Goal: Task Accomplishment & Management: Use online tool/utility

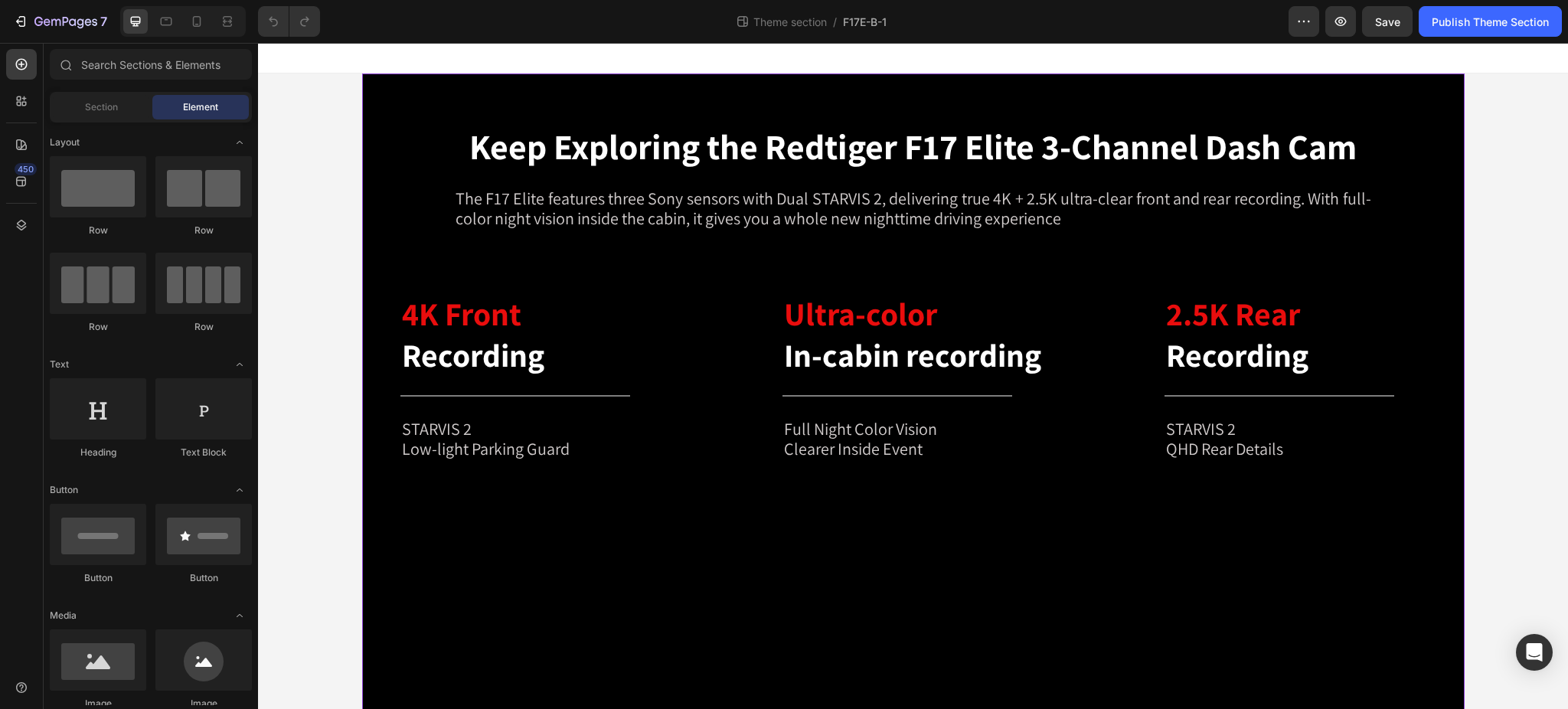
click at [388, 75] on div "Keep Exploring the Redtiger F17 Elite 3-Channel Dash Cam Heading The F17 Elite …" at bounding box center [913, 698] width 1103 height 1250
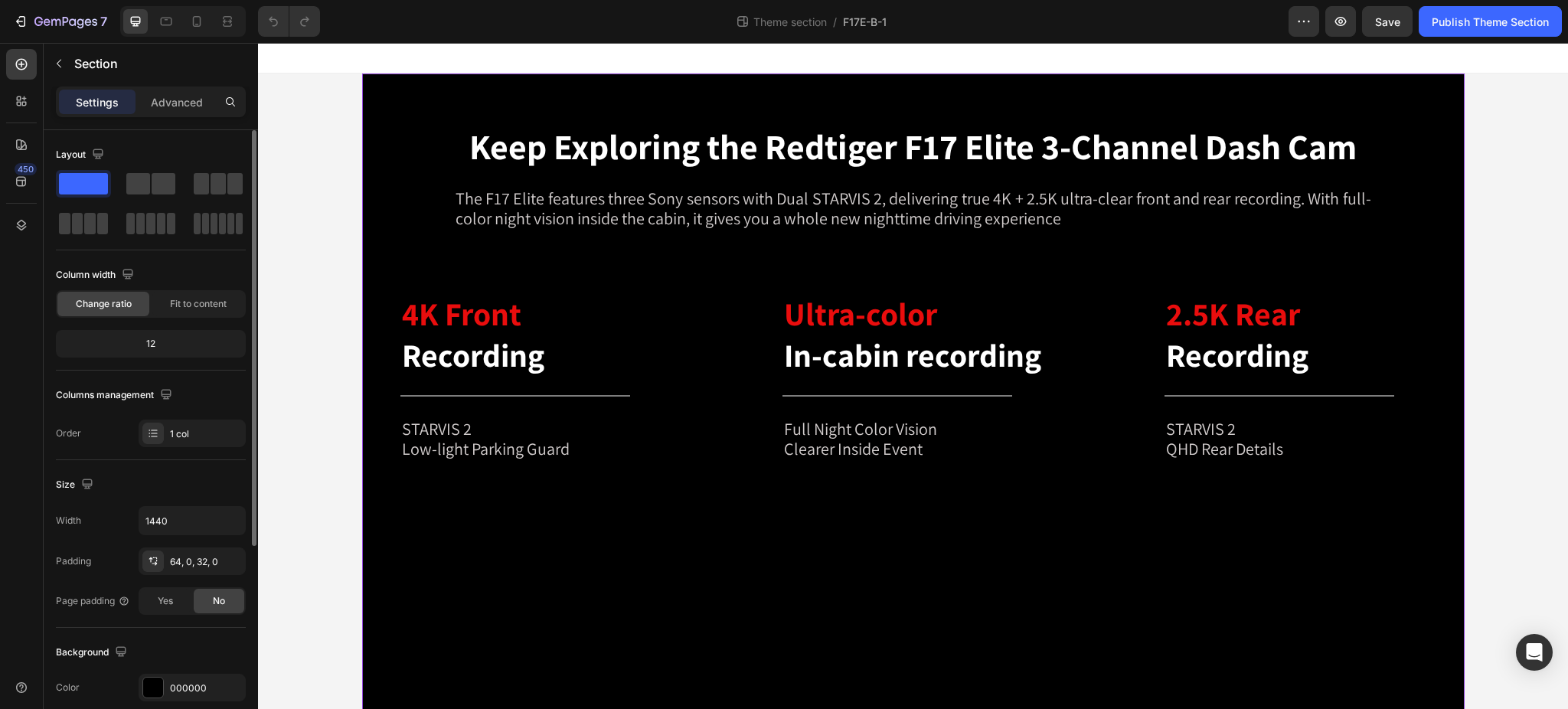
scroll to position [204, 0]
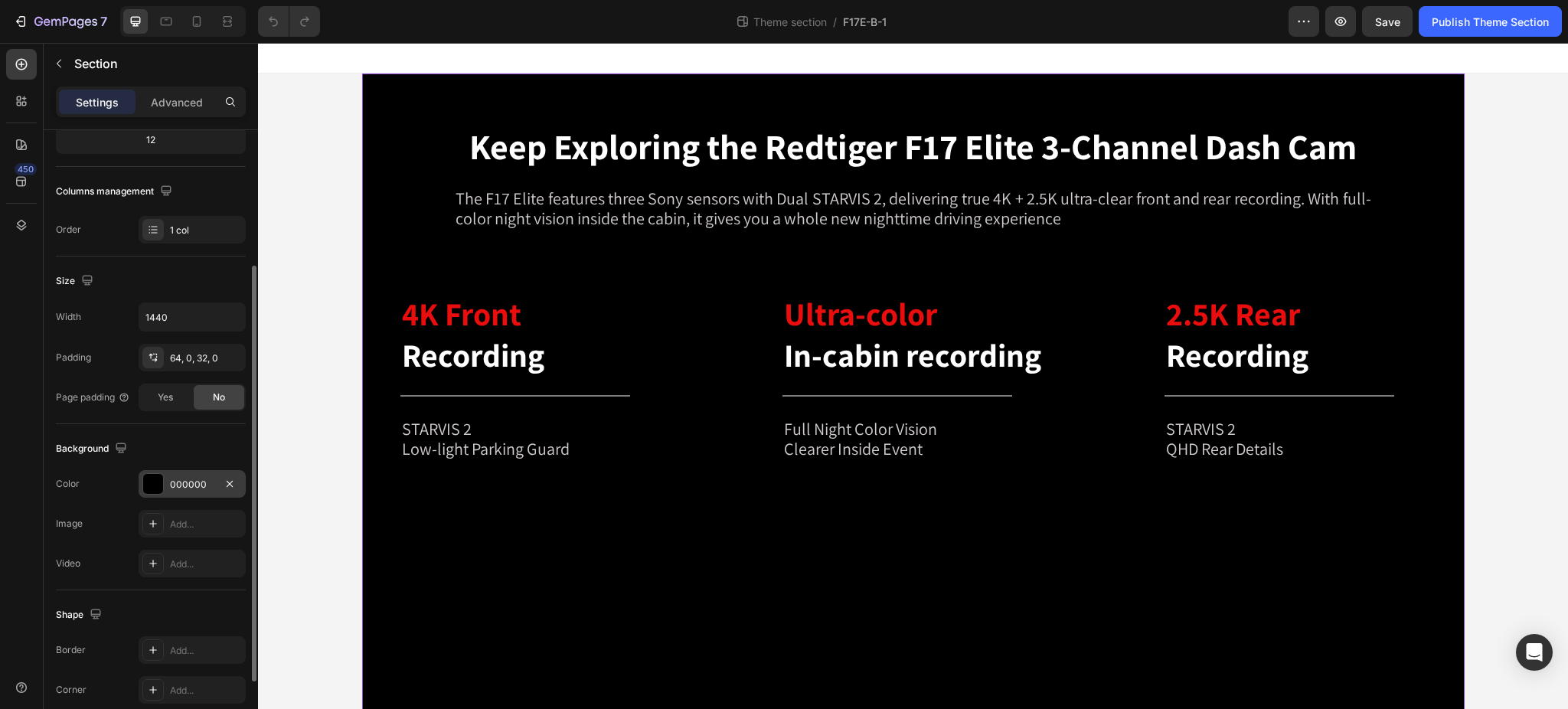
click at [157, 478] on div at bounding box center [153, 484] width 20 height 20
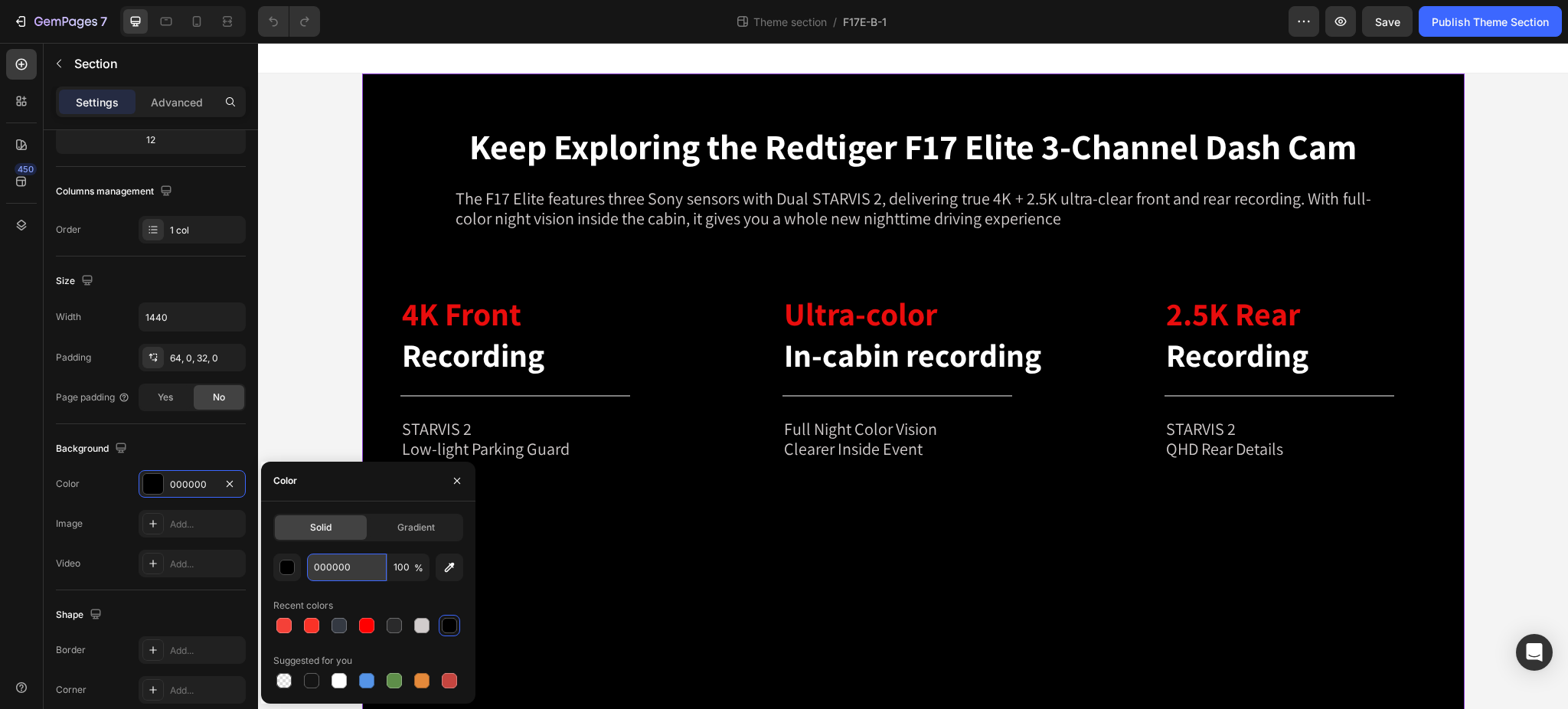
click at [316, 569] on input "000000" at bounding box center [347, 567] width 80 height 28
paste input "313"
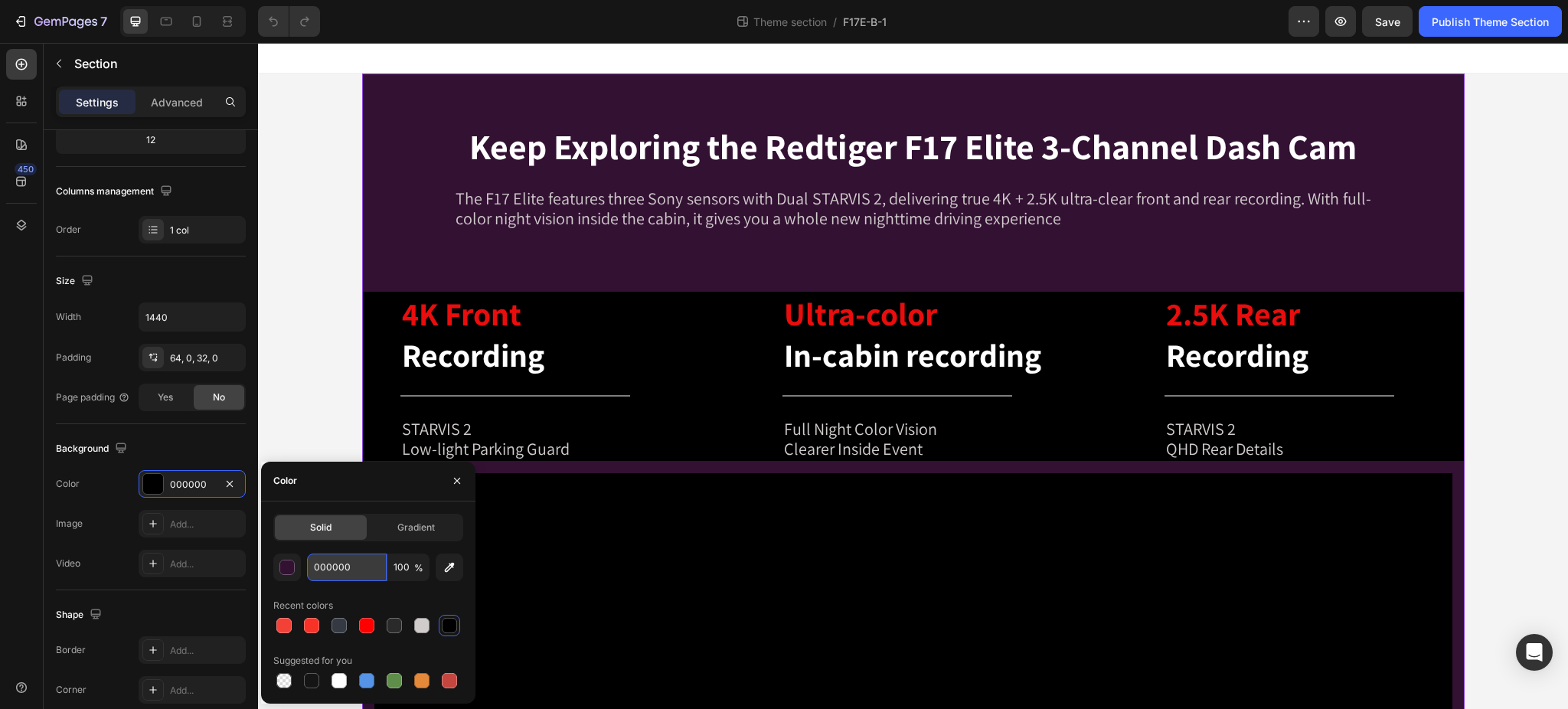
paste input "1a1c25"
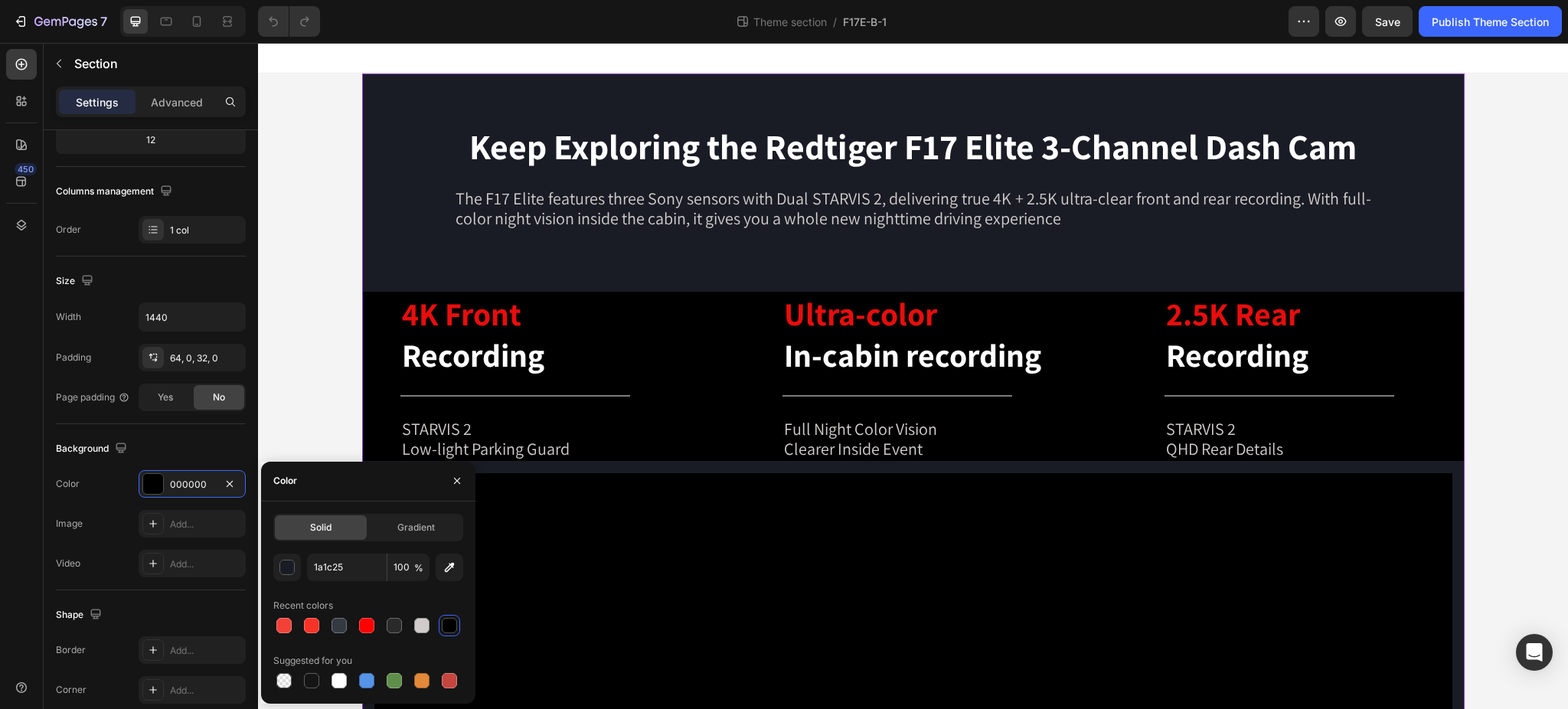
type input "1A1C25"
click at [401, 494] on div "Color" at bounding box center [367, 481] width 214 height 40
click at [17, 226] on icon at bounding box center [22, 225] width 10 height 11
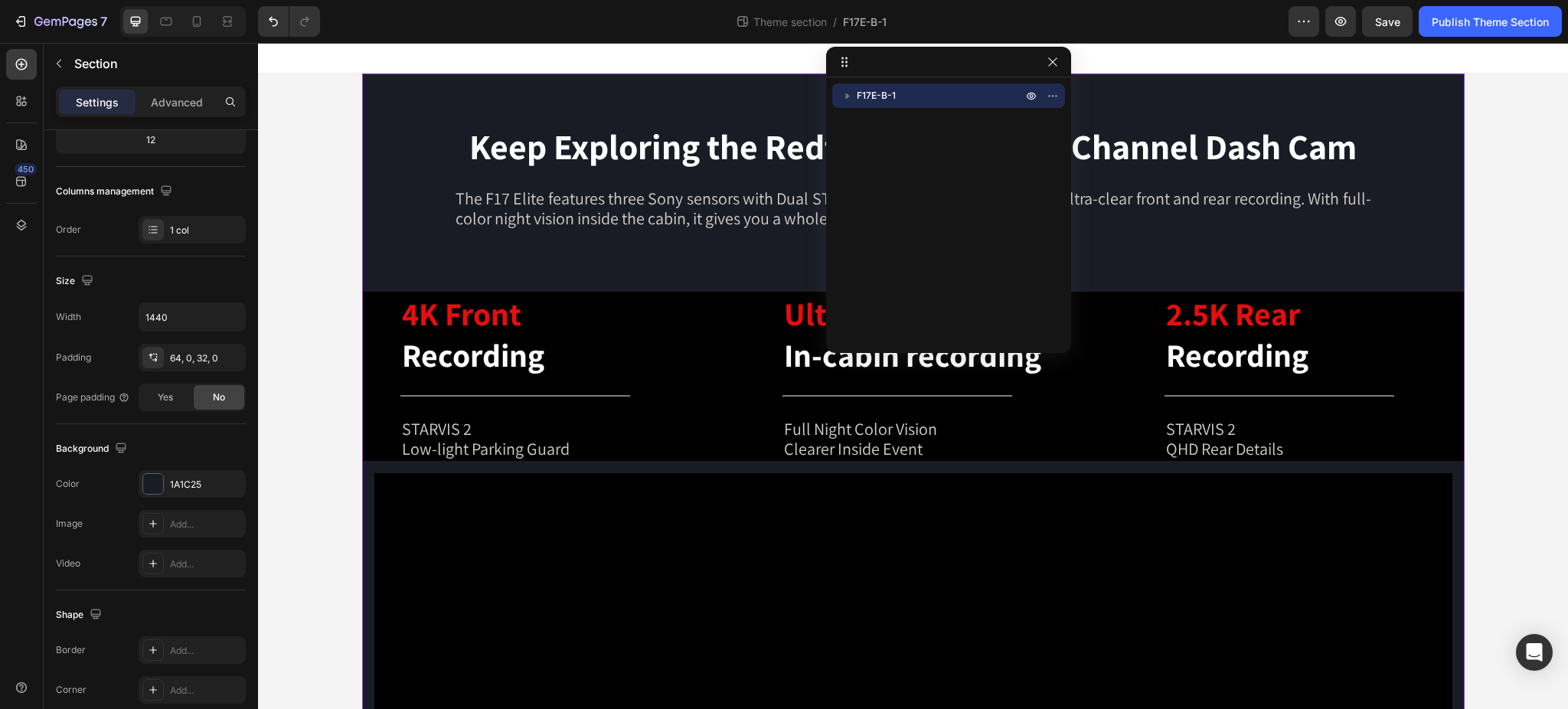
click at [871, 95] on span "F17E-B-1" at bounding box center [876, 96] width 39 height 15
click at [902, 94] on p "F17E-B-1" at bounding box center [940, 96] width 168 height 15
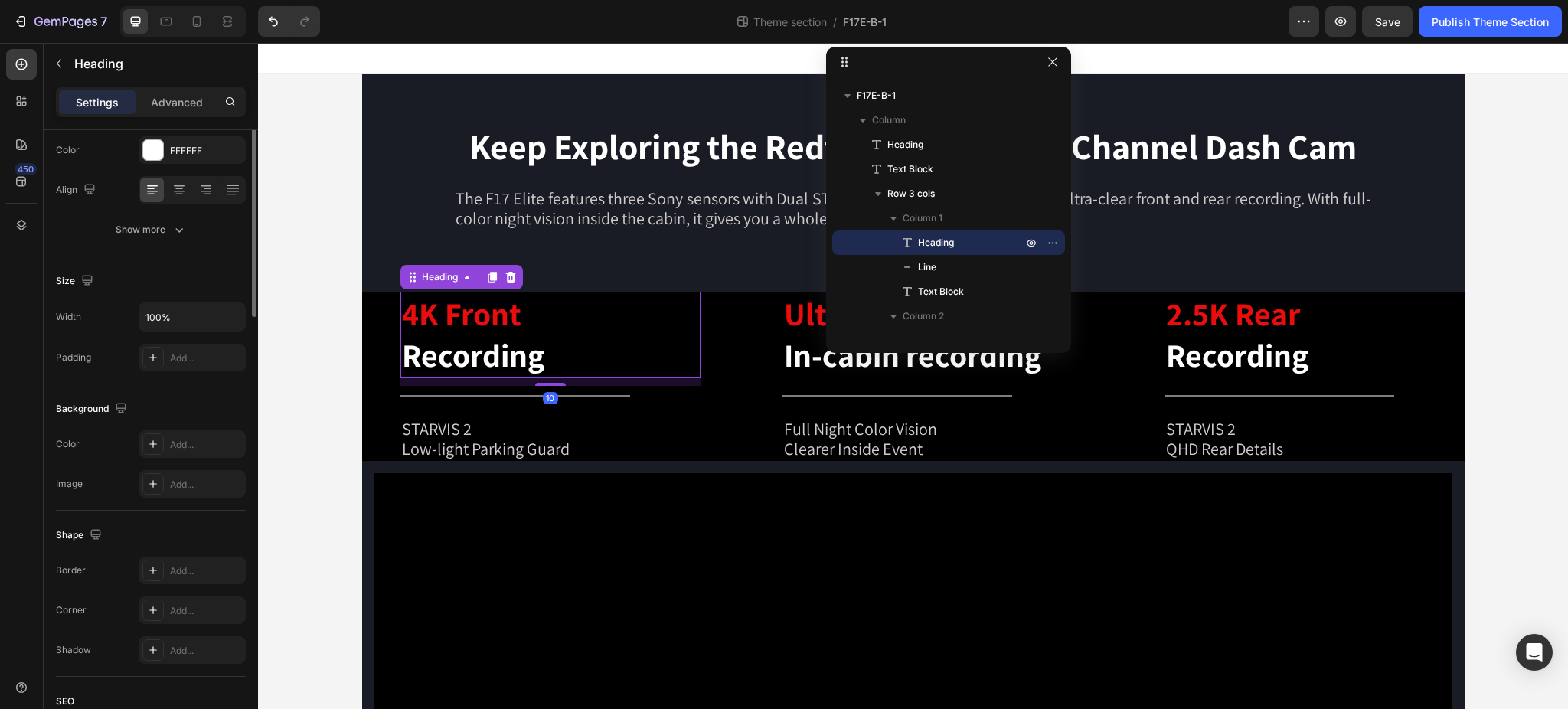
click at [549, 302] on h2 "4K Front Recording" at bounding box center [550, 335] width 300 height 86
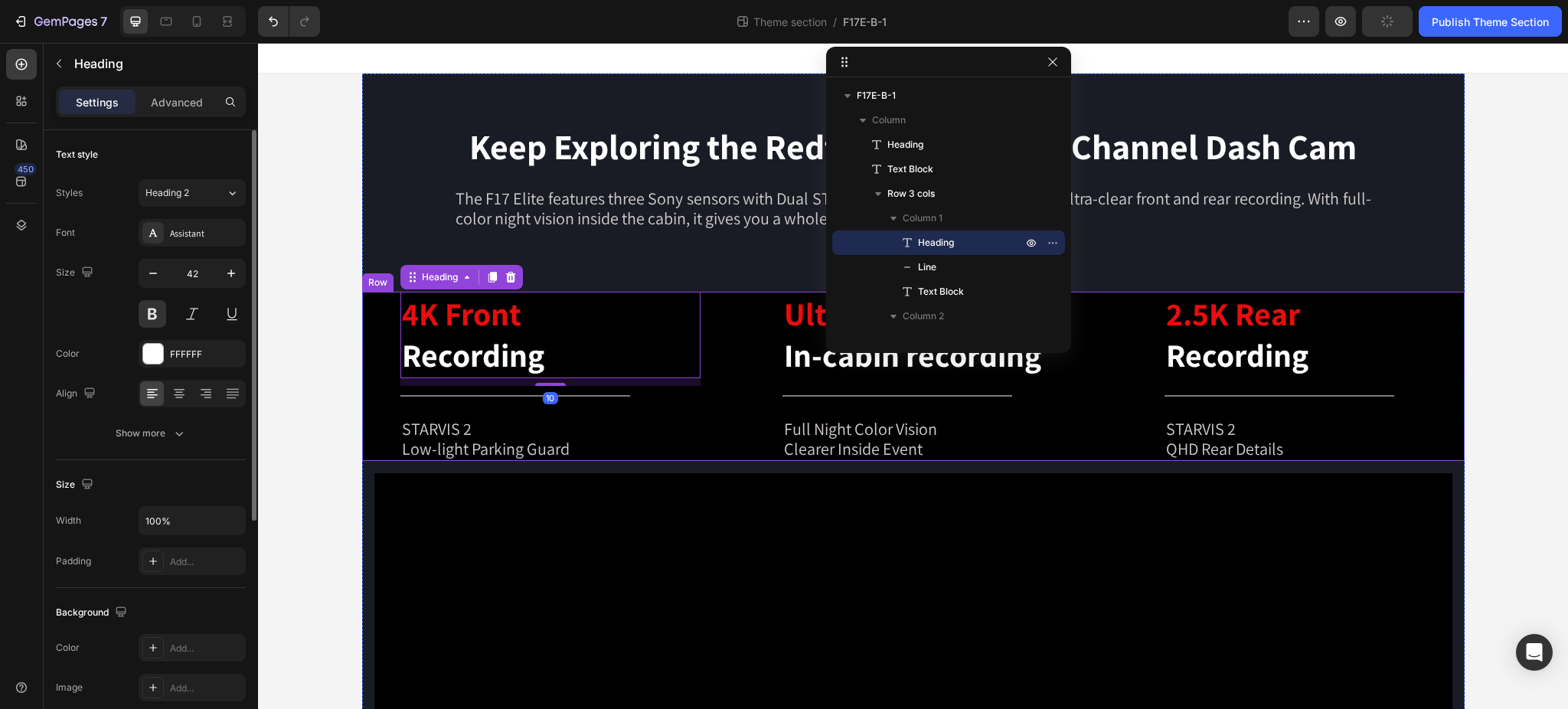
click at [712, 301] on div "4K Front Recording Heading 10 Title Line STARVIS 2 Low-light Parking Guard Text…" at bounding box center [913, 376] width 1103 height 169
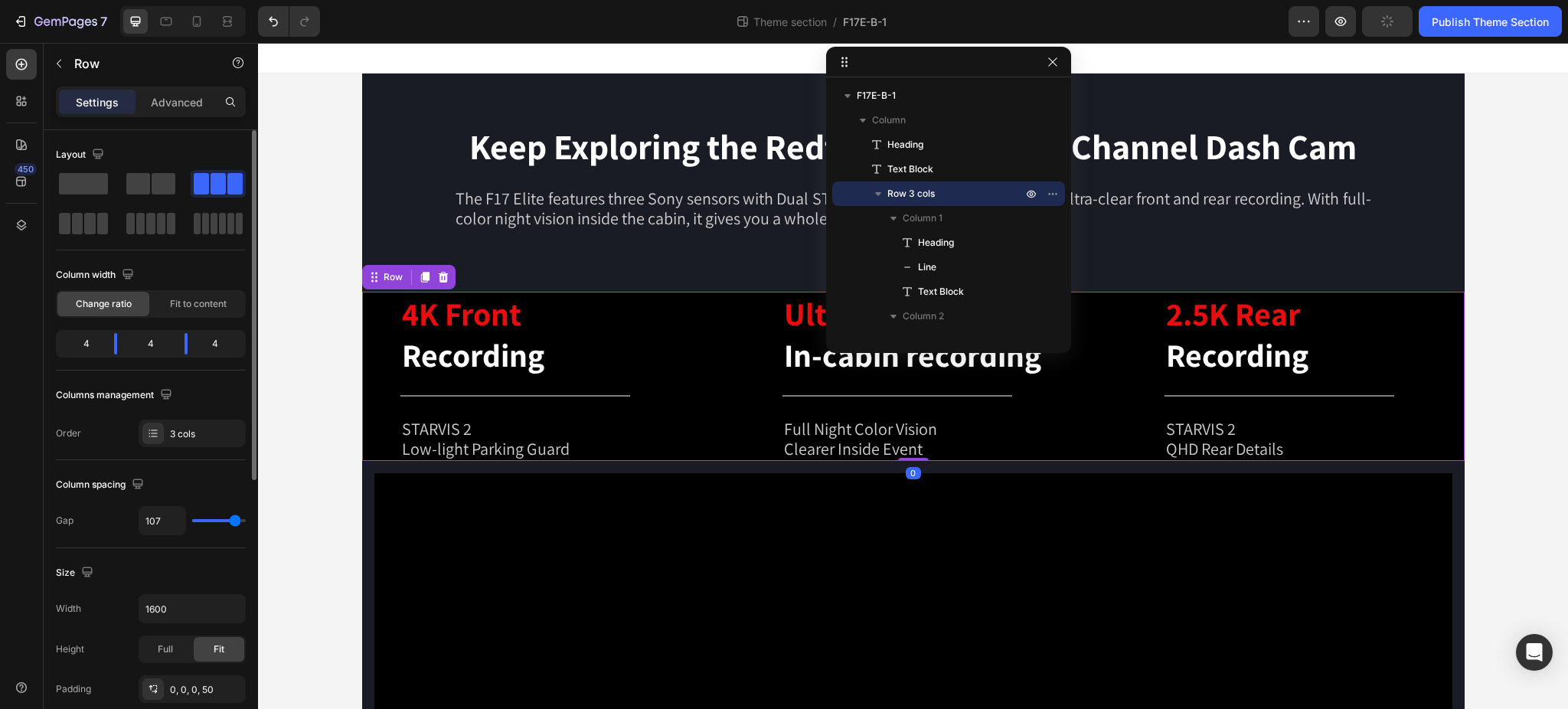
scroll to position [306, 0]
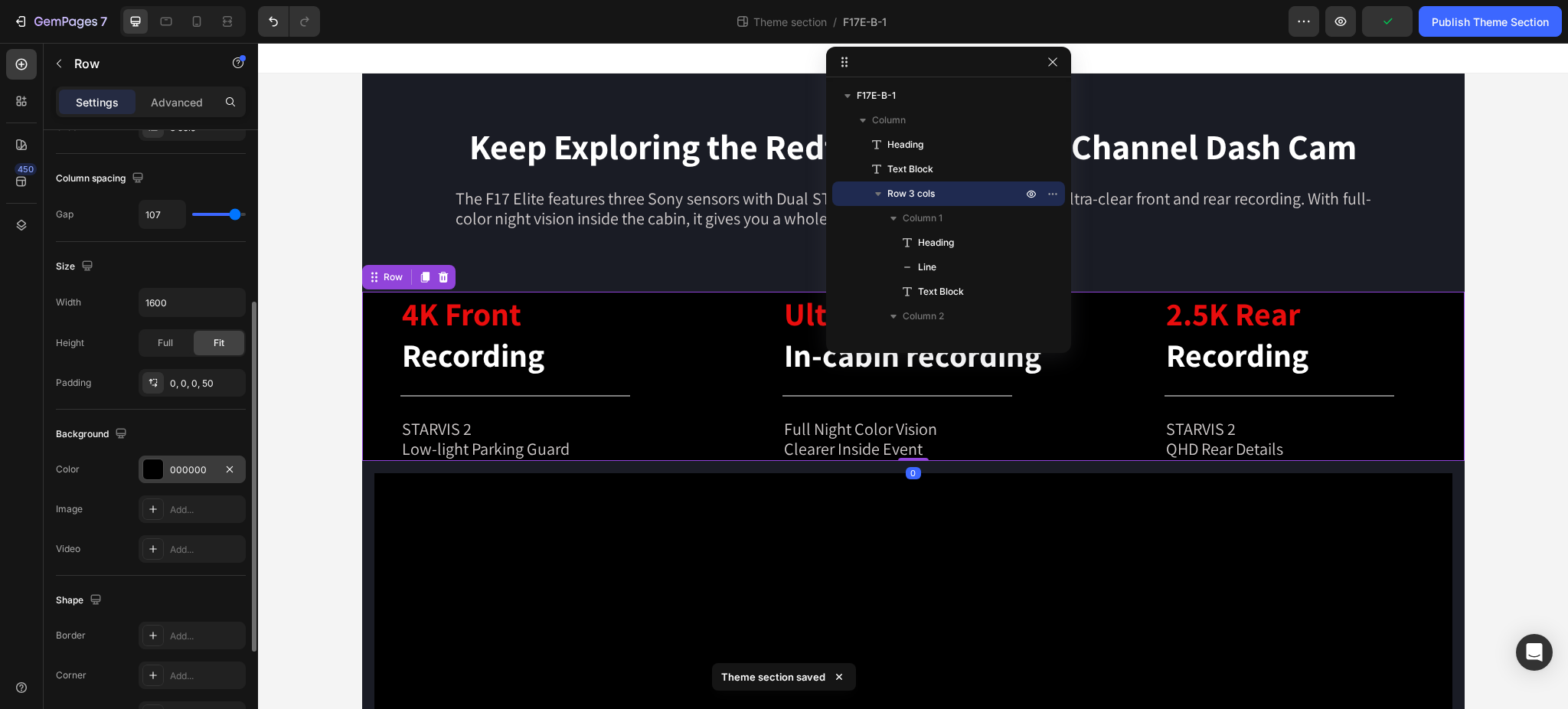
click at [191, 463] on div "000000" at bounding box center [192, 470] width 44 height 14
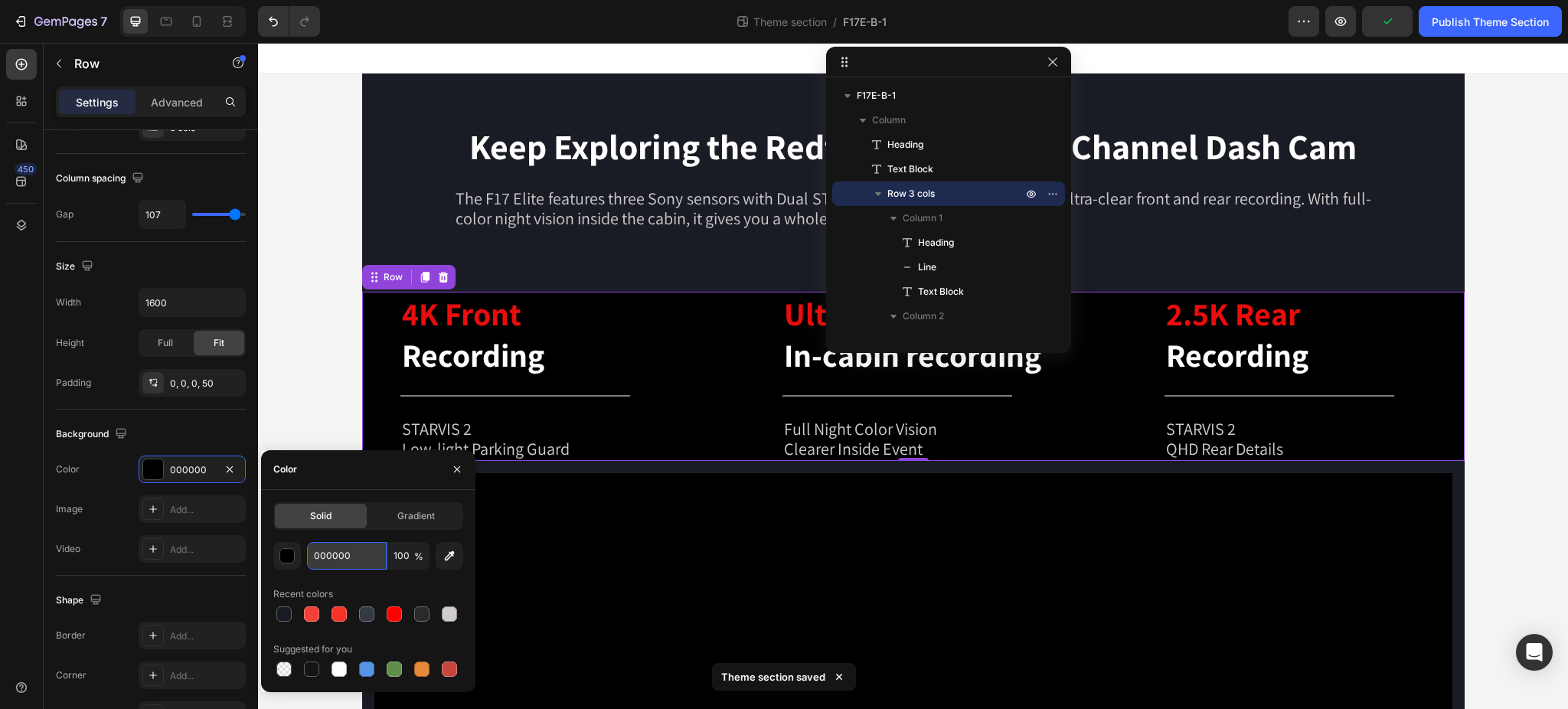
click at [355, 555] on input "000000" at bounding box center [347, 555] width 80 height 28
paste input "1a1c25"
type input "1a1c25"
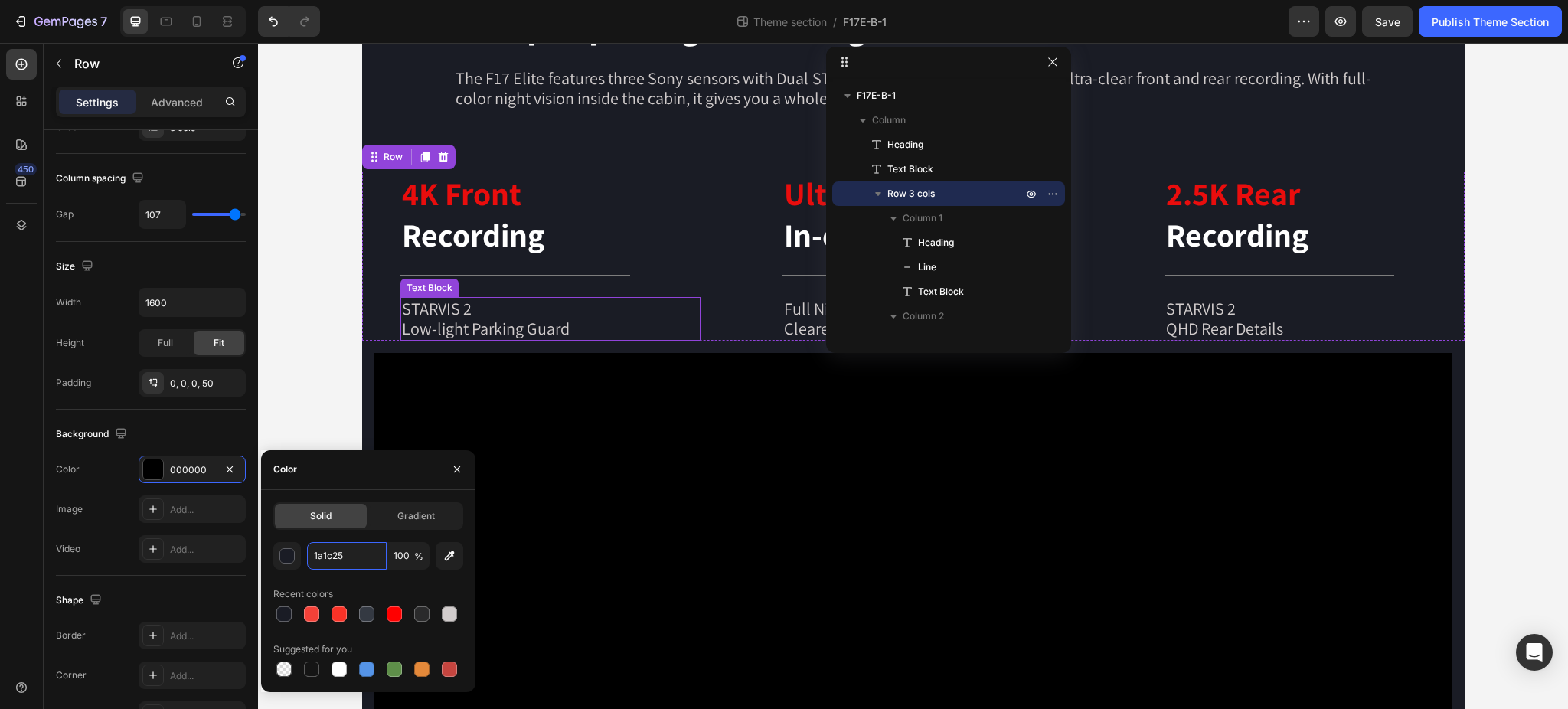
scroll to position [157, 0]
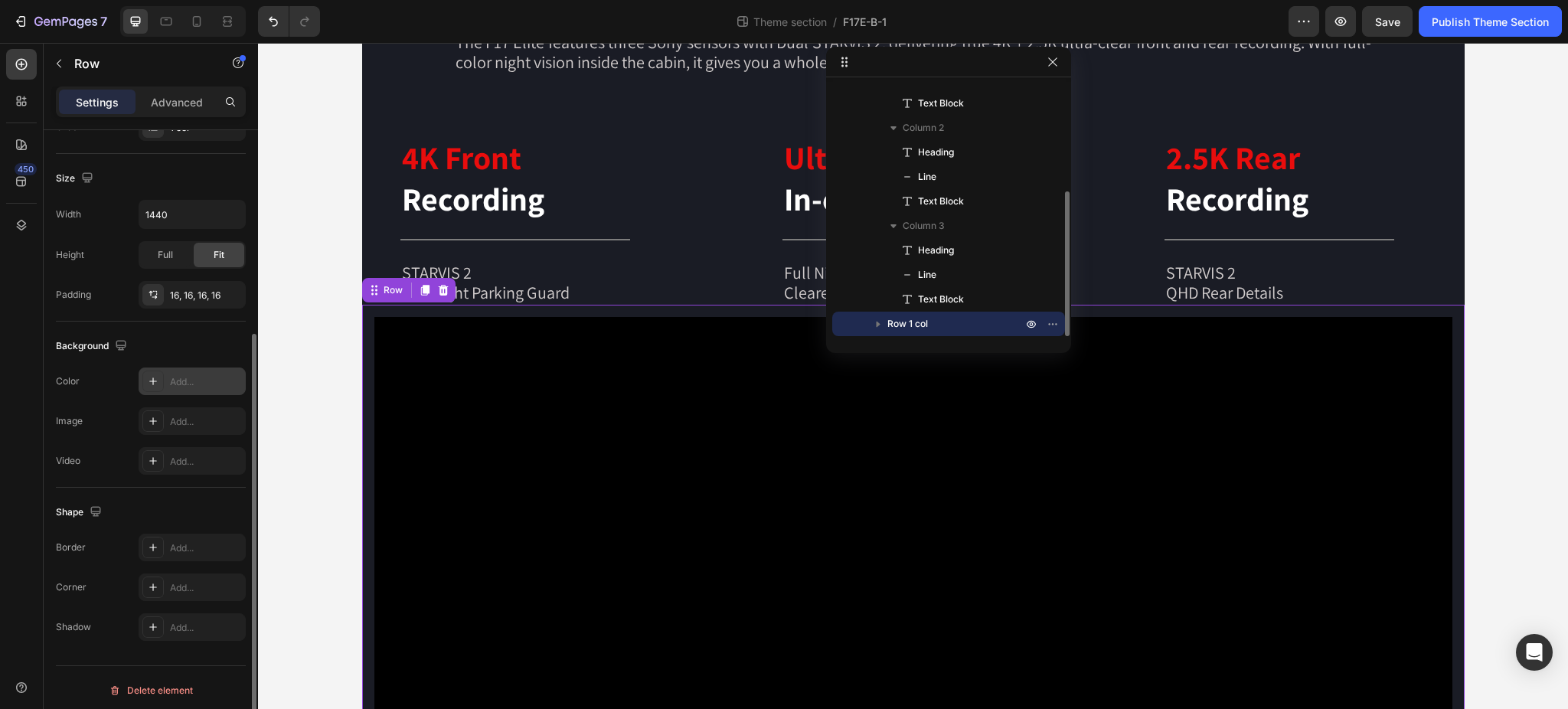
scroll to position [311, 0]
click at [182, 373] on div "Add..." at bounding box center [206, 377] width 72 height 14
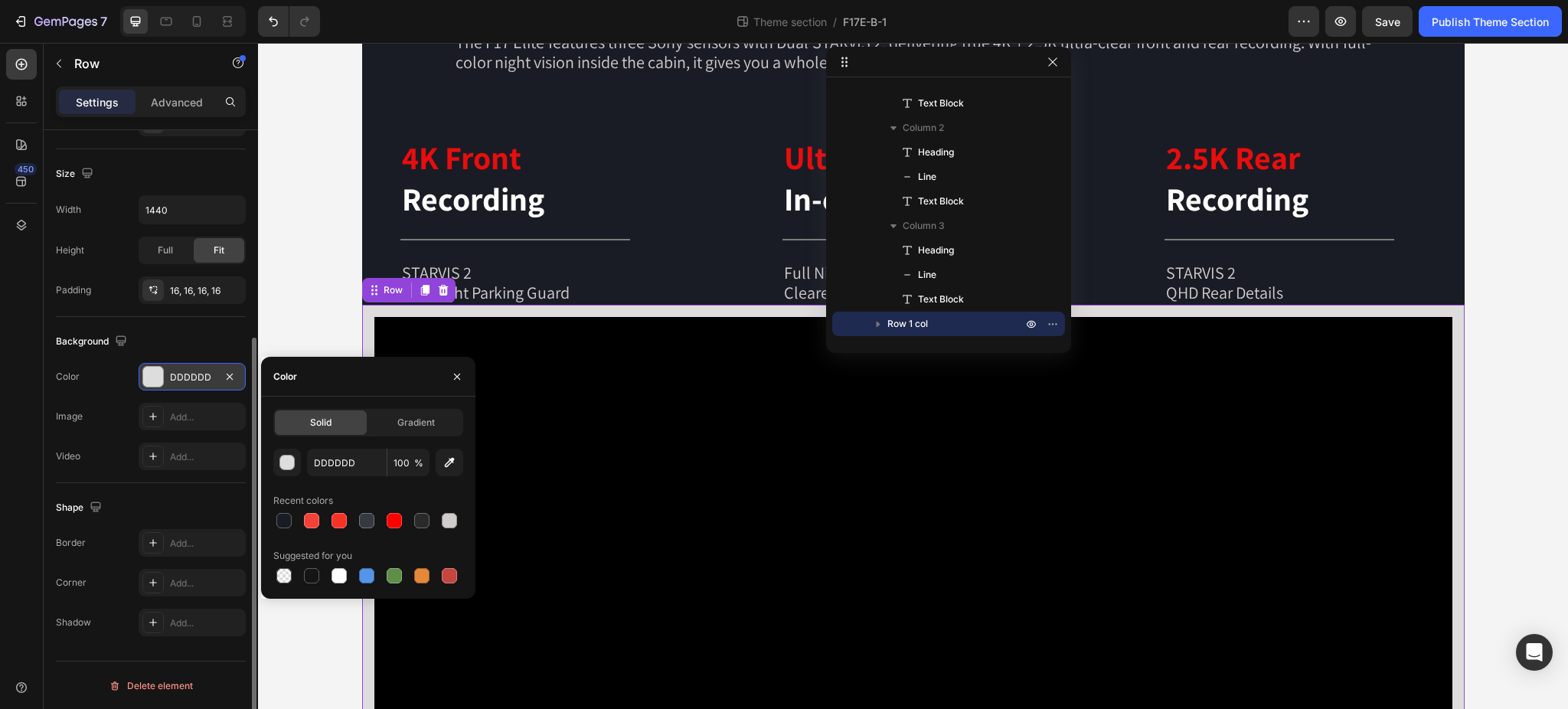
click at [327, 424] on span "Solid" at bounding box center [320, 422] width 21 height 14
click at [357, 469] on input "DDDDDD" at bounding box center [347, 462] width 80 height 28
paste input "1a1c25"
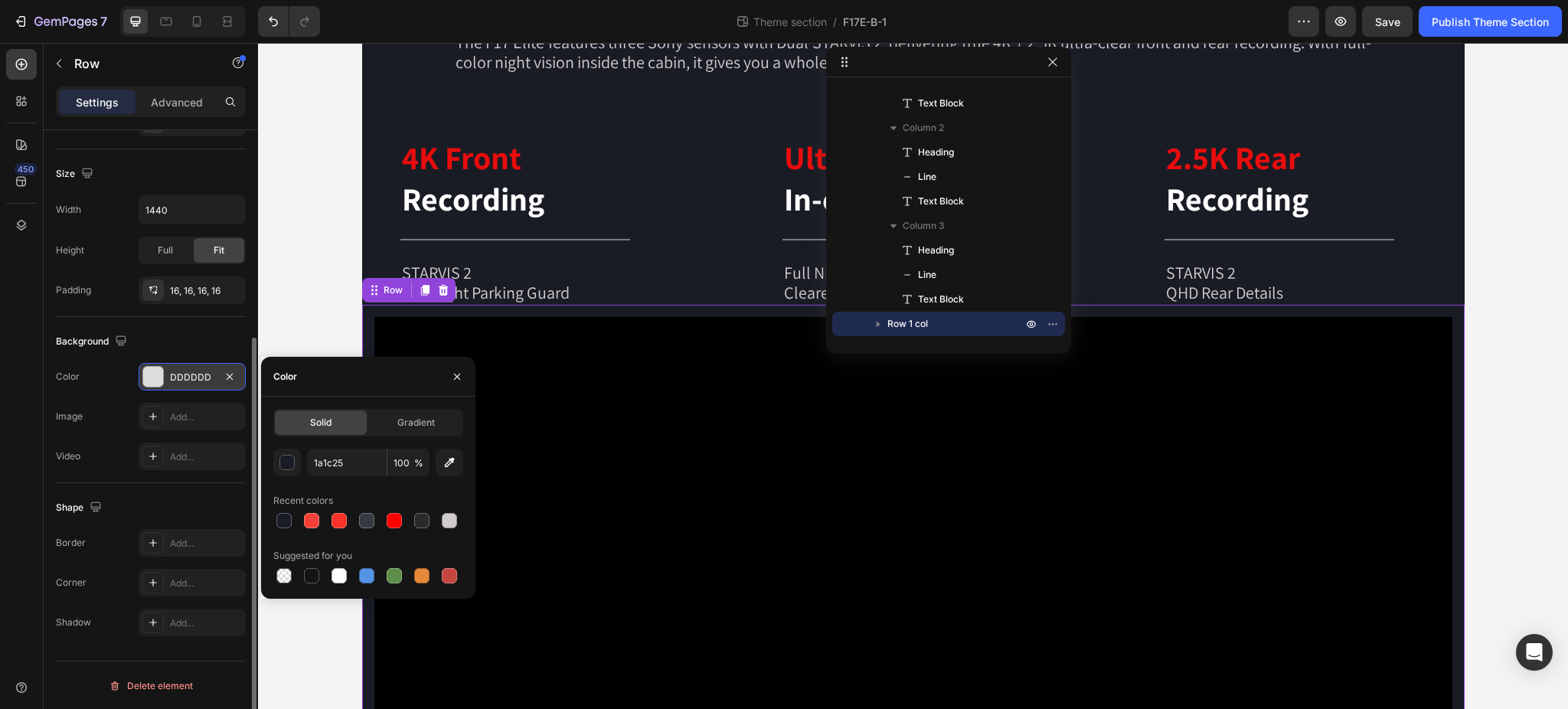
type input "1A1C25"
click at [352, 376] on div "Color" at bounding box center [367, 376] width 214 height 40
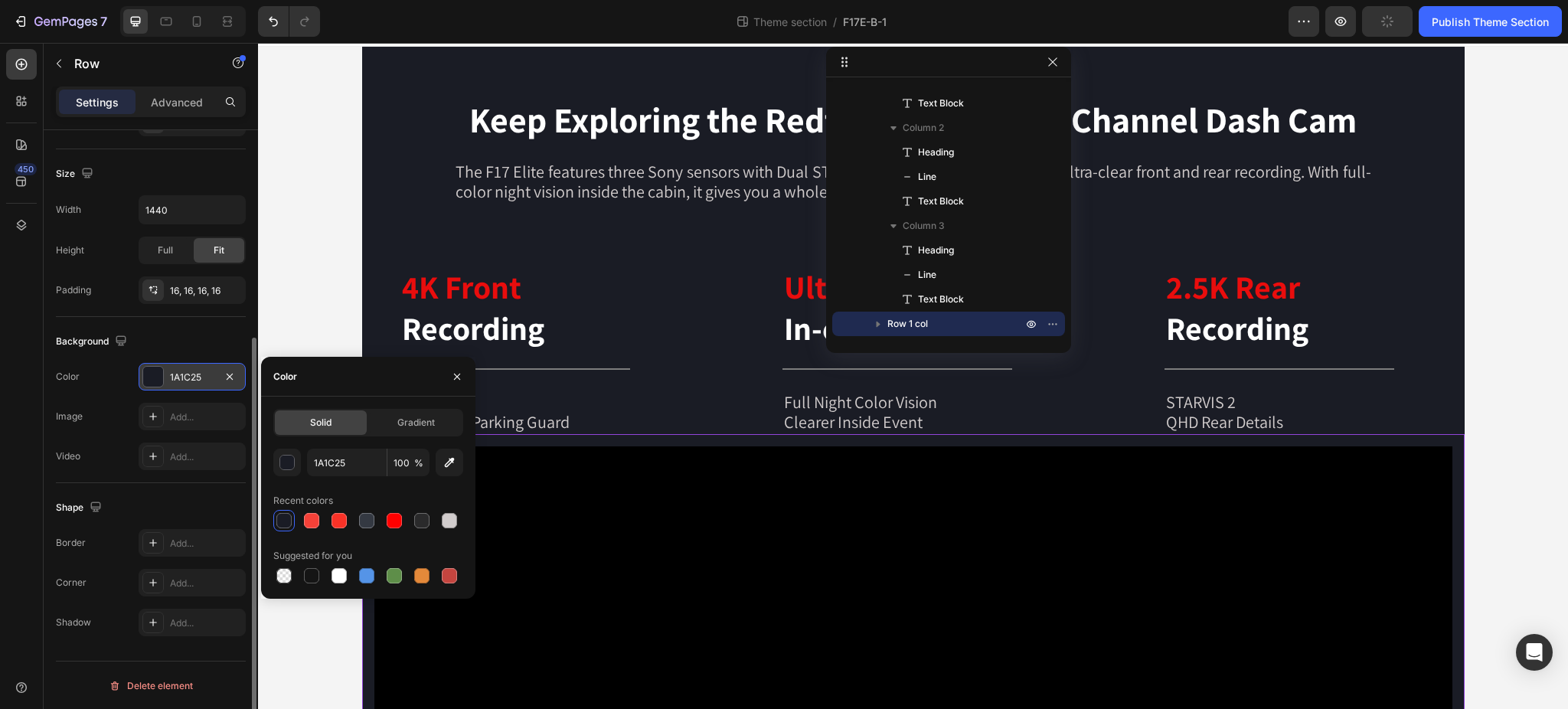
scroll to position [0, 0]
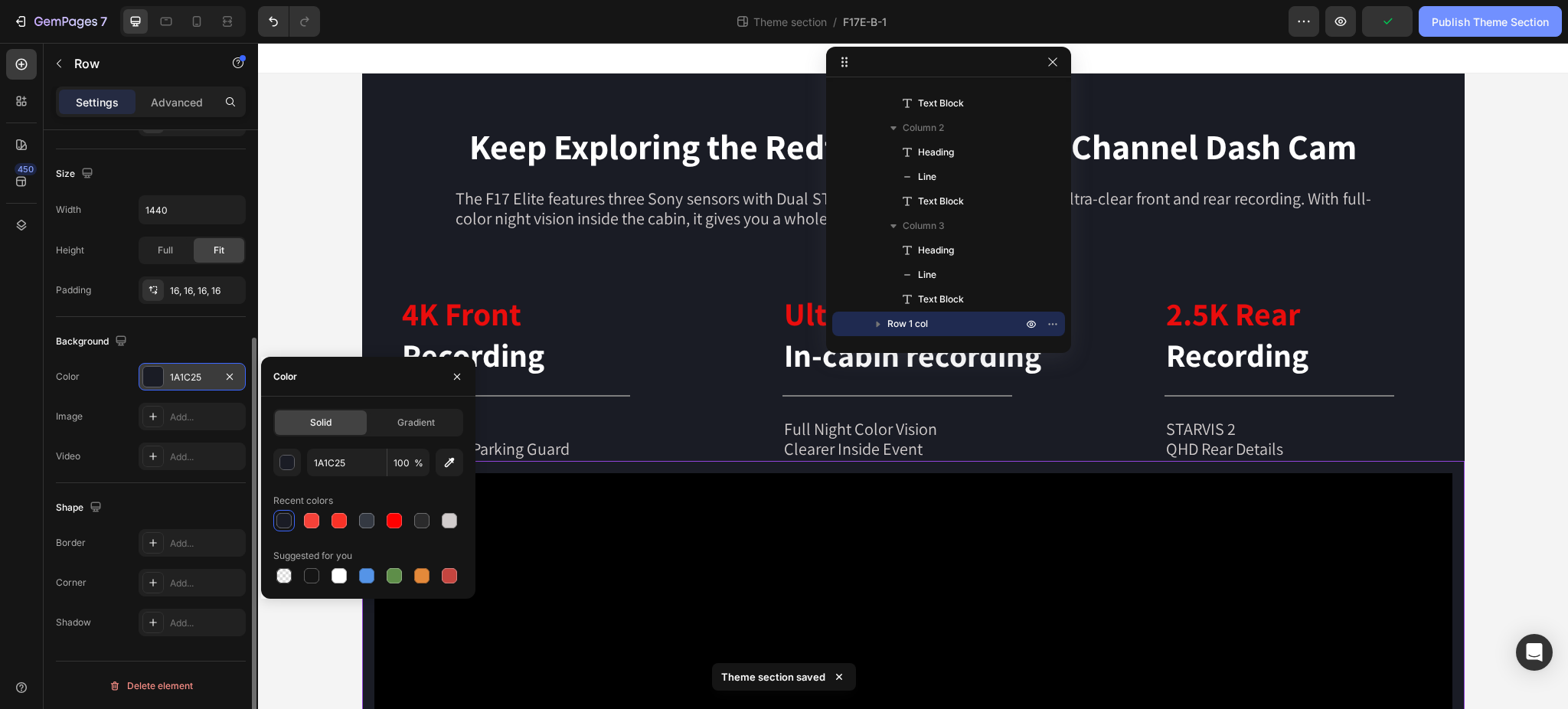
click at [1488, 14] on div "Publish Theme Section" at bounding box center [1490, 21] width 117 height 16
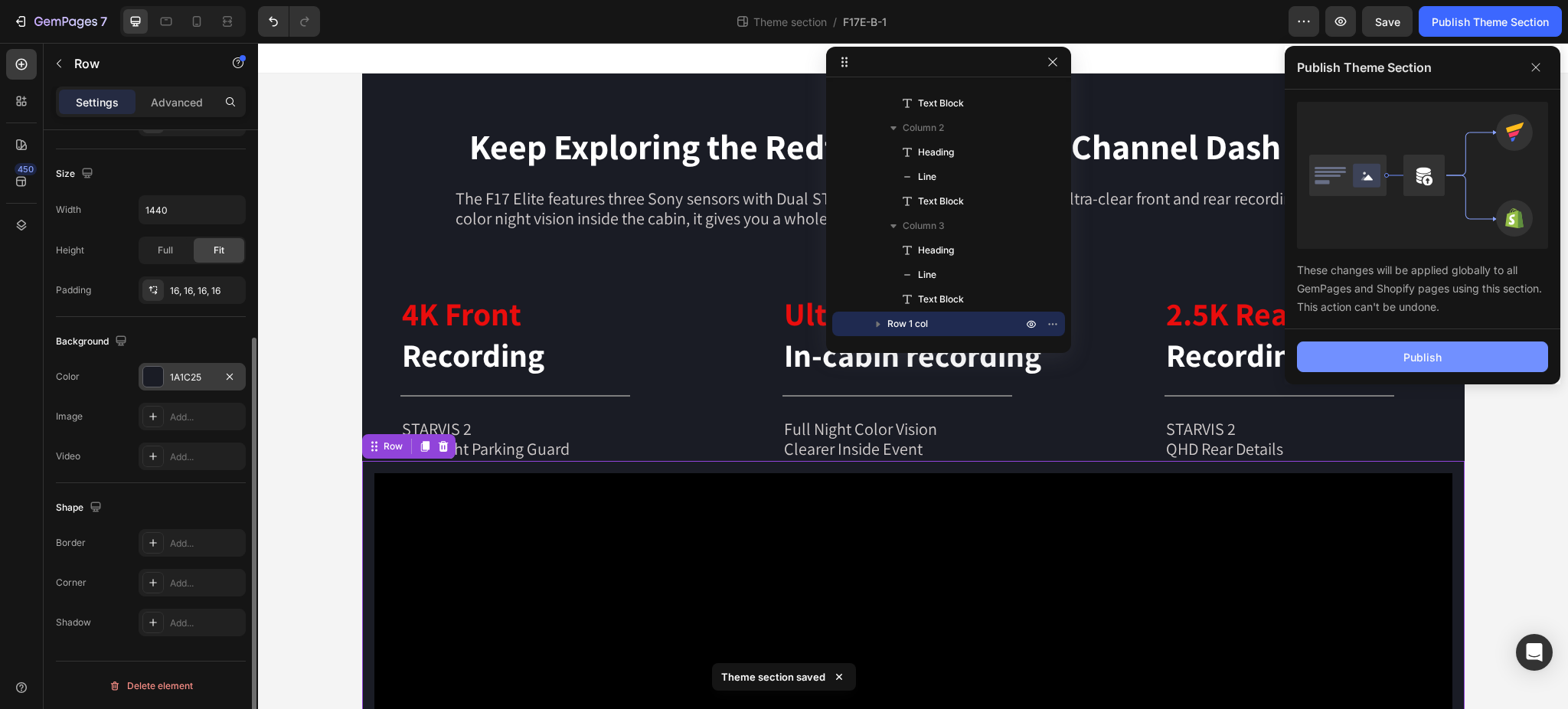
click at [1448, 358] on button "Publish" at bounding box center [1422, 356] width 251 height 30
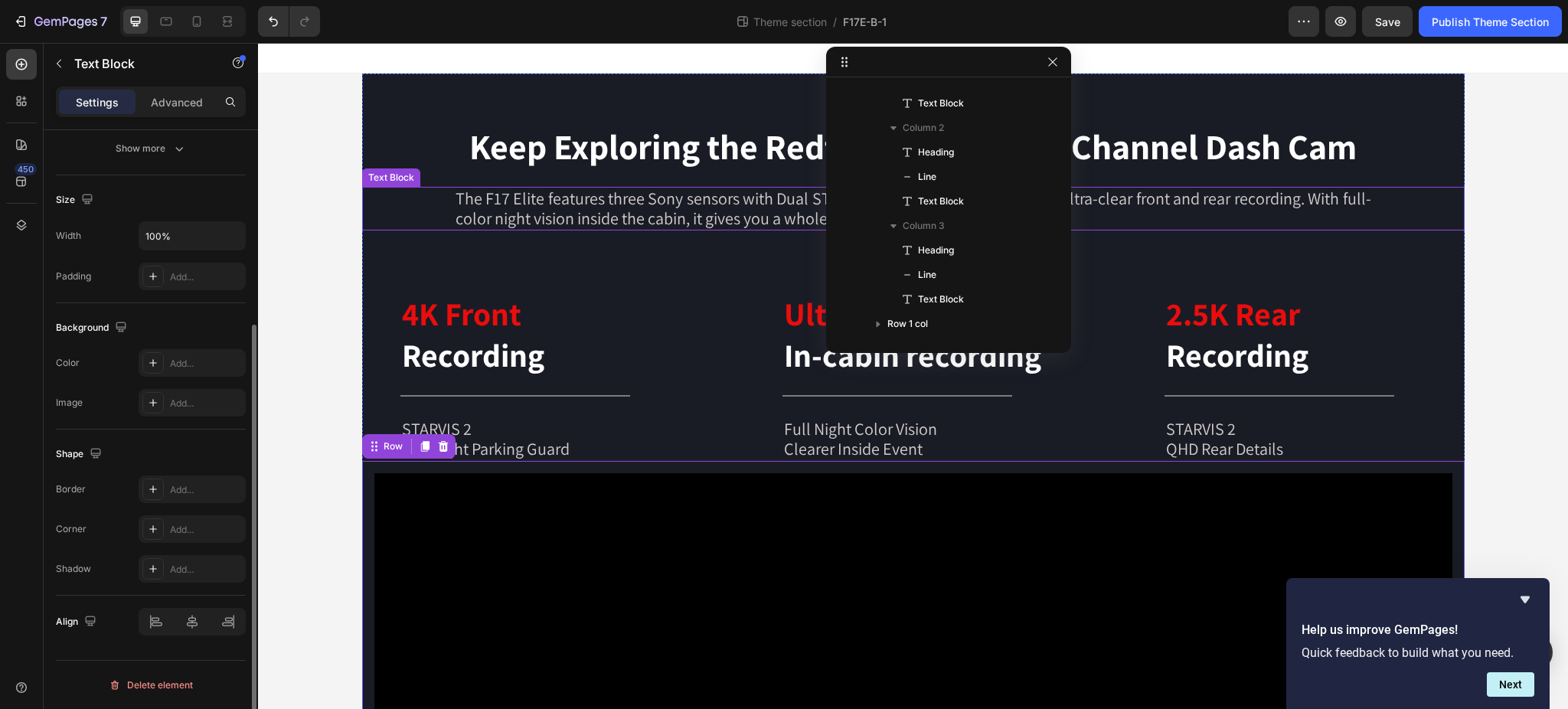
click at [593, 214] on p "The F17 Elite features three Sony sensors with Dual STARVIS 2, delivering true …" at bounding box center [913, 209] width 916 height 41
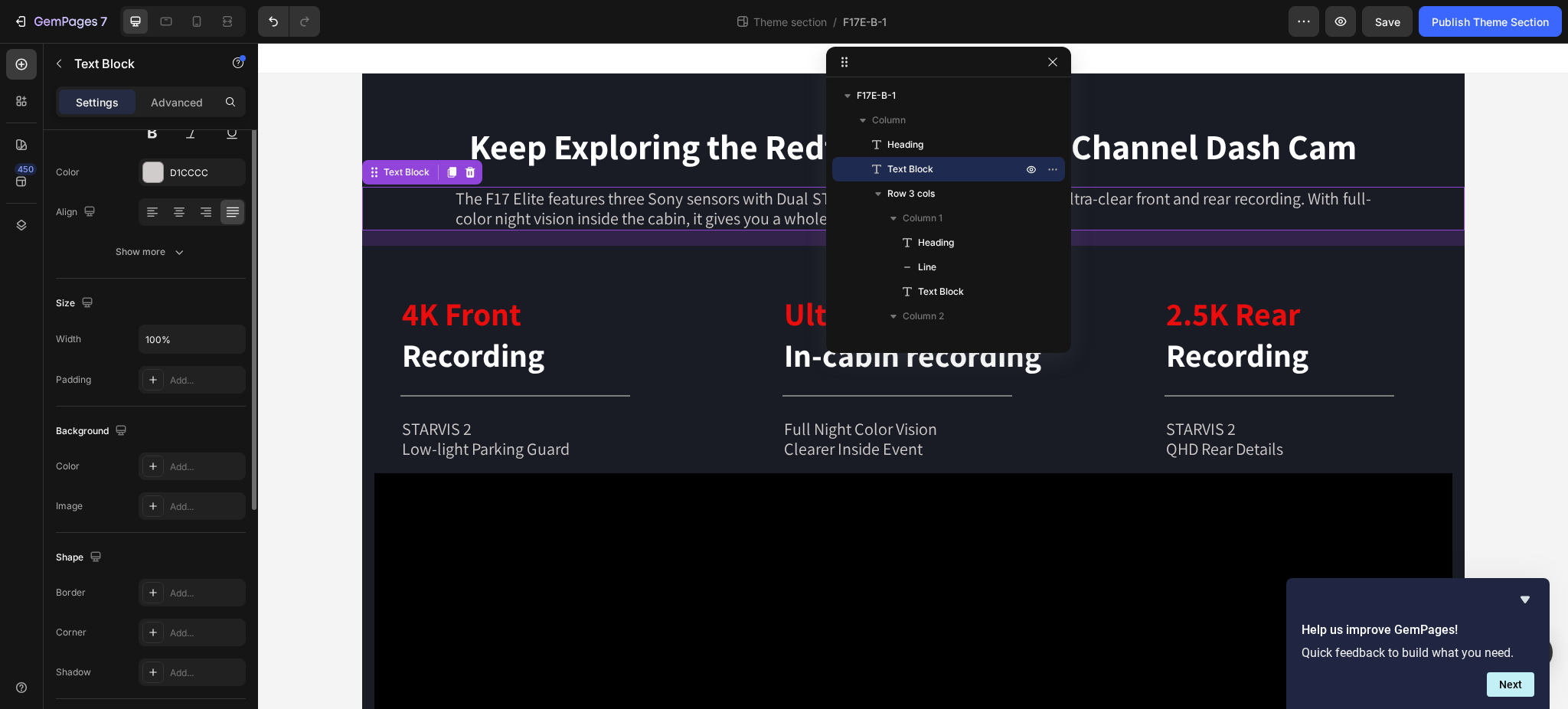
scroll to position [80, 0]
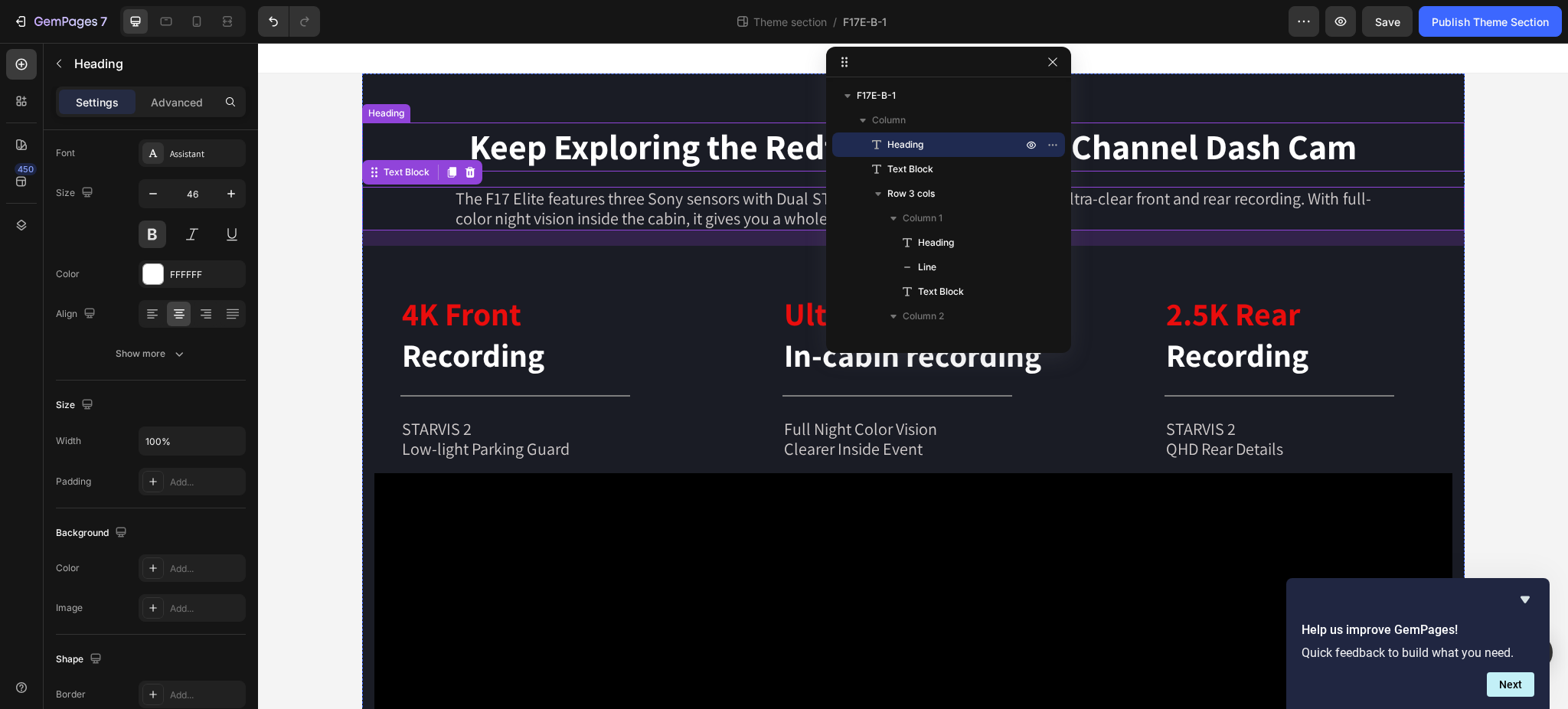
click at [593, 152] on h2 "Keep Exploring the Redtiger F17 Elite 3-Channel Dash Cam" at bounding box center [913, 147] width 1103 height 49
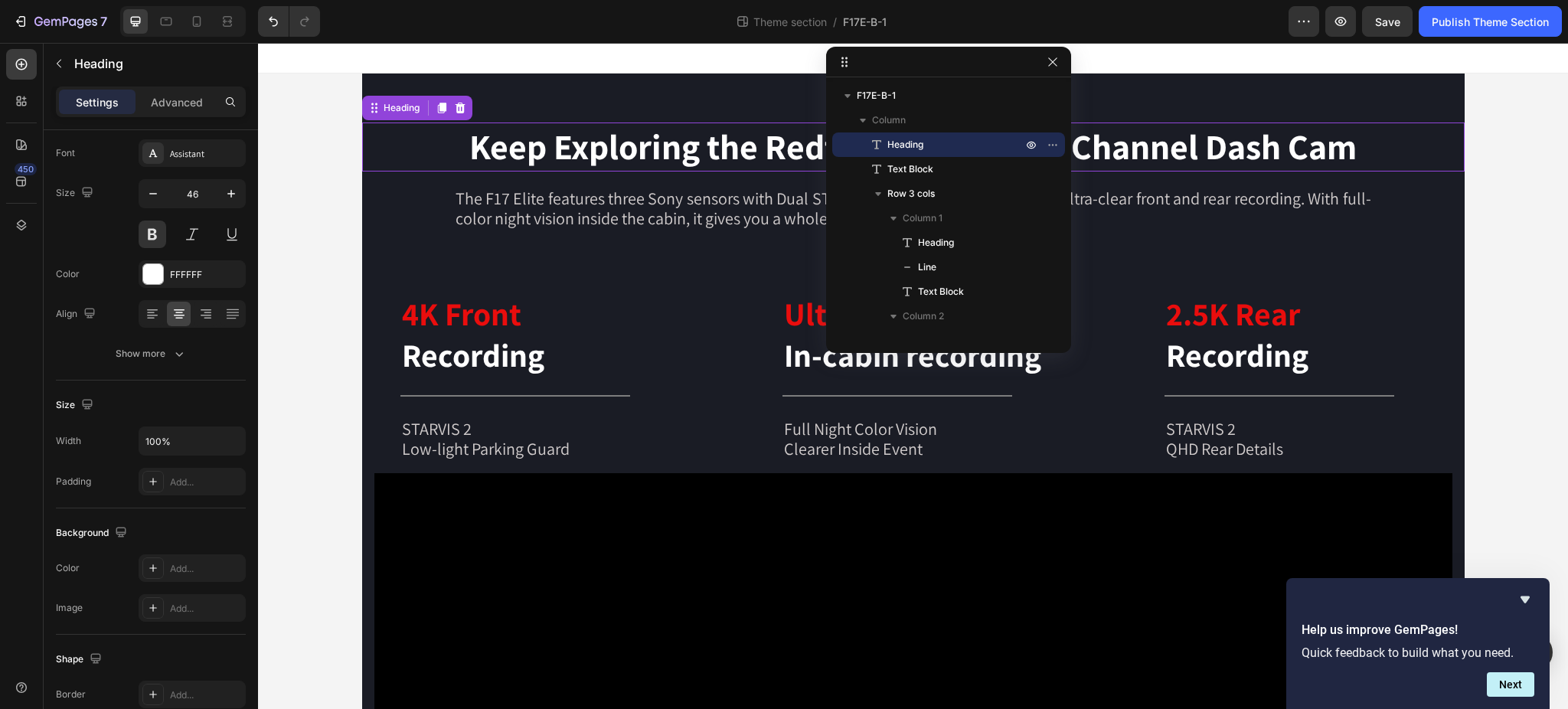
scroll to position [0, 0]
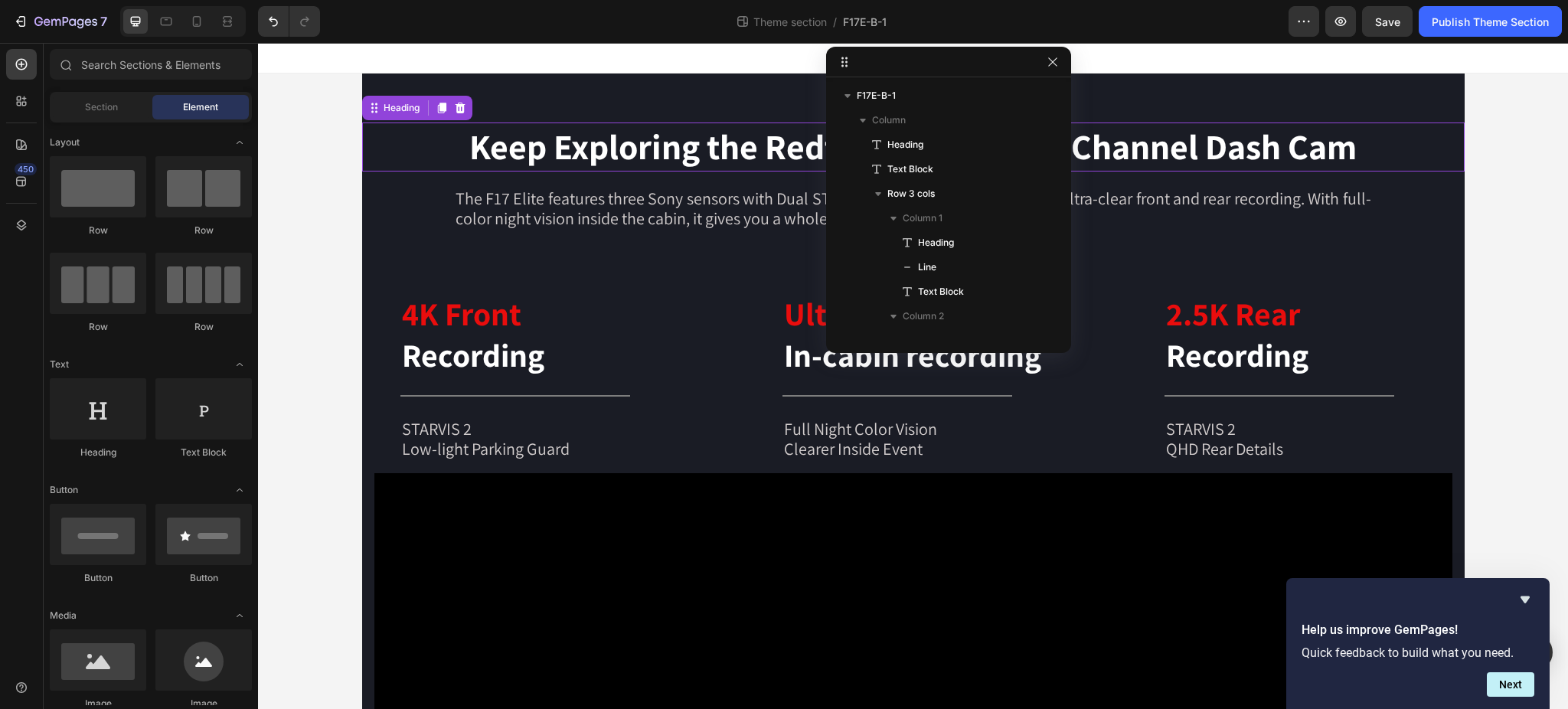
click at [493, 72] on div at bounding box center [913, 58] width 1310 height 30
click at [485, 84] on div "Keep Exploring the Redtiger F17 Elite 3-Channel Dash Cam Heading The F17 Elite …" at bounding box center [913, 698] width 1103 height 1250
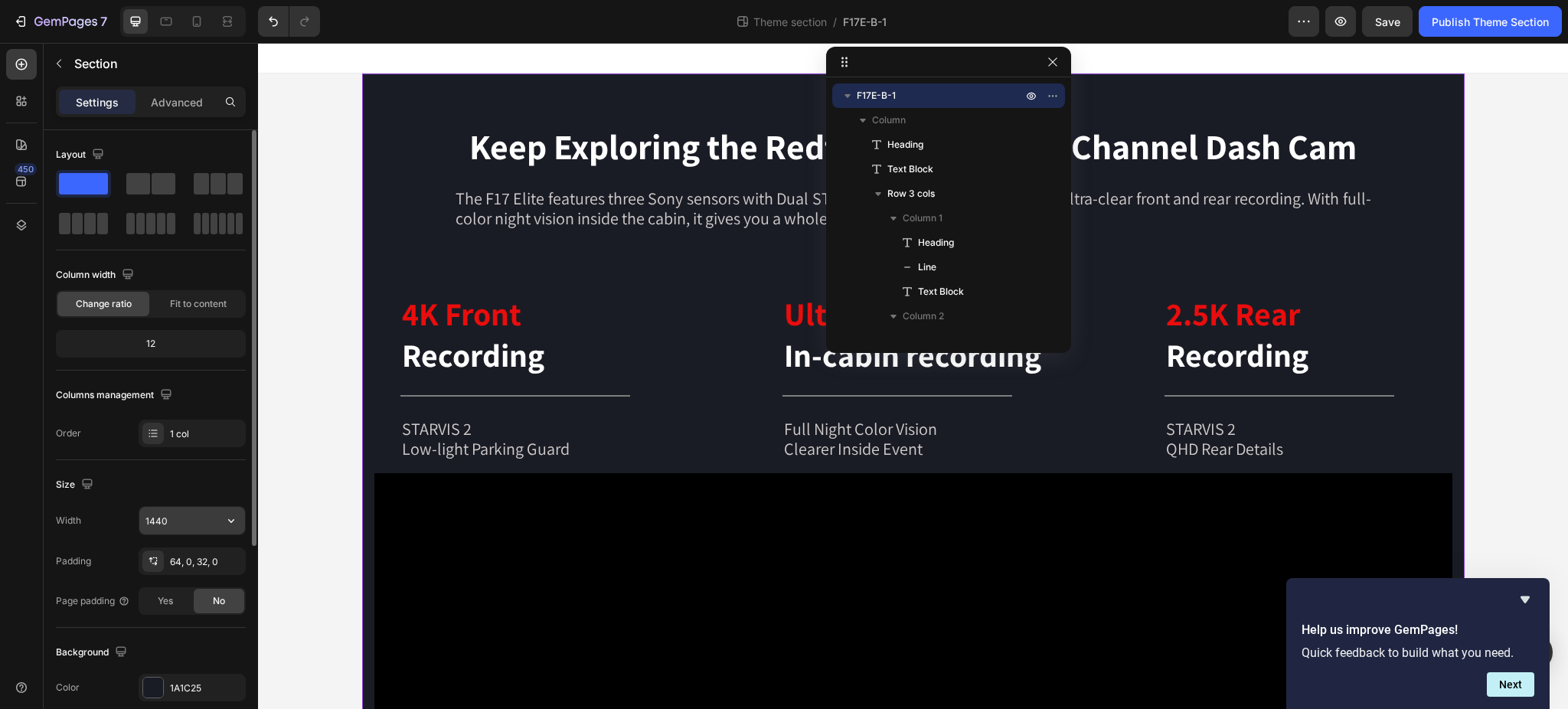
click at [187, 515] on input "1440" at bounding box center [192, 520] width 106 height 28
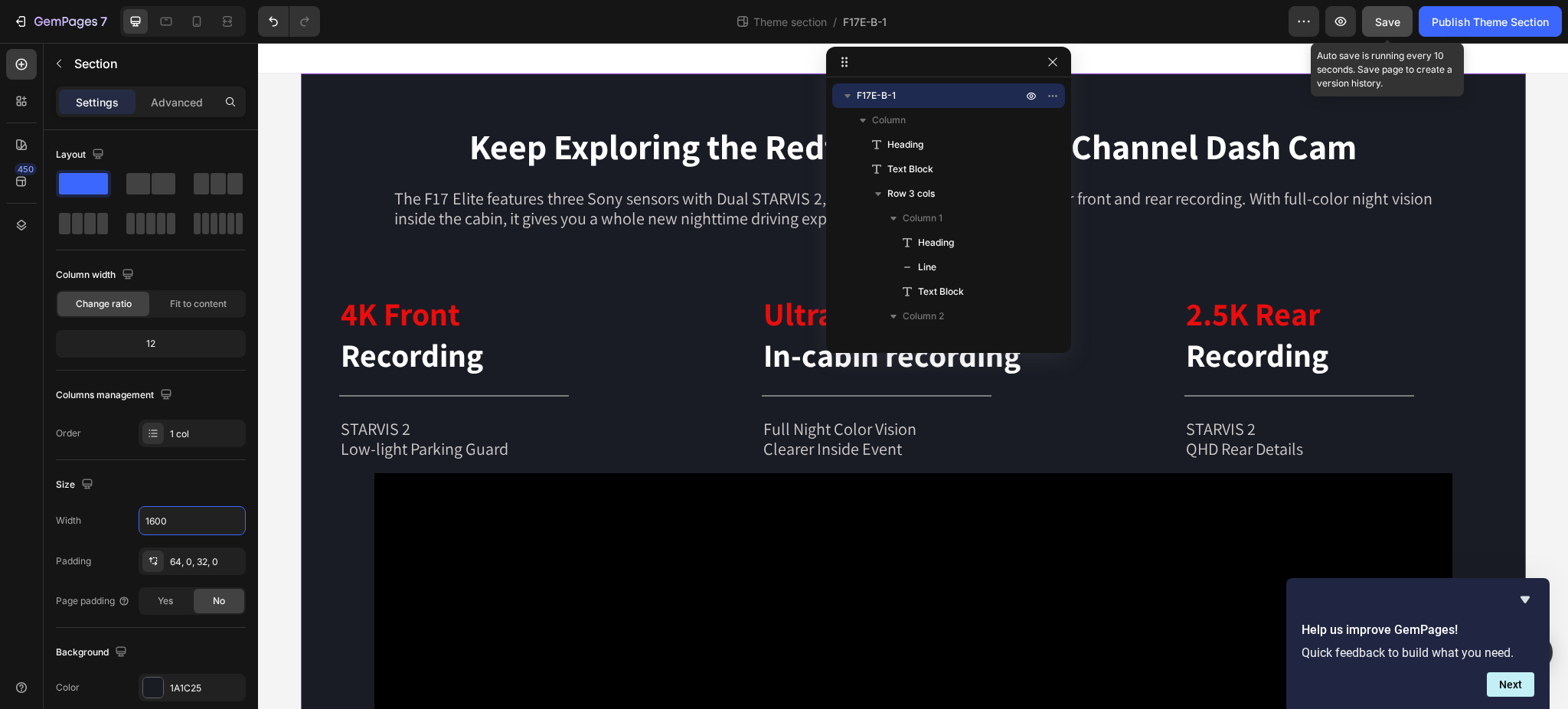
type input "1600"
click at [1386, 20] on span "Save" at bounding box center [1388, 21] width 25 height 13
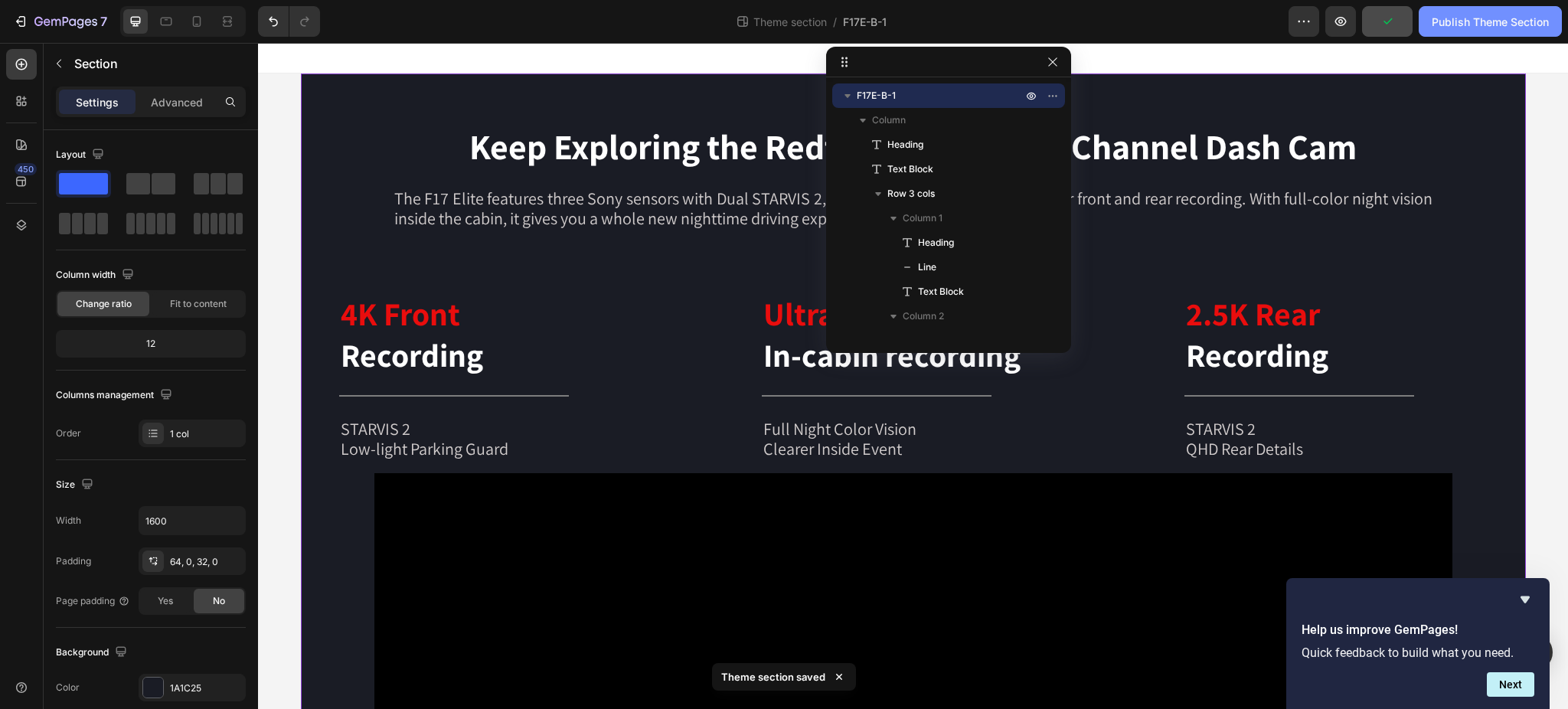
click at [1497, 31] on button "Publish Theme Section" at bounding box center [1489, 21] width 143 height 30
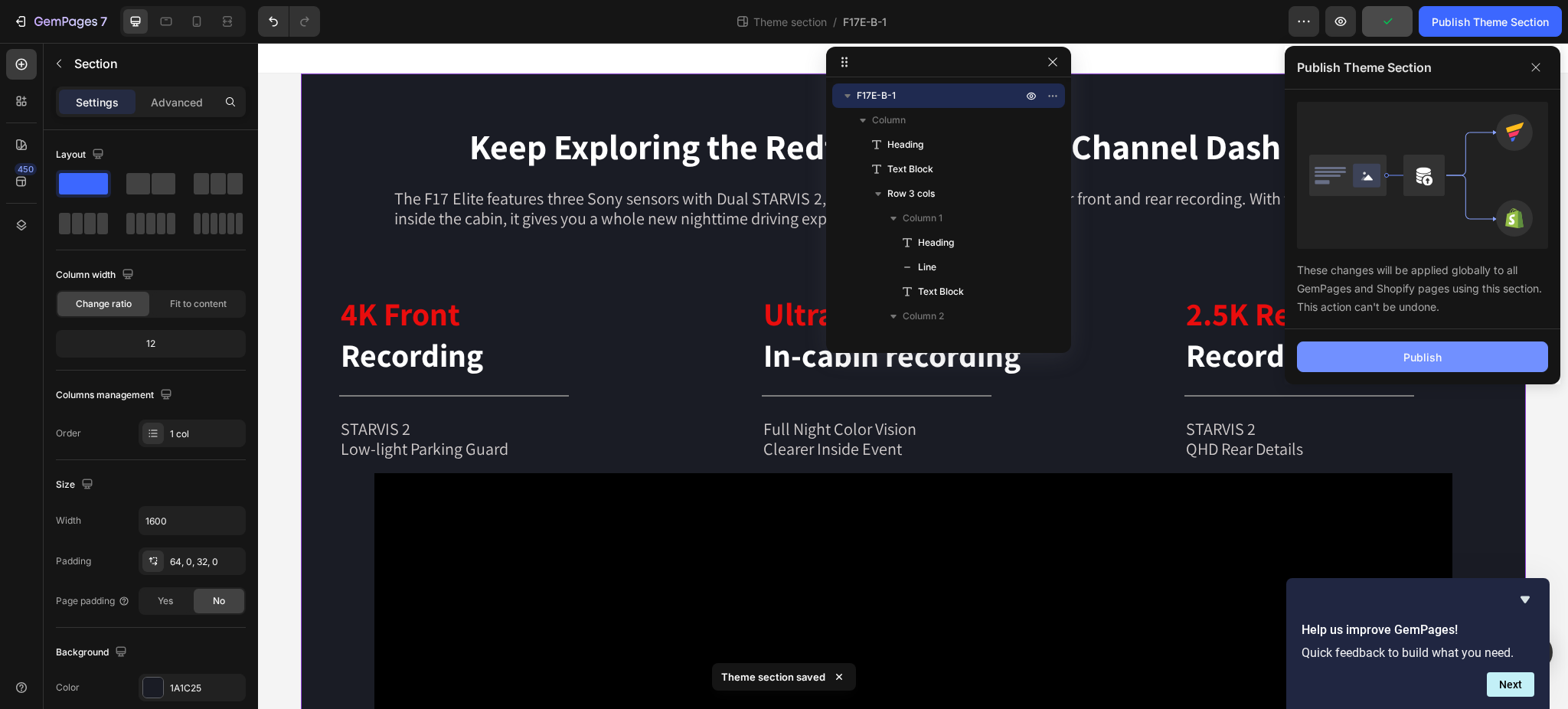
click at [1479, 344] on button "Publish" at bounding box center [1422, 356] width 251 height 30
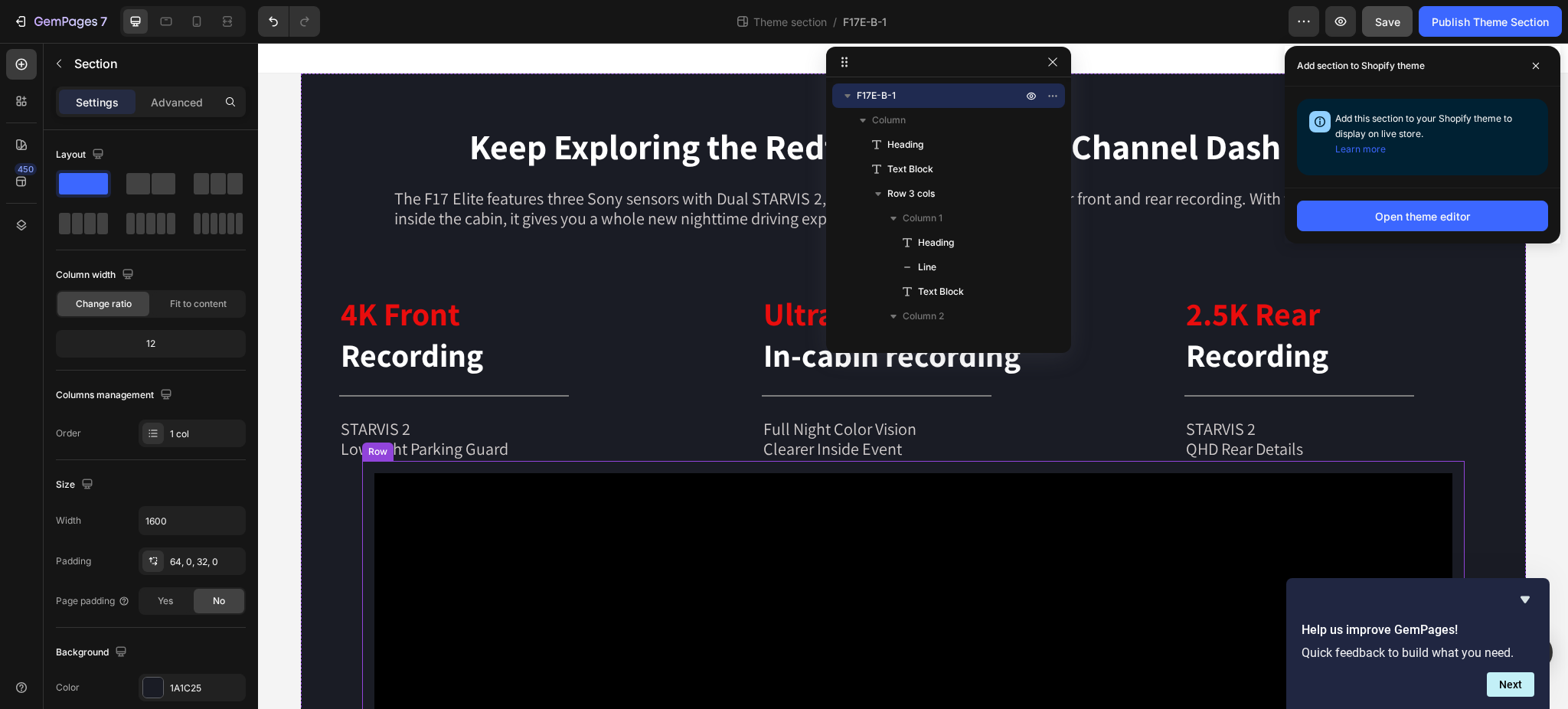
scroll to position [261, 0]
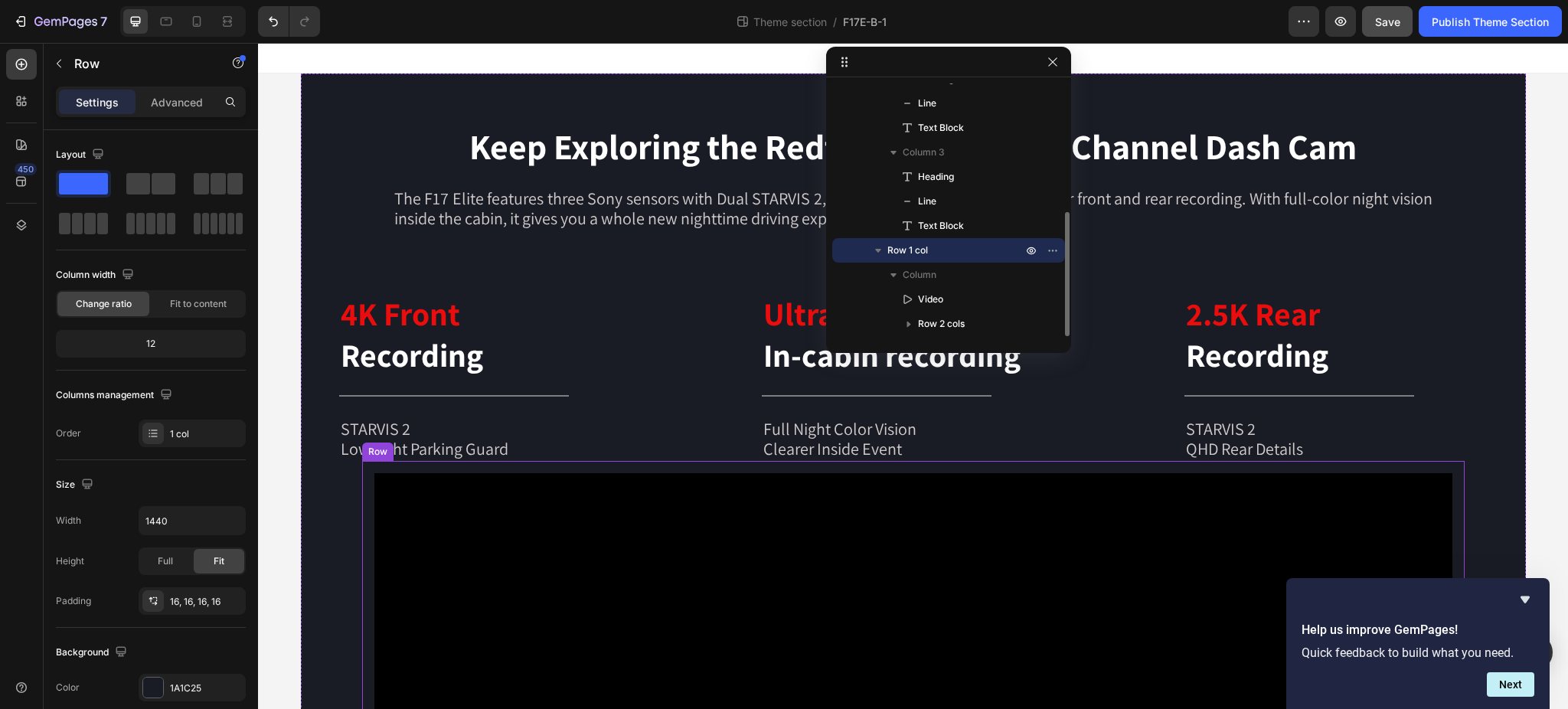
click at [149, 520] on input "1440" at bounding box center [192, 520] width 106 height 28
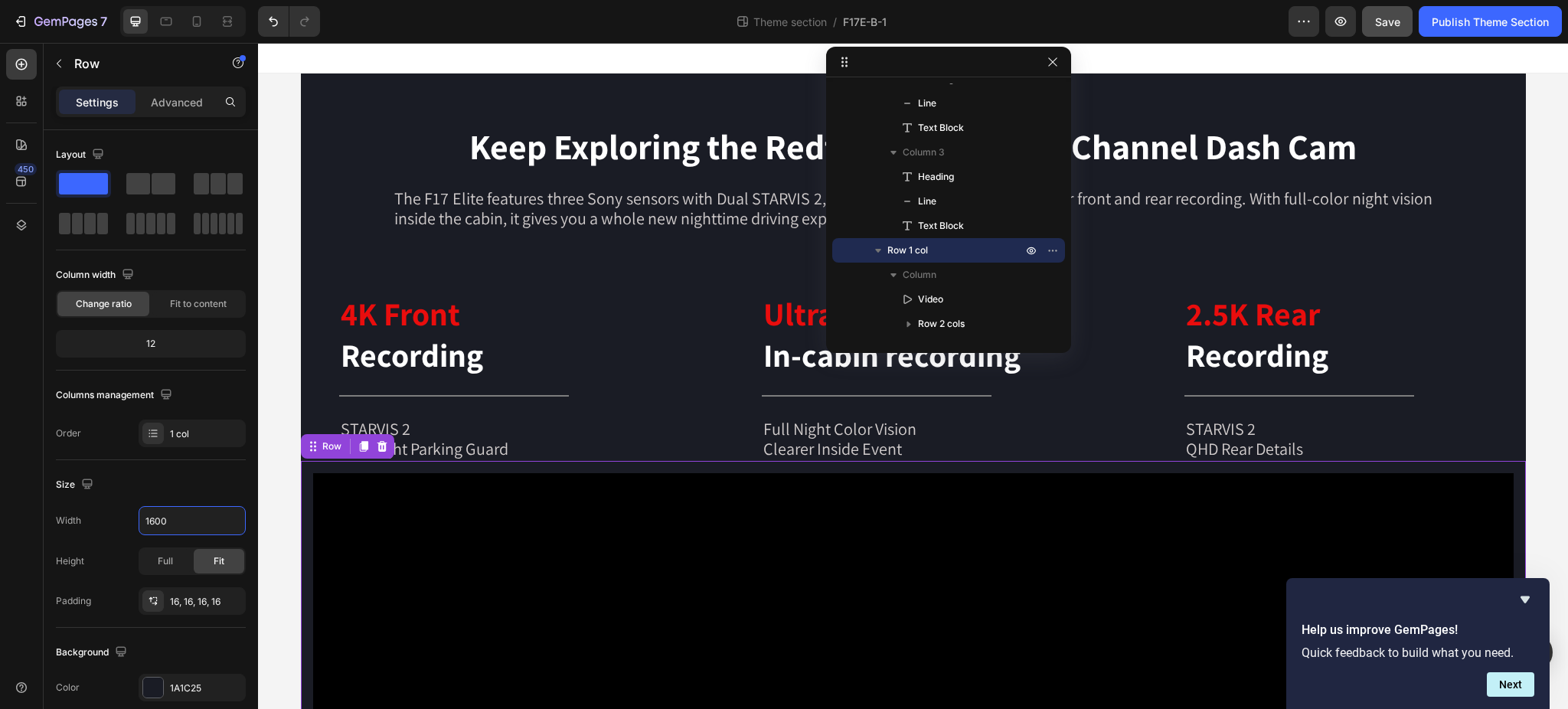
type input "1600"
click at [1378, 20] on span "Save" at bounding box center [1388, 21] width 25 height 13
click at [1477, 30] on button "Publish Theme Section" at bounding box center [1489, 21] width 143 height 30
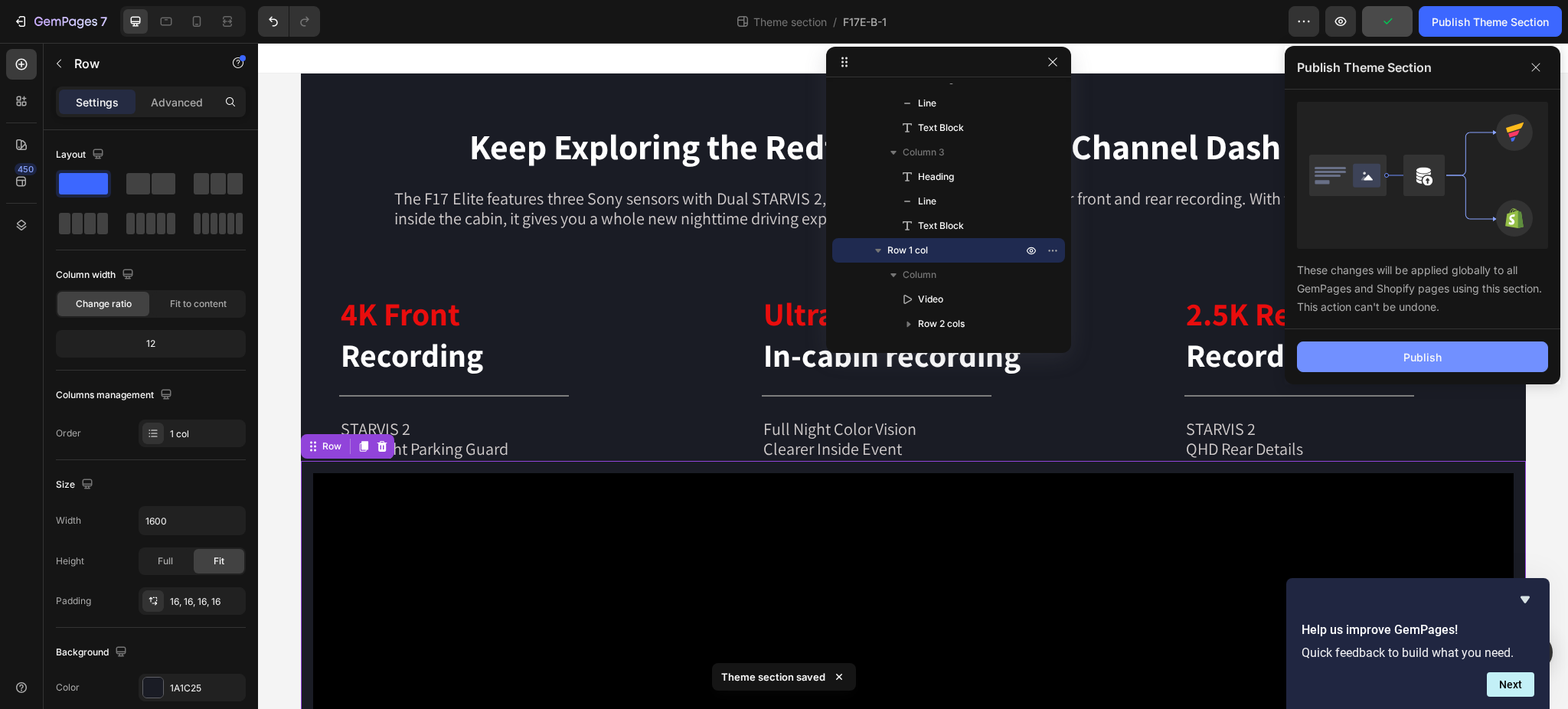
click at [1433, 353] on div "Publish" at bounding box center [1422, 357] width 38 height 16
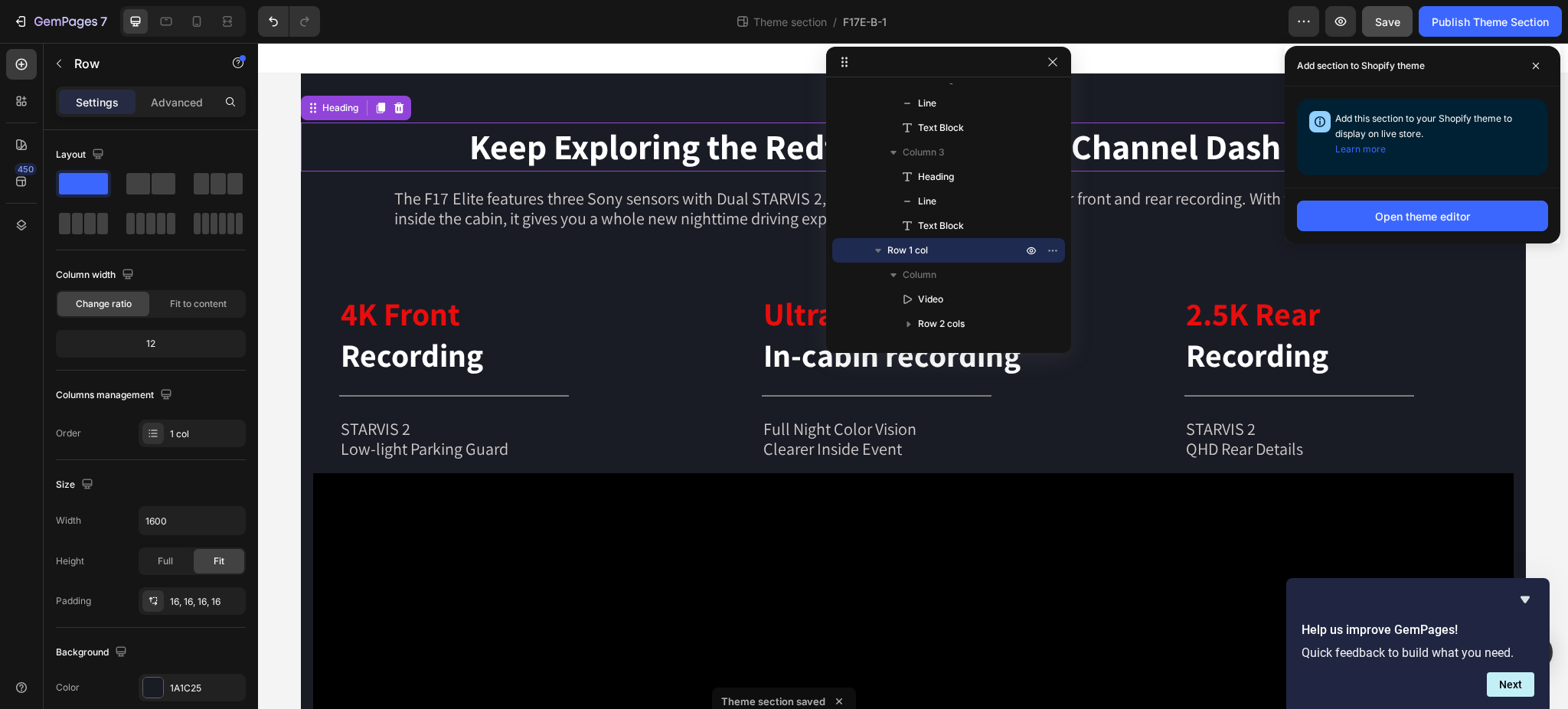
scroll to position [0, 0]
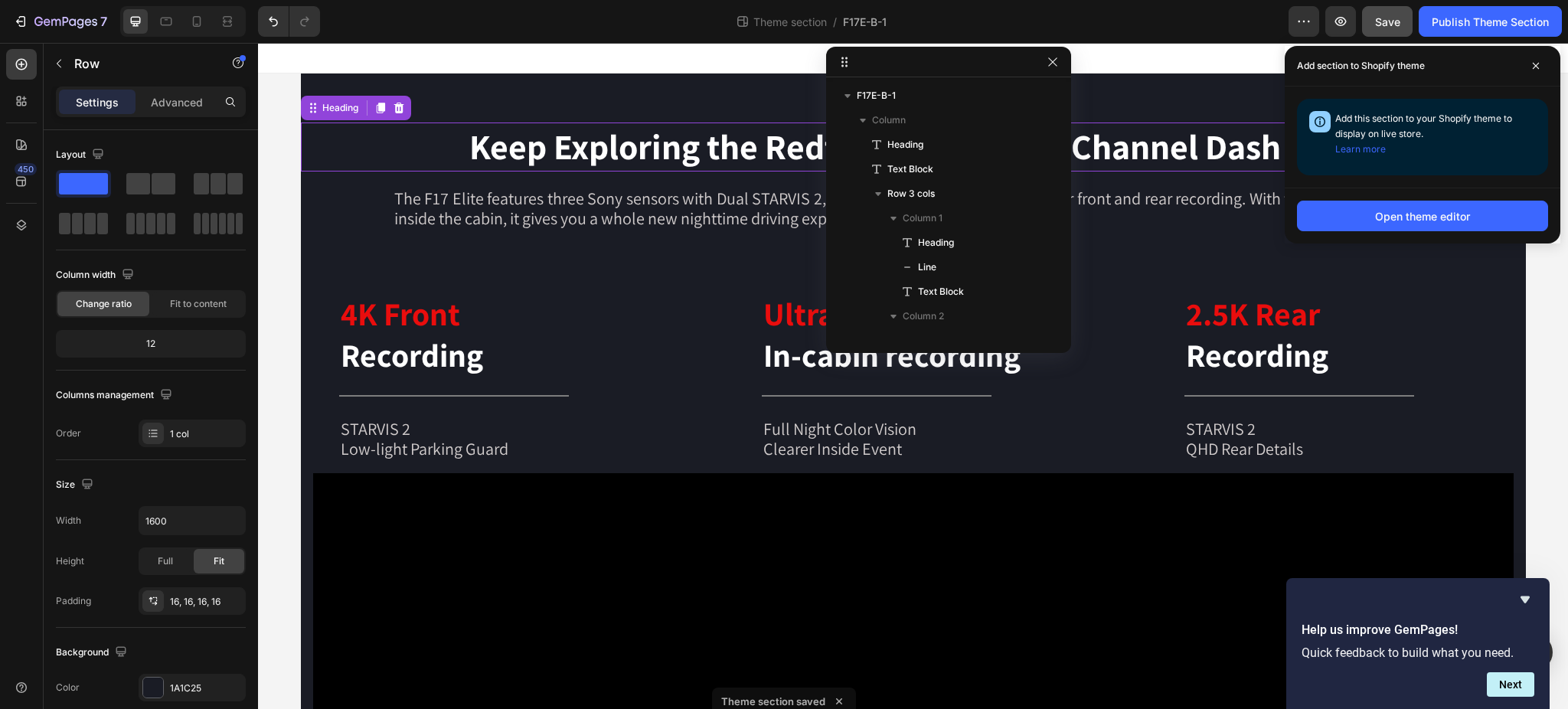
click at [598, 132] on h2 "Keep Exploring the Redtiger F17 Elite 3-Channel Dash Cam" at bounding box center [913, 147] width 1224 height 49
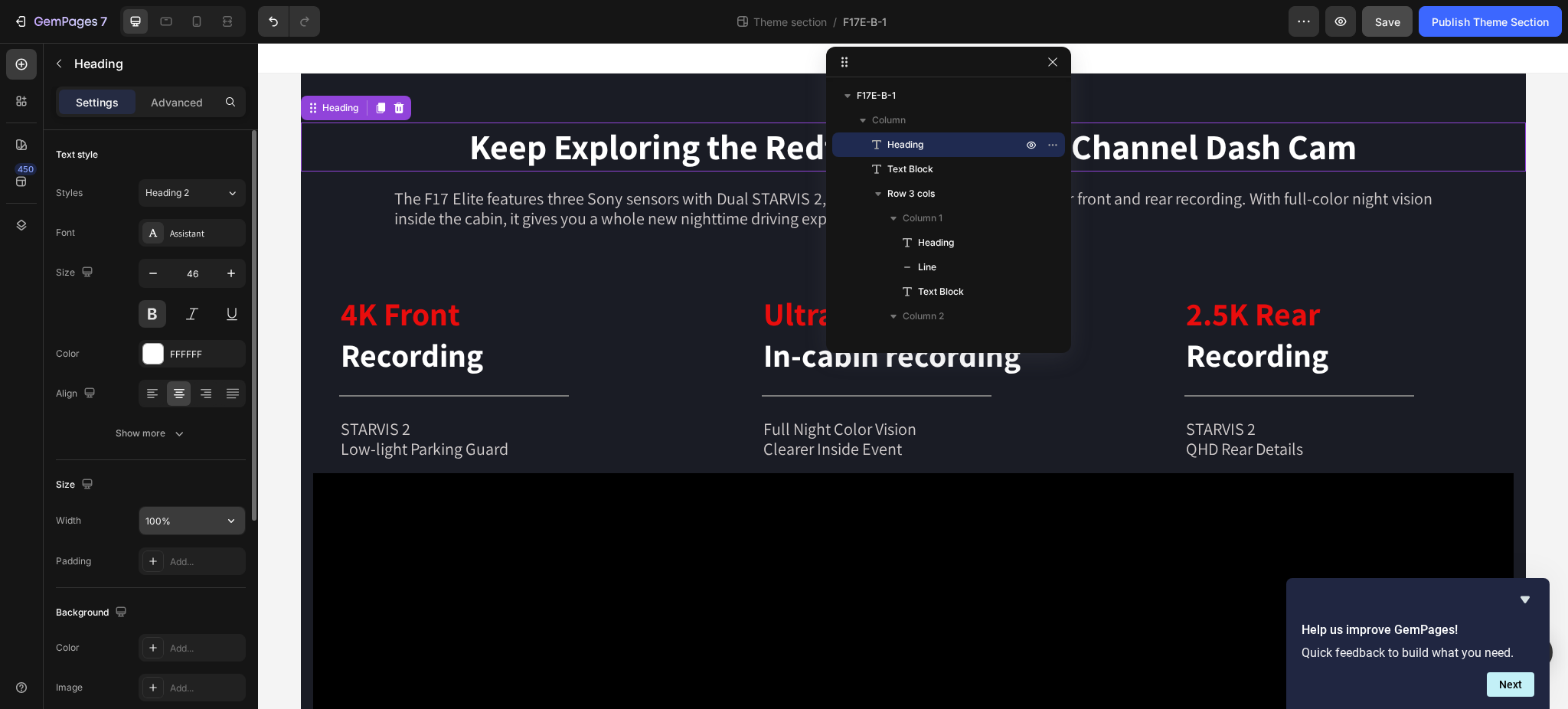
click at [168, 519] on input "100%" at bounding box center [192, 520] width 106 height 28
click at [228, 525] on icon "button" at bounding box center [231, 520] width 15 height 15
click at [174, 624] on span "Default" at bounding box center [160, 618] width 31 height 14
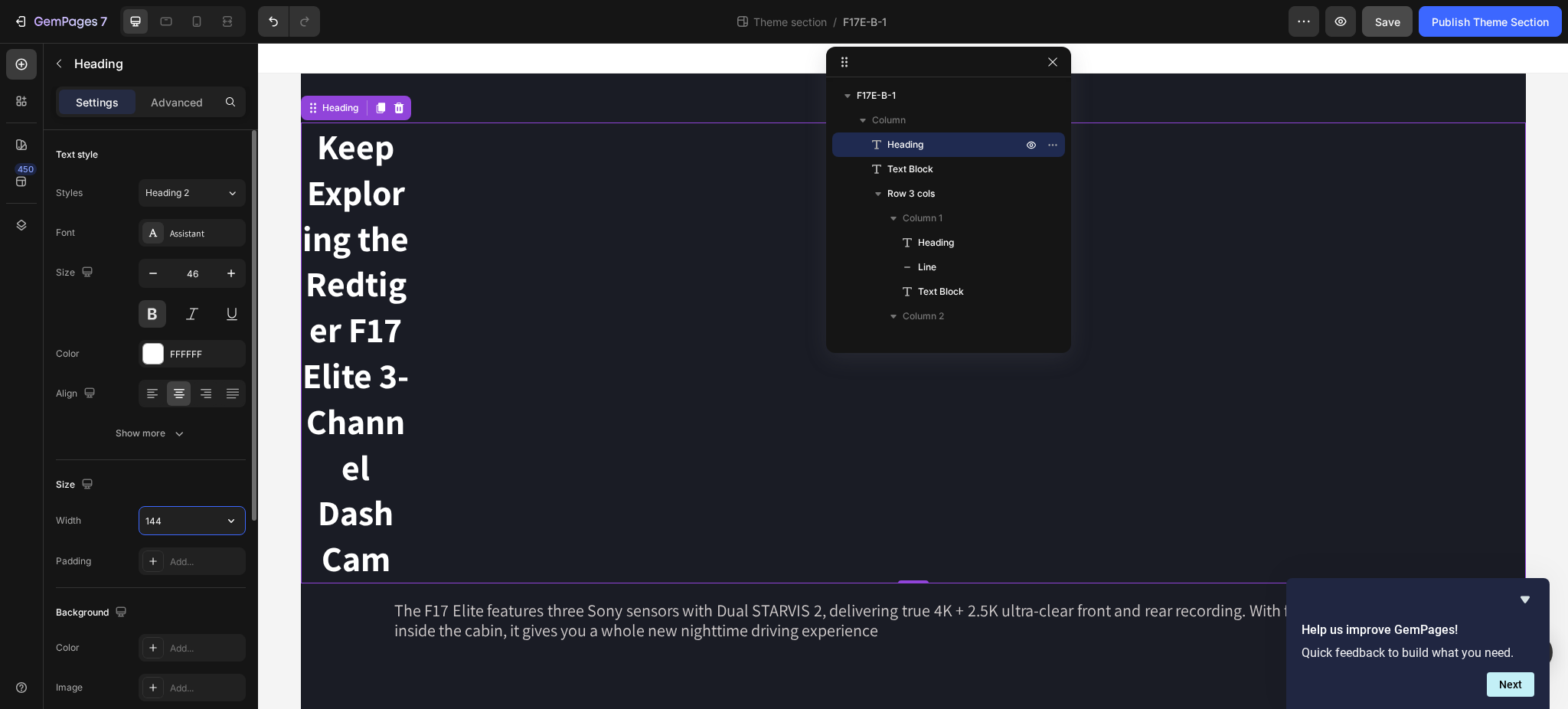
type input "1440"
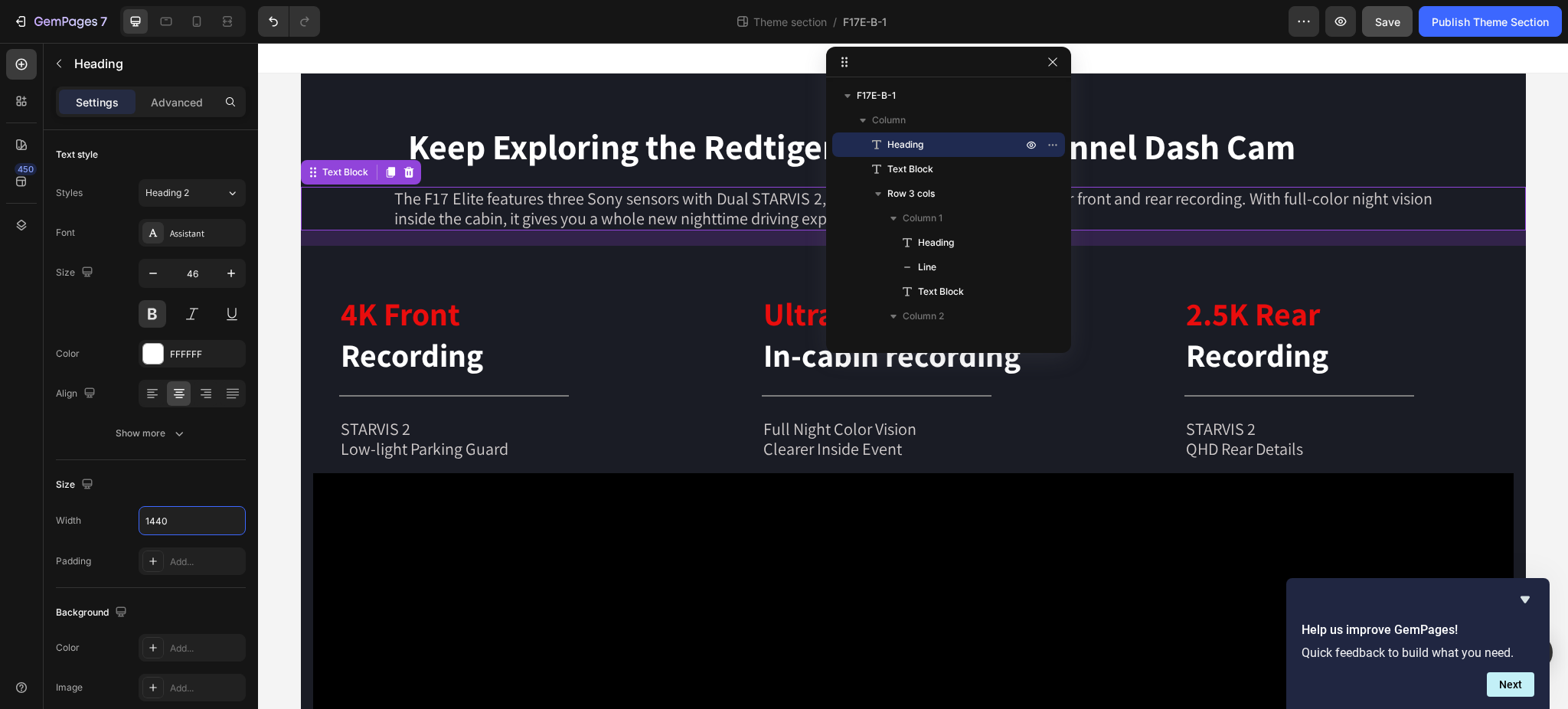
click at [517, 205] on p "The F17 Elite features three Sony sensors with Dual STARVIS 2, delivering true …" at bounding box center [913, 209] width 1038 height 41
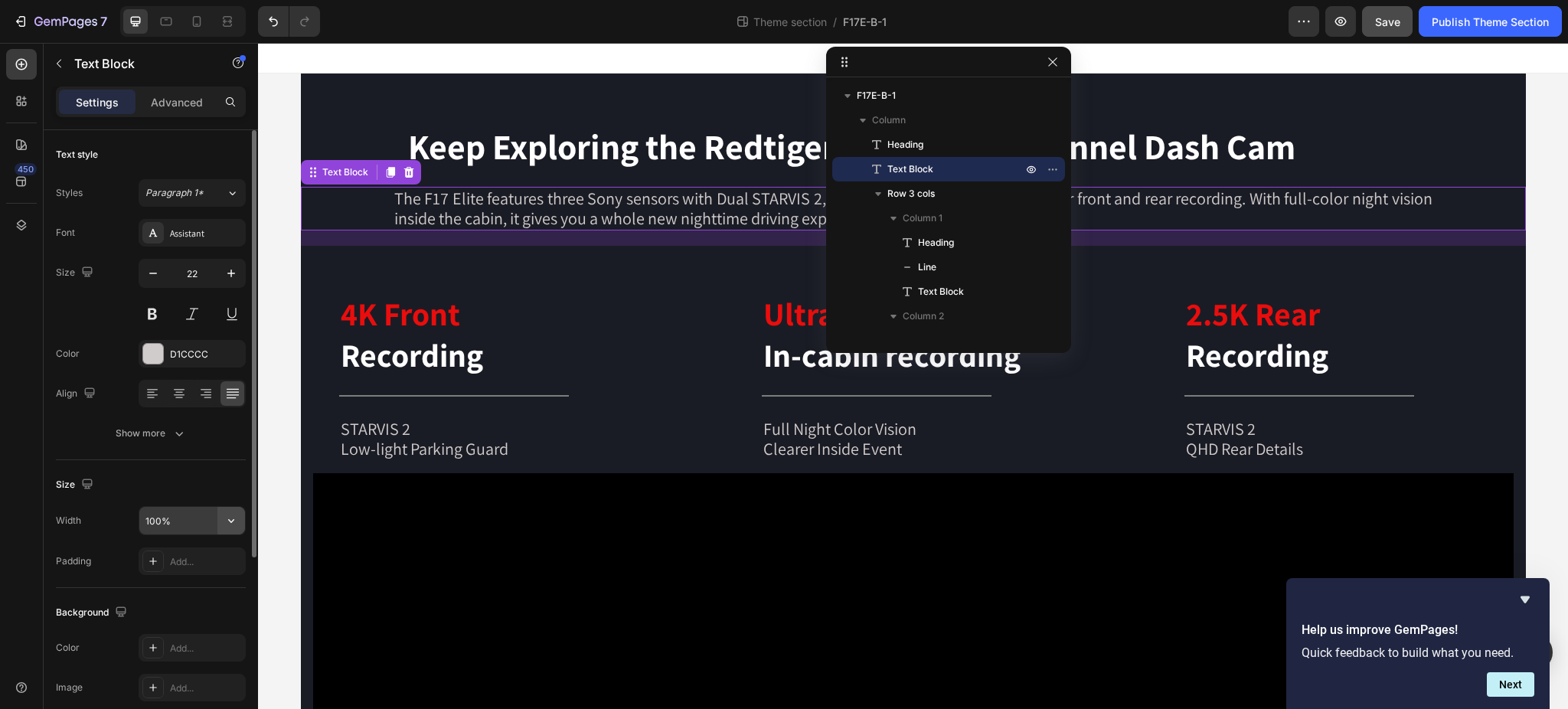
click at [226, 521] on icon "button" at bounding box center [231, 520] width 15 height 15
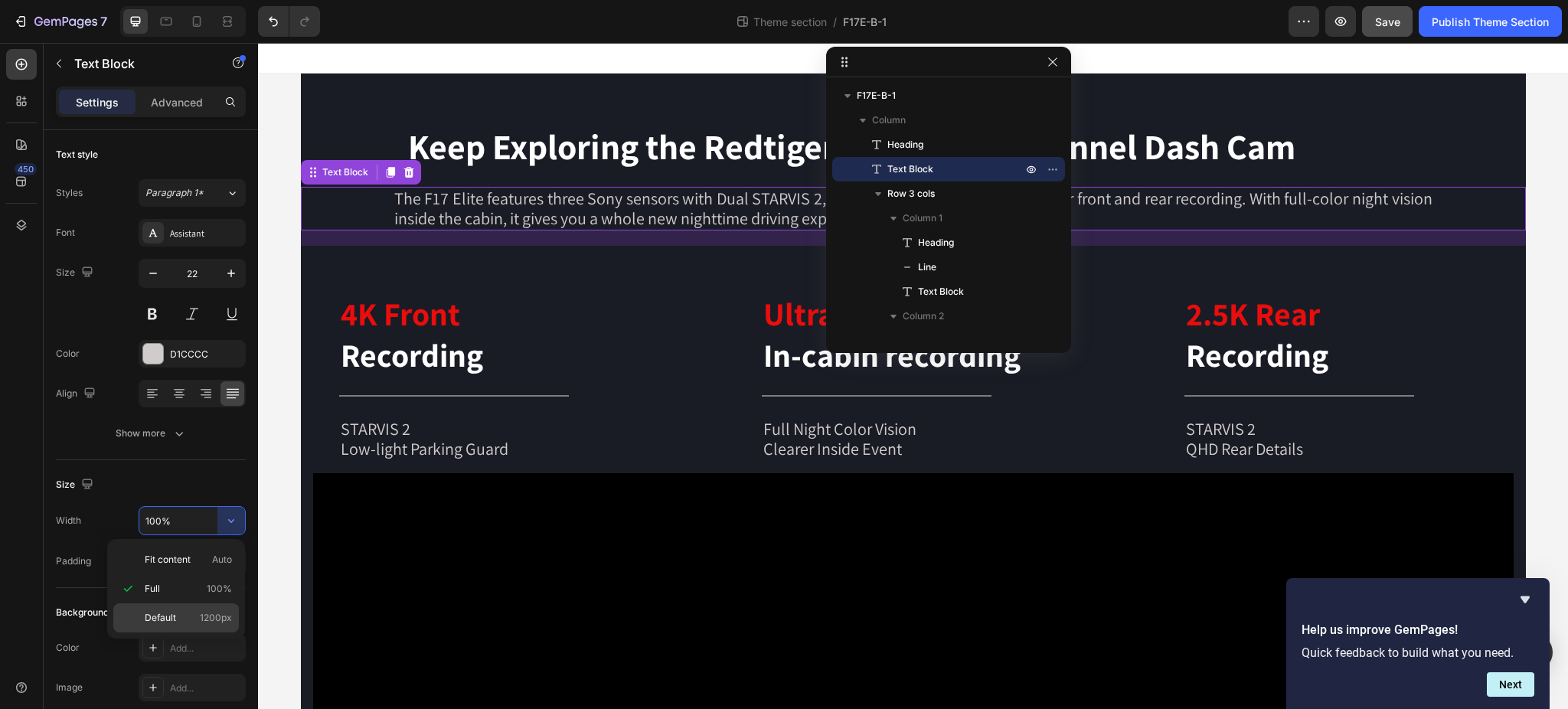
click at [173, 617] on span "Default" at bounding box center [160, 618] width 31 height 14
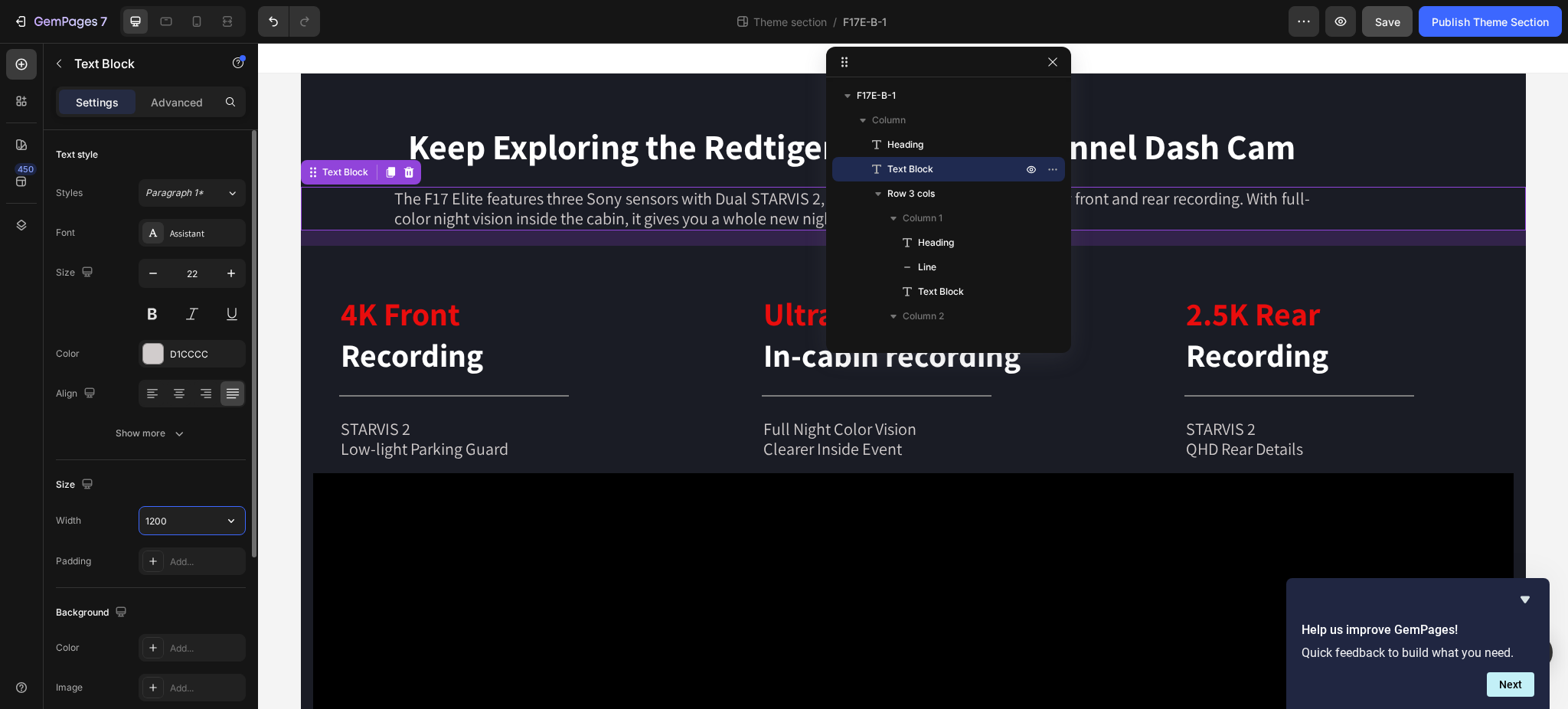
click at [173, 518] on input "1200" at bounding box center [192, 520] width 106 height 28
type input "1600"
click at [445, 238] on div "20" at bounding box center [913, 238] width 1224 height 15
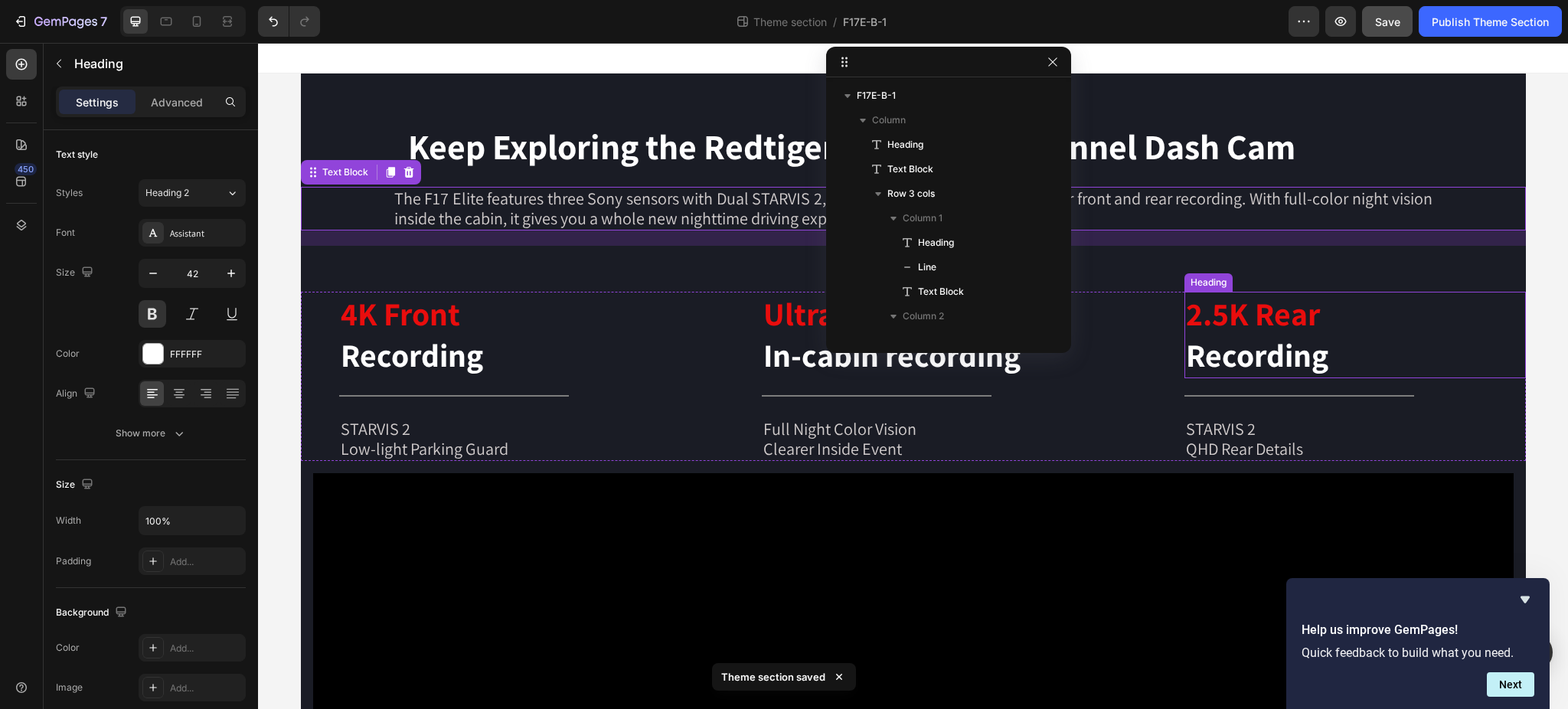
scroll to position [240, 0]
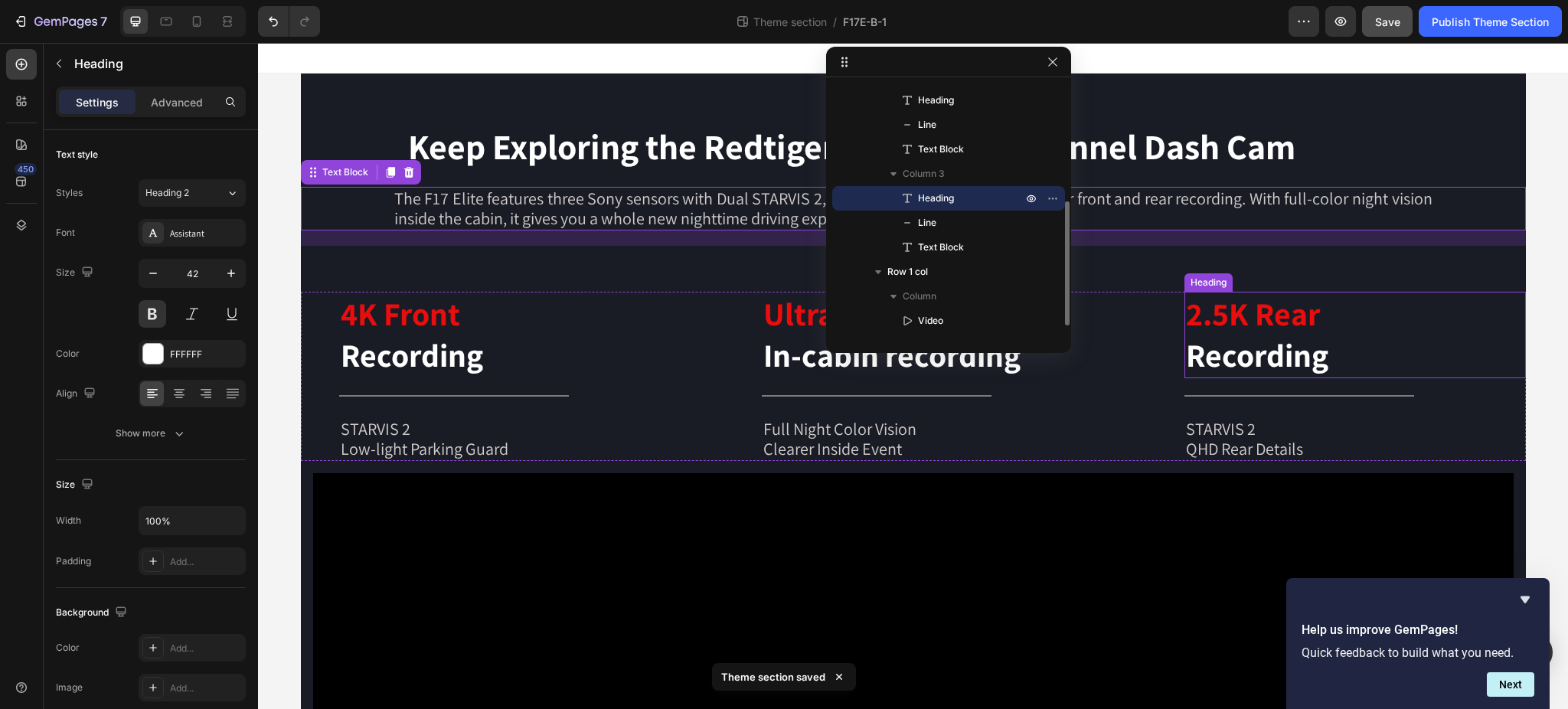
click at [1481, 367] on h2 "2.5K Rear Recording" at bounding box center [1354, 335] width 341 height 86
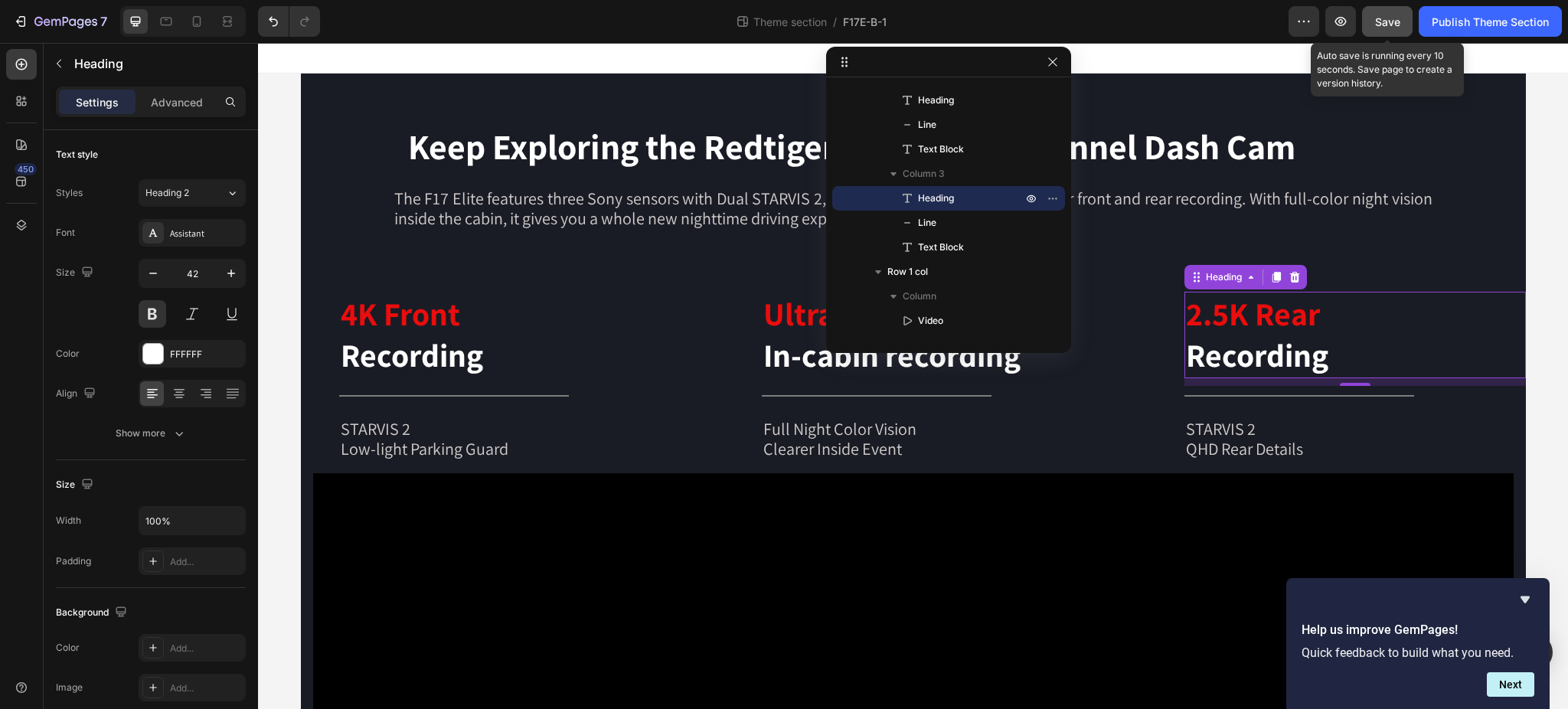
click at [1393, 25] on span "Save" at bounding box center [1388, 21] width 25 height 13
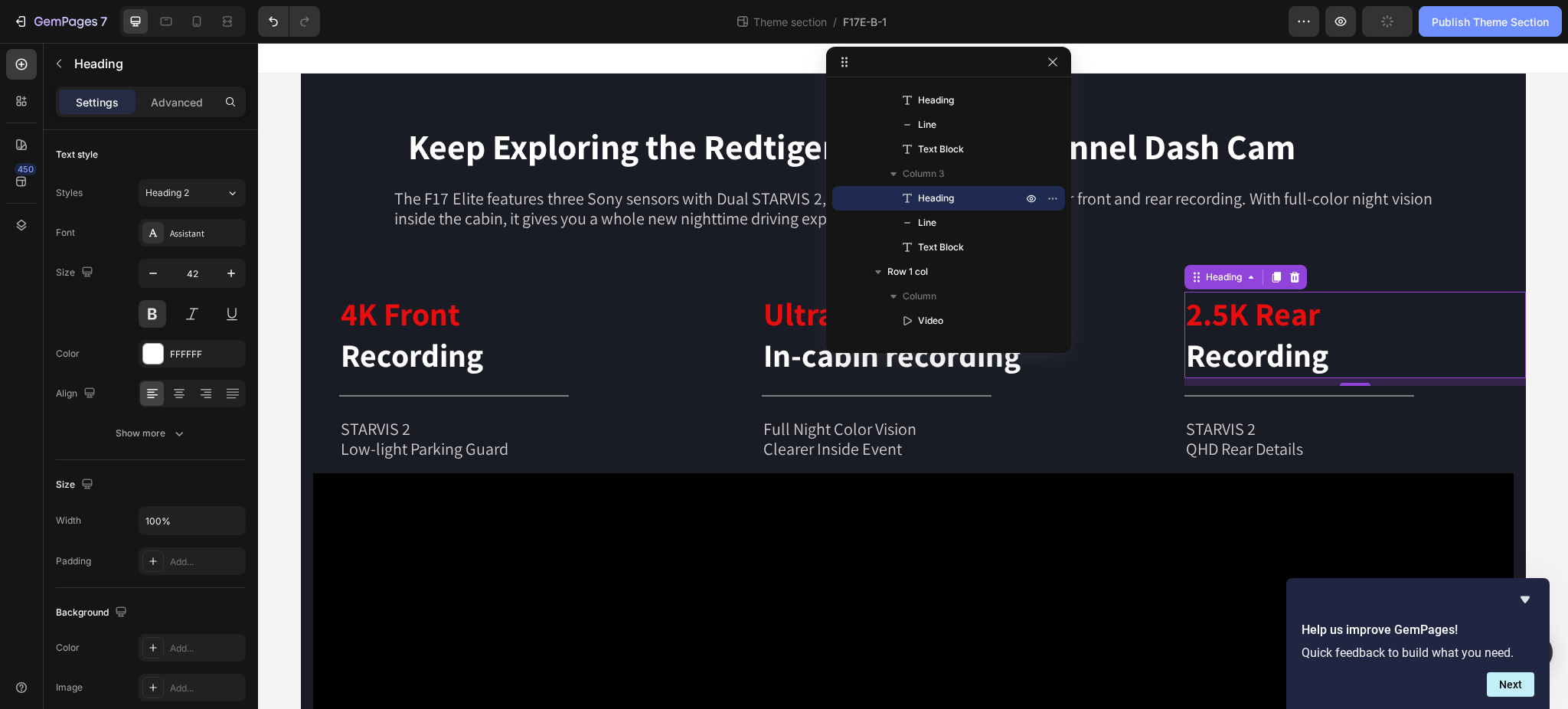
click at [1504, 30] on button "Publish Theme Section" at bounding box center [1489, 21] width 143 height 30
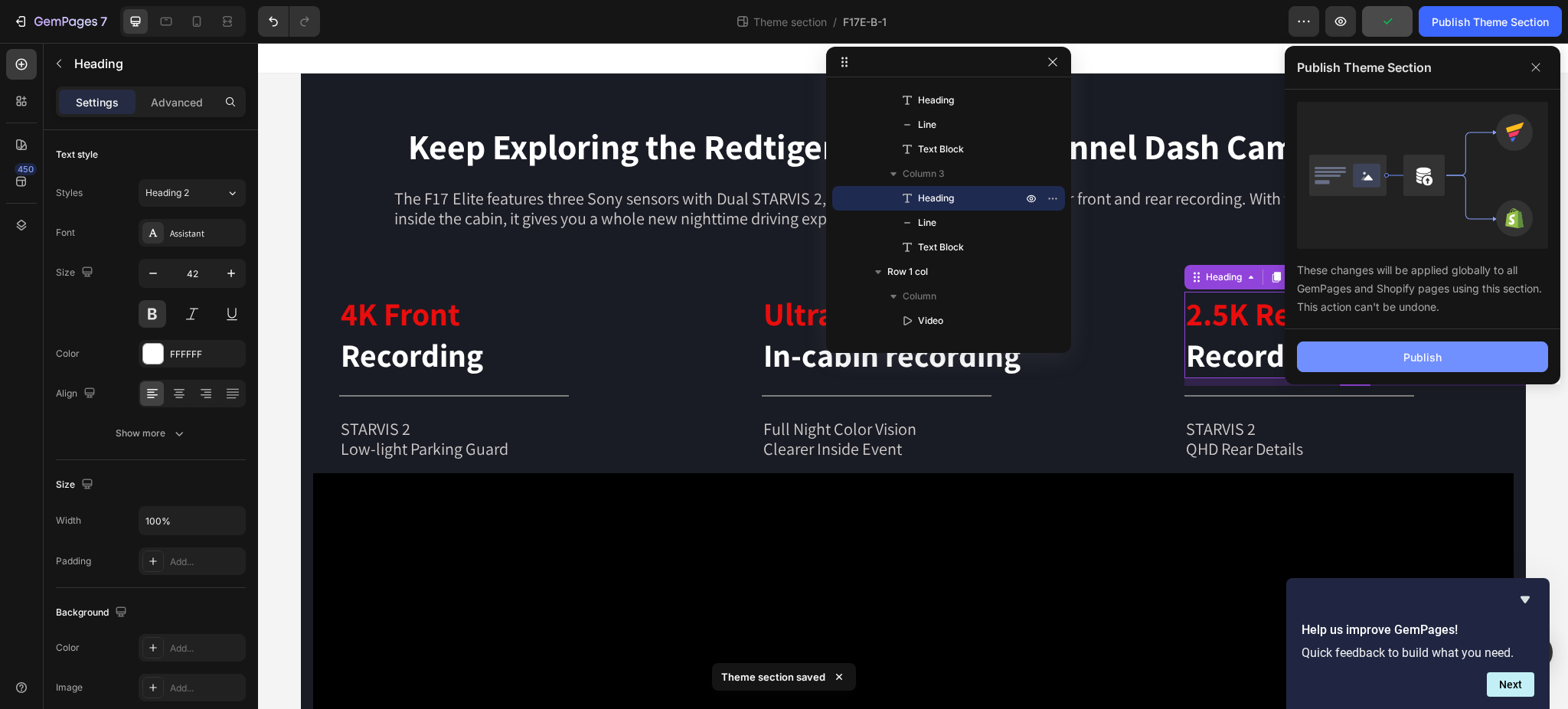
click at [1472, 358] on button "Publish" at bounding box center [1422, 356] width 251 height 30
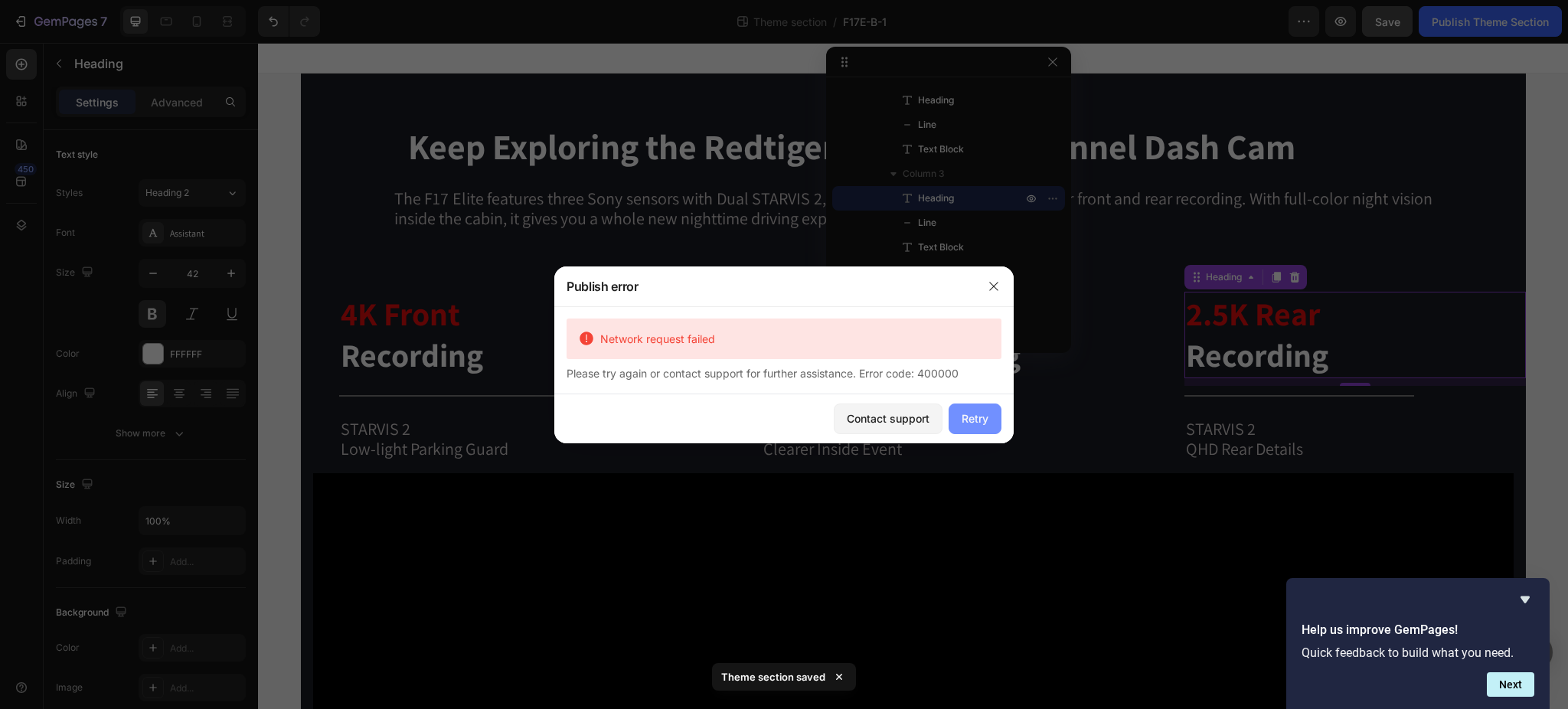
drag, startPoint x: 966, startPoint y: 425, endPoint x: 711, endPoint y: 392, distance: 257.1
click at [966, 425] on div "Retry" at bounding box center [975, 418] width 27 height 16
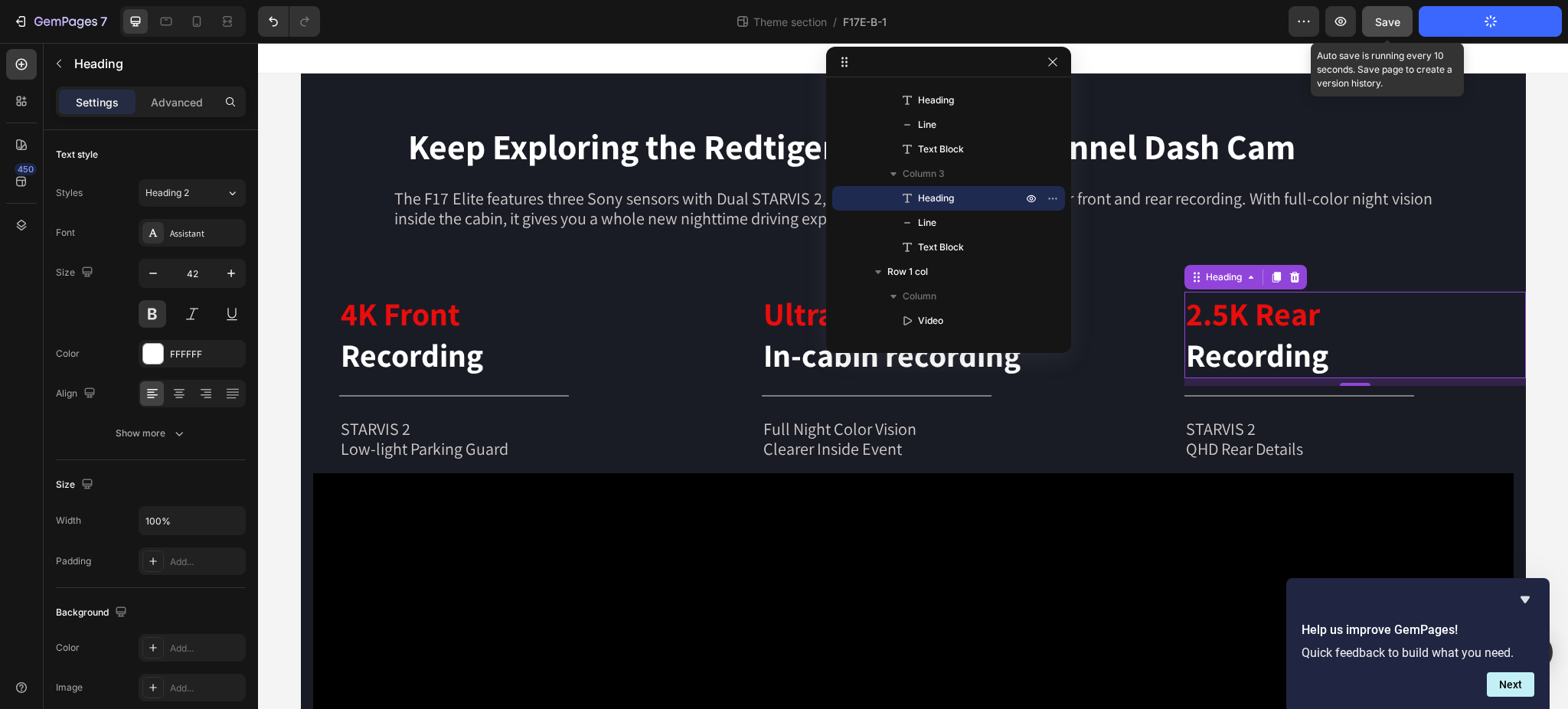
click at [1392, 25] on span "Save" at bounding box center [1388, 21] width 25 height 13
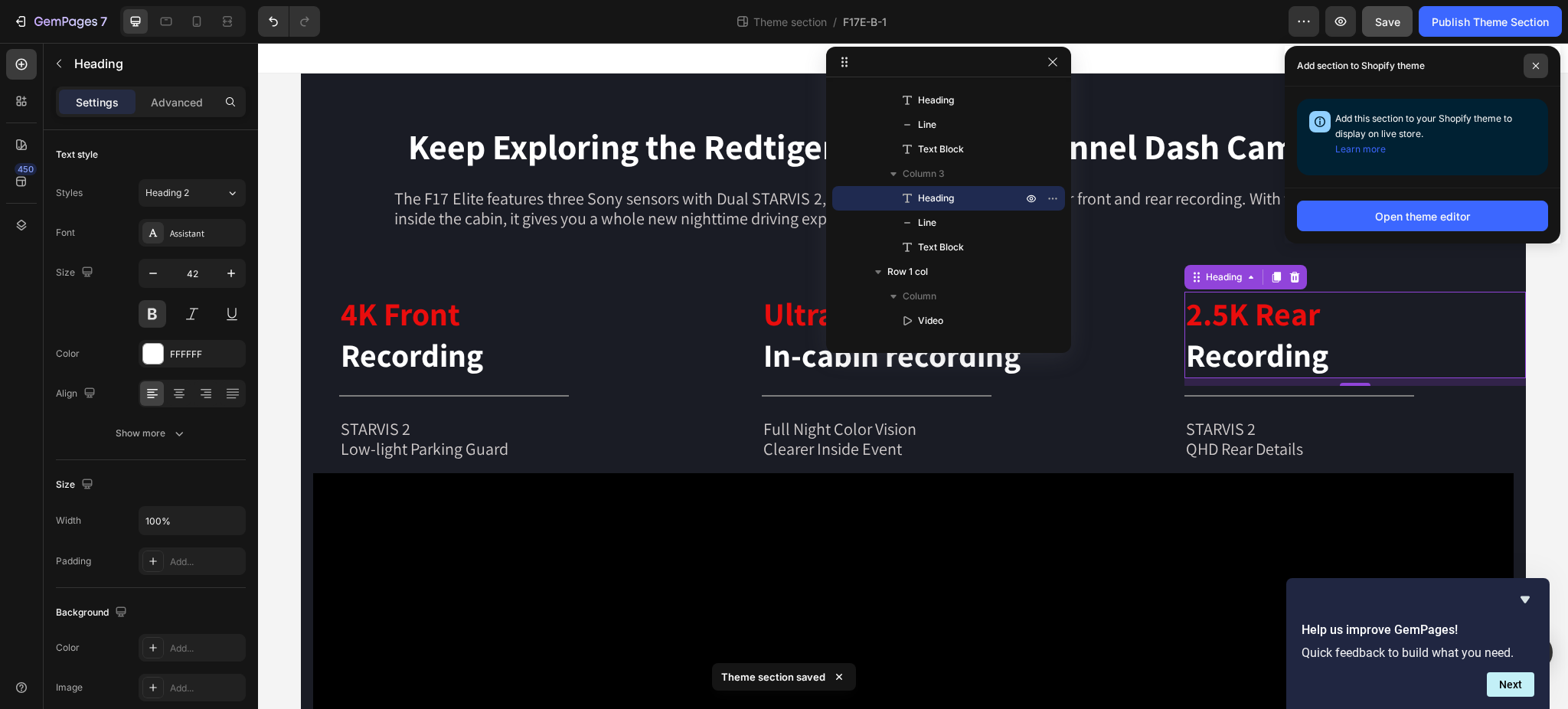
click at [1535, 67] on icon at bounding box center [1535, 65] width 6 height 6
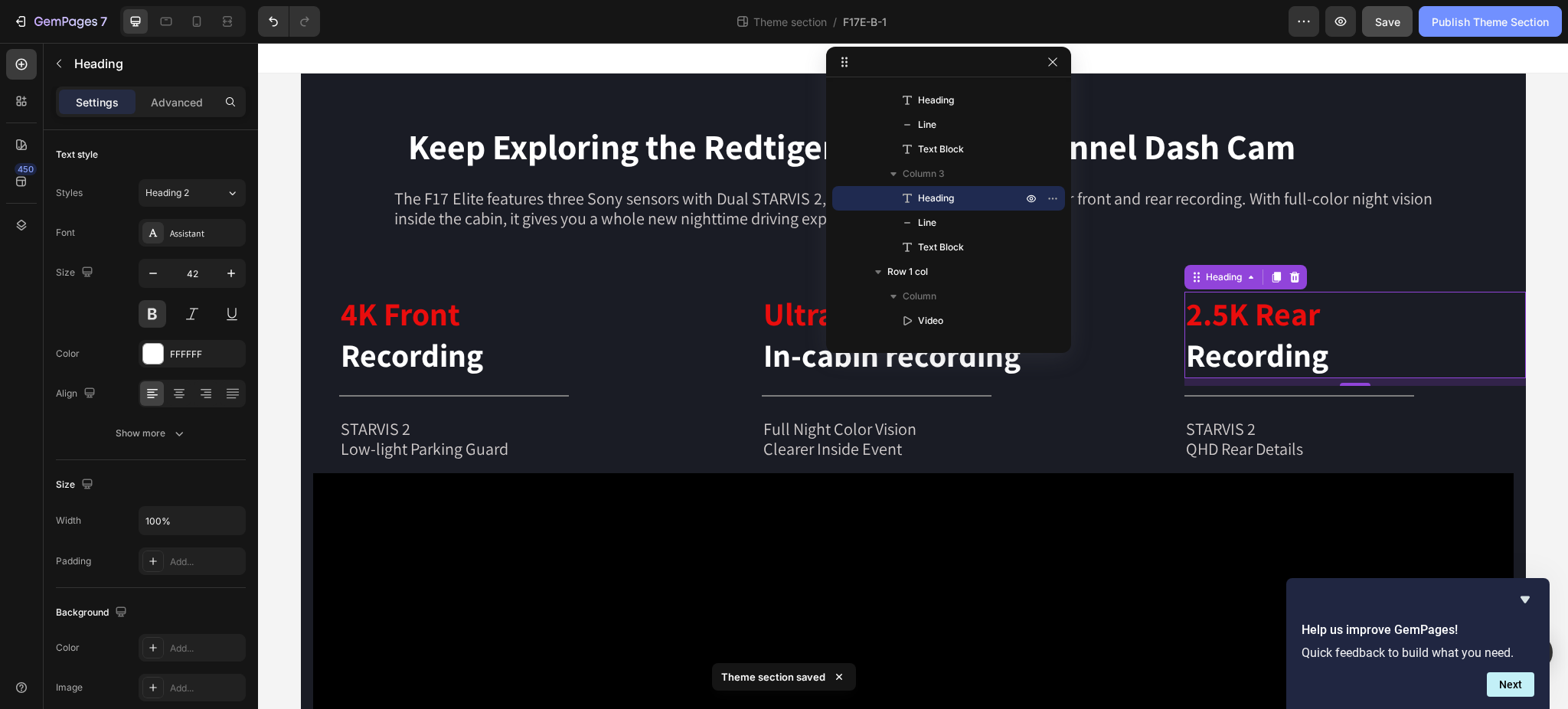
click at [1500, 31] on button "Publish Theme Section" at bounding box center [1489, 21] width 143 height 30
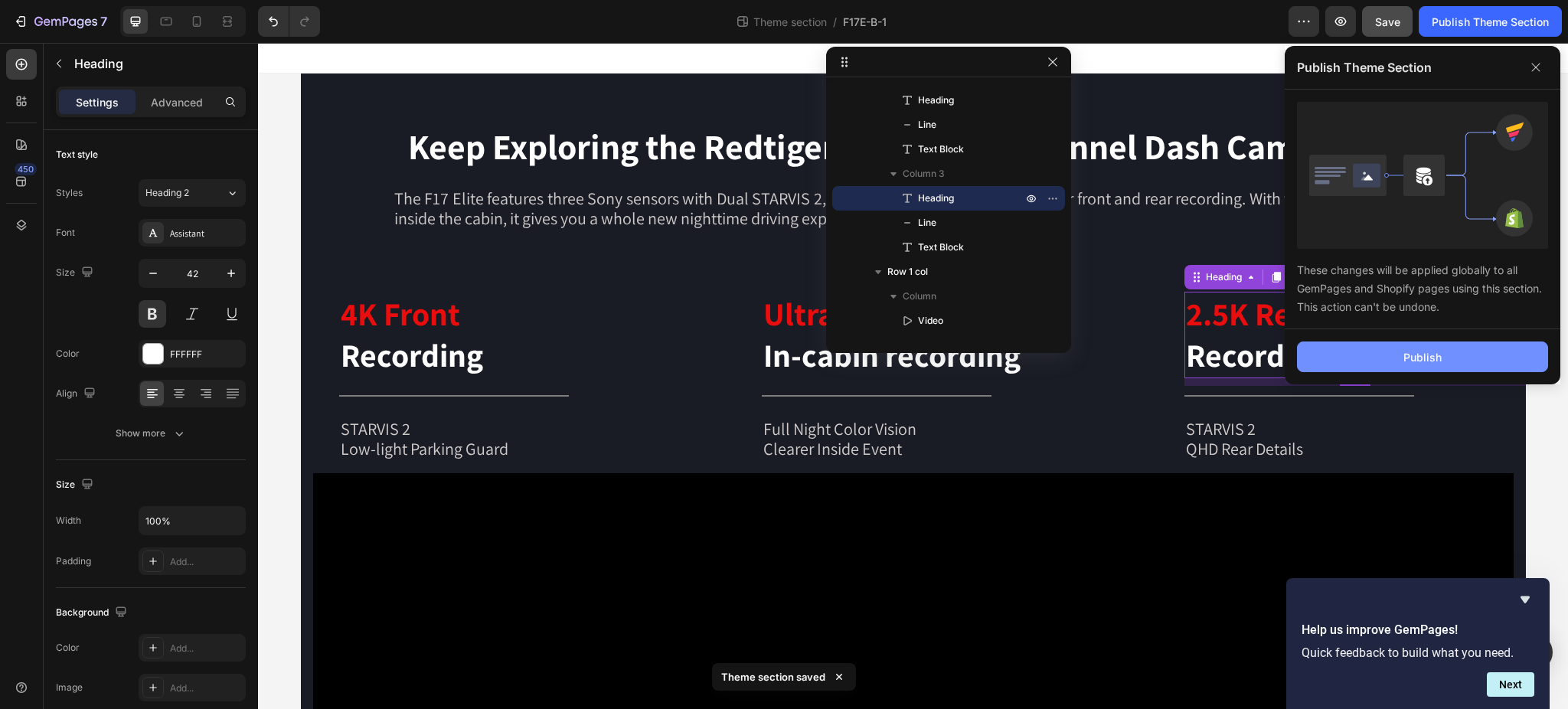
click at [1405, 353] on div "Publish" at bounding box center [1422, 357] width 38 height 16
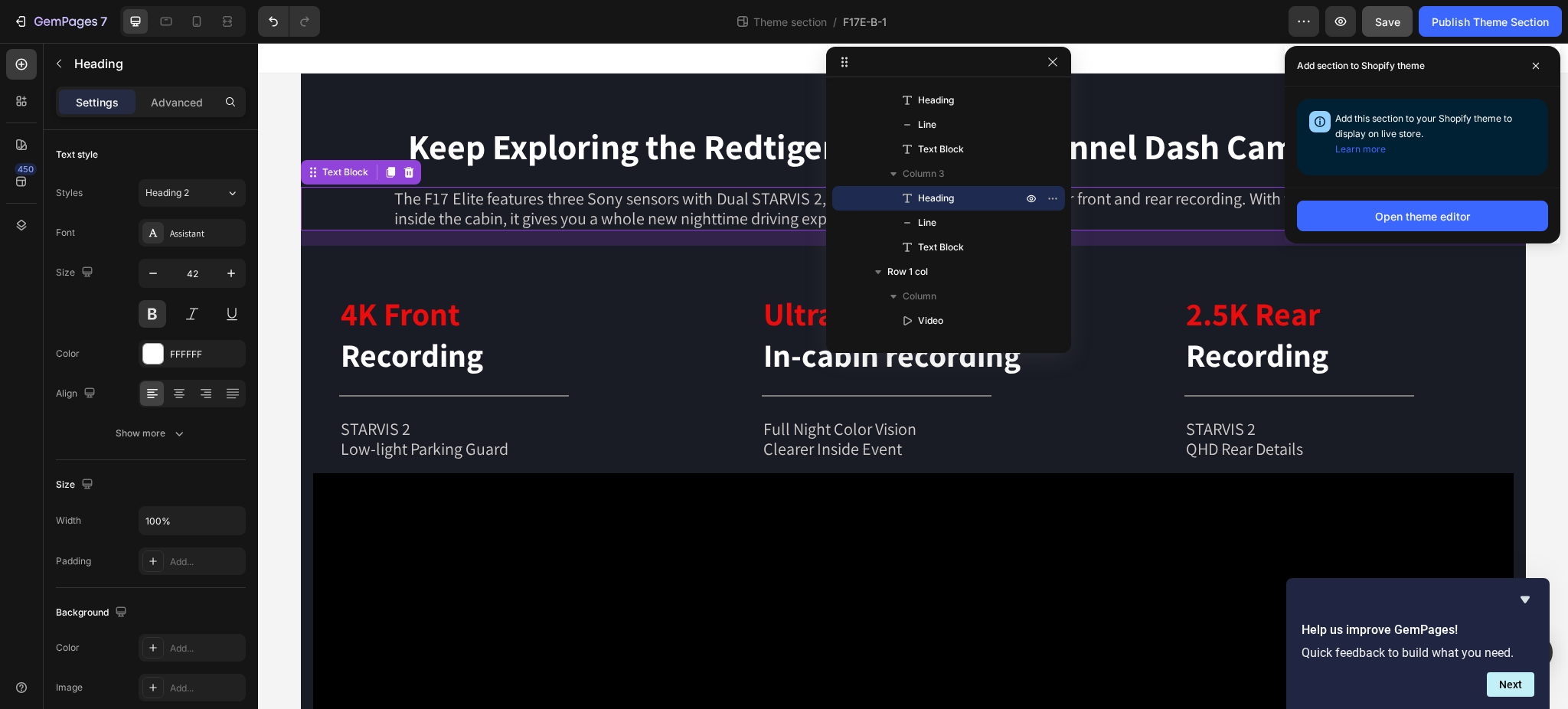
click at [509, 213] on p "The F17 Elite features three Sony sensors with Dual STARVIS 2, delivering true …" at bounding box center [913, 209] width 1038 height 41
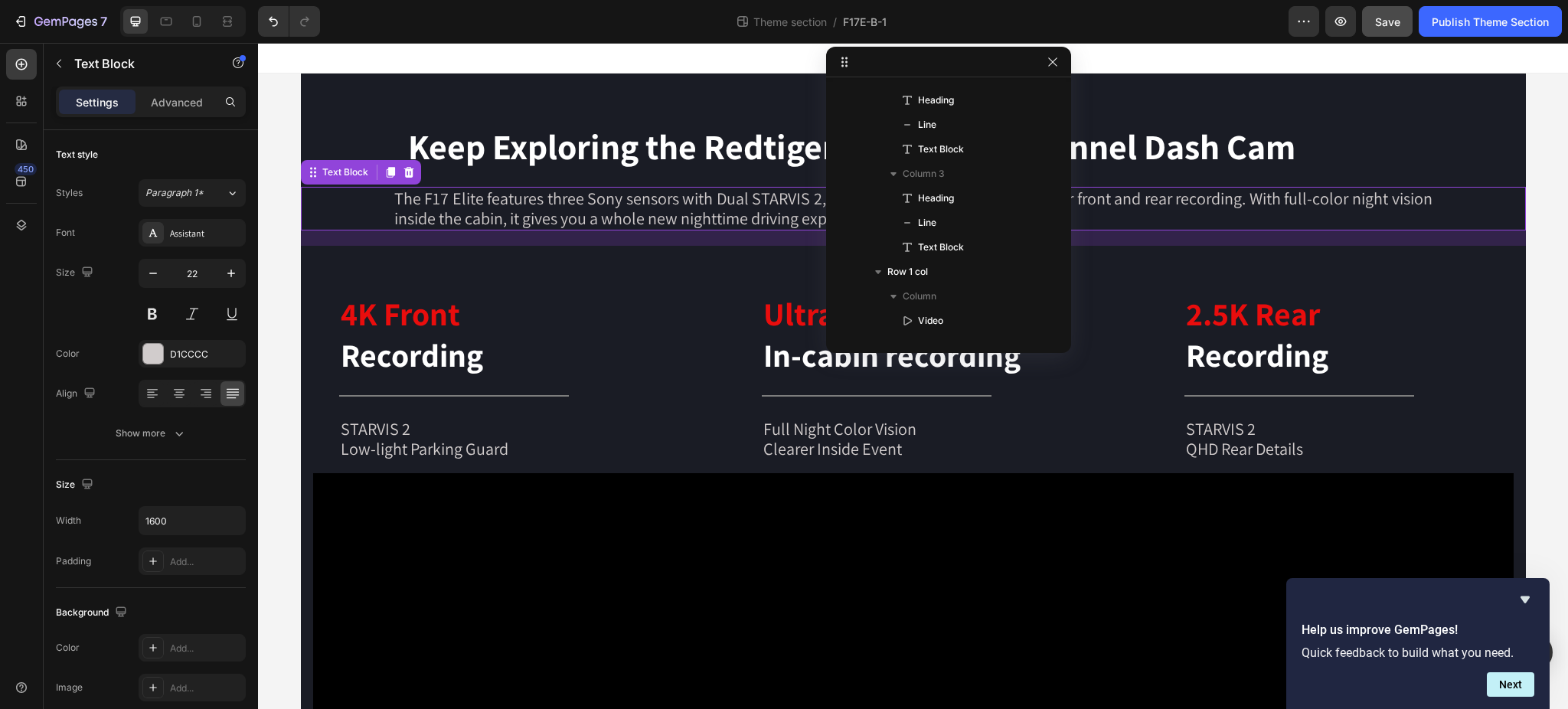
scroll to position [0, 0]
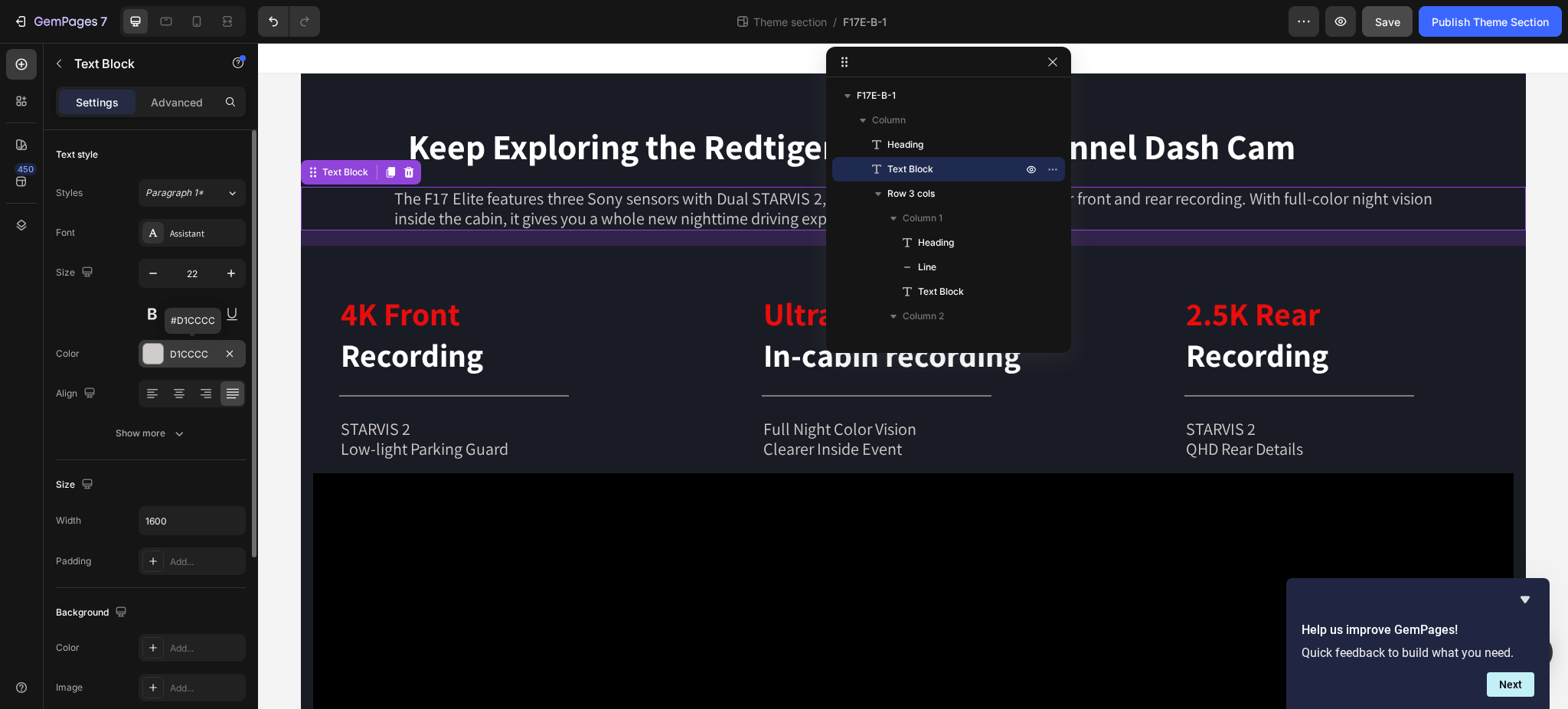
click at [180, 354] on div "D1CCCC" at bounding box center [192, 354] width 44 height 14
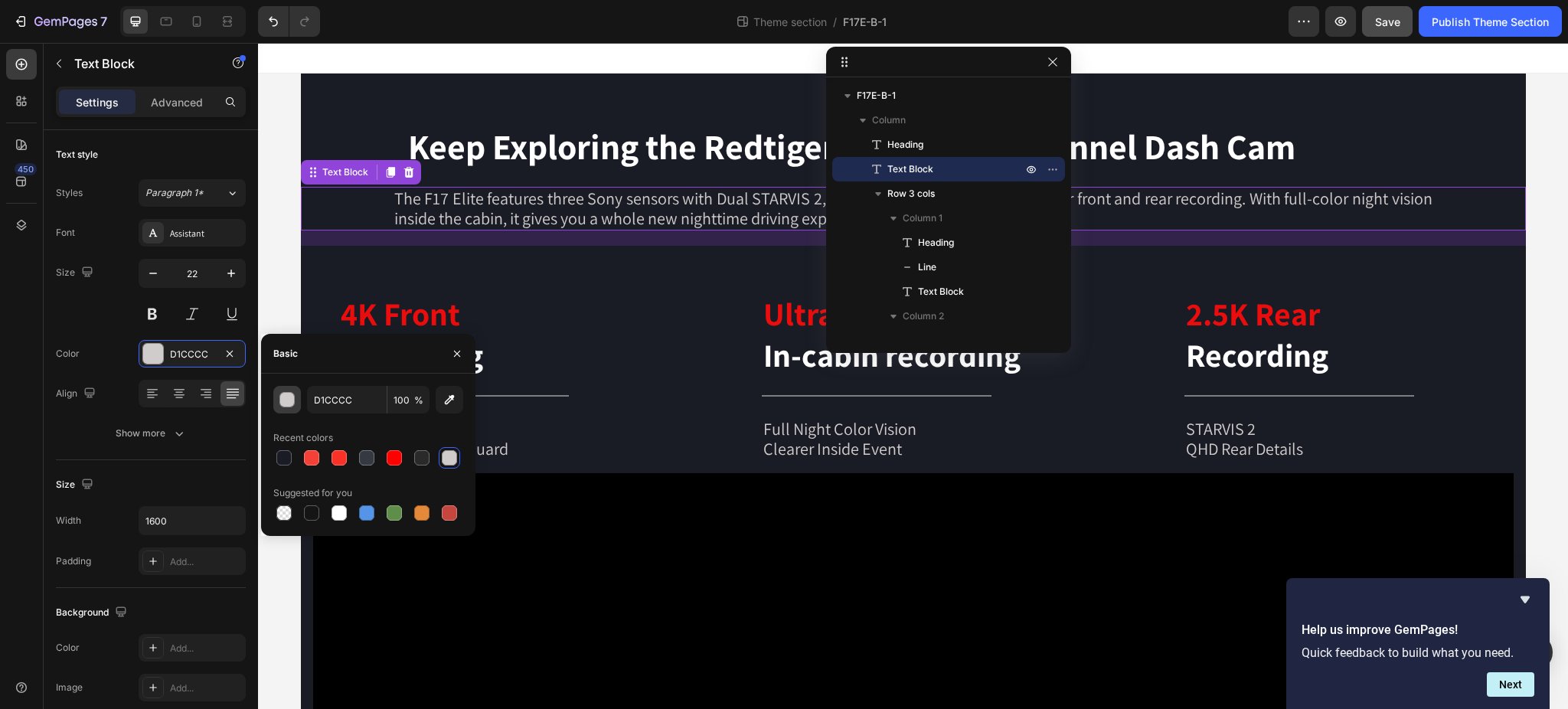
click at [285, 397] on div "button" at bounding box center [288, 400] width 15 height 15
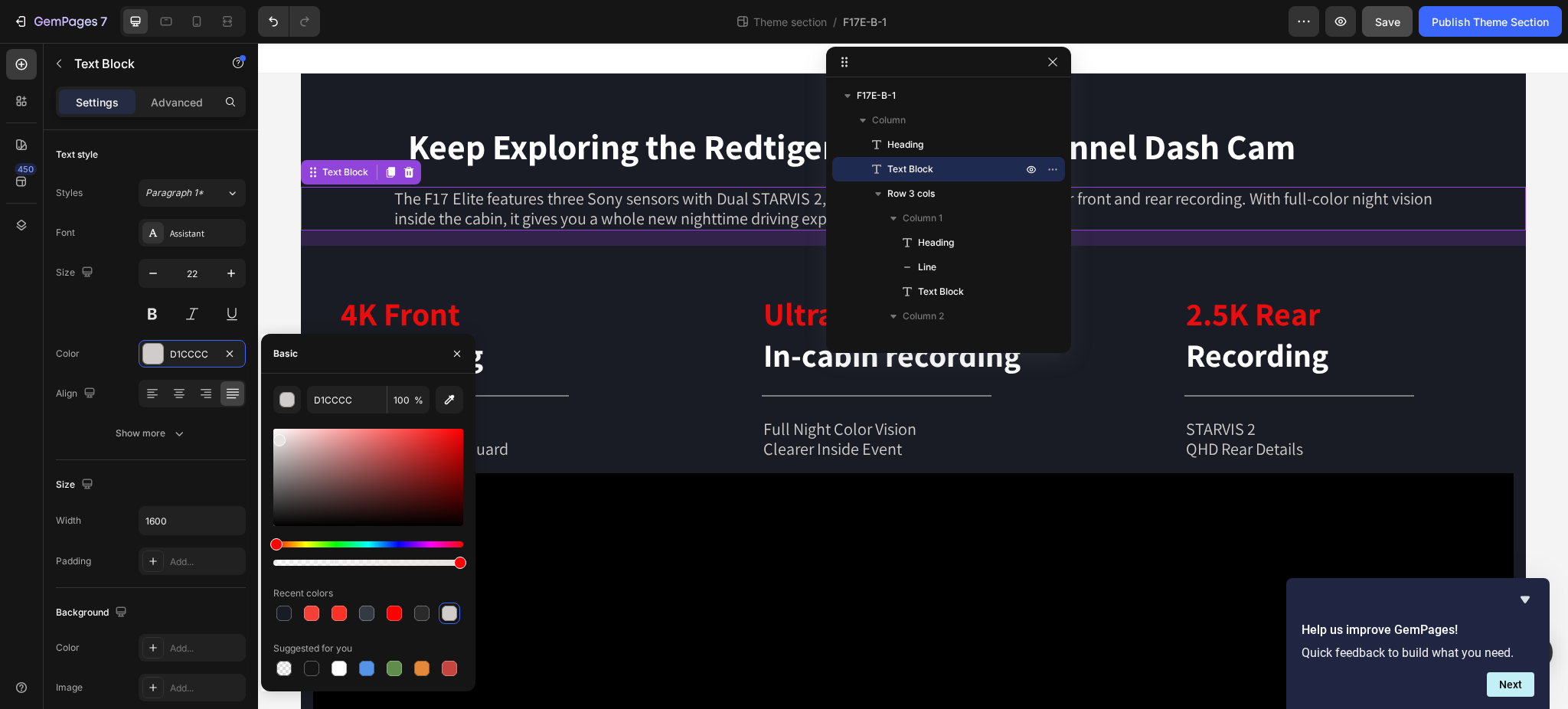
click at [277, 437] on div at bounding box center [368, 477] width 190 height 97
drag, startPoint x: 279, startPoint y: 438, endPoint x: 271, endPoint y: 439, distance: 8.1
click at [271, 439] on div at bounding box center [276, 442] width 12 height 12
type input "E2E2E2"
click at [829, 438] on p "Clearer Inside Event" at bounding box center [932, 448] width 338 height 20
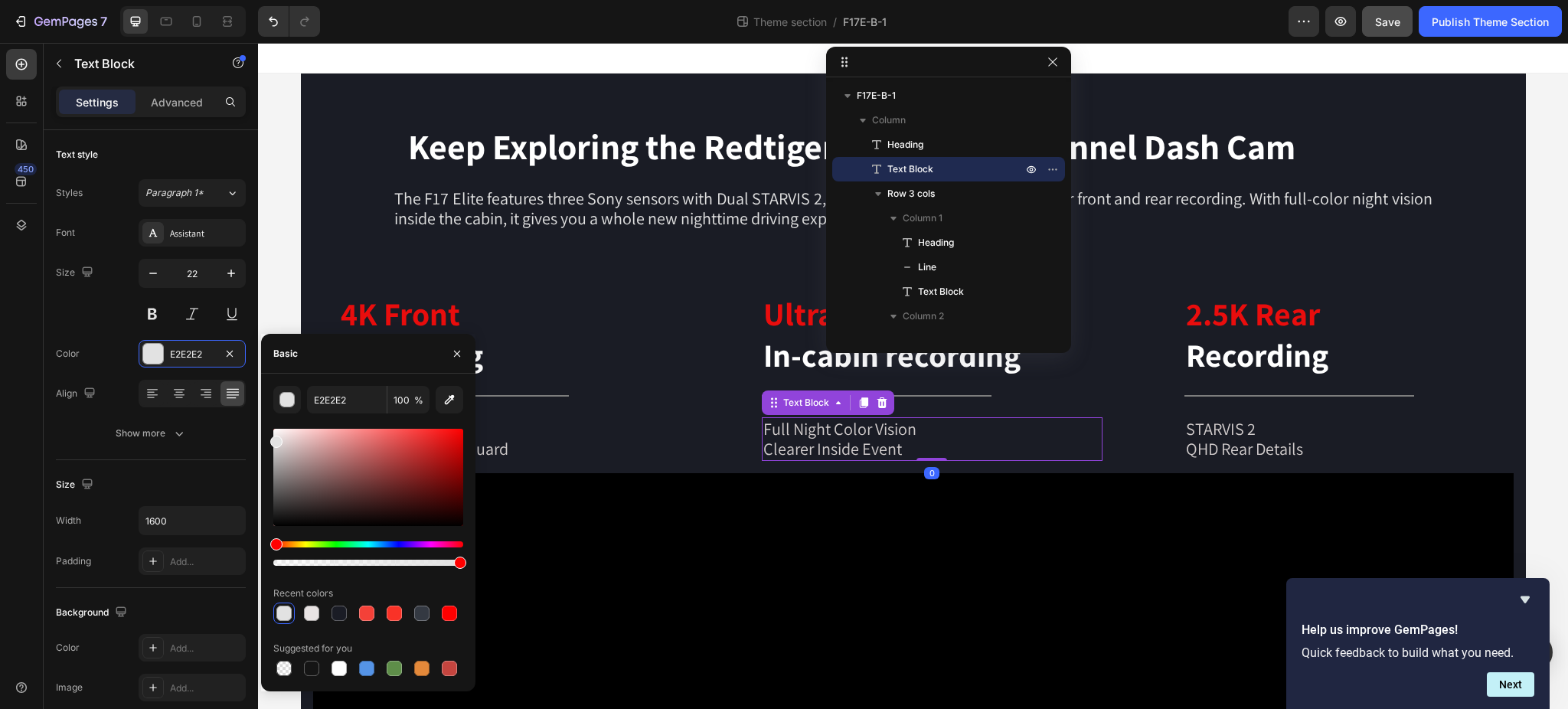
scroll to position [191, 0]
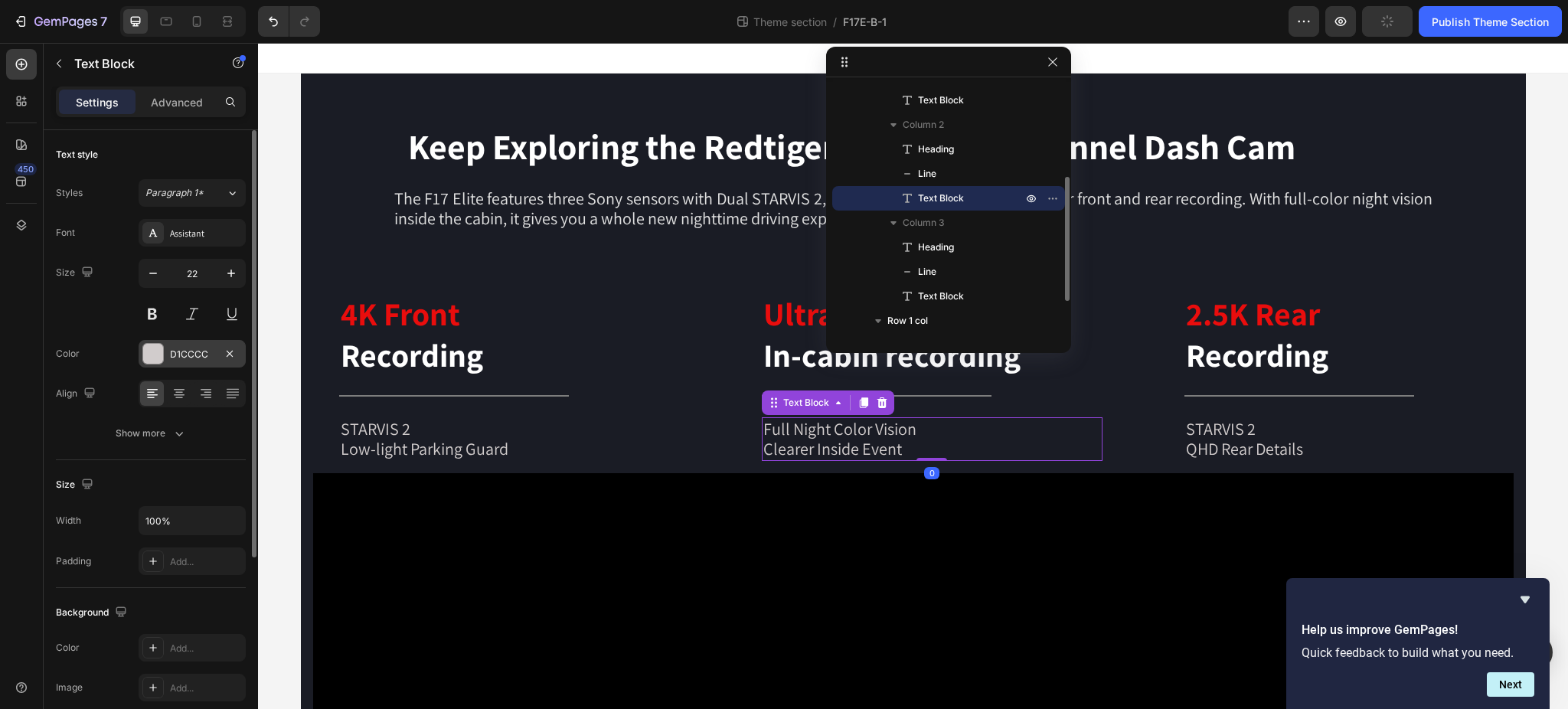
click at [204, 354] on div "D1CCCC" at bounding box center [192, 354] width 44 height 14
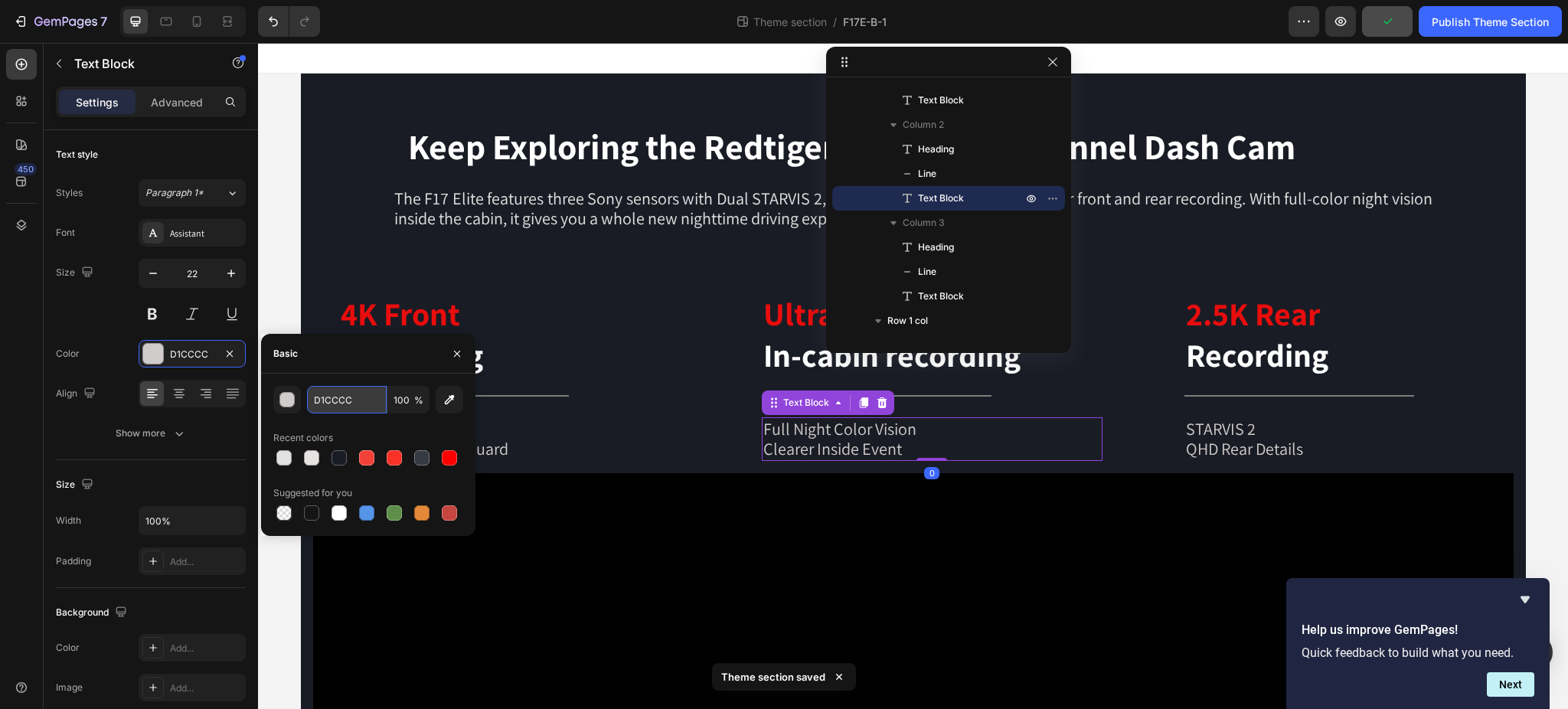
click at [341, 387] on input "D1CCCC" at bounding box center [347, 399] width 80 height 28
paste input "E2E2E2"
type input "E2E2E2"
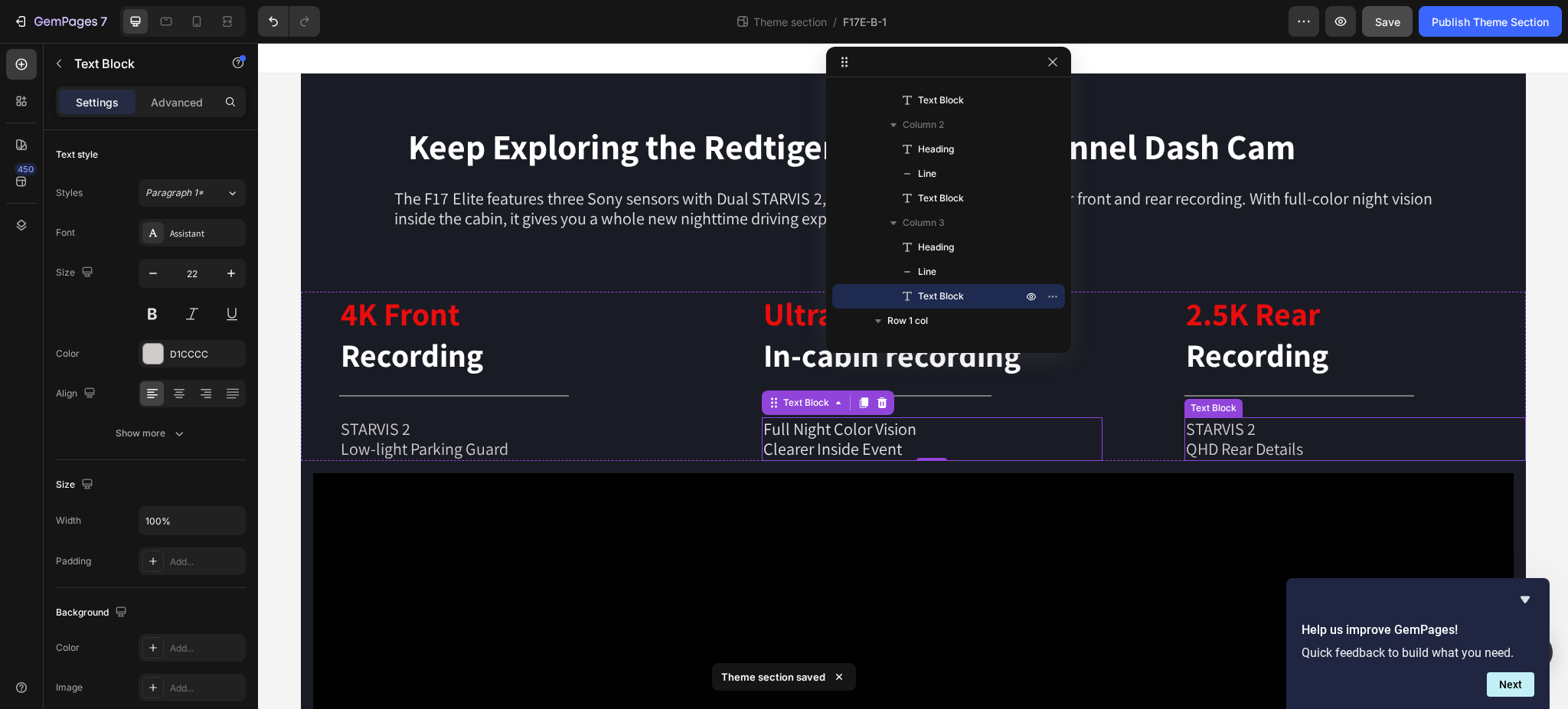
click at [1231, 438] on p "QHD Rear Details" at bounding box center [1354, 448] width 338 height 20
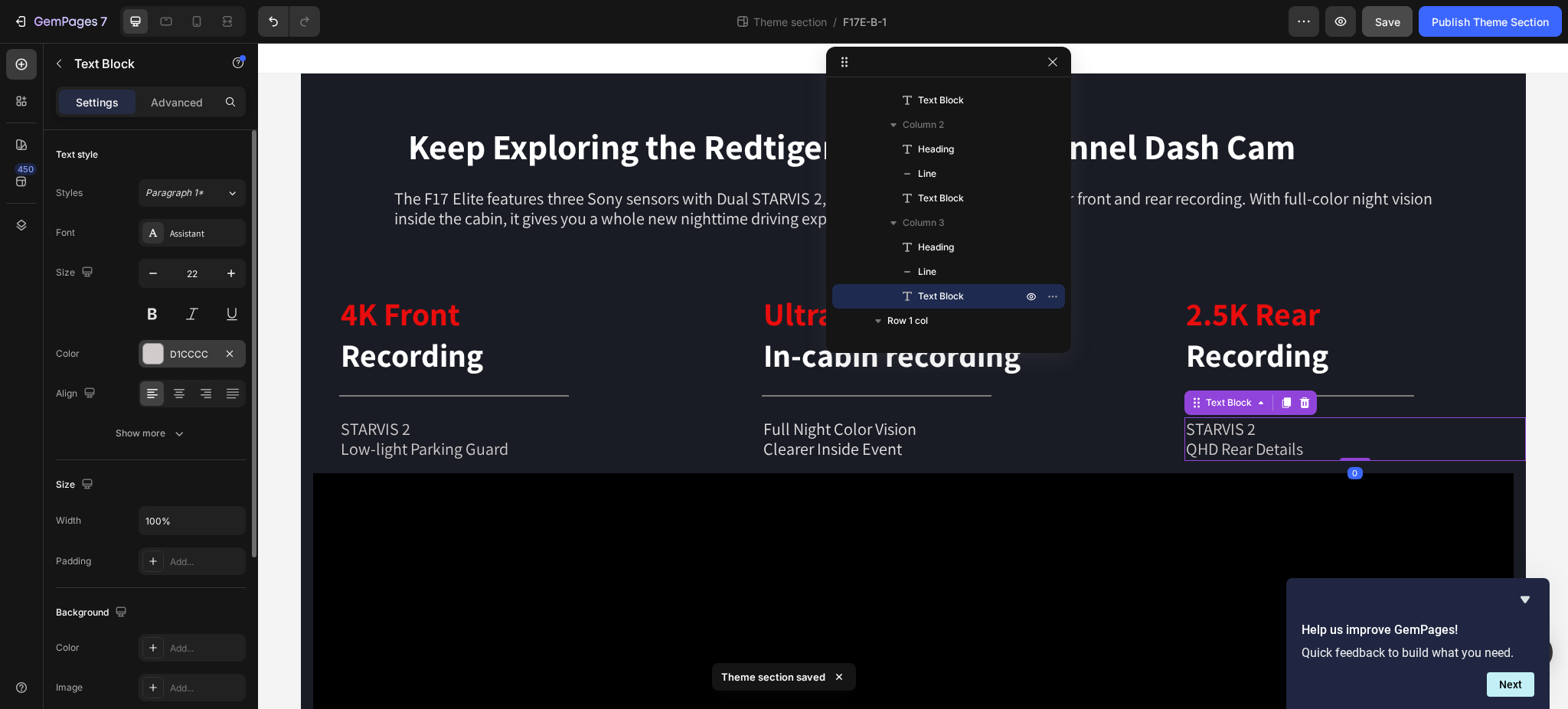
click at [189, 354] on div "D1CCCC" at bounding box center [192, 354] width 44 height 14
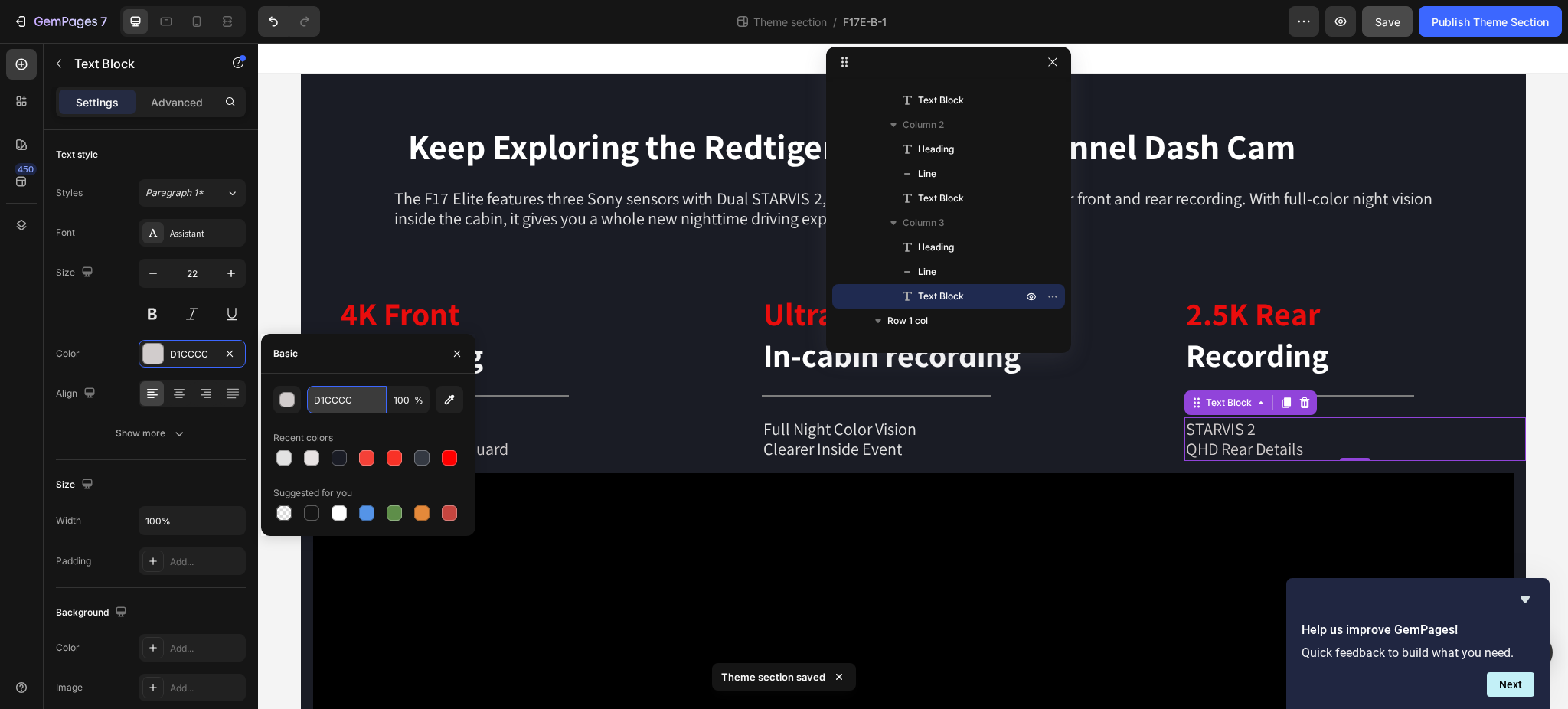
click at [355, 401] on input "D1CCCC" at bounding box center [347, 399] width 80 height 28
paste input "E2E2E2"
type input "E2E2E2"
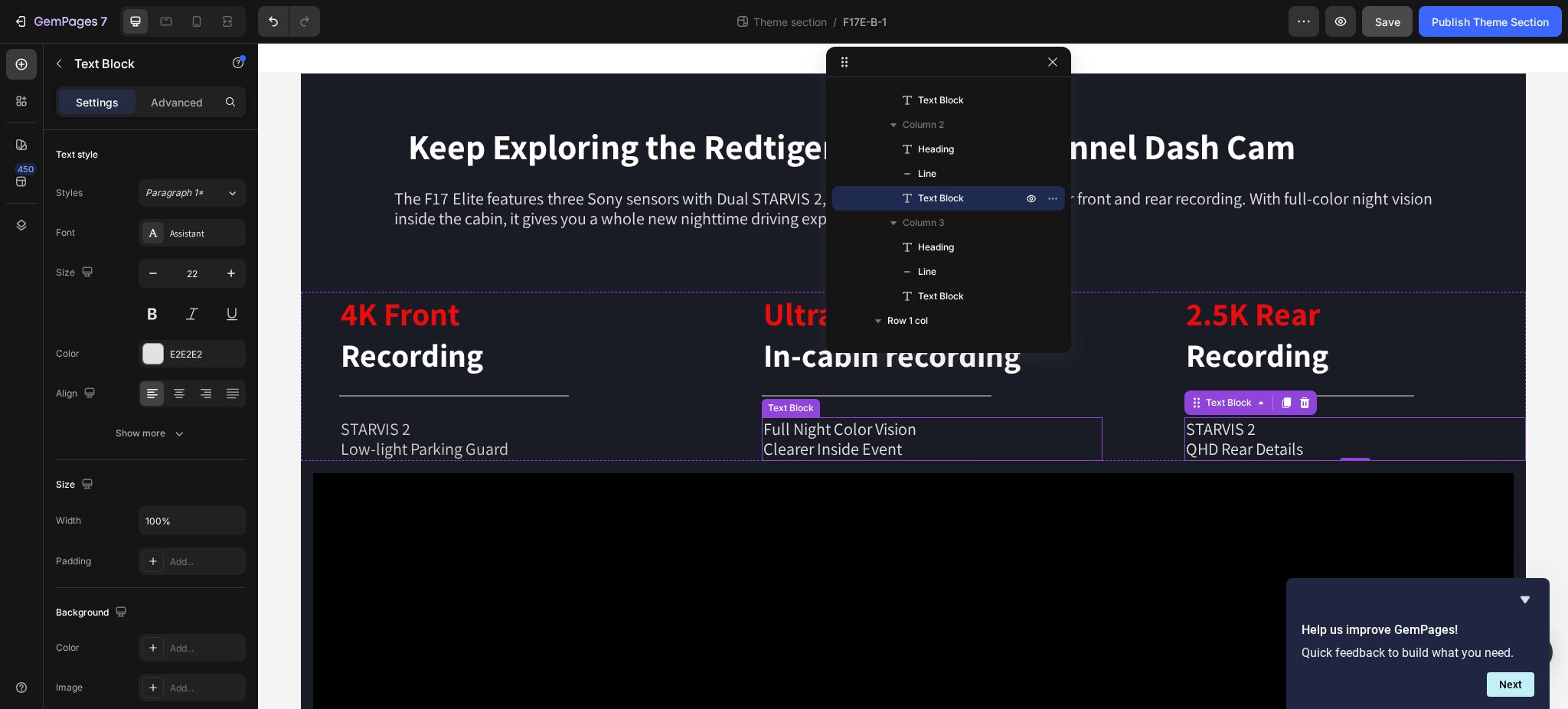
click at [845, 445] on p "Clearer Inside Event" at bounding box center [932, 448] width 338 height 20
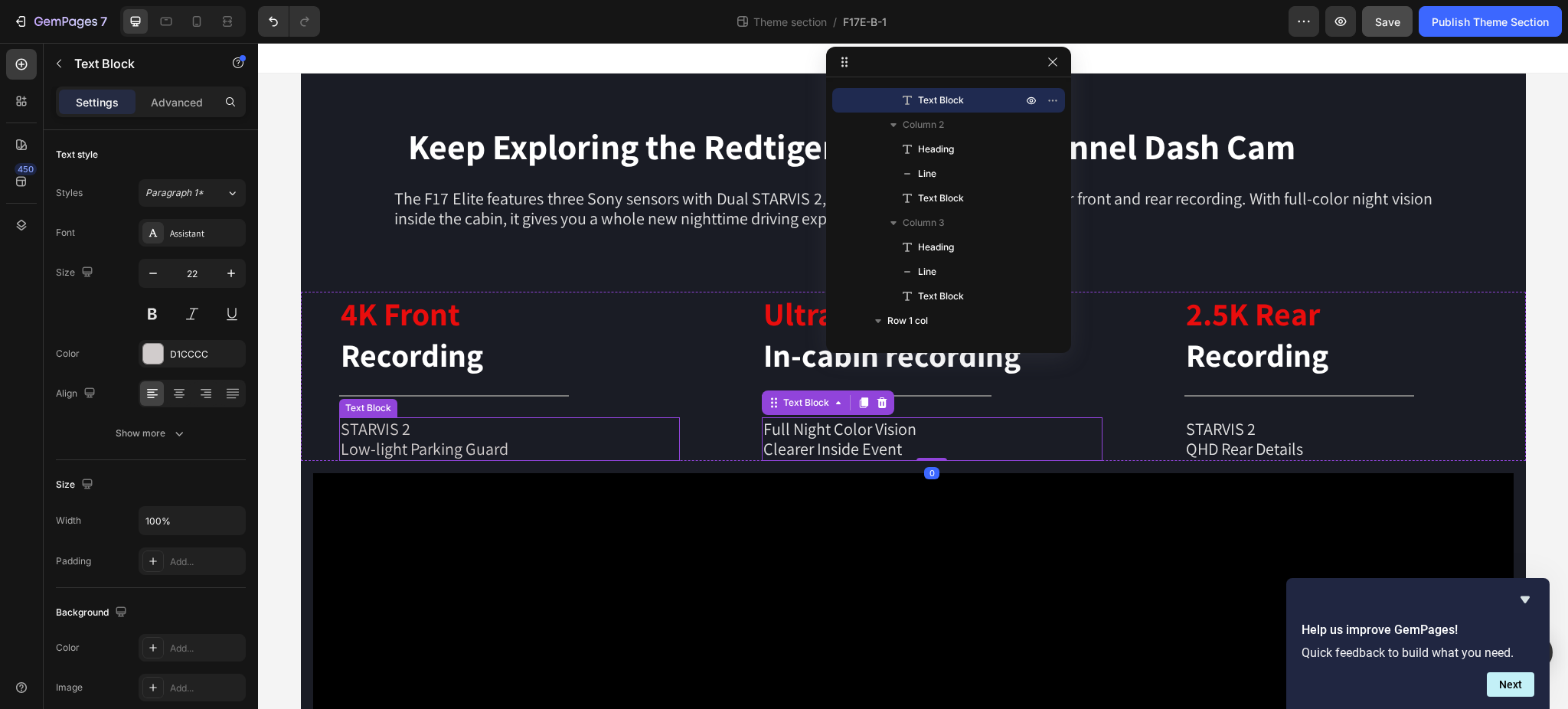
click at [421, 439] on p "Low-light Parking Guard" at bounding box center [509, 448] width 338 height 20
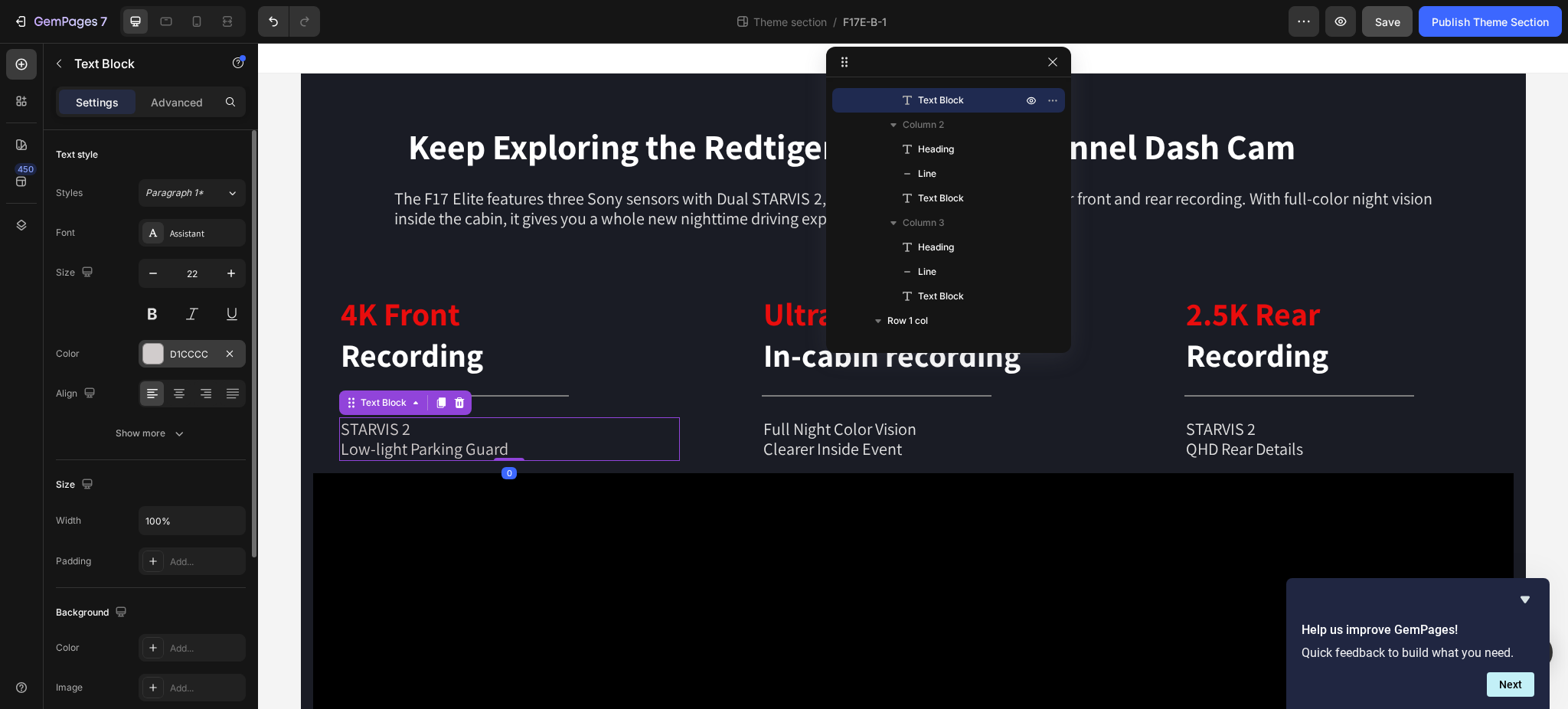
click at [190, 350] on div "D1CCCC" at bounding box center [192, 354] width 44 height 14
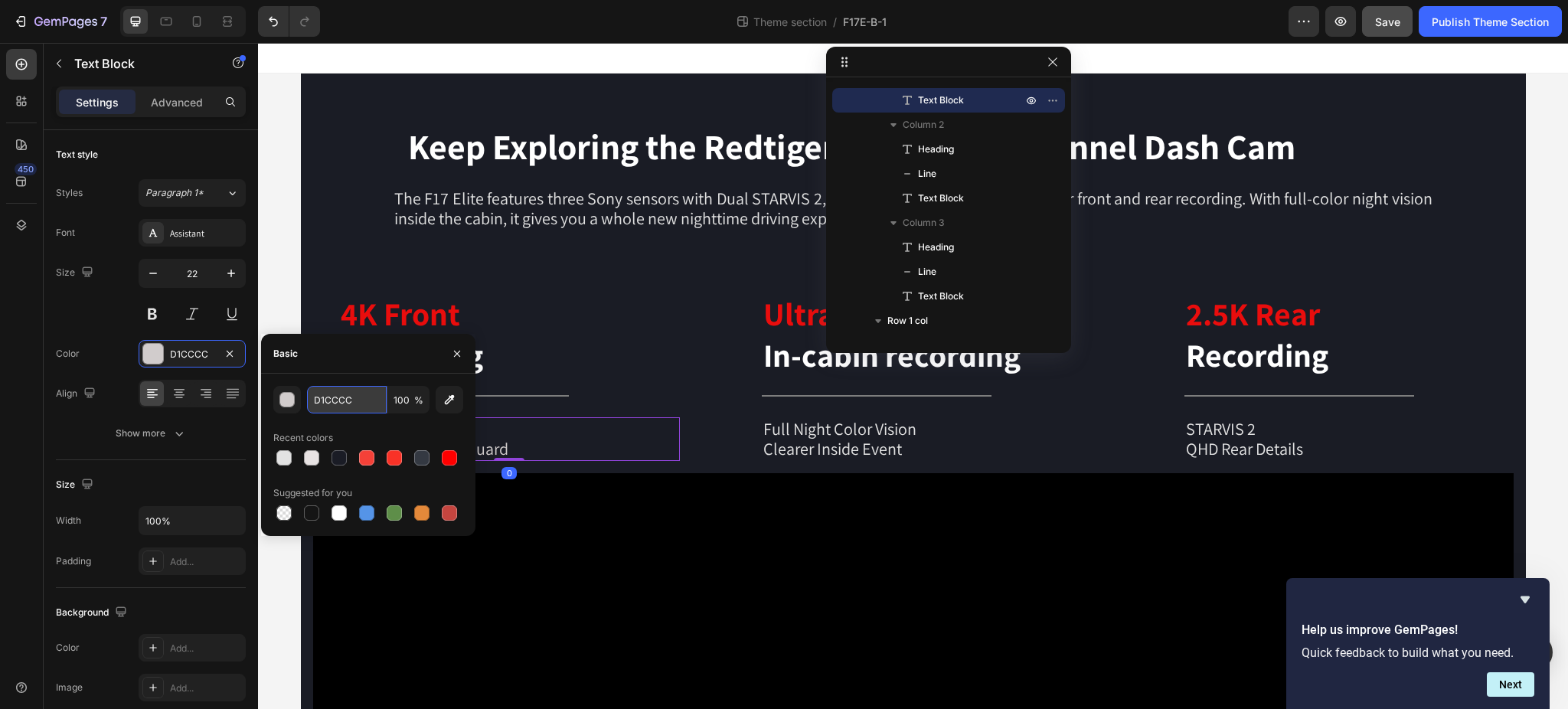
click at [355, 403] on input "D1CCCC" at bounding box center [347, 399] width 80 height 28
paste input "E2E2E2"
type input "E2E2E2"
click at [383, 371] on div "Basic" at bounding box center [367, 353] width 214 height 40
click at [789, 438] on p "Clearer Inside Event" at bounding box center [932, 448] width 338 height 20
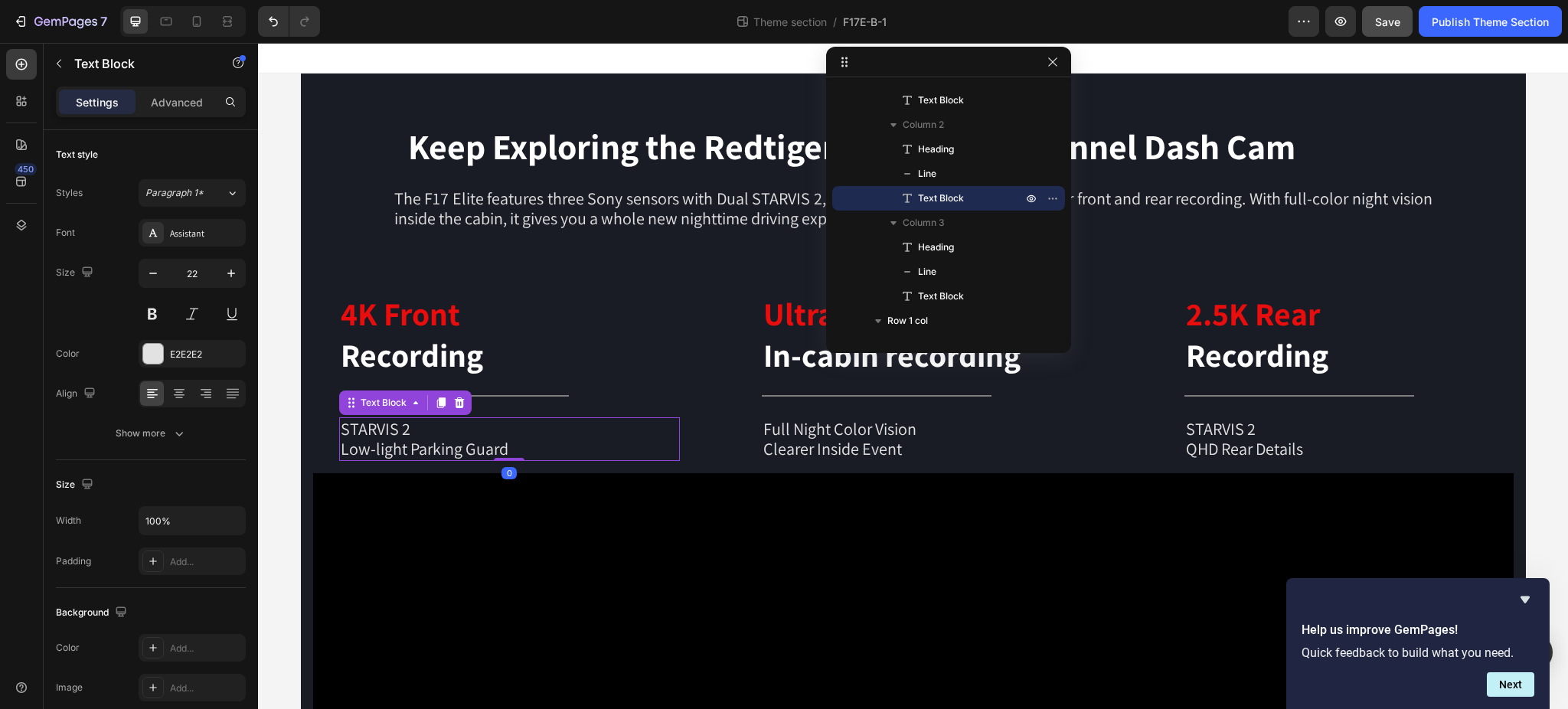
click at [558, 424] on p "STARVIS 2" at bounding box center [509, 429] width 338 height 20
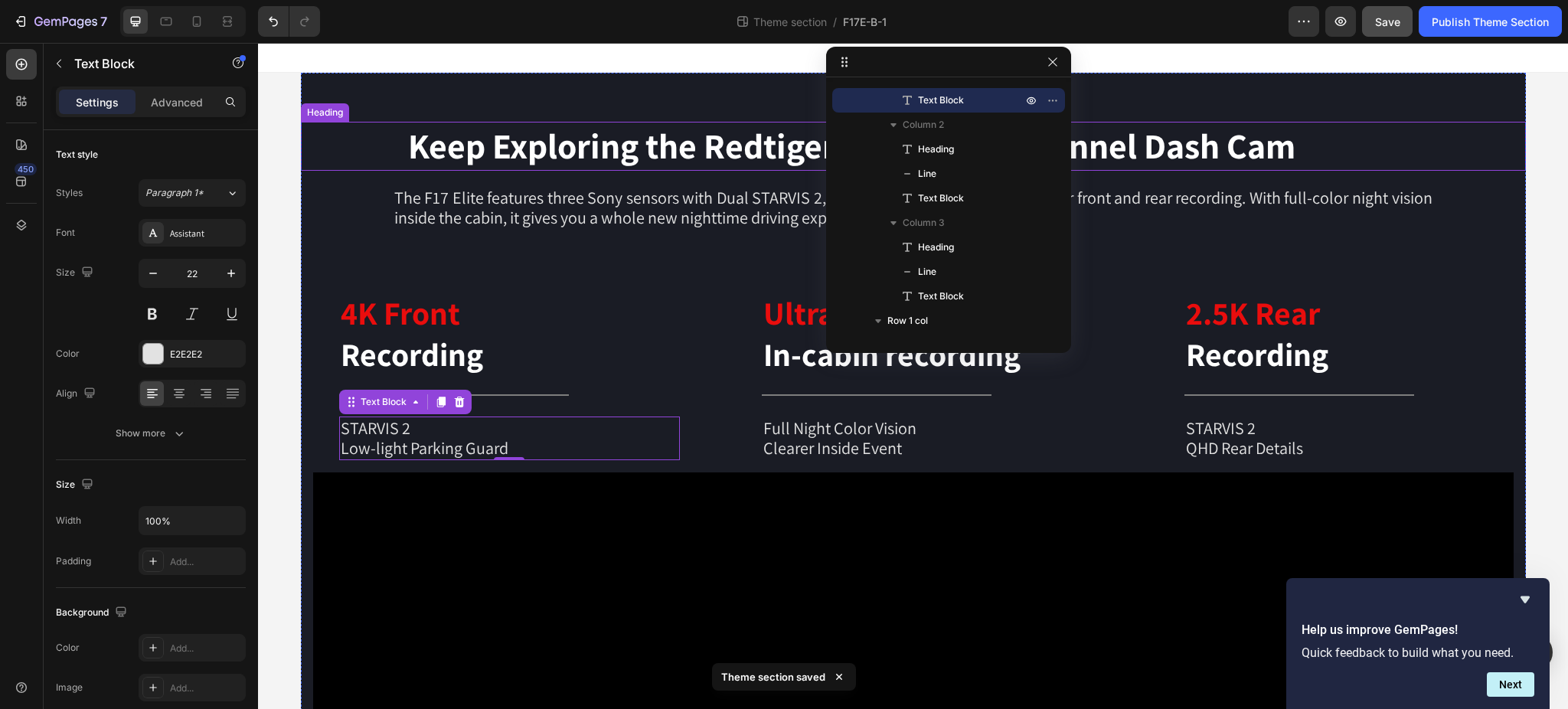
scroll to position [0, 0]
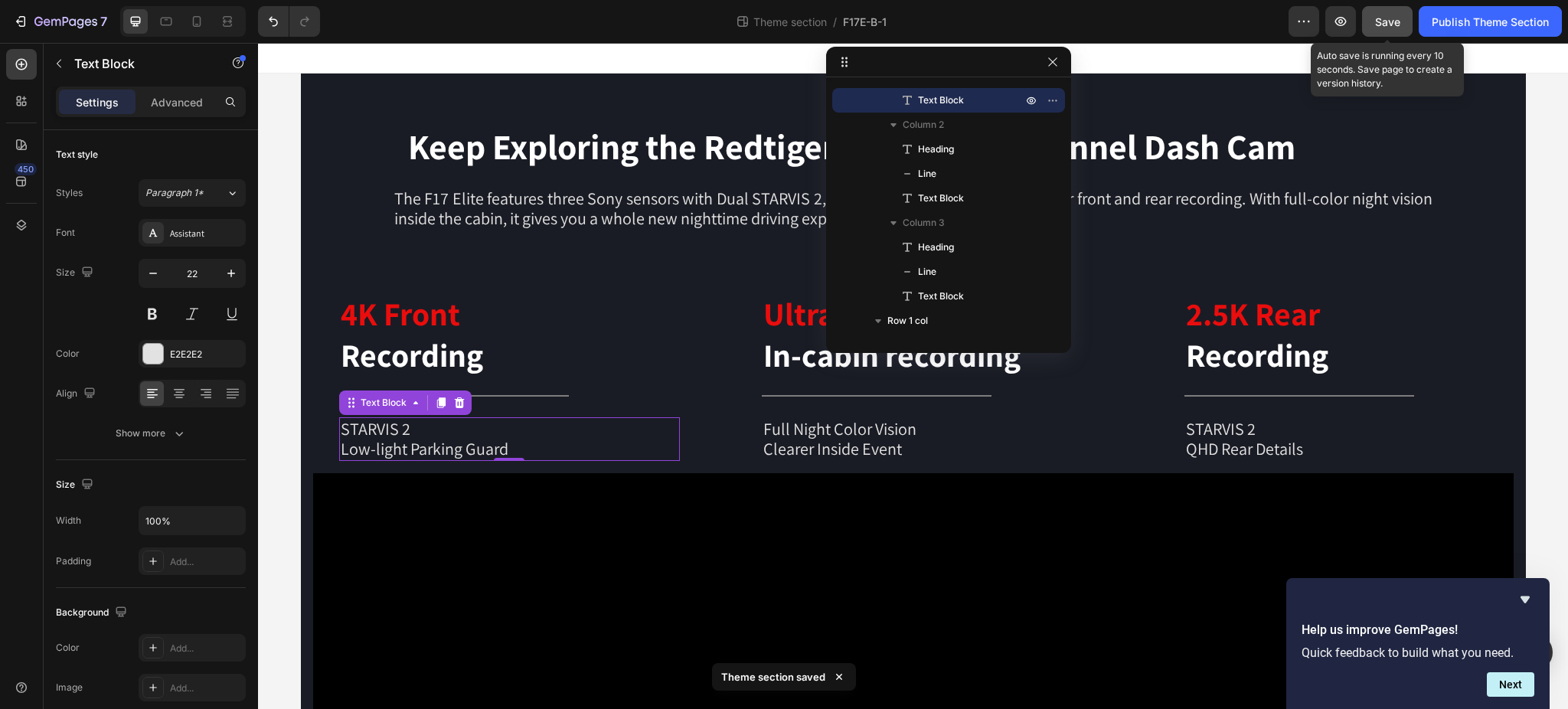
click at [1383, 23] on span "Save" at bounding box center [1388, 21] width 25 height 13
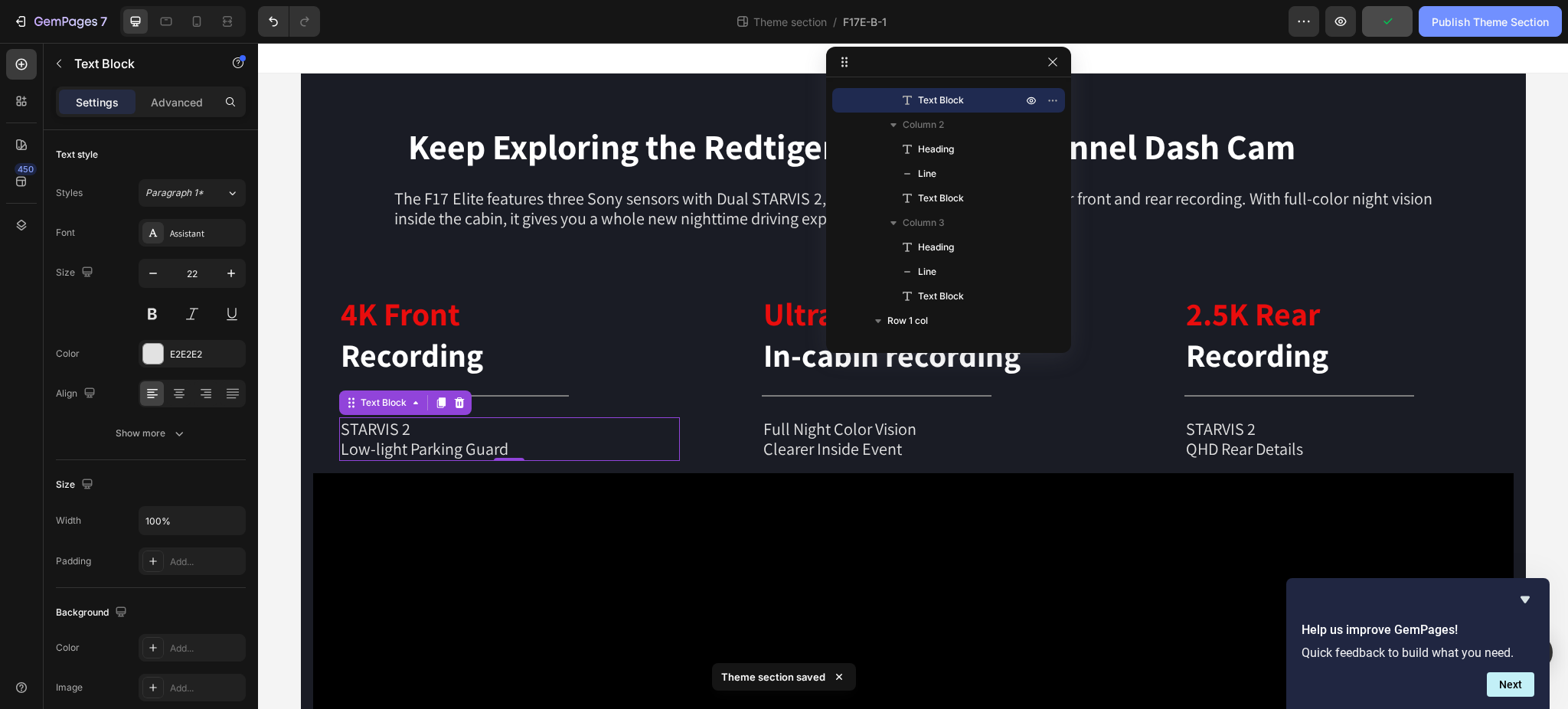
click at [1498, 20] on div "Publish Theme Section" at bounding box center [1490, 21] width 117 height 16
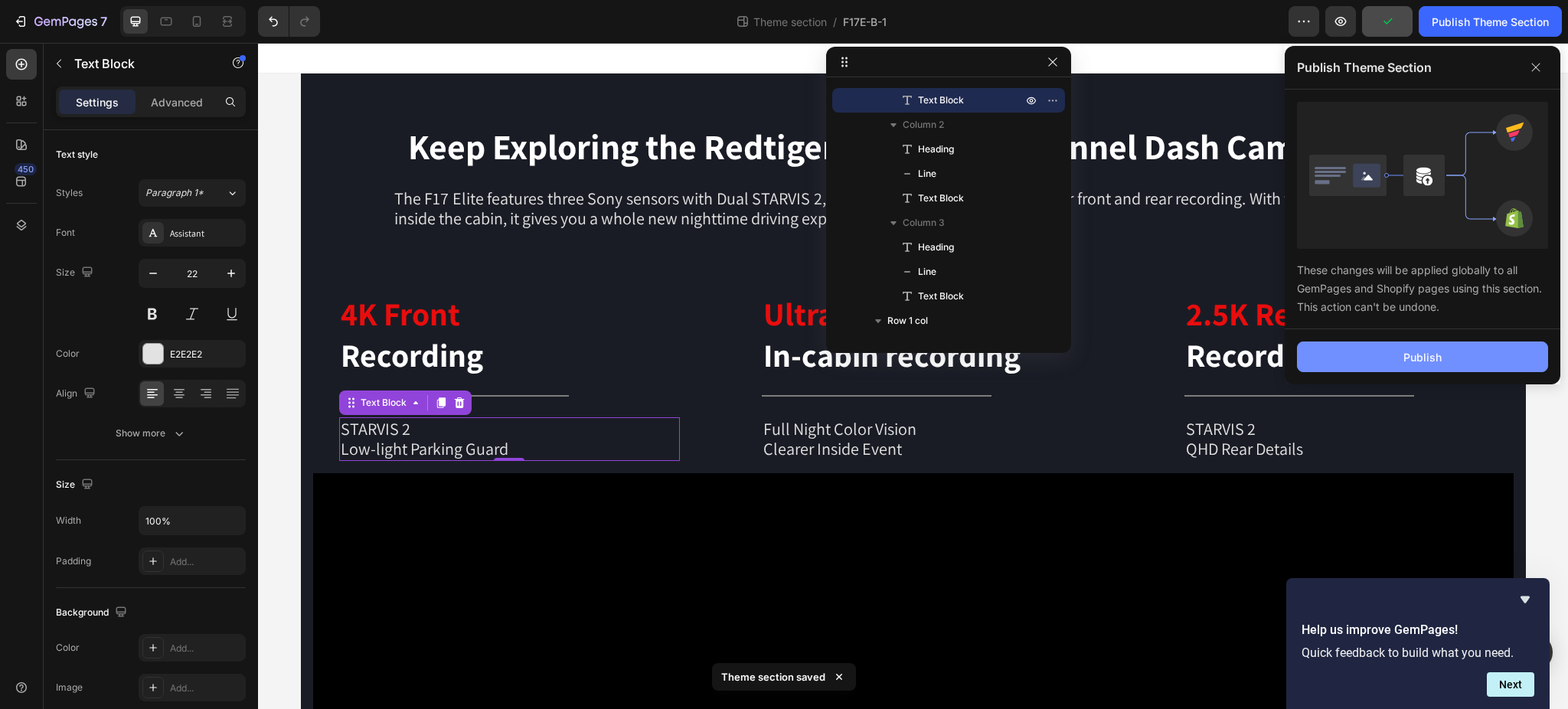
click at [1398, 351] on button "Publish" at bounding box center [1422, 356] width 251 height 30
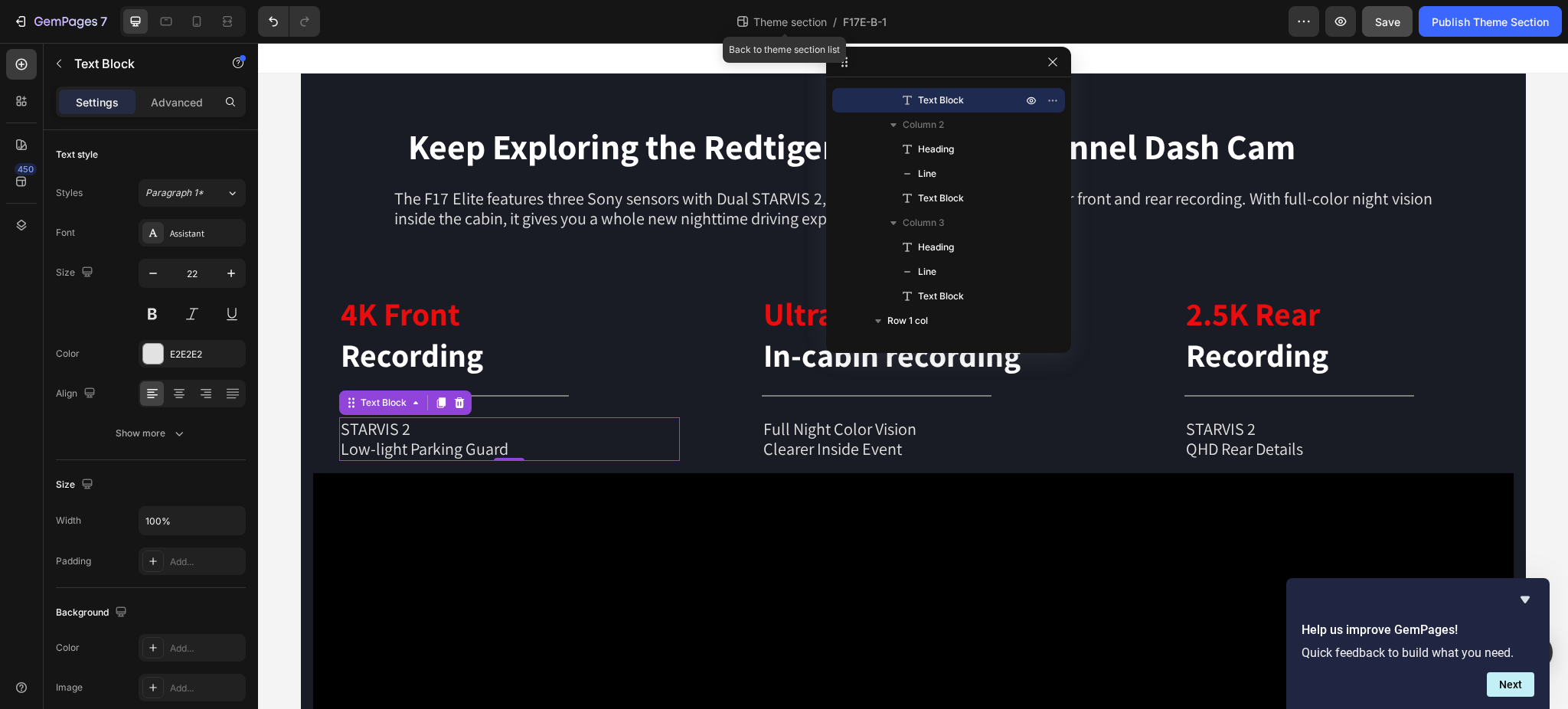
click at [762, 19] on span "Theme section" at bounding box center [790, 21] width 80 height 16
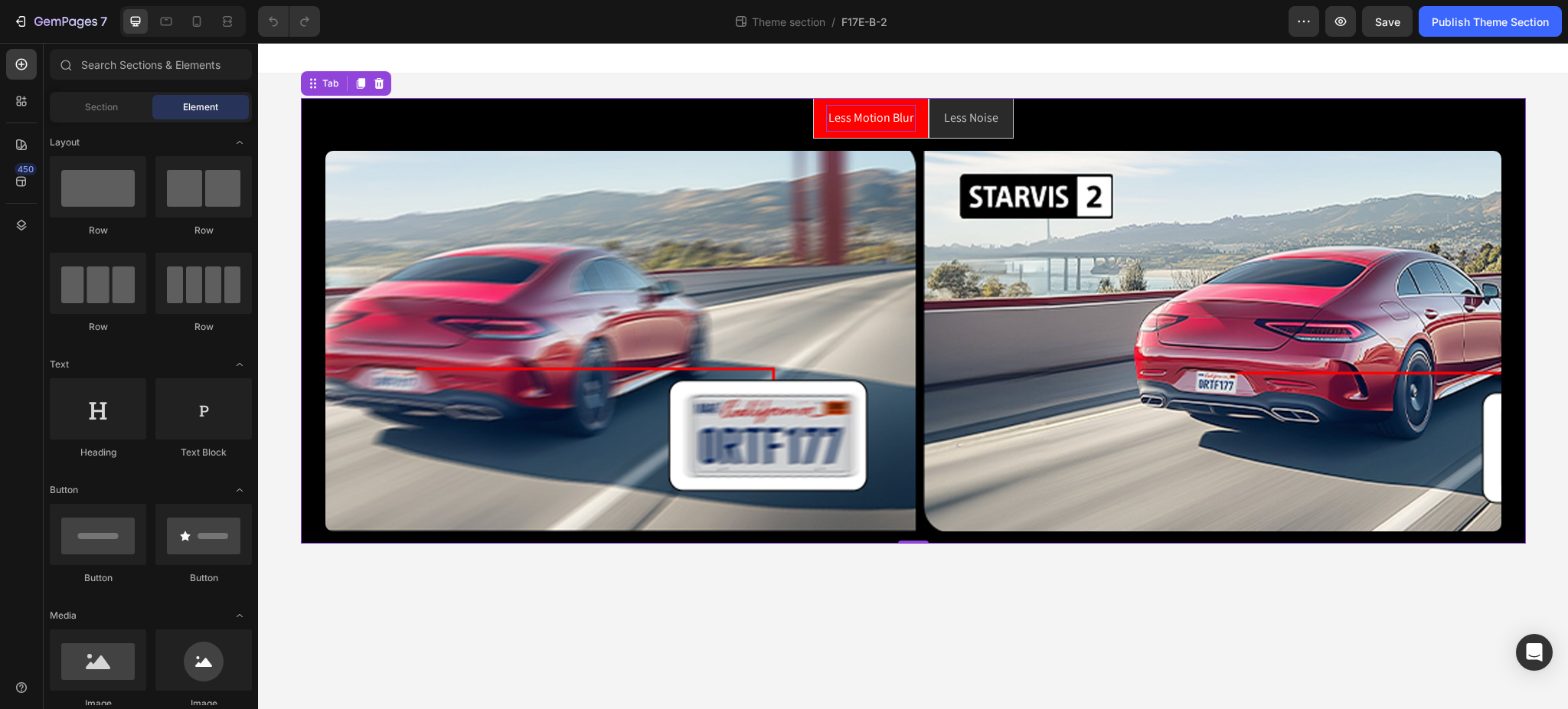
click at [906, 130] on div "Less Motion Blur" at bounding box center [871, 118] width 90 height 27
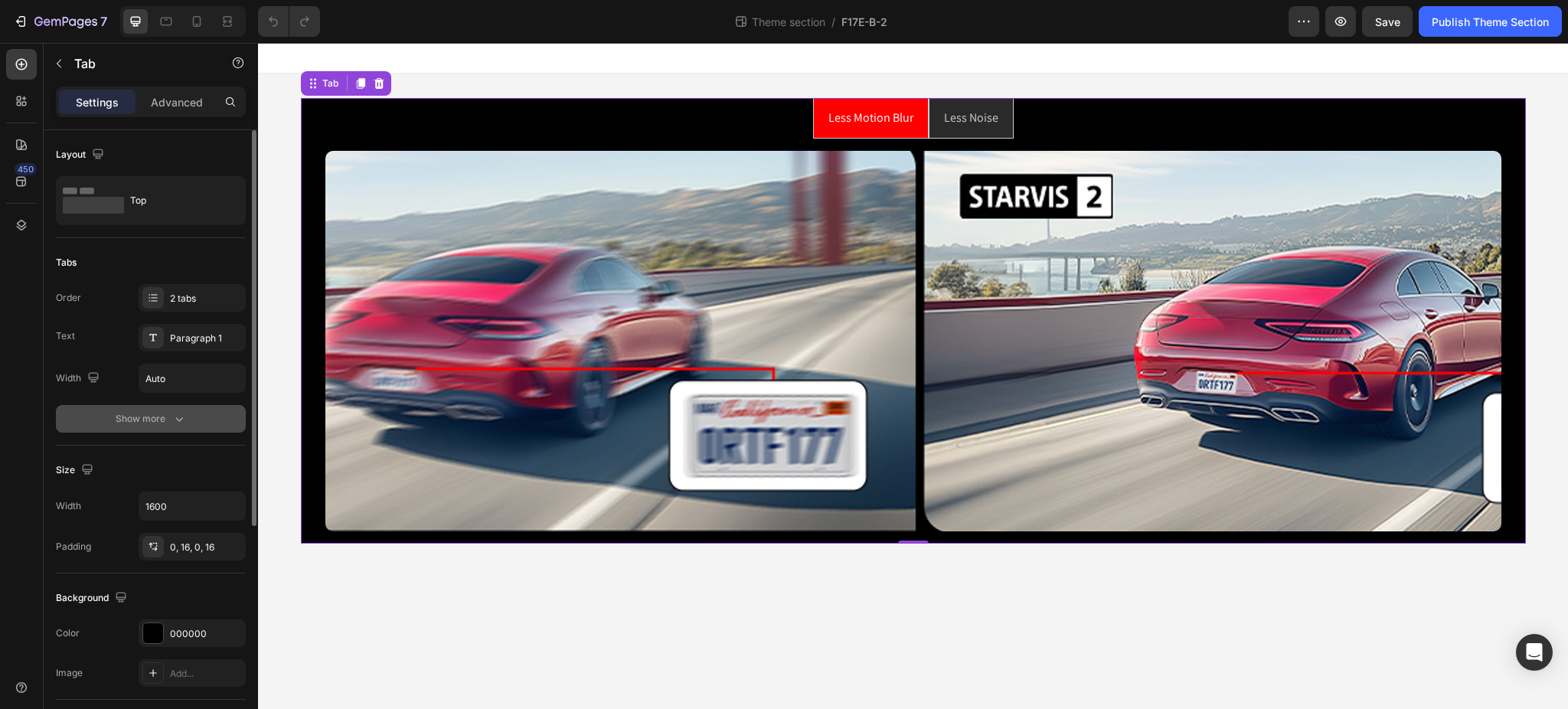
click at [144, 420] on div "Show more" at bounding box center [151, 419] width 71 height 15
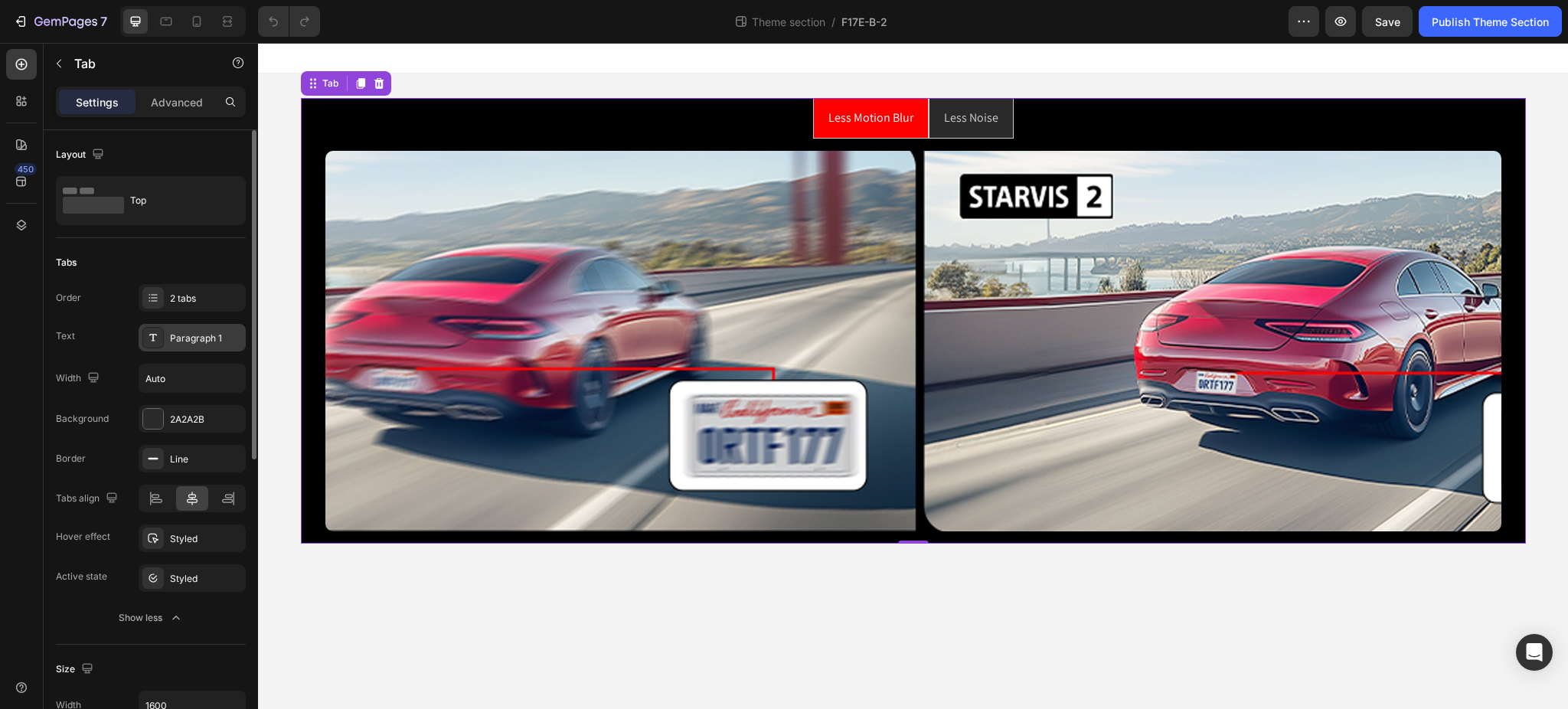
click at [179, 332] on div "Paragraph 1" at bounding box center [206, 338] width 72 height 14
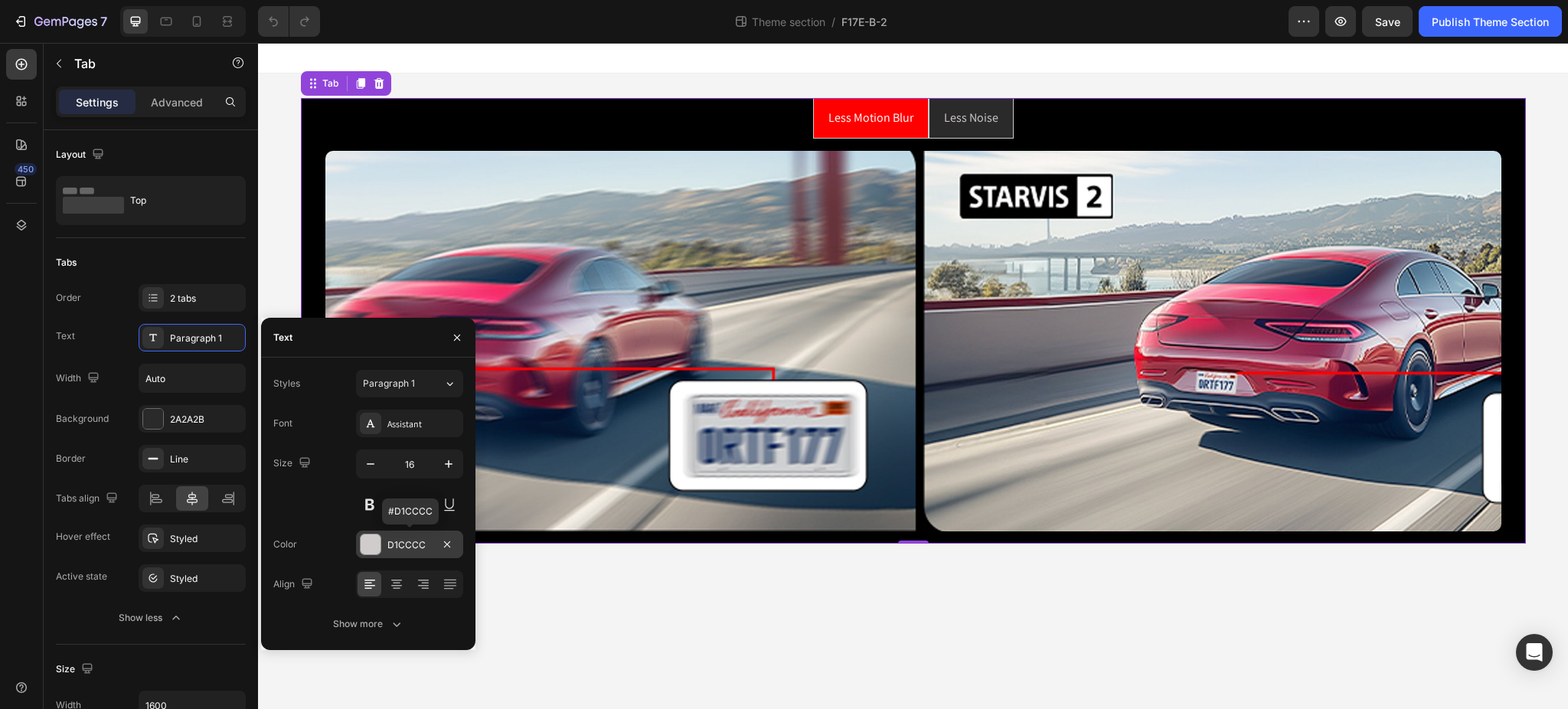
click at [402, 543] on div "D1CCCC" at bounding box center [410, 545] width 44 height 14
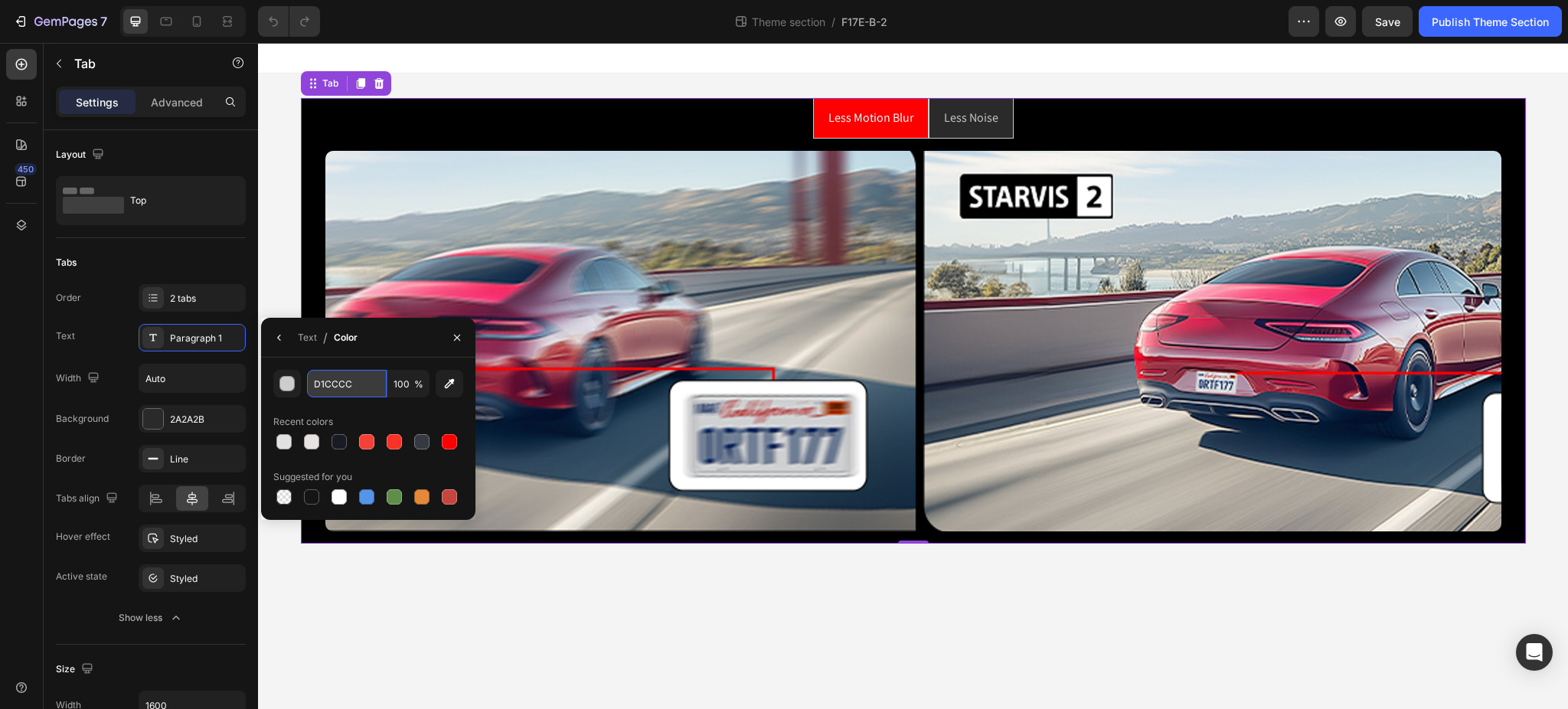
click at [357, 379] on input "D1CCCC" at bounding box center [347, 383] width 80 height 28
paste input "E2E2E2"
type input "E2E2E2"
click at [277, 339] on icon "button" at bounding box center [279, 338] width 12 height 12
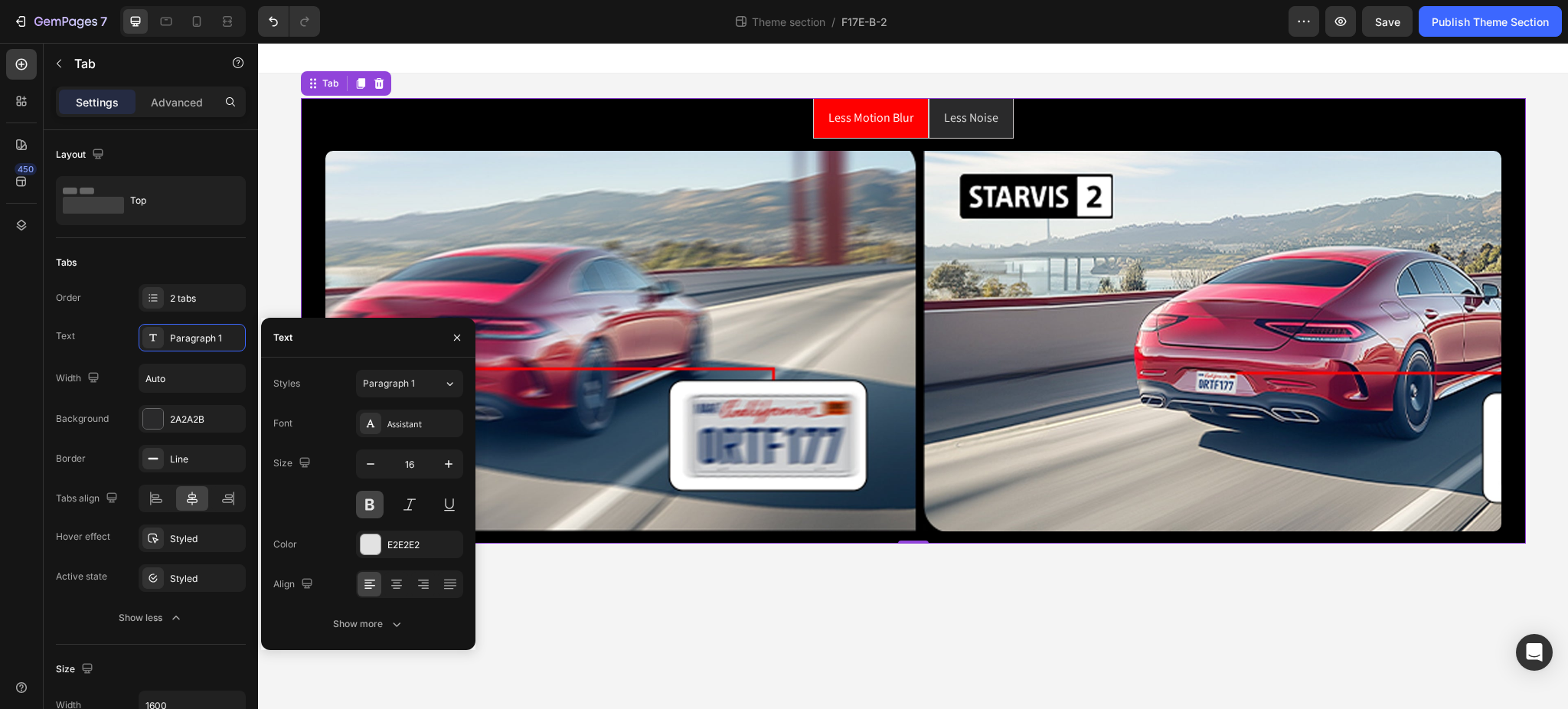
click at [368, 508] on button at bounding box center [370, 504] width 28 height 28
click at [977, 120] on p "Less Noise" at bounding box center [971, 118] width 55 height 22
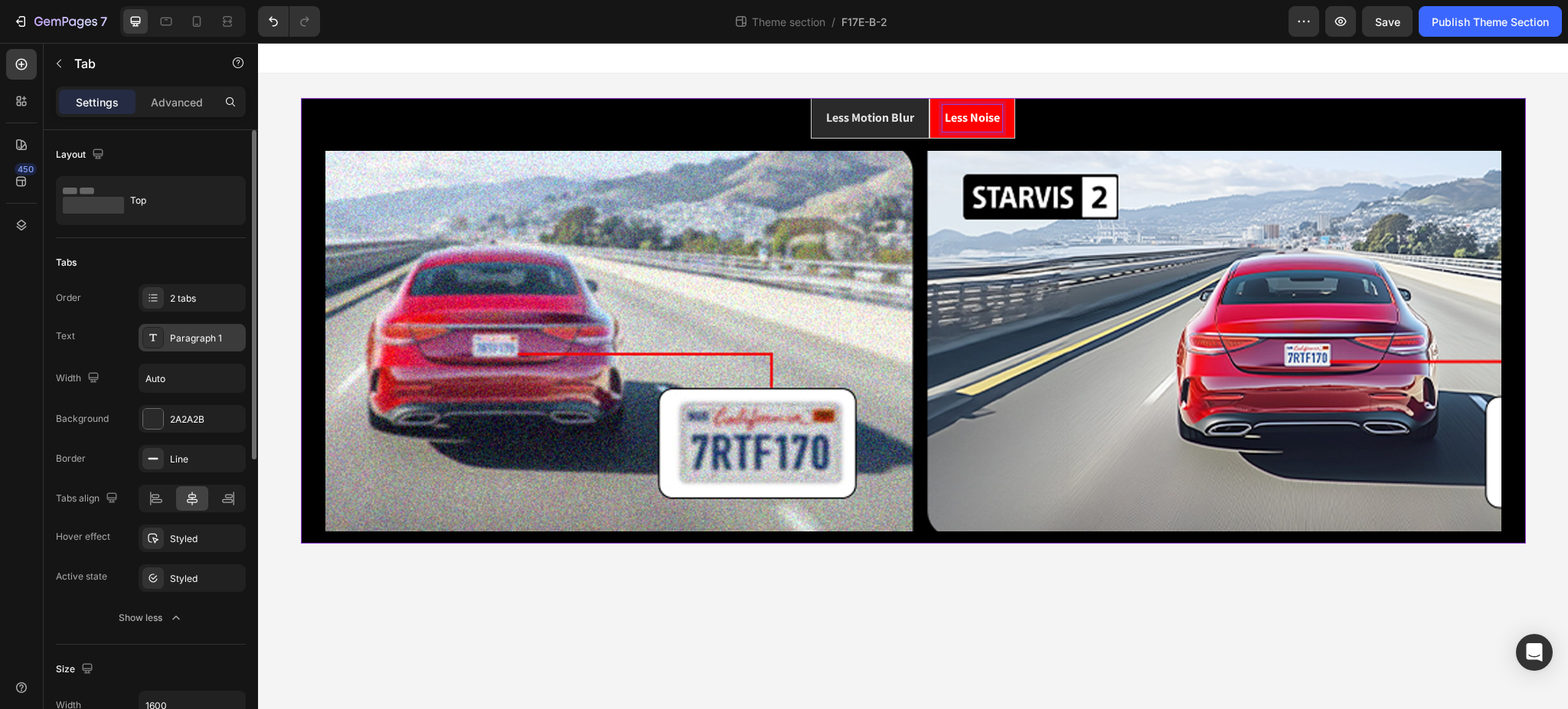
click at [179, 333] on div "Paragraph 1" at bounding box center [206, 338] width 72 height 14
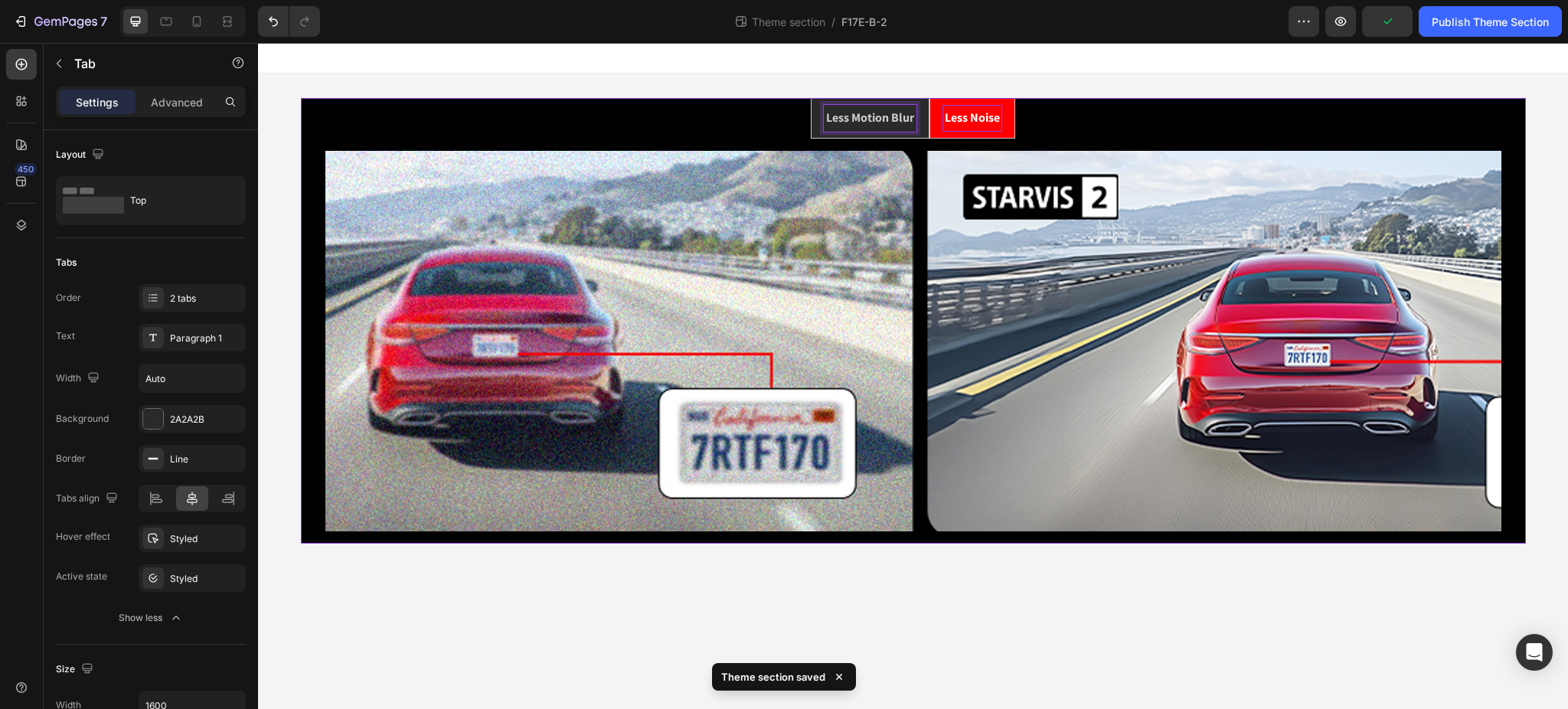
click at [971, 117] on p "Less Noise" at bounding box center [971, 118] width 55 height 22
click at [519, 123] on ul "Less Motion Blur Less Noise" at bounding box center [913, 118] width 1200 height 41
click at [896, 120] on p "Less Motion Blur" at bounding box center [870, 118] width 88 height 22
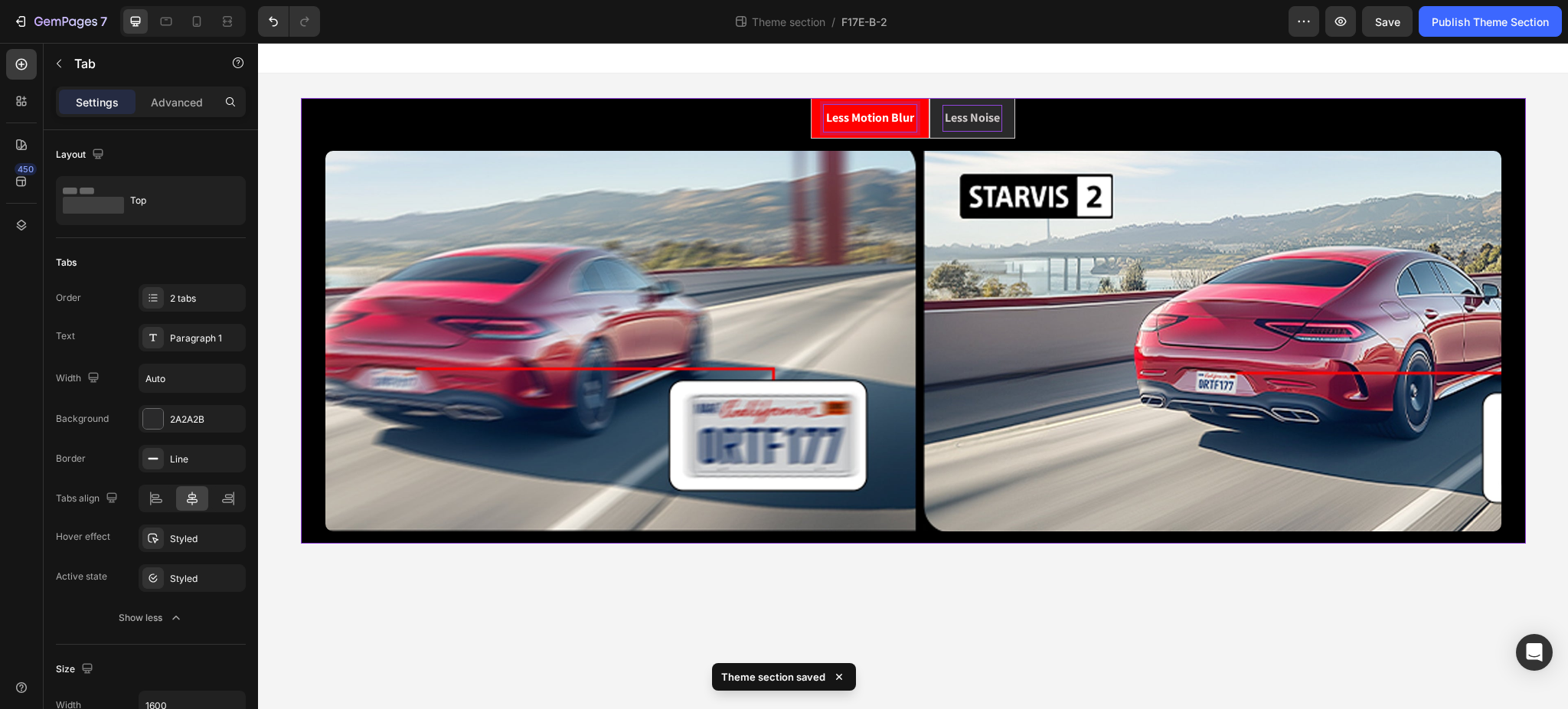
click at [977, 118] on p "Less Noise" at bounding box center [971, 118] width 55 height 22
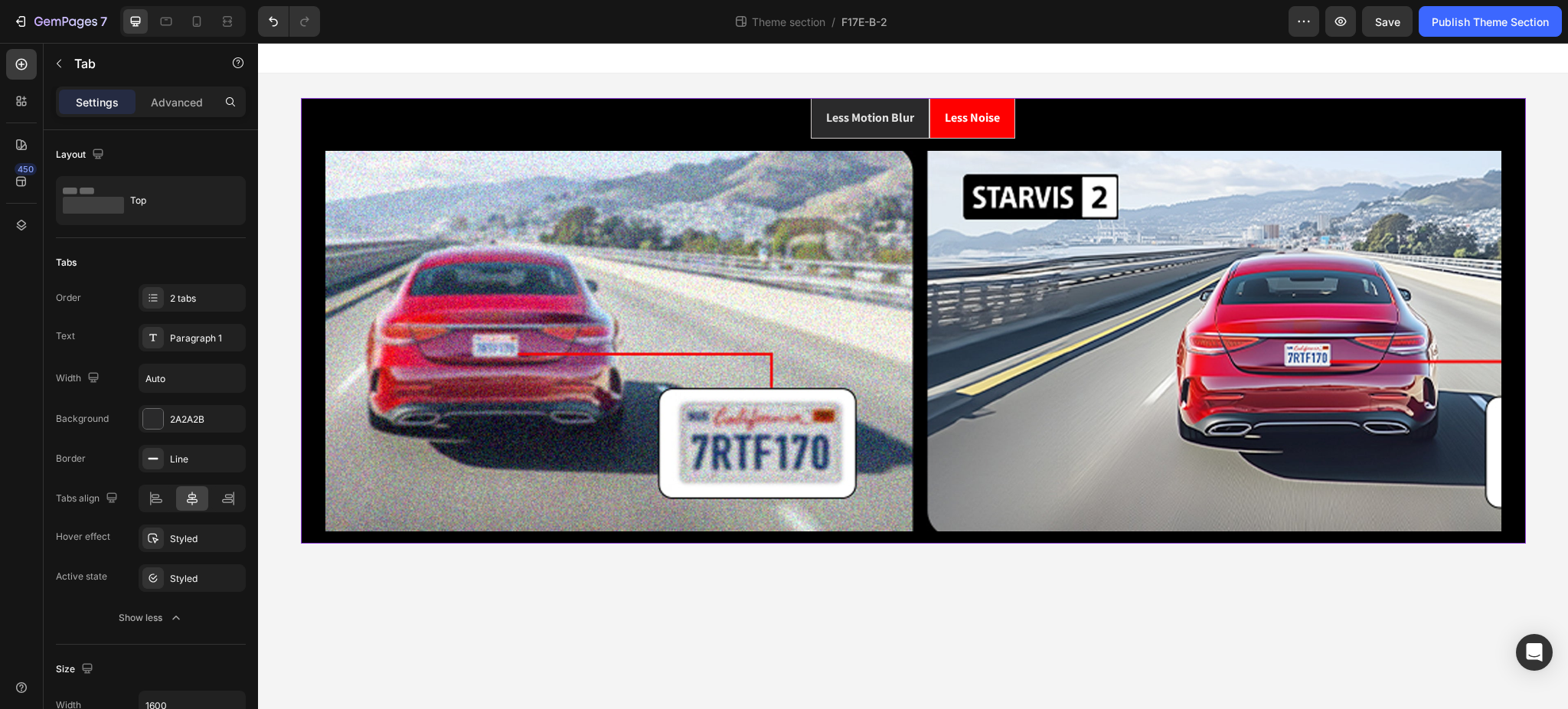
click at [607, 117] on ul "Less Motion Blur Less Noise" at bounding box center [913, 118] width 1200 height 41
click at [613, 115] on ul "Less Motion Blur Less Noise" at bounding box center [913, 118] width 1200 height 41
click at [166, 420] on div "2A2A2B" at bounding box center [192, 419] width 107 height 28
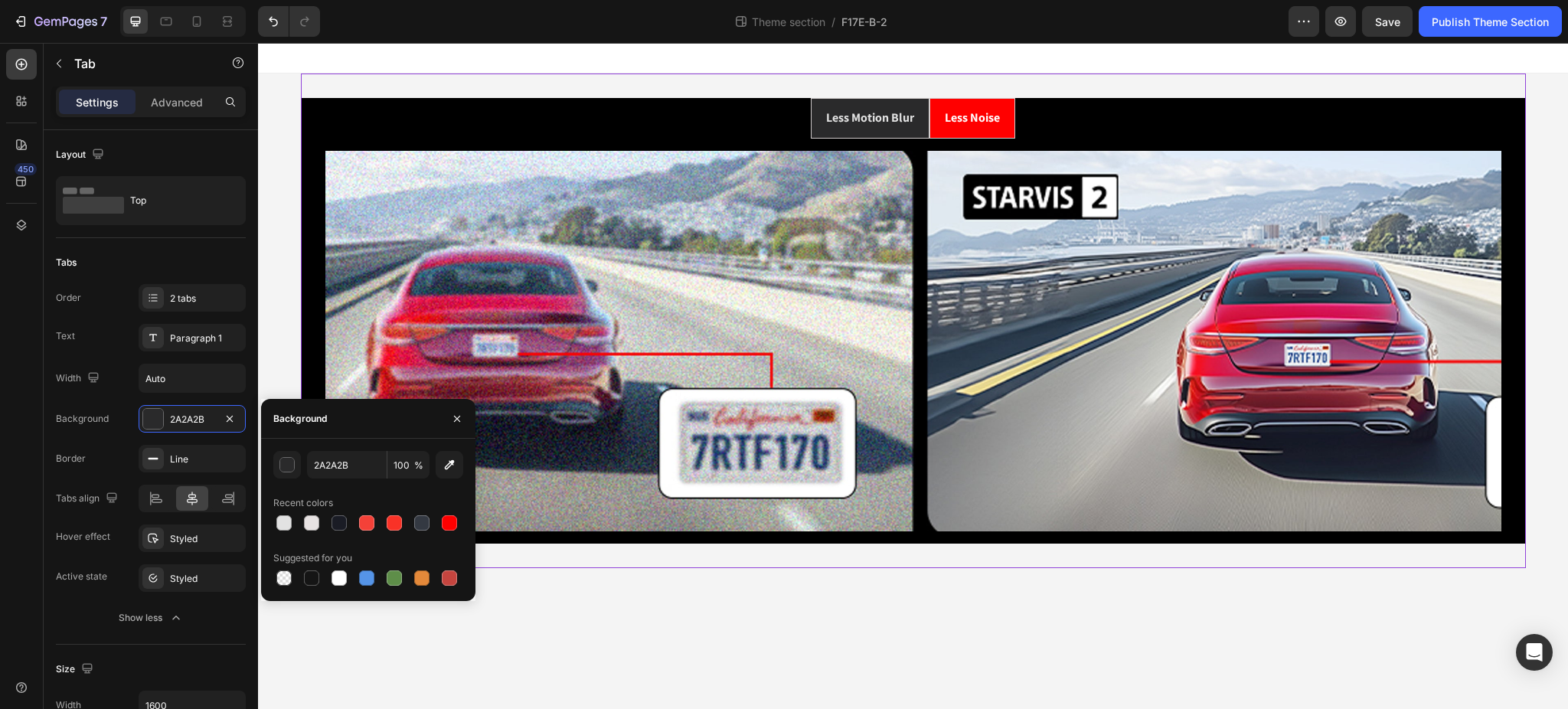
click at [483, 84] on div "Less Motion Blur Less Noise Image Image Tab" at bounding box center [913, 321] width 1224 height 494
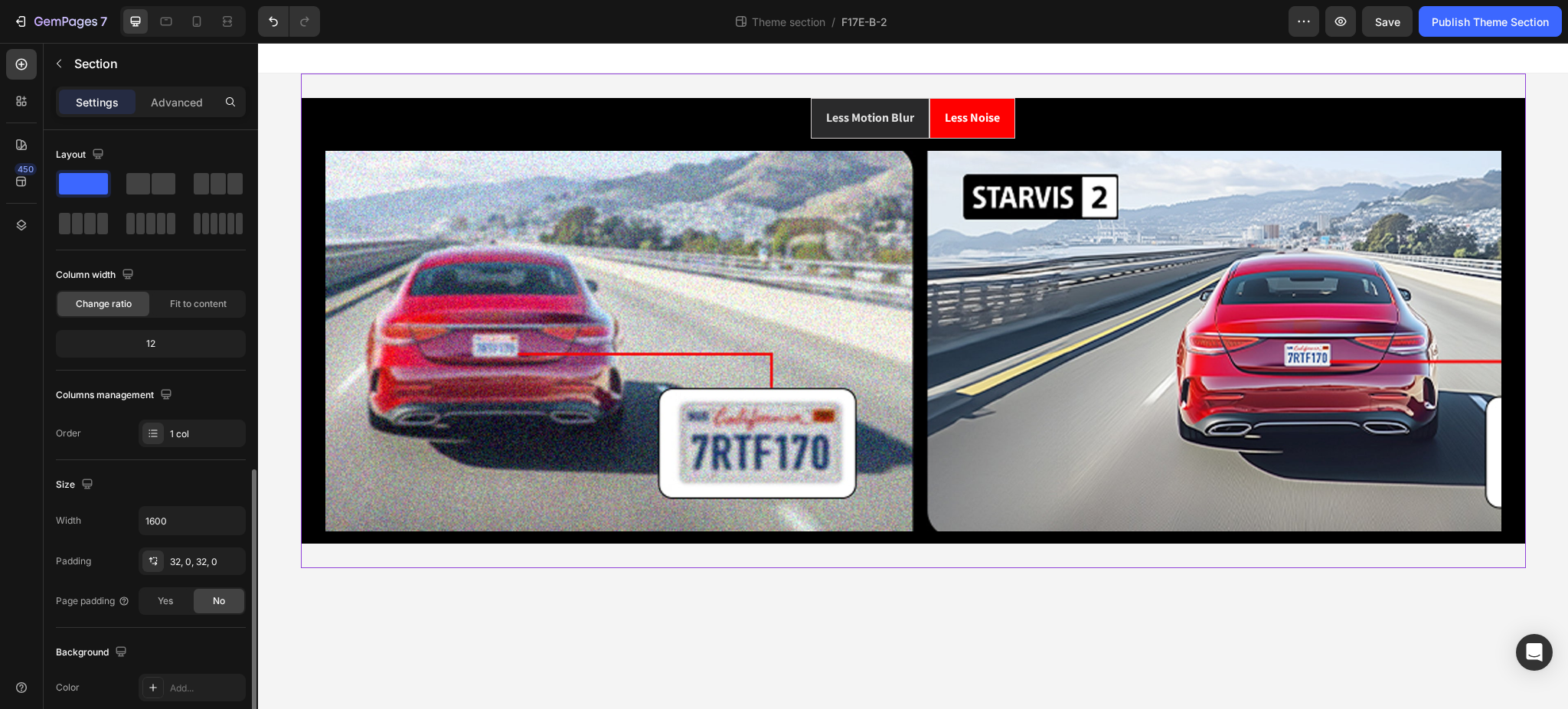
scroll to position [204, 0]
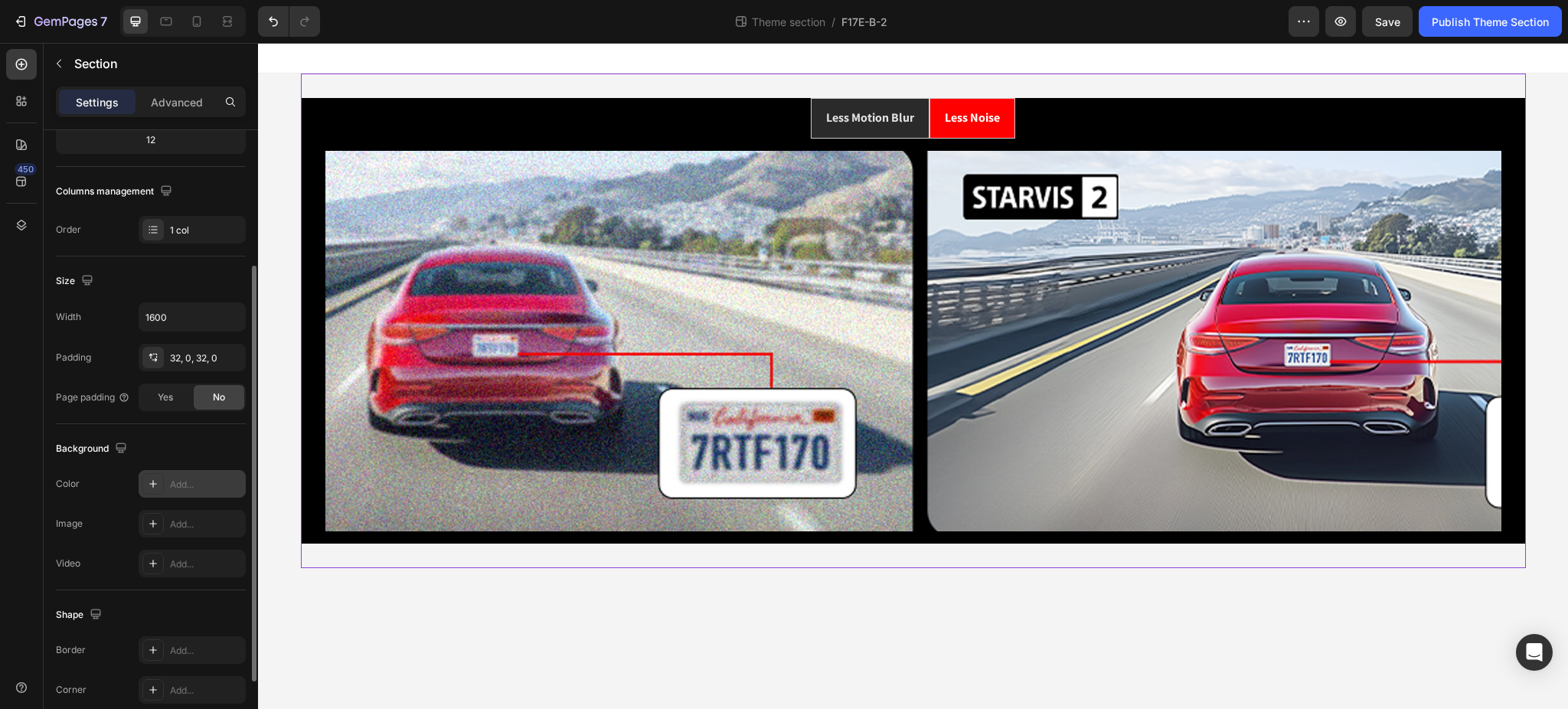
click at [177, 489] on div "Add..." at bounding box center [206, 484] width 72 height 14
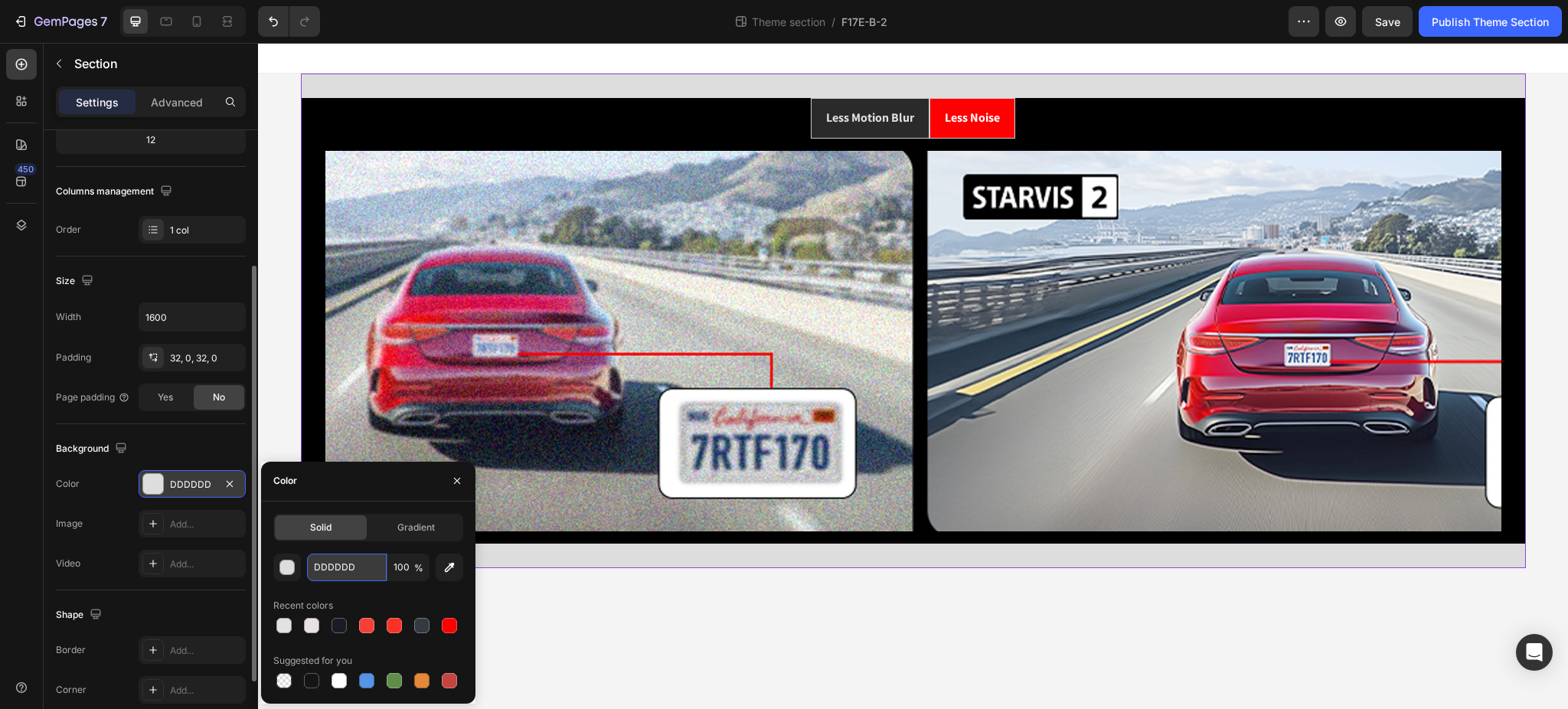
click at [344, 575] on input "DDDDDD" at bounding box center [347, 567] width 80 height 28
paste input "1a1c25"
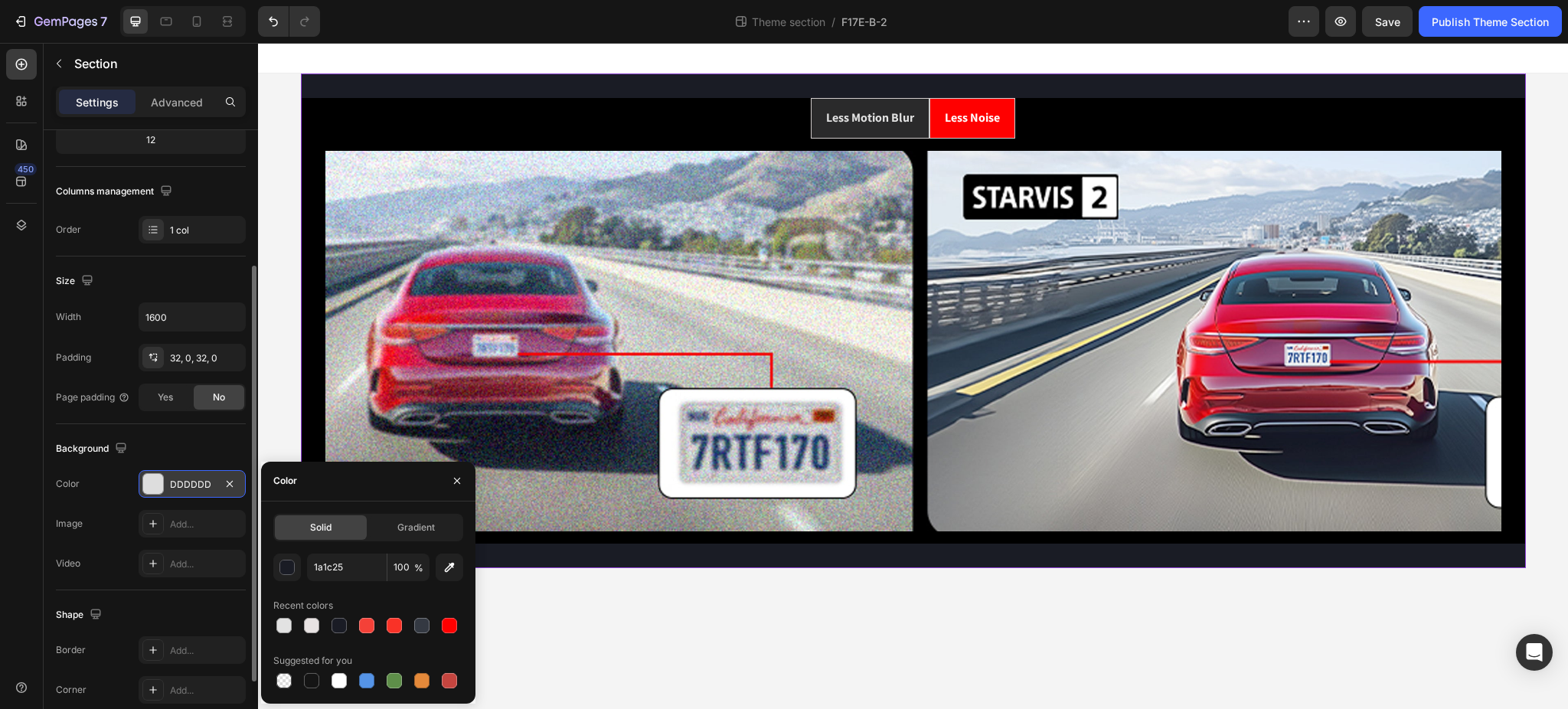
type input "1A1C25"
click at [390, 490] on div "Color" at bounding box center [367, 481] width 214 height 40
click at [161, 442] on div "Background" at bounding box center [151, 448] width 190 height 25
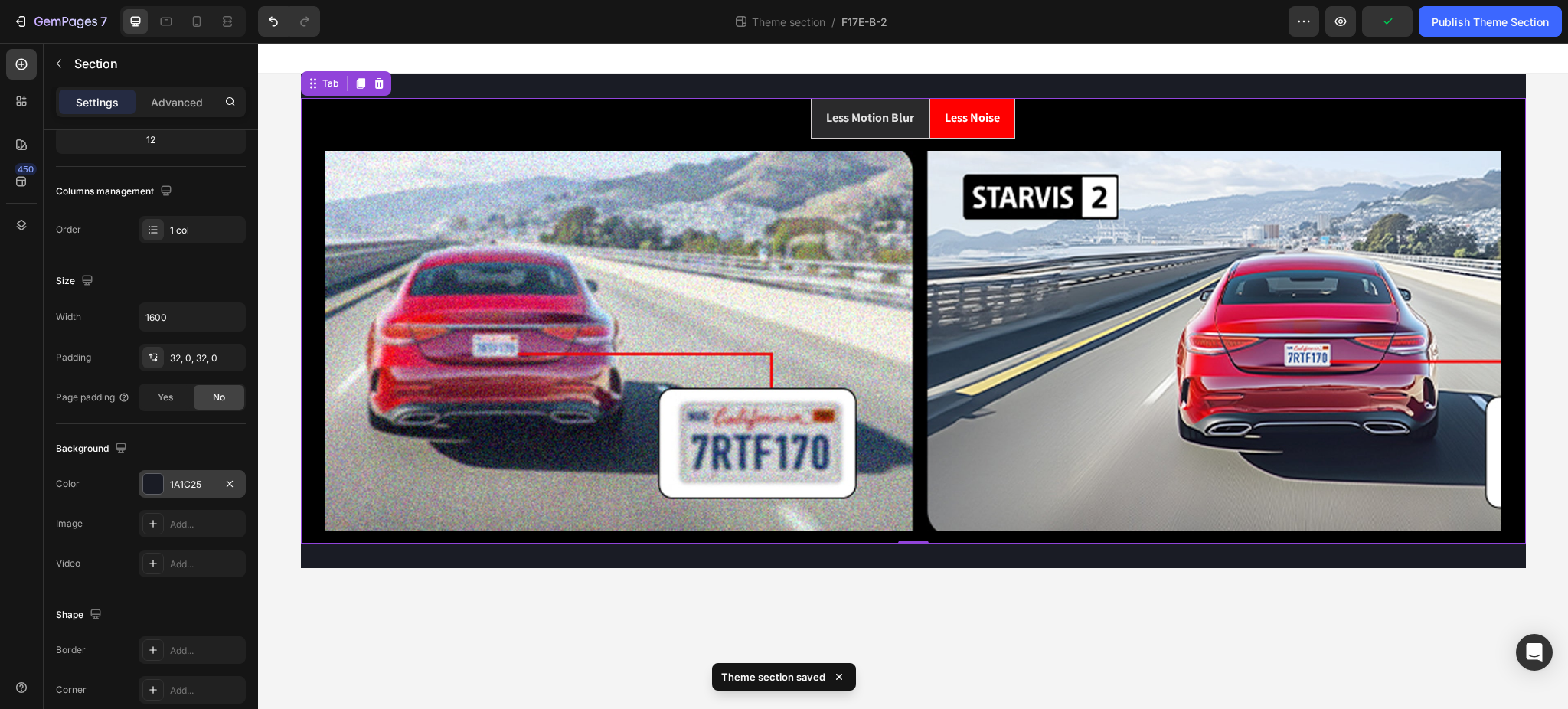
click at [509, 115] on ul "Less Motion Blur Less Noise" at bounding box center [913, 118] width 1200 height 41
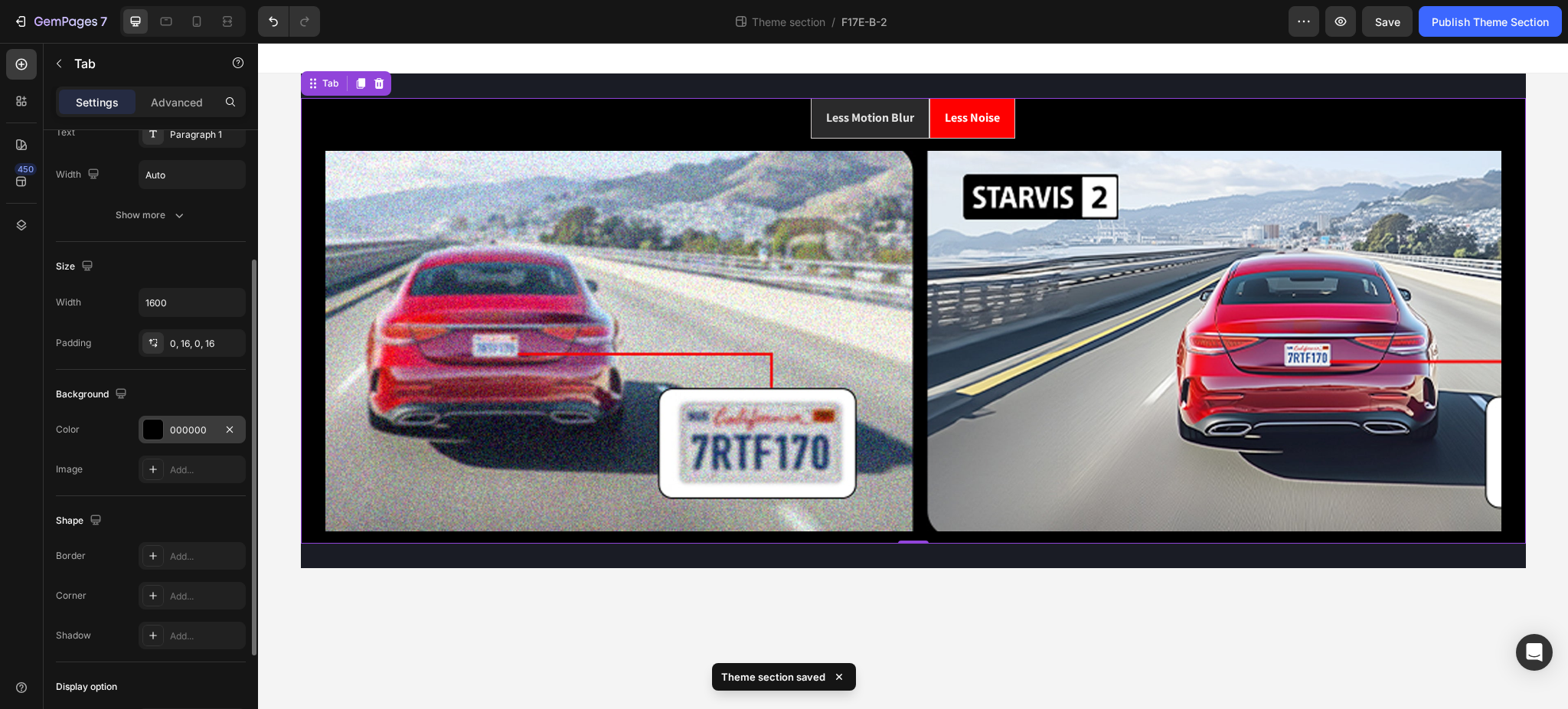
click at [193, 429] on div "000000" at bounding box center [192, 430] width 44 height 14
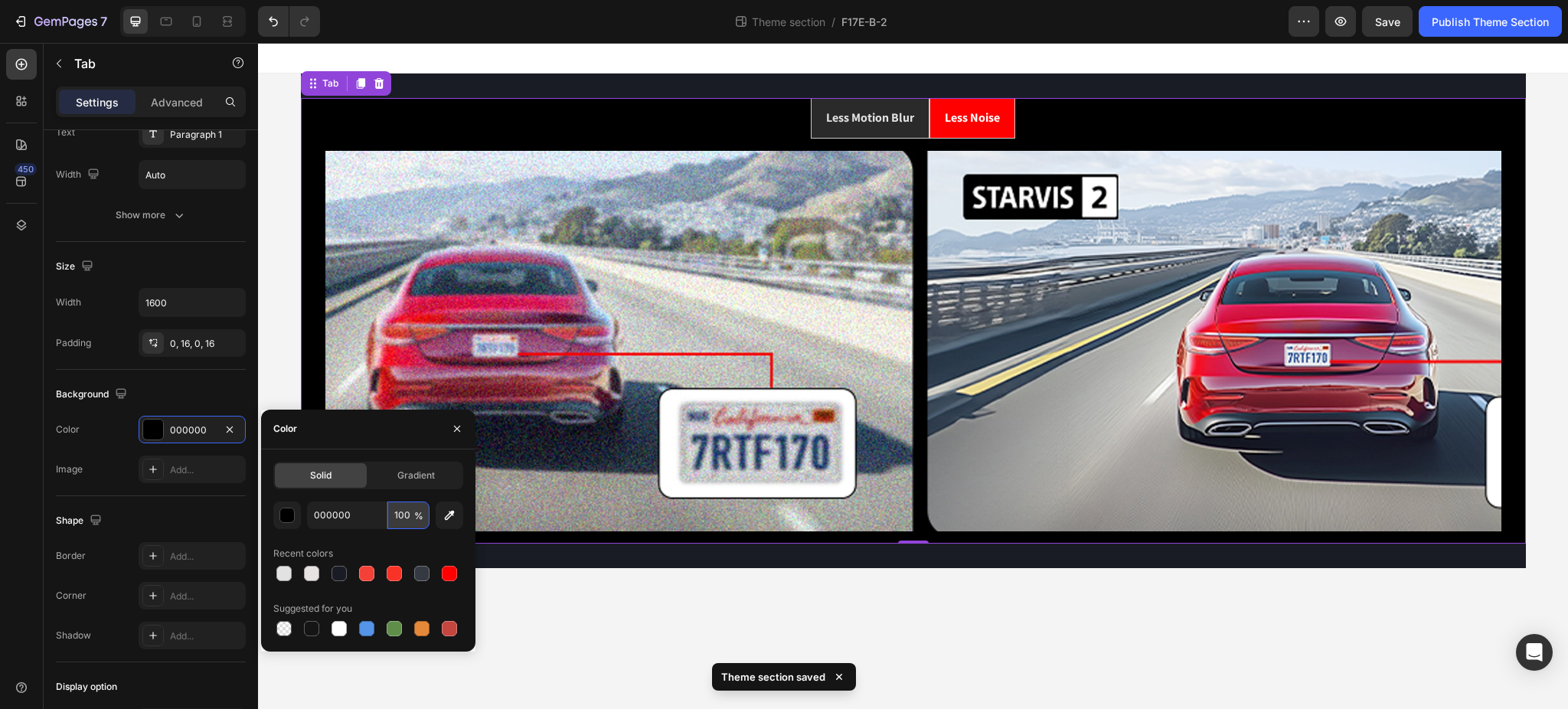
click at [399, 519] on input "100" at bounding box center [409, 515] width 42 height 28
click at [340, 513] on input "000000" at bounding box center [347, 515] width 80 height 28
paste input "1a1c25"
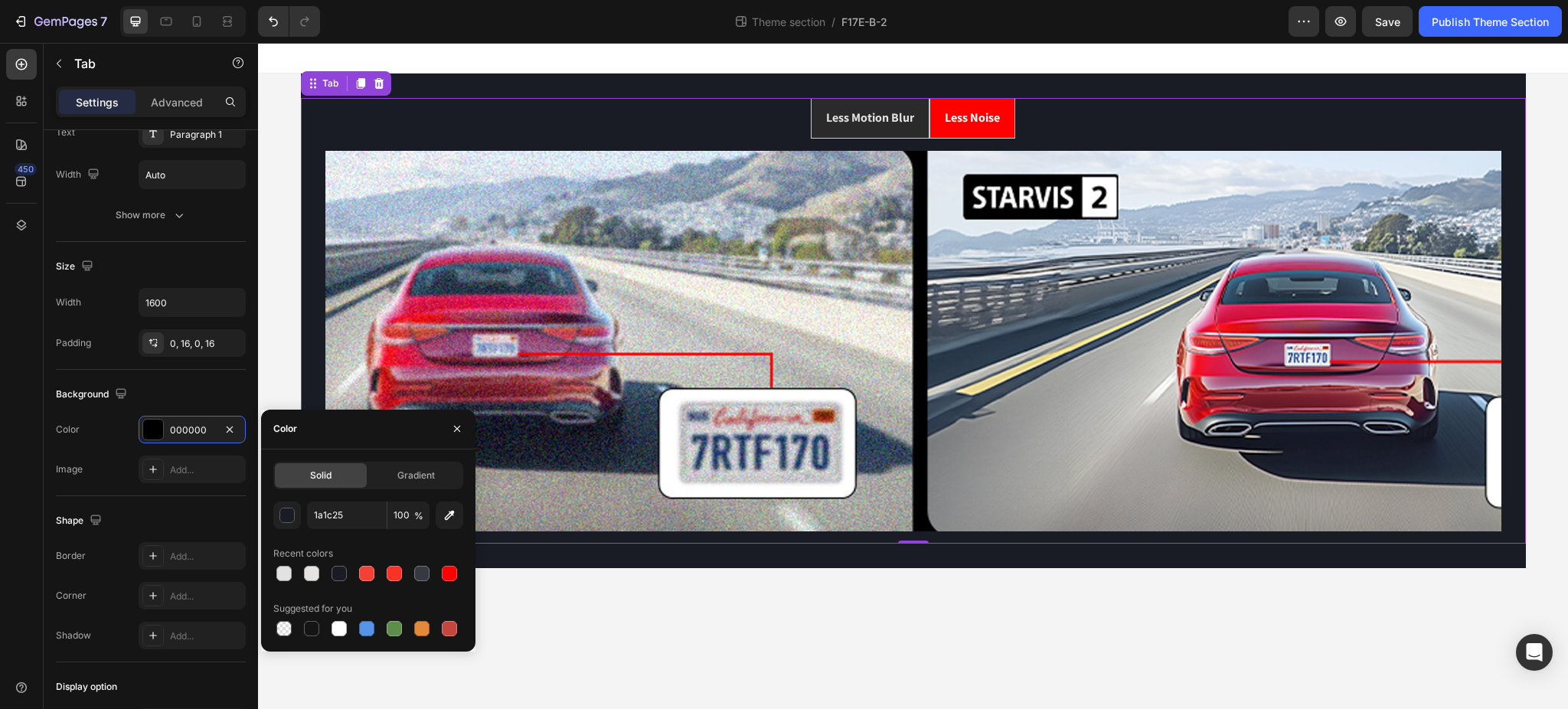
type input "1A1C25"
click at [361, 435] on div "Color" at bounding box center [367, 429] width 214 height 40
click at [162, 382] on div "Background" at bounding box center [151, 393] width 190 height 25
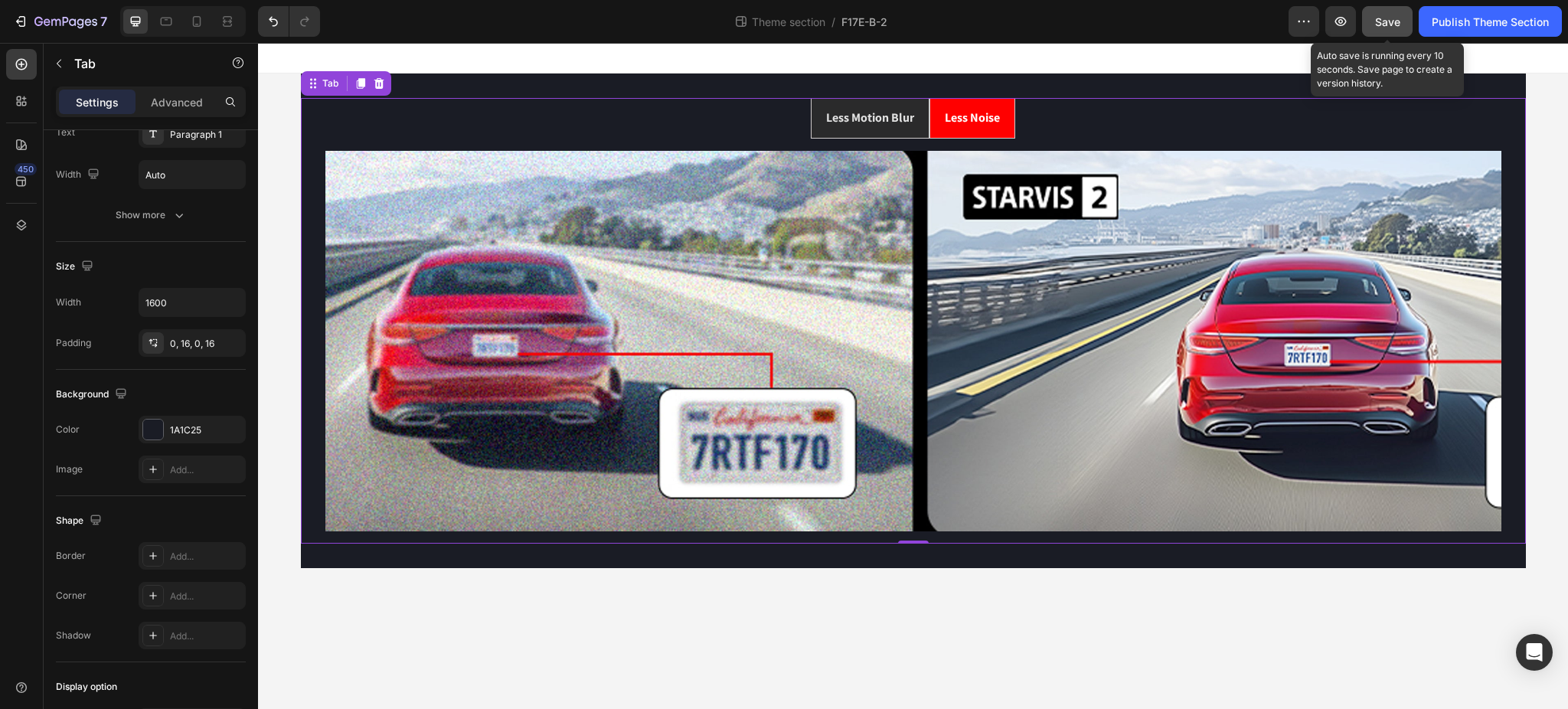
click at [1396, 17] on span "Save" at bounding box center [1388, 21] width 25 height 13
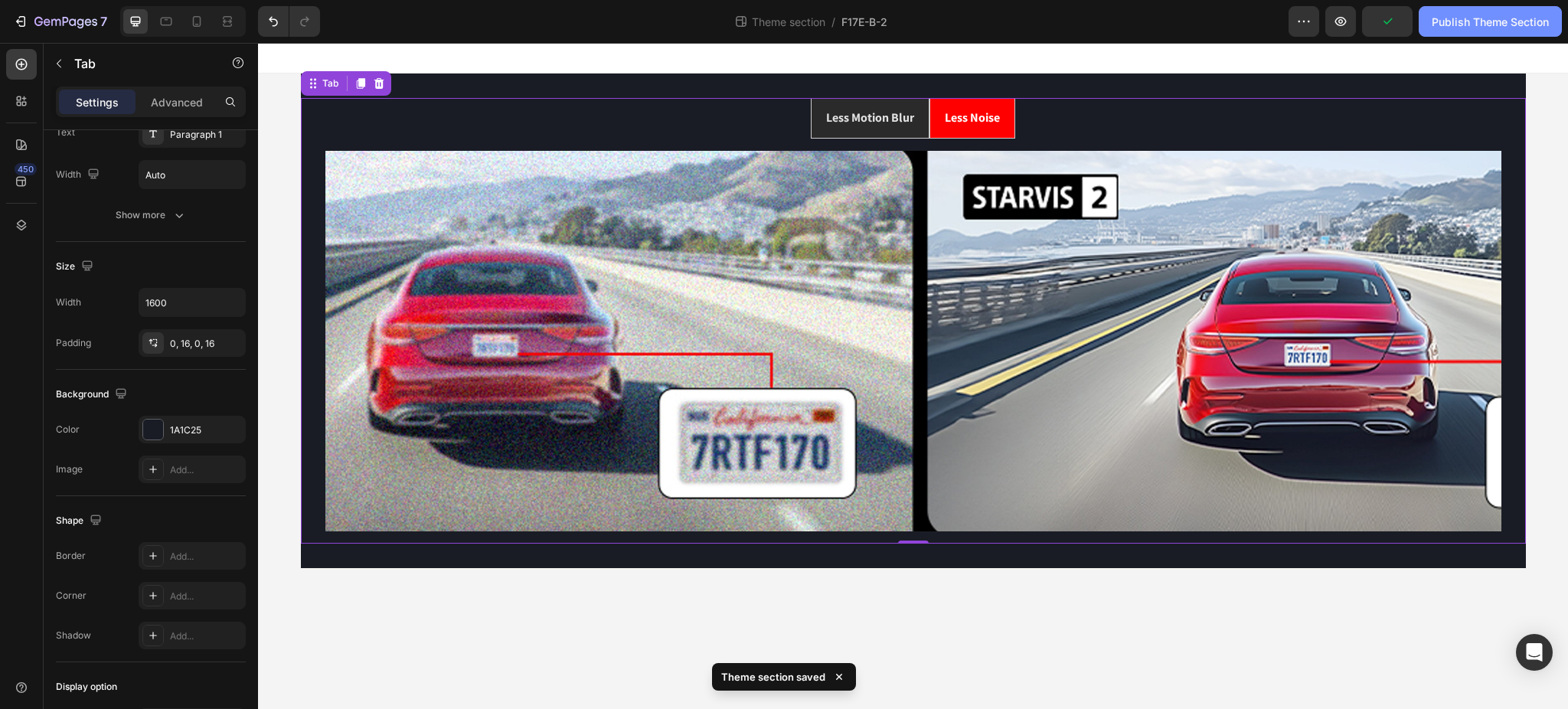
click at [1521, 29] on div "Publish Theme Section" at bounding box center [1490, 21] width 117 height 16
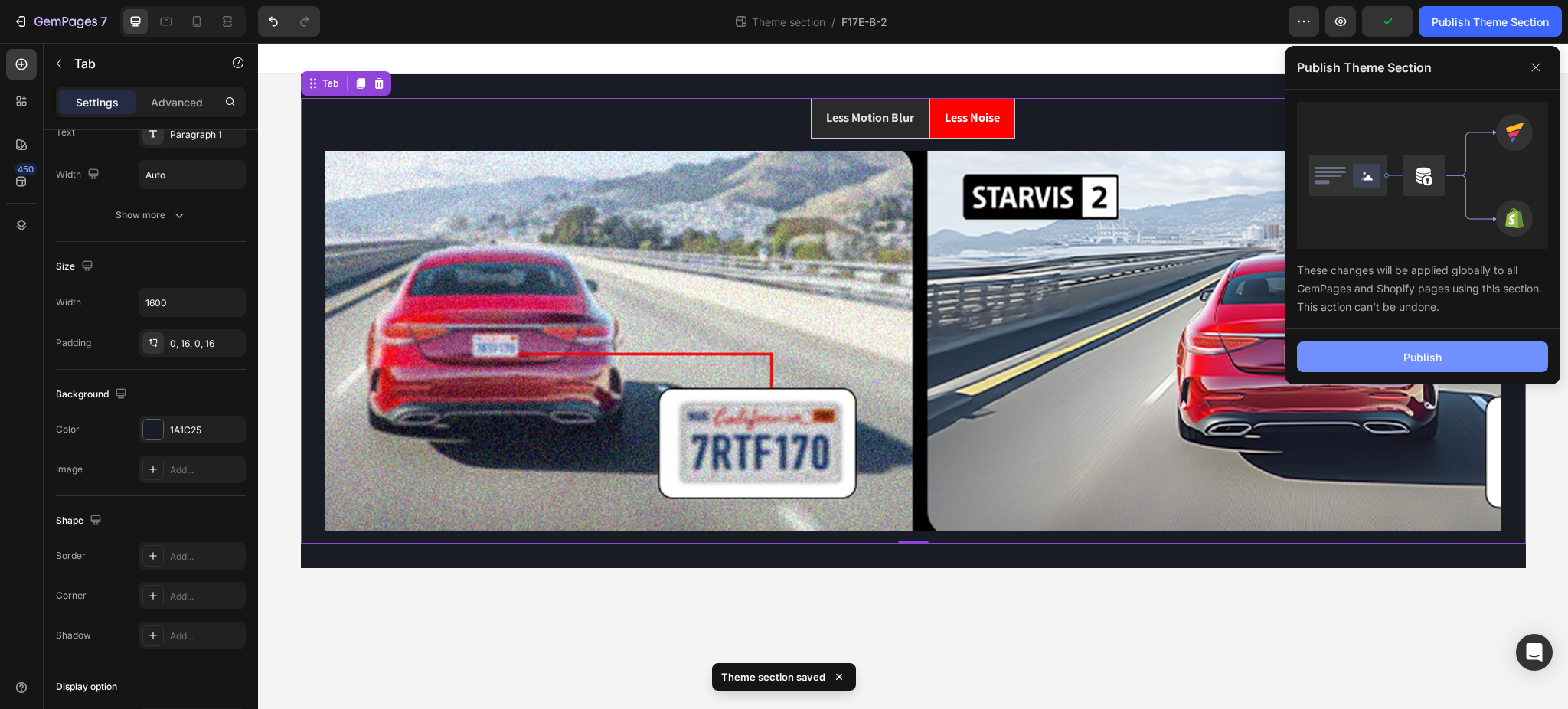
click at [1364, 354] on button "Publish" at bounding box center [1422, 356] width 251 height 30
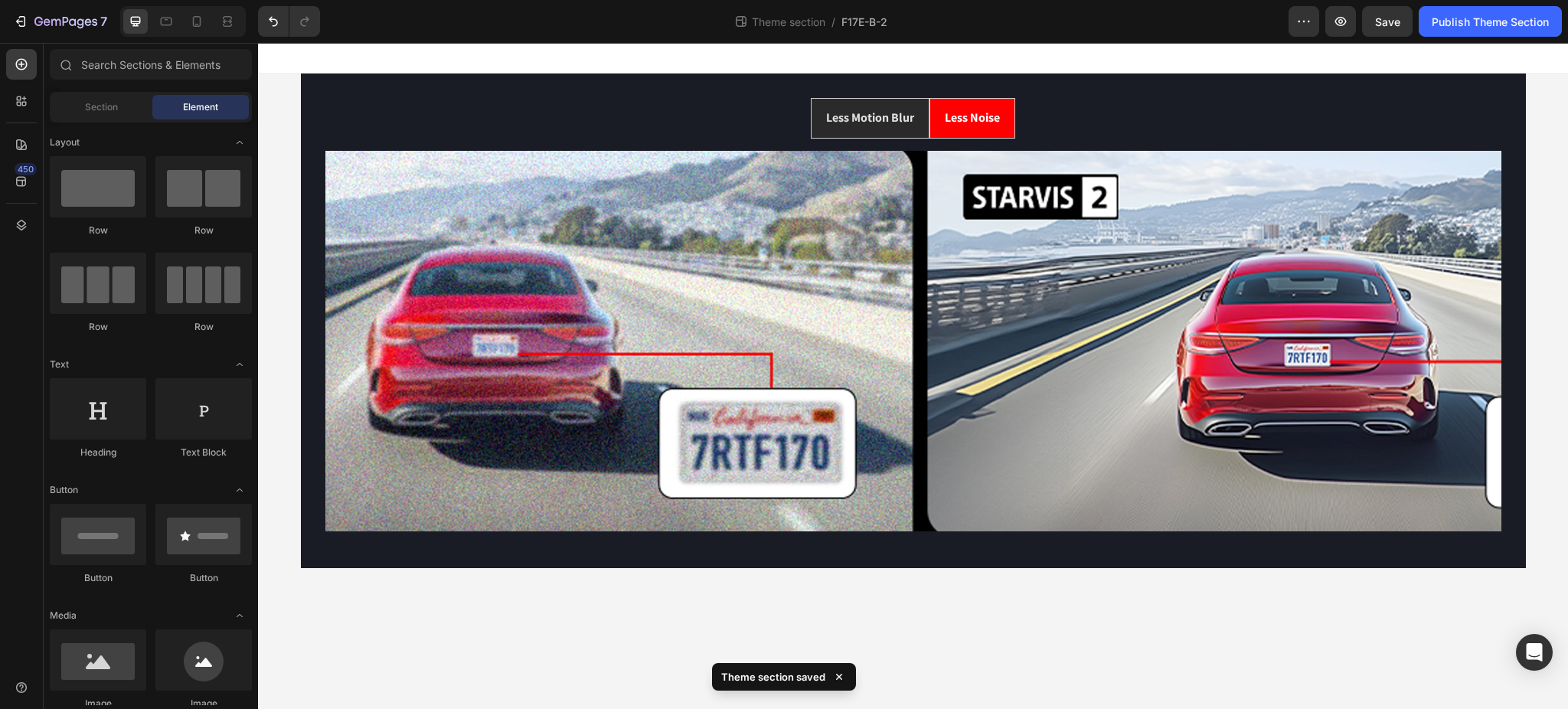
click at [698, 69] on div at bounding box center [913, 58] width 1310 height 30
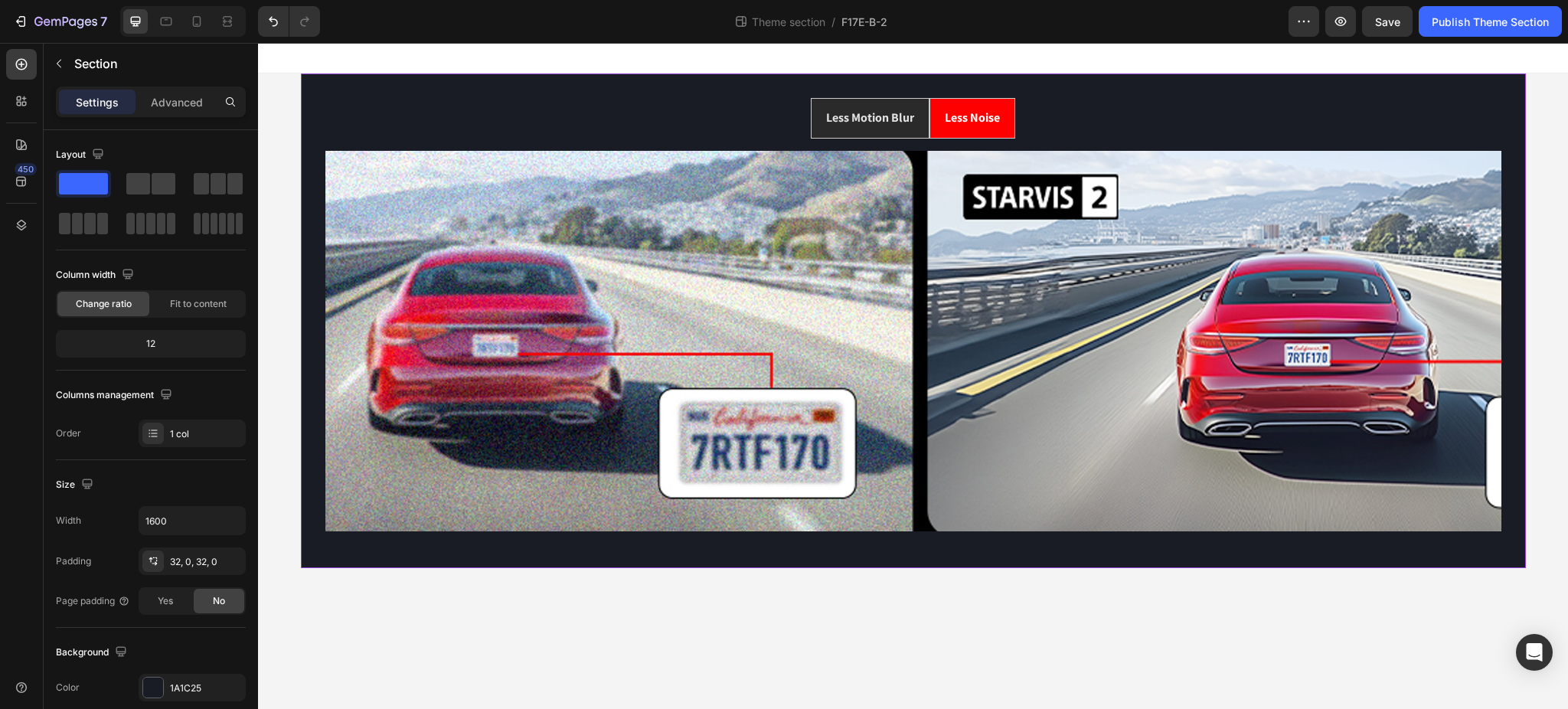
click at [693, 74] on div "Less Motion Blur Less Noise Image Image Tab" at bounding box center [913, 321] width 1224 height 494
click at [1383, 18] on span "Save" at bounding box center [1388, 21] width 25 height 13
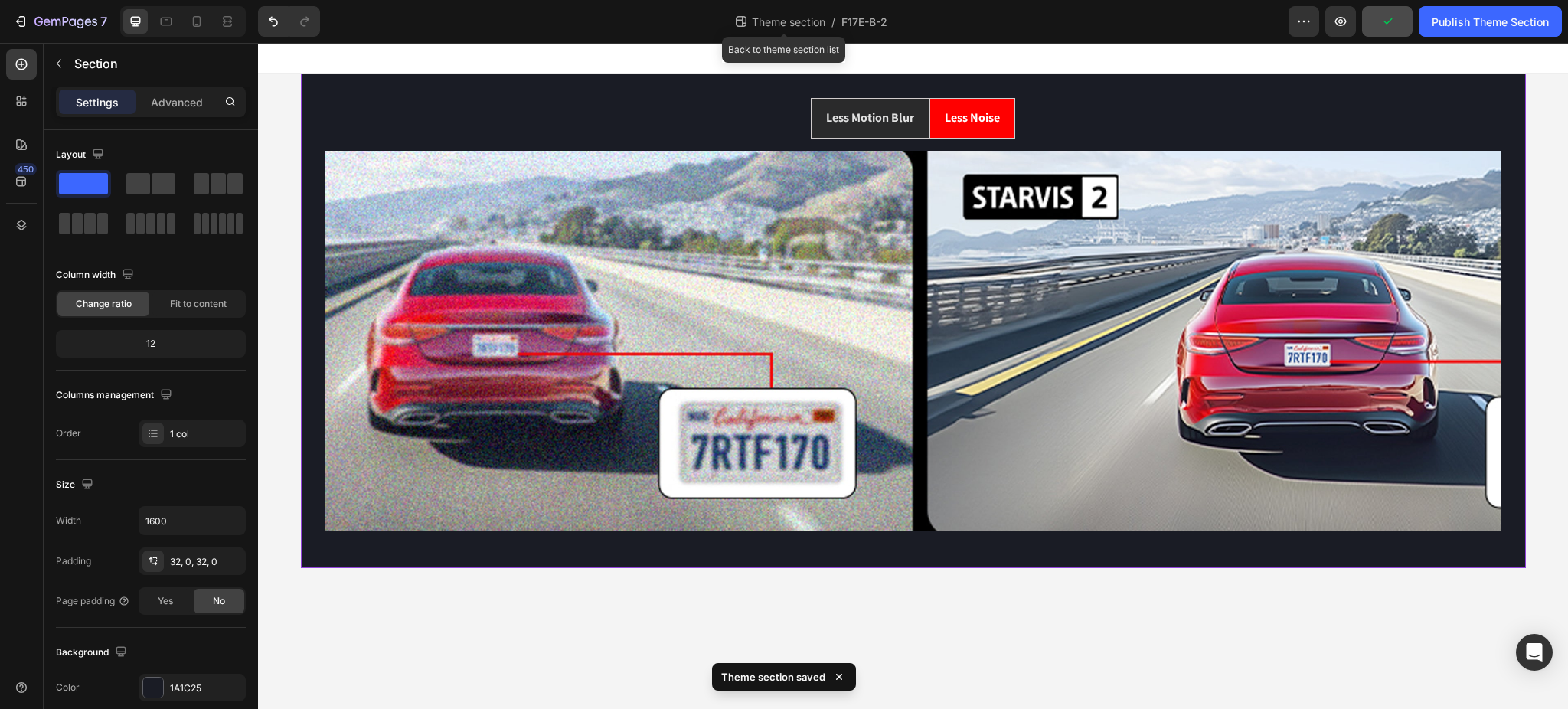
click at [773, 20] on span "Theme section" at bounding box center [789, 21] width 80 height 16
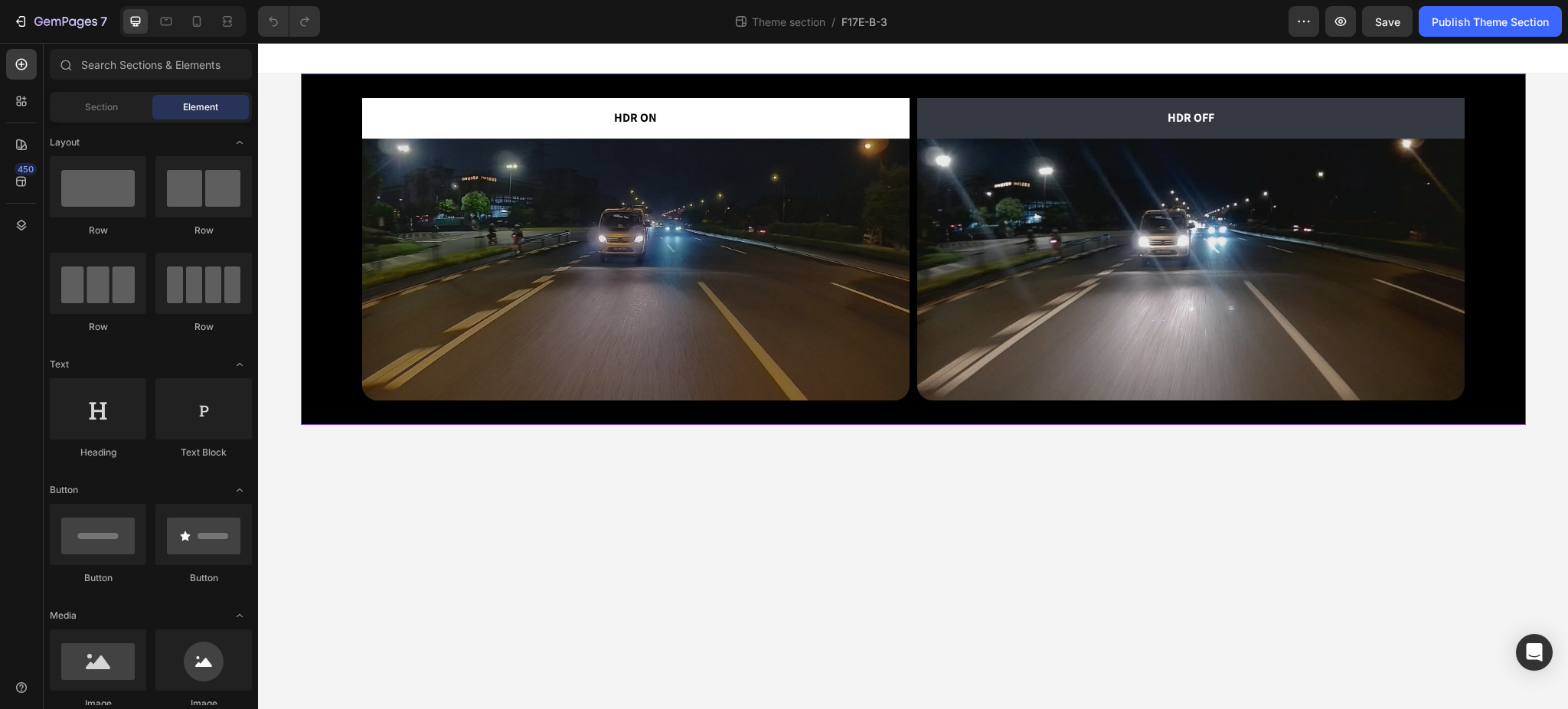
click at [782, 74] on div "HDR ON Text Block Image HDR OFF Text Block Image Row" at bounding box center [913, 249] width 1224 height 351
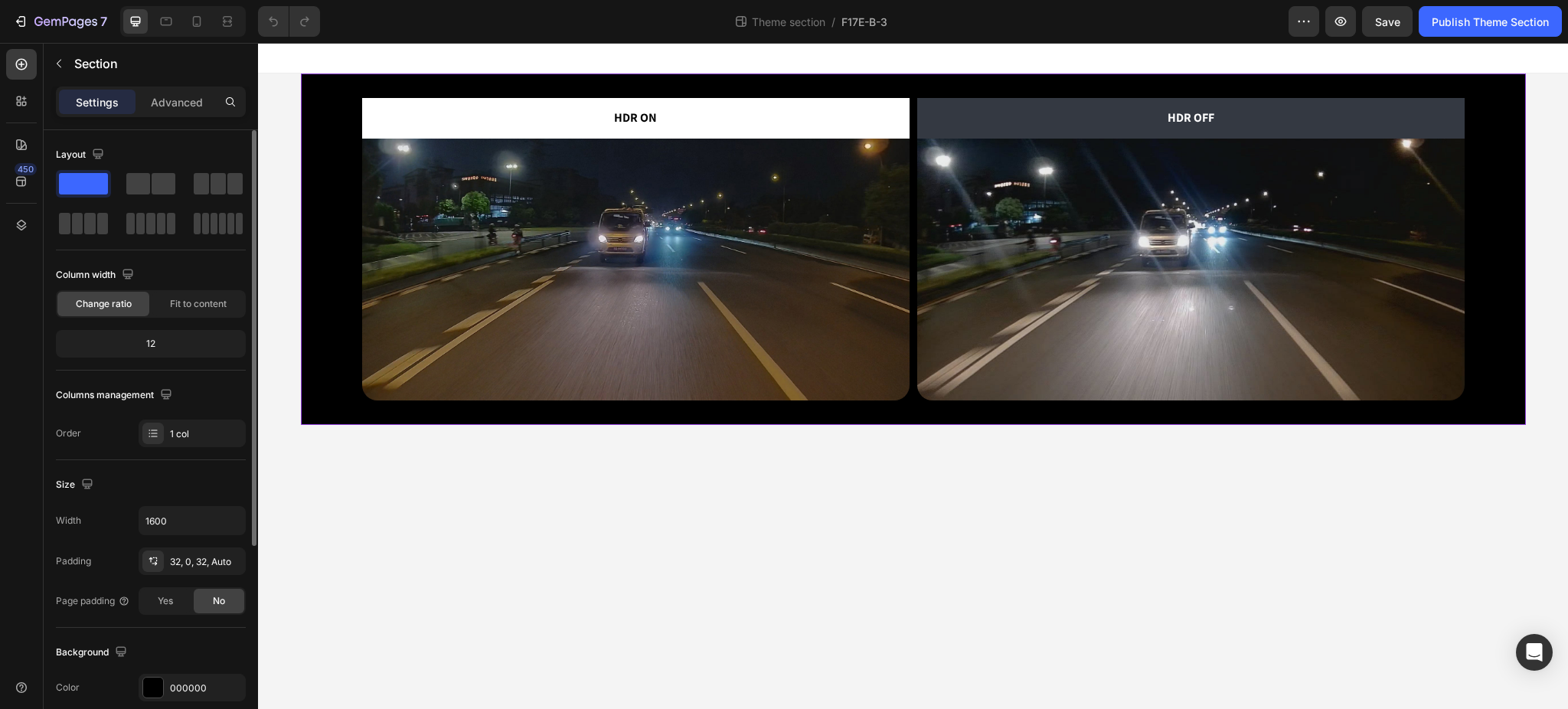
scroll to position [102, 0]
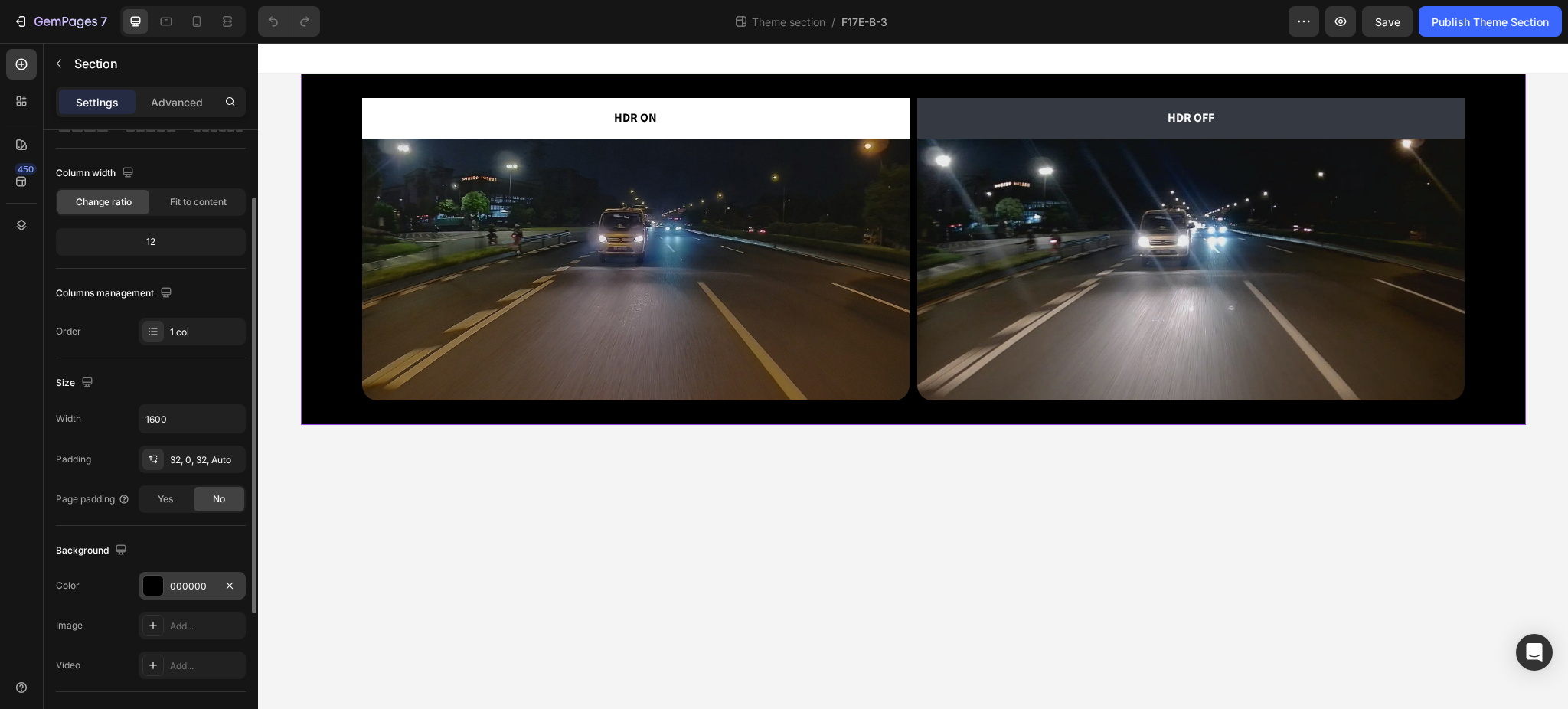
click at [178, 584] on div "000000" at bounding box center [192, 586] width 44 height 14
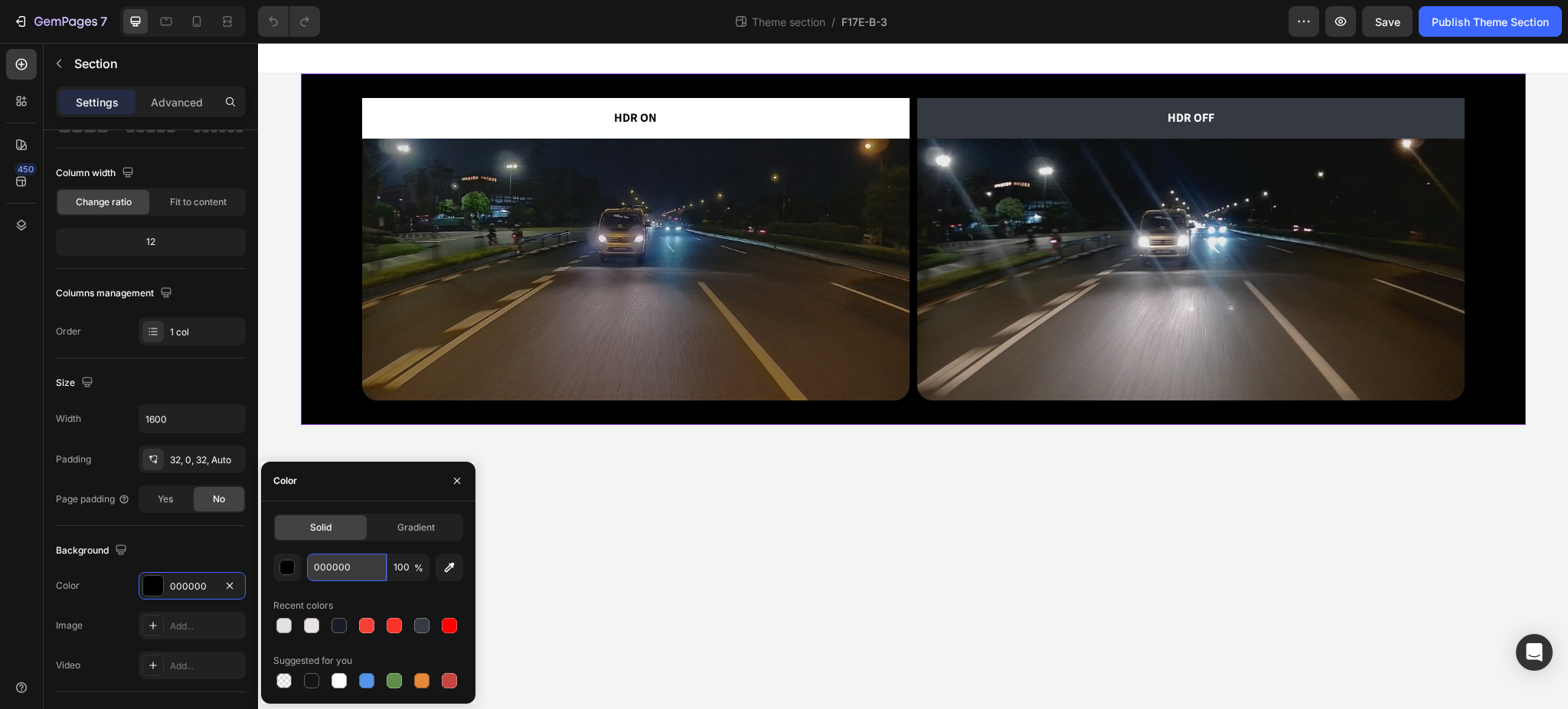
click at [352, 566] on input "000000" at bounding box center [347, 567] width 80 height 28
paste input "1a1c25"
type input "1a1c25"
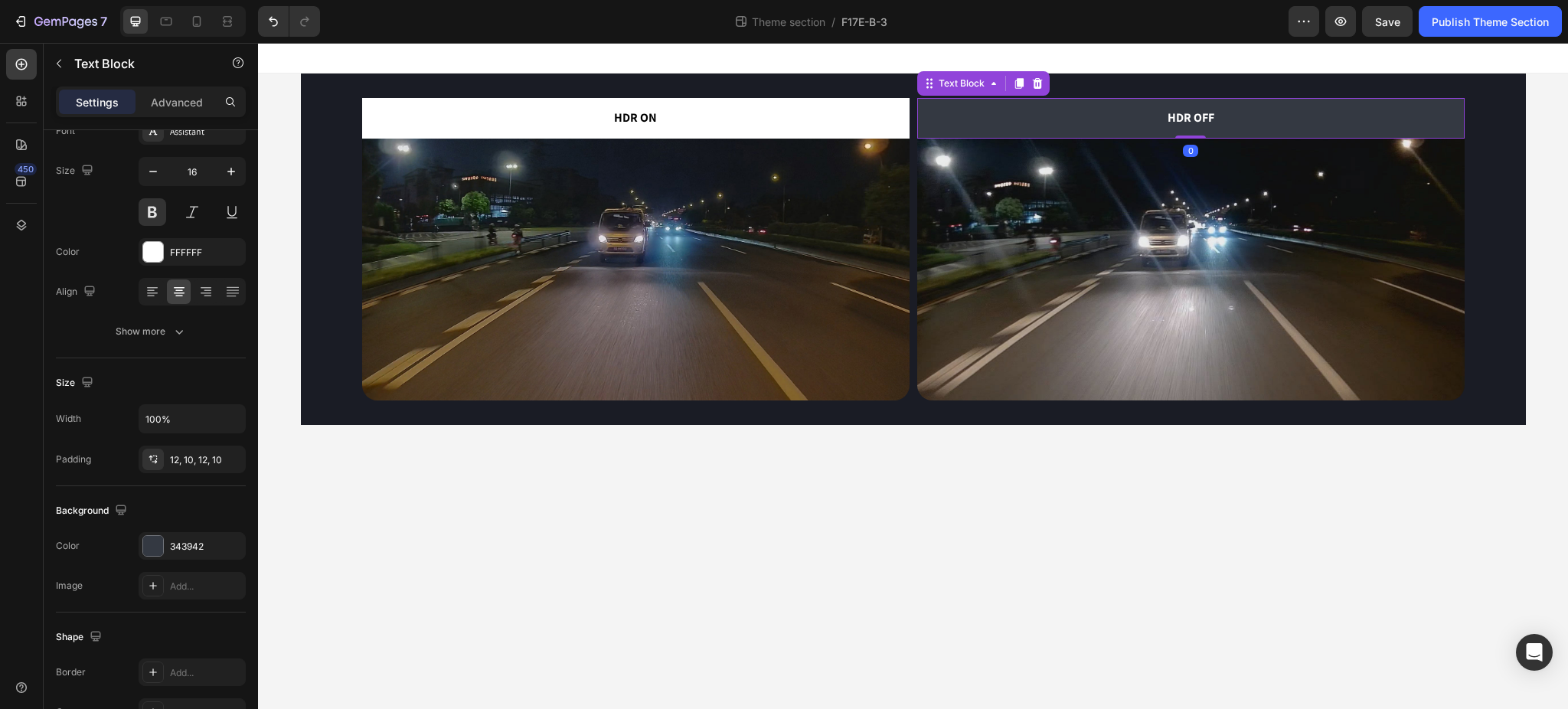
click at [1348, 114] on p "HDR OFF" at bounding box center [1191, 118] width 532 height 22
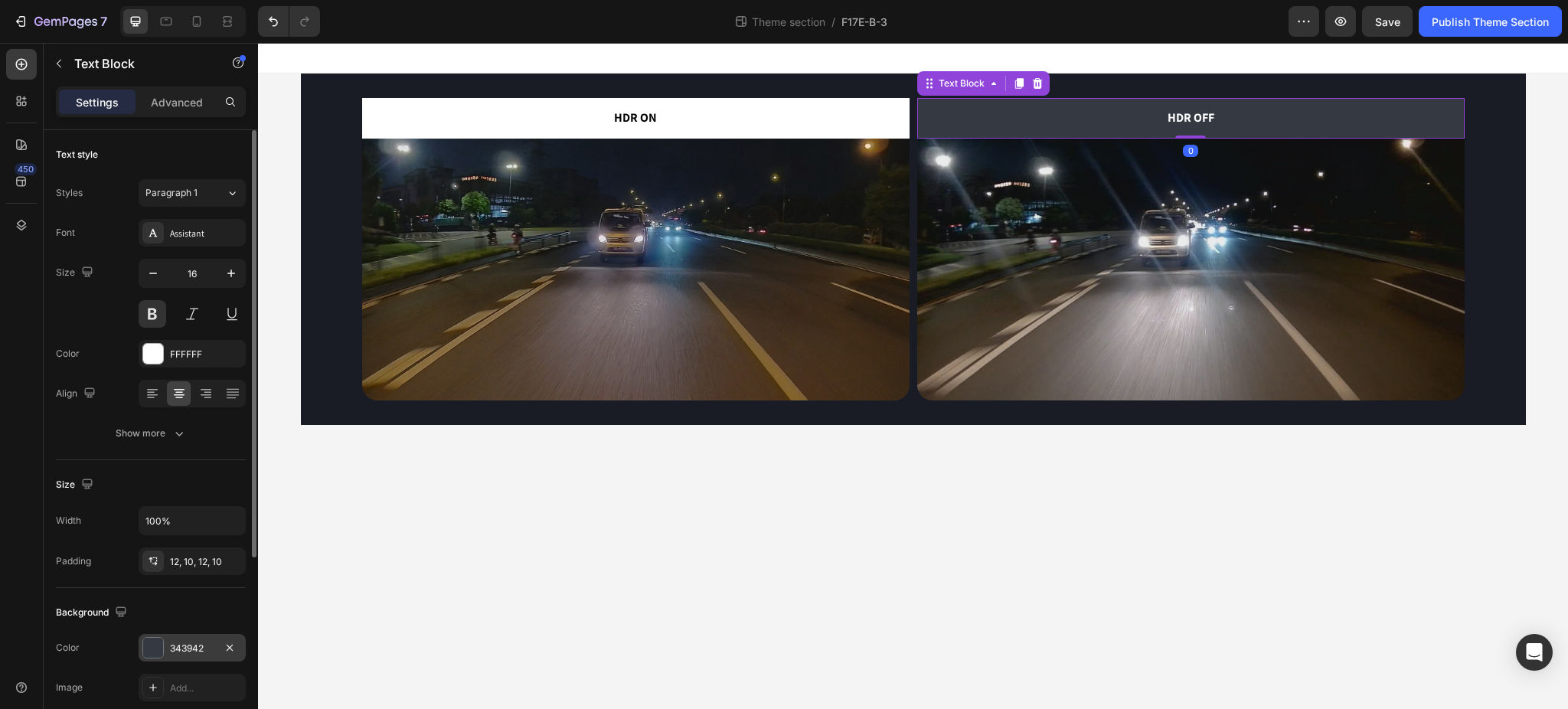
click at [180, 643] on div "343942" at bounding box center [192, 648] width 44 height 14
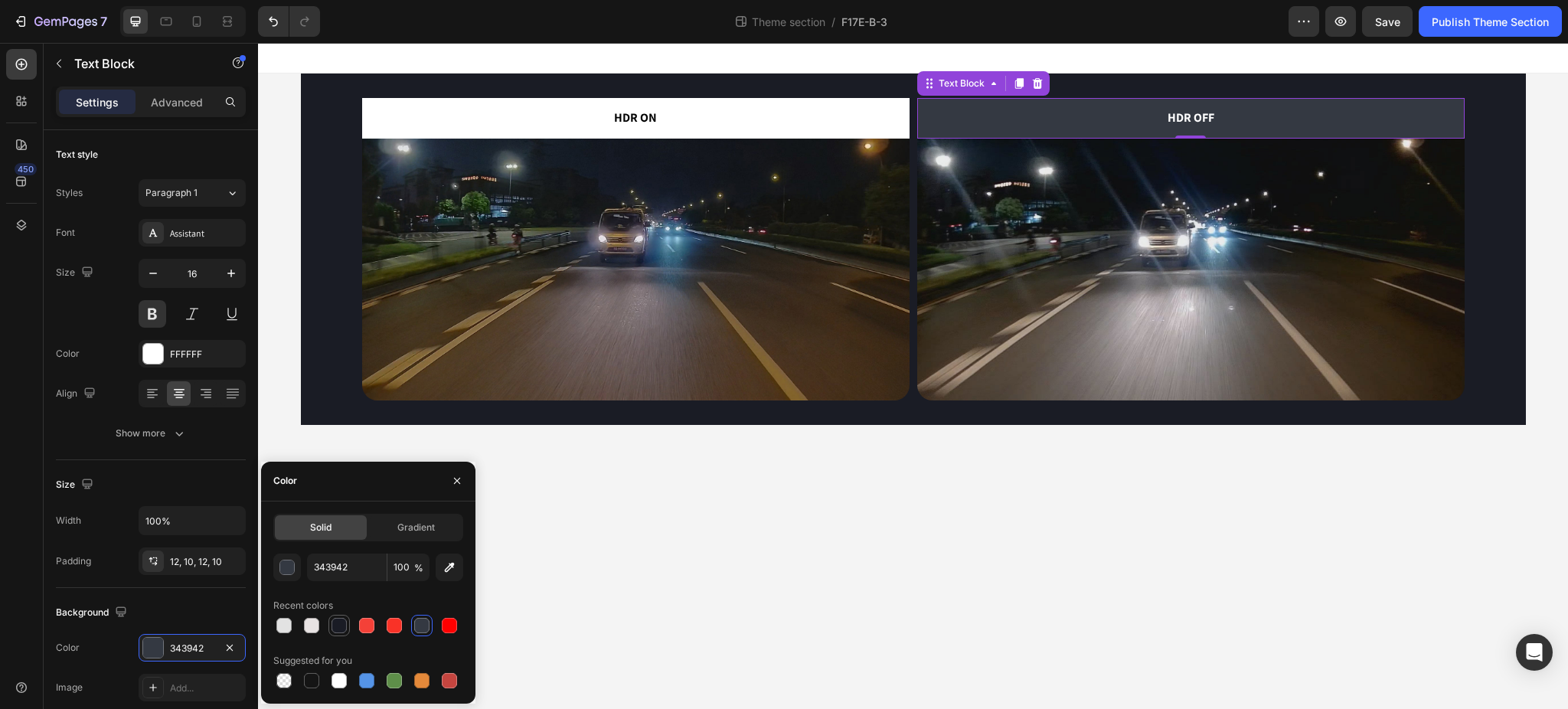
click at [339, 624] on div at bounding box center [339, 625] width 15 height 15
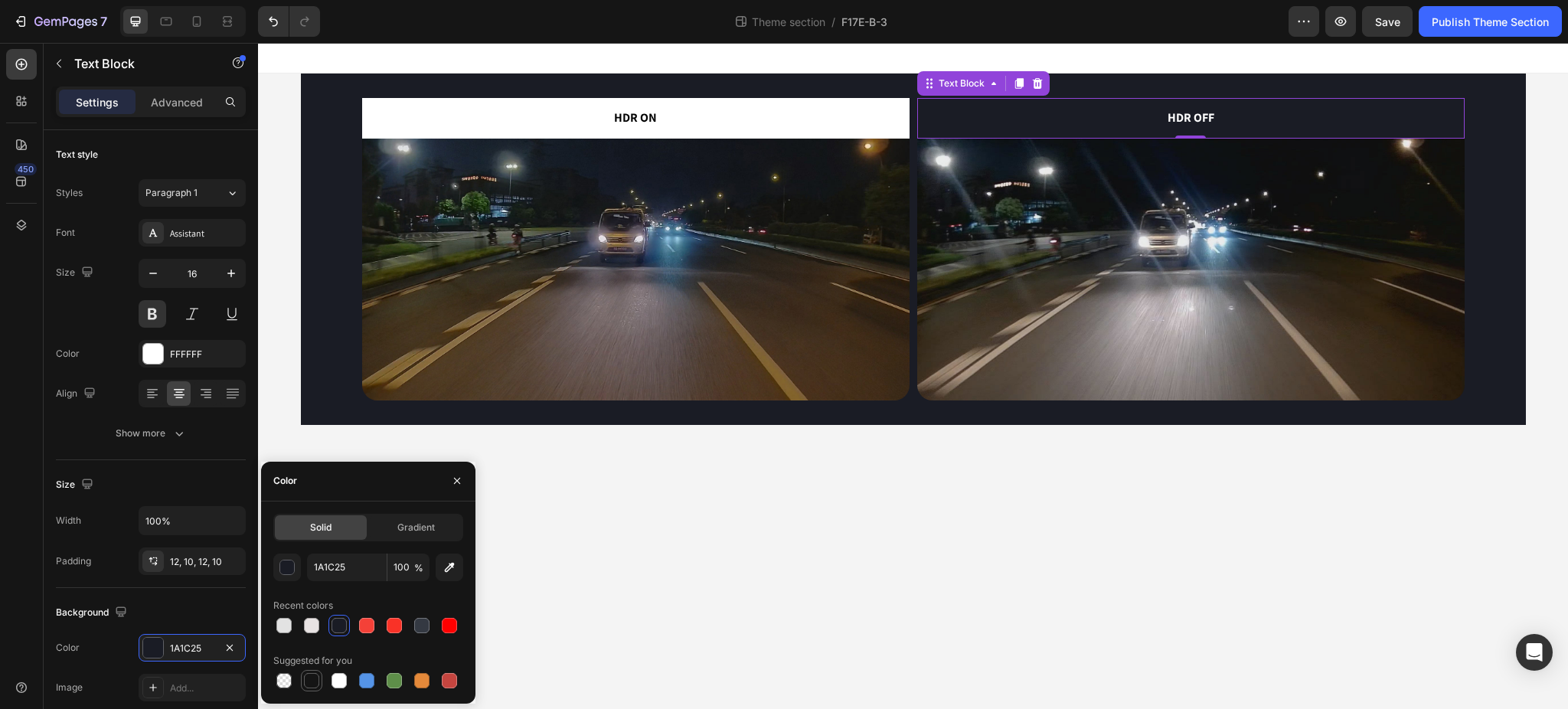
click at [312, 680] on div at bounding box center [311, 680] width 15 height 15
type input "343942"
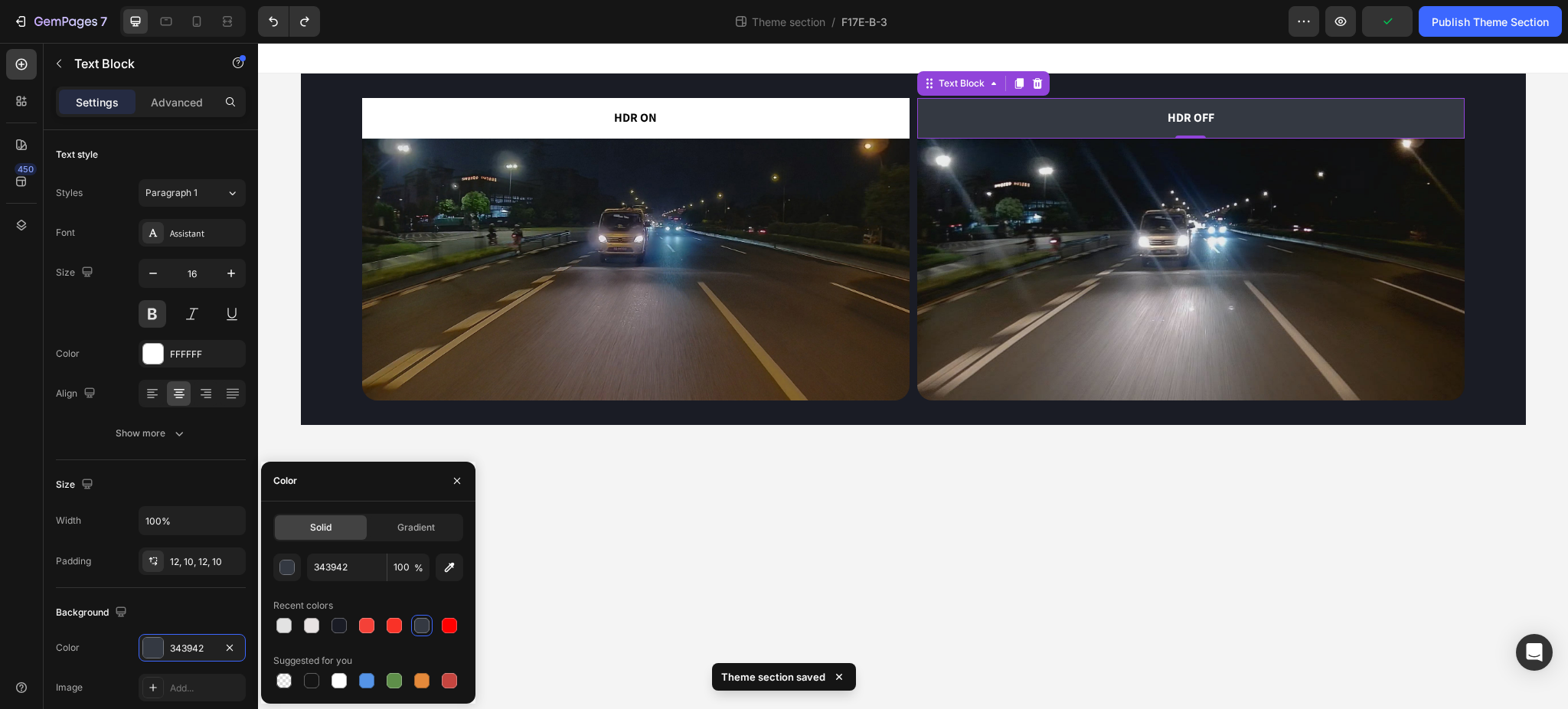
click at [1299, 582] on body "HDR ON Text Block Image HDR OFF Text Block 0 Image Row Root Drag & drop element…" at bounding box center [913, 376] width 1310 height 666
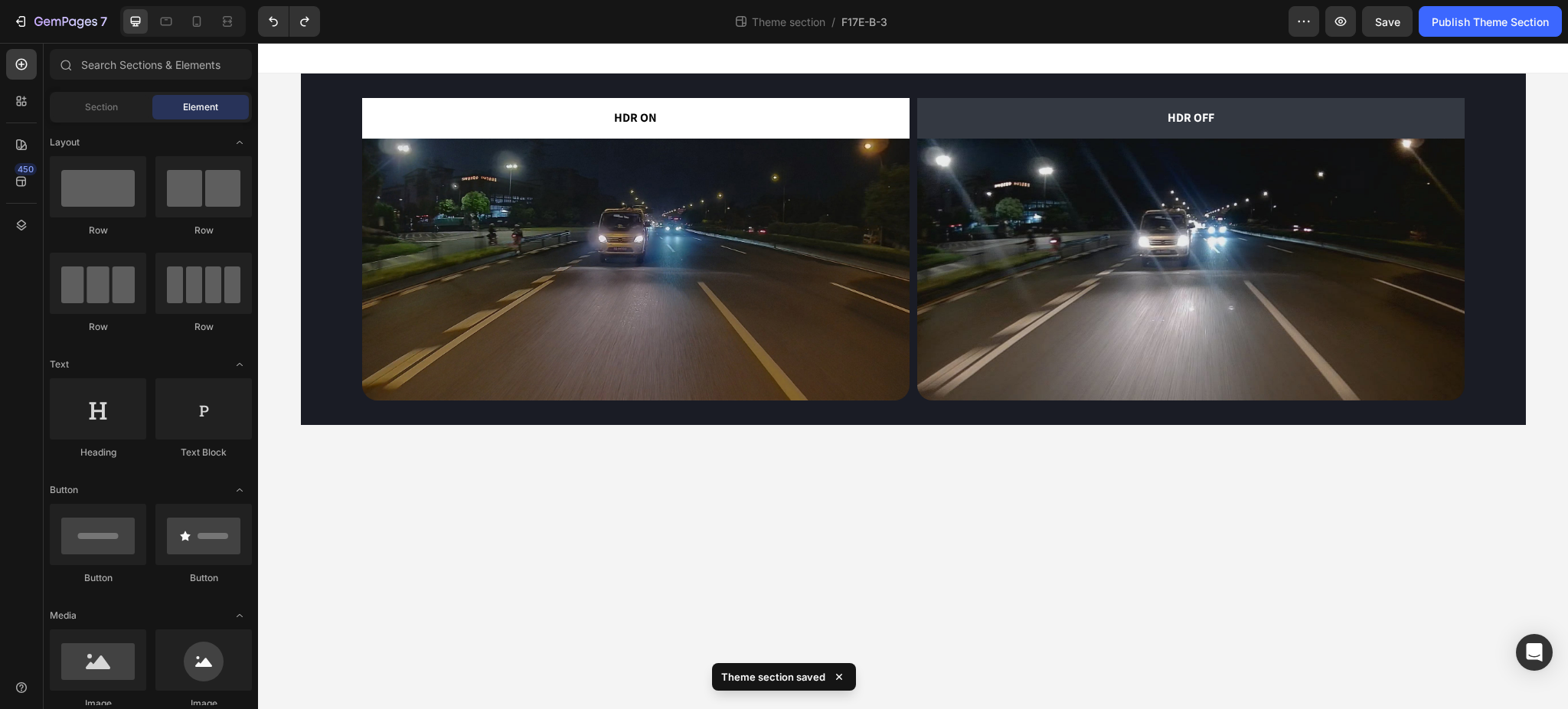
click at [403, 69] on div at bounding box center [913, 58] width 1310 height 30
click at [402, 74] on div "HDR ON Text Block Image HDR OFF Text Block Image Row" at bounding box center [913, 249] width 1224 height 351
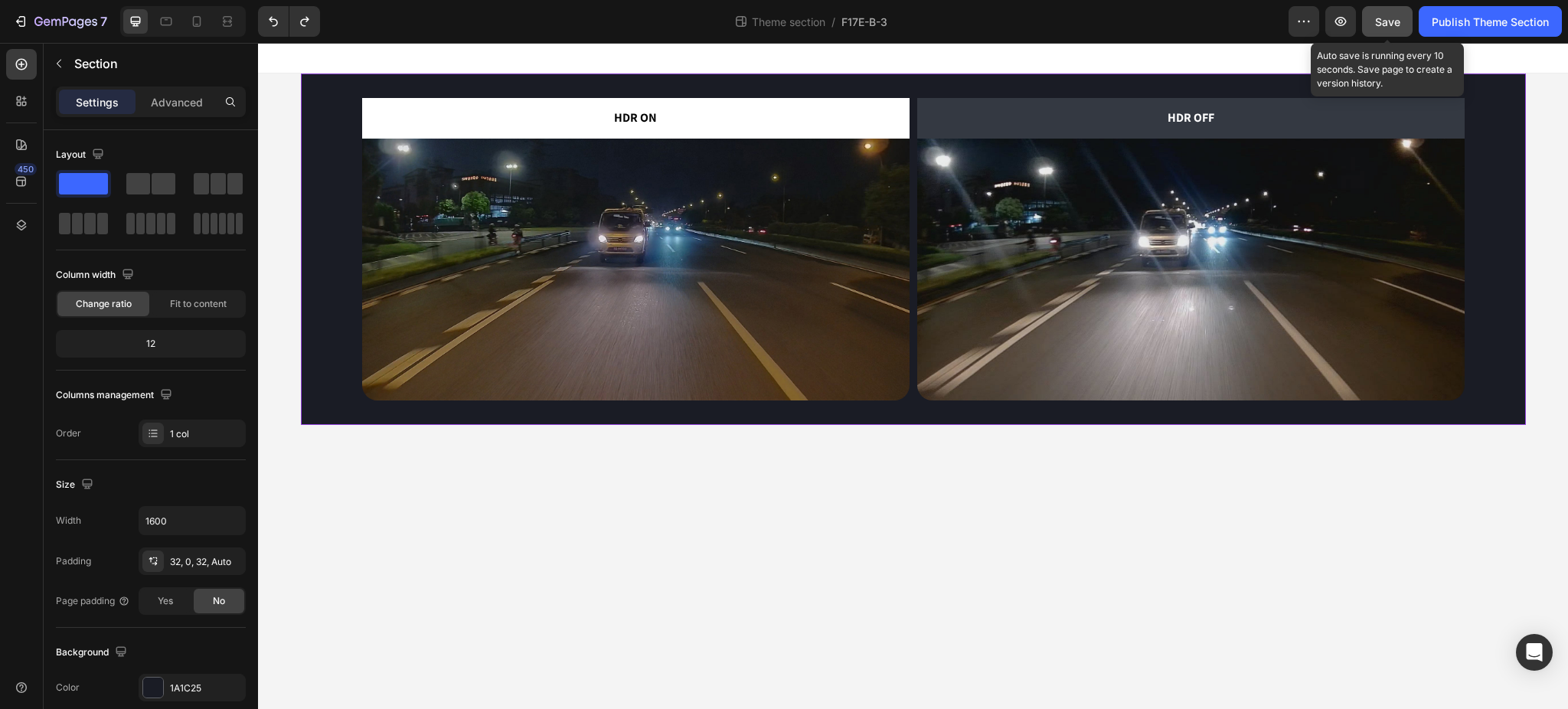
click at [1394, 15] on span "Save" at bounding box center [1388, 21] width 25 height 13
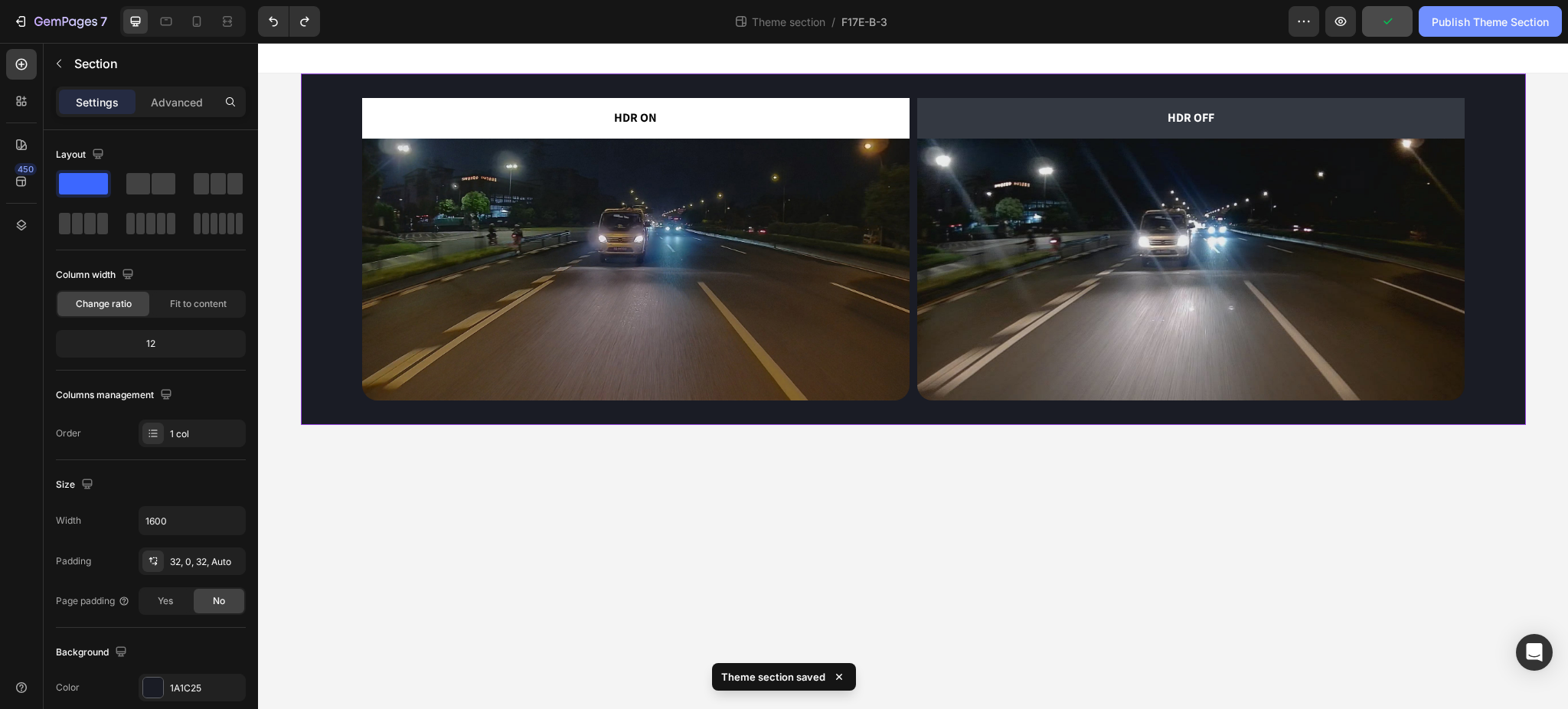
click at [1488, 23] on div "Publish Theme Section" at bounding box center [1490, 21] width 117 height 16
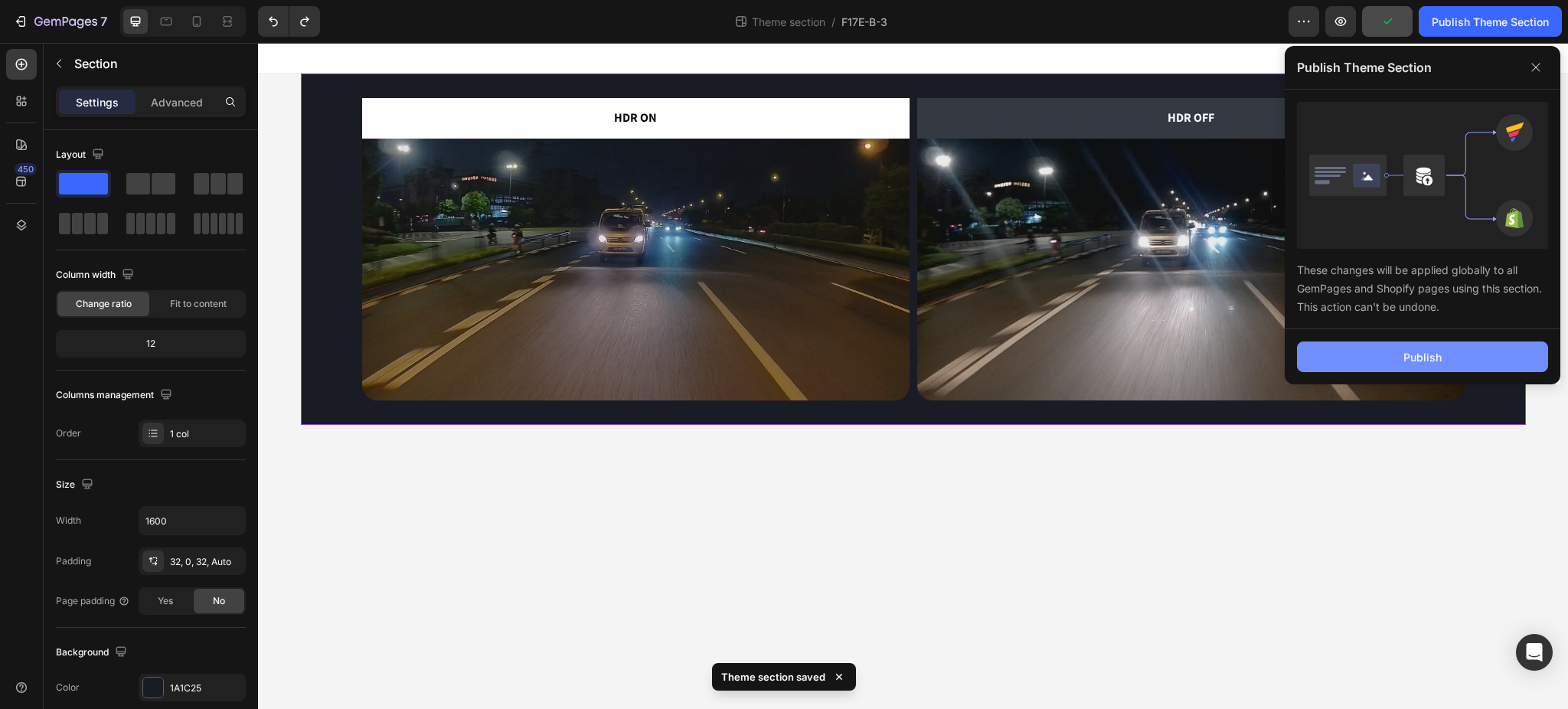
click at [1394, 365] on button "Publish" at bounding box center [1422, 356] width 251 height 30
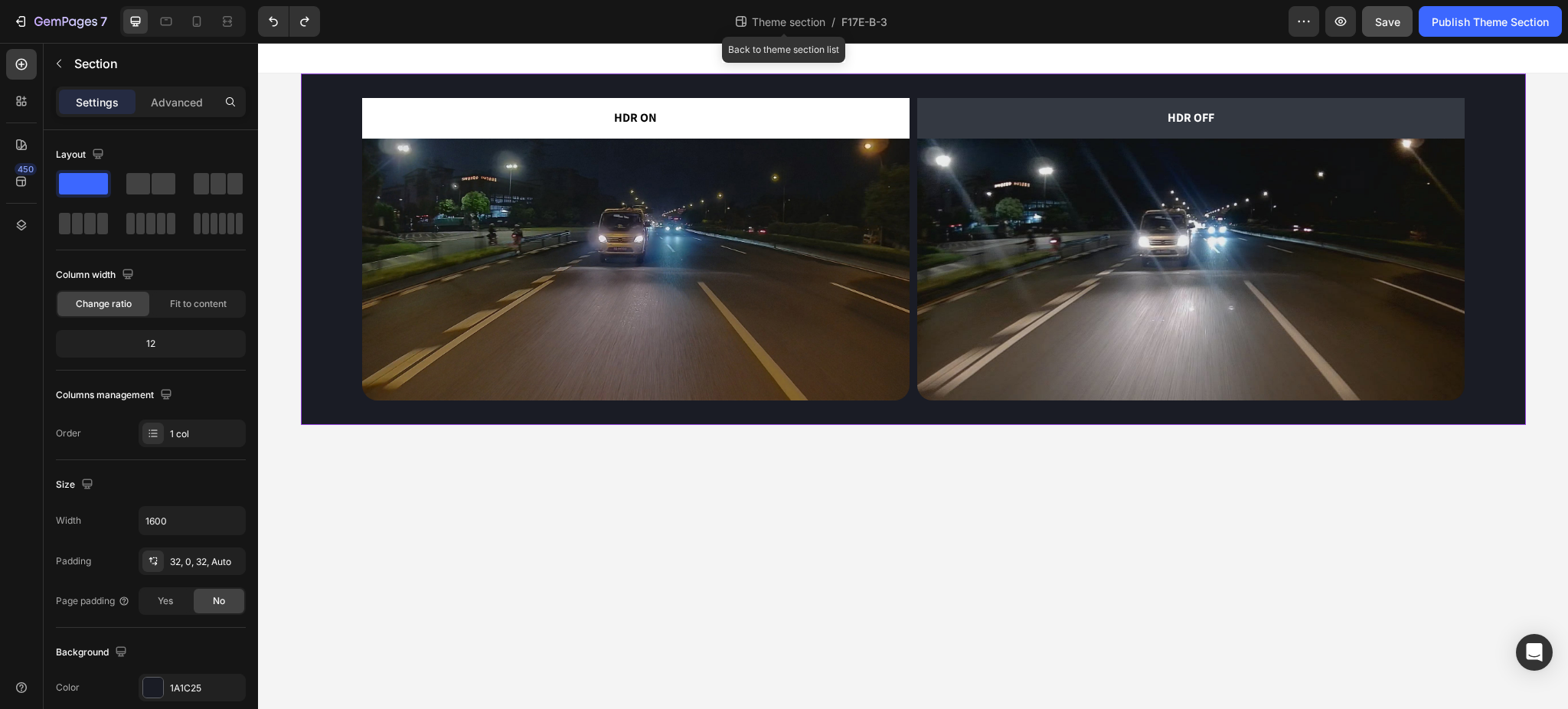
click at [795, 21] on span "Theme section" at bounding box center [789, 21] width 80 height 16
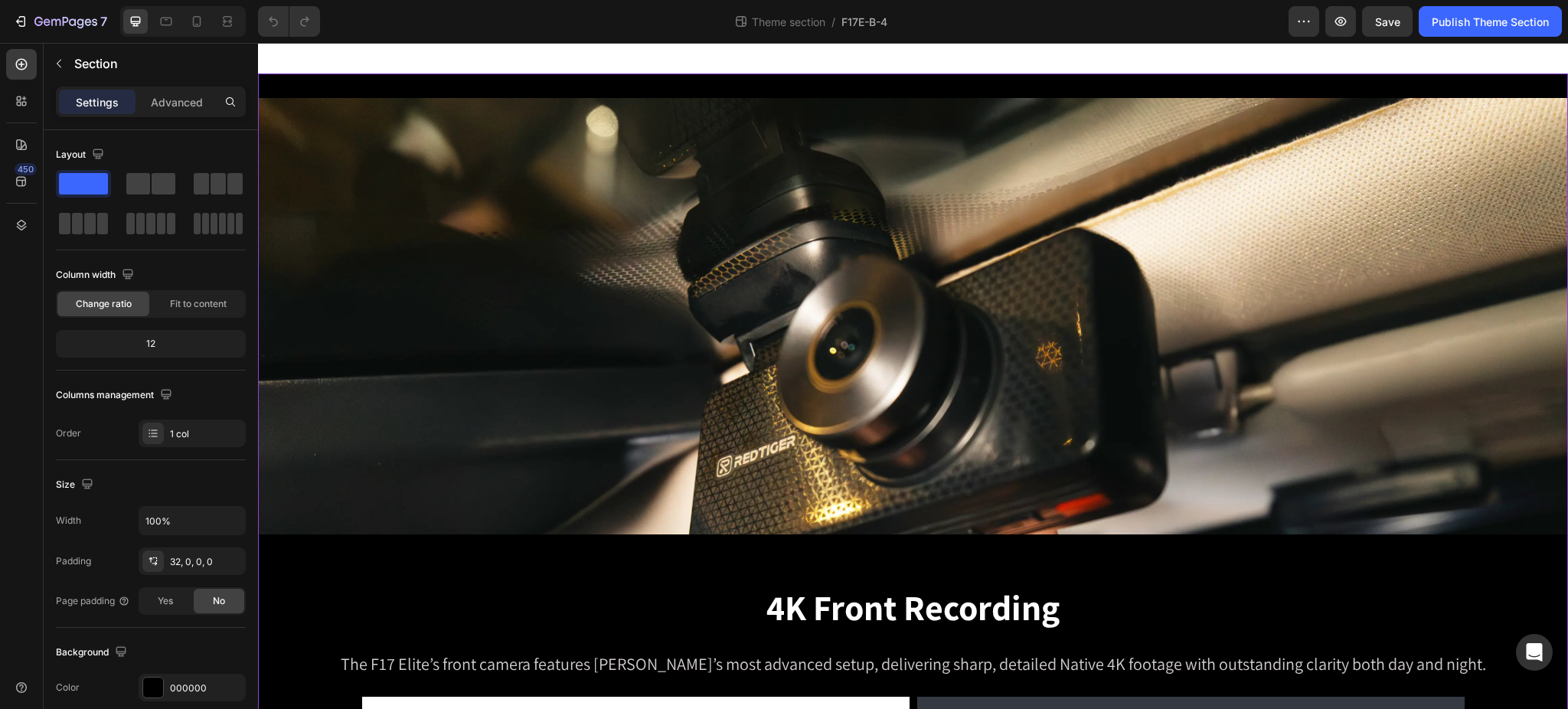
drag, startPoint x: 163, startPoint y: 684, endPoint x: 196, endPoint y: 670, distance: 35.8
click at [164, 684] on div "000000" at bounding box center [192, 687] width 107 height 28
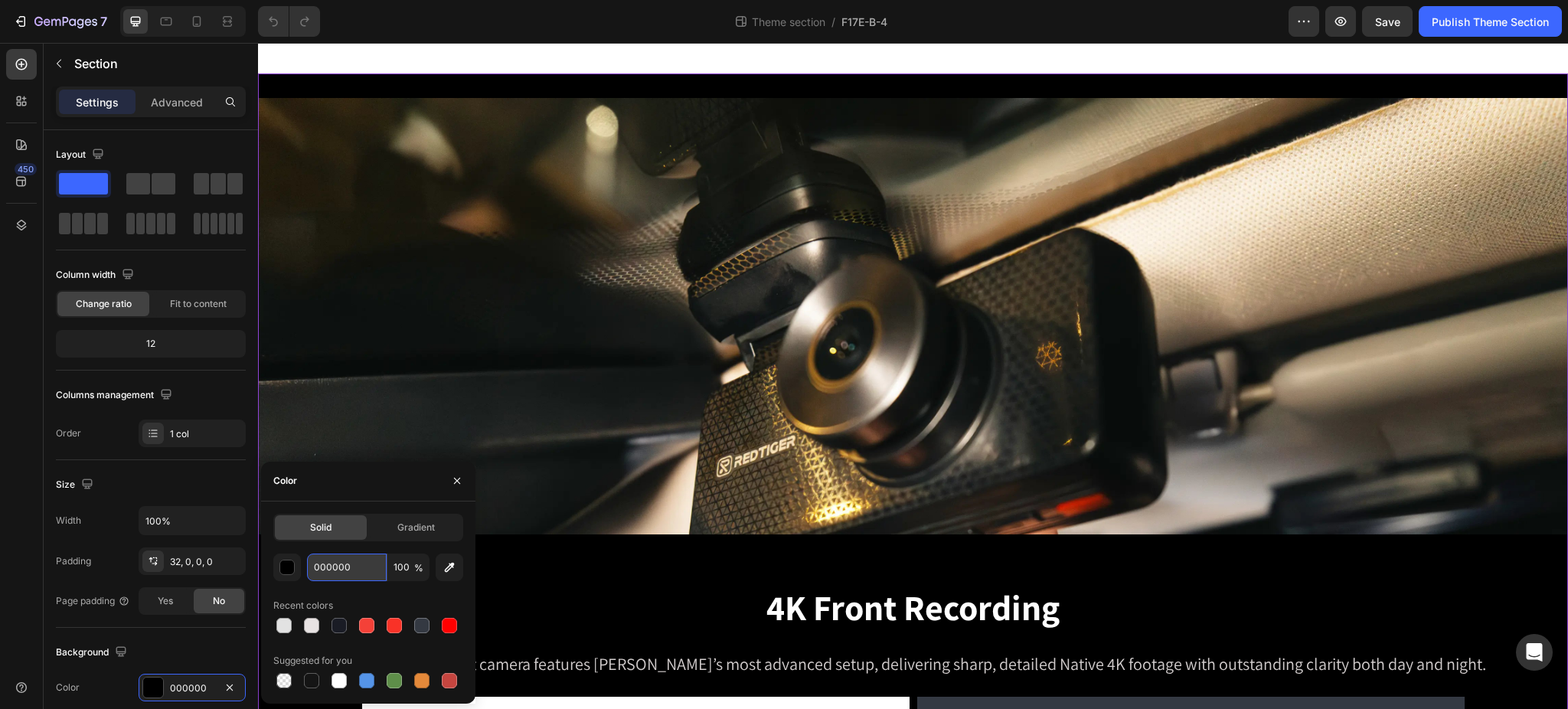
click at [357, 579] on input "000000" at bounding box center [347, 567] width 80 height 28
paste input "1a1c25"
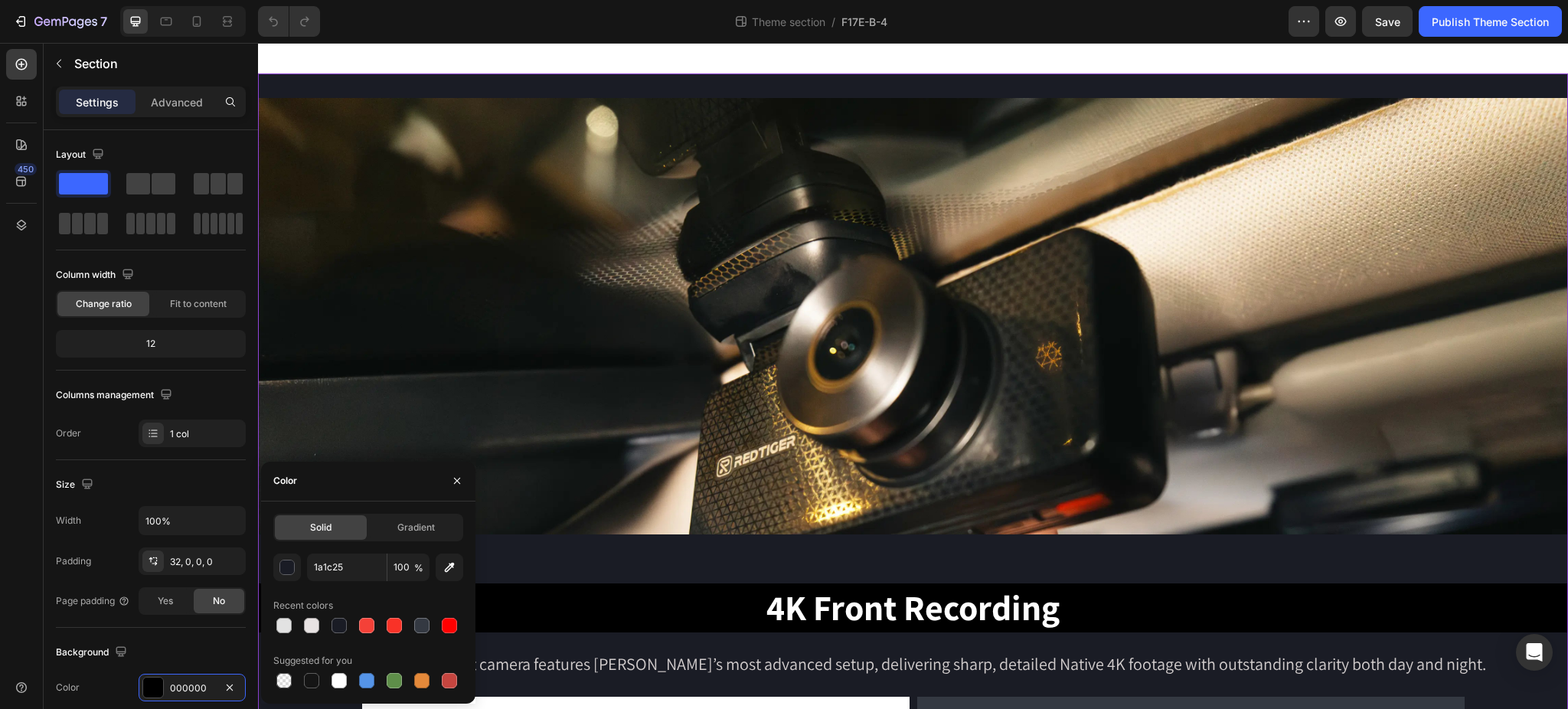
type input "1A1C25"
drag, startPoint x: 270, startPoint y: 593, endPoint x: 294, endPoint y: 582, distance: 26.4
click at [269, 593] on div "Solid Gradient 1A1C25 100 % Recent colors Suggested for you" at bounding box center [367, 602] width 214 height 178
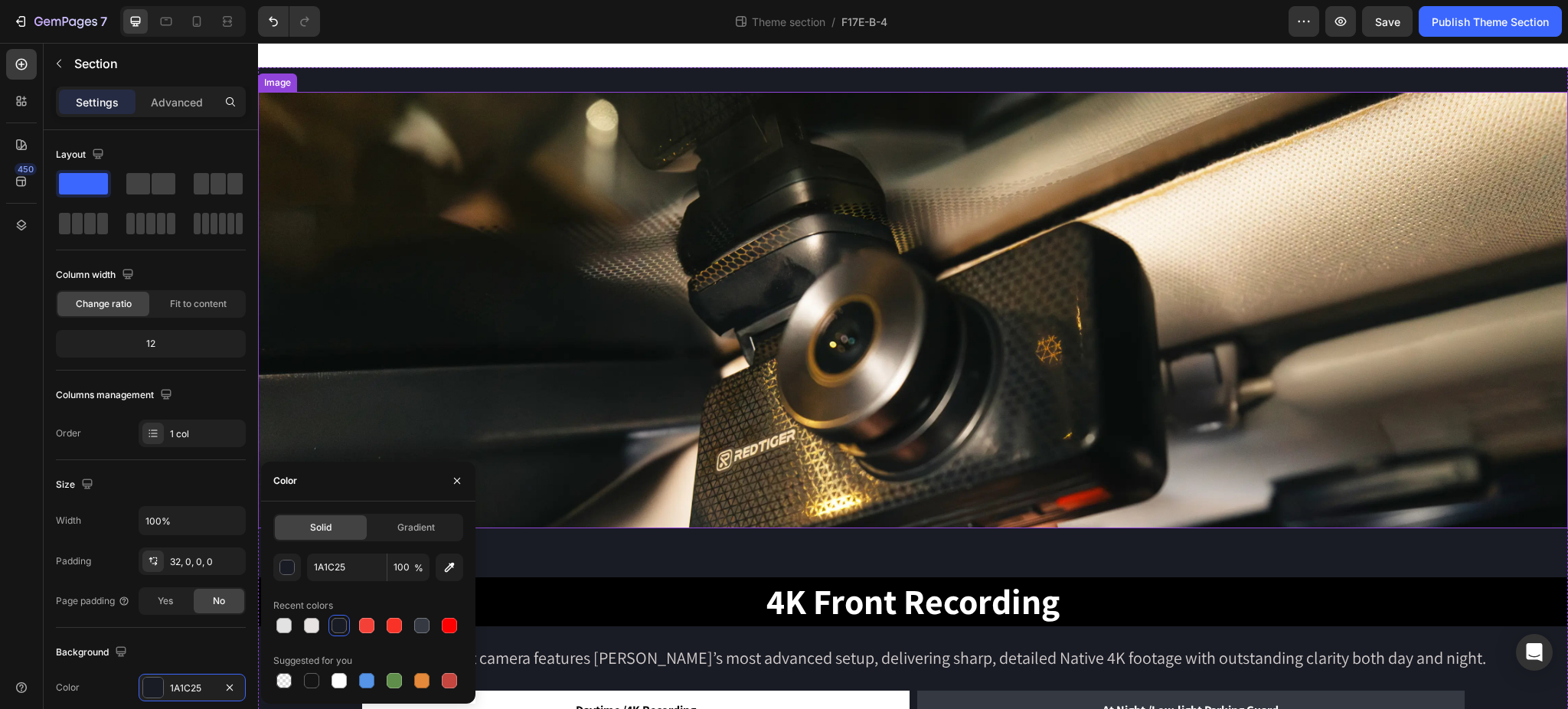
scroll to position [204, 0]
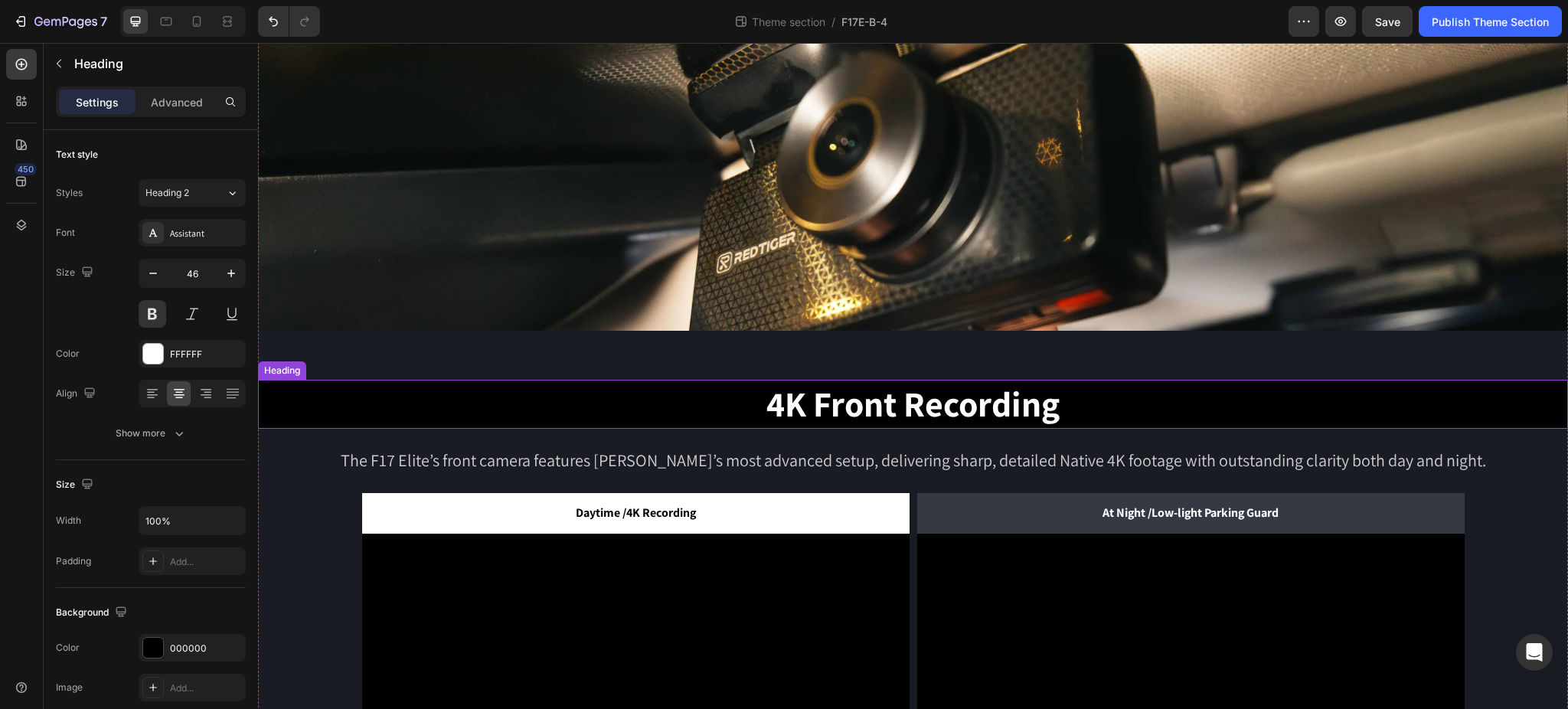
click at [696, 400] on h2 "4K Front Recording" at bounding box center [913, 404] width 1310 height 49
click at [190, 641] on div "000000" at bounding box center [192, 648] width 44 height 14
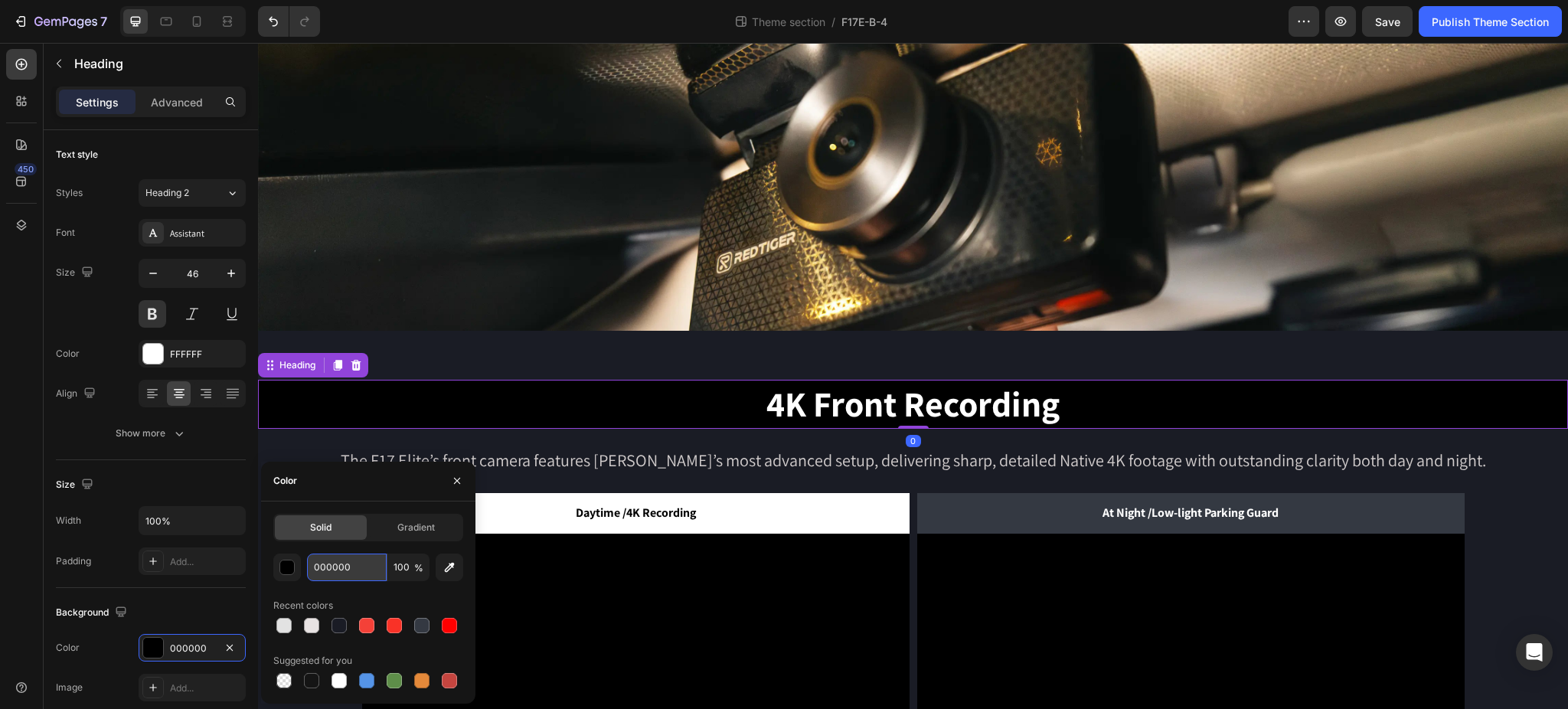
click at [338, 570] on input "000000" at bounding box center [347, 567] width 80 height 28
paste input "1a1c25"
type input "1a1c25"
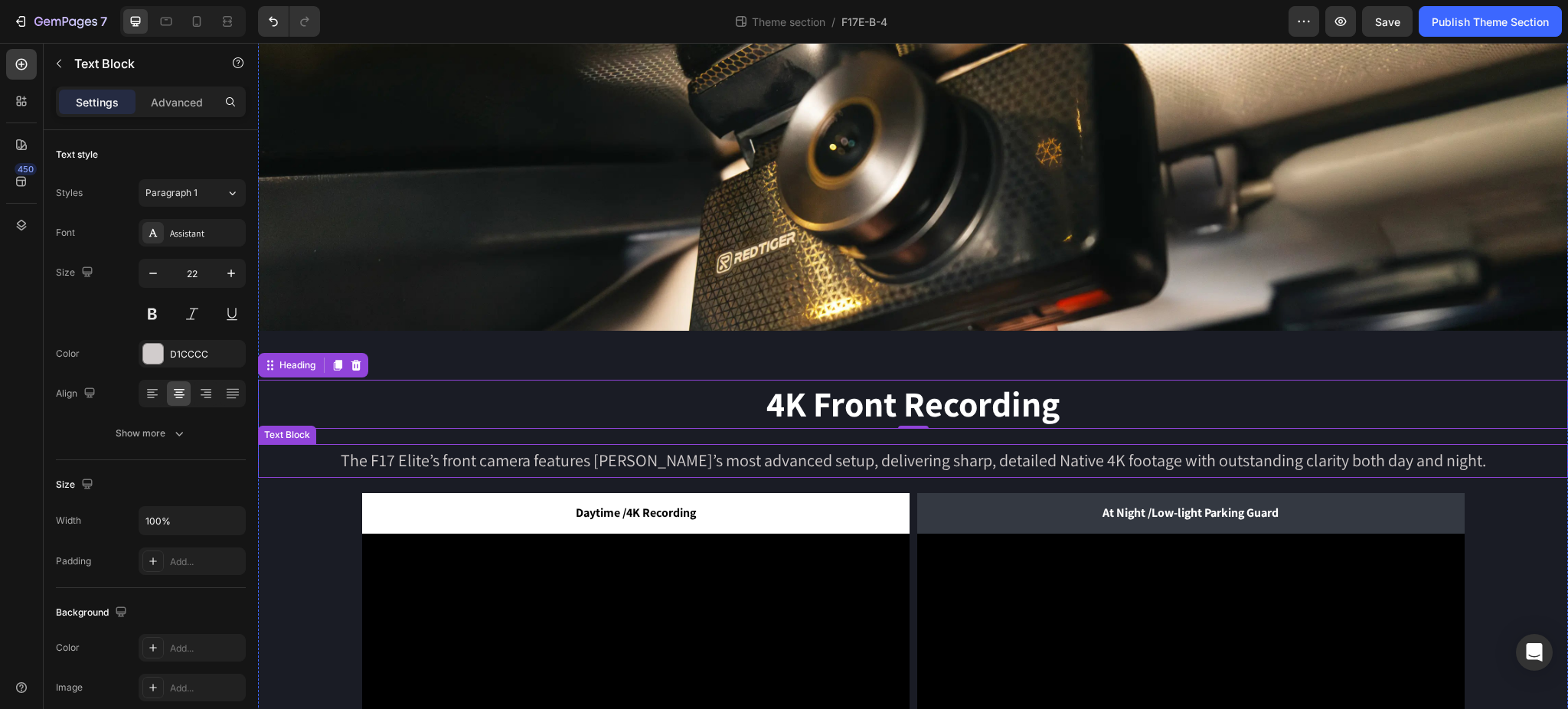
click at [518, 453] on p "The F17 Elite’s front camera features REDTIGER’s most advanced setup, deliverin…" at bounding box center [913, 460] width 1307 height 30
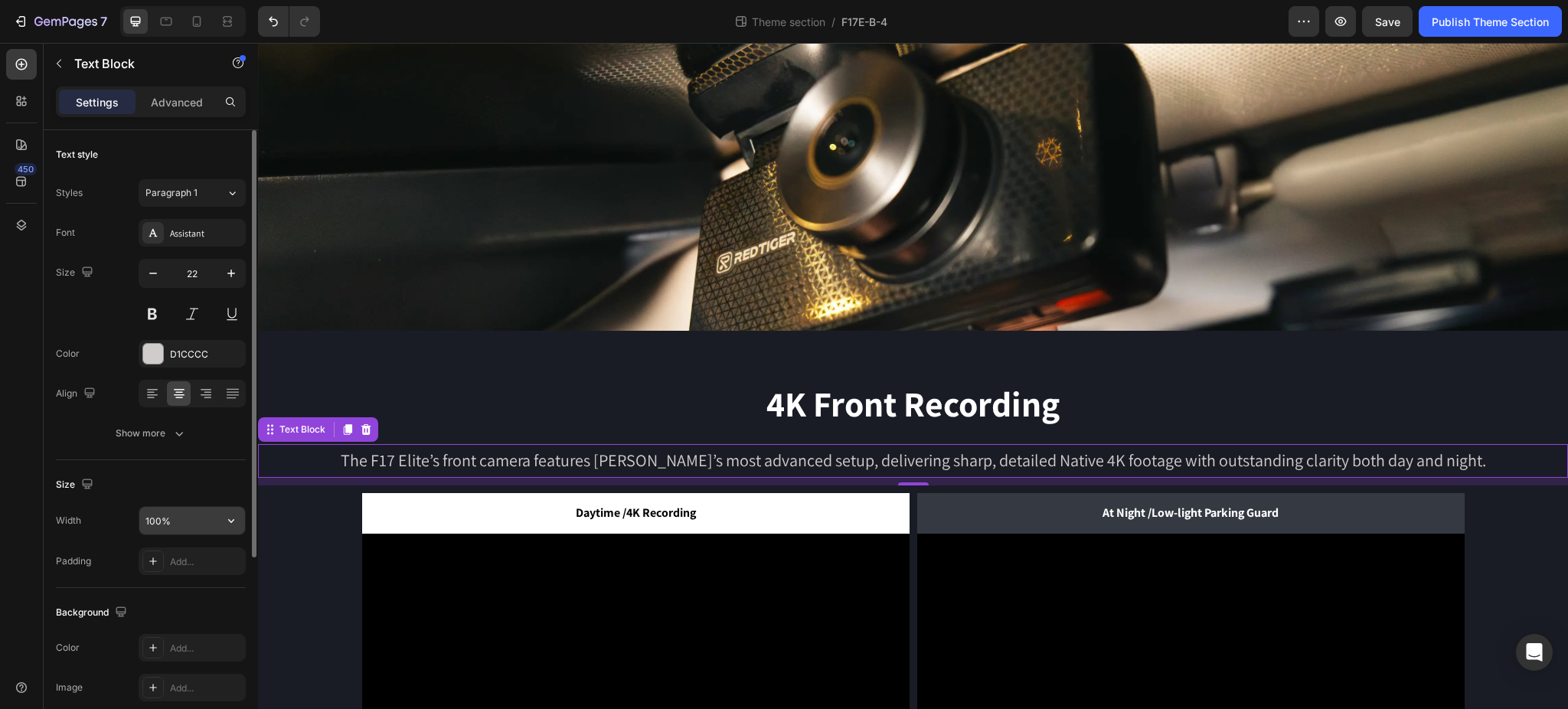
click at [191, 519] on input "100%" at bounding box center [192, 520] width 106 height 28
click at [228, 518] on icon "button" at bounding box center [231, 520] width 15 height 15
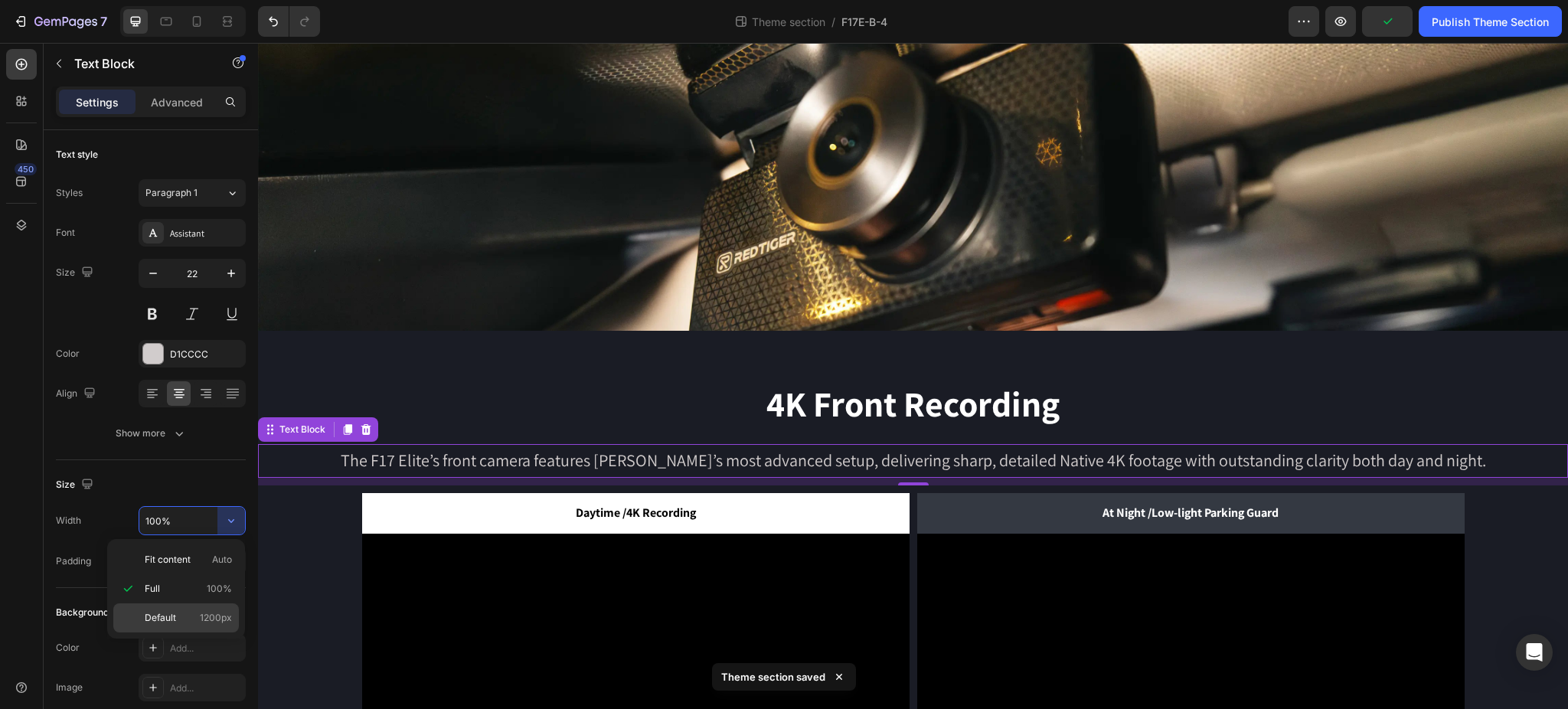
click at [180, 613] on p "Default 1200px" at bounding box center [188, 618] width 87 height 14
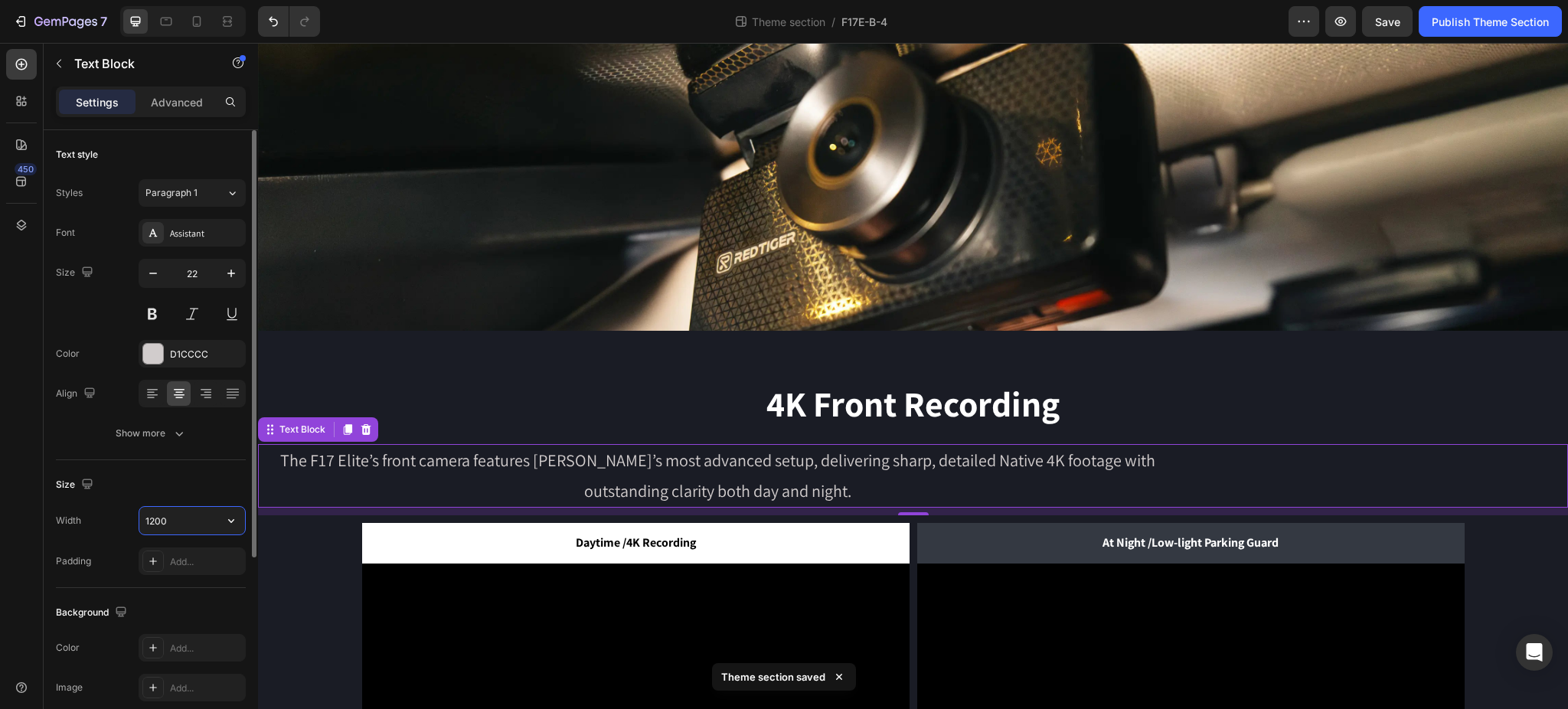
click at [178, 521] on input "1200" at bounding box center [192, 520] width 106 height 28
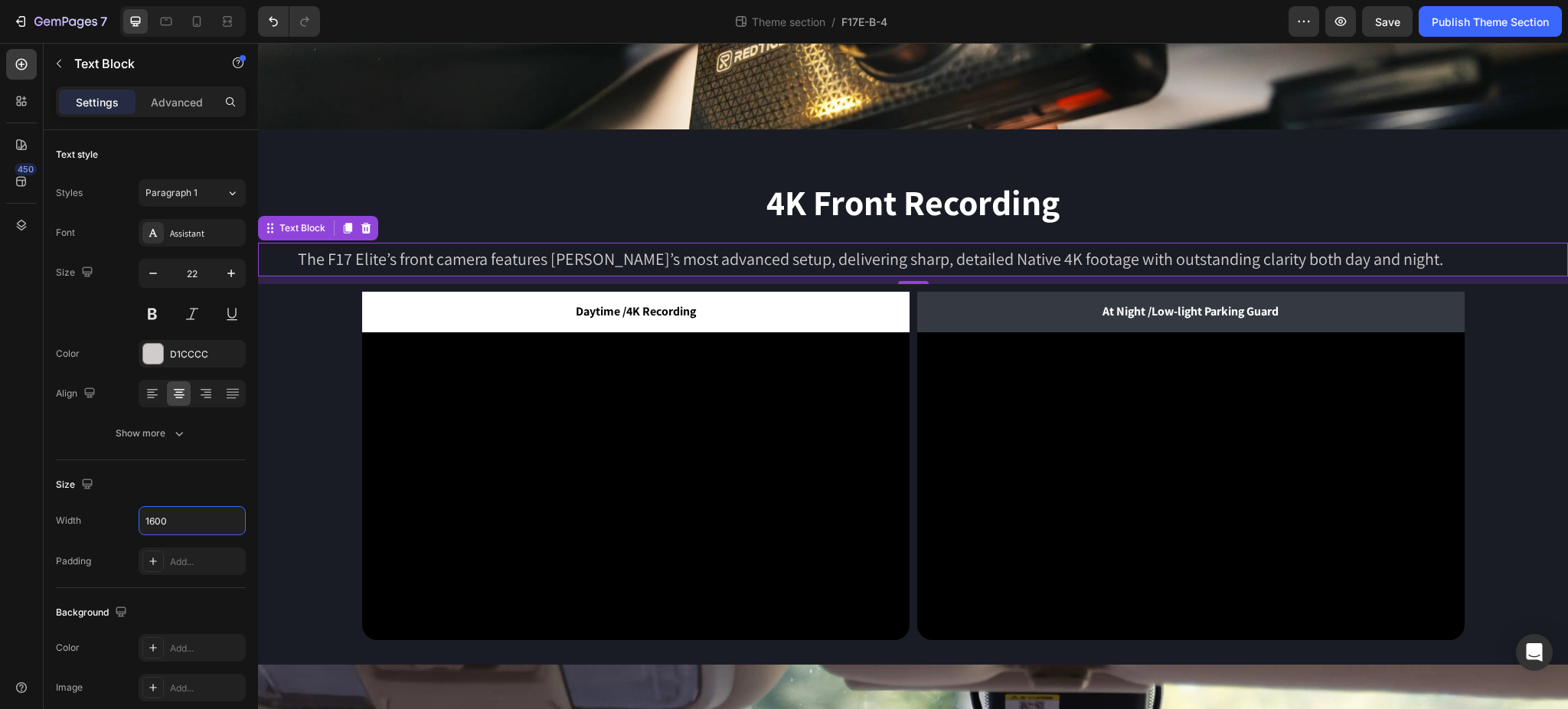
scroll to position [408, 0]
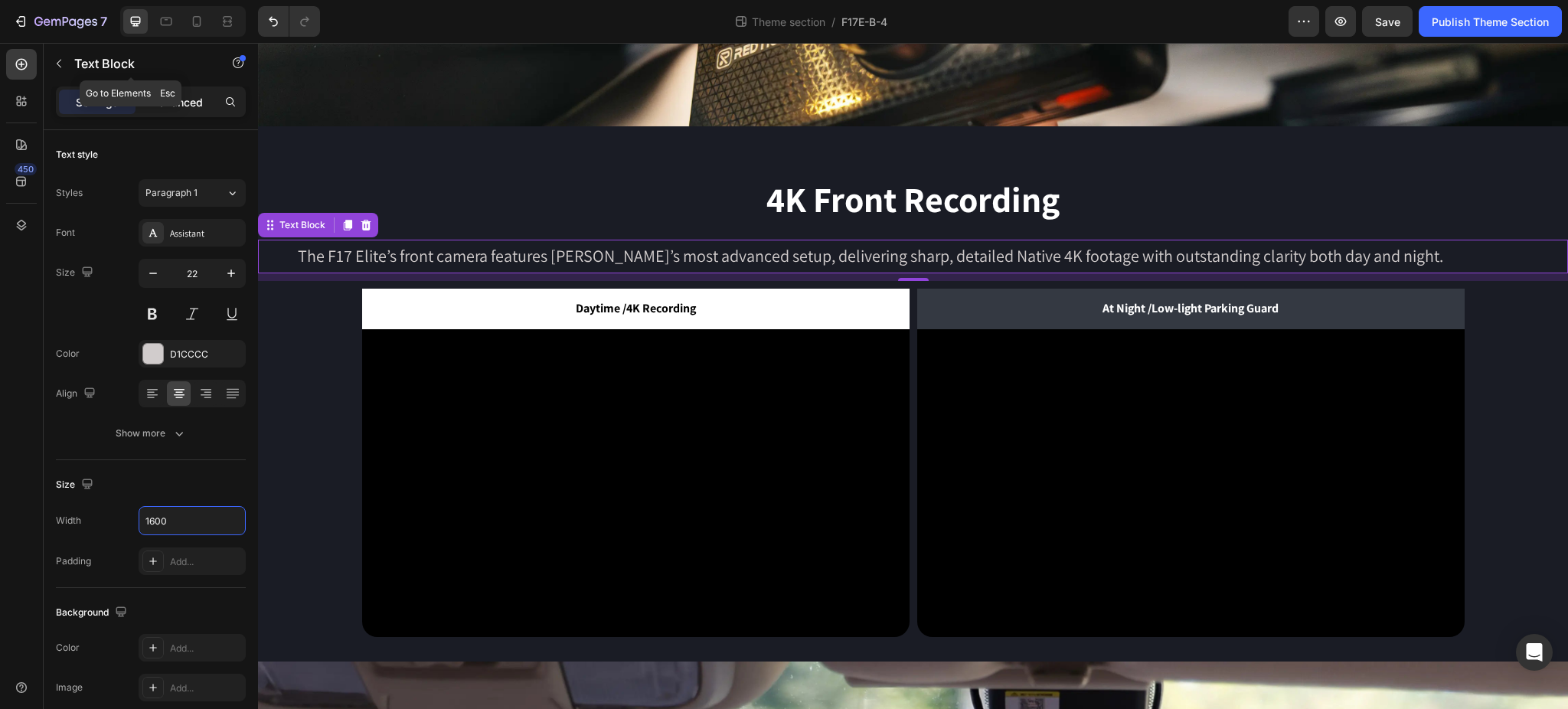
type input "1600"
click at [173, 99] on p "Advanced" at bounding box center [177, 102] width 52 height 16
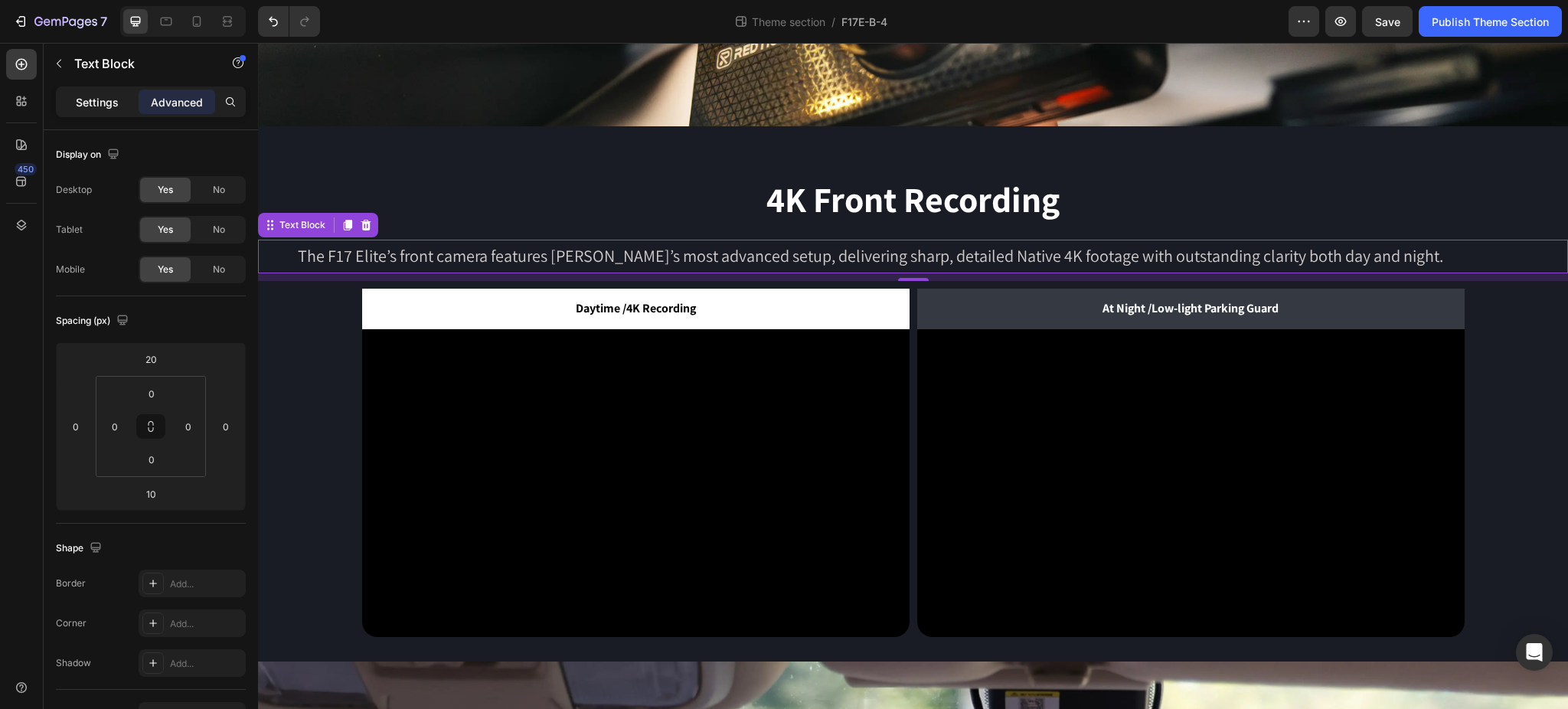
click at [100, 94] on p "Settings" at bounding box center [97, 102] width 43 height 16
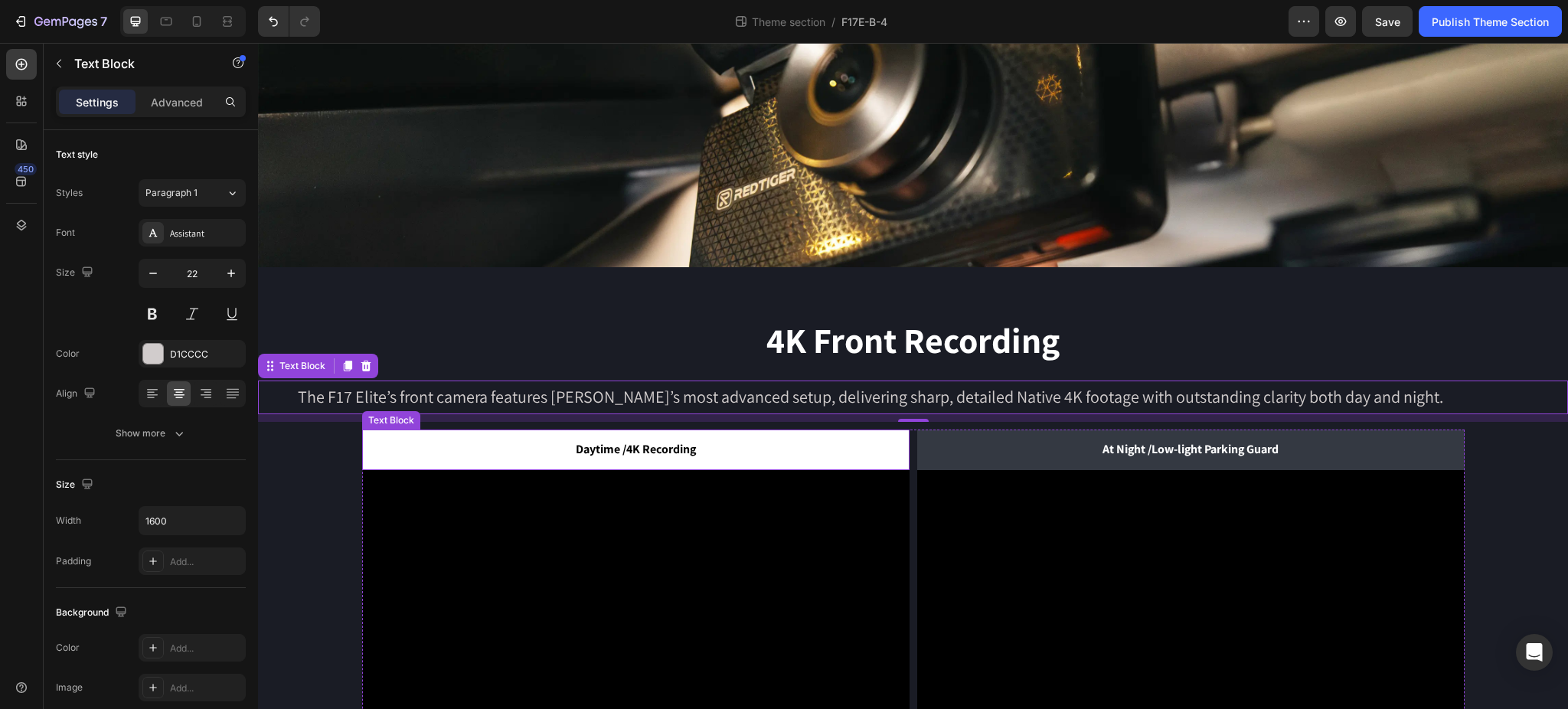
scroll to position [204, 0]
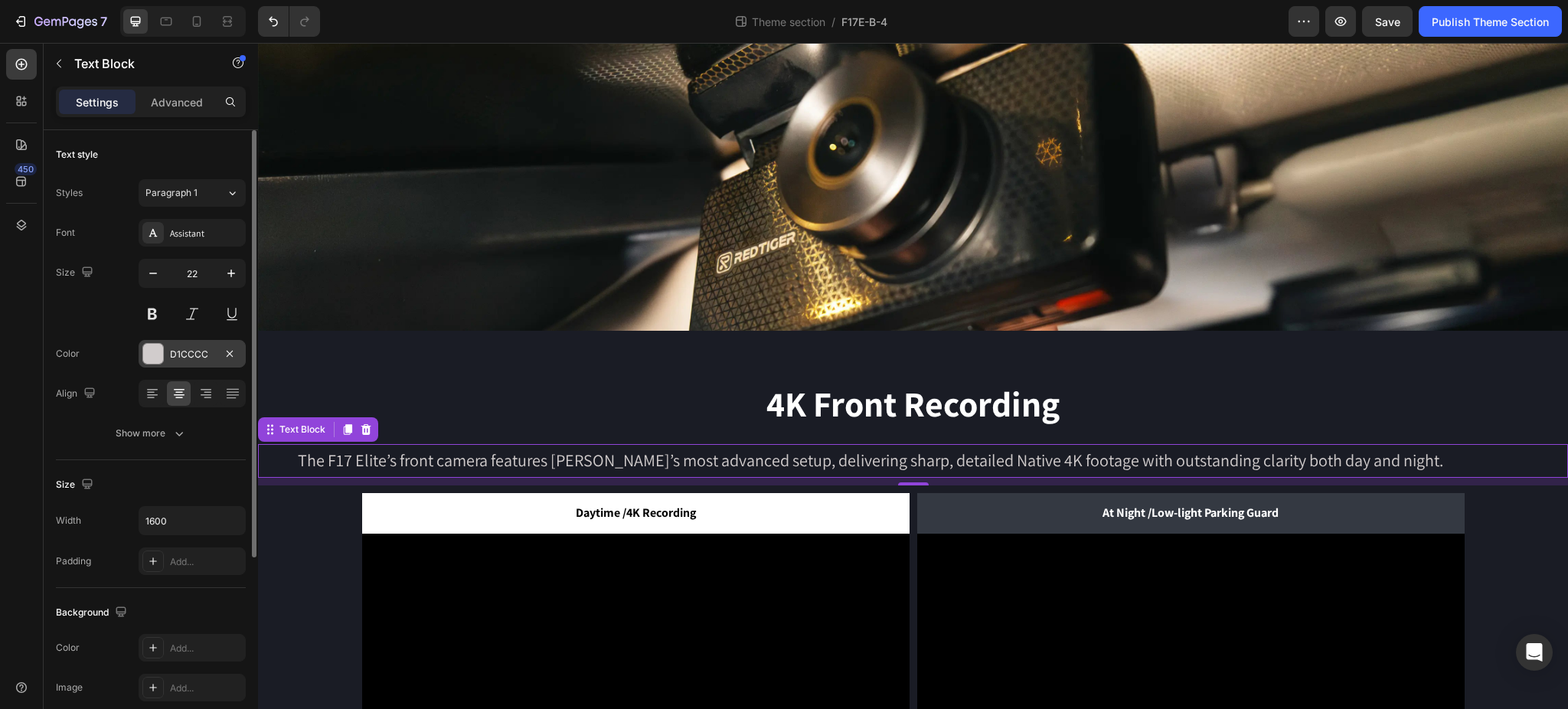
click at [182, 349] on div "D1CCCC" at bounding box center [192, 354] width 44 height 14
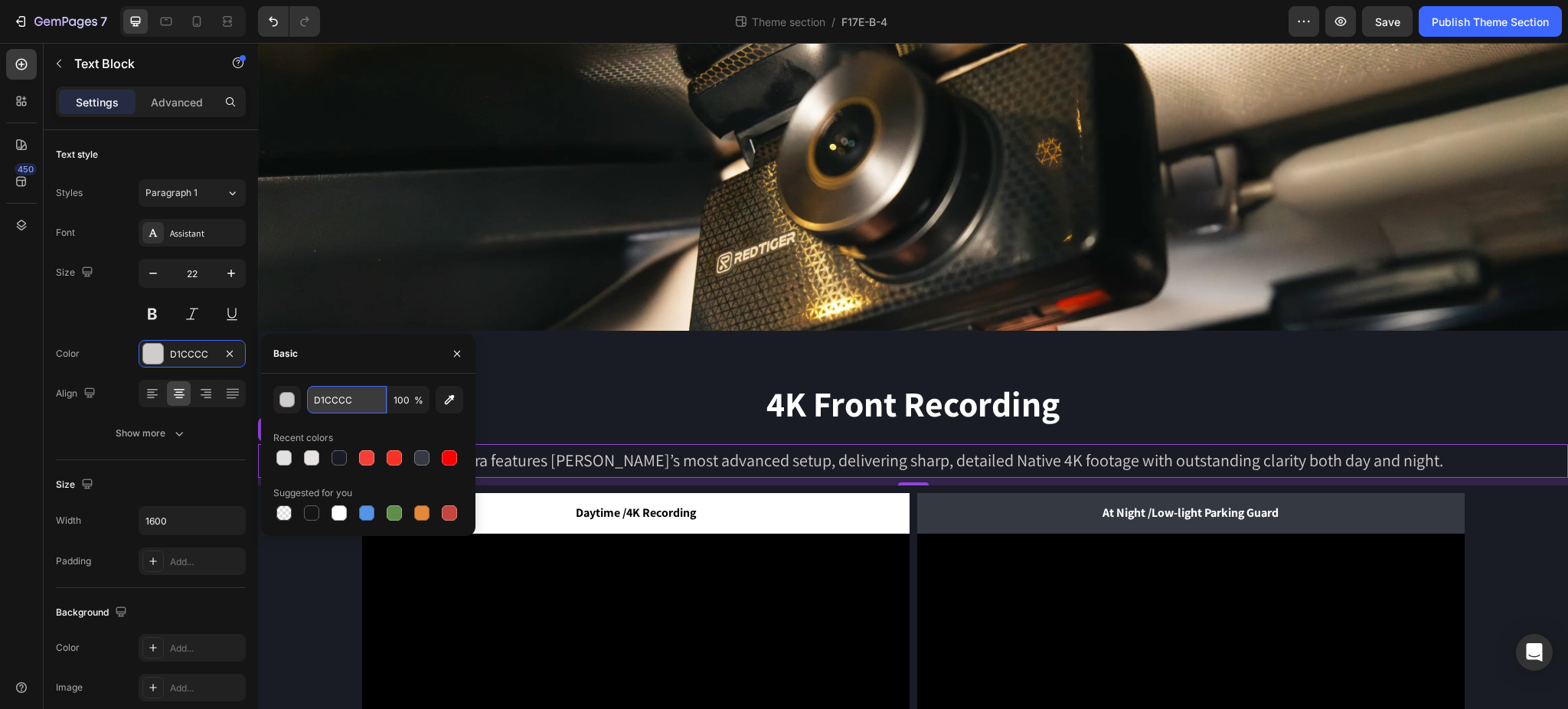
drag, startPoint x: 343, startPoint y: 397, endPoint x: 350, endPoint y: 398, distance: 7.1
click at [343, 397] on input "D1CCCC" at bounding box center [347, 399] width 80 height 28
paste input "E2E2E2"
type input "E2E2E2"
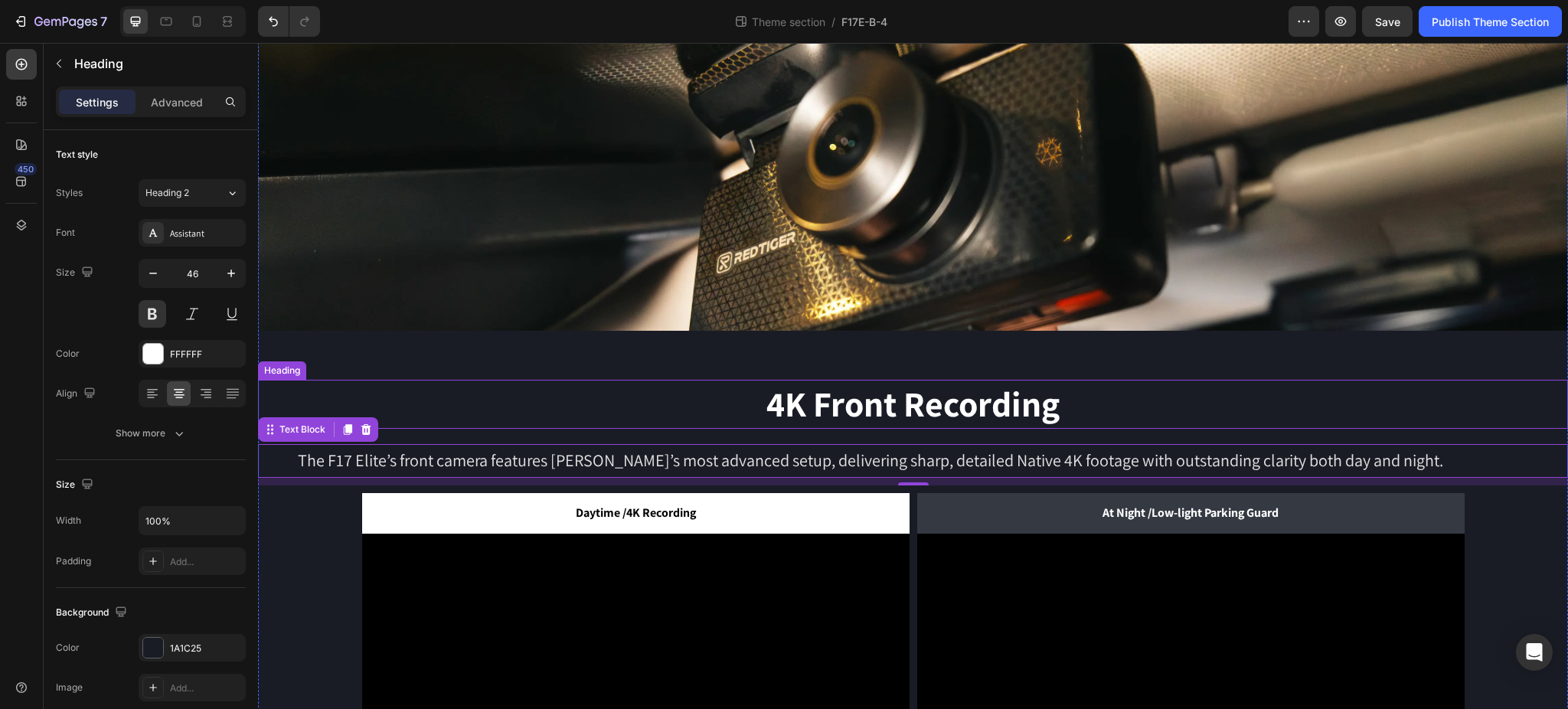
click at [574, 392] on h2 "4K Front Recording" at bounding box center [913, 404] width 1310 height 49
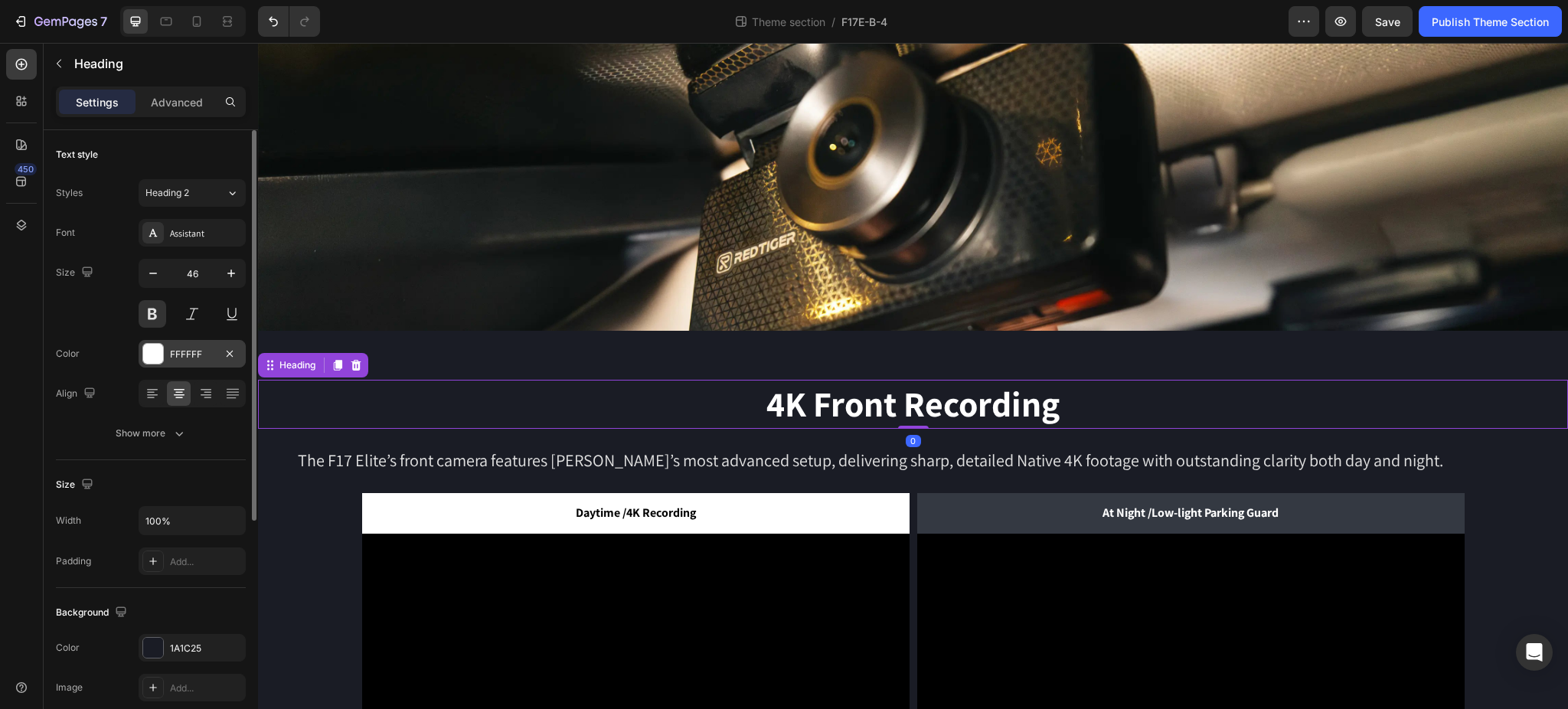
click at [182, 351] on div "FFFFFF" at bounding box center [192, 354] width 44 height 14
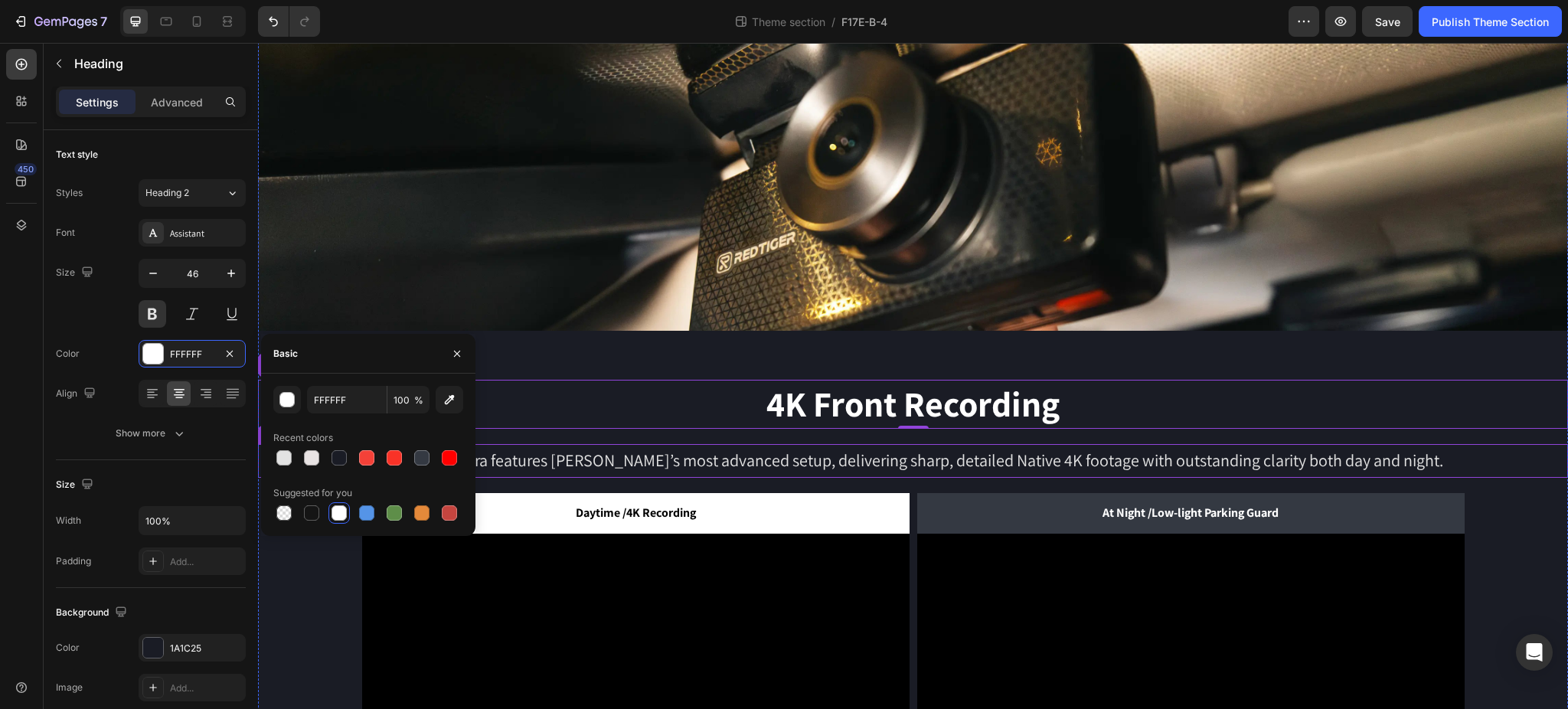
click at [679, 453] on p "The F17 Elite’s front camera features REDTIGER’s most advanced setup, deliverin…" at bounding box center [871, 460] width 1222 height 30
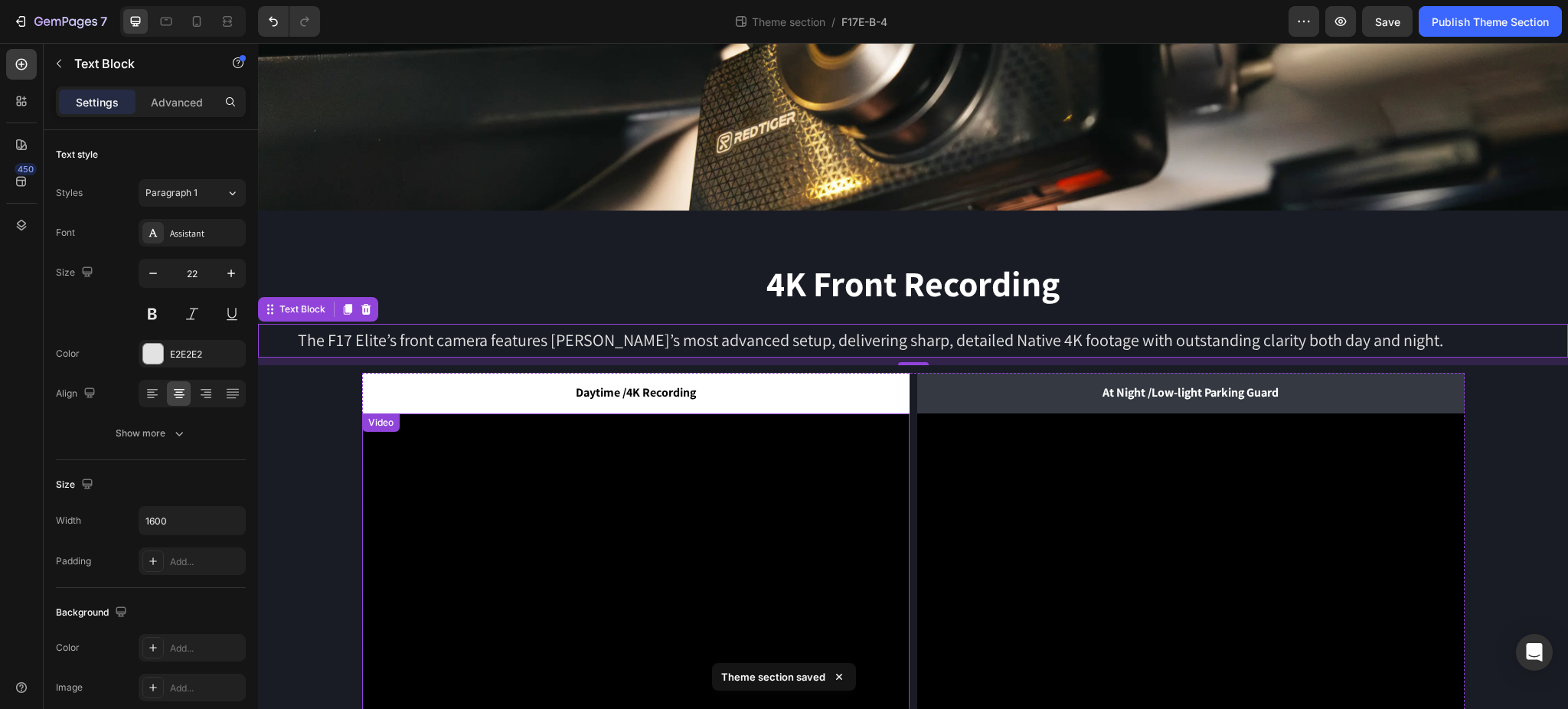
scroll to position [0, 0]
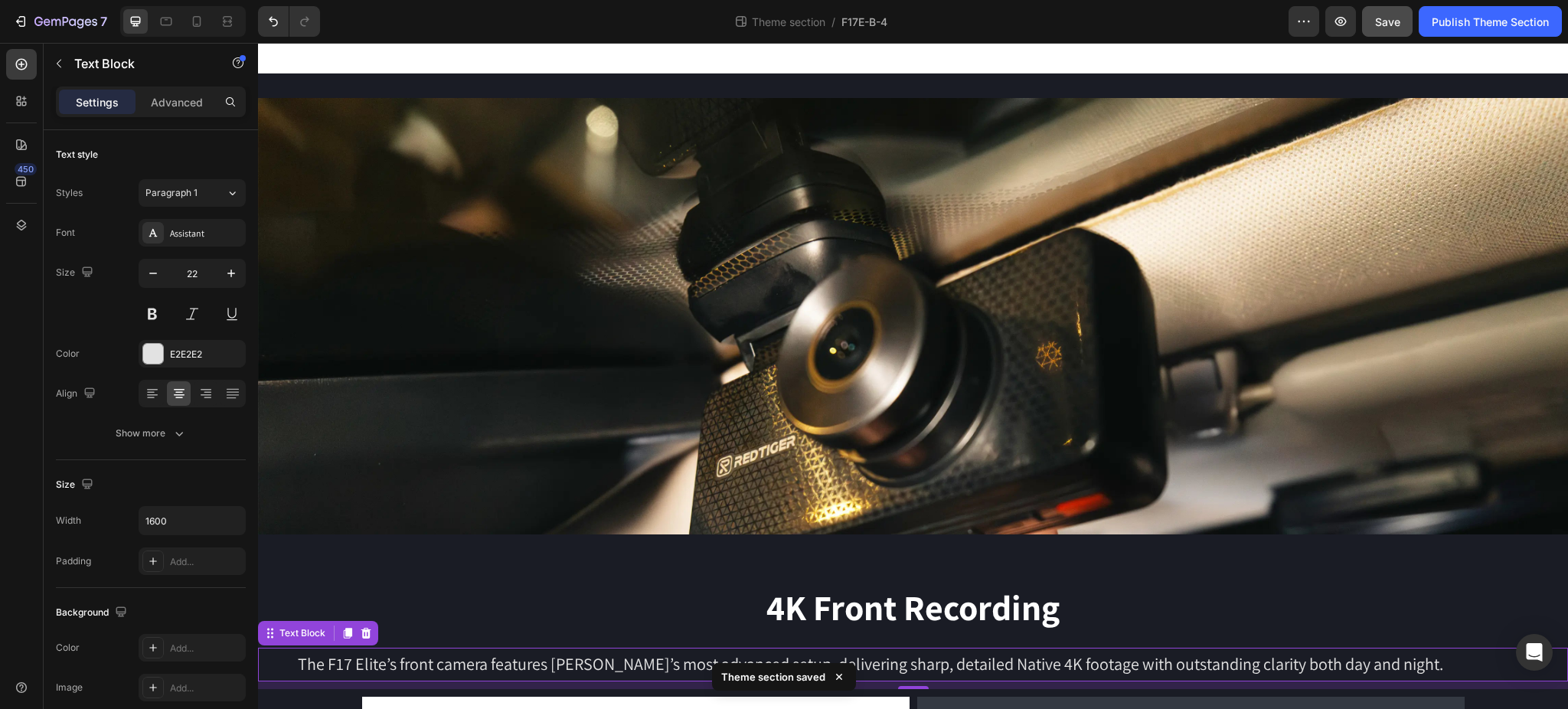
click at [1380, 20] on span "Save" at bounding box center [1388, 21] width 25 height 13
click at [1513, 28] on div "Publish Theme Section" at bounding box center [1490, 21] width 117 height 16
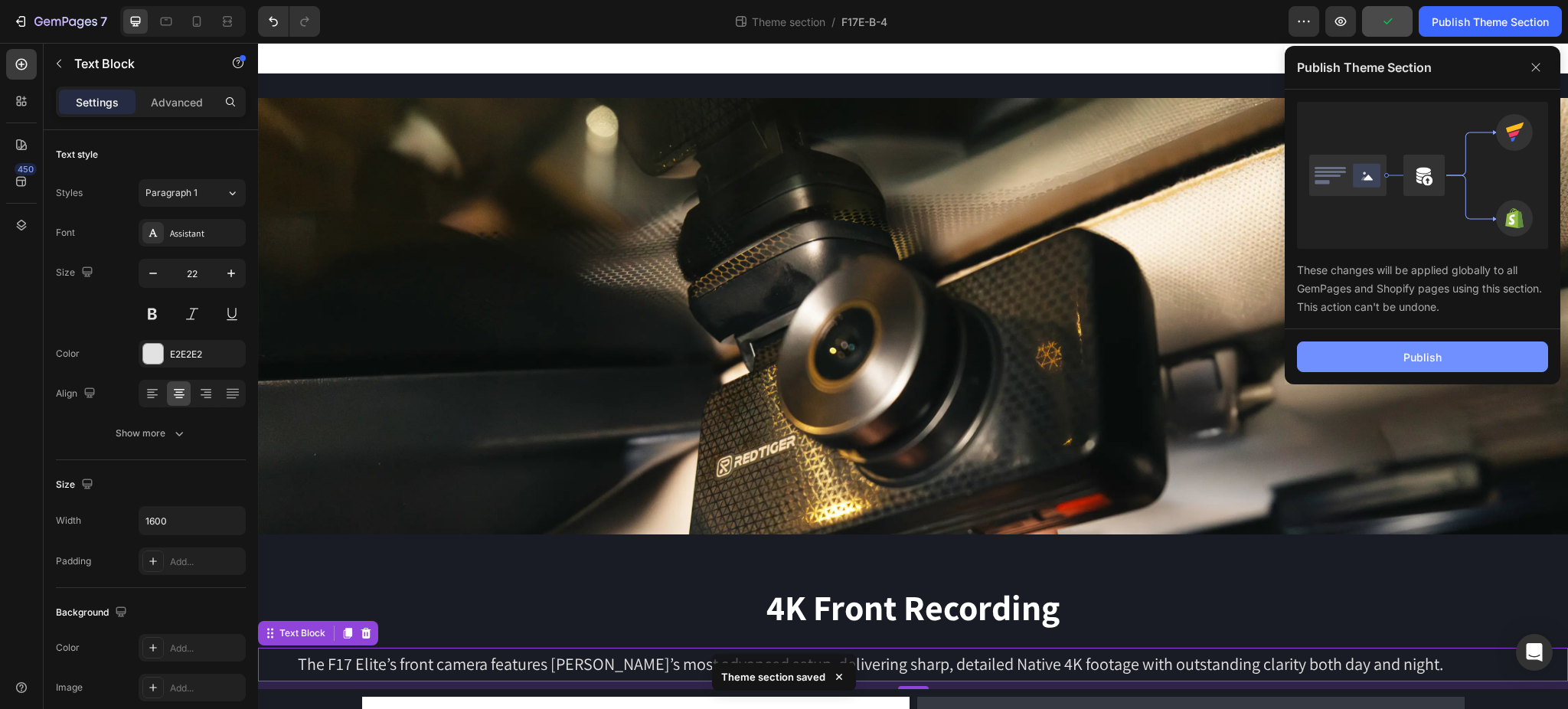
click at [1428, 349] on div "Publish" at bounding box center [1422, 357] width 38 height 16
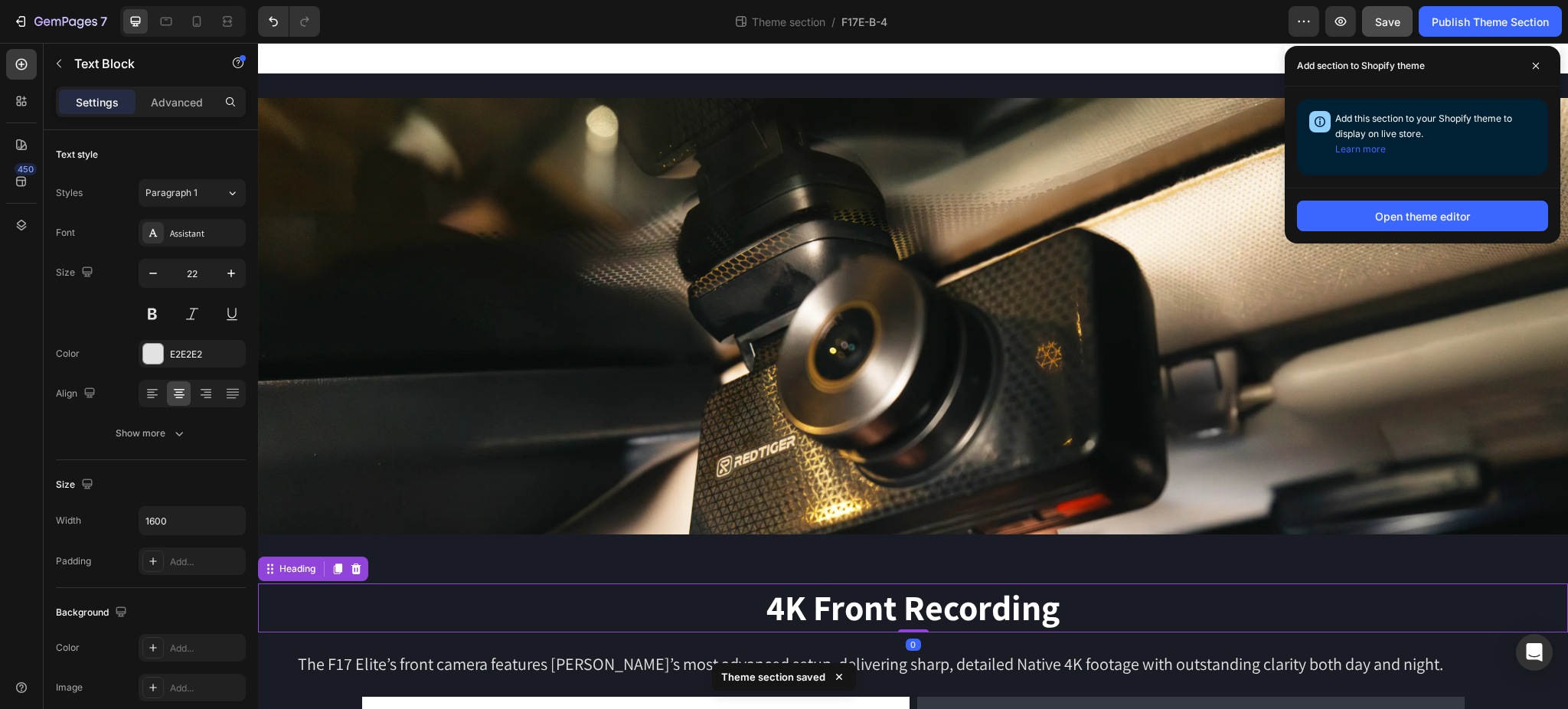
click at [1144, 610] on h2 "4K Front Recording" at bounding box center [913, 607] width 1310 height 49
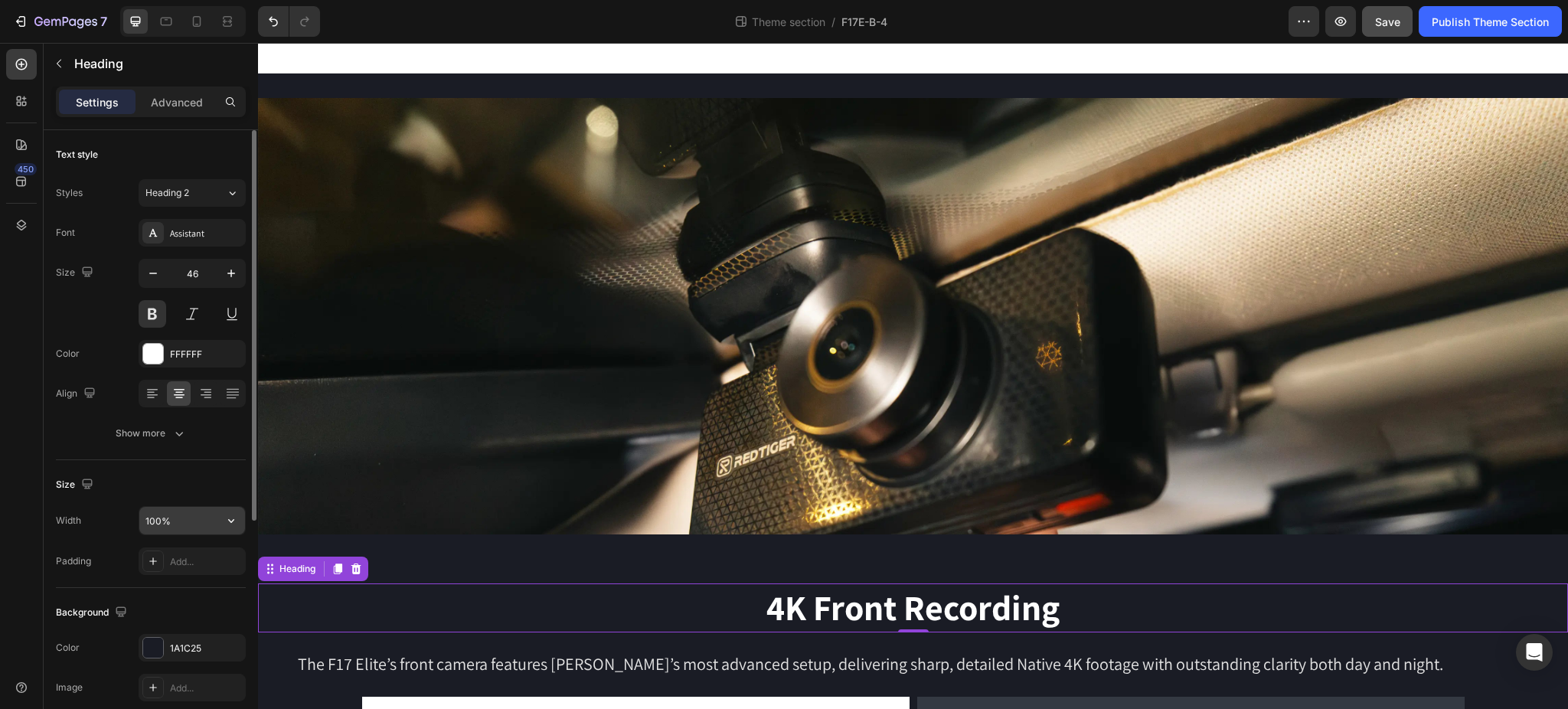
click at [196, 522] on input "100%" at bounding box center [192, 520] width 106 height 28
click at [227, 525] on icon "button" at bounding box center [231, 520] width 15 height 15
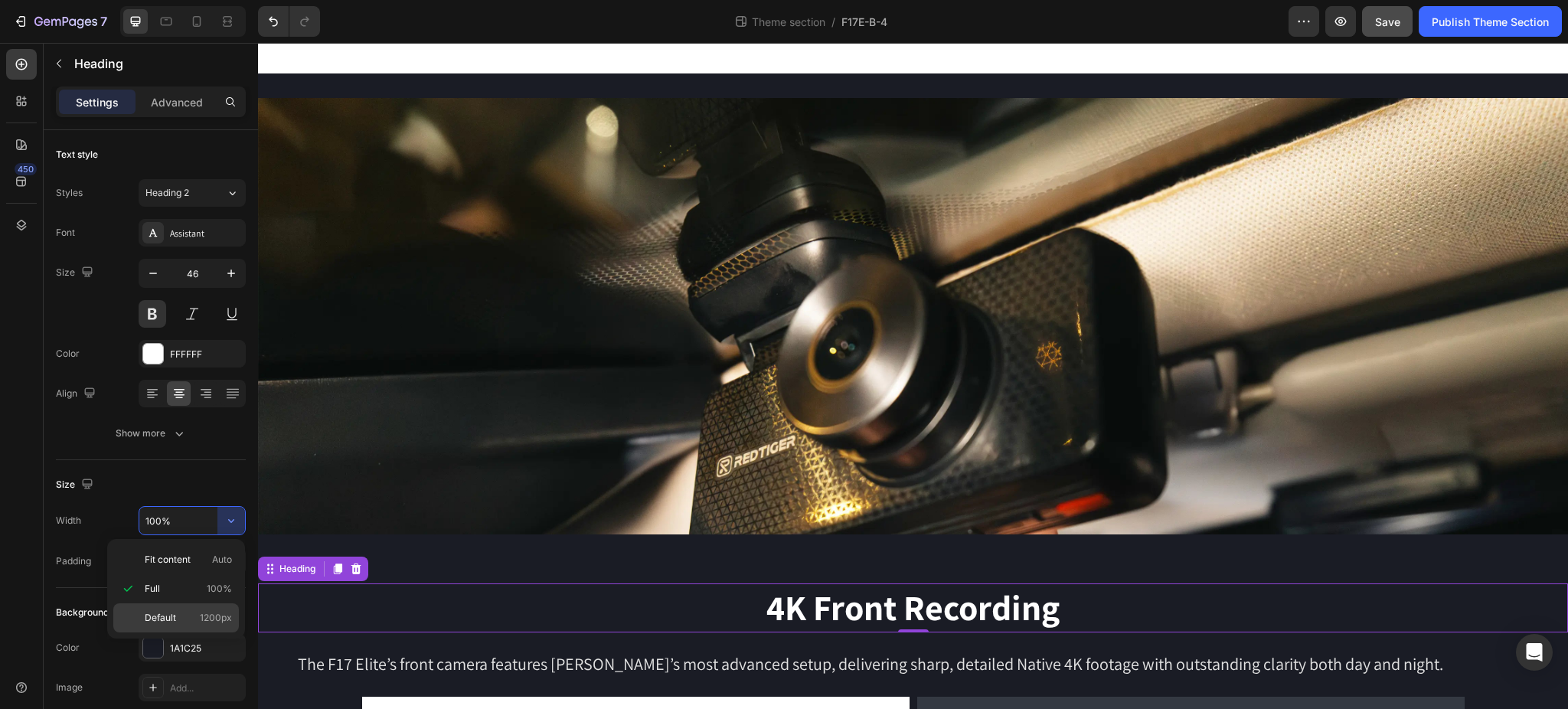
click at [191, 617] on p "Default 1200px" at bounding box center [188, 618] width 87 height 14
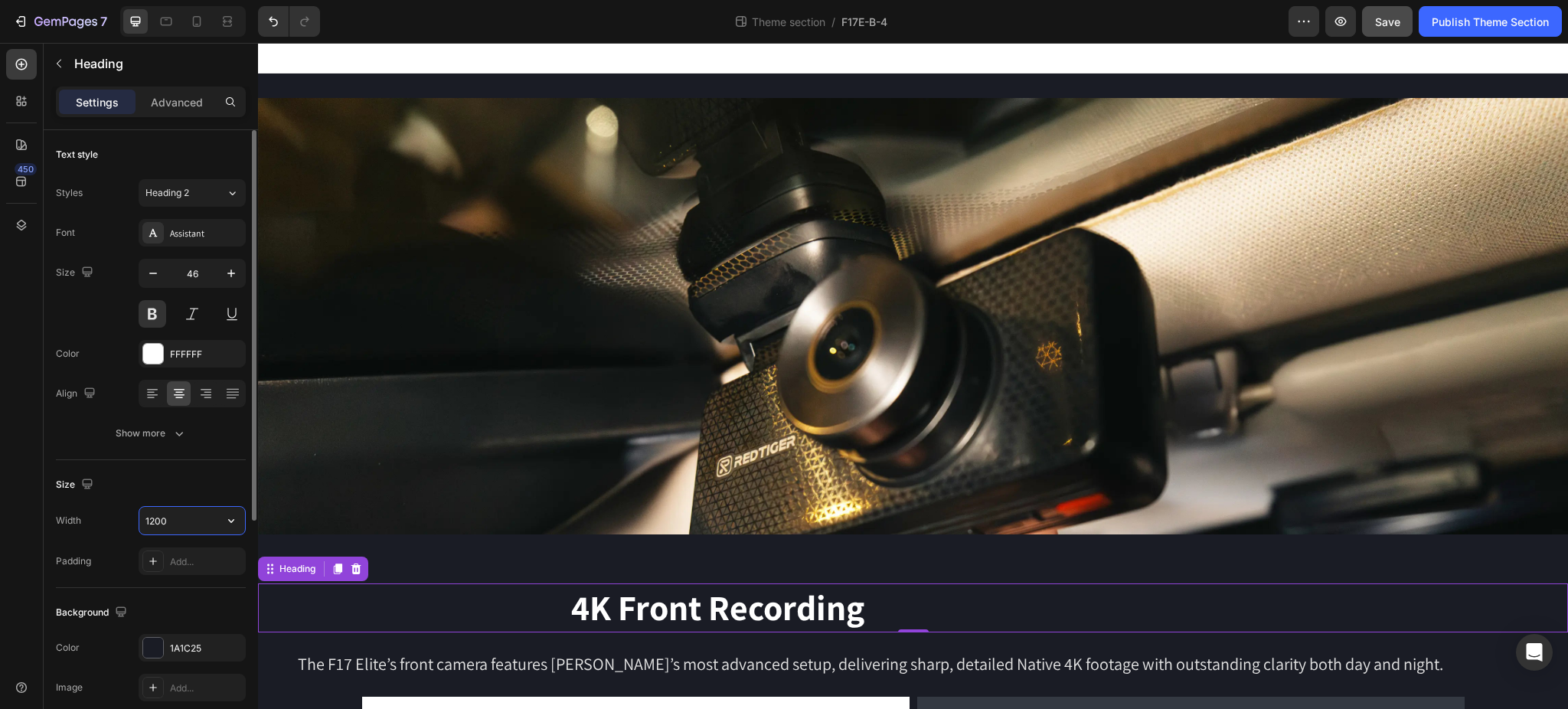
click at [190, 524] on input "1200" at bounding box center [192, 520] width 106 height 28
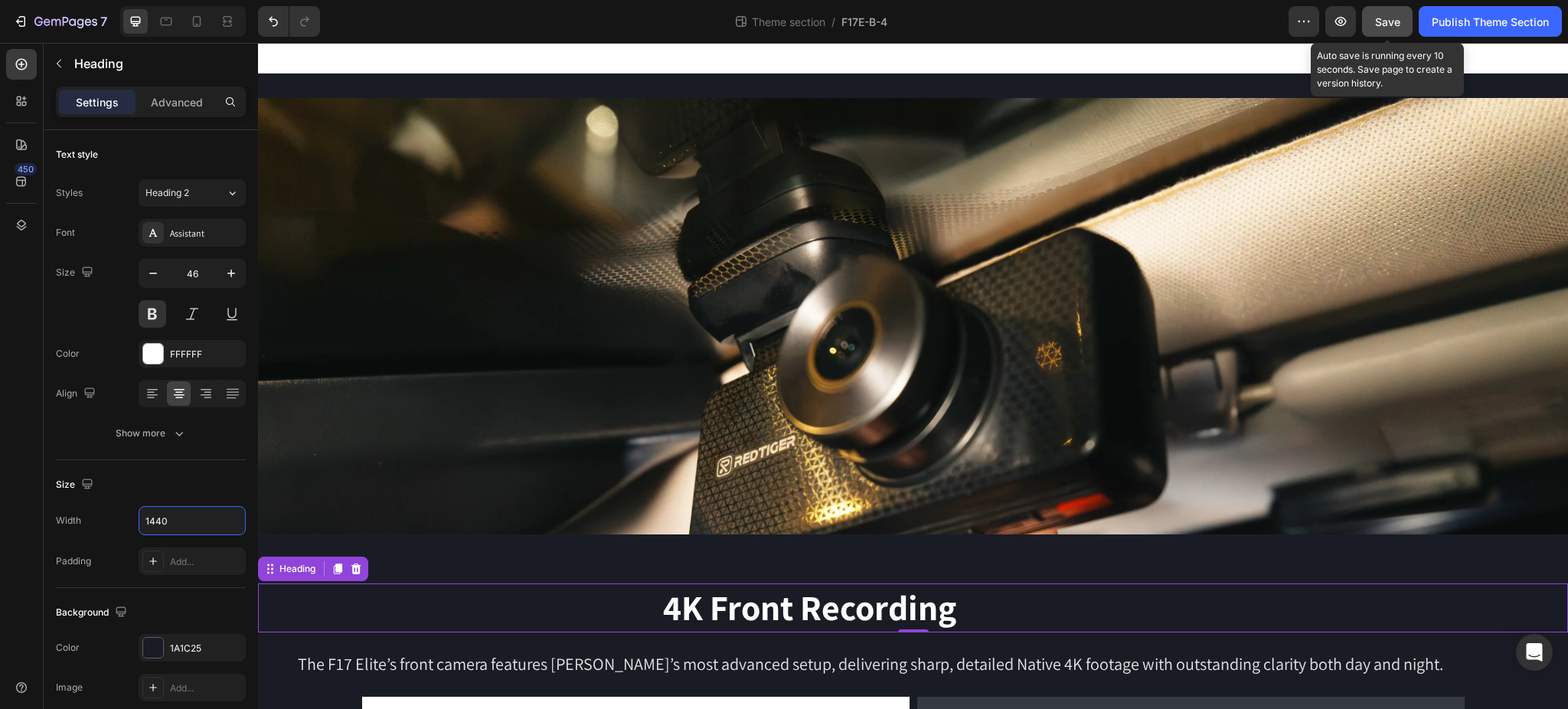
type input "1440"
drag, startPoint x: 1389, startPoint y: 21, endPoint x: 1406, endPoint y: 34, distance: 21.4
click at [1389, 21] on span "Save" at bounding box center [1388, 21] width 25 height 13
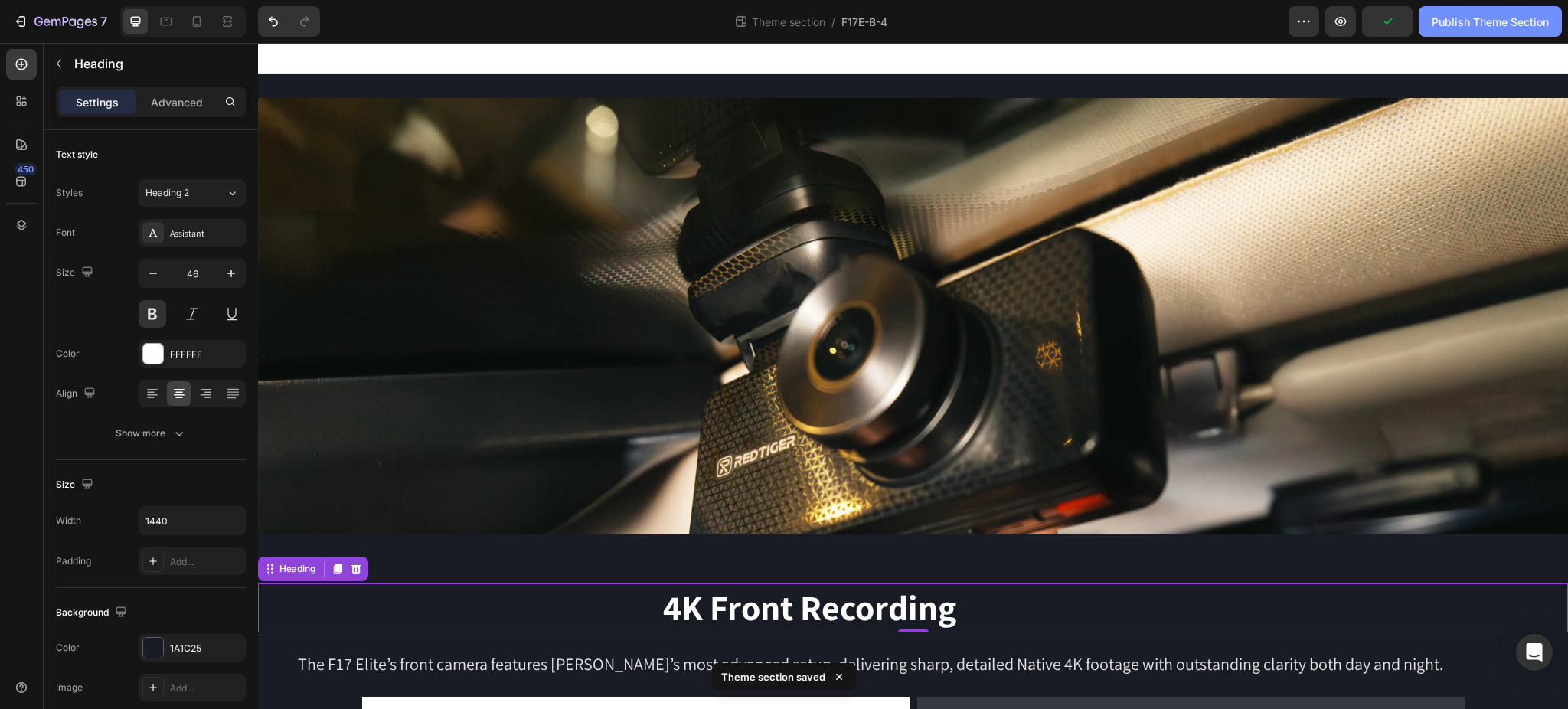
click at [1519, 26] on div "Publish Theme Section" at bounding box center [1490, 21] width 117 height 16
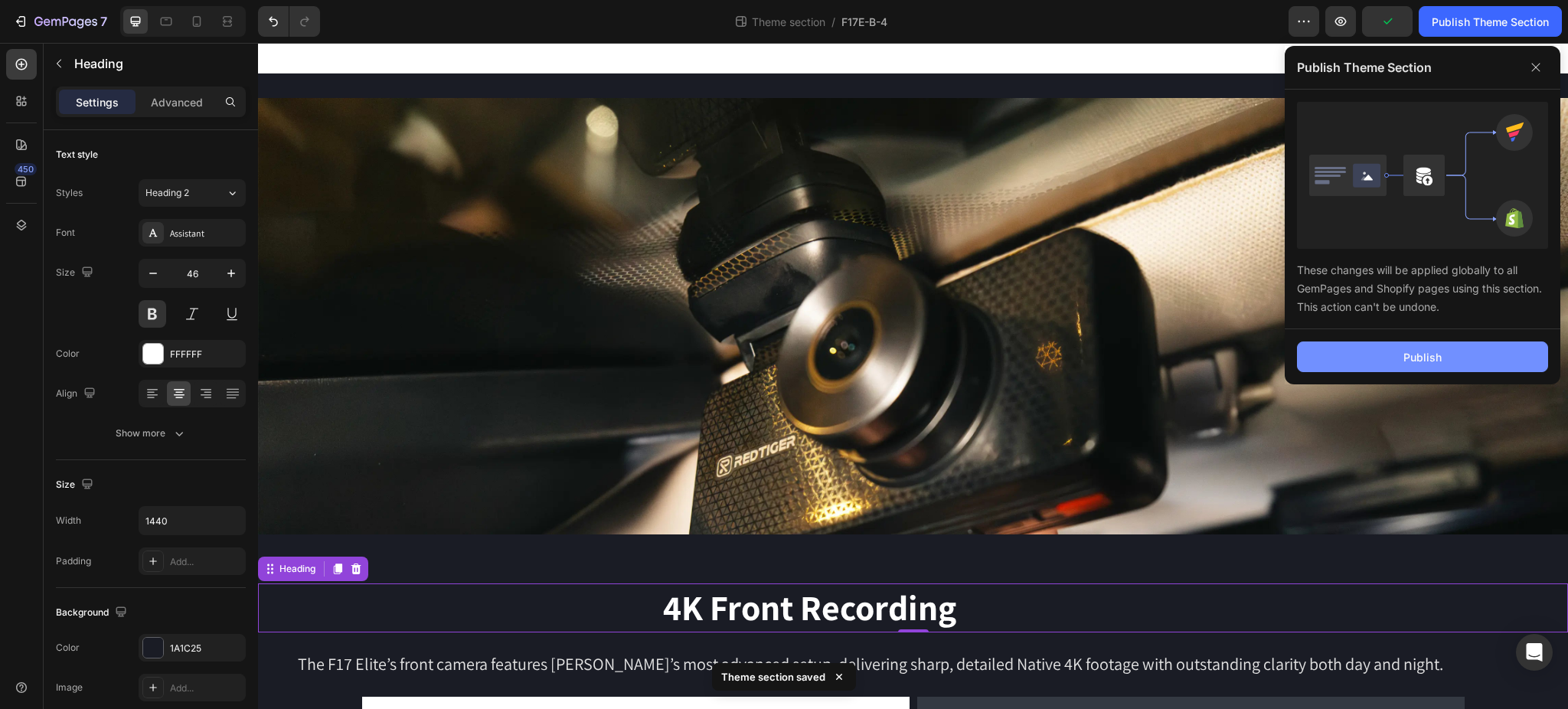
click at [1384, 356] on button "Publish" at bounding box center [1422, 356] width 251 height 30
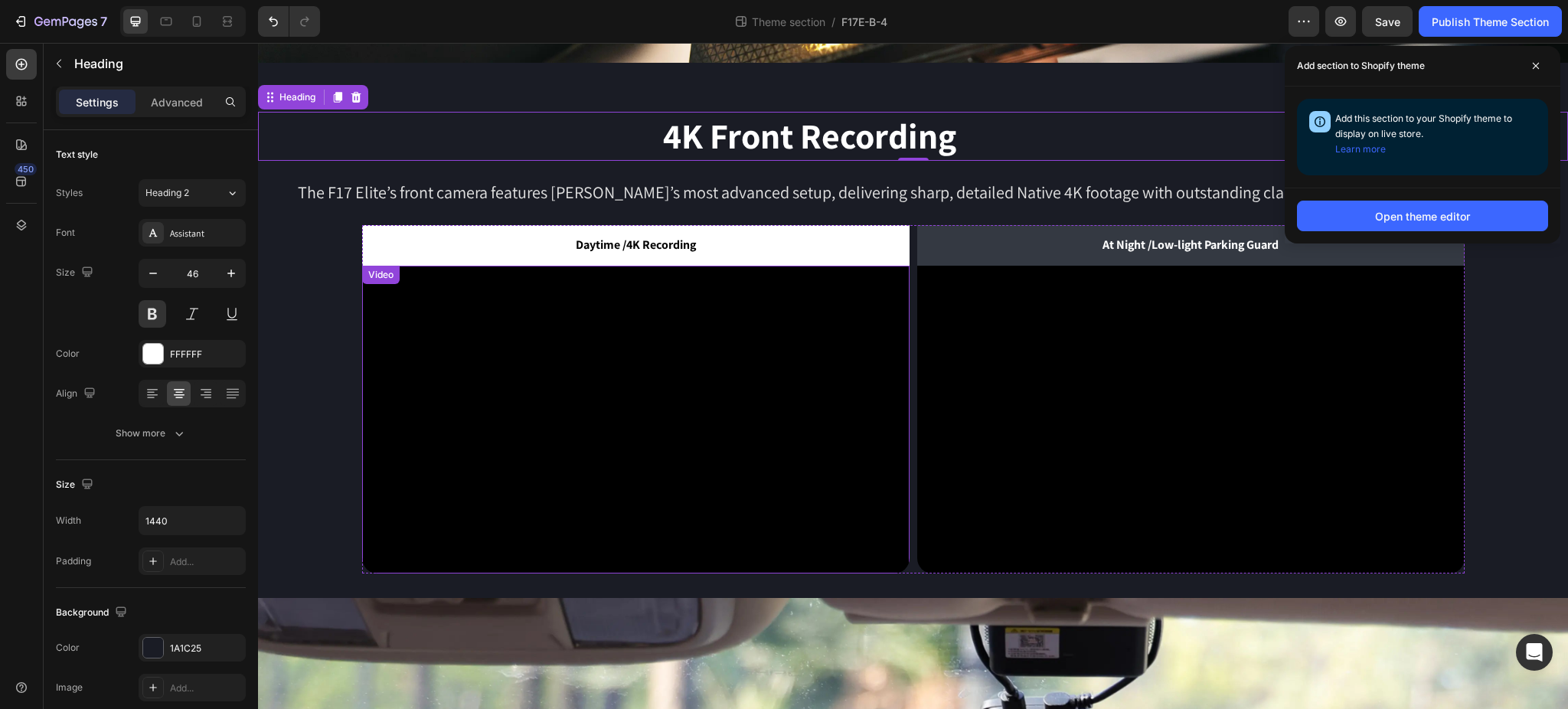
scroll to position [408, 0]
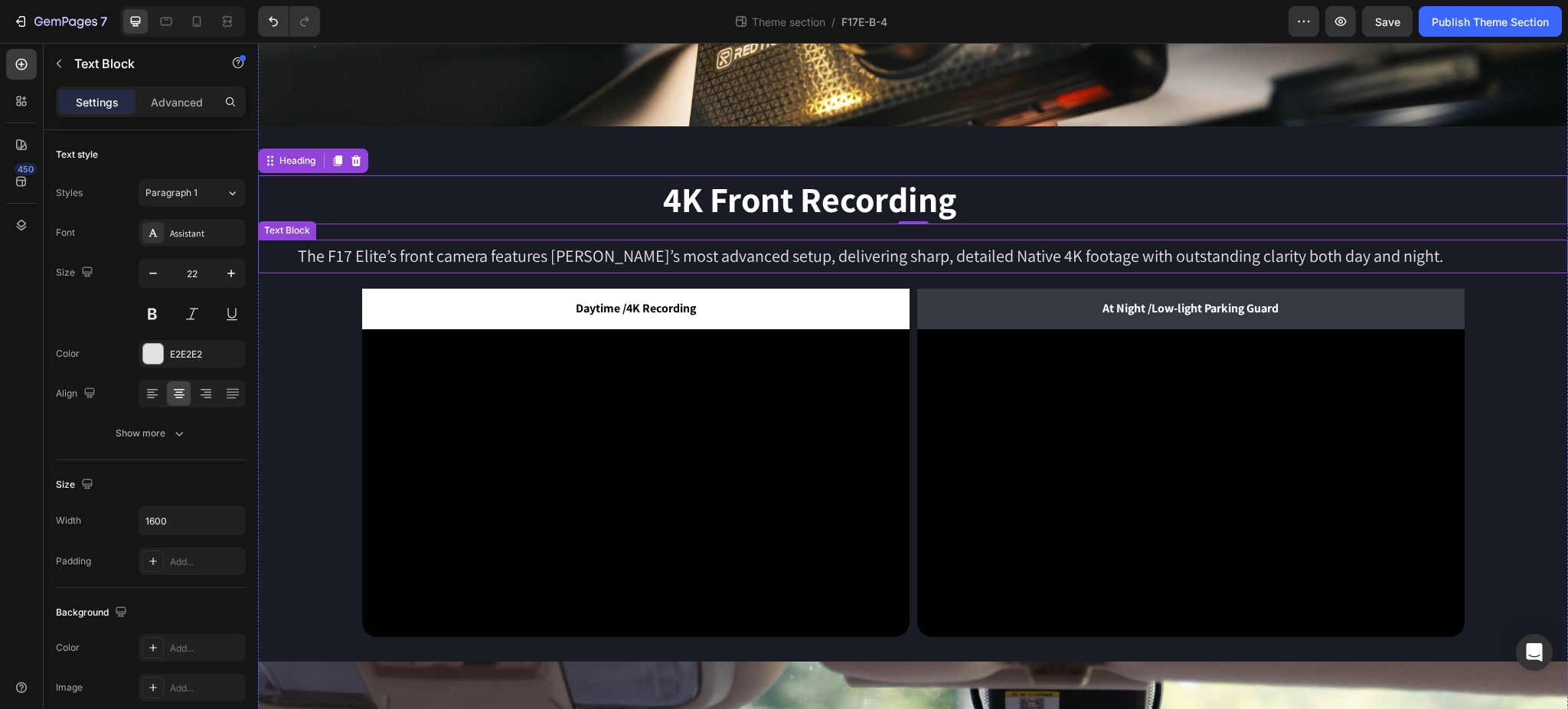
click at [707, 250] on p "The F17 Elite’s front camera features REDTIGER’s most advanced setup, deliverin…" at bounding box center [871, 256] width 1222 height 30
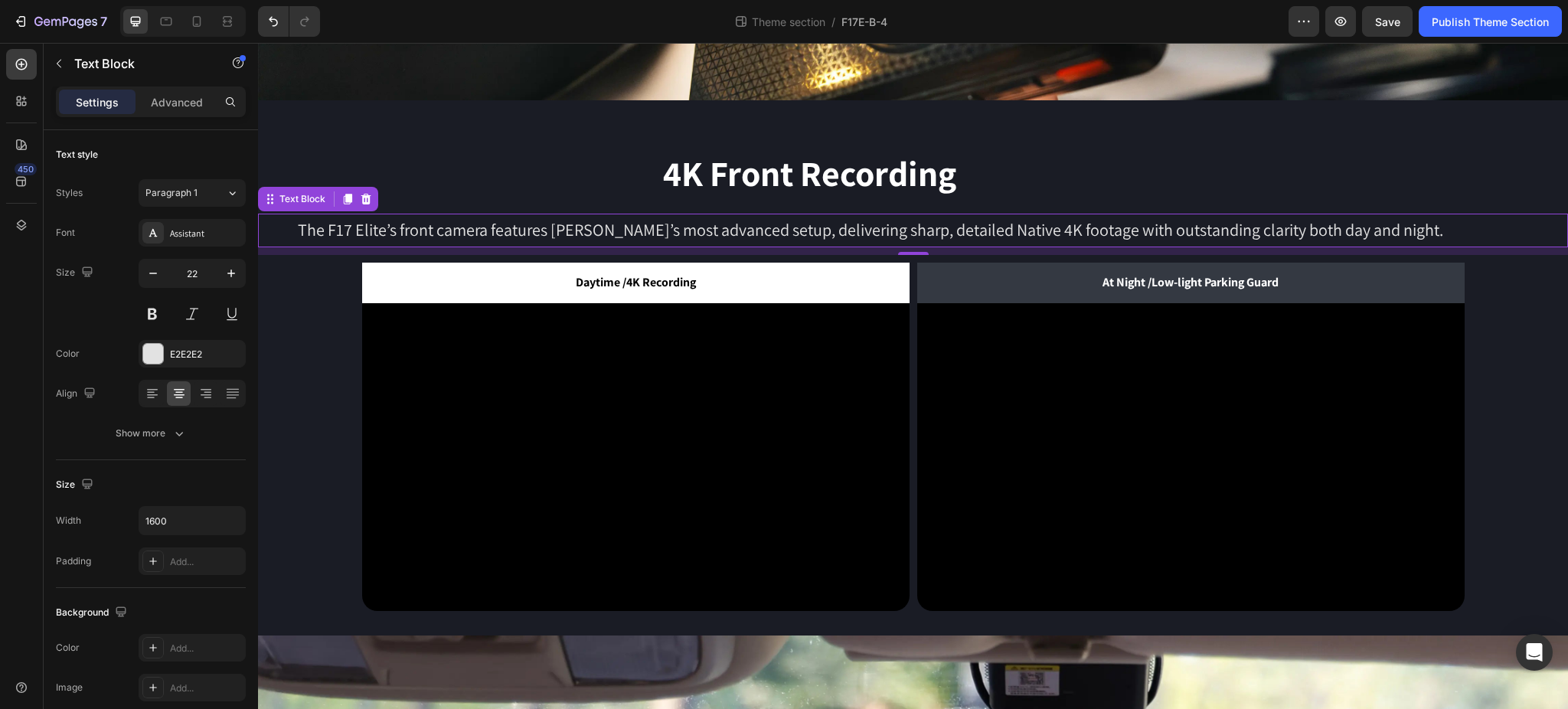
scroll to position [426, 0]
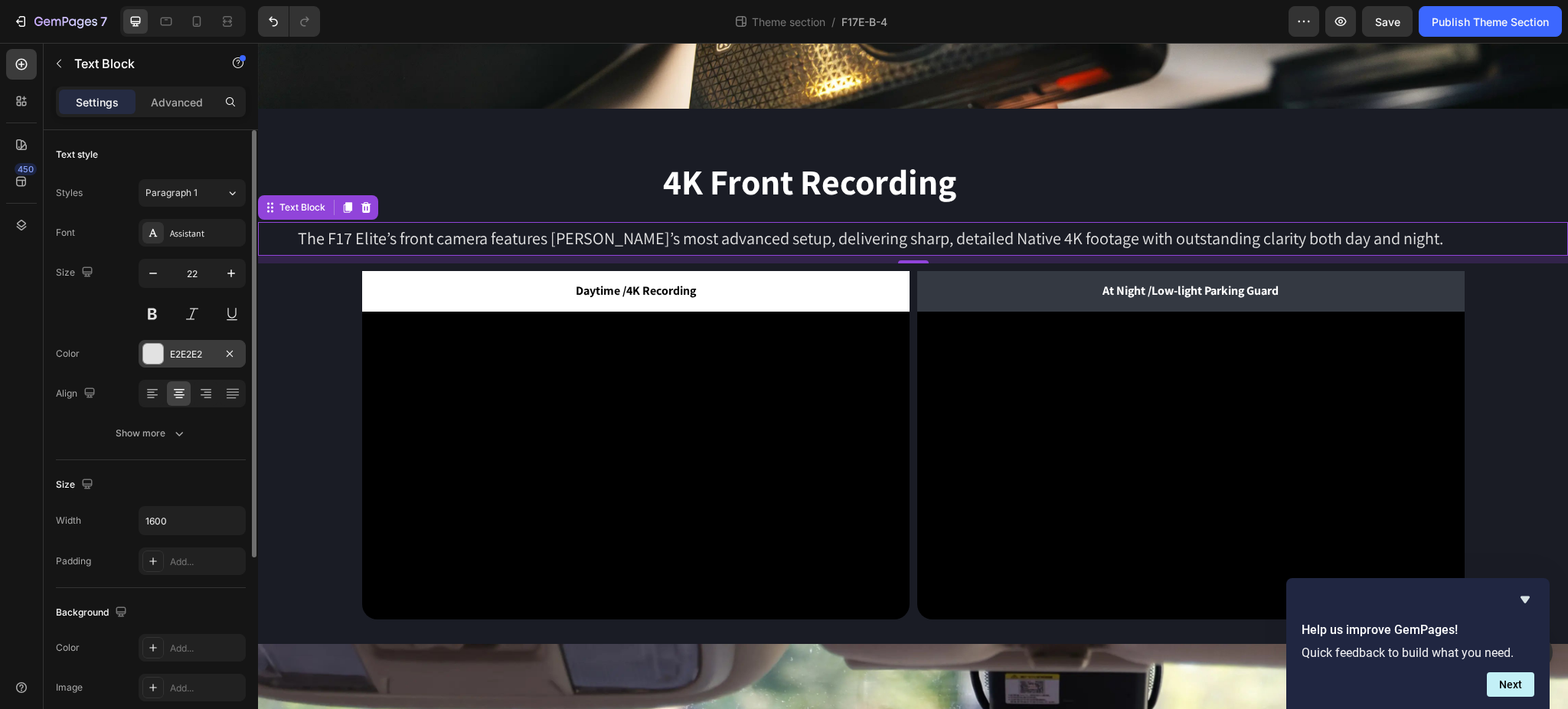
click at [189, 353] on div "E2E2E2" at bounding box center [192, 354] width 44 height 14
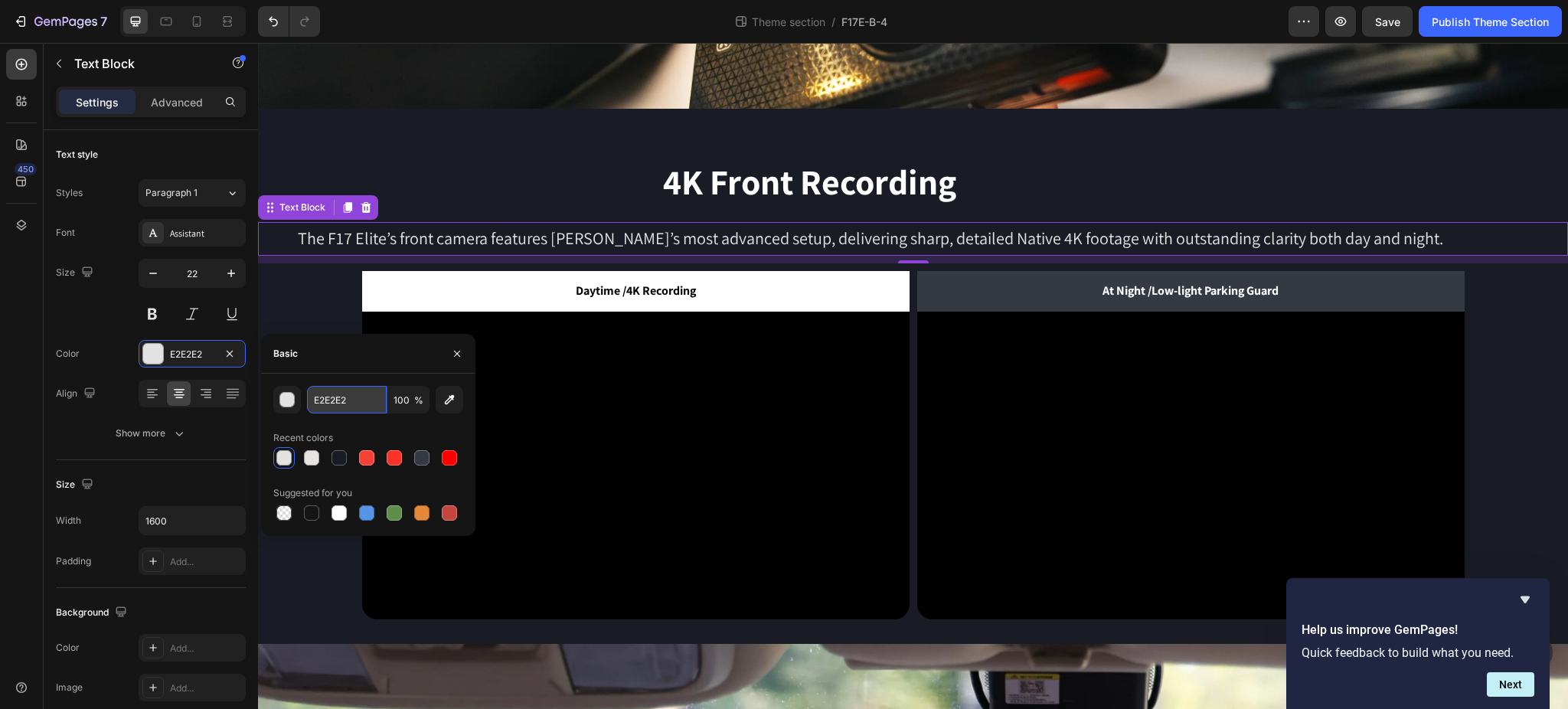
click at [341, 393] on input "E2E2E2" at bounding box center [347, 399] width 80 height 28
click at [184, 342] on div "E2E2E2" at bounding box center [192, 354] width 107 height 28
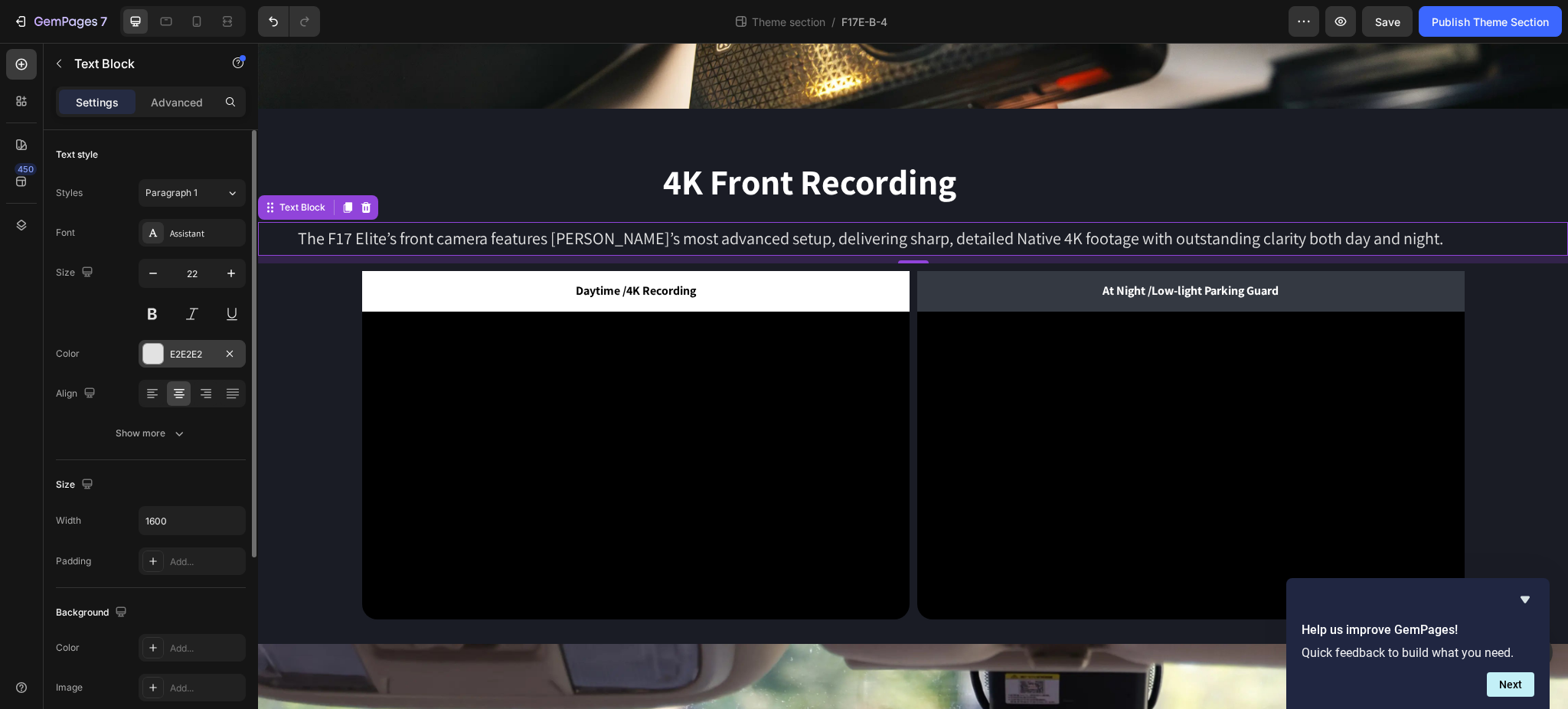
click at [180, 351] on div "E2E2E2" at bounding box center [192, 354] width 44 height 14
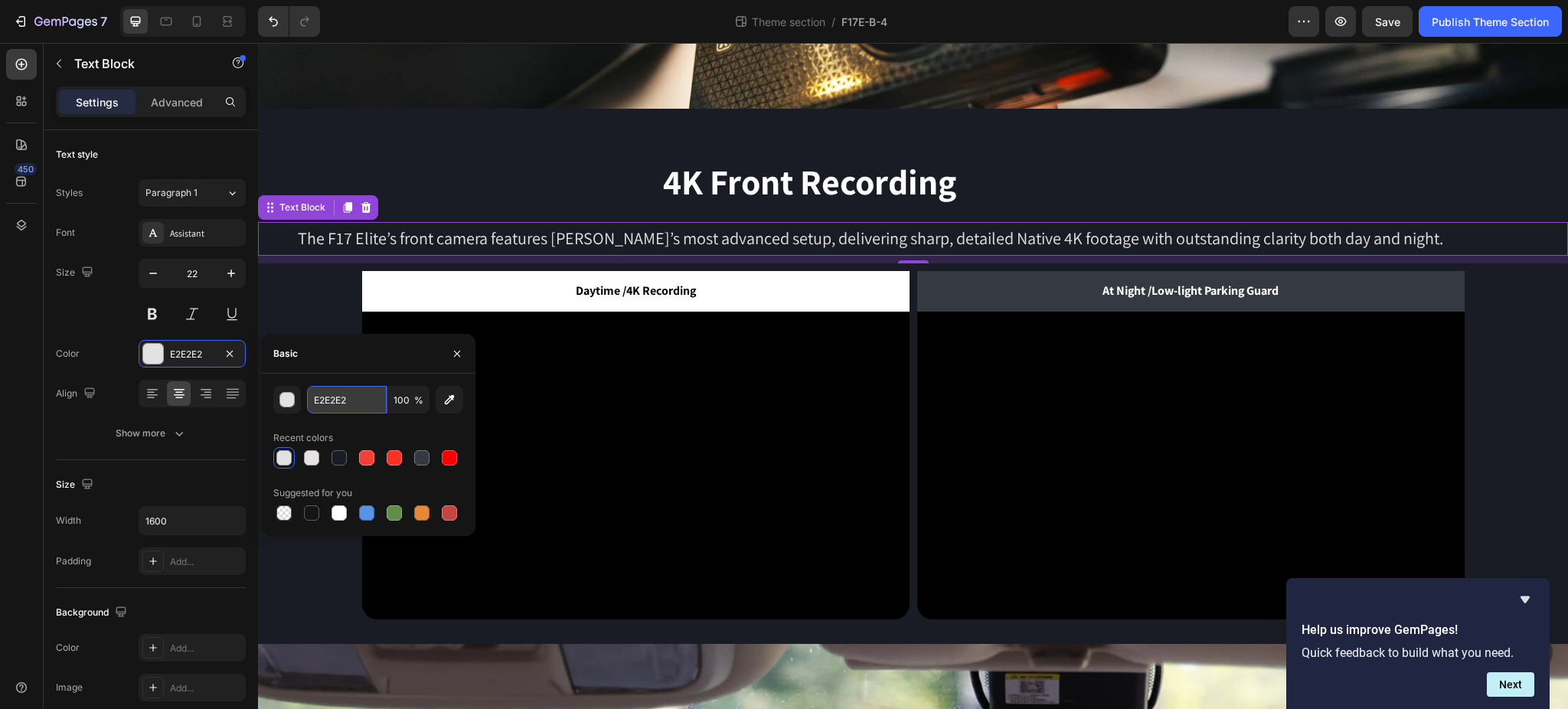
click at [356, 401] on input "E2E2E2" at bounding box center [347, 399] width 80 height 28
click at [188, 356] on div "E2E2E2" at bounding box center [192, 354] width 44 height 14
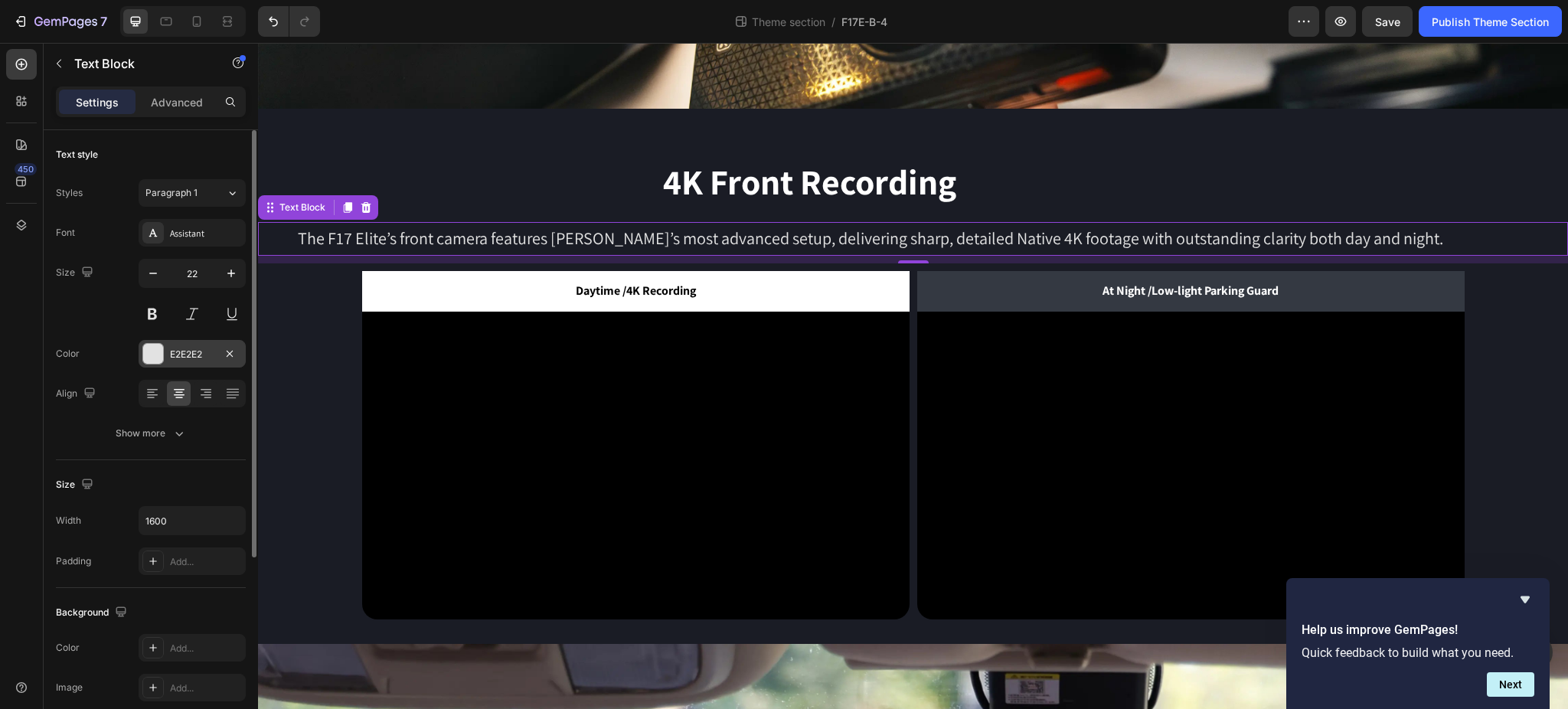
click at [195, 360] on div "E2E2E2" at bounding box center [192, 354] width 44 height 14
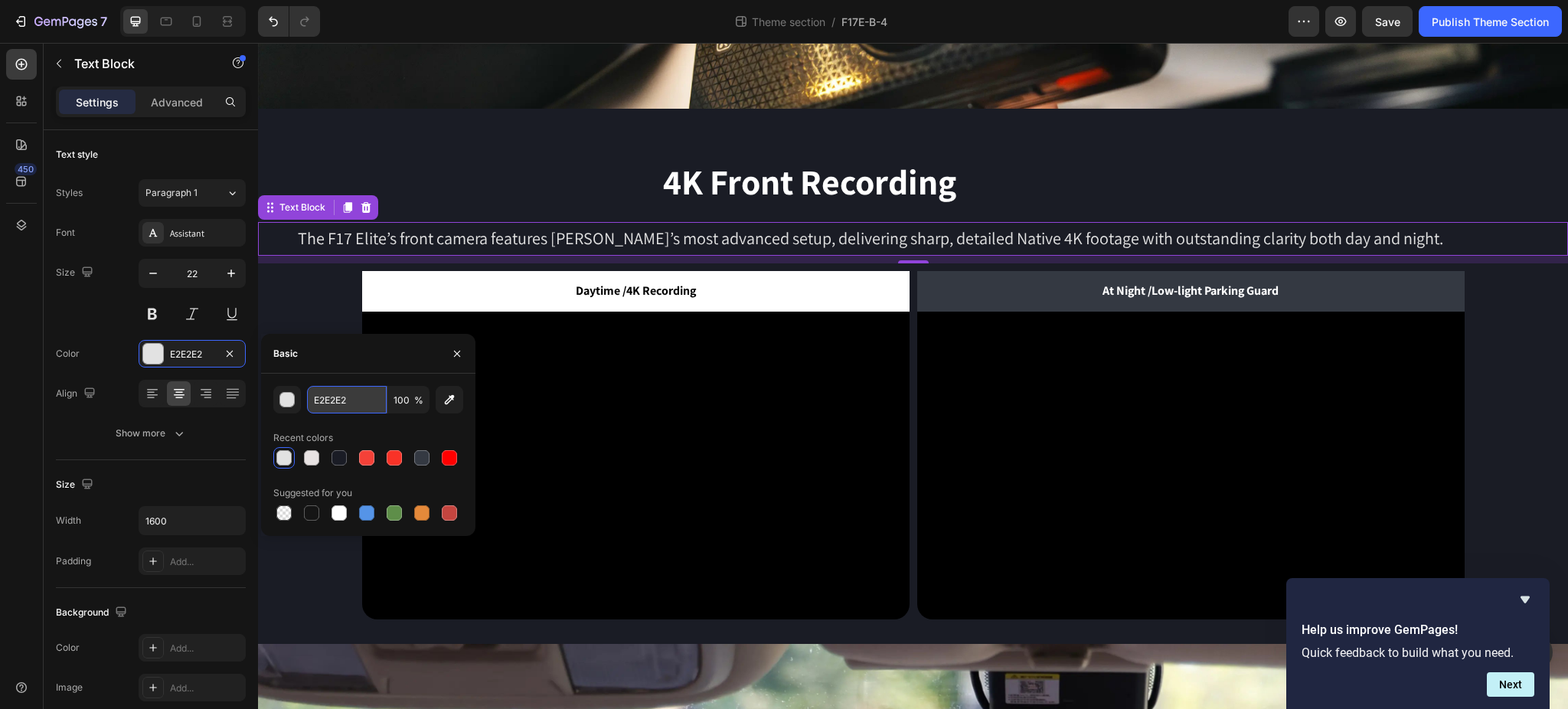
click at [344, 409] on input "E2E2E2" at bounding box center [347, 399] width 80 height 28
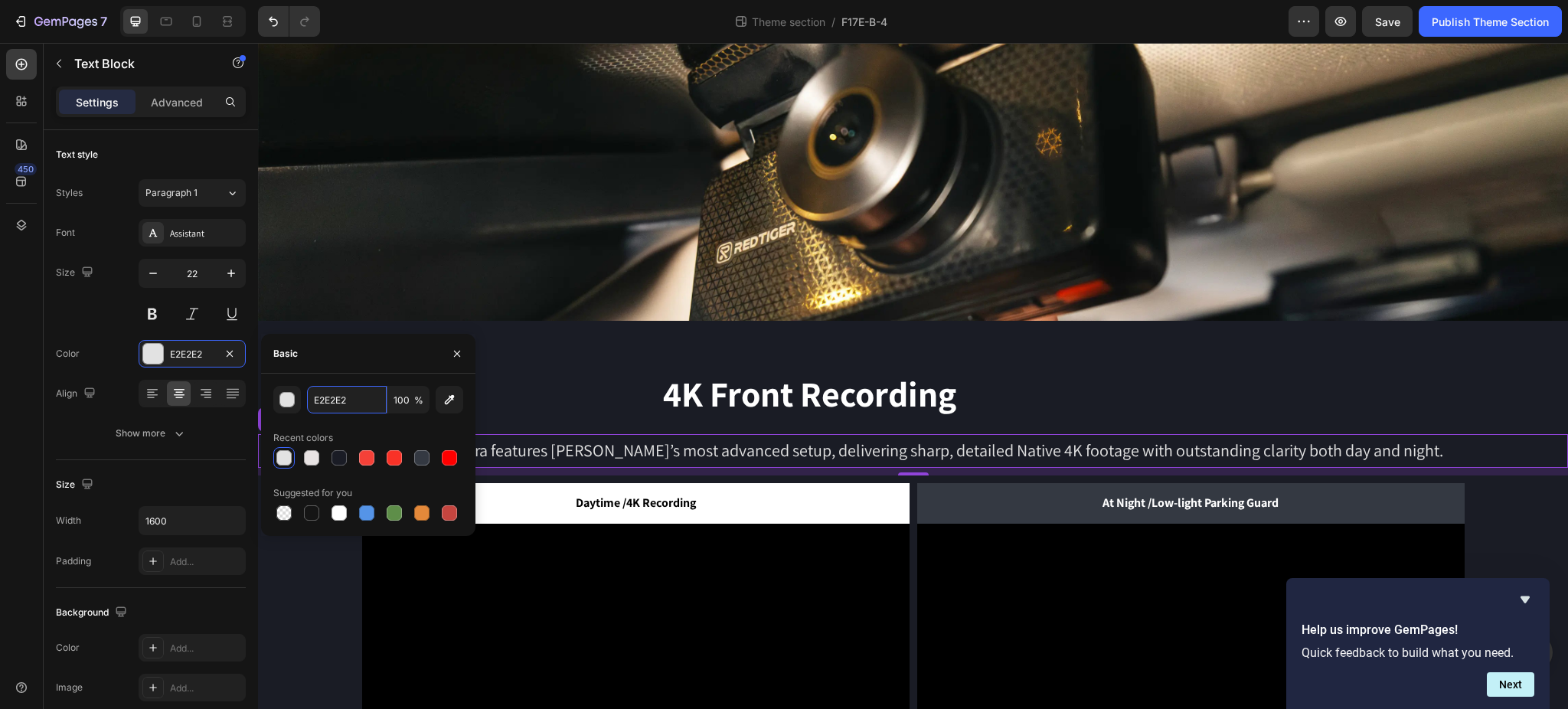
scroll to position [408, 0]
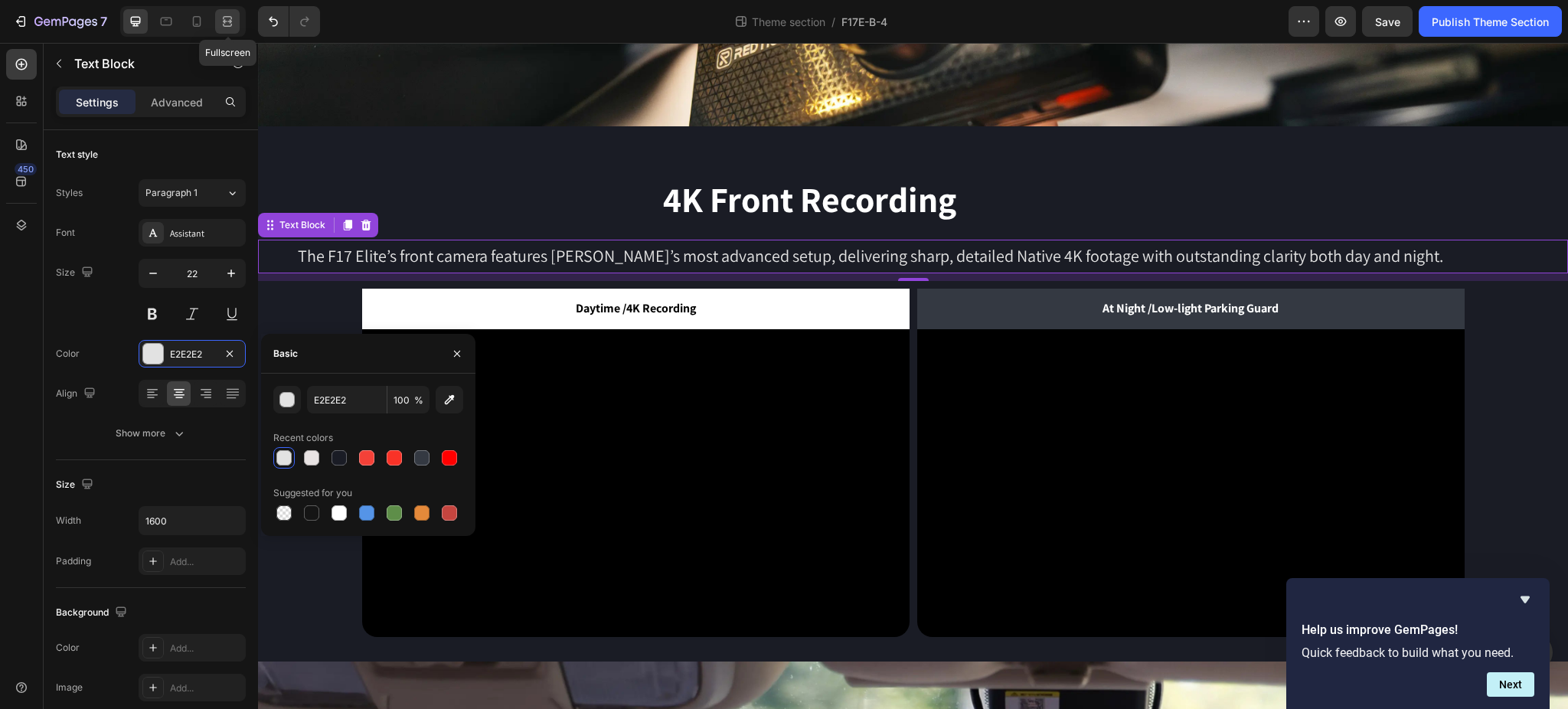
click at [226, 18] on icon at bounding box center [228, 21] width 15 height 15
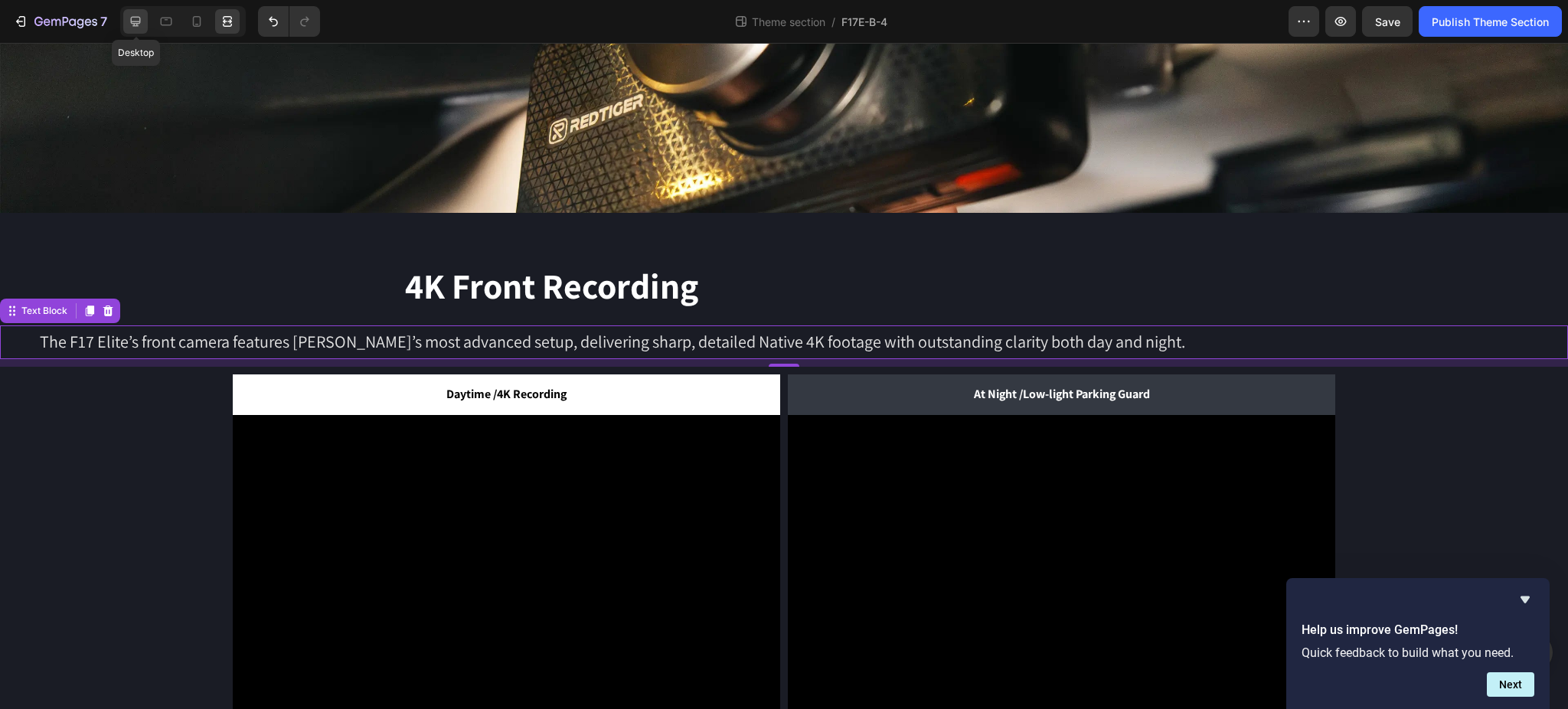
click at [137, 18] on icon at bounding box center [135, 21] width 15 height 15
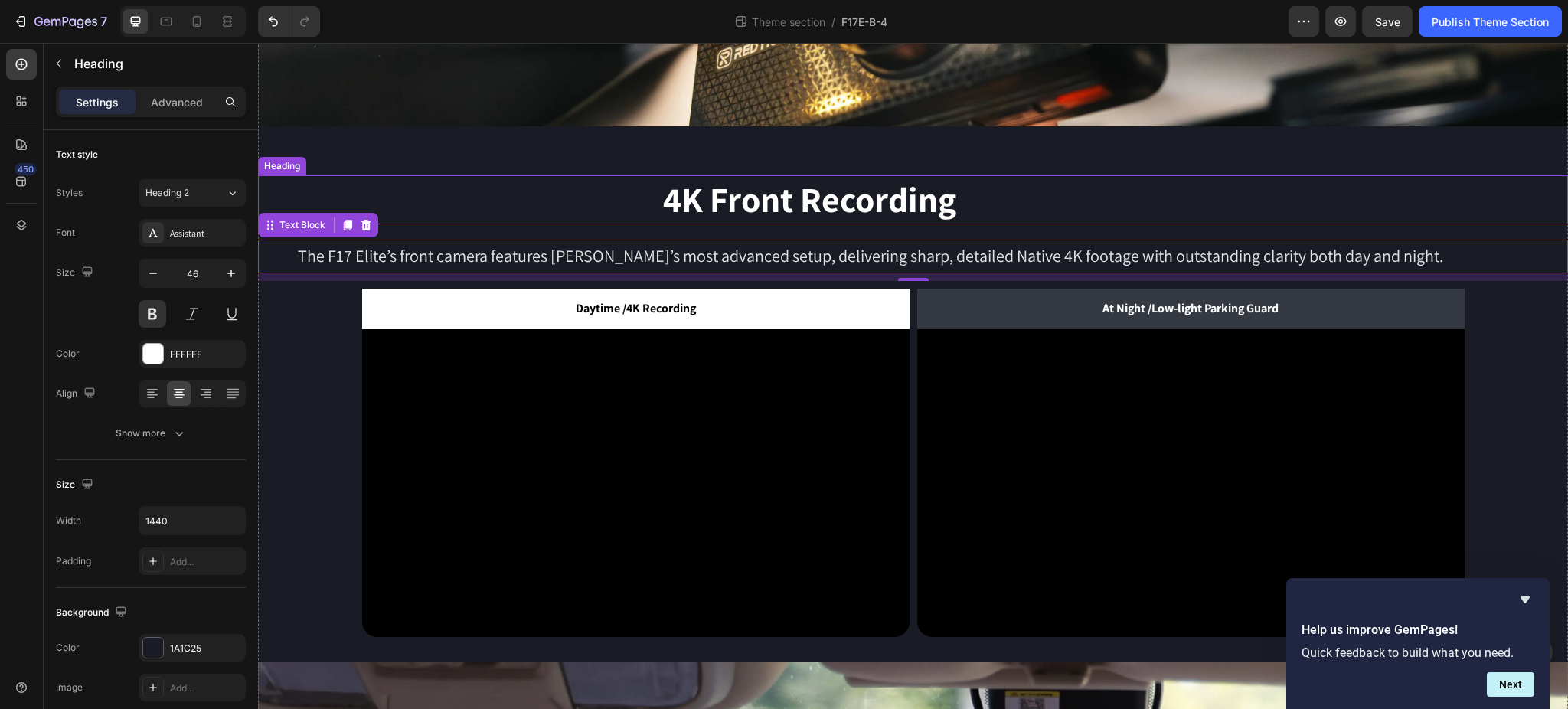
click at [1005, 200] on h2 "4K Front Recording" at bounding box center [809, 200] width 1103 height 49
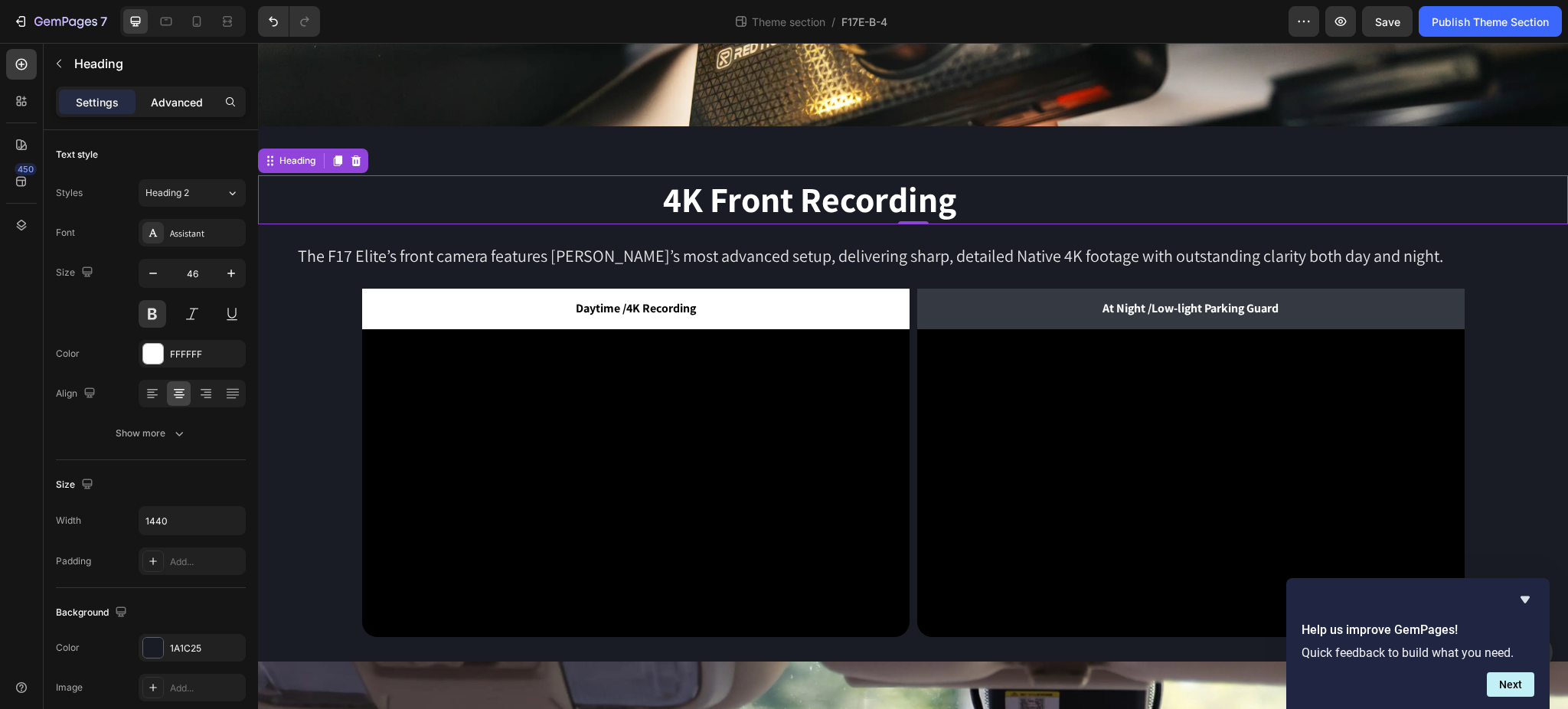
click at [161, 103] on p "Advanced" at bounding box center [177, 102] width 52 height 16
click at [580, 256] on p "The F17 Elite’s front camera features REDTIGER’s most advanced setup, deliverin…" at bounding box center [871, 256] width 1222 height 30
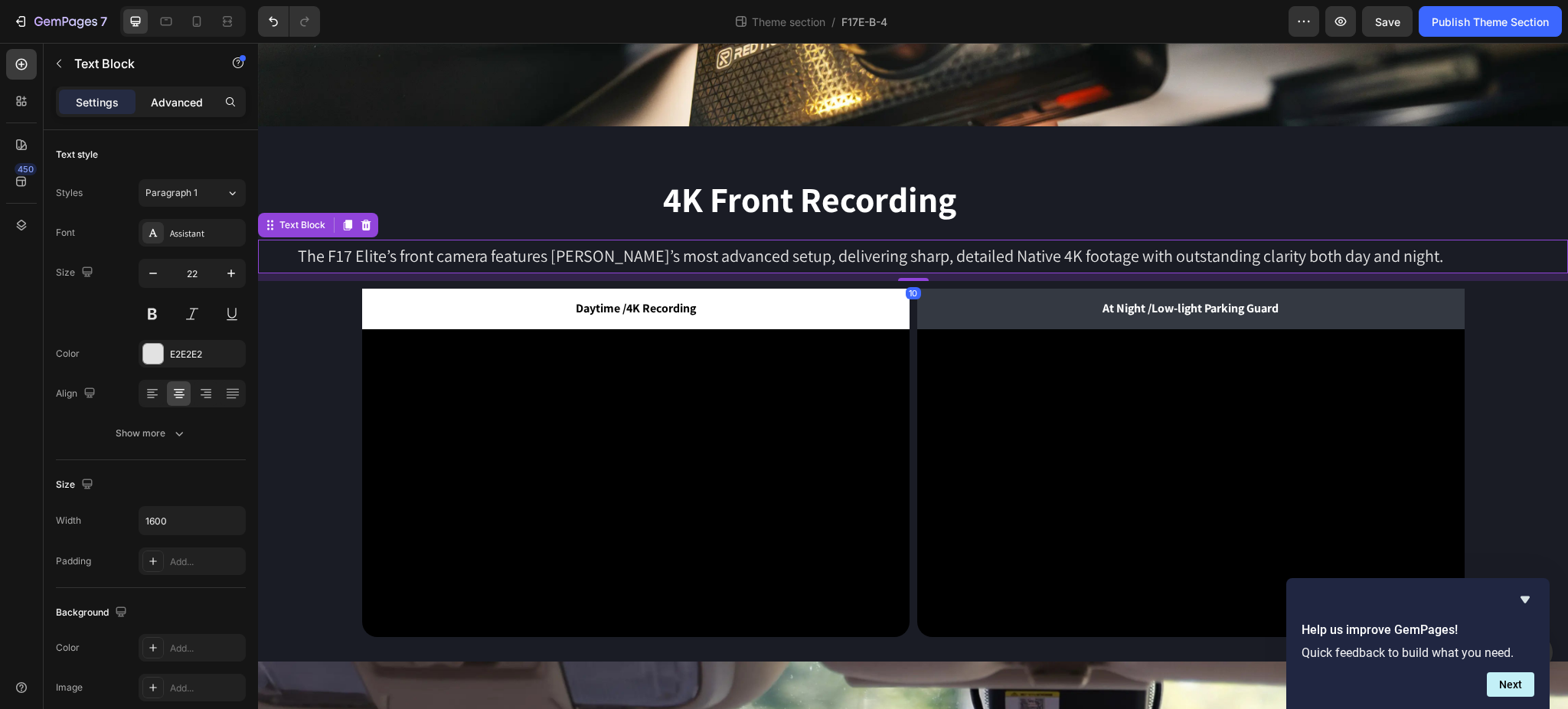
click at [189, 99] on p "Advanced" at bounding box center [177, 102] width 52 height 16
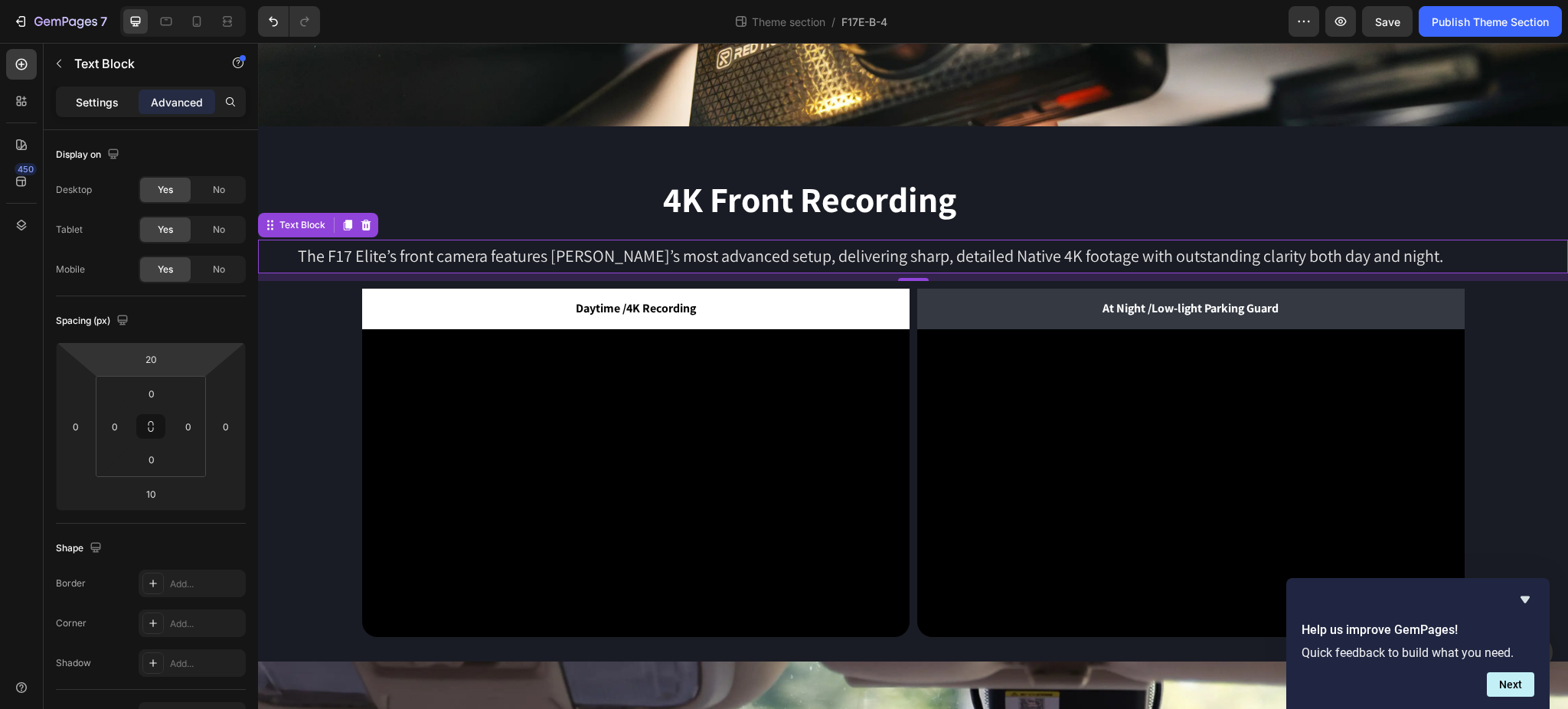
click at [102, 104] on p "Settings" at bounding box center [97, 102] width 43 height 16
click at [543, 181] on h2 "4K Front Recording" at bounding box center [809, 200] width 1103 height 49
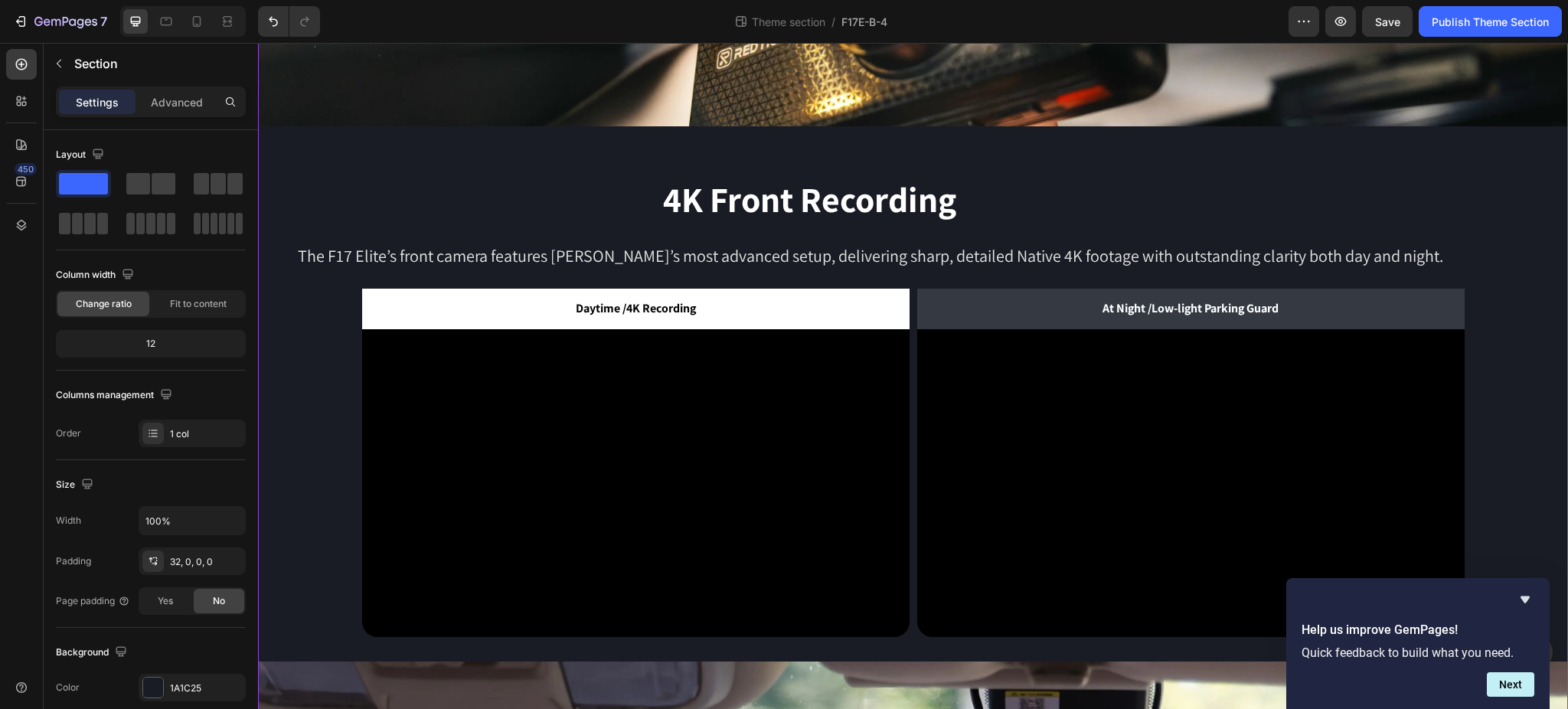
click at [592, 148] on div "Image 4K Front Recording Heading The F17 Elite’s front camera features REDTIGER…" at bounding box center [913, 418] width 1310 height 1456
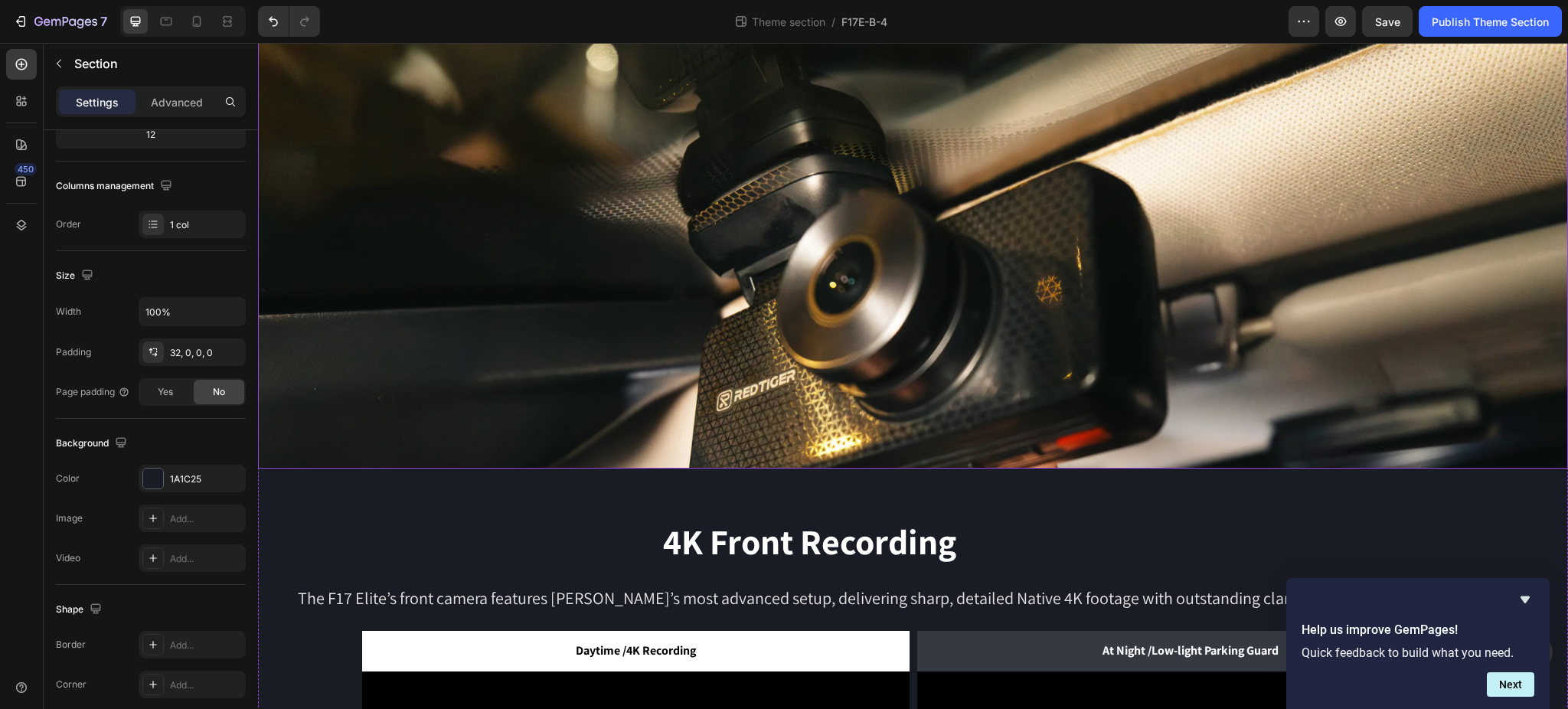
scroll to position [204, 0]
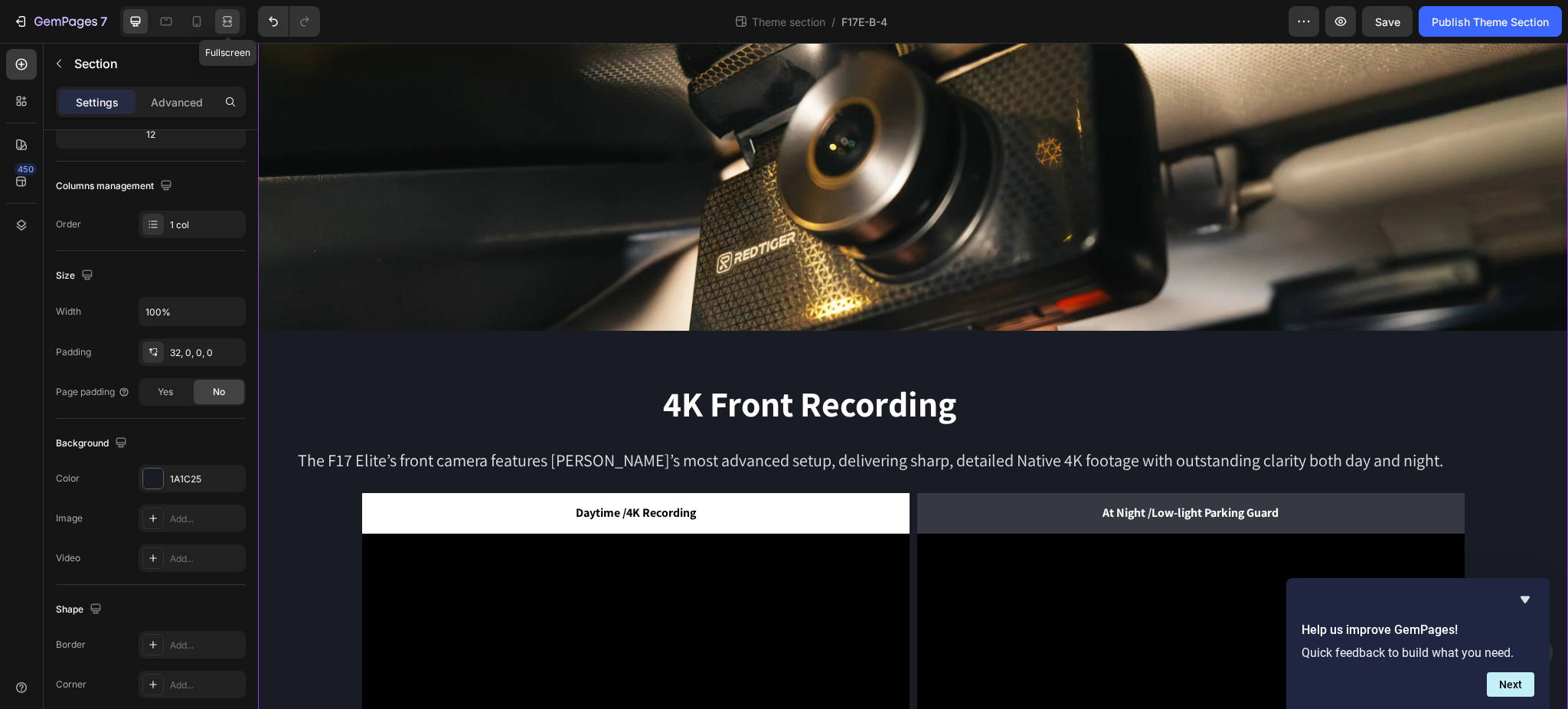
drag, startPoint x: 236, startPoint y: 22, endPoint x: 400, endPoint y: 37, distance: 164.7
click at [236, 22] on div at bounding box center [227, 21] width 25 height 25
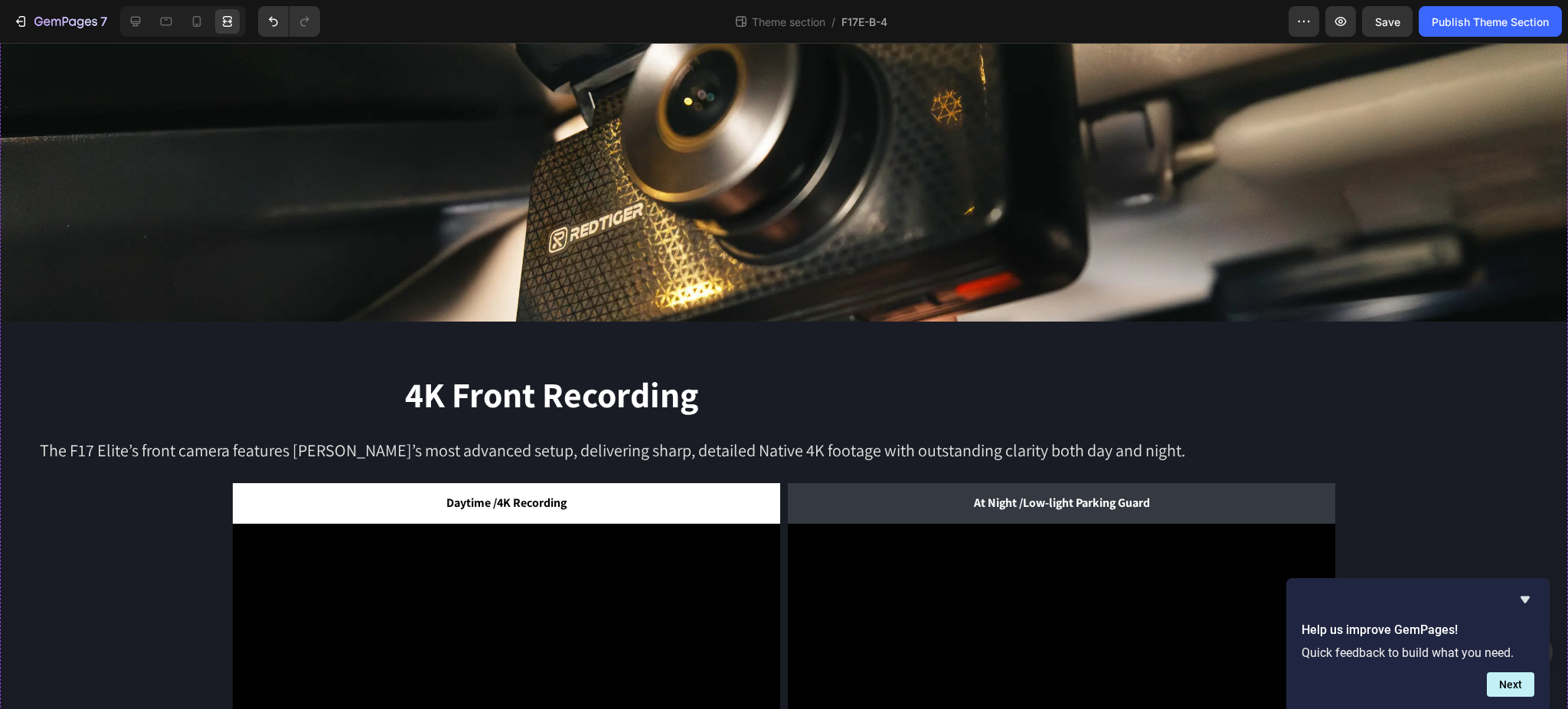
scroll to position [292, 0]
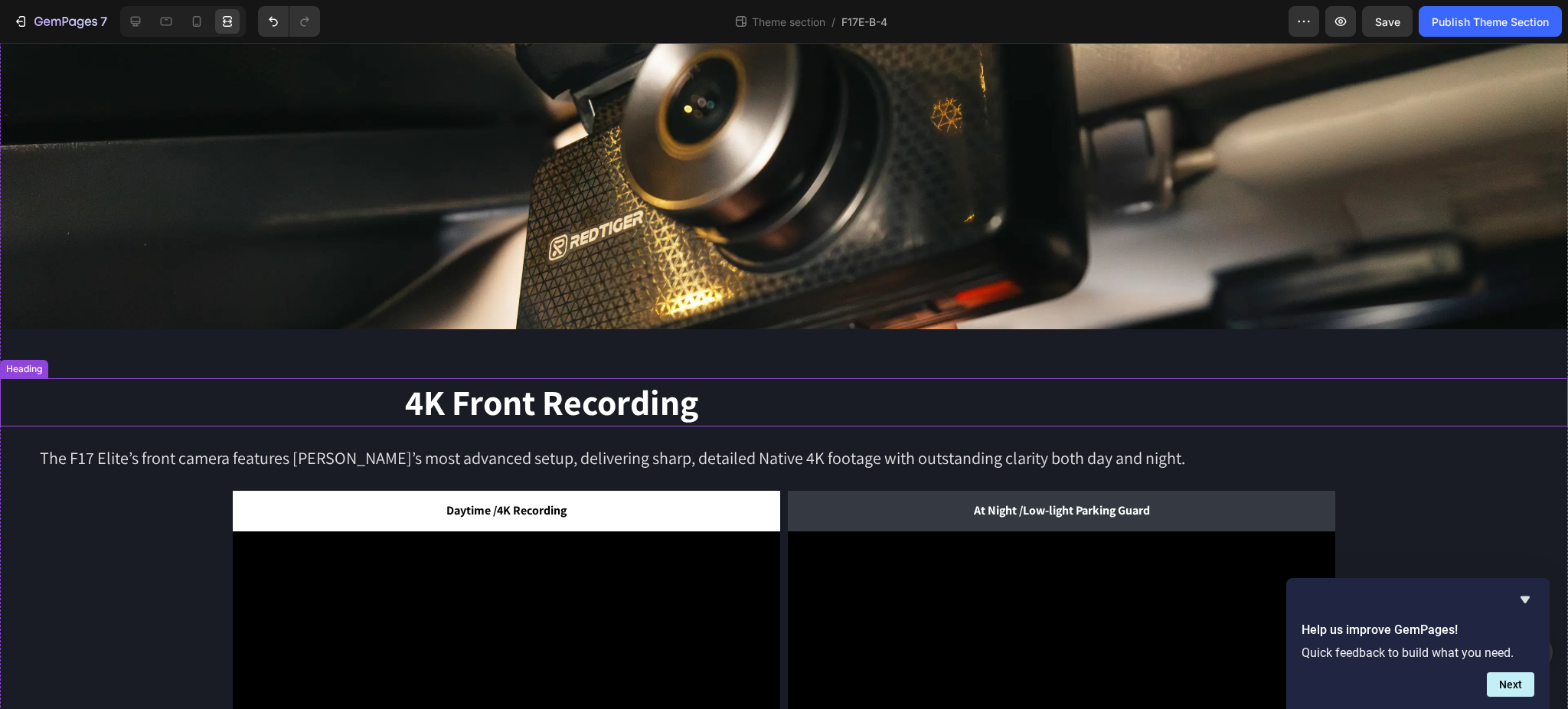
click at [715, 407] on h2 "4K Front Recording" at bounding box center [551, 403] width 1103 height 49
click at [142, 20] on icon at bounding box center [135, 21] width 15 height 15
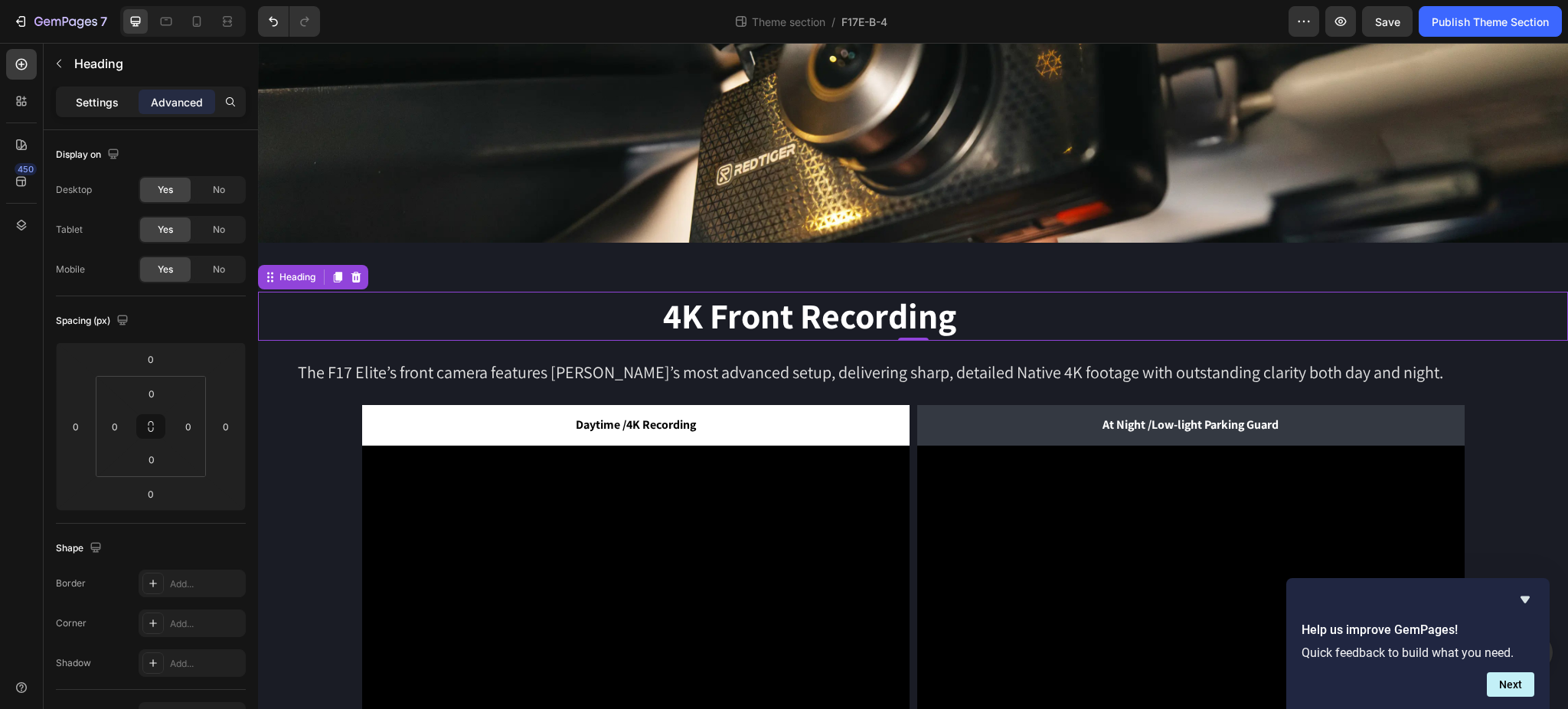
click at [76, 106] on p "Settings" at bounding box center [97, 102] width 43 height 16
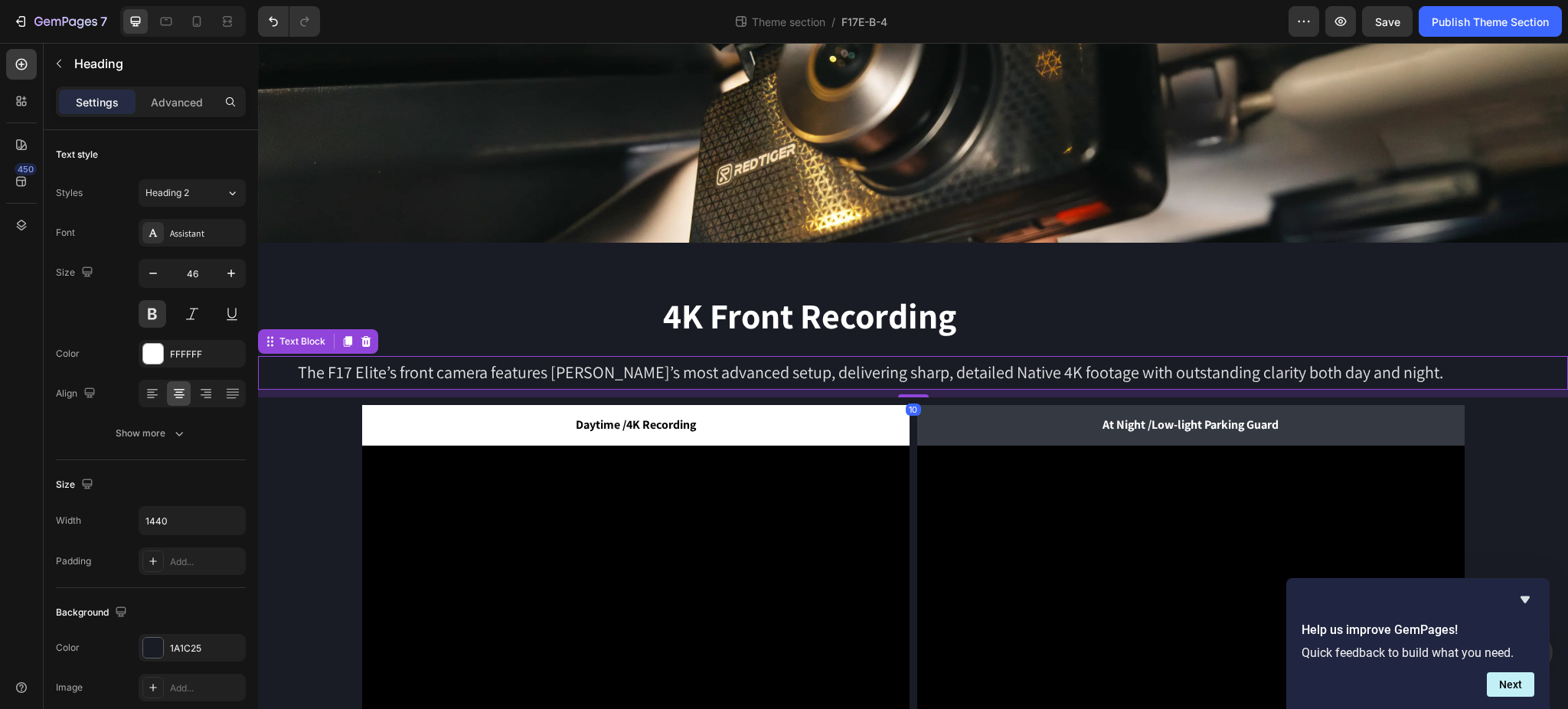
click at [421, 365] on p "The F17 Elite’s front camera features REDTIGER’s most advanced setup, deliverin…" at bounding box center [871, 372] width 1222 height 30
click at [150, 392] on icon at bounding box center [151, 393] width 8 height 2
click at [966, 316] on h2 "4K Front Recording" at bounding box center [809, 316] width 1103 height 49
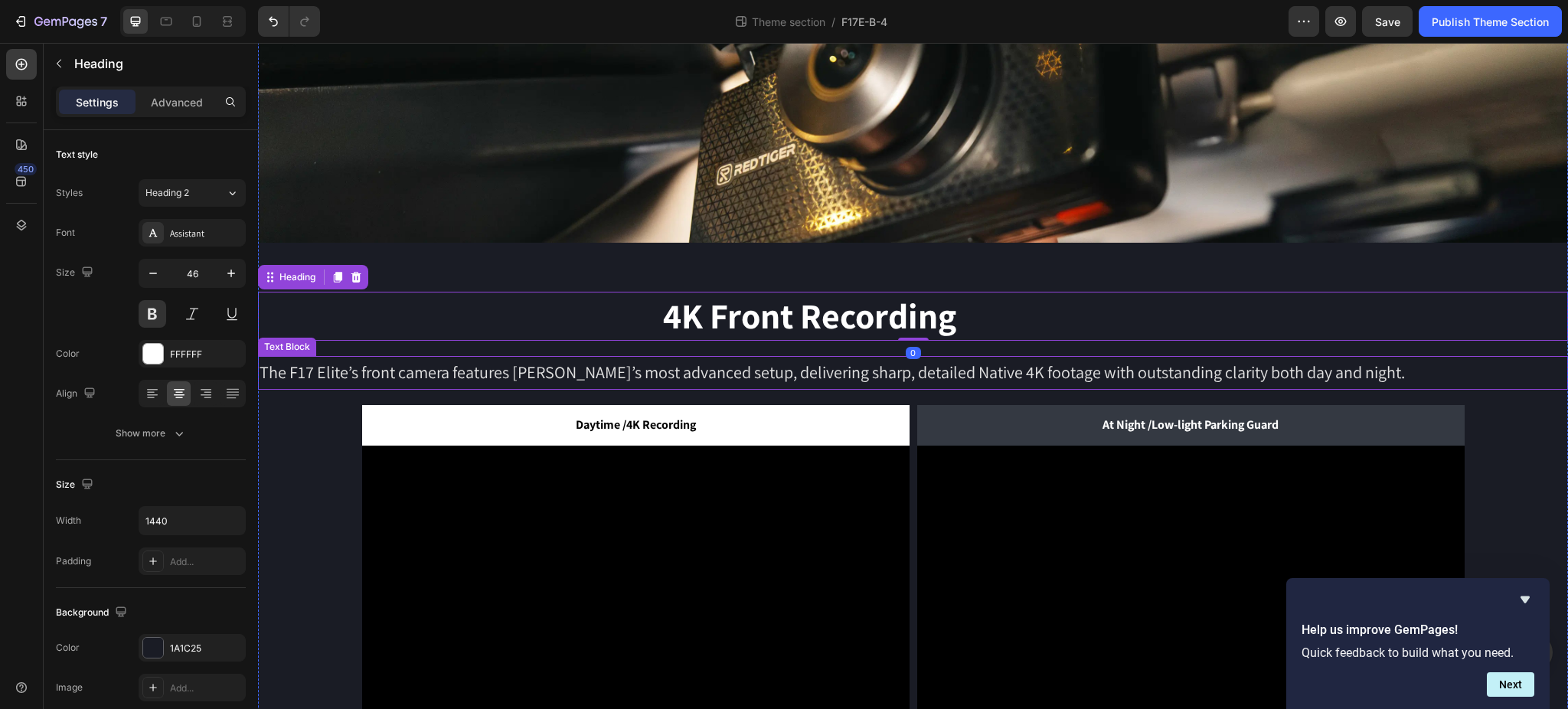
click at [806, 368] on p "The F17 Elite’s front camera features REDTIGER’s most advanced setup, deliverin…" at bounding box center [871, 372] width 1222 height 30
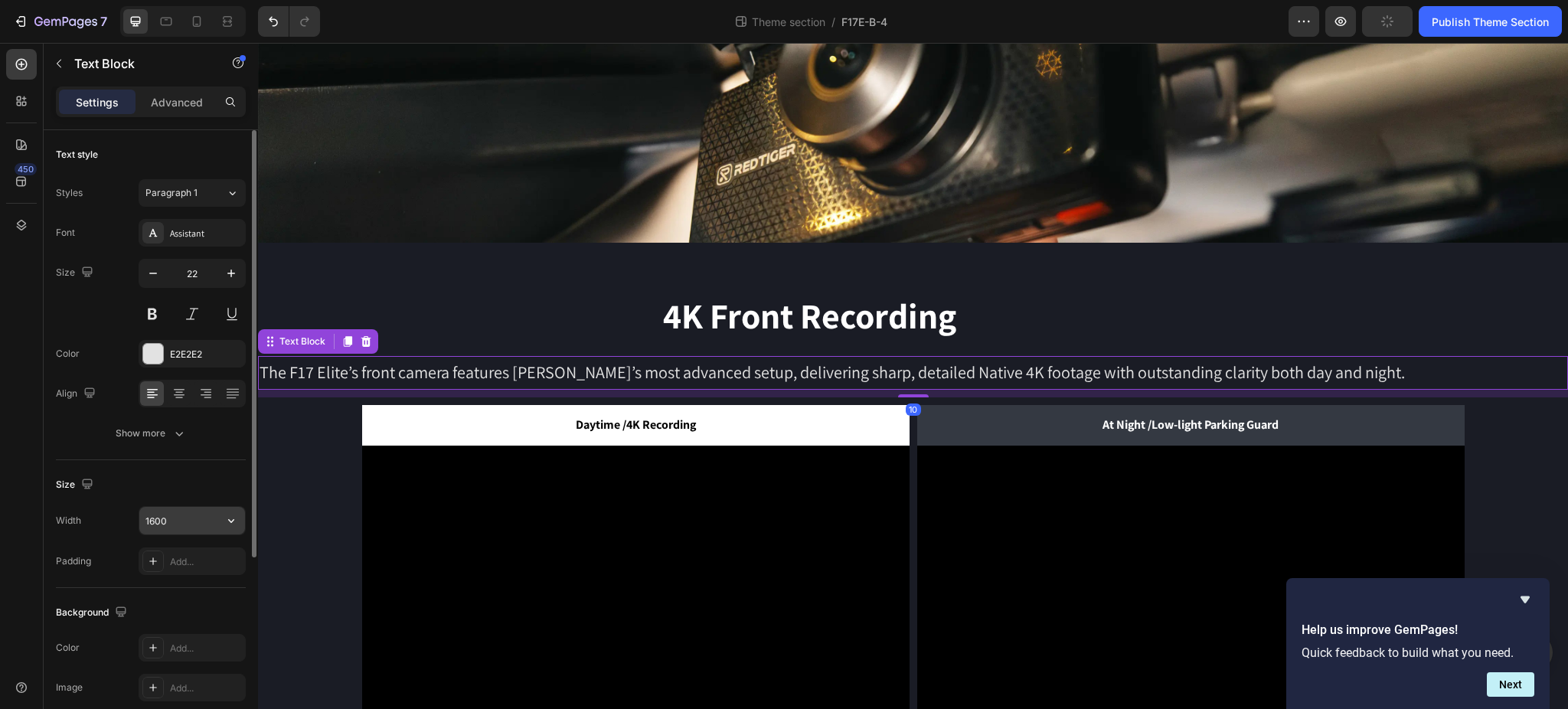
click at [161, 523] on input "1600" at bounding box center [192, 520] width 106 height 28
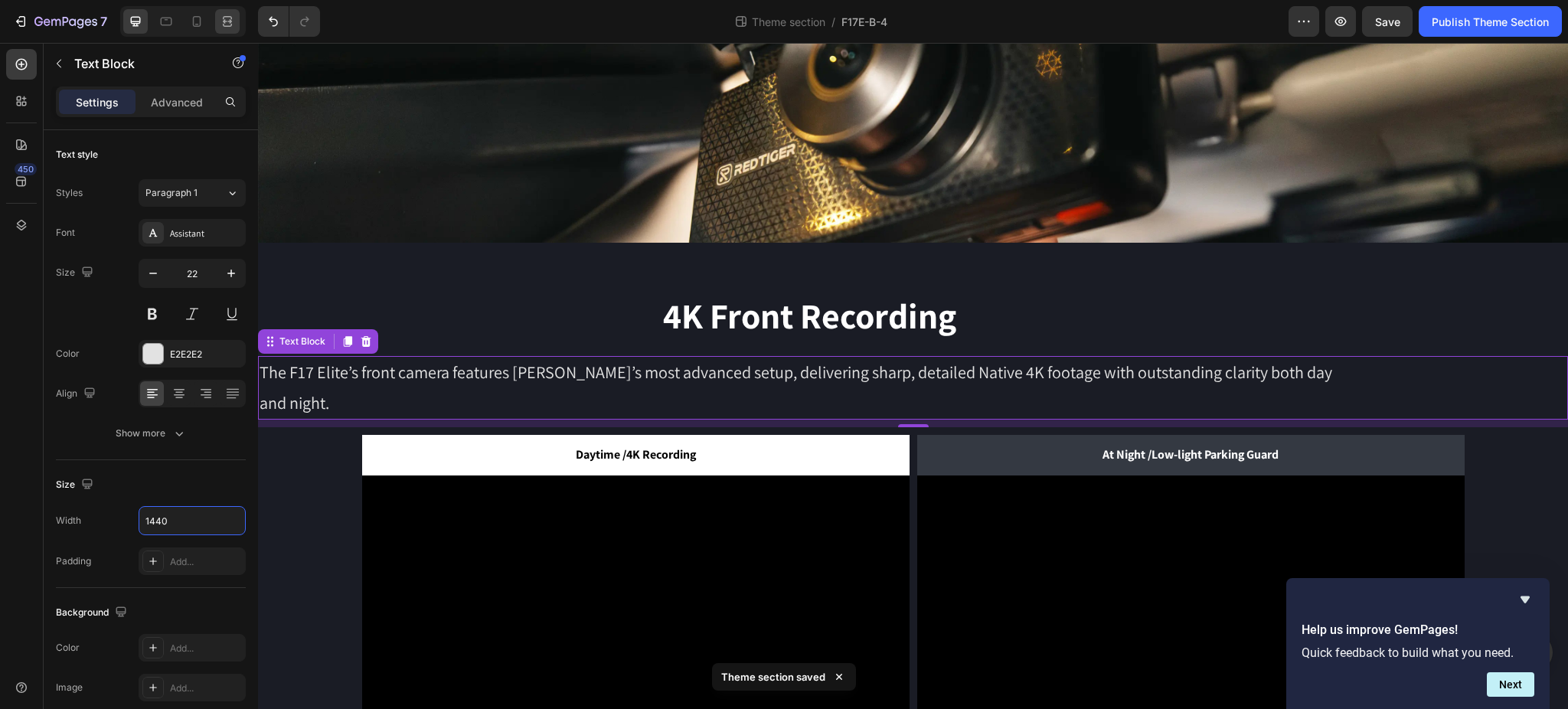
type input "1440"
click at [231, 19] on icon at bounding box center [227, 18] width 9 height 3
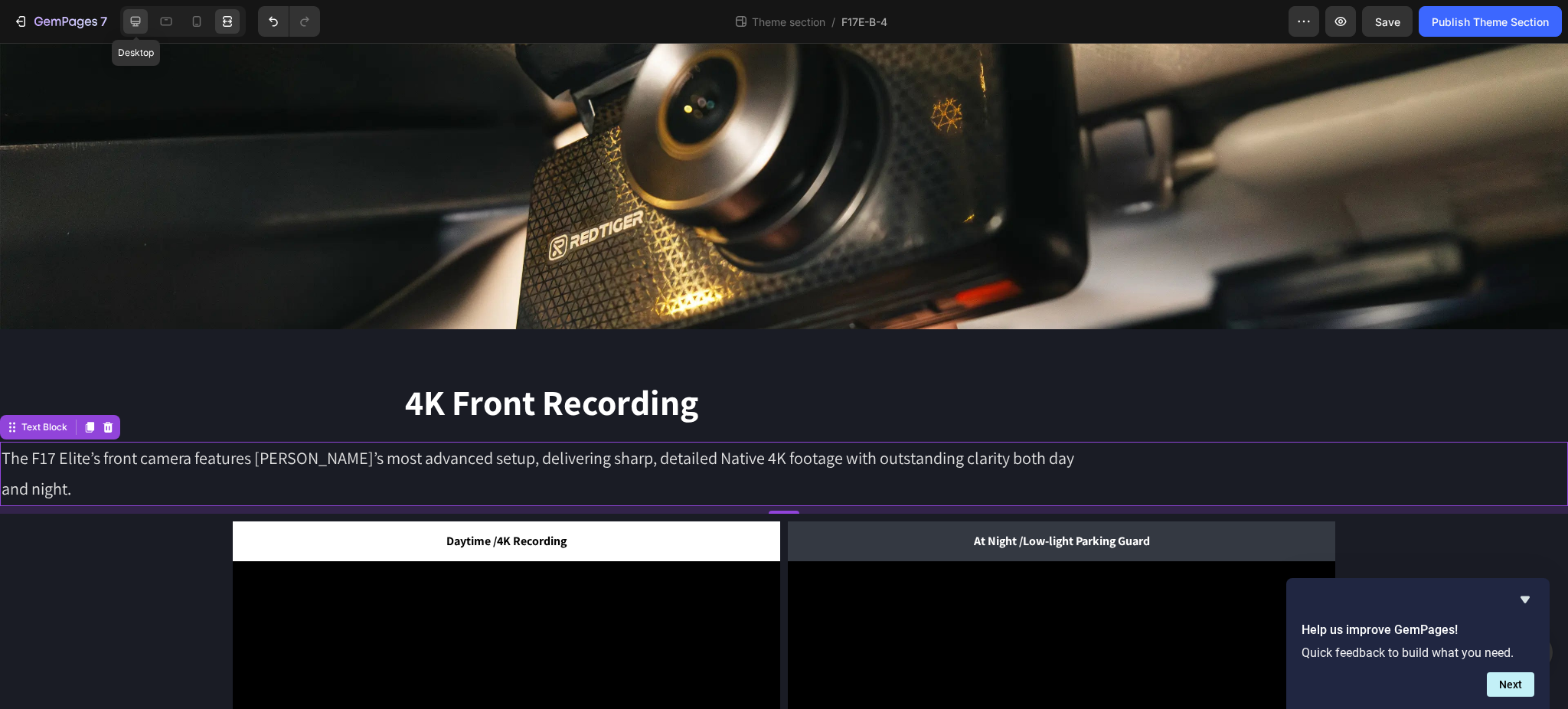
click at [139, 22] on icon at bounding box center [135, 21] width 15 height 15
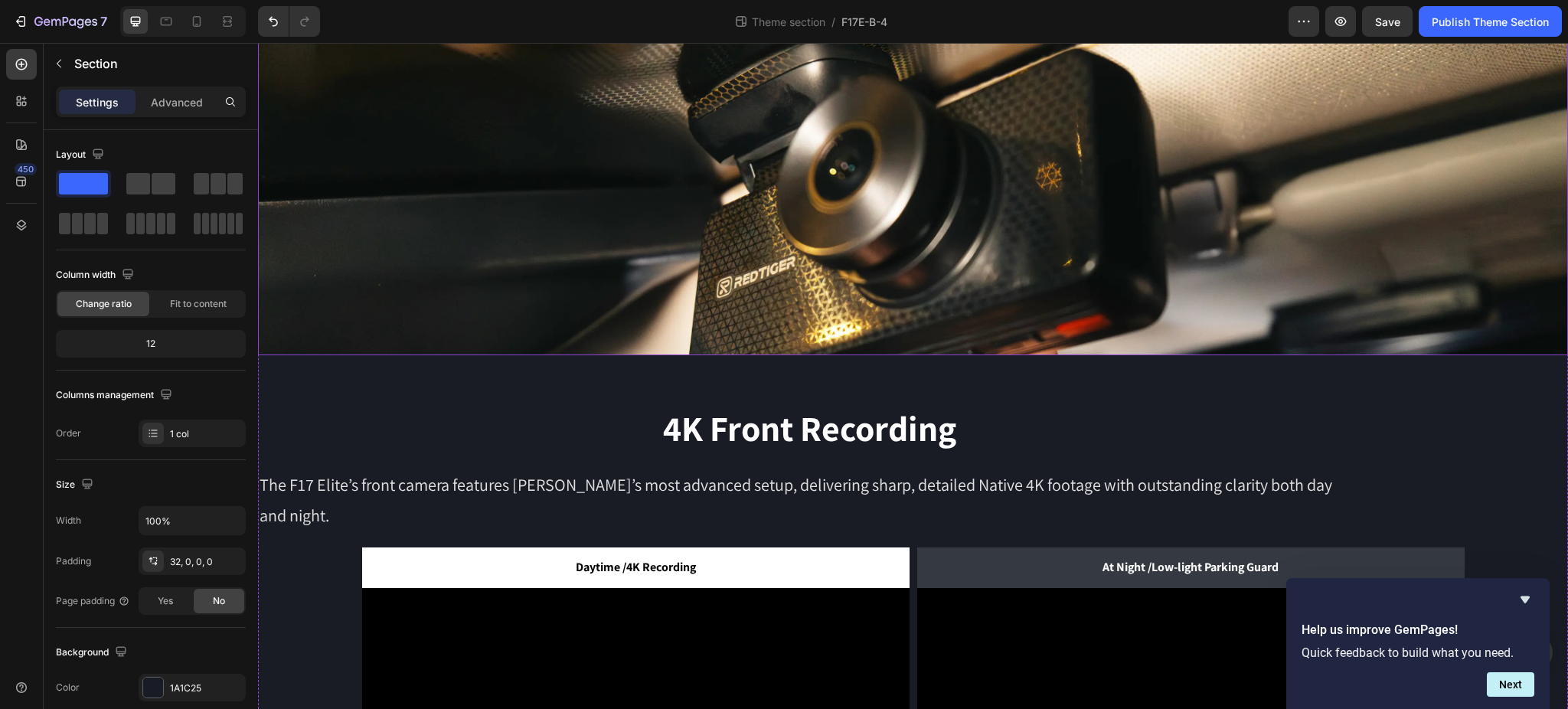
scroll to position [306, 0]
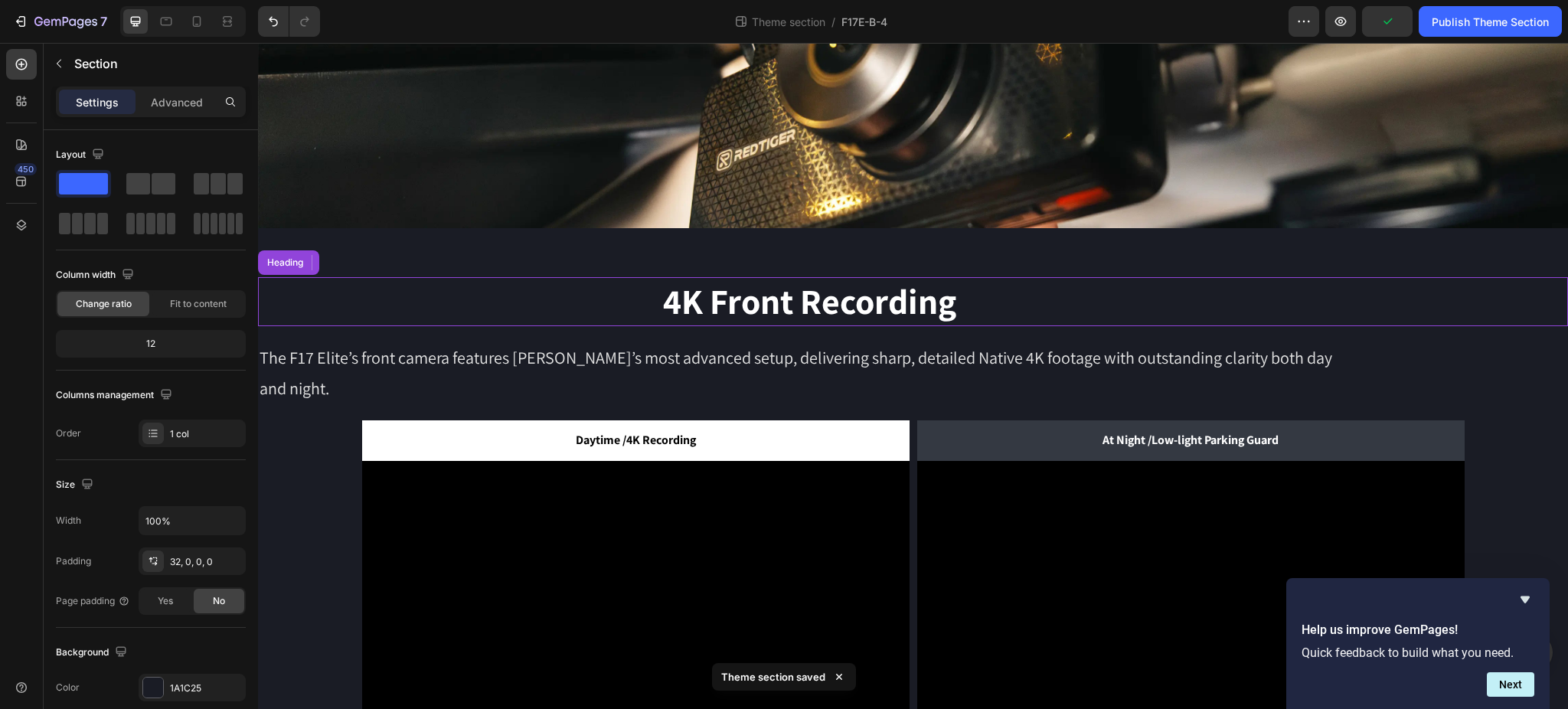
click at [1025, 300] on h2 "4K Front Recording" at bounding box center [809, 301] width 1103 height 49
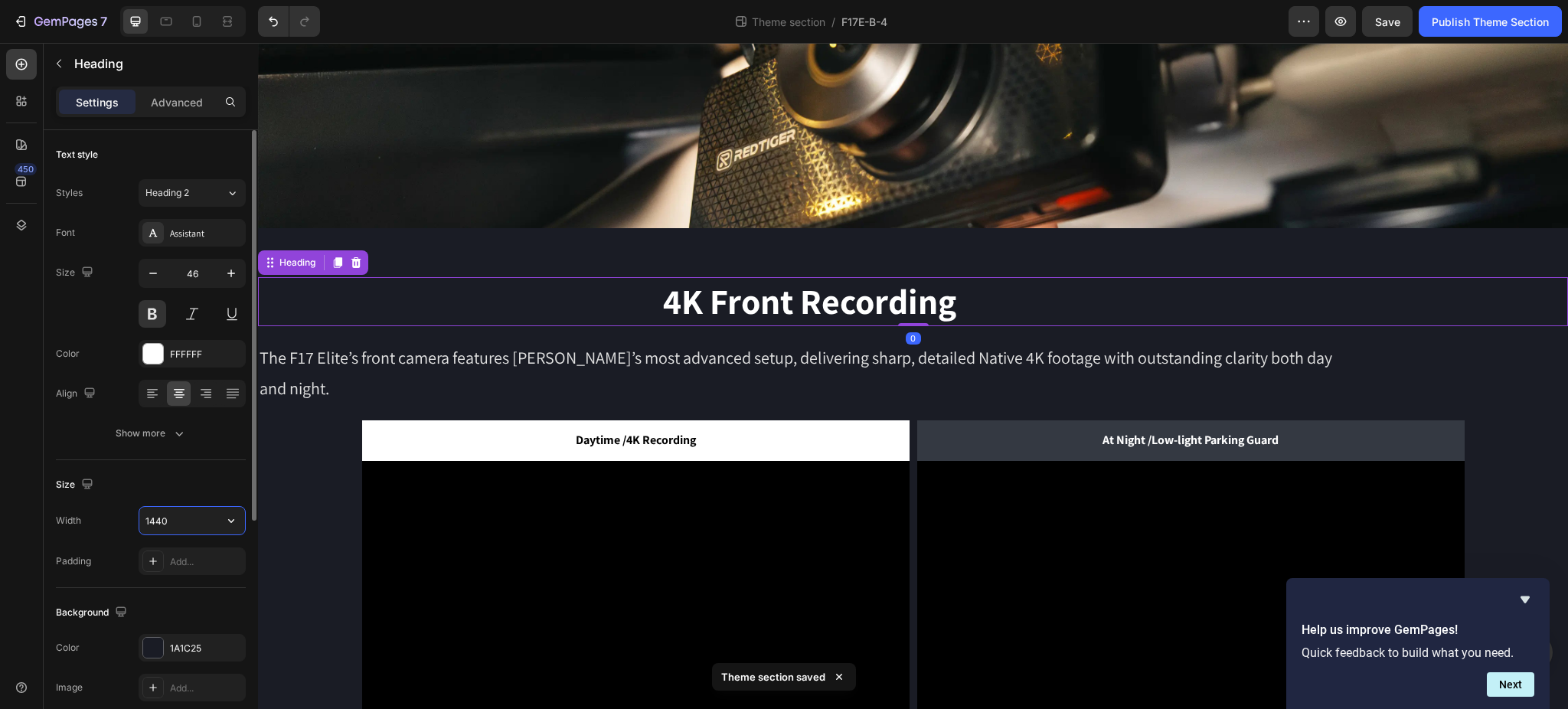
click at [206, 525] on input "1440" at bounding box center [192, 520] width 106 height 28
click at [228, 520] on icon "button" at bounding box center [231, 520] width 15 height 15
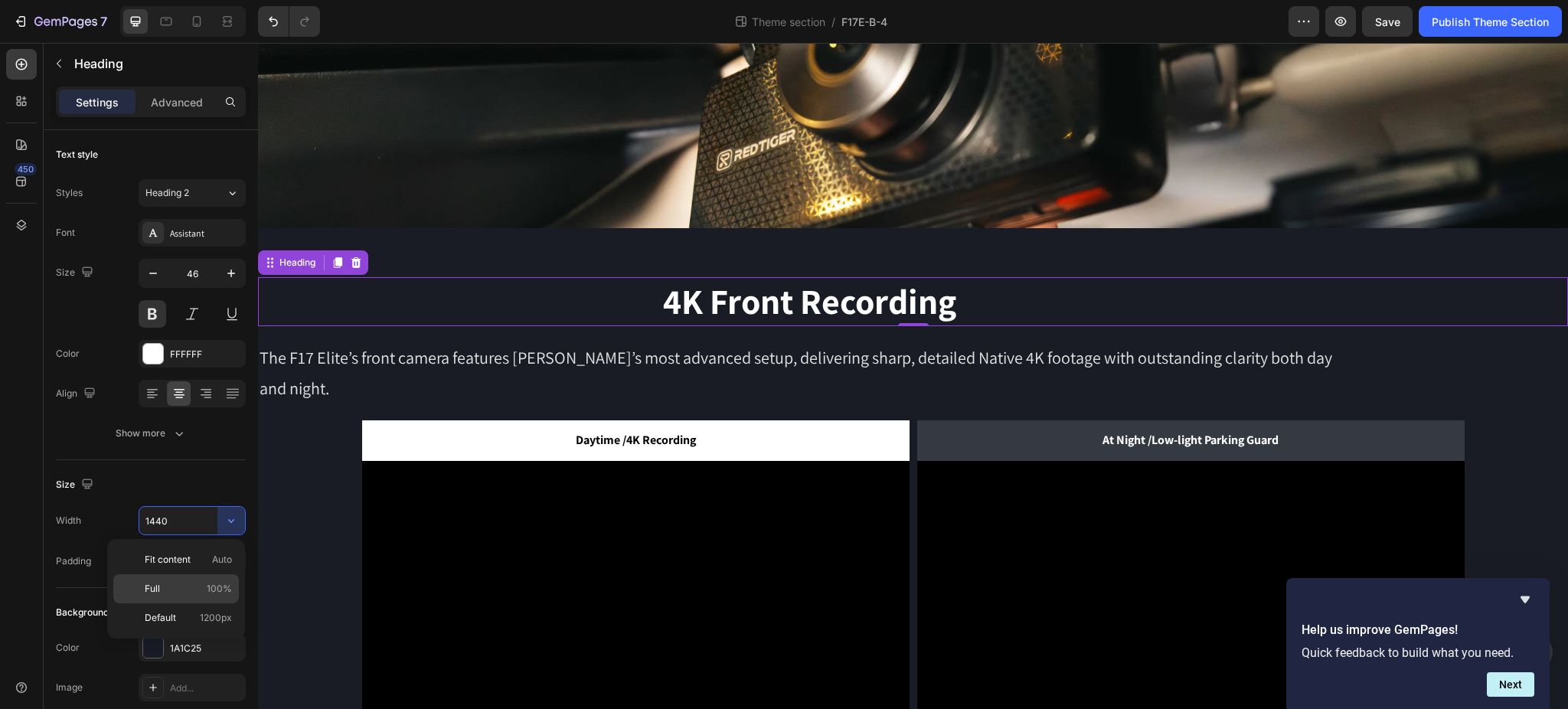
click at [188, 590] on p "Full 100%" at bounding box center [188, 589] width 87 height 14
type input "100%"
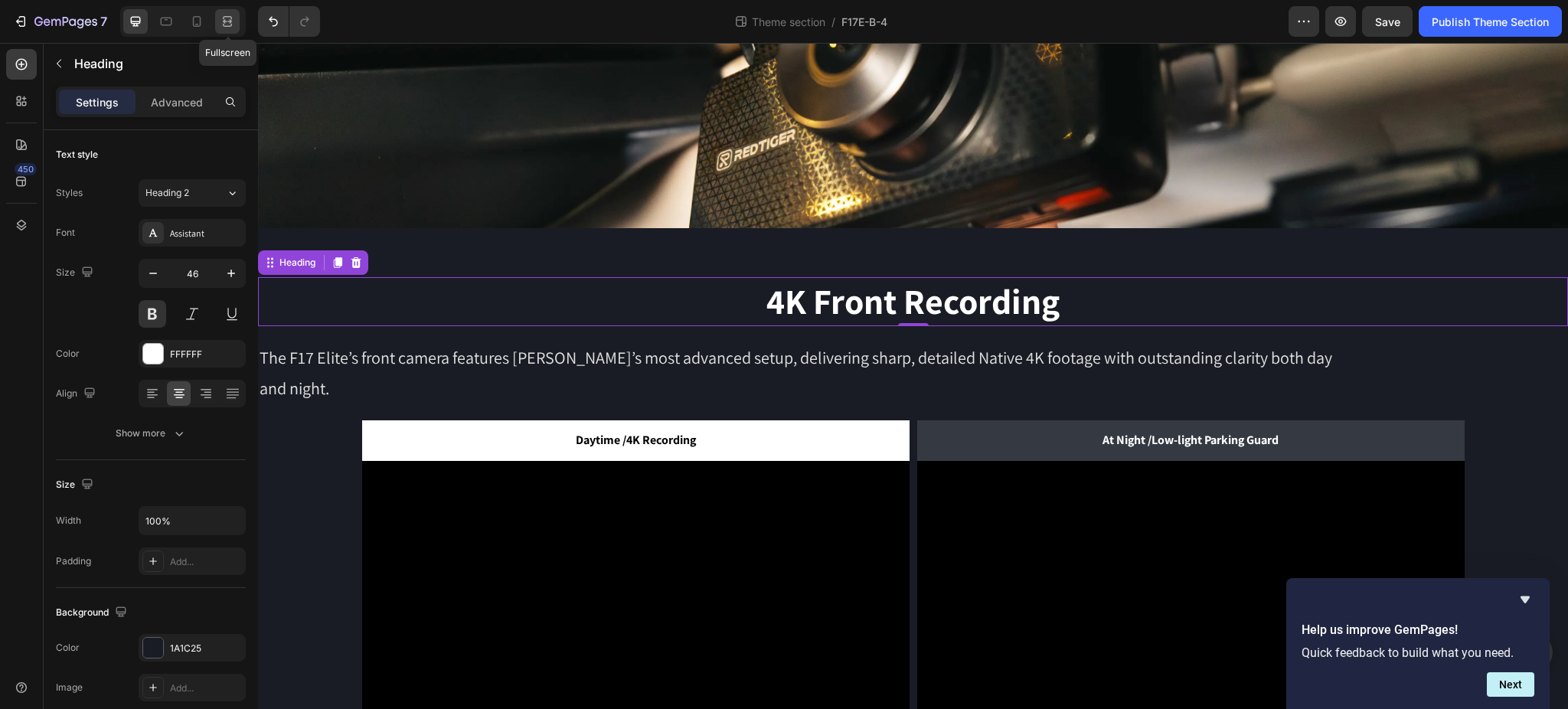
click at [223, 22] on icon at bounding box center [228, 21] width 15 height 15
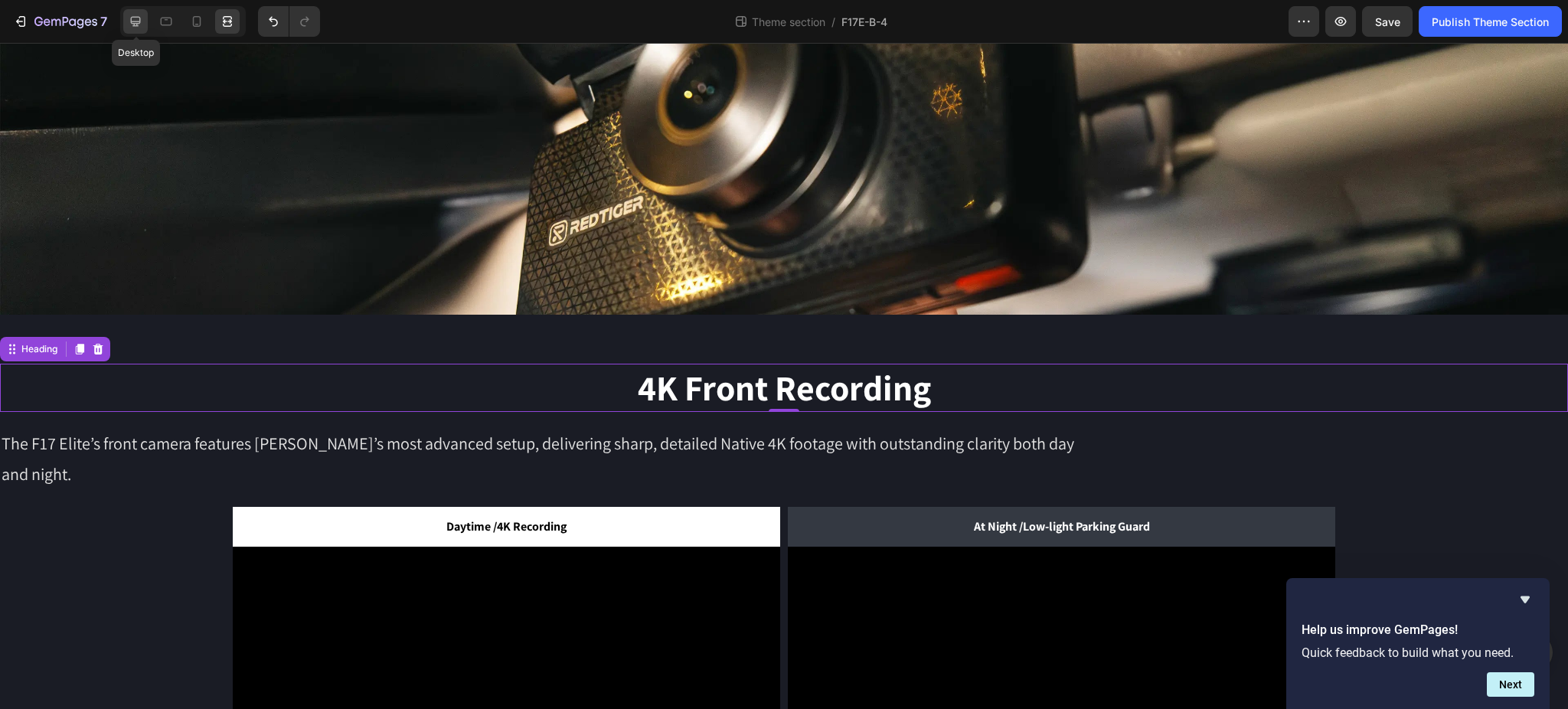
click at [140, 25] on icon at bounding box center [135, 21] width 15 height 15
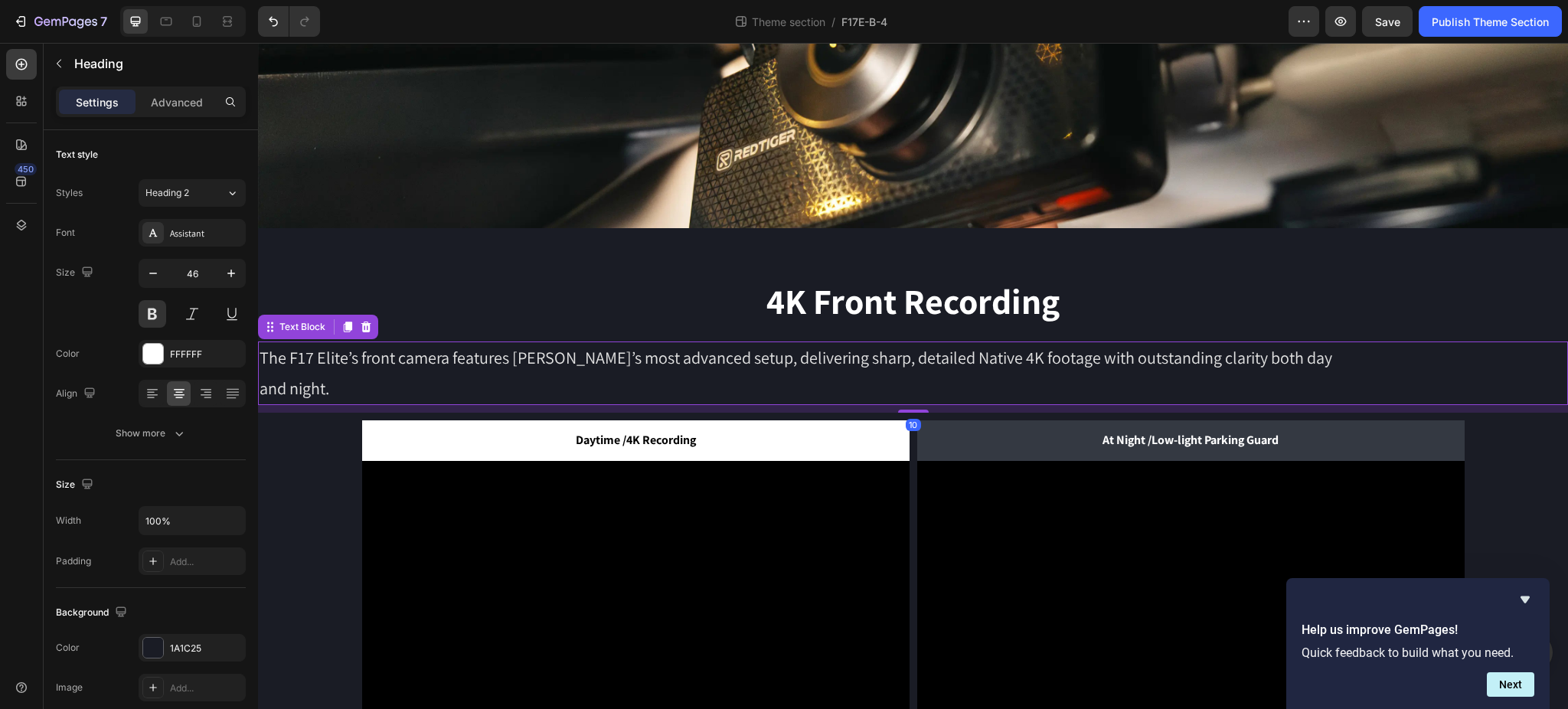
click at [878, 357] on p "The F17 Elite’s front camera features REDTIGER’s most advanced setup, deliverin…" at bounding box center [809, 372] width 1099 height 60
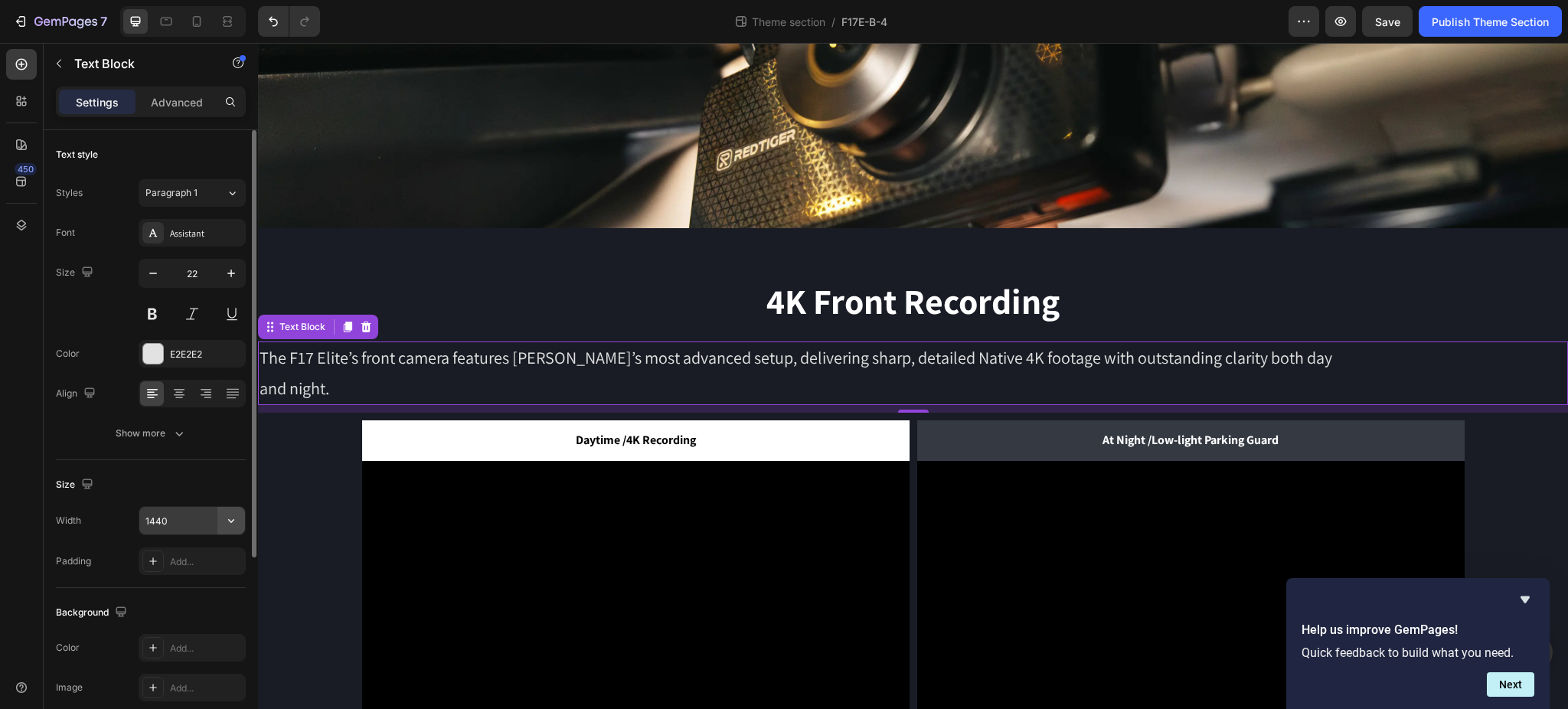
click at [217, 526] on button "button" at bounding box center [231, 520] width 28 height 28
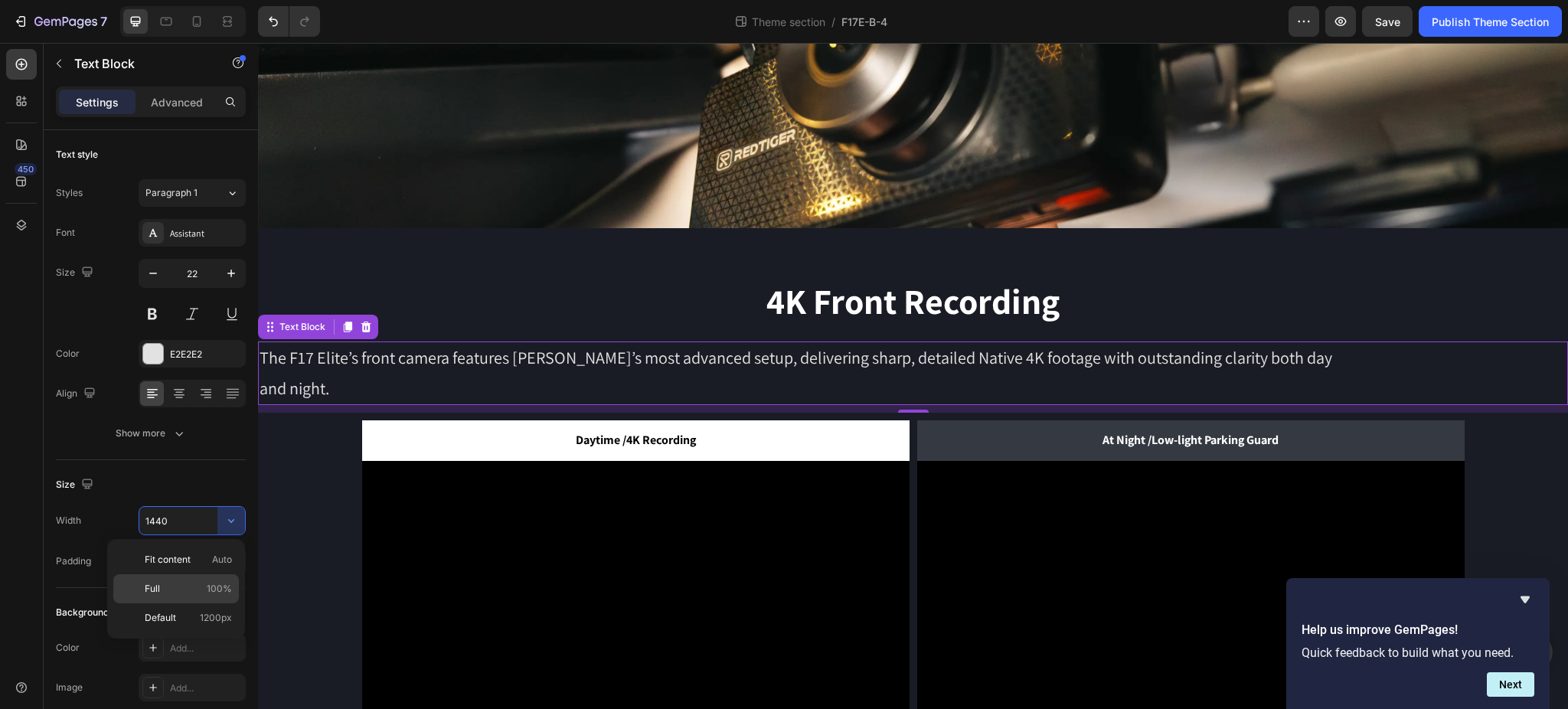
click at [175, 587] on p "Full 100%" at bounding box center [188, 589] width 87 height 14
type input "100%"
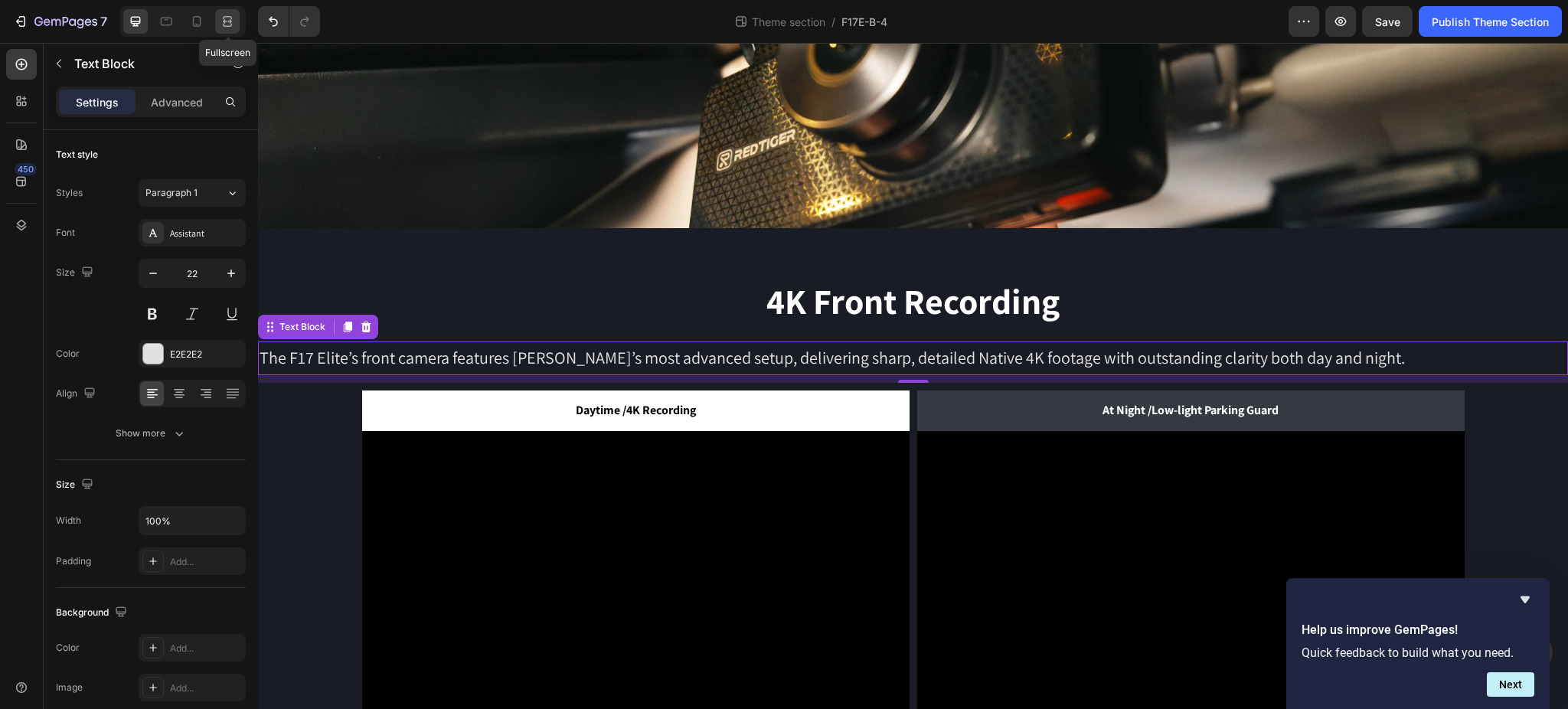
click at [225, 17] on icon at bounding box center [227, 18] width 9 height 3
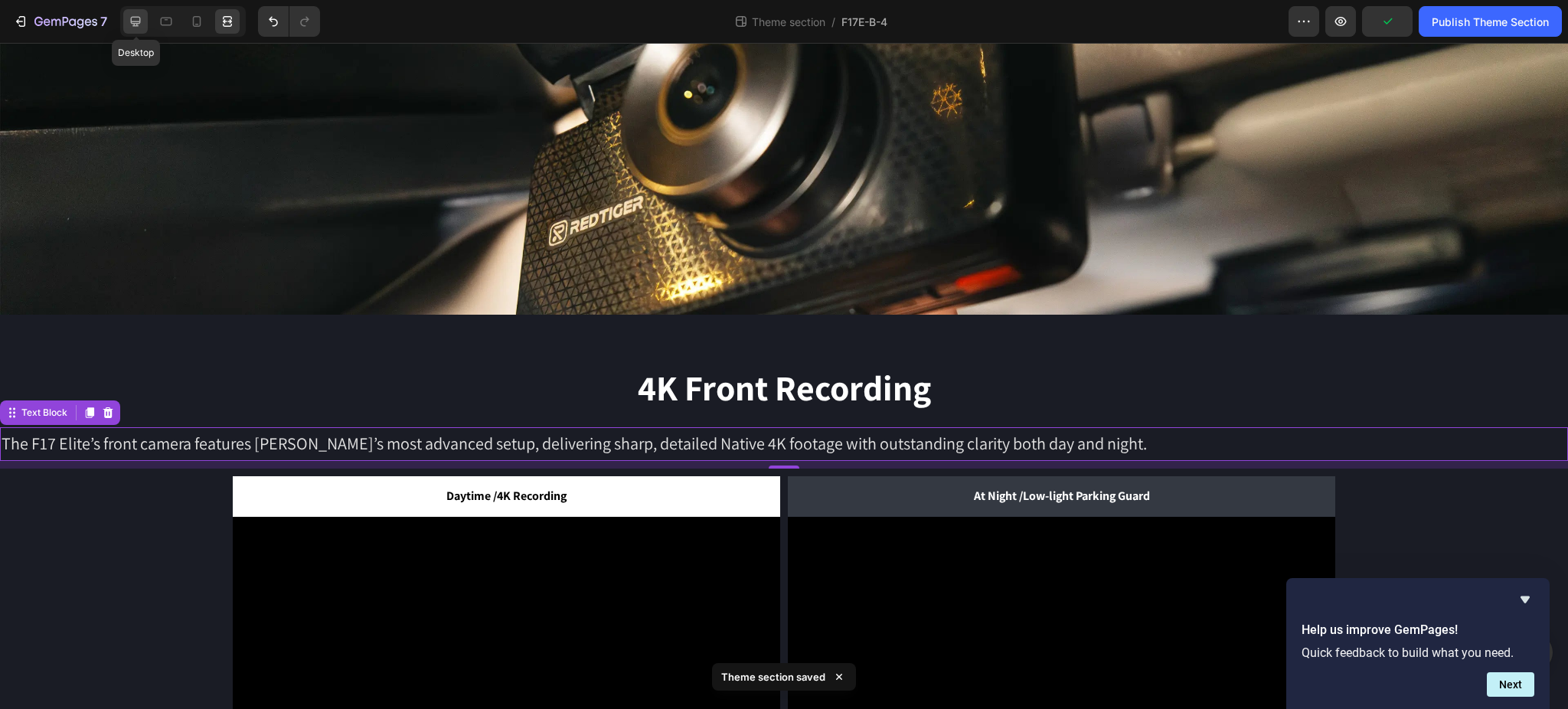
click at [131, 25] on icon at bounding box center [135, 21] width 15 height 15
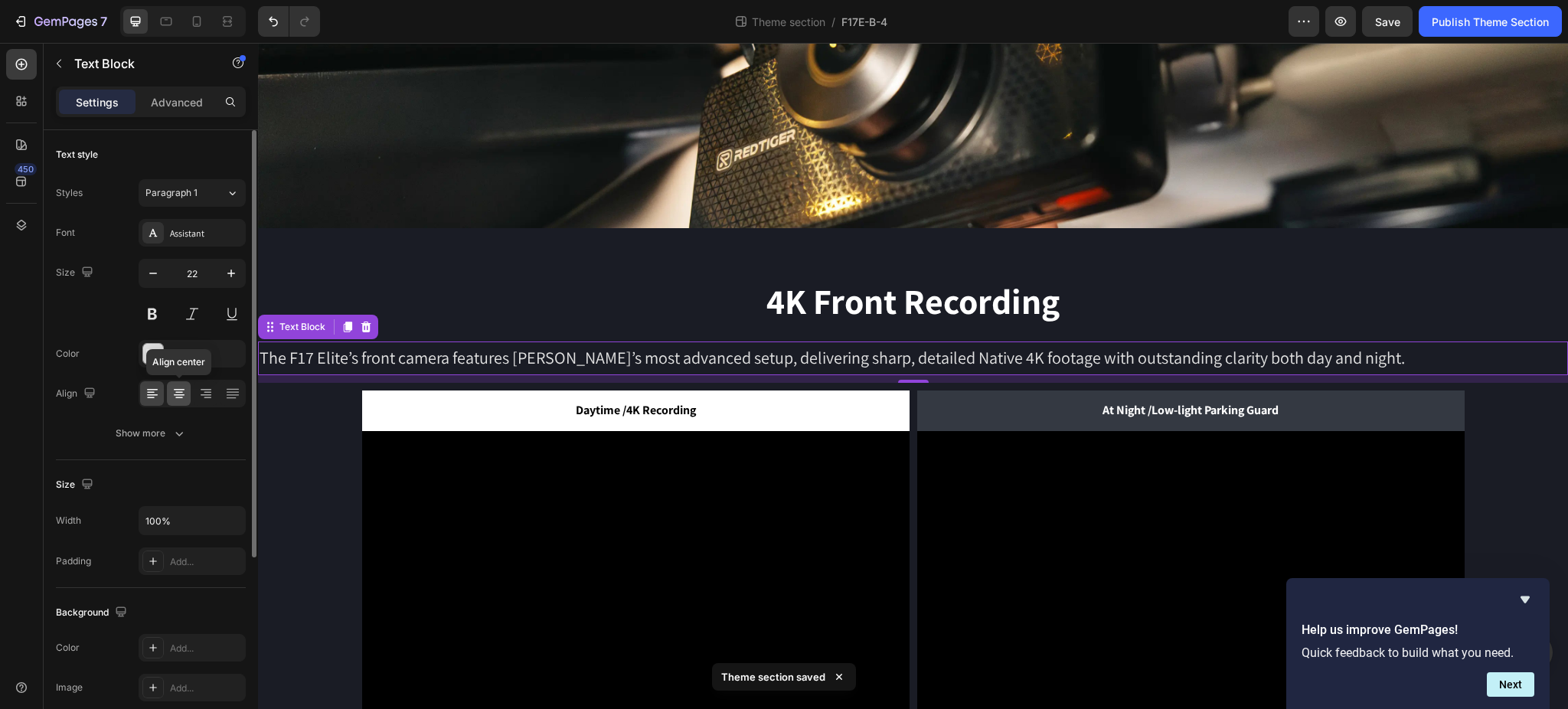
click at [175, 392] on icon at bounding box center [179, 393] width 8 height 2
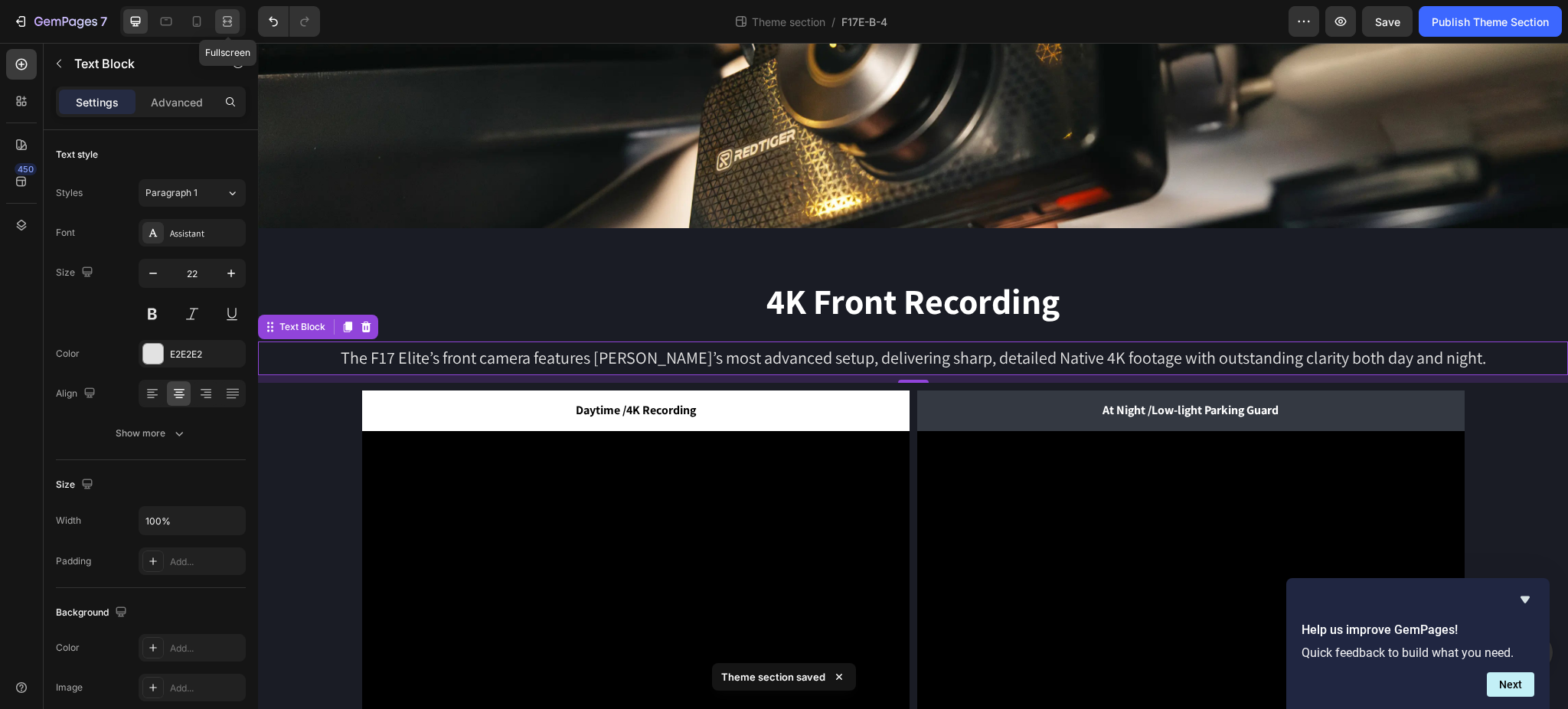
click at [223, 19] on icon at bounding box center [228, 21] width 15 height 15
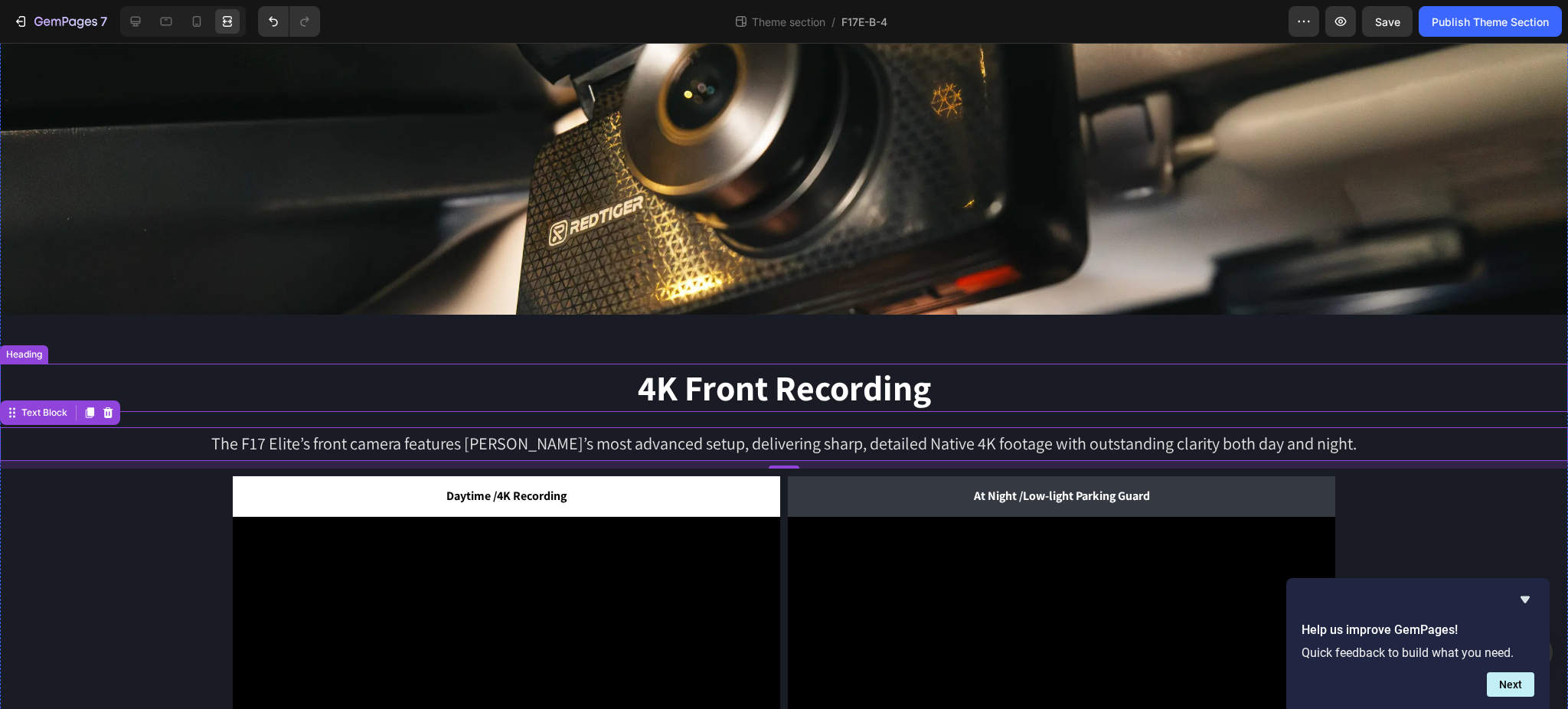
scroll to position [204, 0]
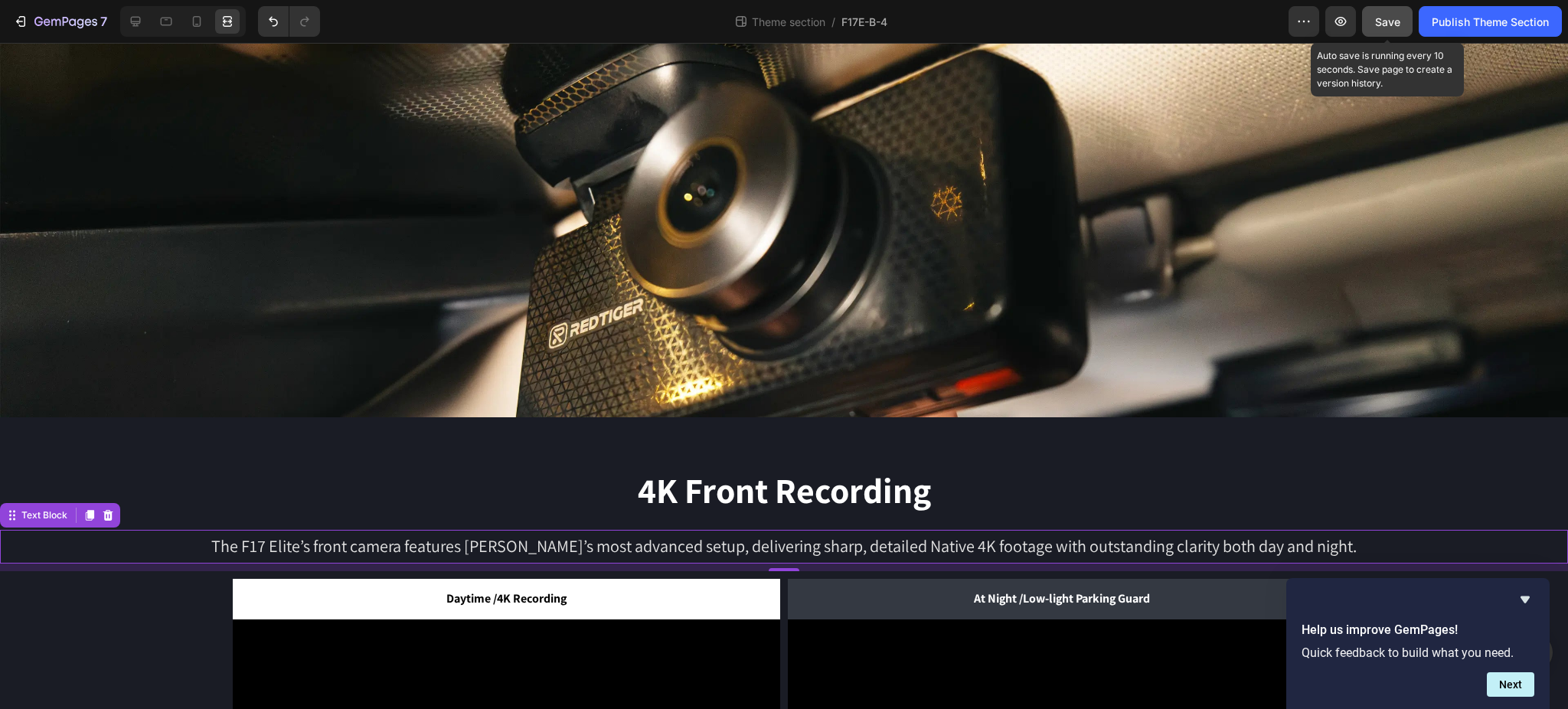
click at [1396, 18] on span "Save" at bounding box center [1388, 21] width 25 height 13
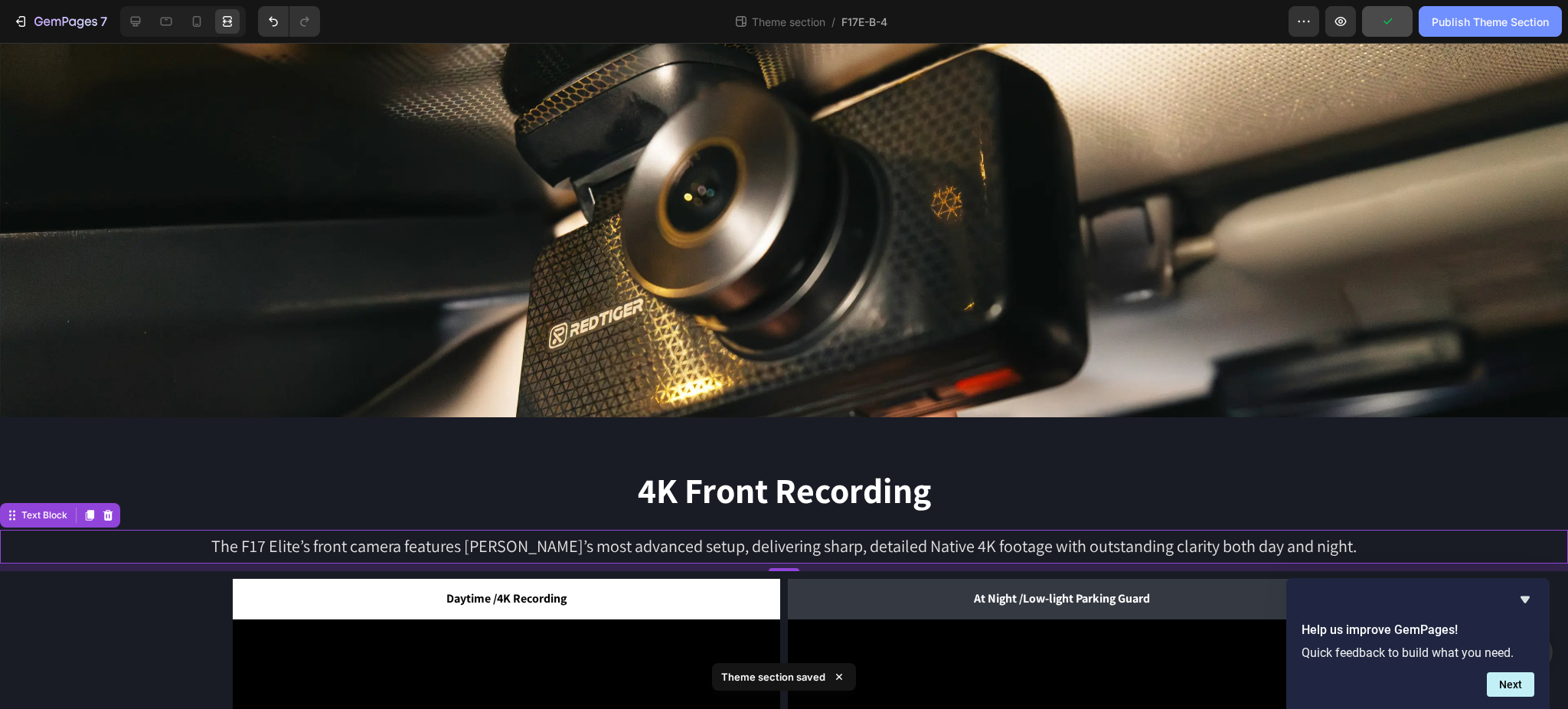
click at [1535, 28] on div "Publish Theme Section" at bounding box center [1490, 21] width 117 height 16
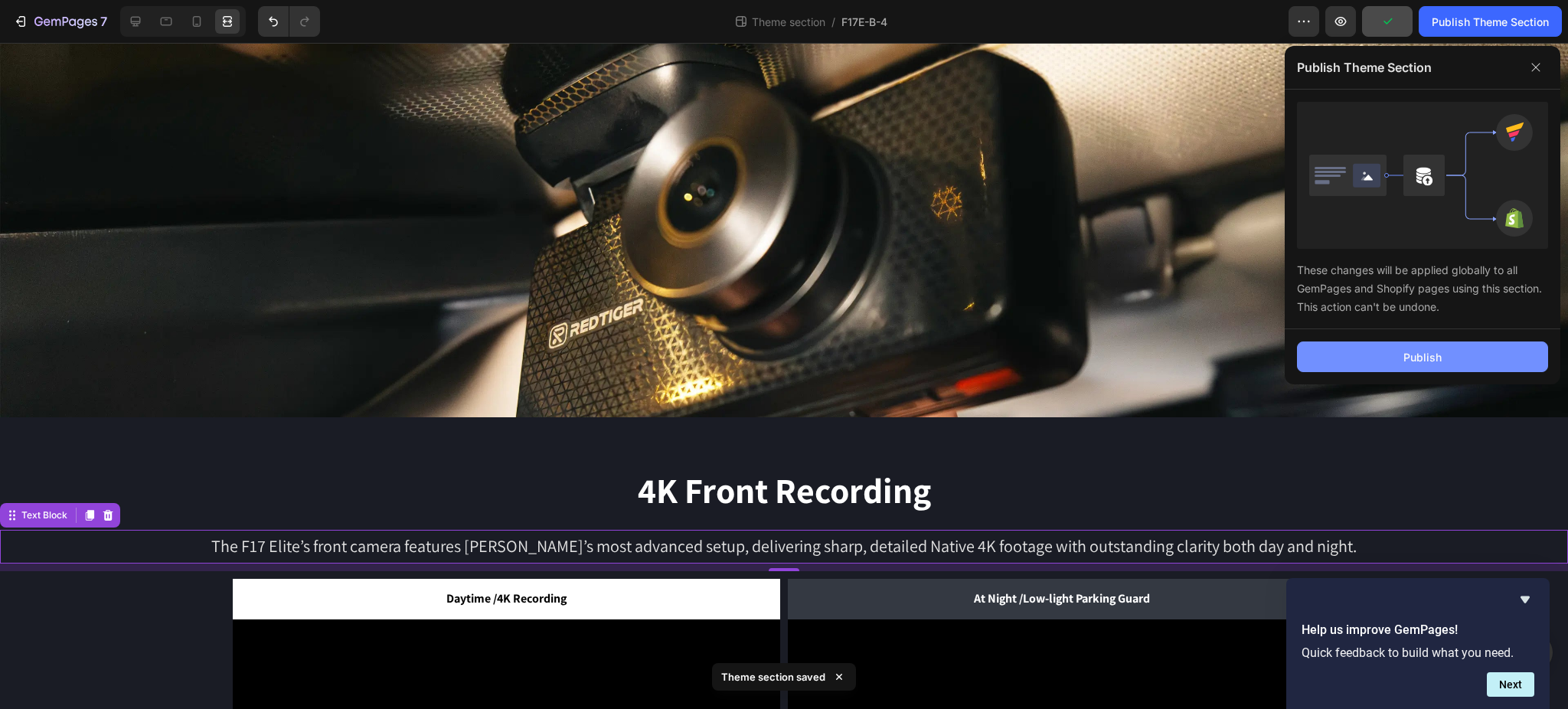
click at [1497, 364] on button "Publish" at bounding box center [1422, 356] width 251 height 30
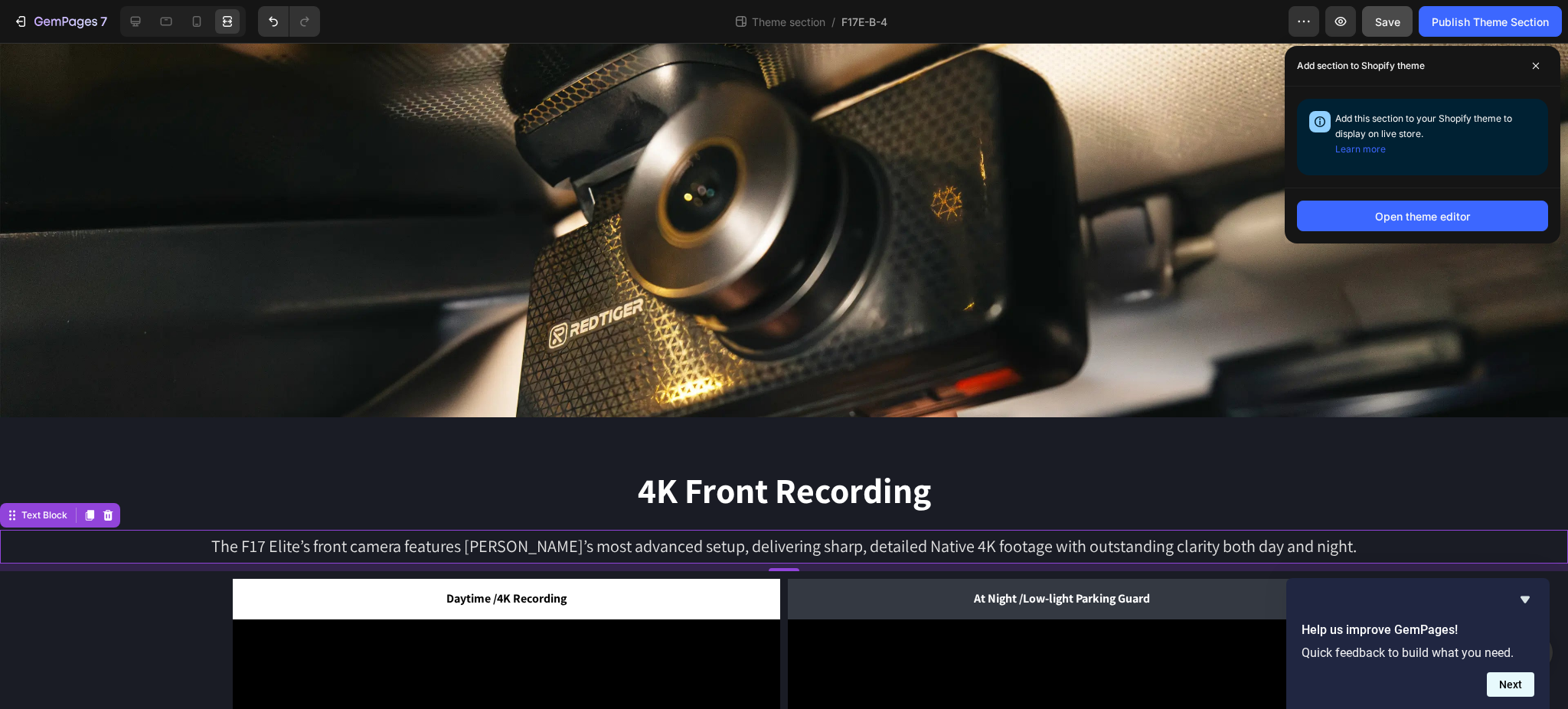
click at [1527, 690] on button "Next" at bounding box center [1510, 684] width 47 height 25
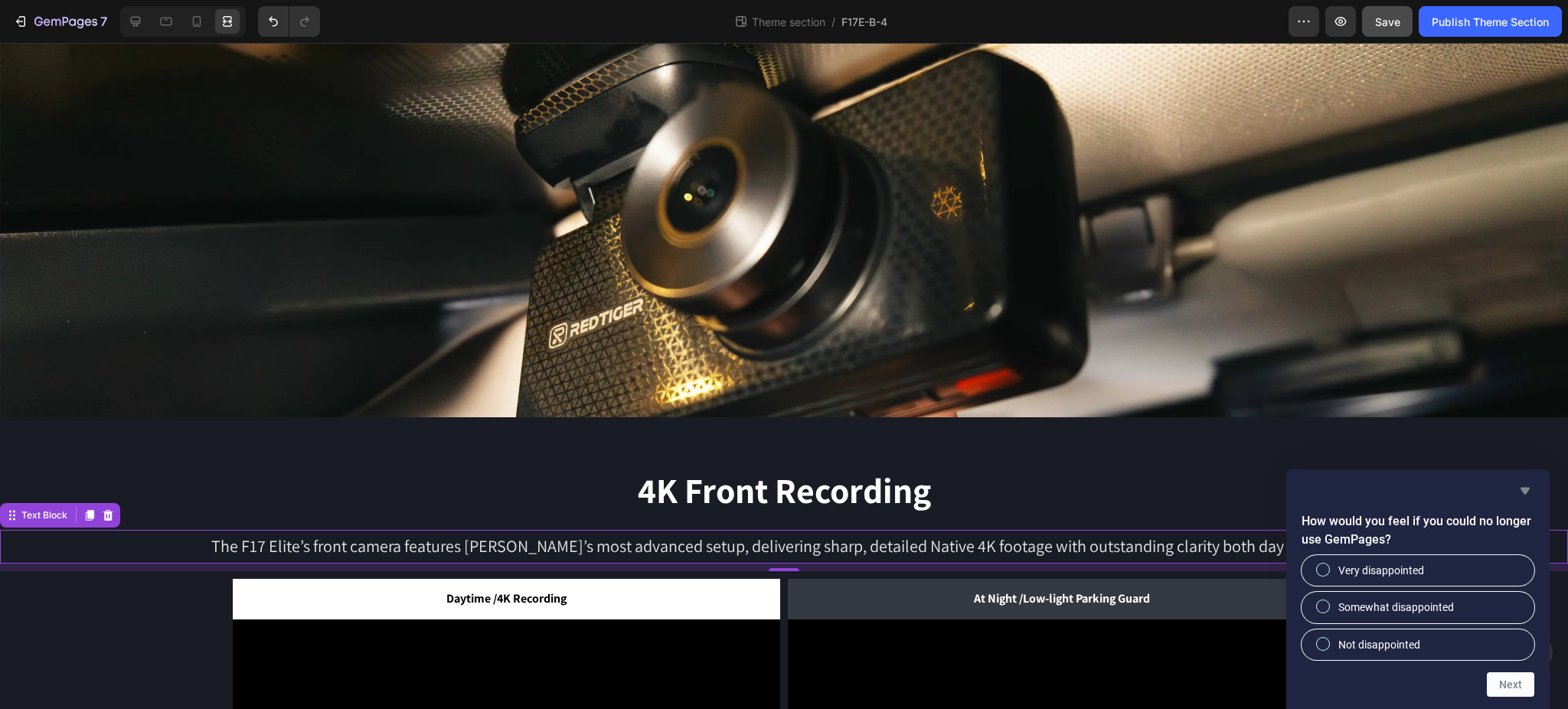
click at [1528, 497] on icon "Hide survey" at bounding box center [1525, 491] width 19 height 19
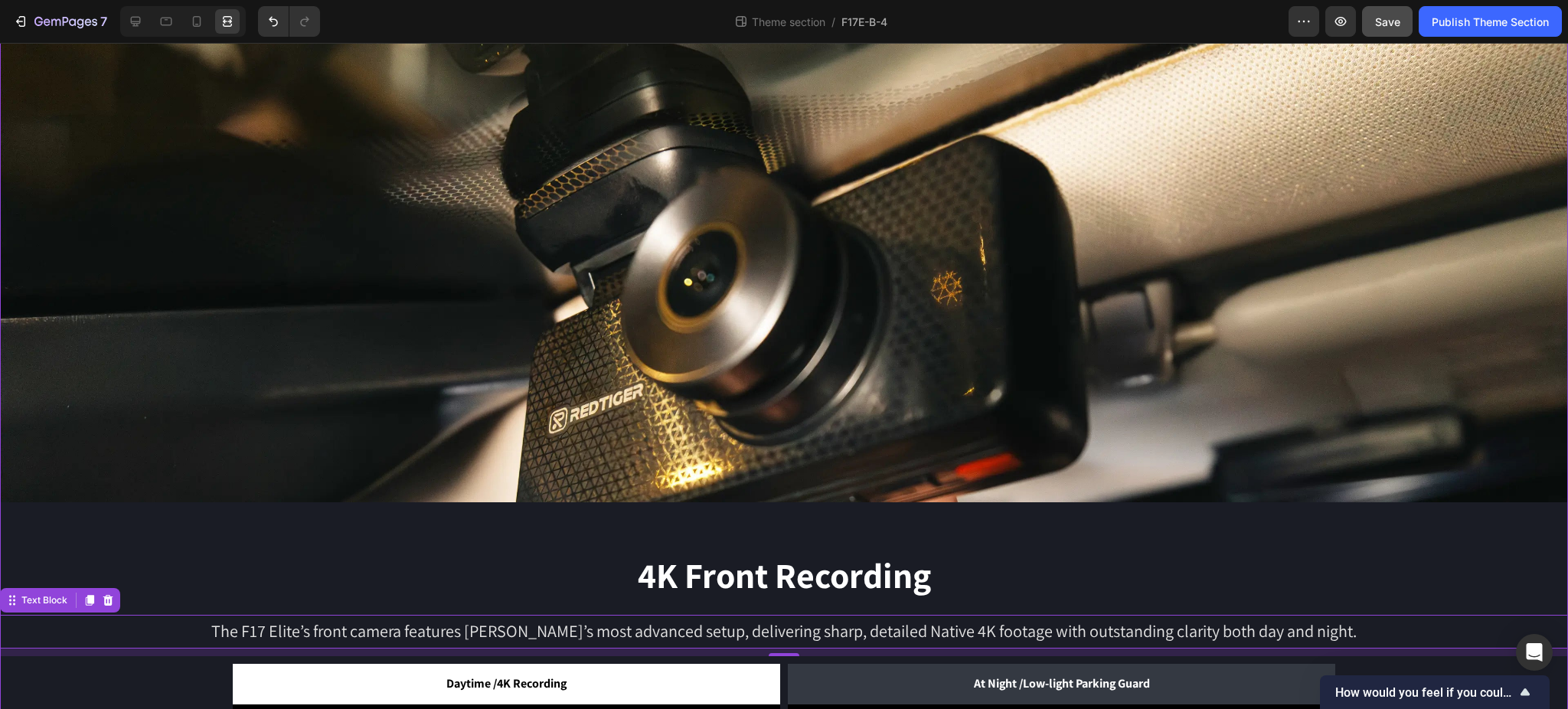
scroll to position [0, 0]
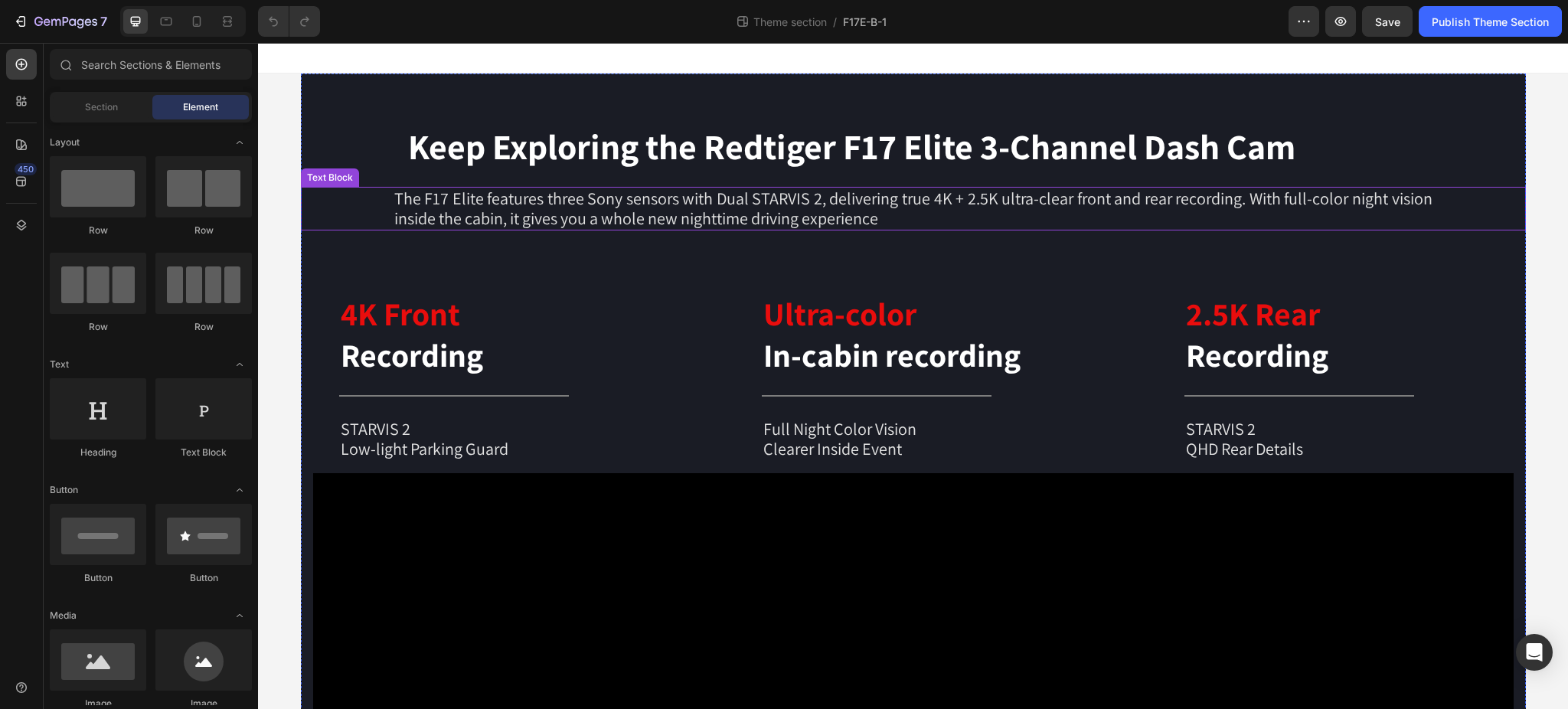
click at [634, 194] on p "The F17 Elite features three Sony sensors with Dual STARVIS 2, delivering true …" at bounding box center [913, 209] width 1038 height 41
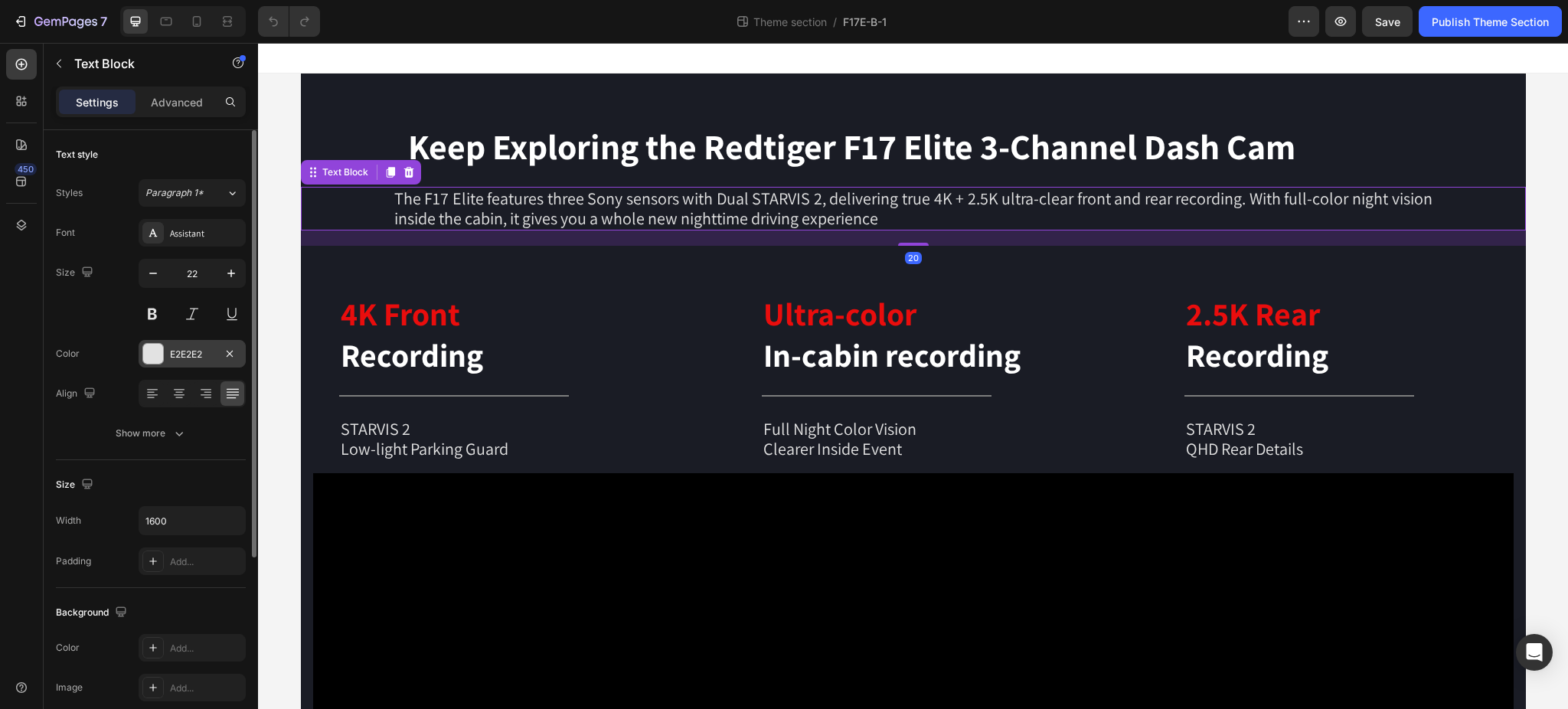
click at [189, 352] on div "E2E2E2" at bounding box center [192, 354] width 44 height 14
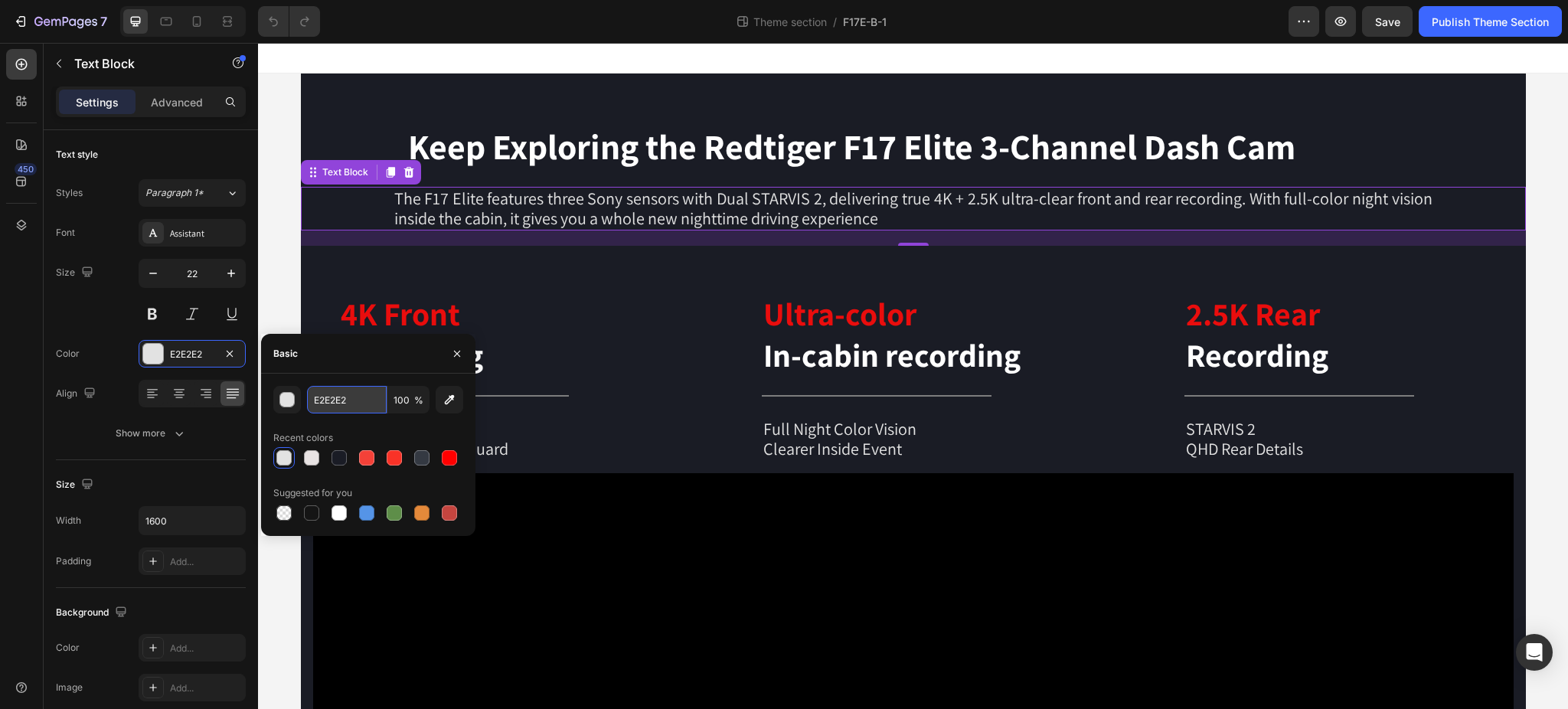
click at [344, 400] on input "E2E2E2" at bounding box center [347, 399] width 80 height 28
click at [190, 353] on div "E2E2E2" at bounding box center [192, 354] width 44 height 14
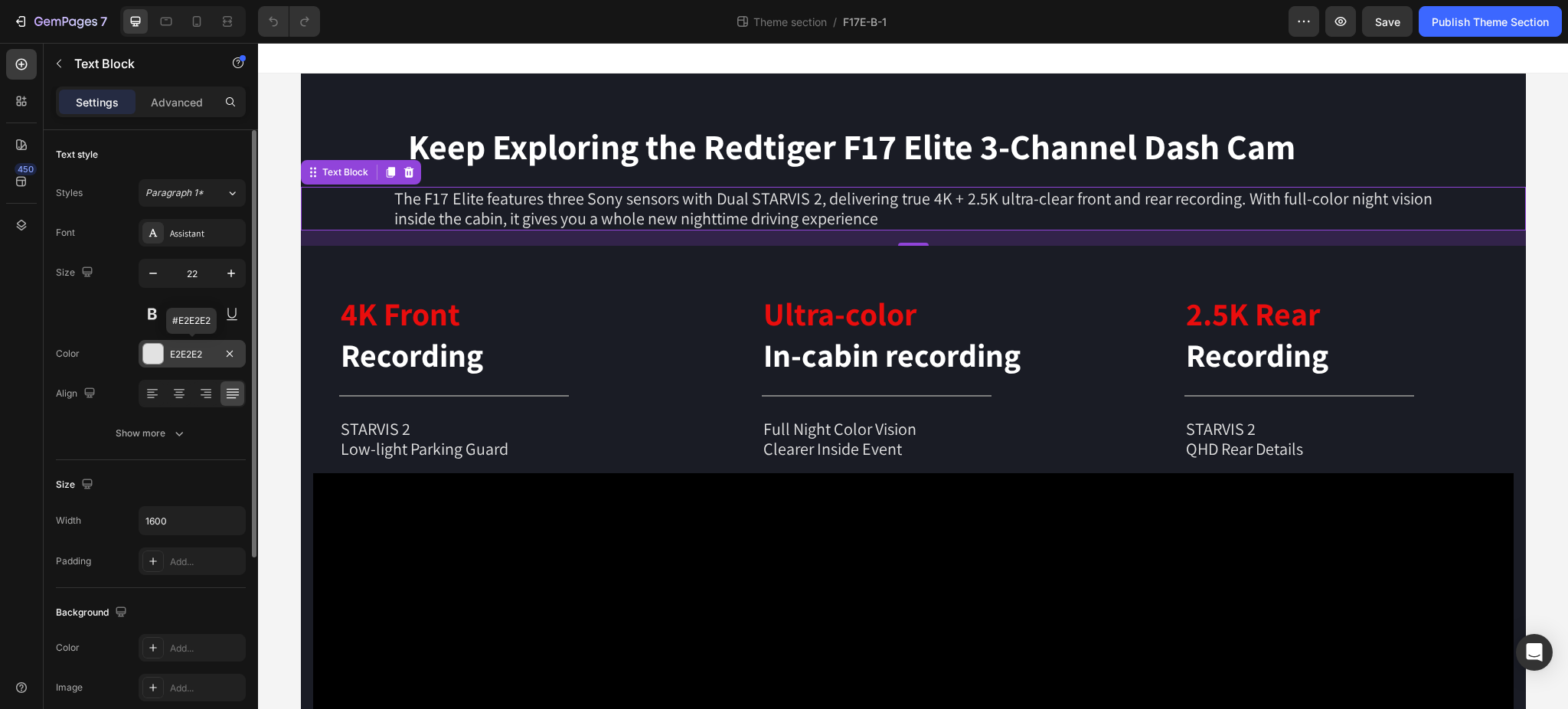
click at [190, 353] on div "E2E2E2" at bounding box center [192, 354] width 44 height 14
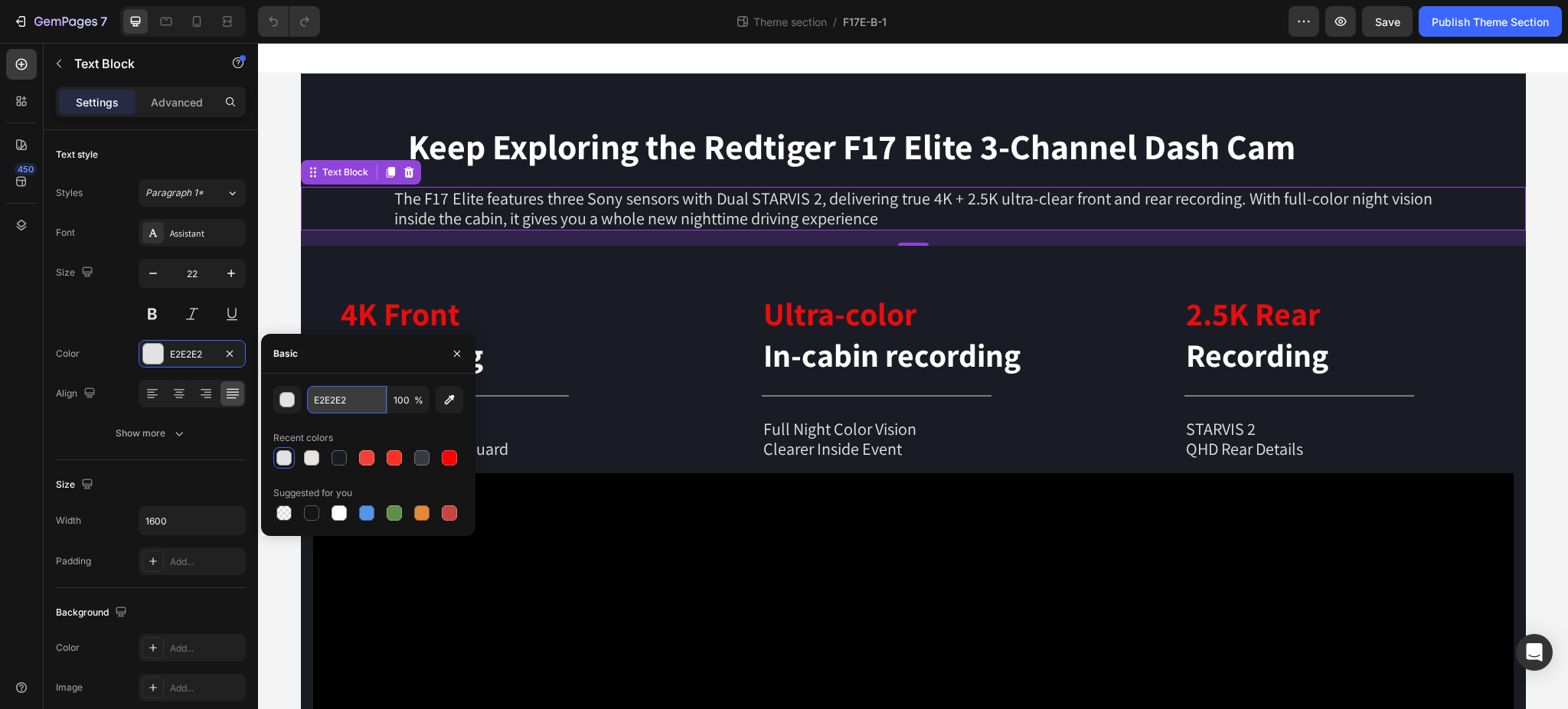
click at [355, 408] on input "E2E2E2" at bounding box center [347, 399] width 80 height 28
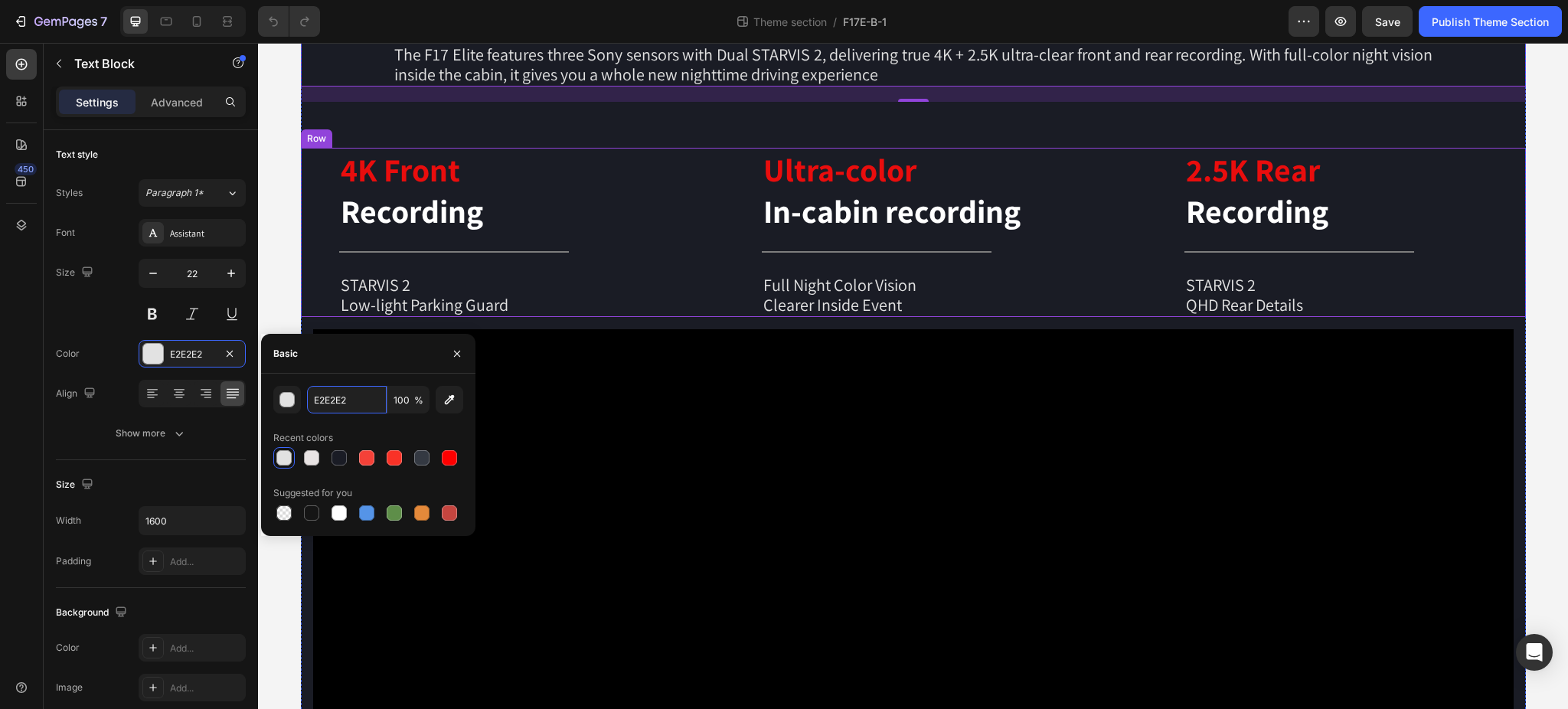
scroll to position [536, 0]
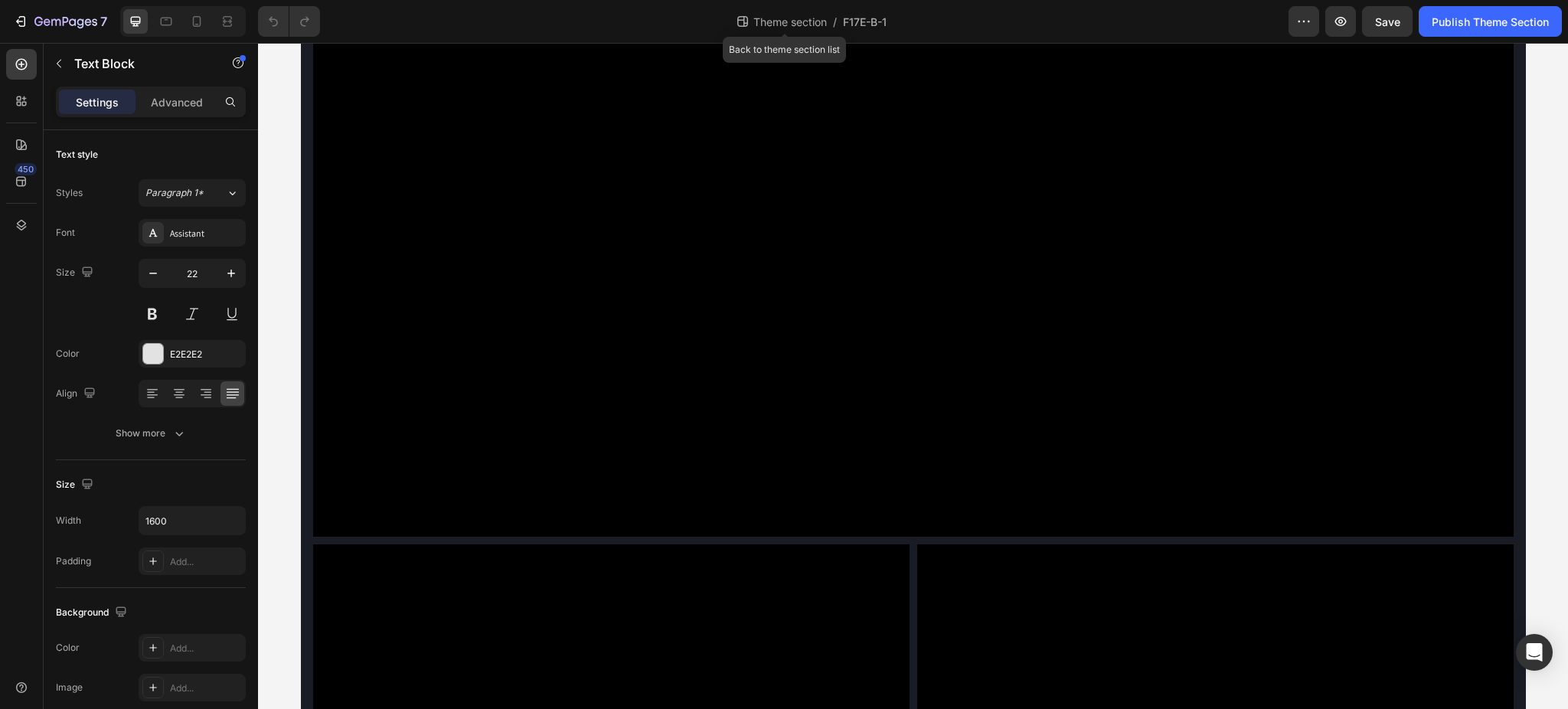
click at [767, 26] on span "Theme section" at bounding box center [790, 21] width 80 height 16
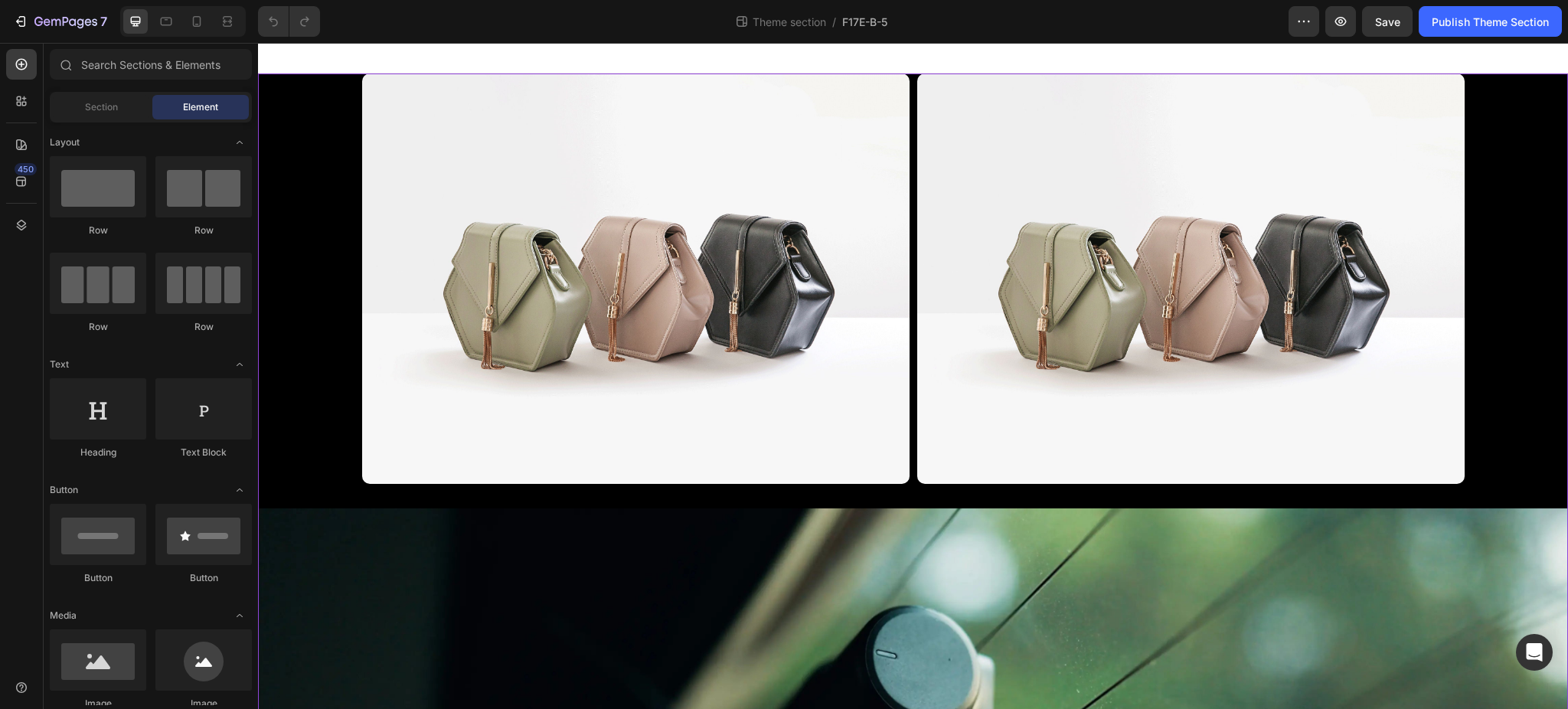
click at [298, 94] on div "Image Image Row Image" at bounding box center [913, 534] width 1310 height 921
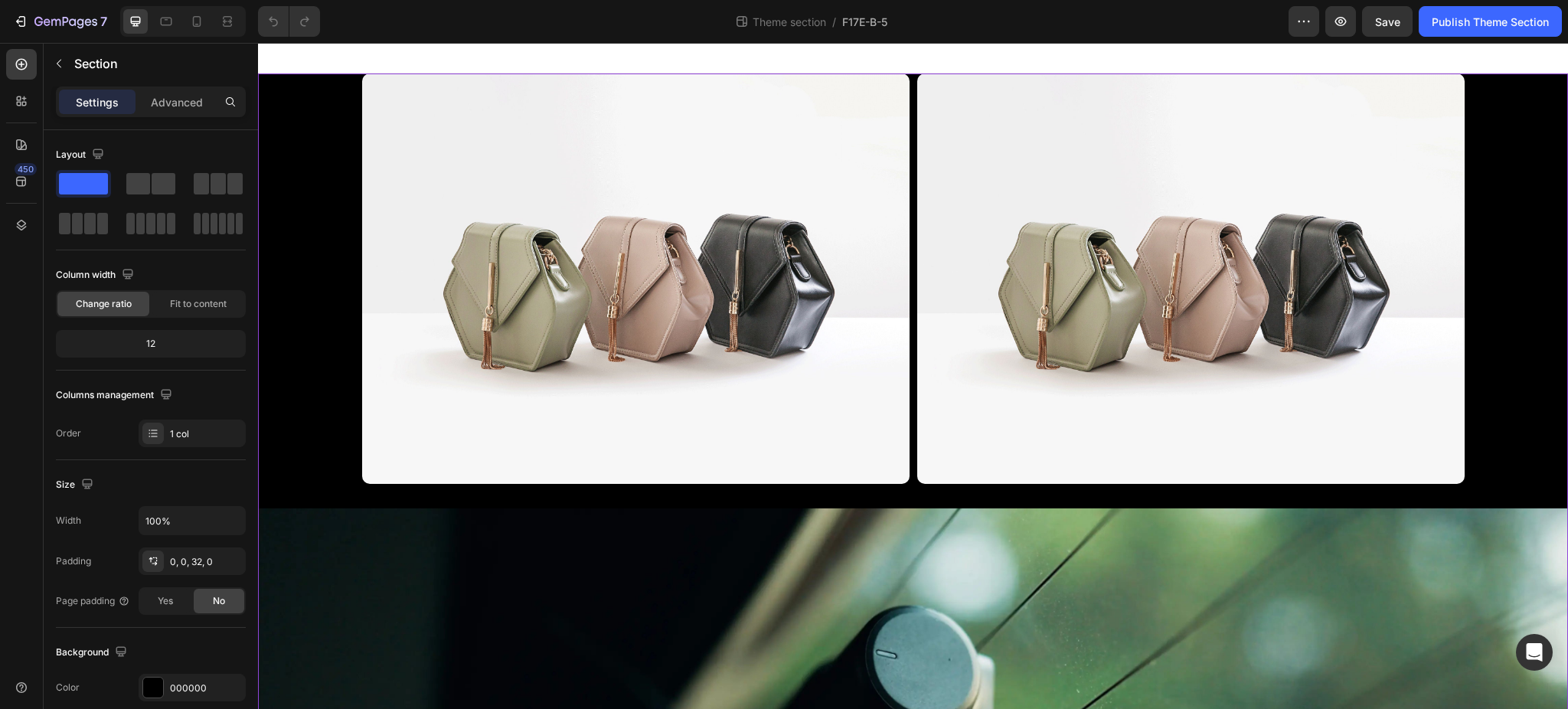
click at [320, 85] on div "Image Image Row Image" at bounding box center [913, 534] width 1310 height 921
click at [1484, 100] on div "Image Image Row Image" at bounding box center [913, 534] width 1310 height 921
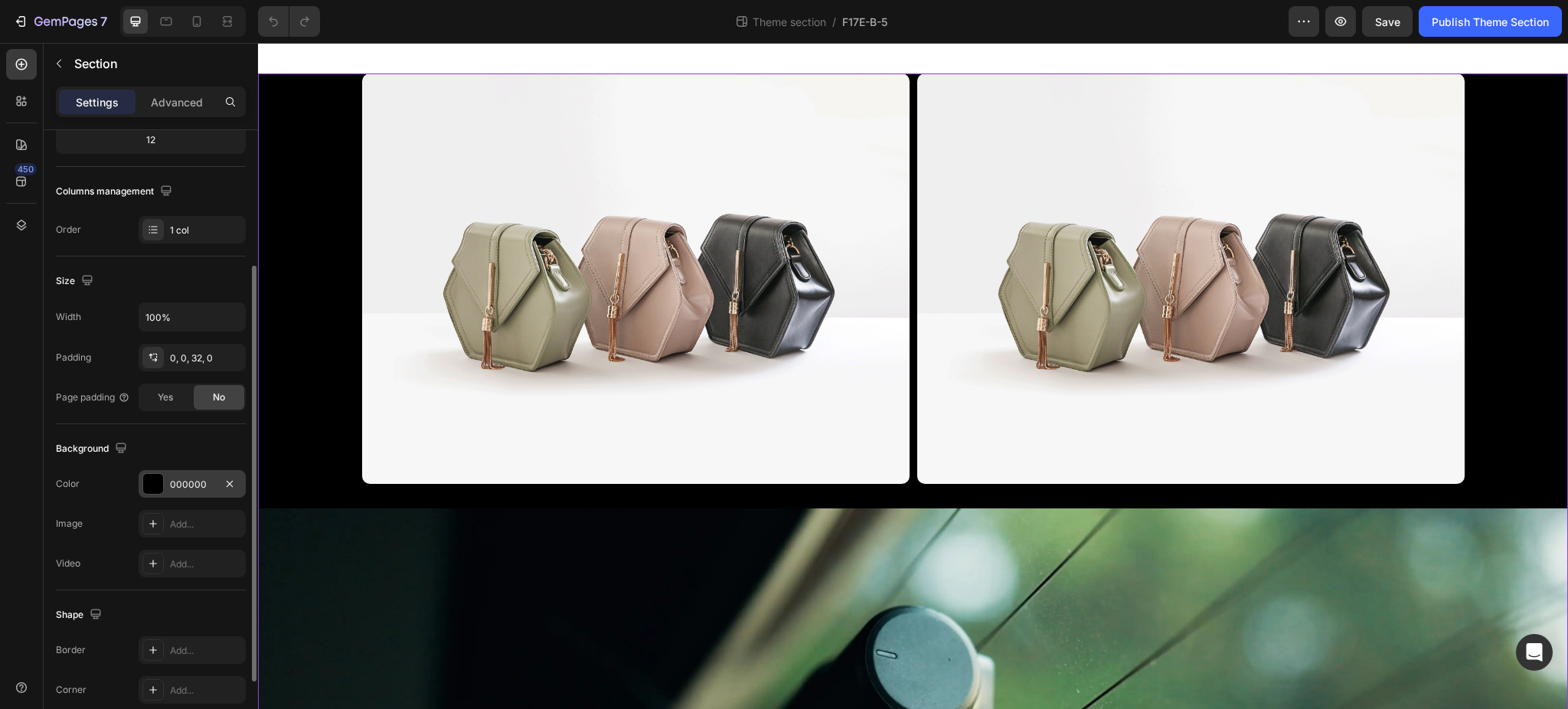
drag, startPoint x: 184, startPoint y: 486, endPoint x: 191, endPoint y: 489, distance: 7.6
click at [184, 486] on div "000000" at bounding box center [192, 484] width 44 height 14
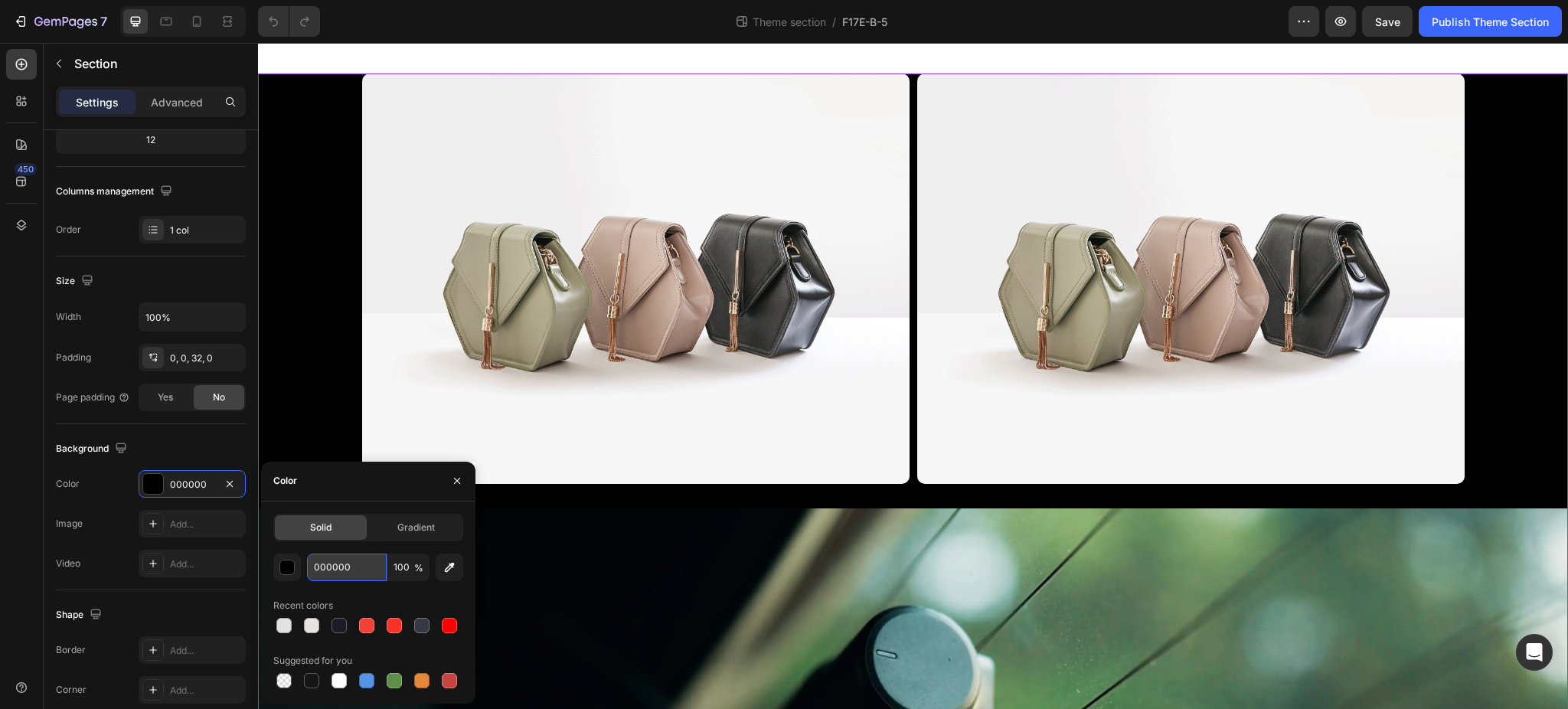
click at [348, 563] on input "000000" at bounding box center [347, 567] width 80 height 28
paste input "E2E2E2"
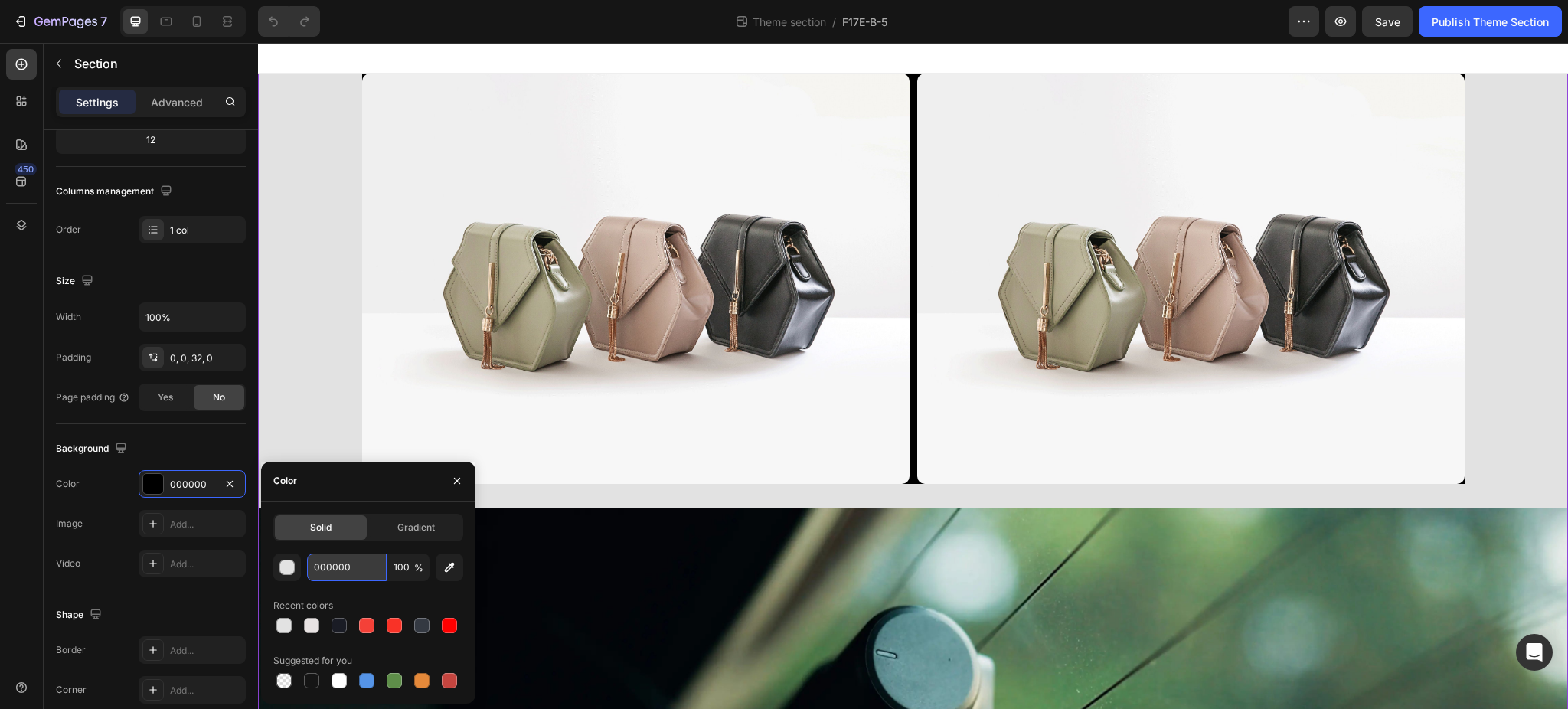
paste input "1a1c25"
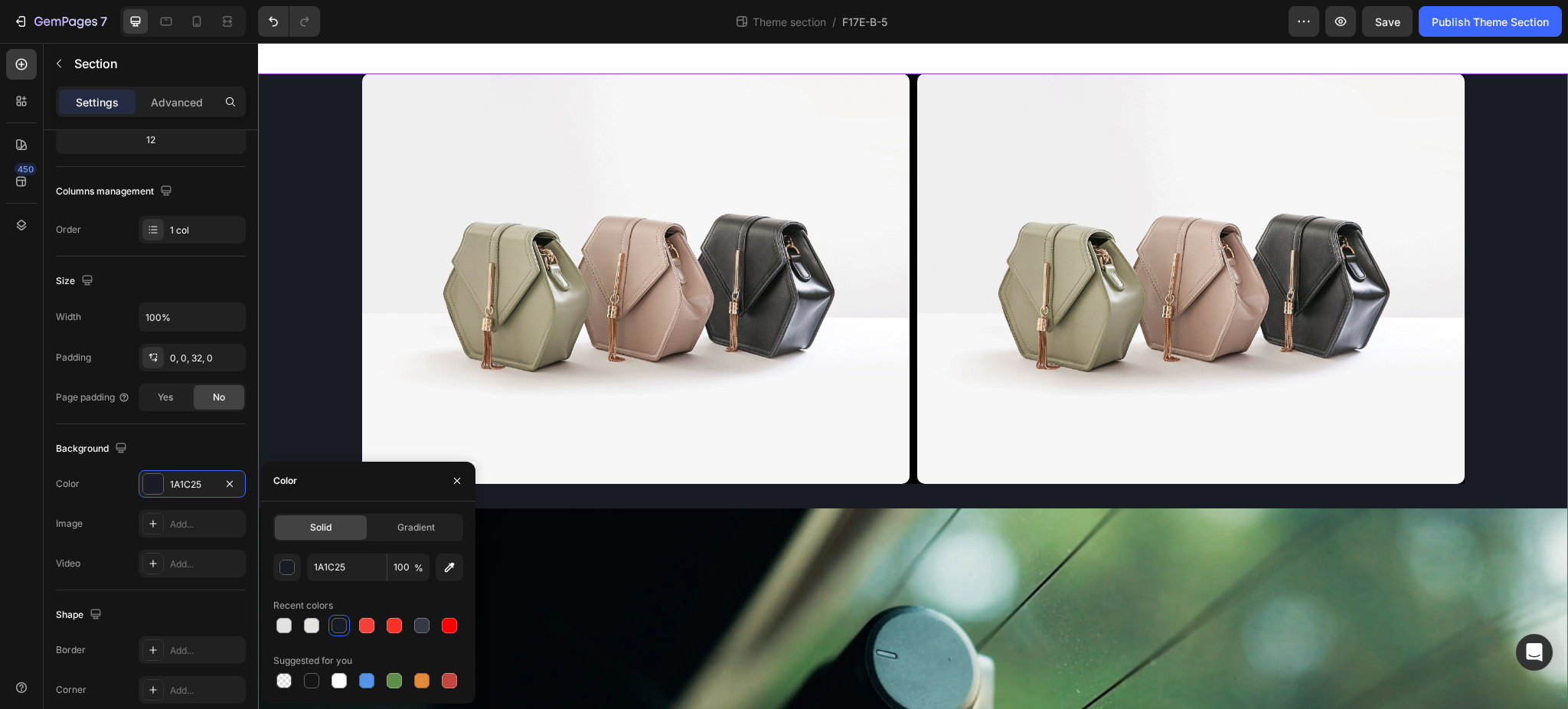
drag, startPoint x: 381, startPoint y: 488, endPoint x: 412, endPoint y: 477, distance: 32.9
click at [380, 488] on div "Color" at bounding box center [367, 481] width 214 height 40
click at [349, 572] on input "1A1C25" at bounding box center [347, 567] width 80 height 28
paste input "a1c"
type input "1A1C25"
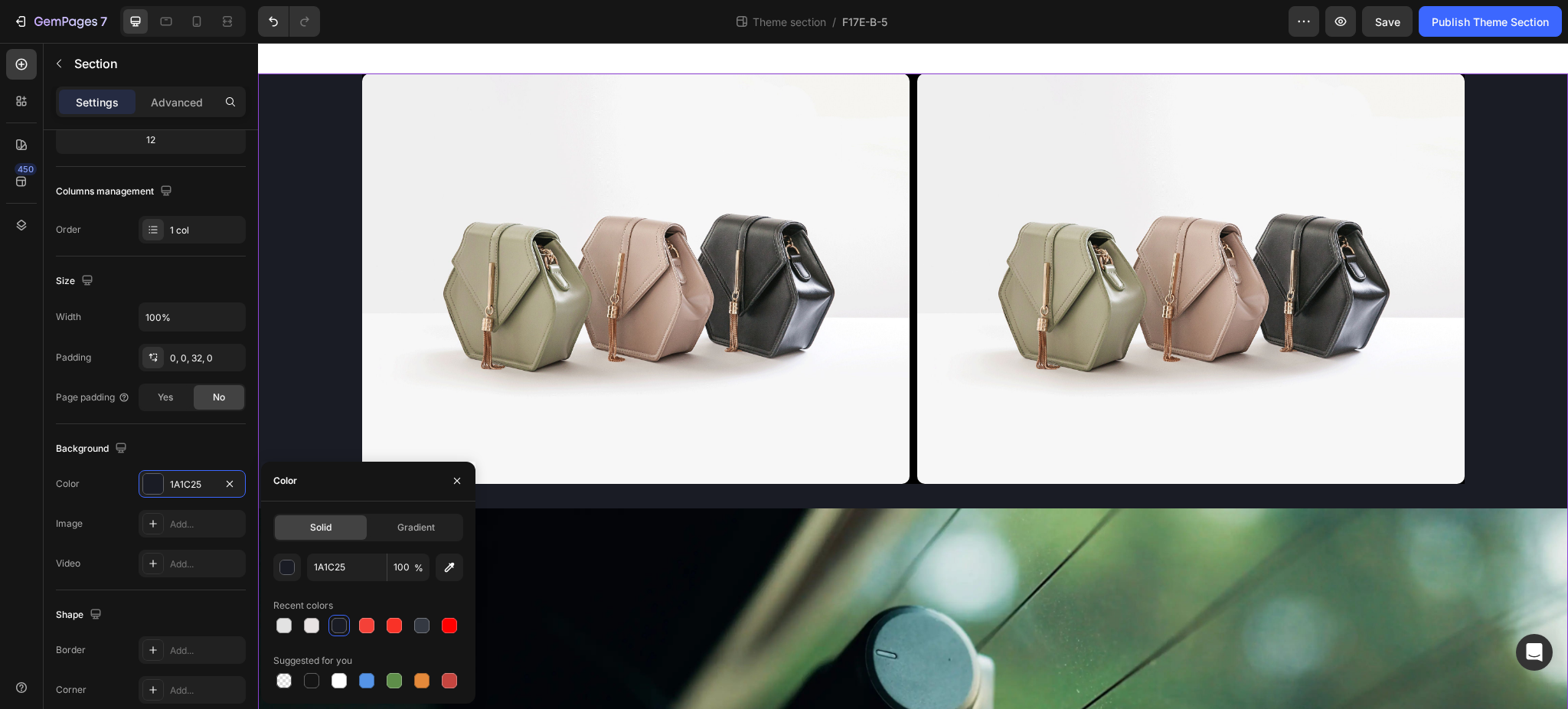
click at [409, 492] on div "Color" at bounding box center [367, 481] width 214 height 40
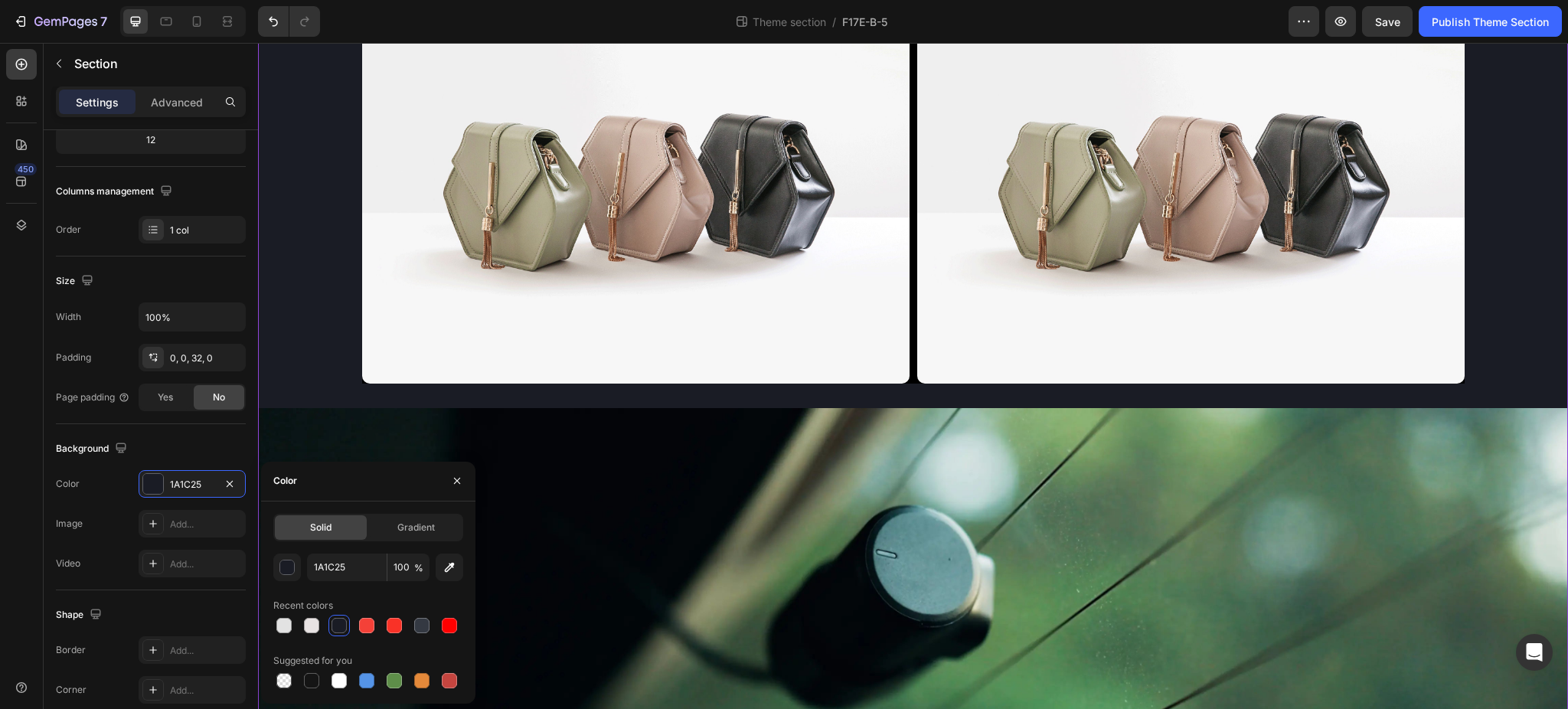
scroll to position [0, 0]
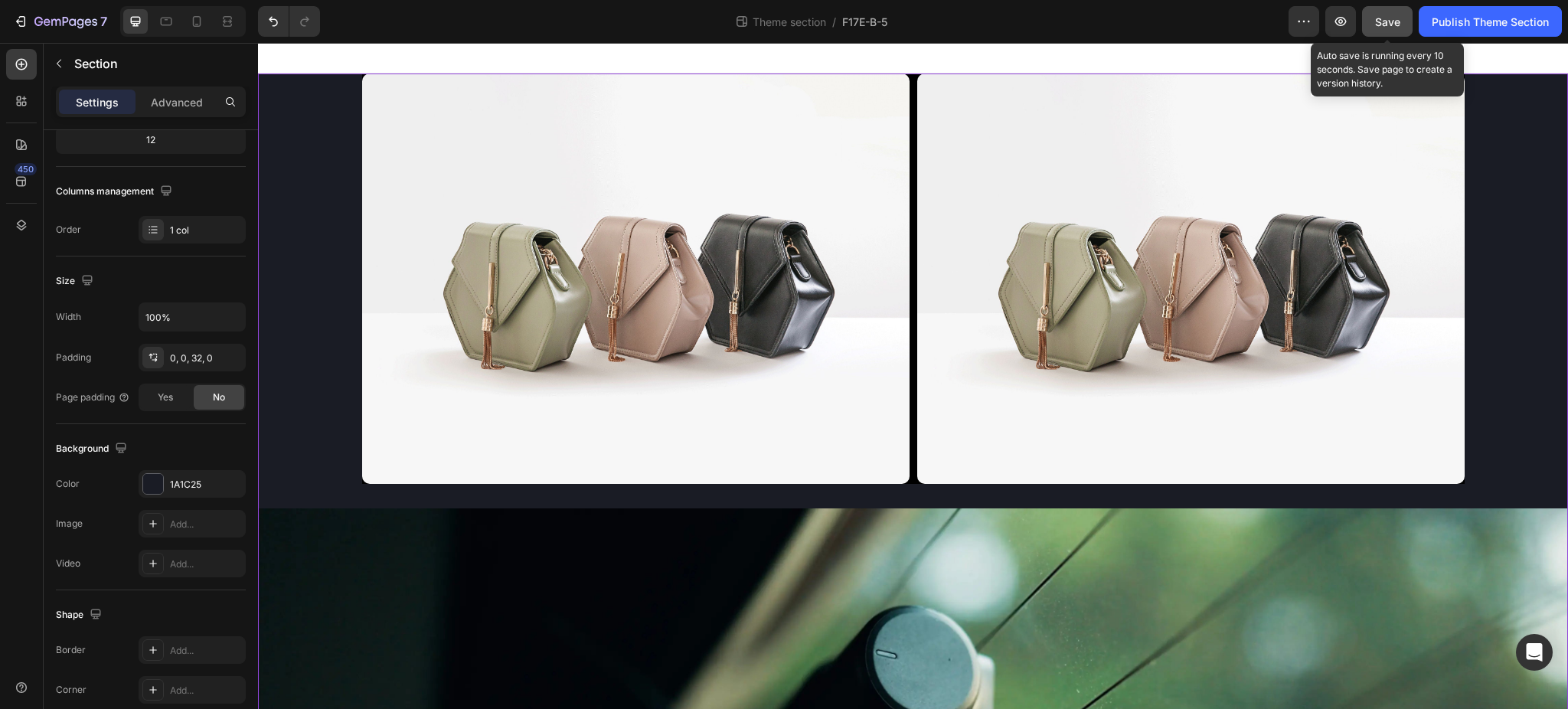
click at [1392, 25] on span "Save" at bounding box center [1388, 21] width 25 height 13
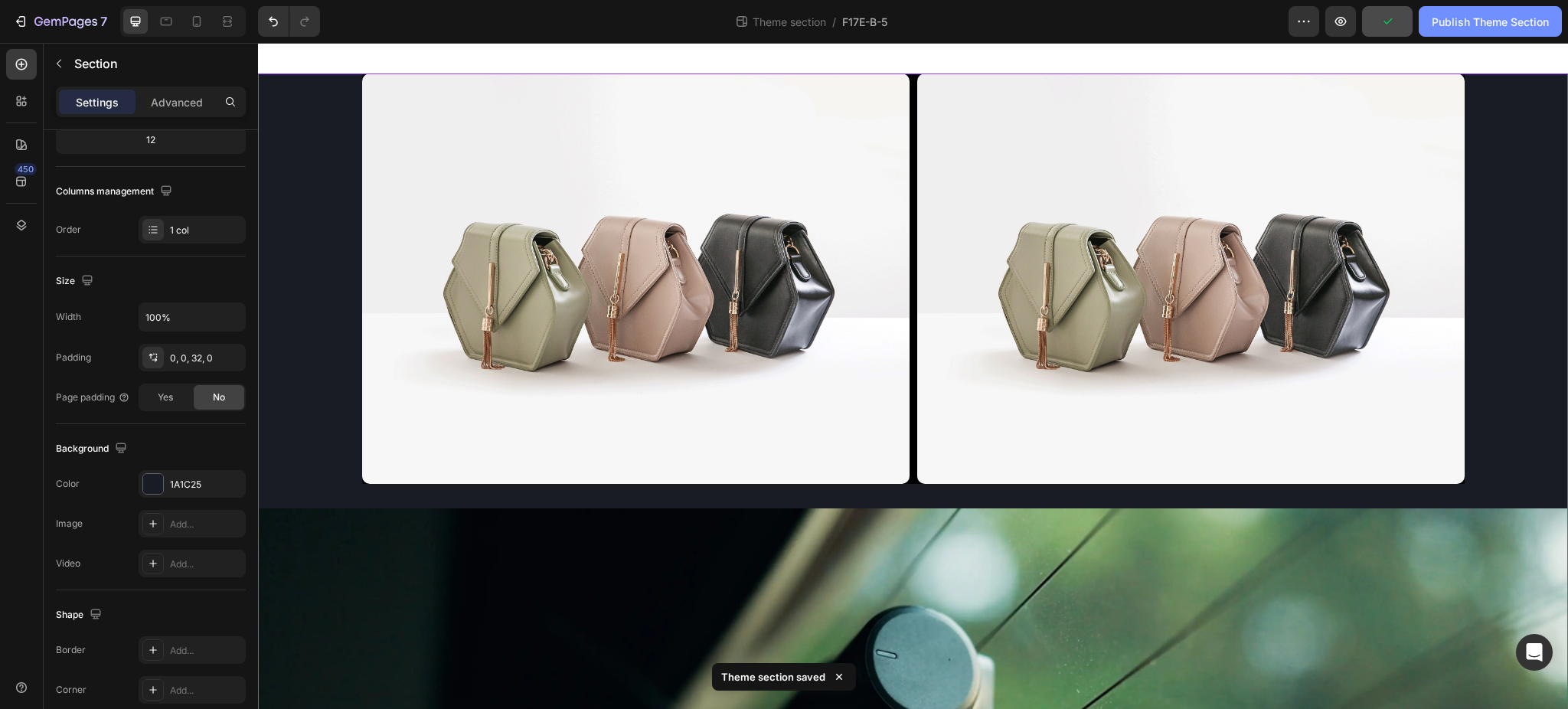
click at [1490, 20] on div "Publish Theme Section" at bounding box center [1490, 21] width 117 height 16
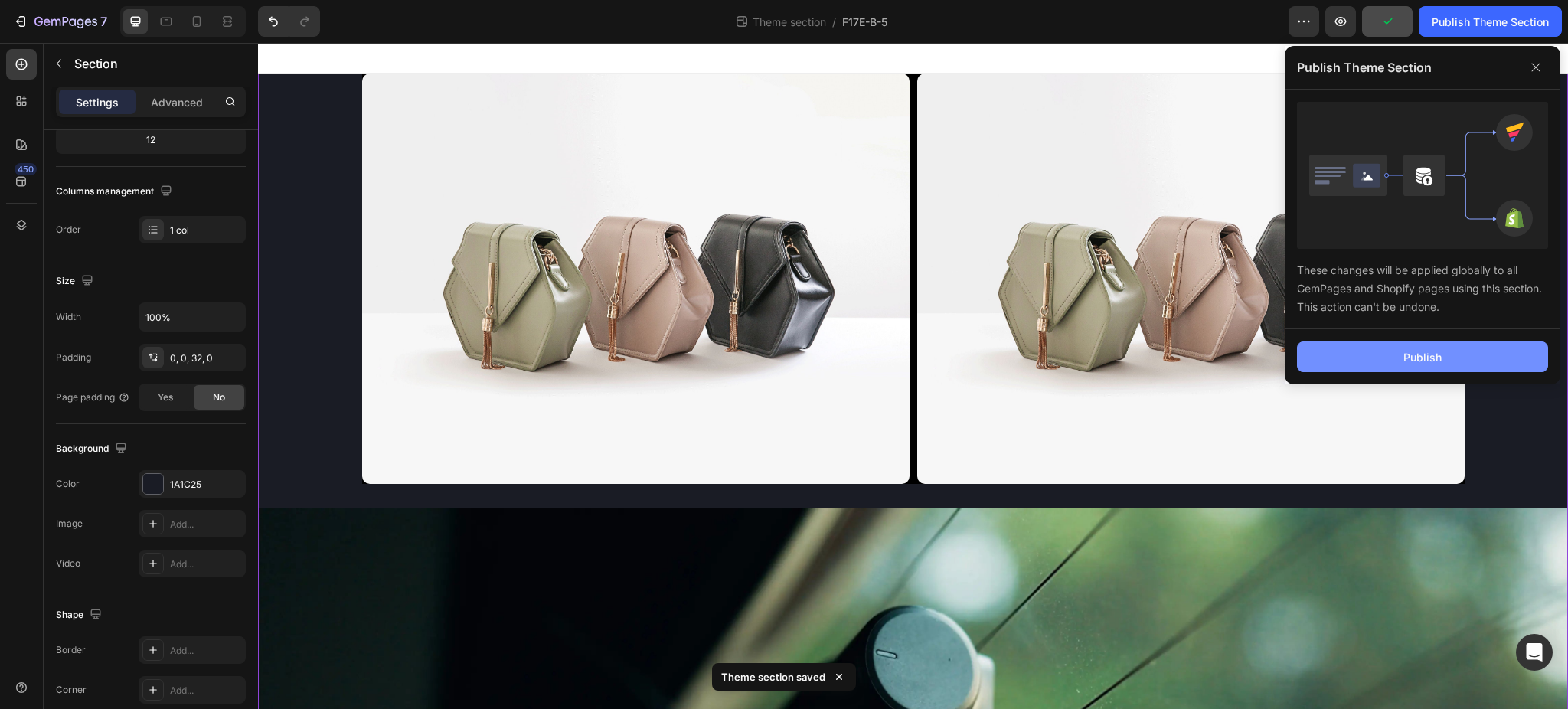
click at [1395, 360] on button "Publish" at bounding box center [1422, 356] width 251 height 30
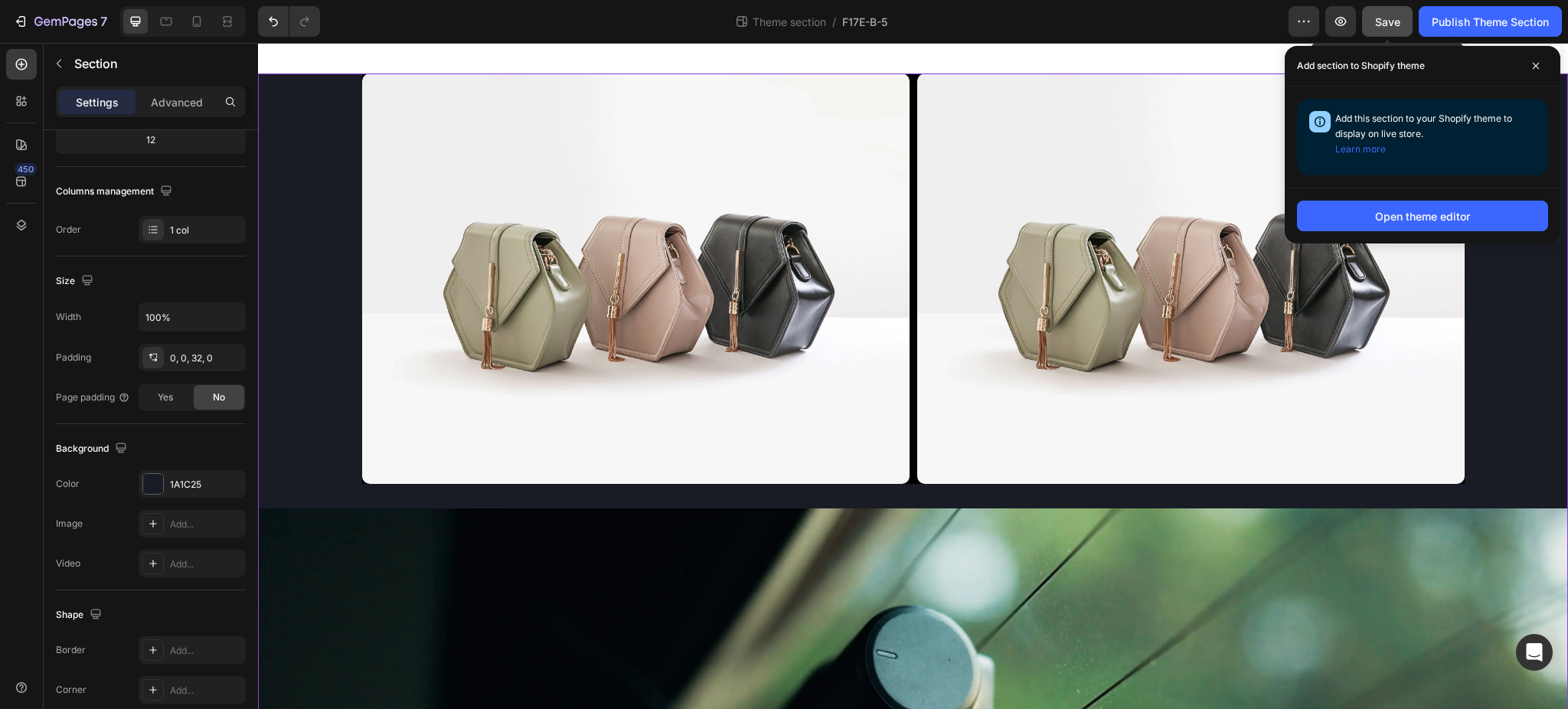
click at [1387, 21] on span "Save" at bounding box center [1388, 21] width 25 height 13
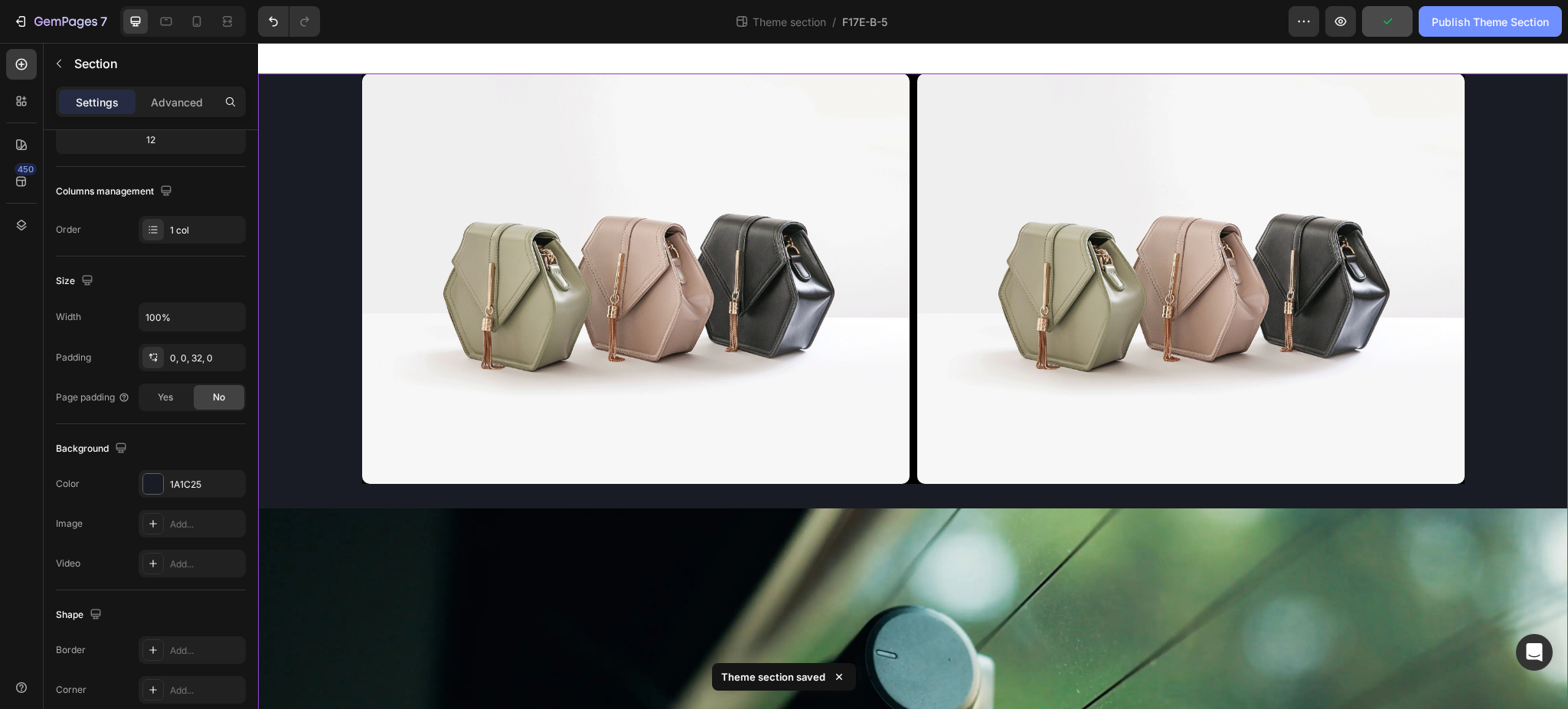
click at [1498, 20] on div "Publish Theme Section" at bounding box center [1490, 21] width 117 height 16
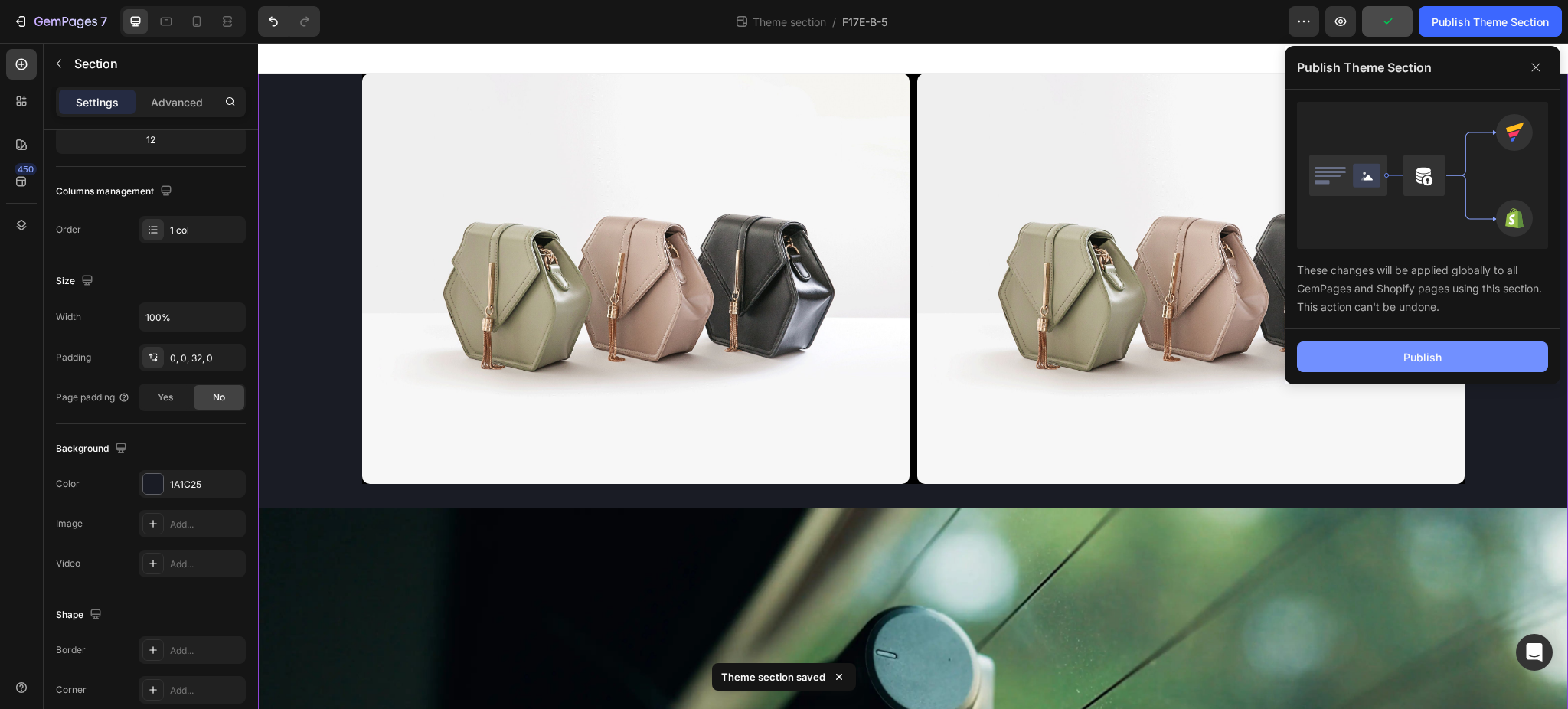
click at [1453, 360] on button "Publish" at bounding box center [1422, 356] width 251 height 30
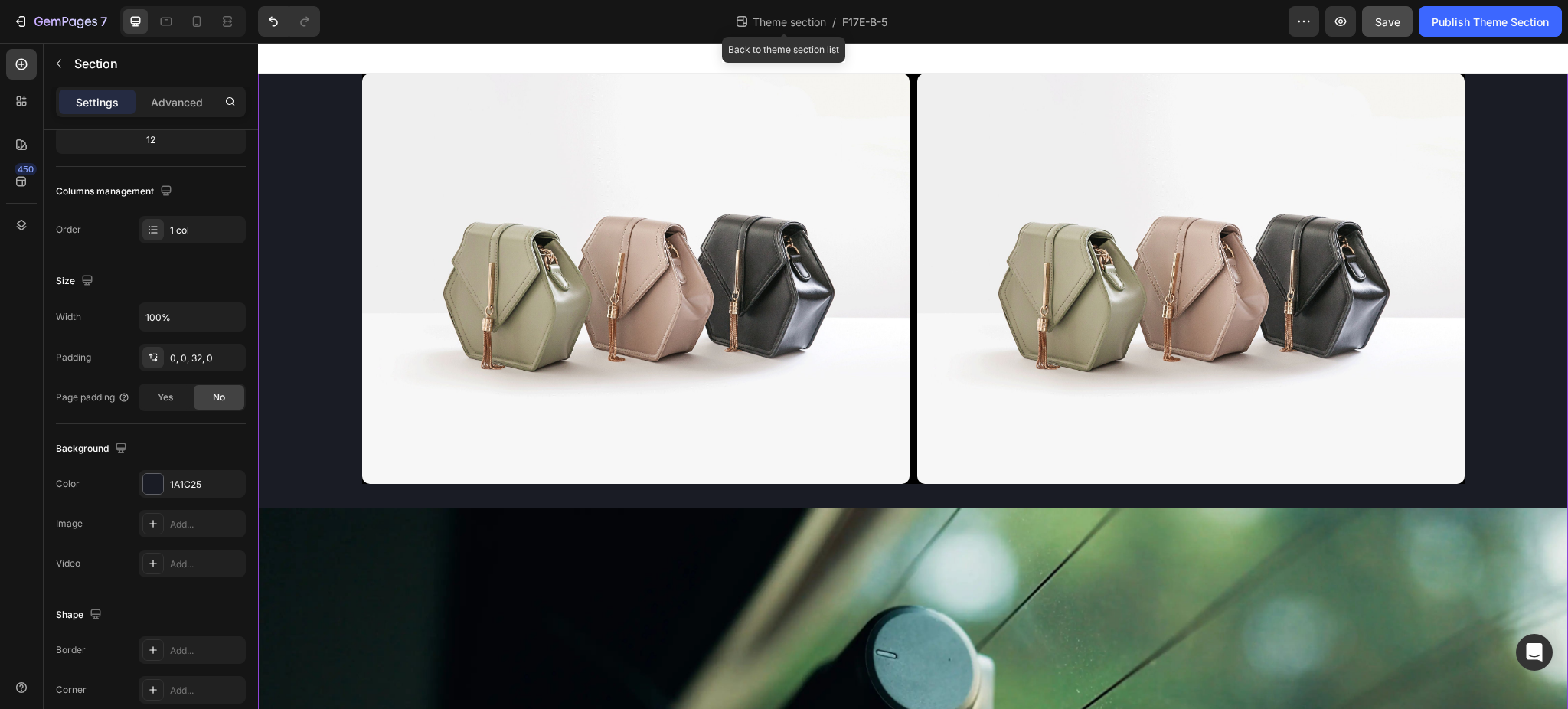
click at [796, 25] on span "Theme section" at bounding box center [790, 21] width 80 height 16
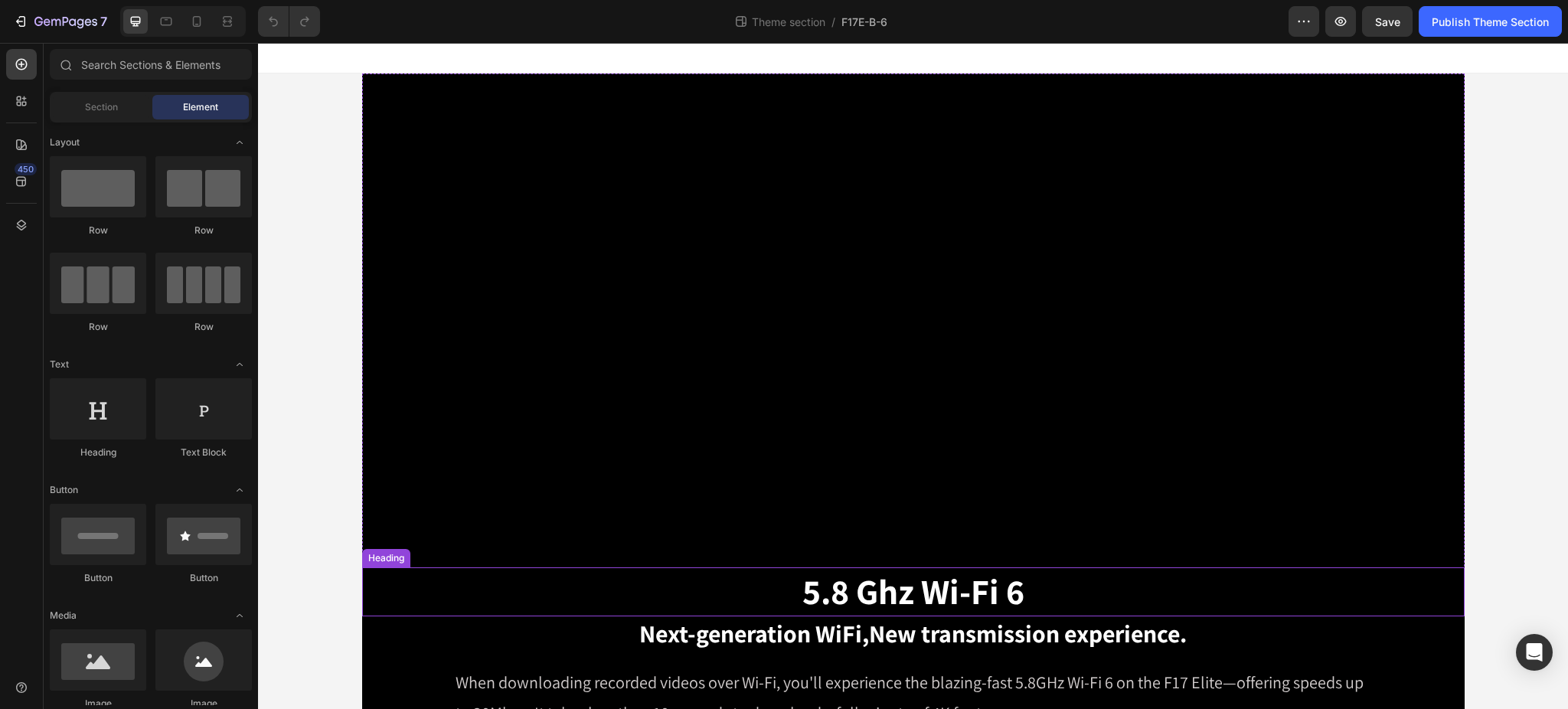
click at [1059, 585] on h2 "5.8 Ghz Wi-Fi 6" at bounding box center [913, 591] width 1103 height 49
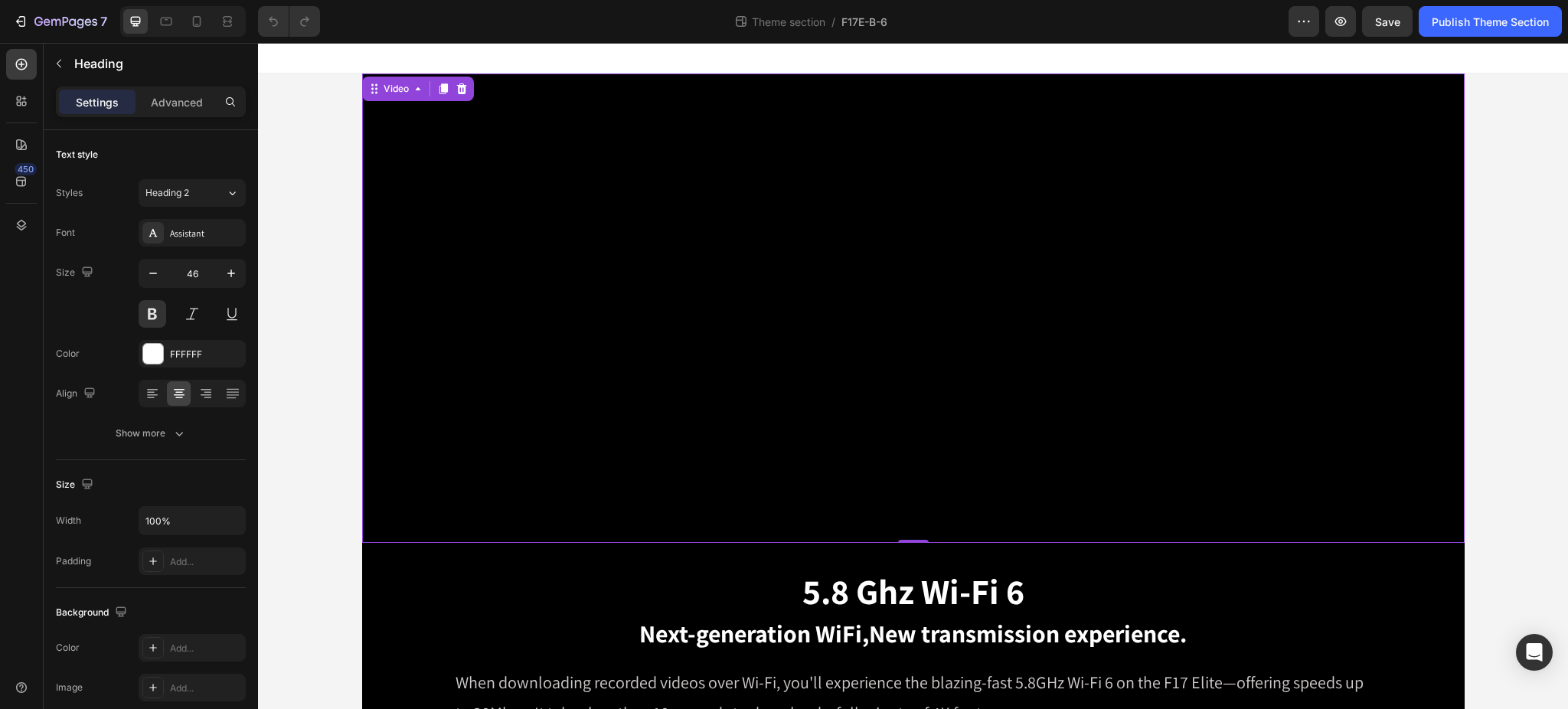
click at [1363, 81] on video at bounding box center [913, 308] width 1103 height 470
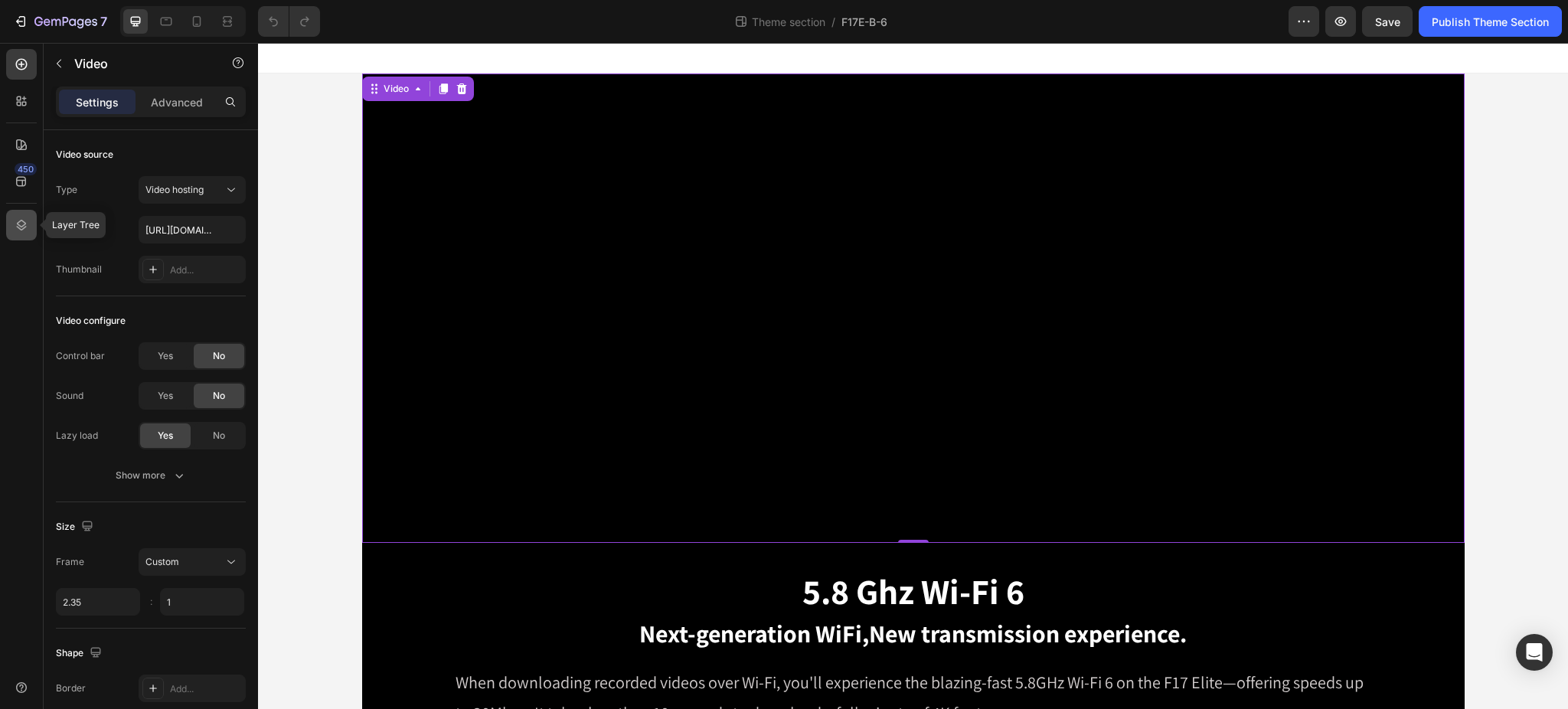
click at [17, 228] on icon at bounding box center [21, 225] width 15 height 15
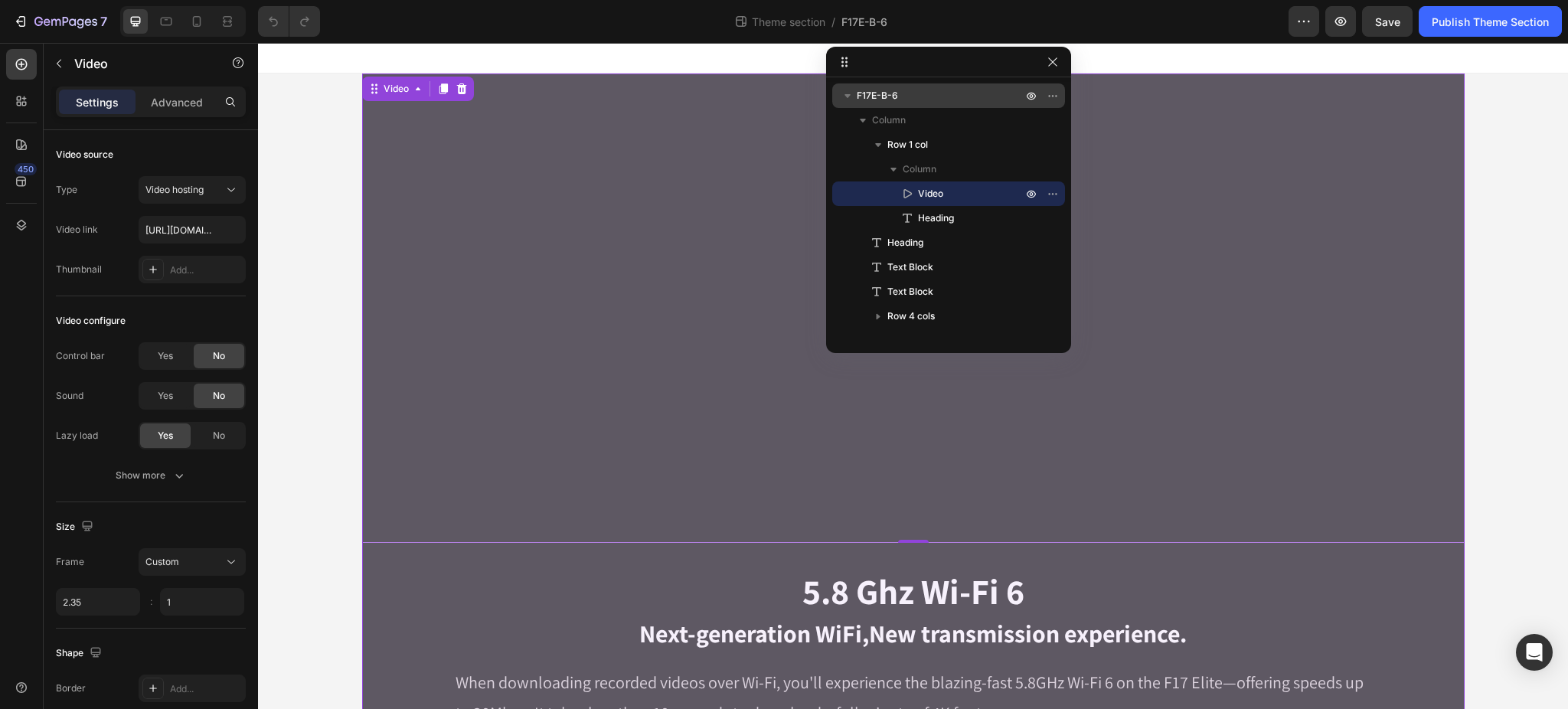
click at [904, 93] on p "F17E-B-6" at bounding box center [940, 96] width 168 height 15
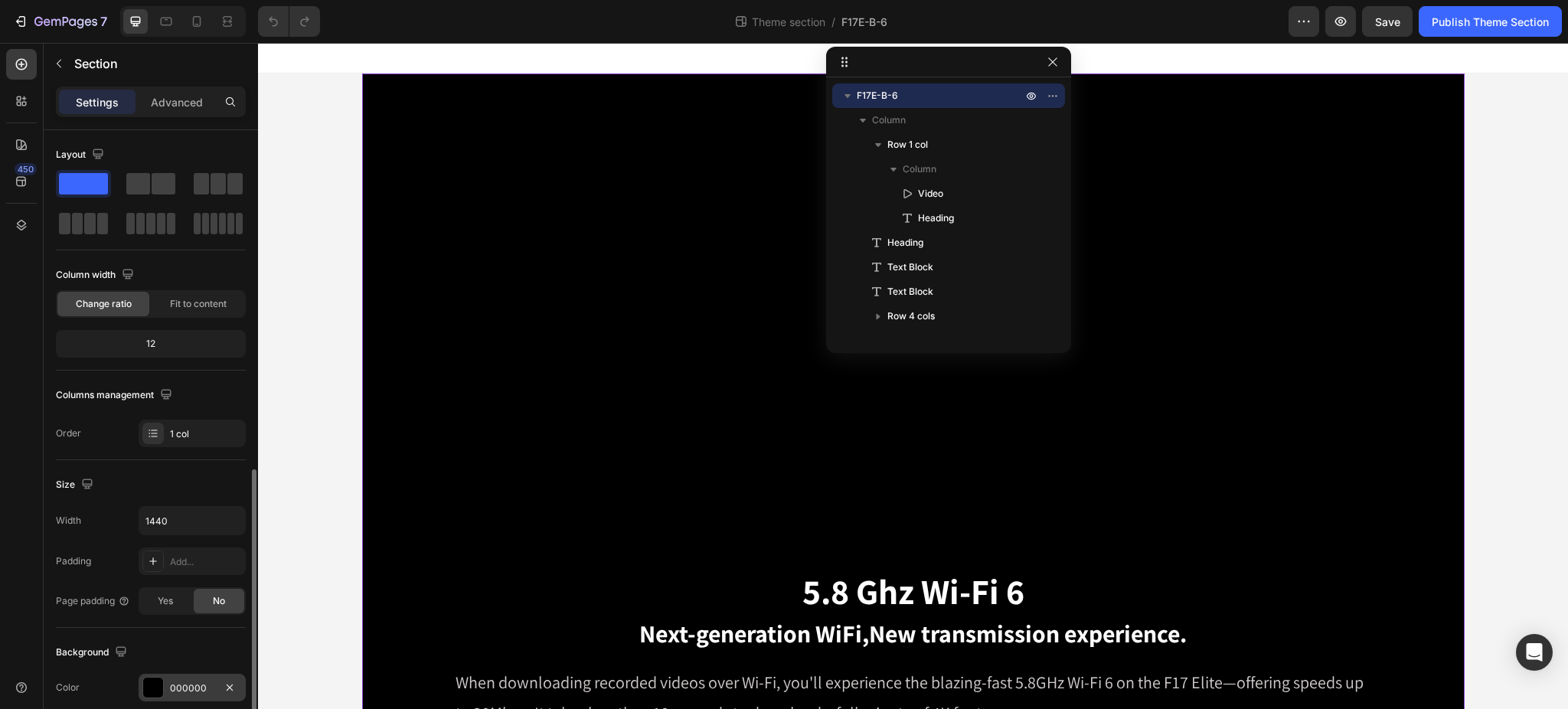
scroll to position [204, 0]
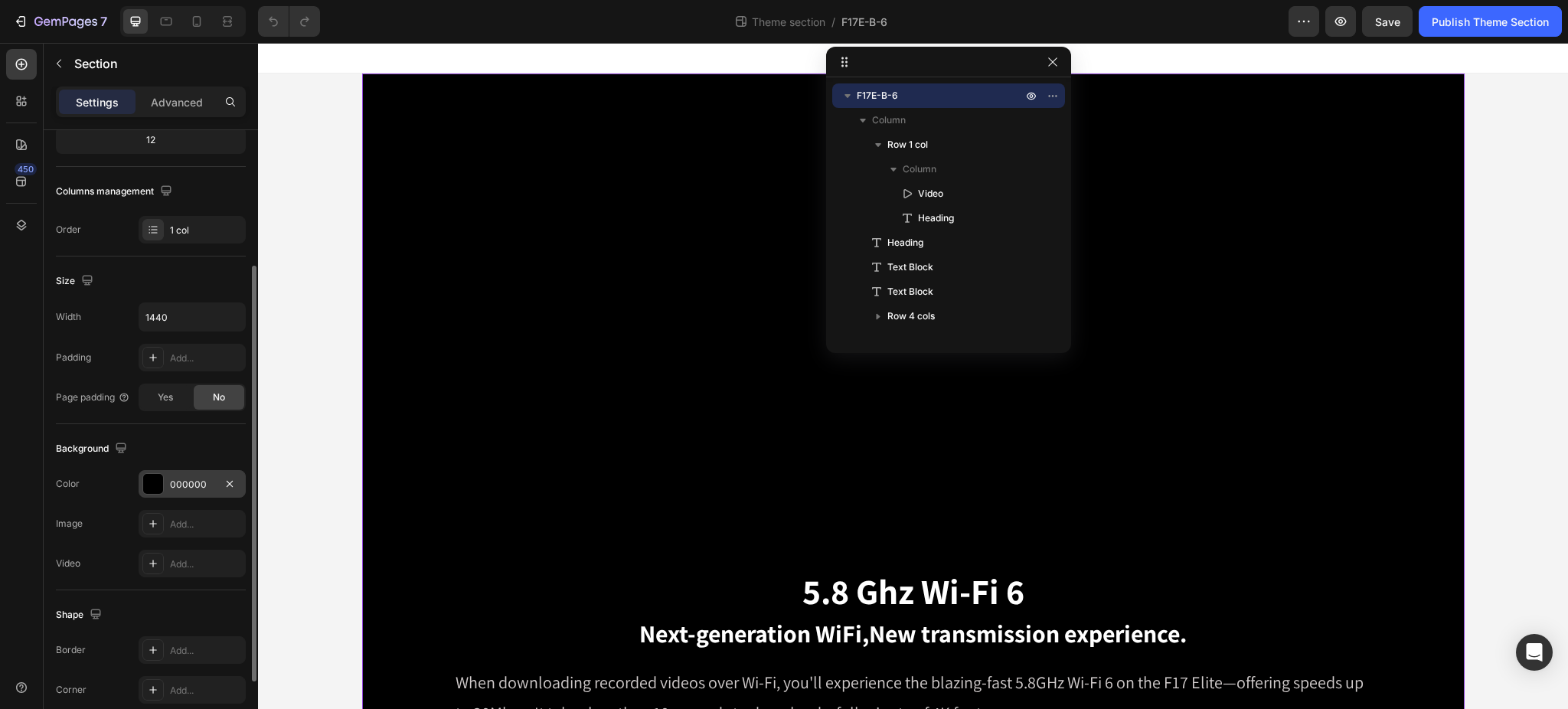
click at [190, 479] on div "000000" at bounding box center [192, 484] width 44 height 14
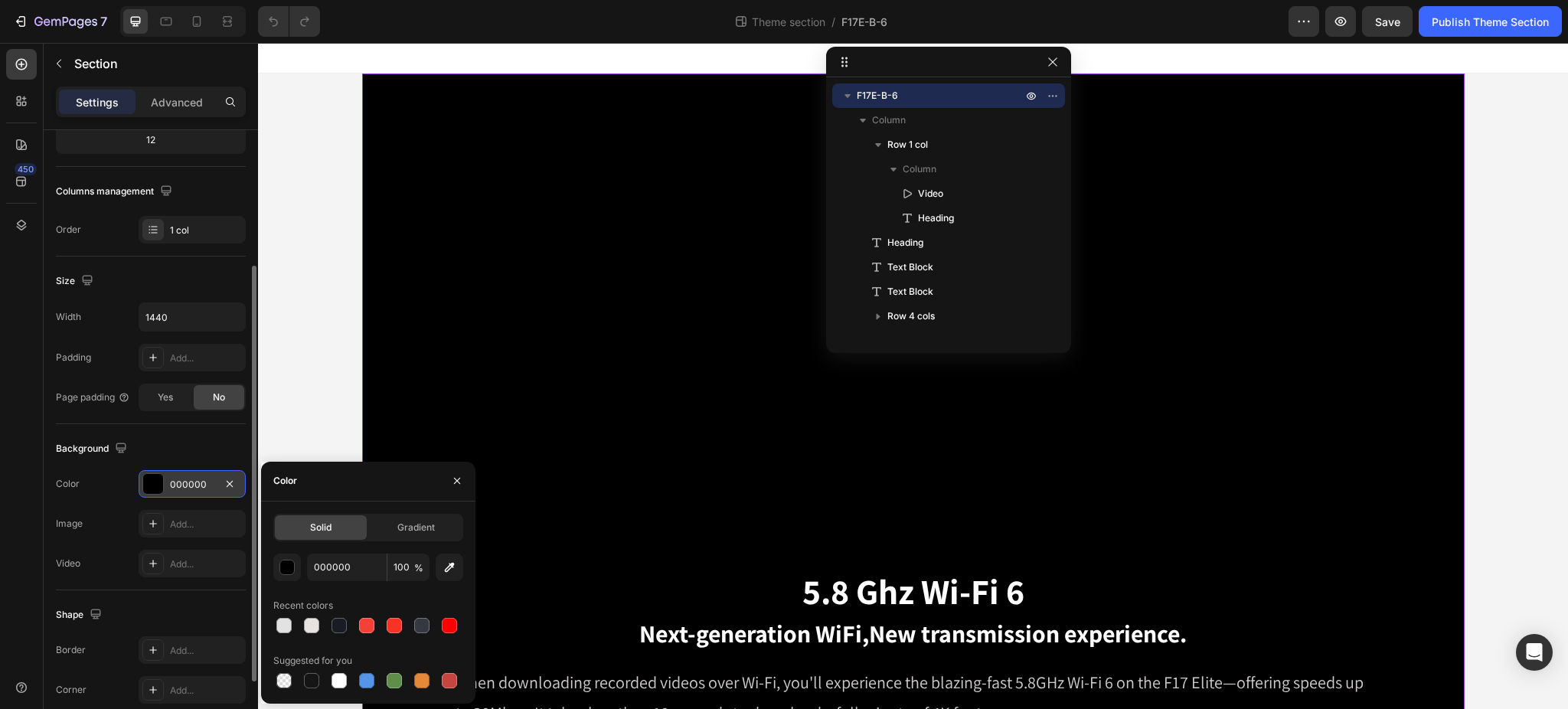
click at [199, 479] on div "000000" at bounding box center [192, 484] width 44 height 14
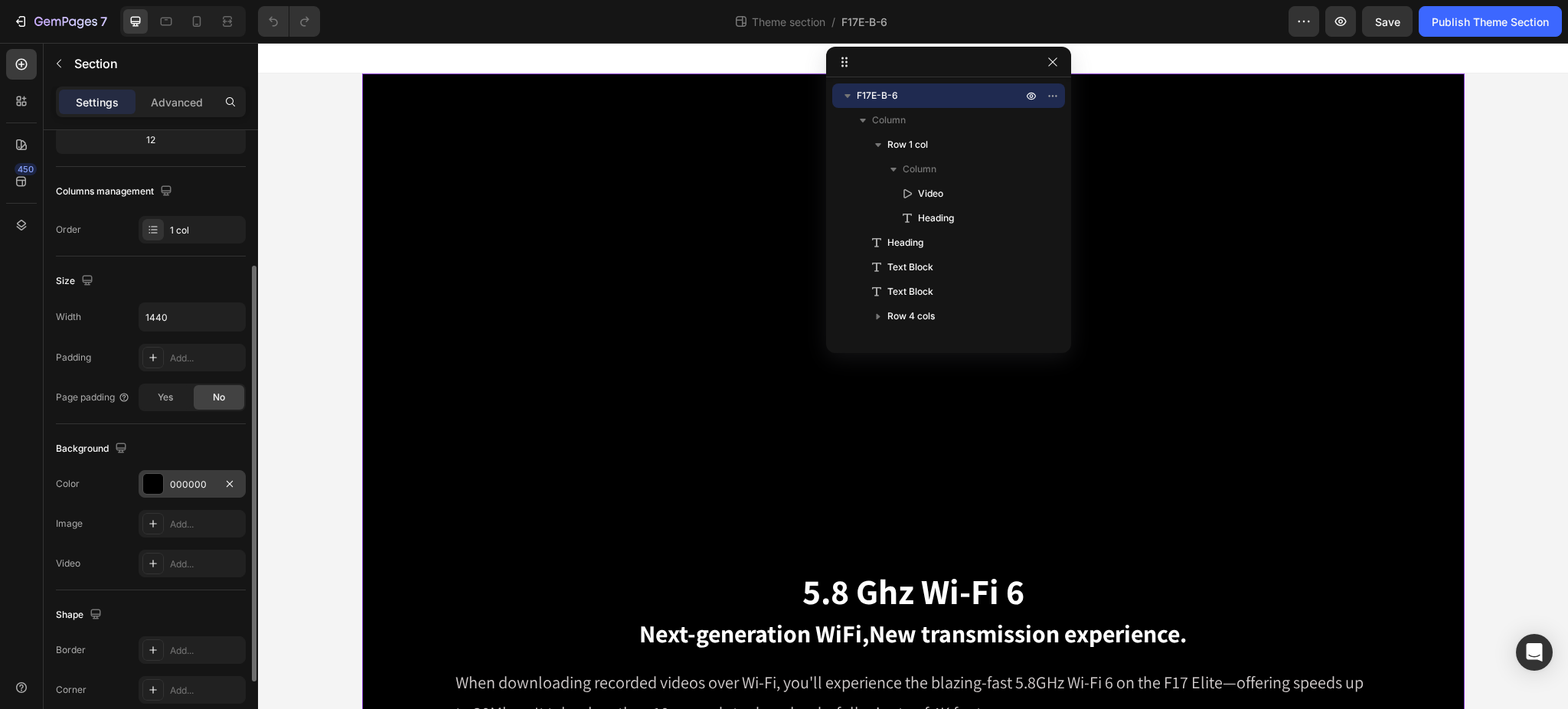
click at [187, 484] on div "000000" at bounding box center [192, 484] width 44 height 14
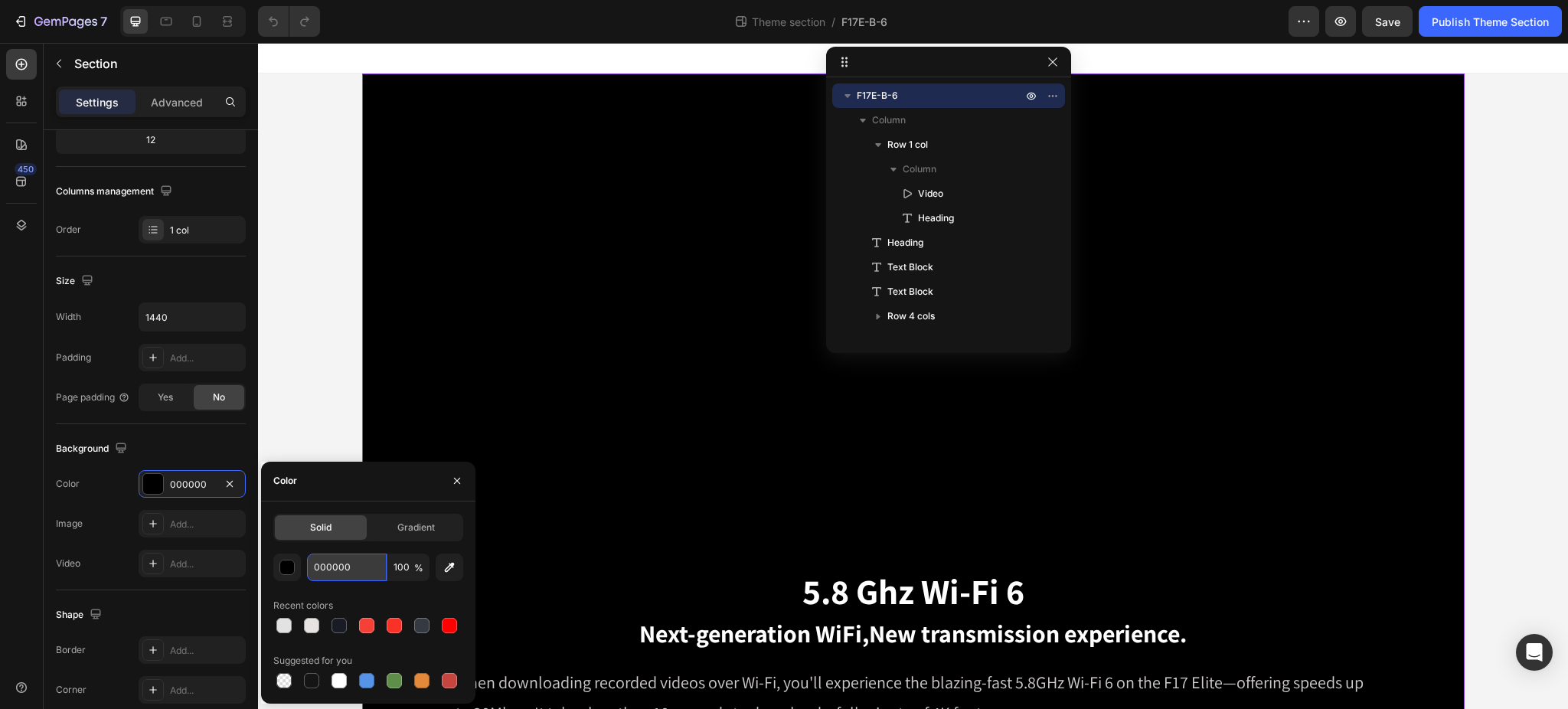
click at [343, 563] on input "000000" at bounding box center [347, 567] width 80 height 28
paste input "1a1c25"
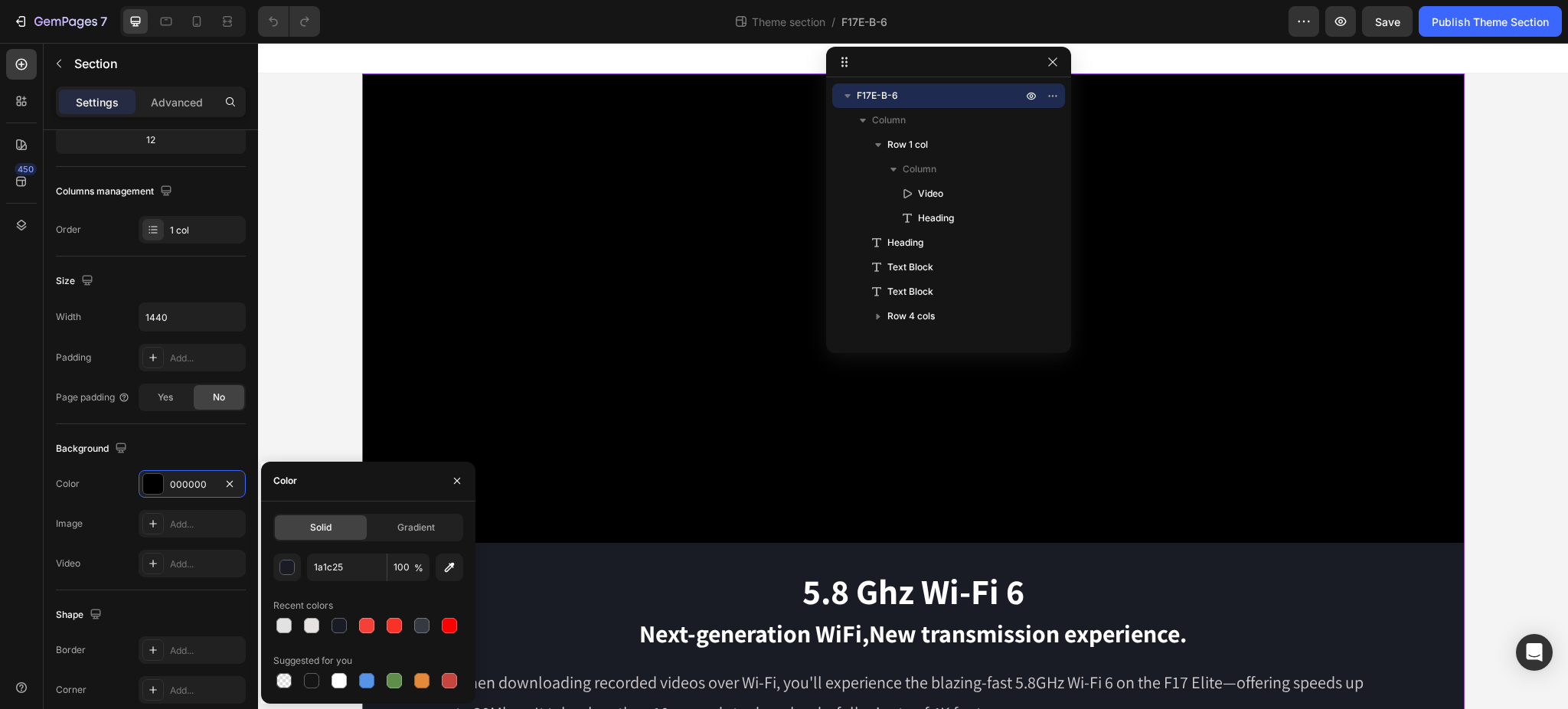
type input "1A1C25"
click at [398, 488] on div "Color" at bounding box center [367, 481] width 214 height 40
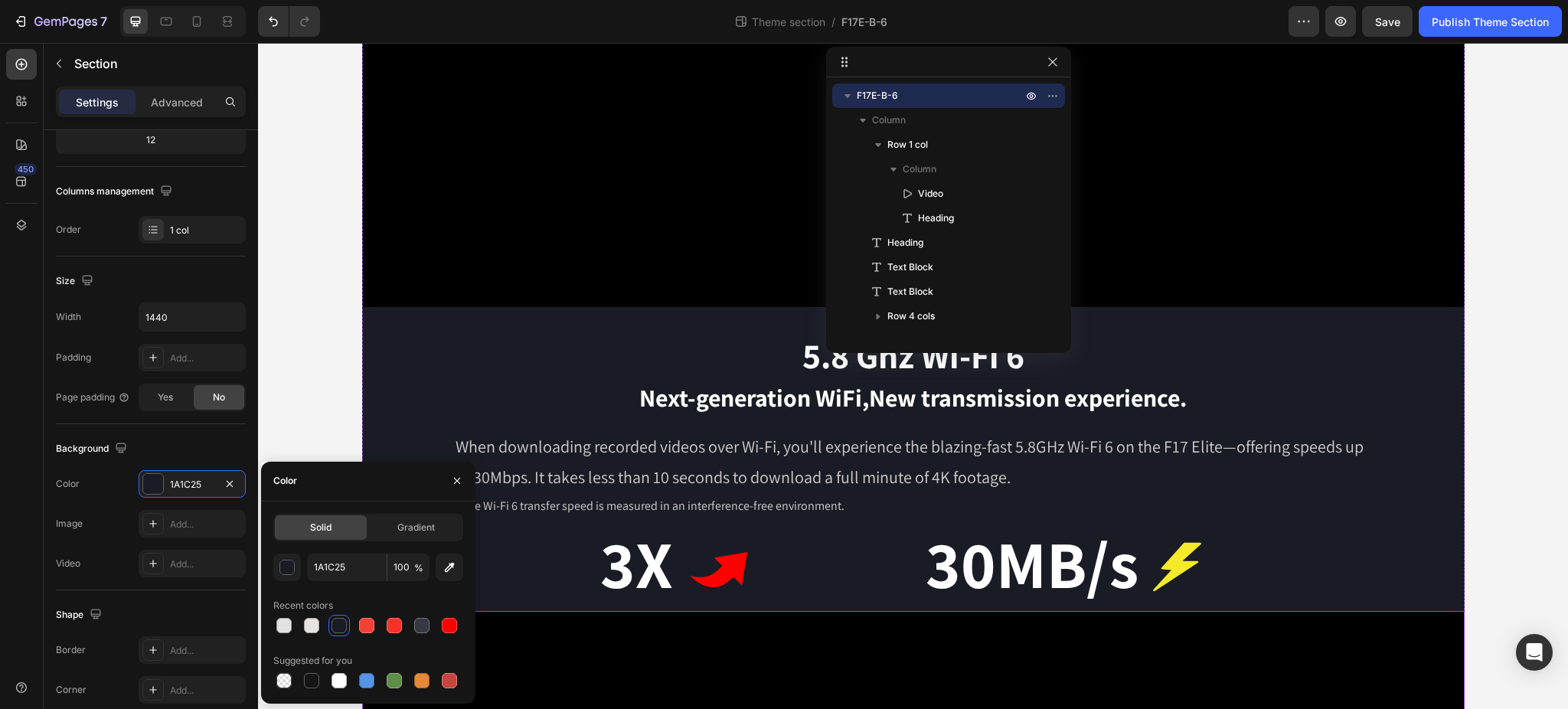
scroll to position [224, 0]
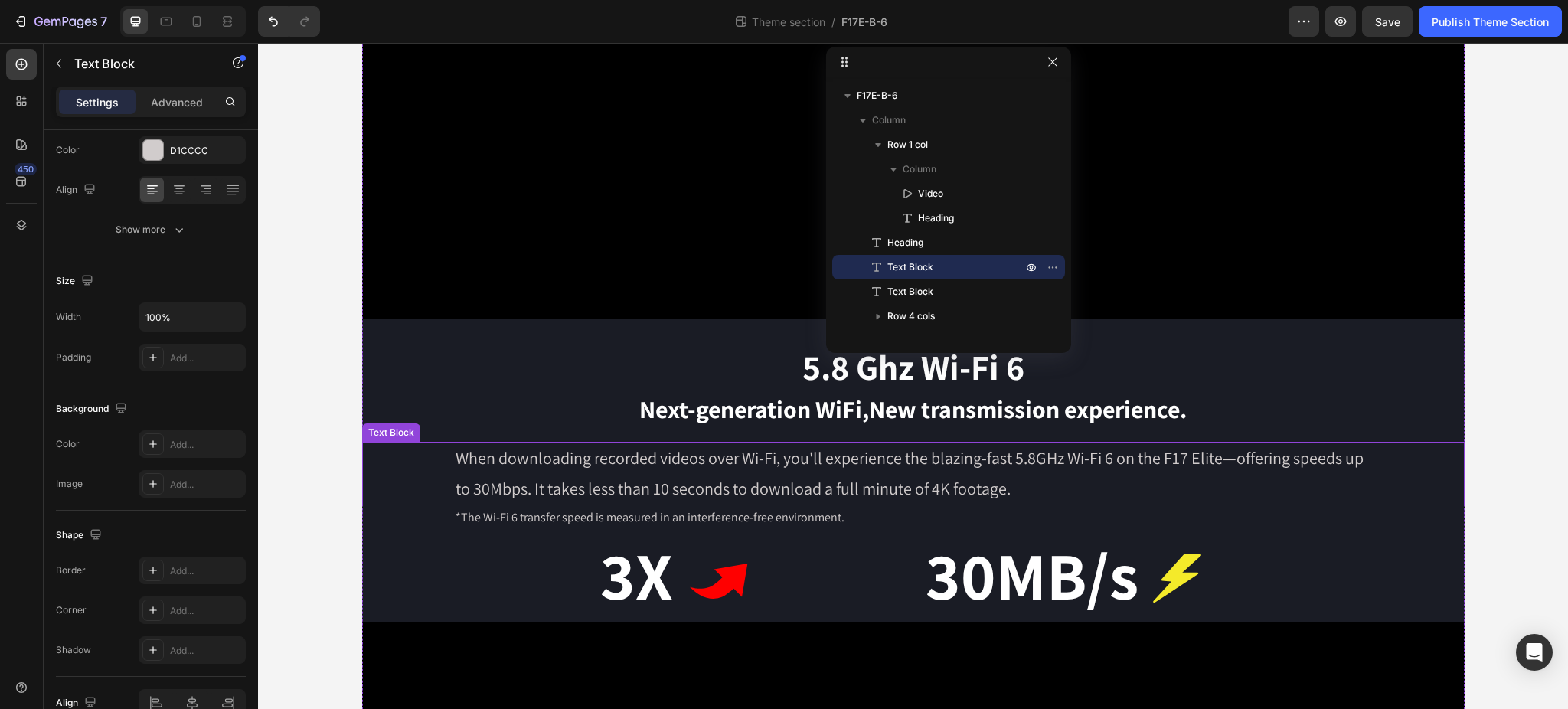
click at [737, 484] on p "When downloading recorded videos over Wi-Fi, you'll experience the blazing-fast…" at bounding box center [913, 473] width 916 height 60
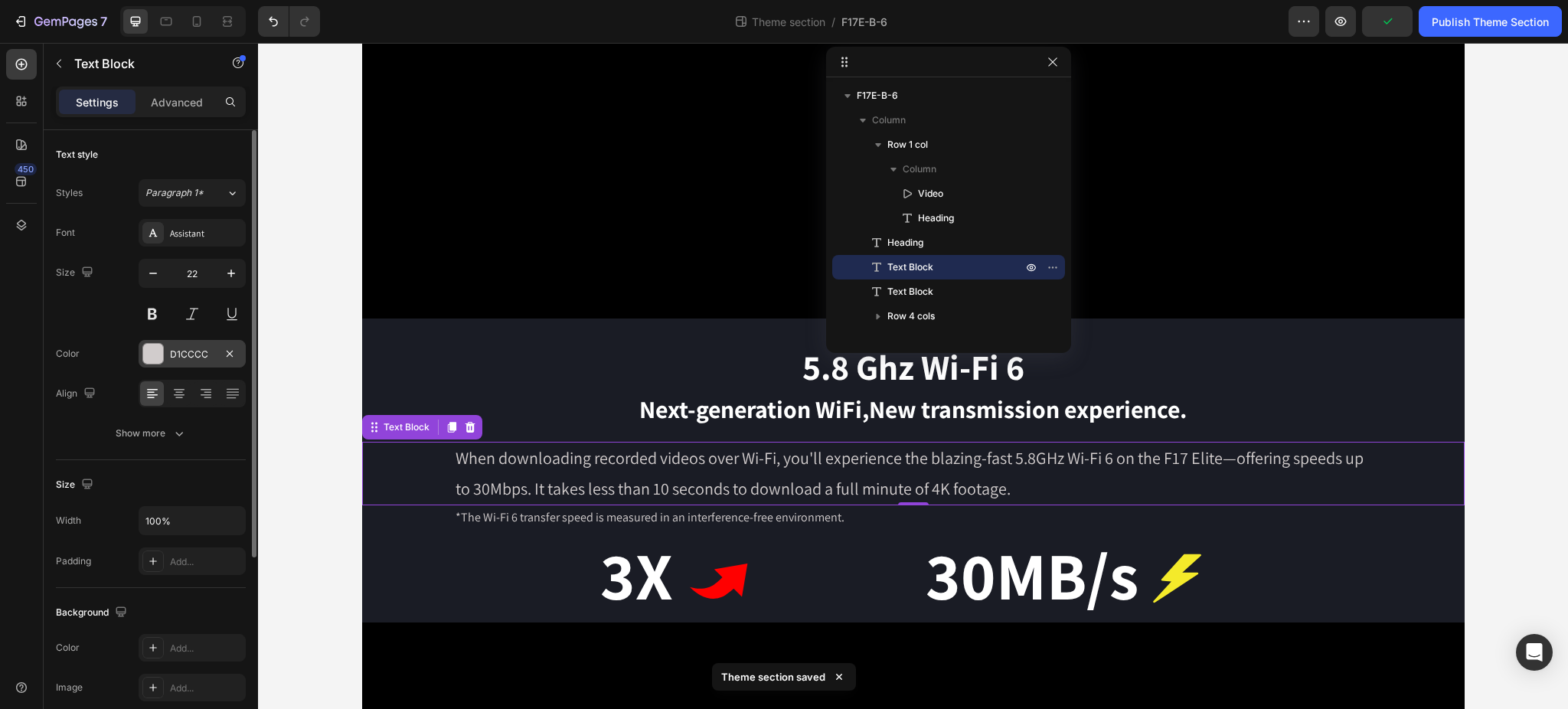
click at [194, 351] on div "D1CCCC" at bounding box center [192, 354] width 44 height 14
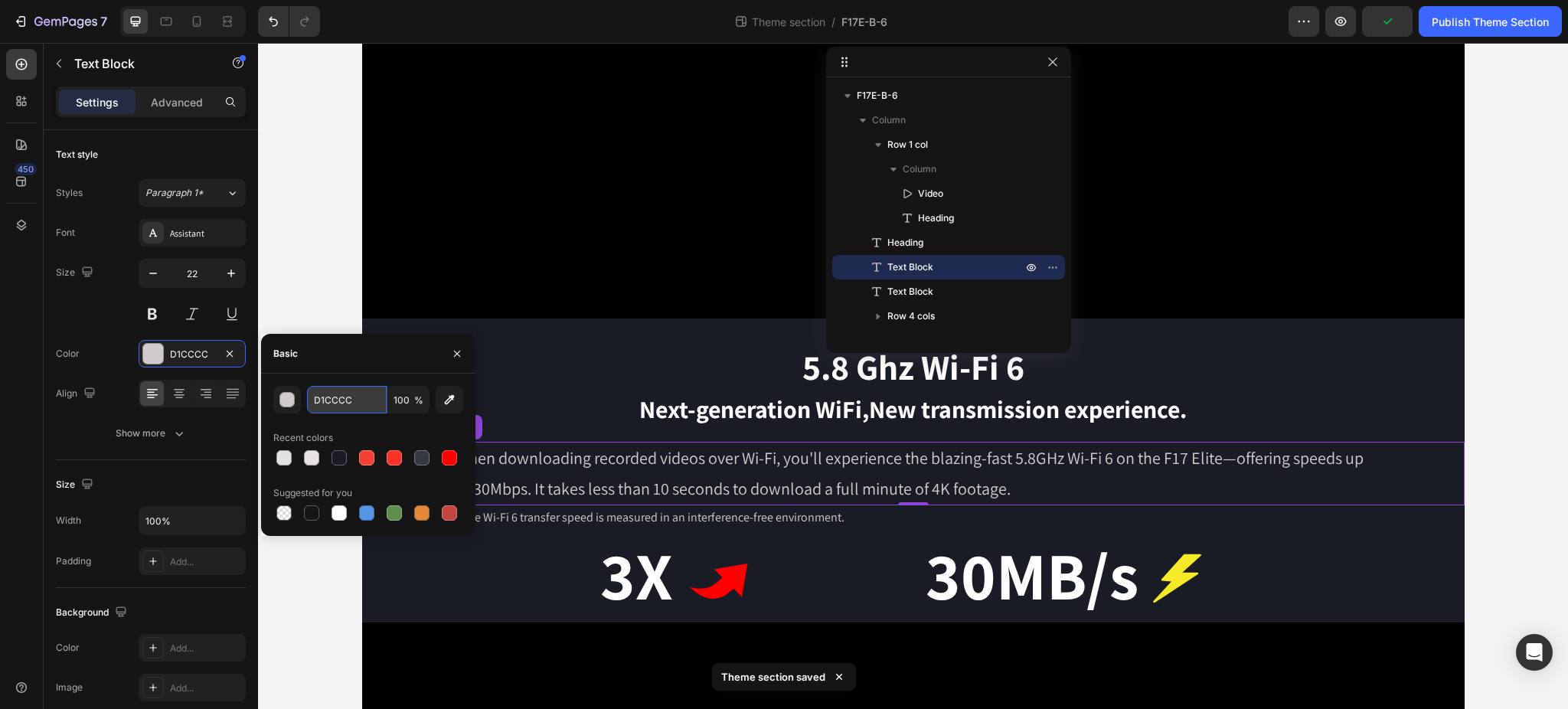
click at [367, 400] on input "D1CCCC" at bounding box center [347, 399] width 80 height 28
paste input "E2E2E2"
type input "E2E2E2"
click at [641, 520] on p "*The Wi-Fi 6 transfer speed is measured in an interference-free environment." at bounding box center [913, 518] width 916 height 22
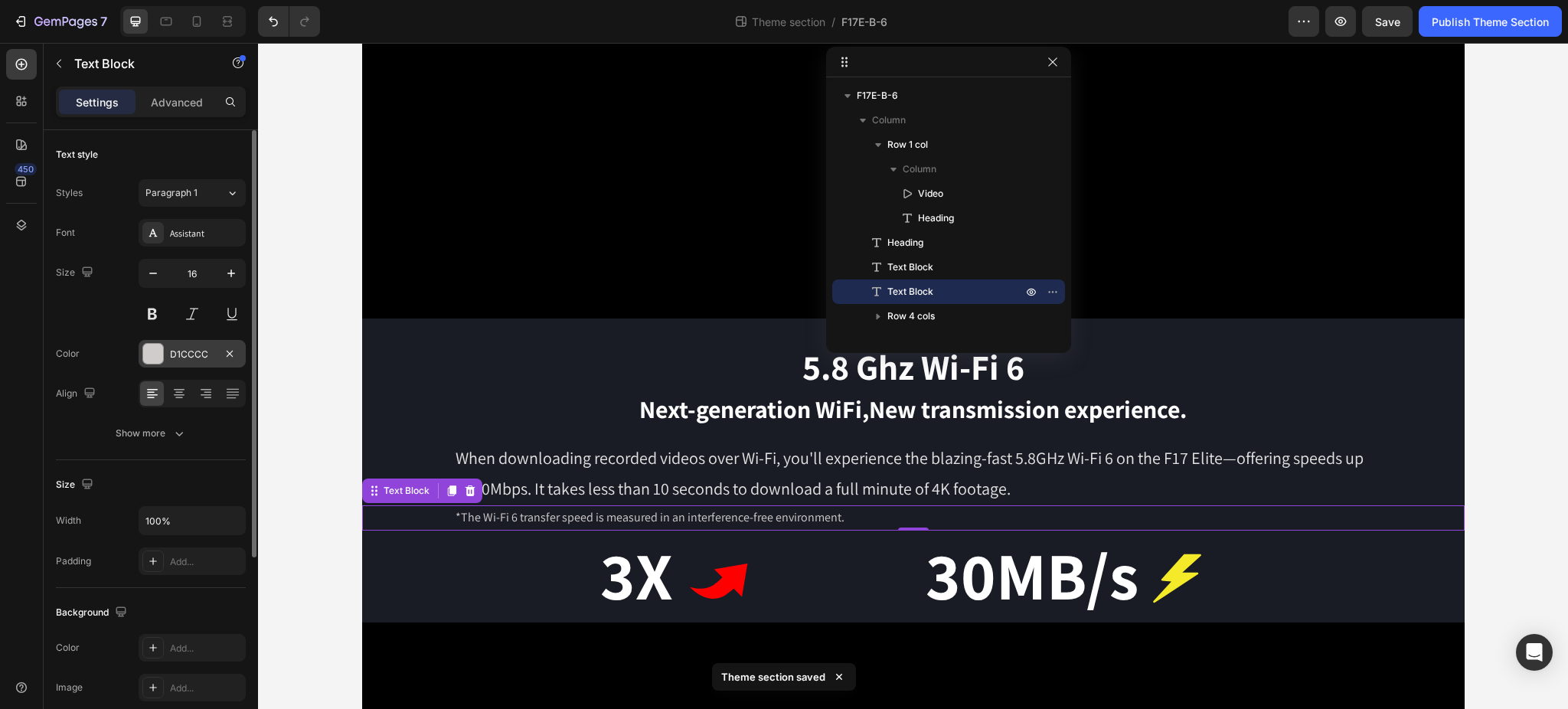
click at [200, 349] on div "D1CCCC" at bounding box center [192, 354] width 44 height 14
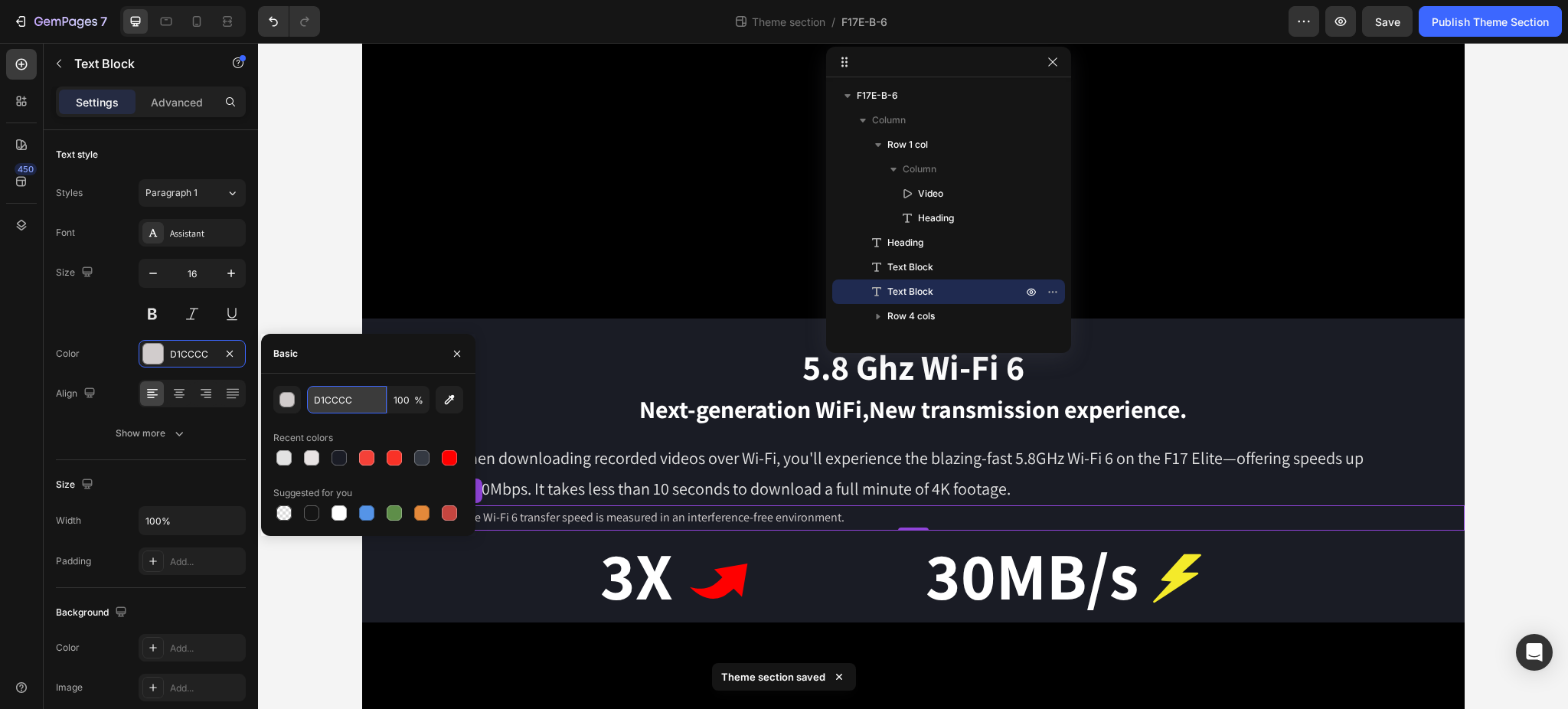
click at [357, 401] on input "D1CCCC" at bounding box center [347, 399] width 80 height 28
paste input "E2E2E2"
type input "E2E2E2"
click at [639, 572] on h2 "3X" at bounding box center [564, 575] width 221 height 90
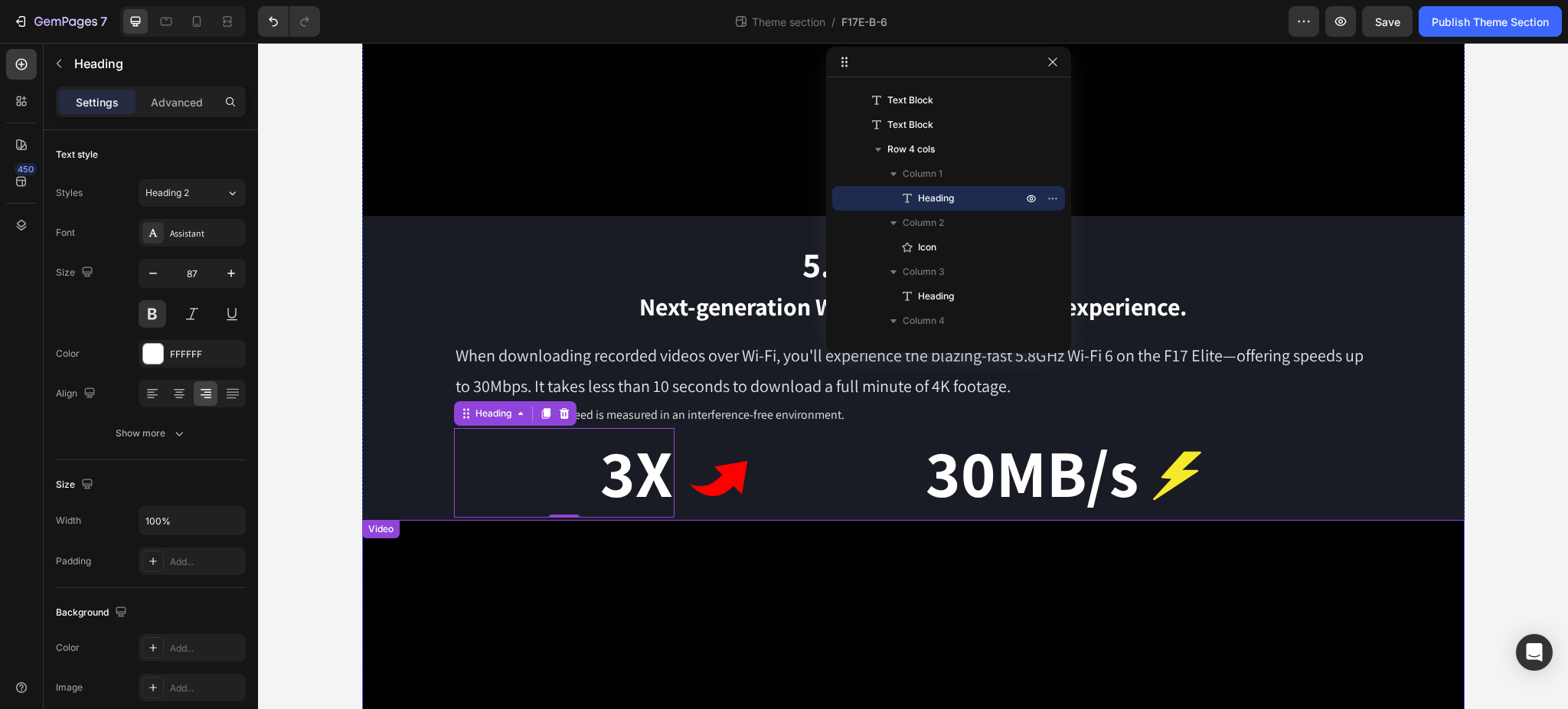
scroll to position [224, 0]
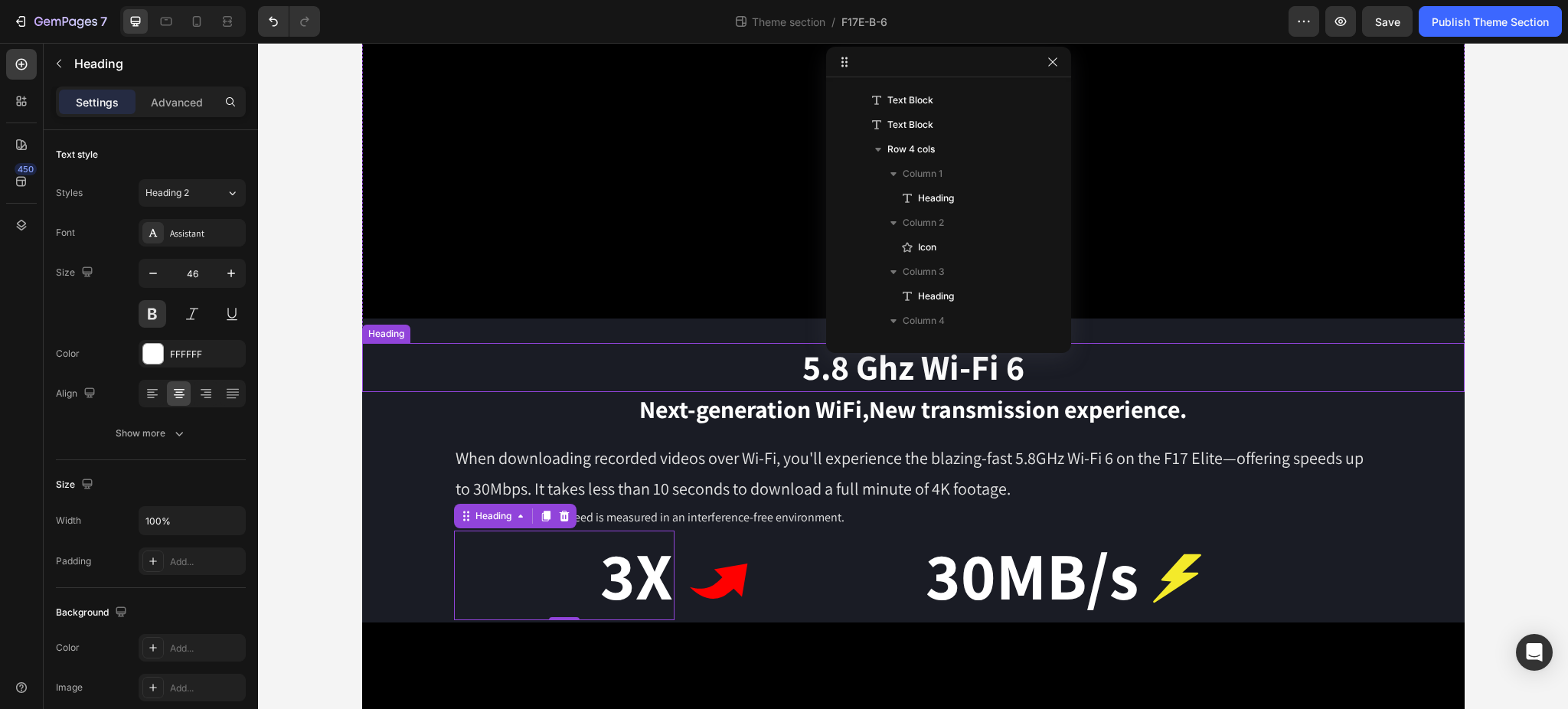
click at [1203, 371] on h2 "5.8 Ghz Wi-Fi 6" at bounding box center [913, 367] width 1103 height 49
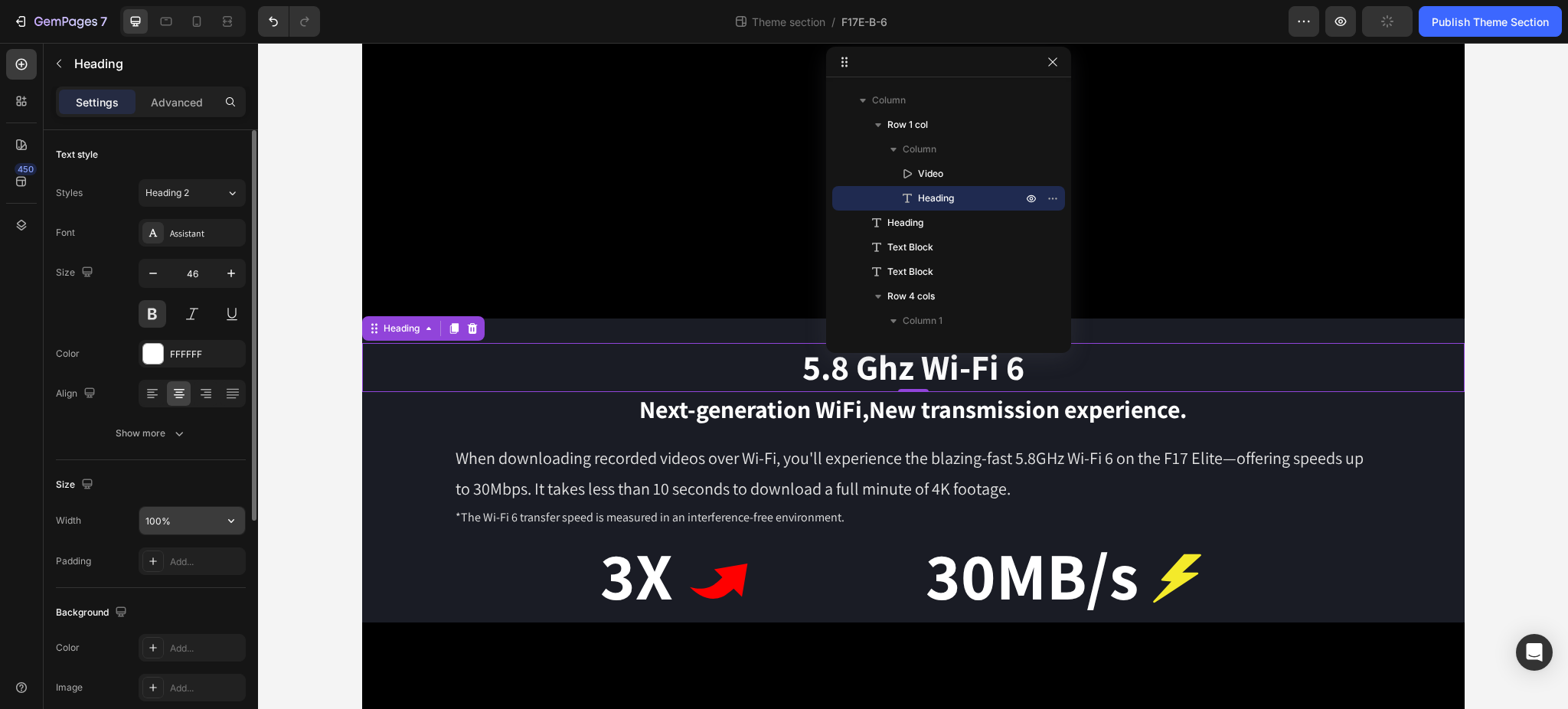
click at [177, 530] on input "100%" at bounding box center [192, 520] width 106 height 28
click at [229, 522] on icon "button" at bounding box center [231, 520] width 6 height 4
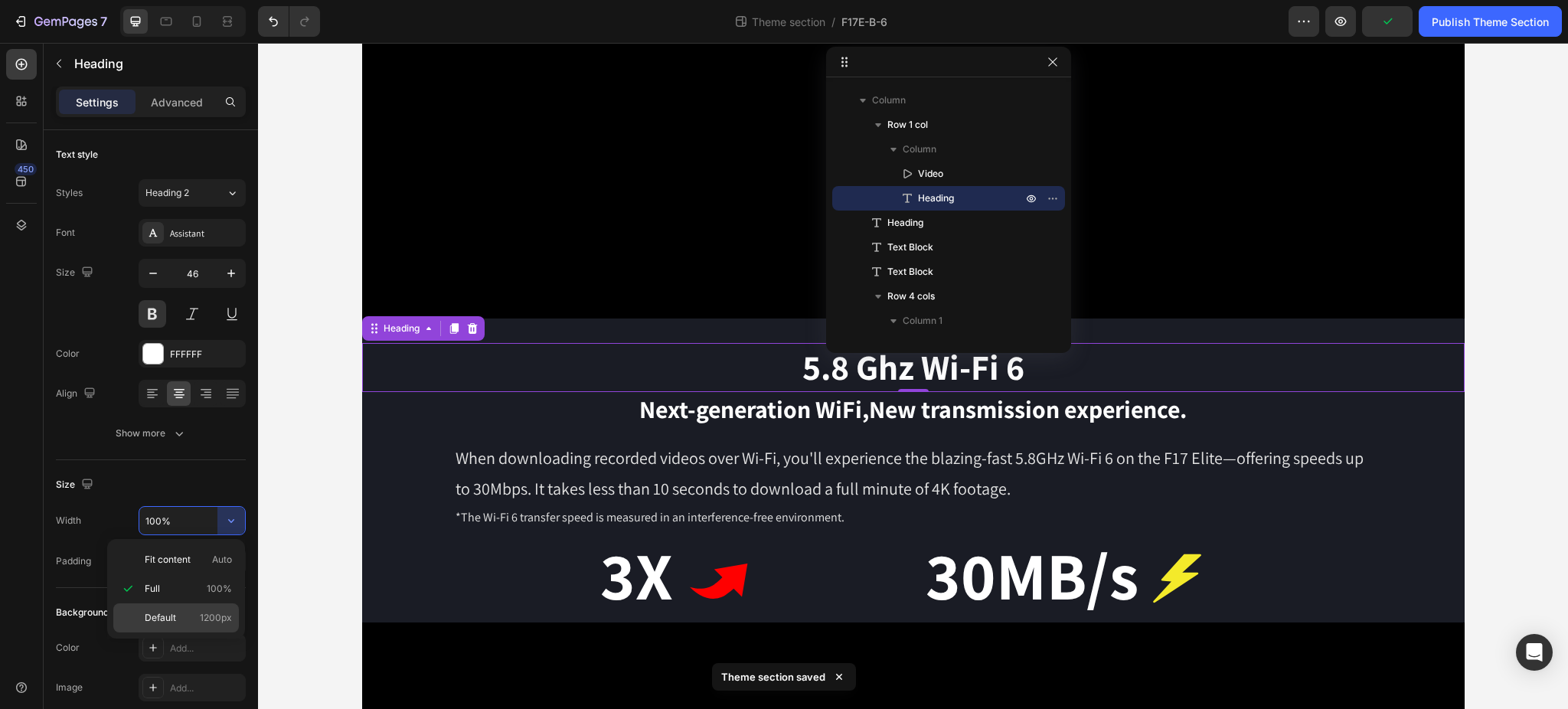
click at [194, 615] on p "Default 1200px" at bounding box center [188, 618] width 87 height 14
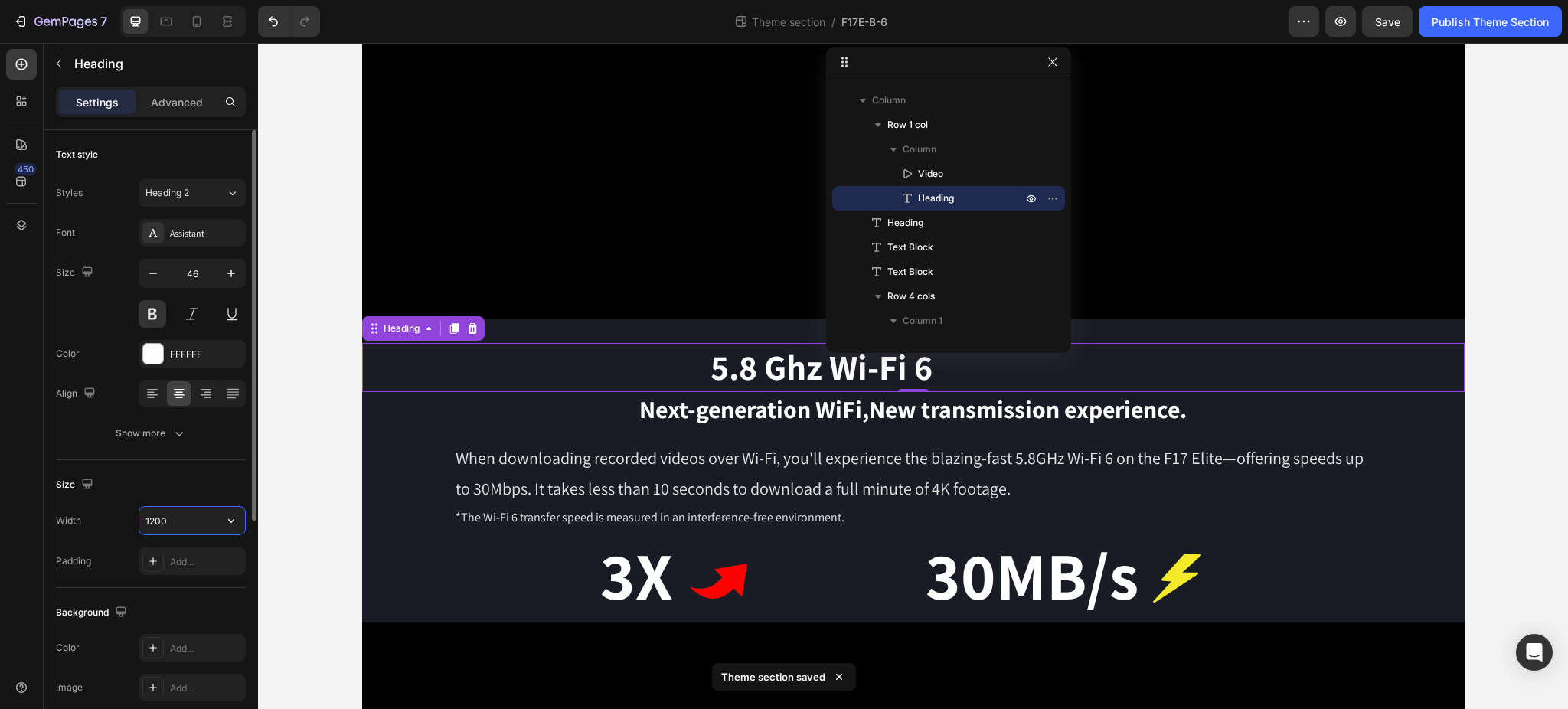
click at [170, 518] on input "1200" at bounding box center [192, 520] width 106 height 28
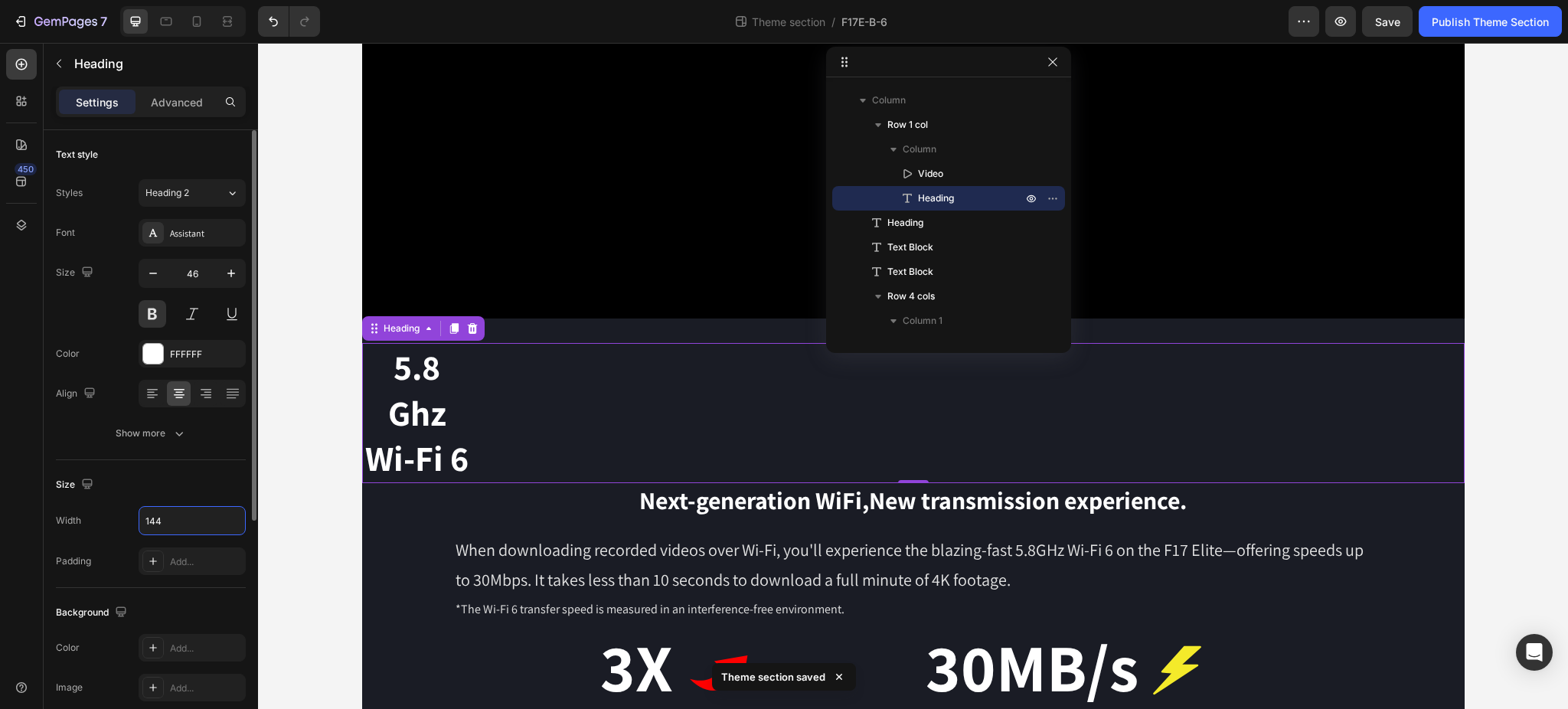
type input "1440"
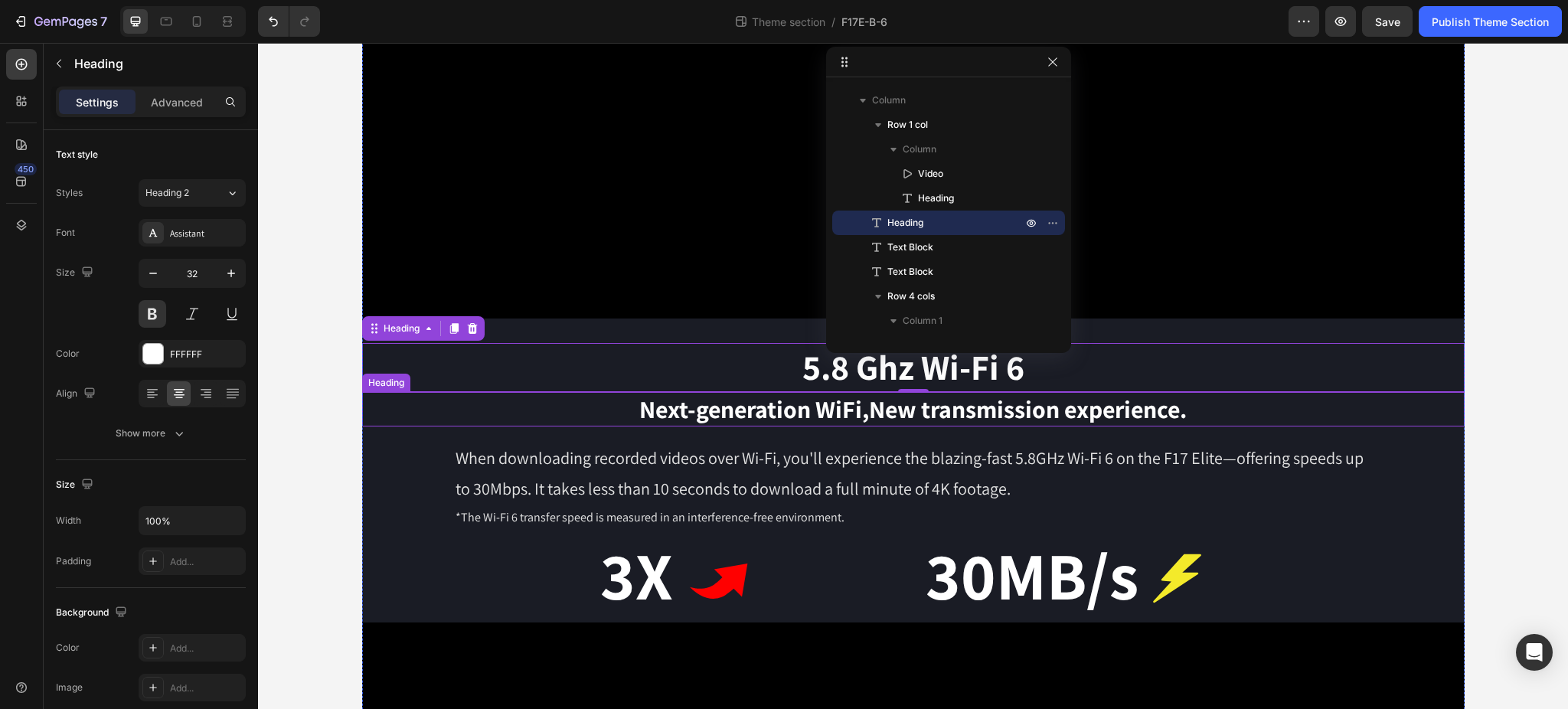
click at [1108, 411] on h2 "Next-generation WiFi,New transmission experience." at bounding box center [913, 409] width 1103 height 36
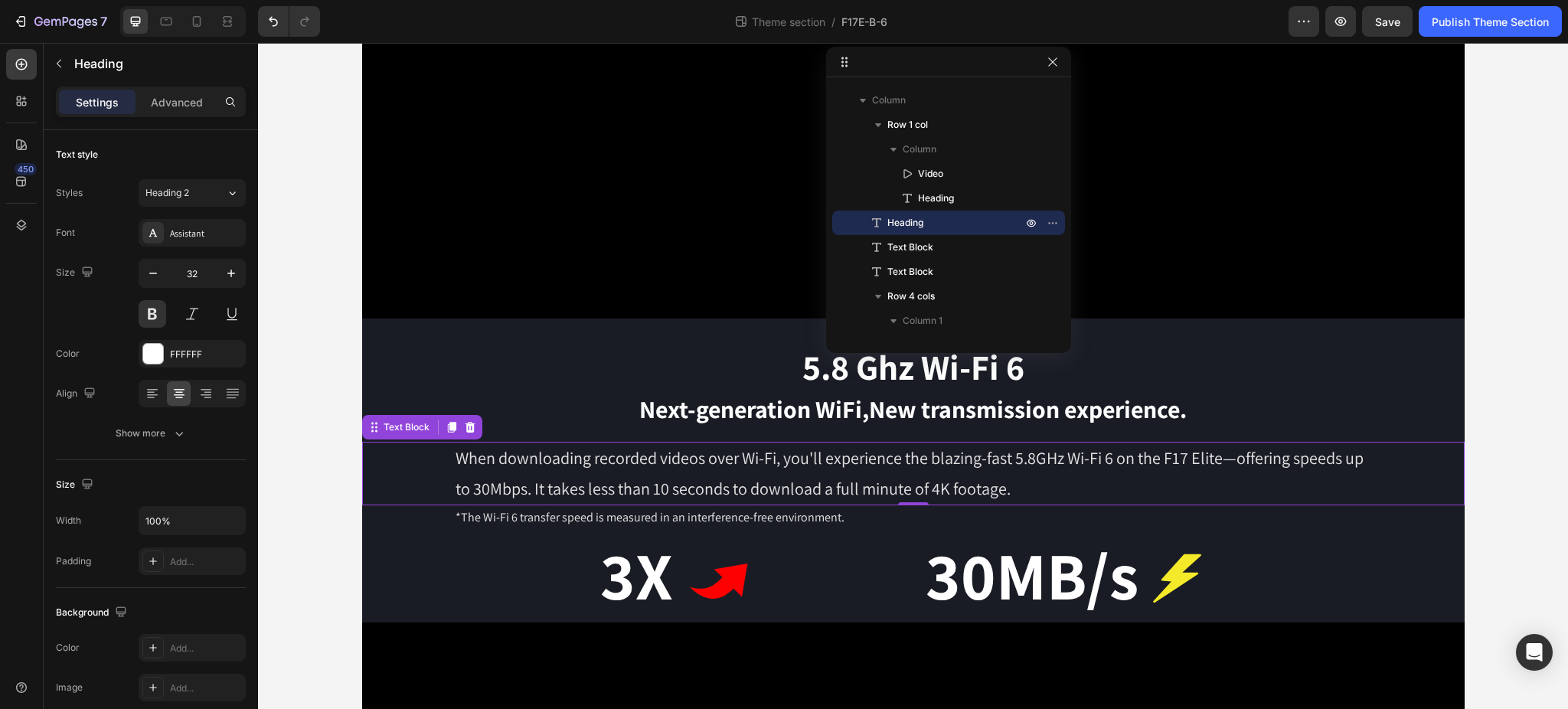
click at [589, 470] on p "When downloading recorded videos over Wi-Fi, you'll experience the blazing-fast…" at bounding box center [913, 473] width 916 height 60
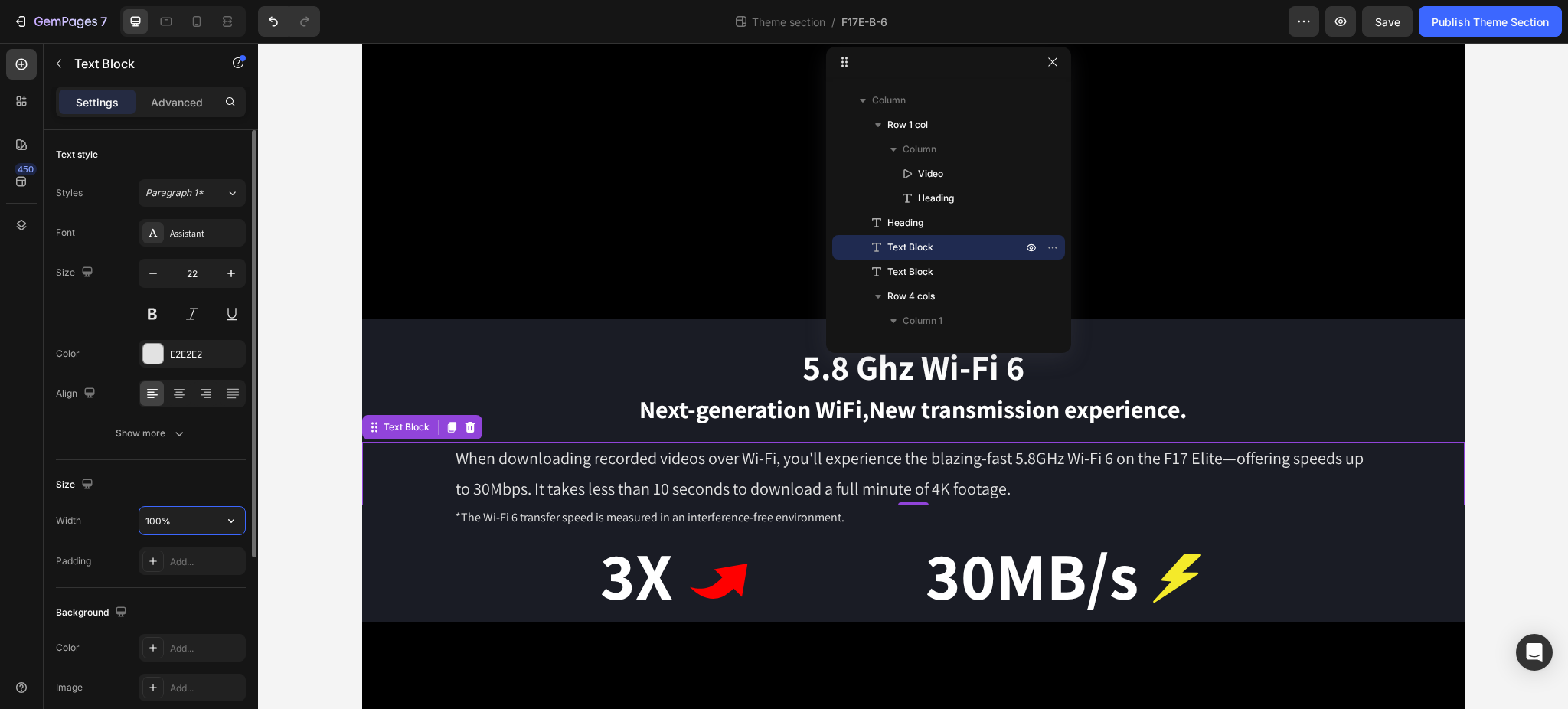
click at [189, 523] on input "100%" at bounding box center [192, 520] width 106 height 28
click at [226, 524] on icon "button" at bounding box center [231, 520] width 15 height 15
drag, startPoint x: 190, startPoint y: 619, endPoint x: 193, endPoint y: 563, distance: 56.1
click at [190, 620] on p "Default 1200px" at bounding box center [188, 618] width 87 height 14
click at [184, 515] on input "1200" at bounding box center [192, 520] width 106 height 28
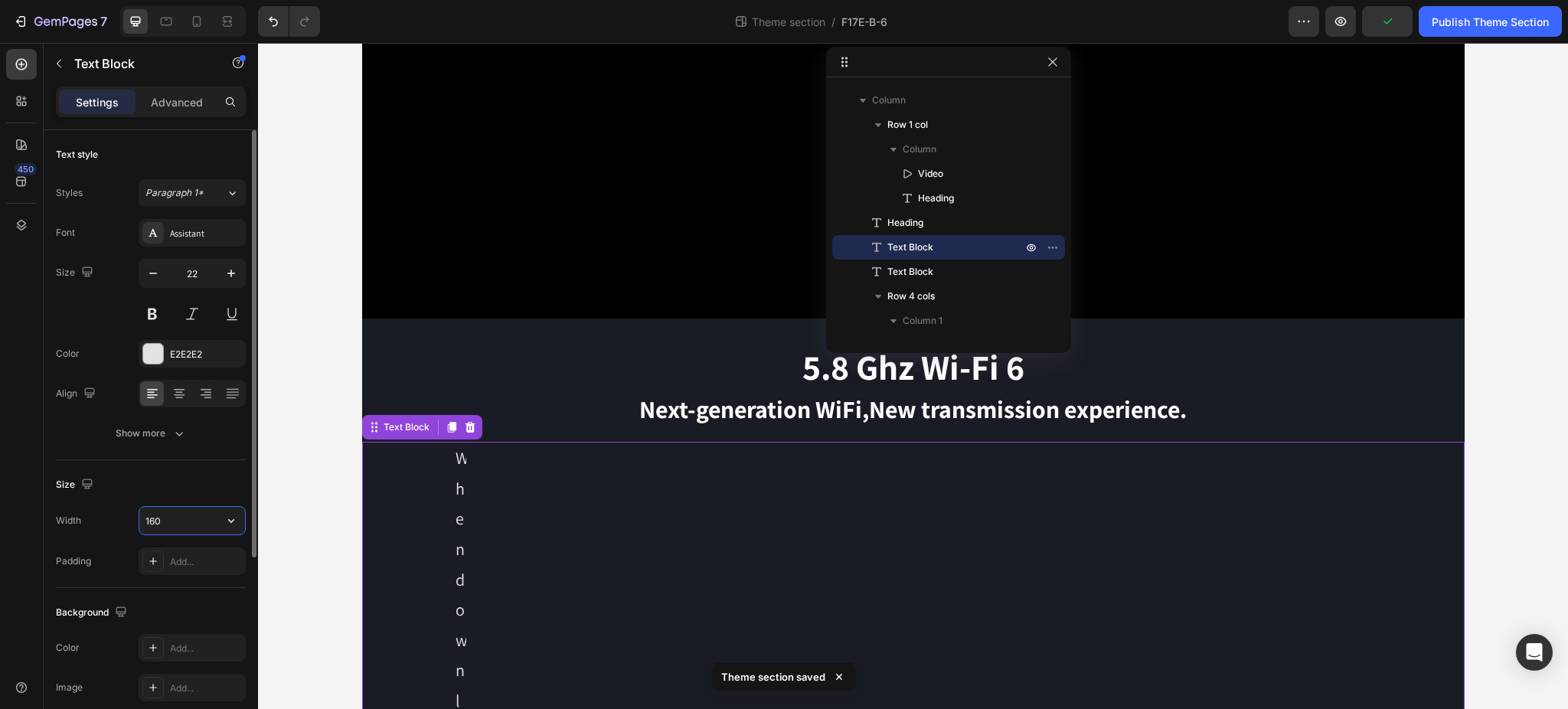
type input "1600"
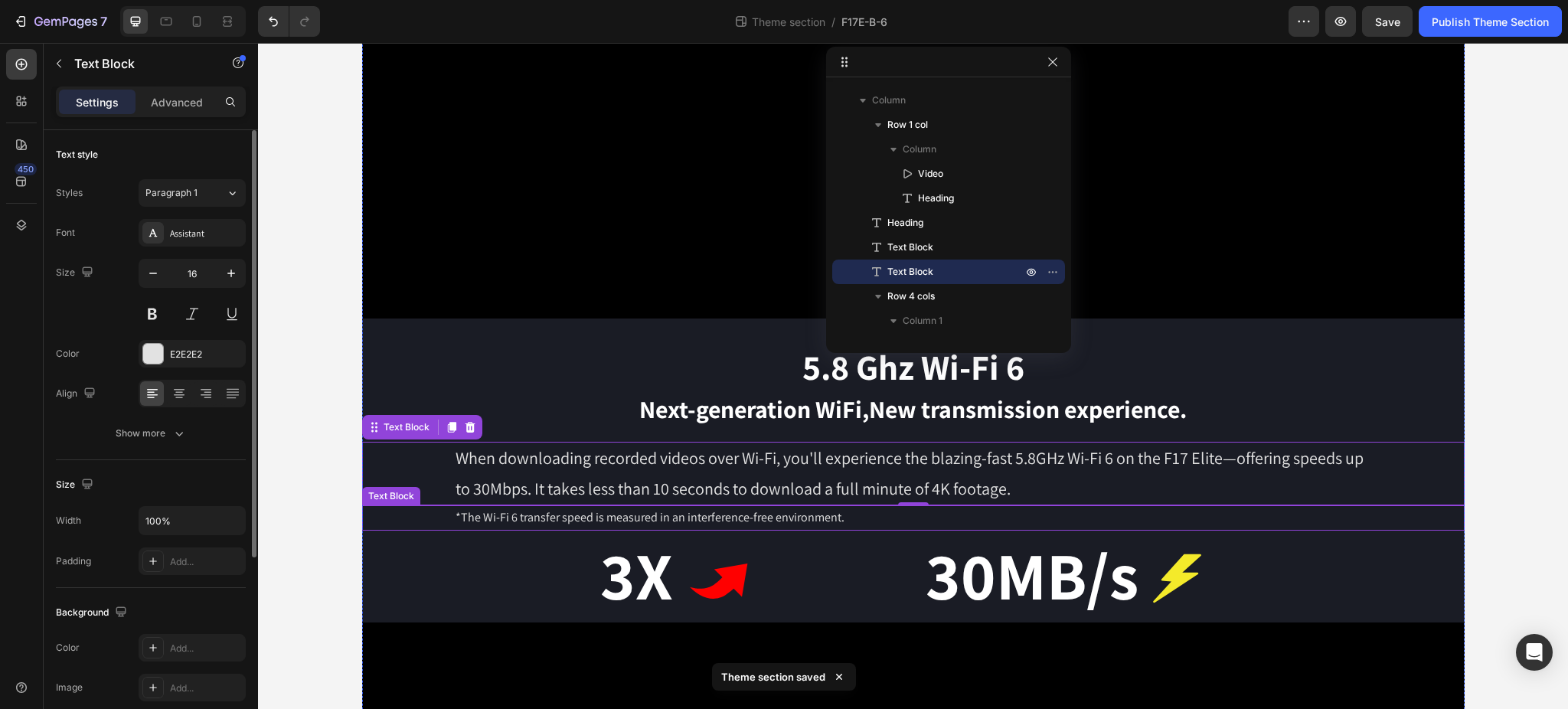
click at [817, 515] on p "*The Wi-Fi 6 transfer speed is measured in an interference-free environment." at bounding box center [913, 518] width 916 height 22
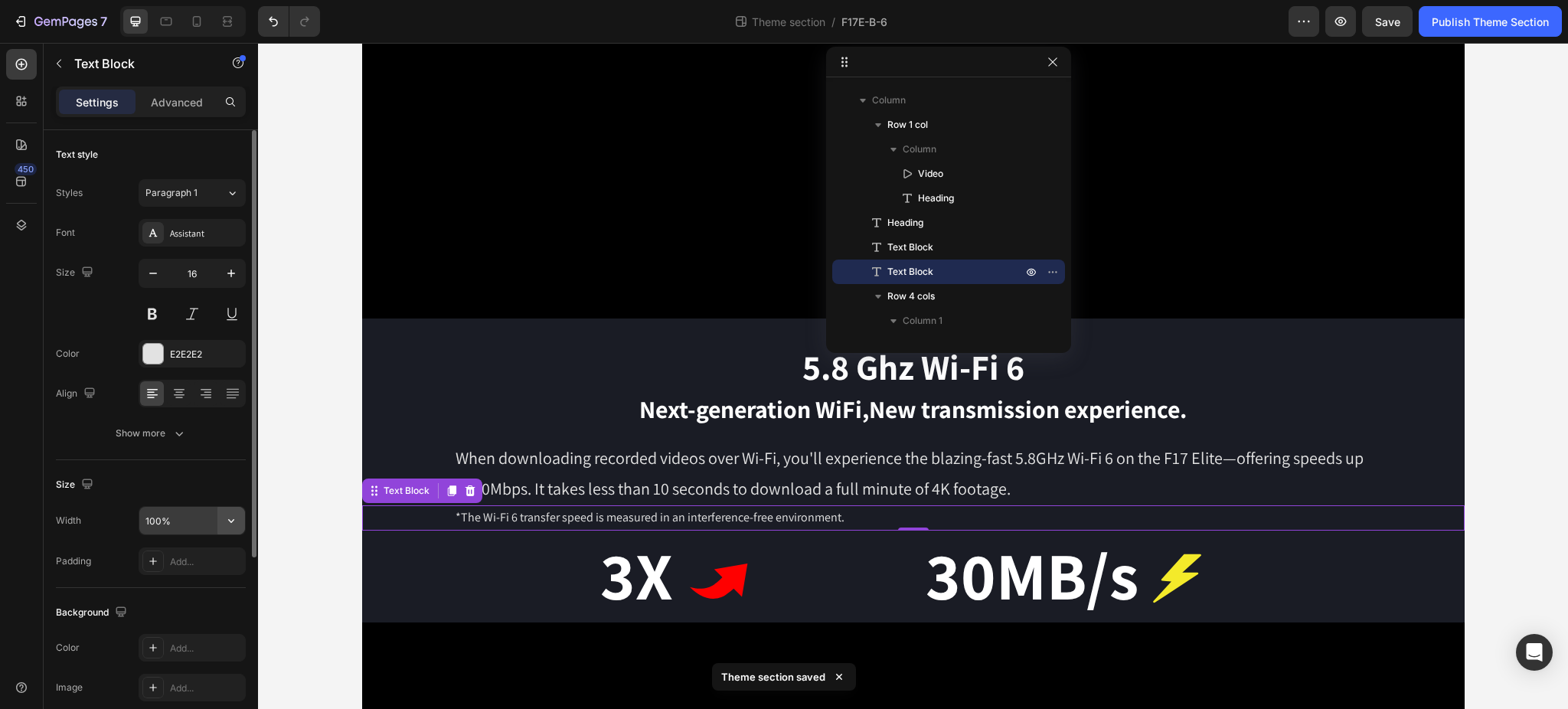
click at [228, 516] on icon "button" at bounding box center [231, 520] width 15 height 15
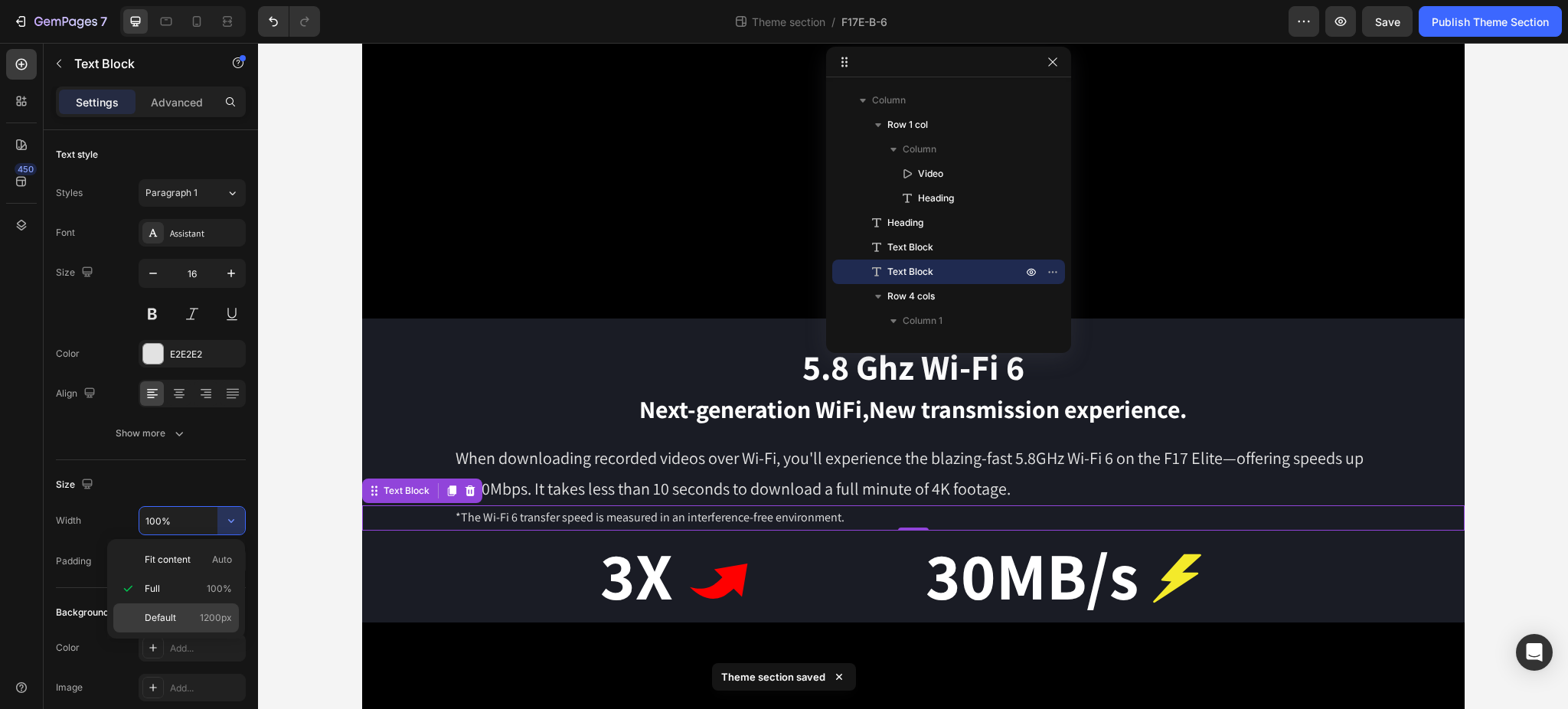
click at [172, 615] on span "Default" at bounding box center [160, 618] width 31 height 14
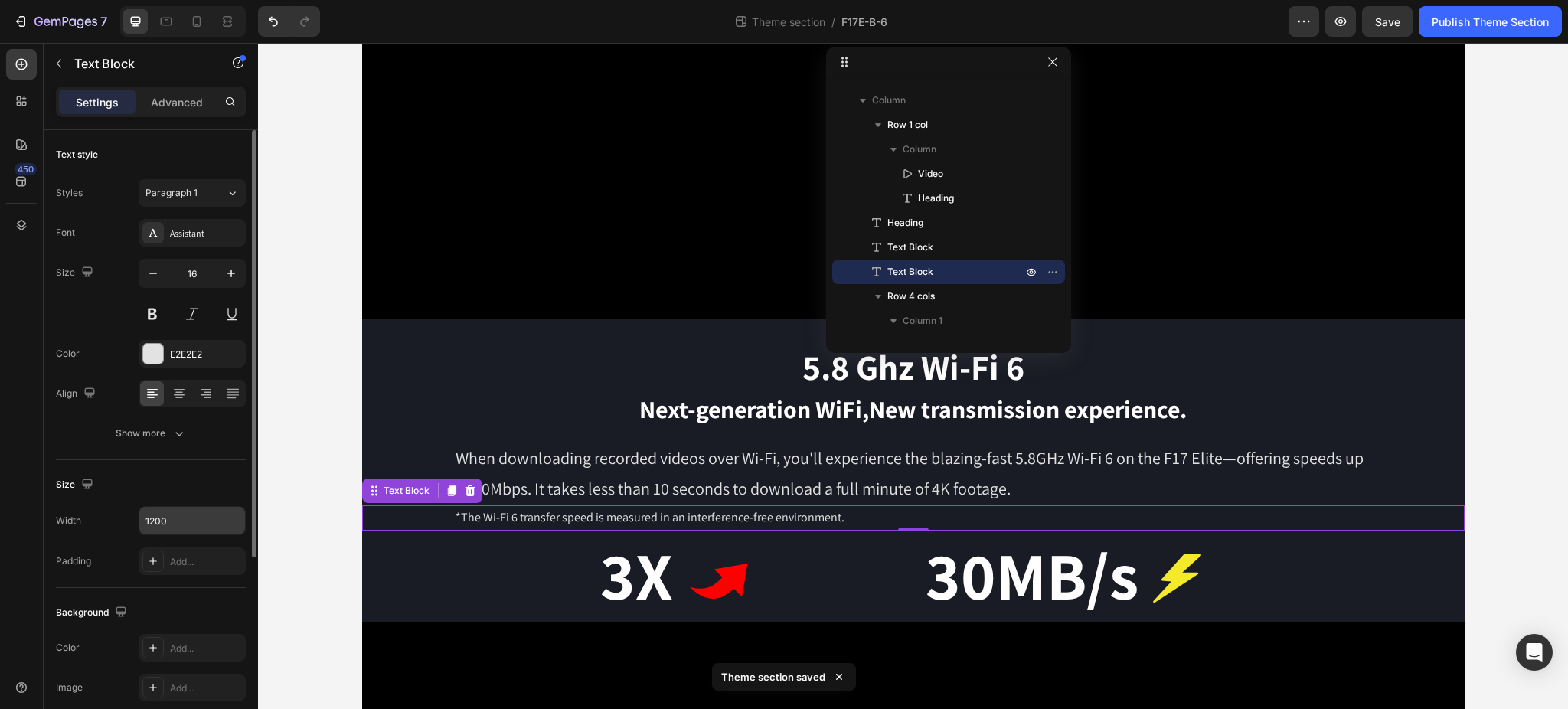
click at [175, 525] on input "1200" at bounding box center [192, 520] width 106 height 28
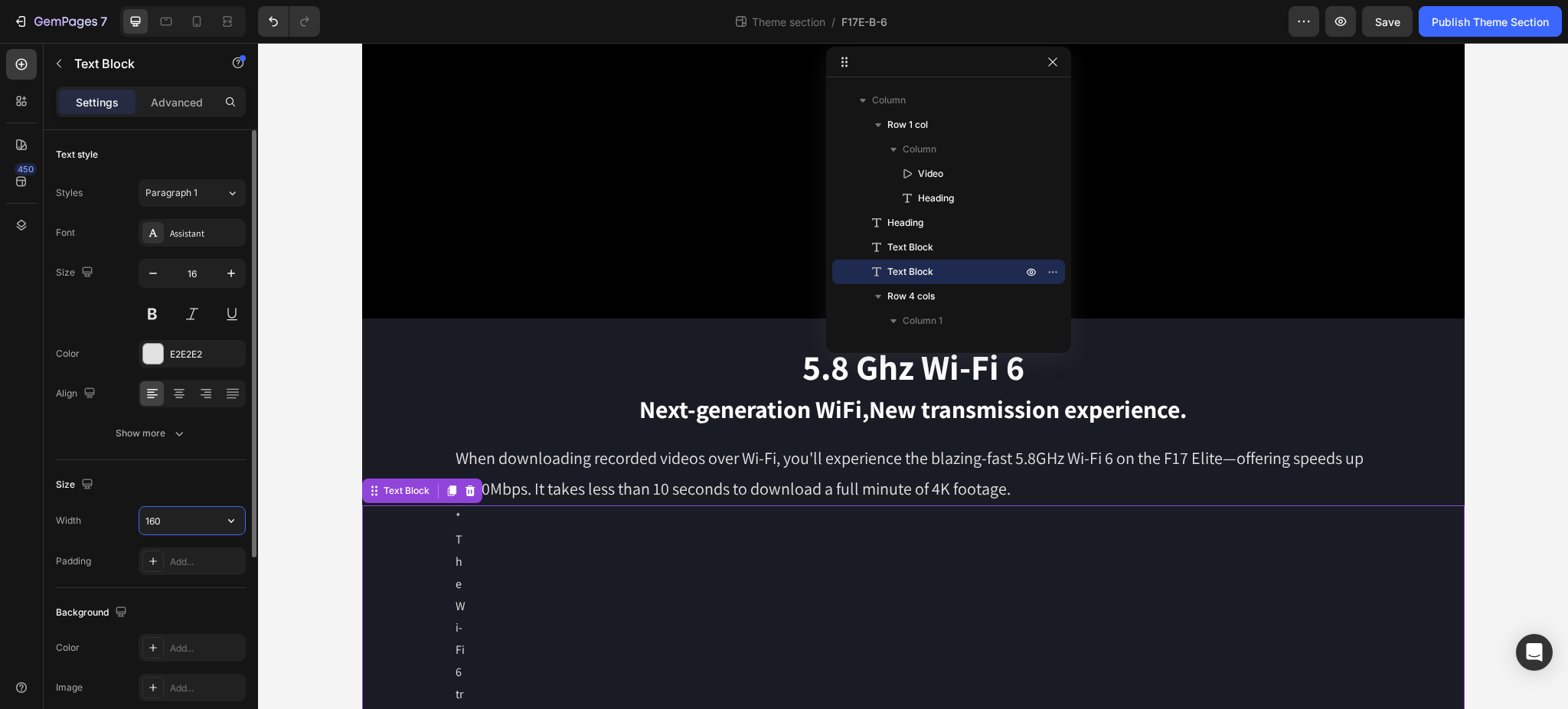
type input "1600"
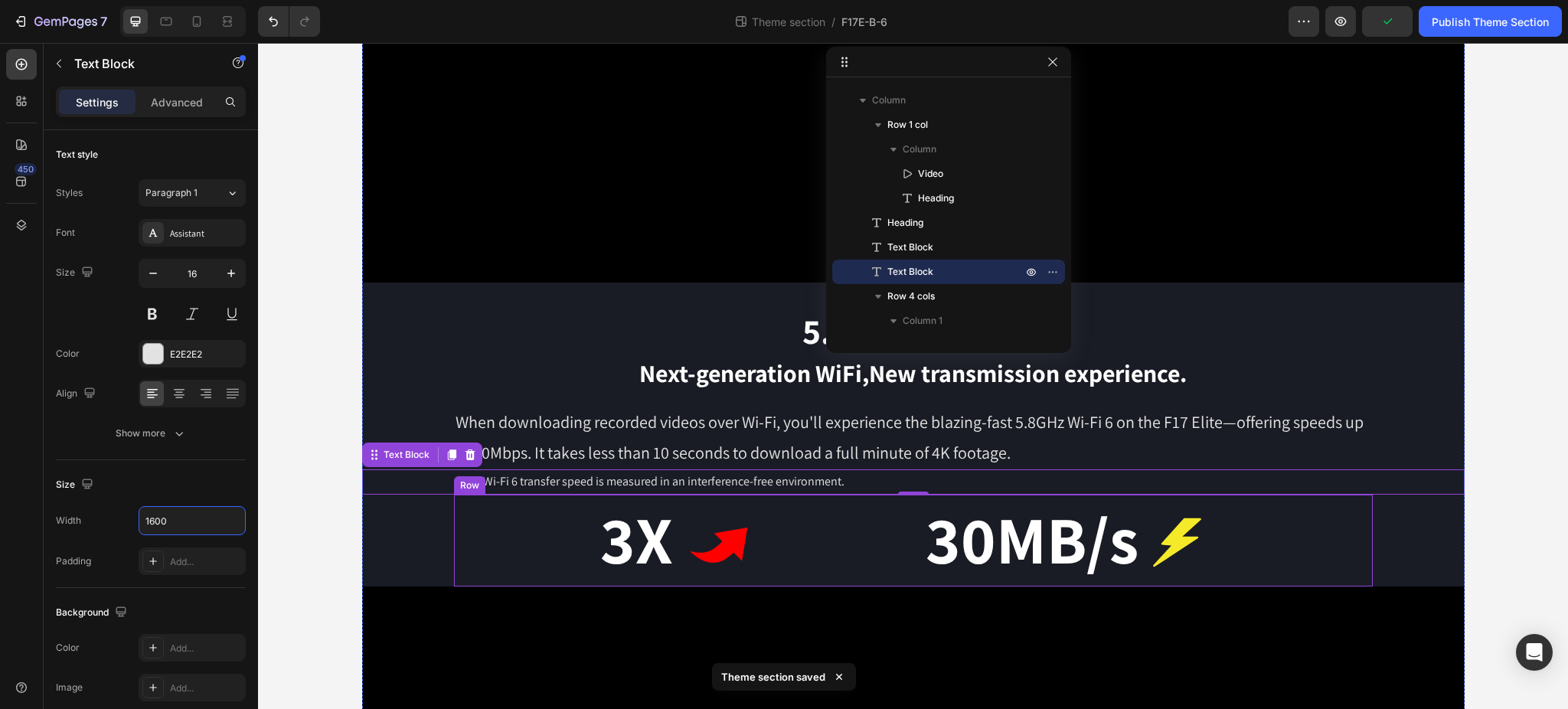
scroll to position [224, 0]
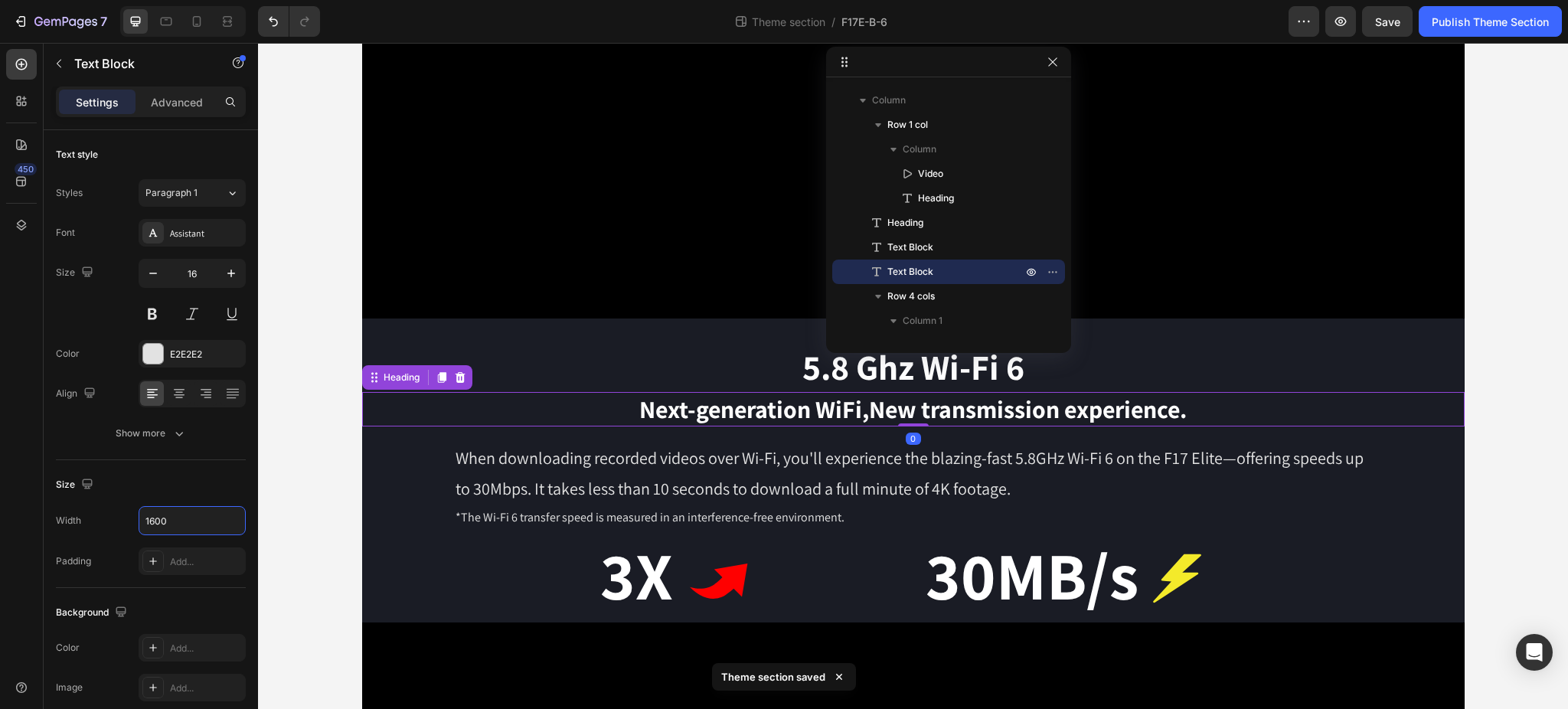
click at [674, 405] on h2 "Next-generation WiFi,New transmission experience." at bounding box center [913, 409] width 1103 height 36
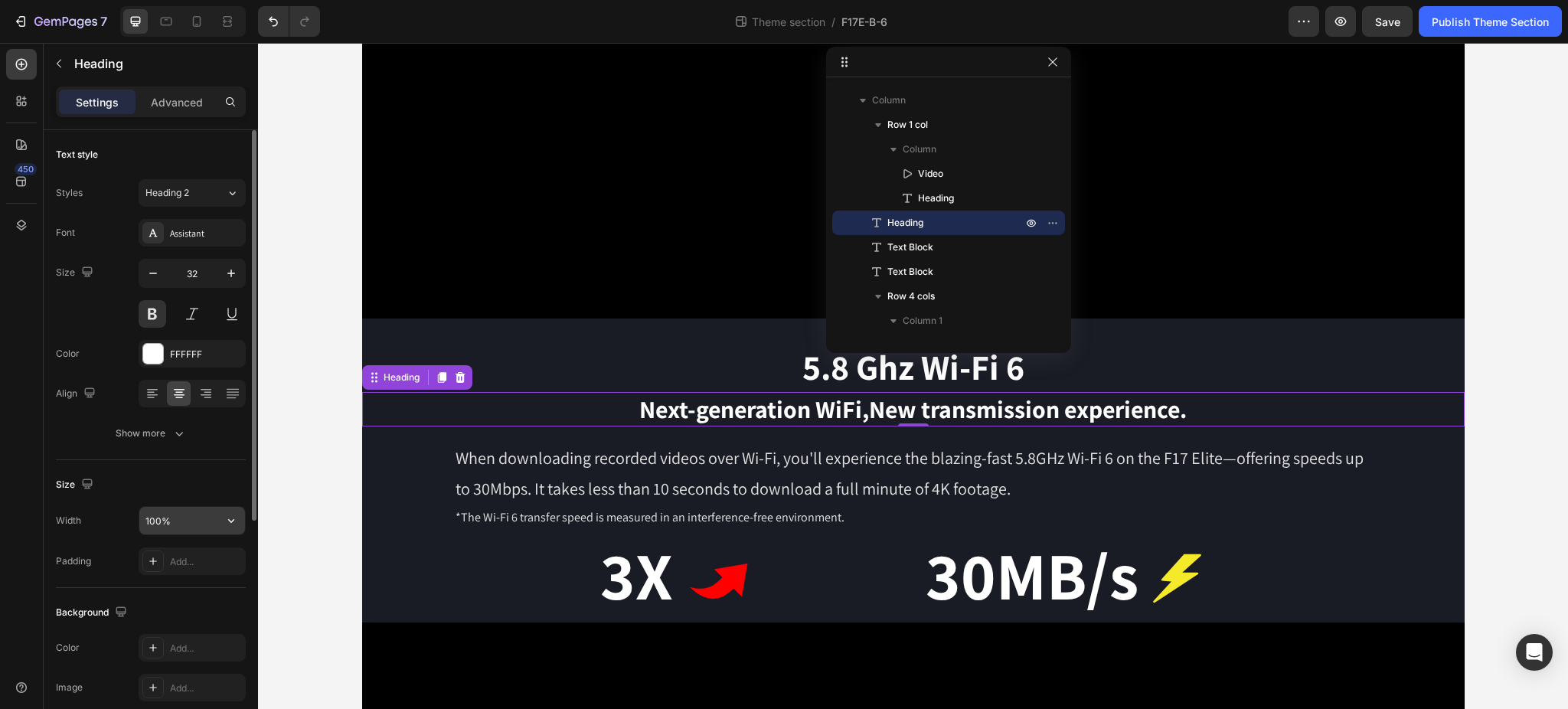
click at [212, 518] on input "100%" at bounding box center [192, 520] width 106 height 28
drag, startPoint x: 241, startPoint y: 521, endPoint x: 234, endPoint y: 537, distance: 17.5
click at [241, 521] on button "button" at bounding box center [231, 520] width 28 height 28
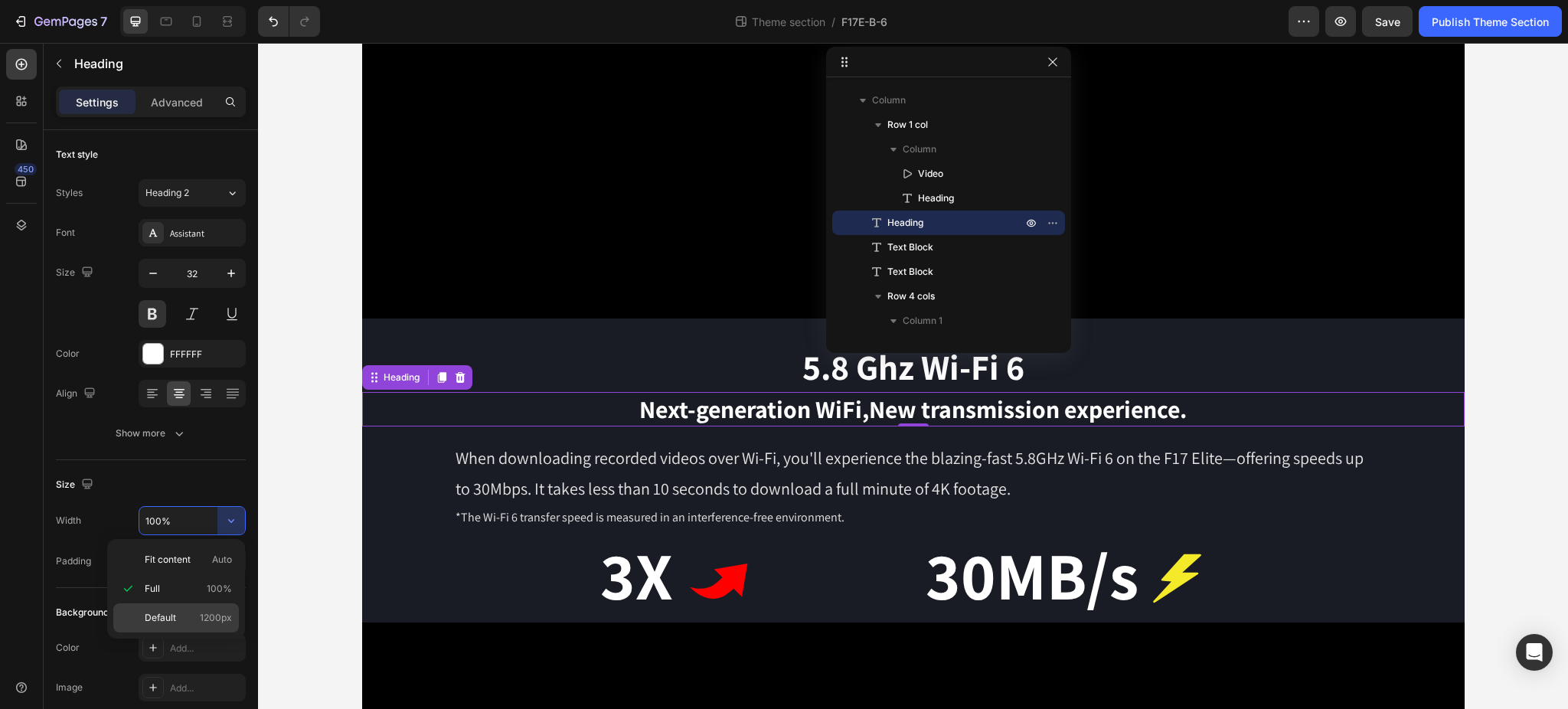
click at [178, 613] on p "Default 1200px" at bounding box center [188, 618] width 87 height 14
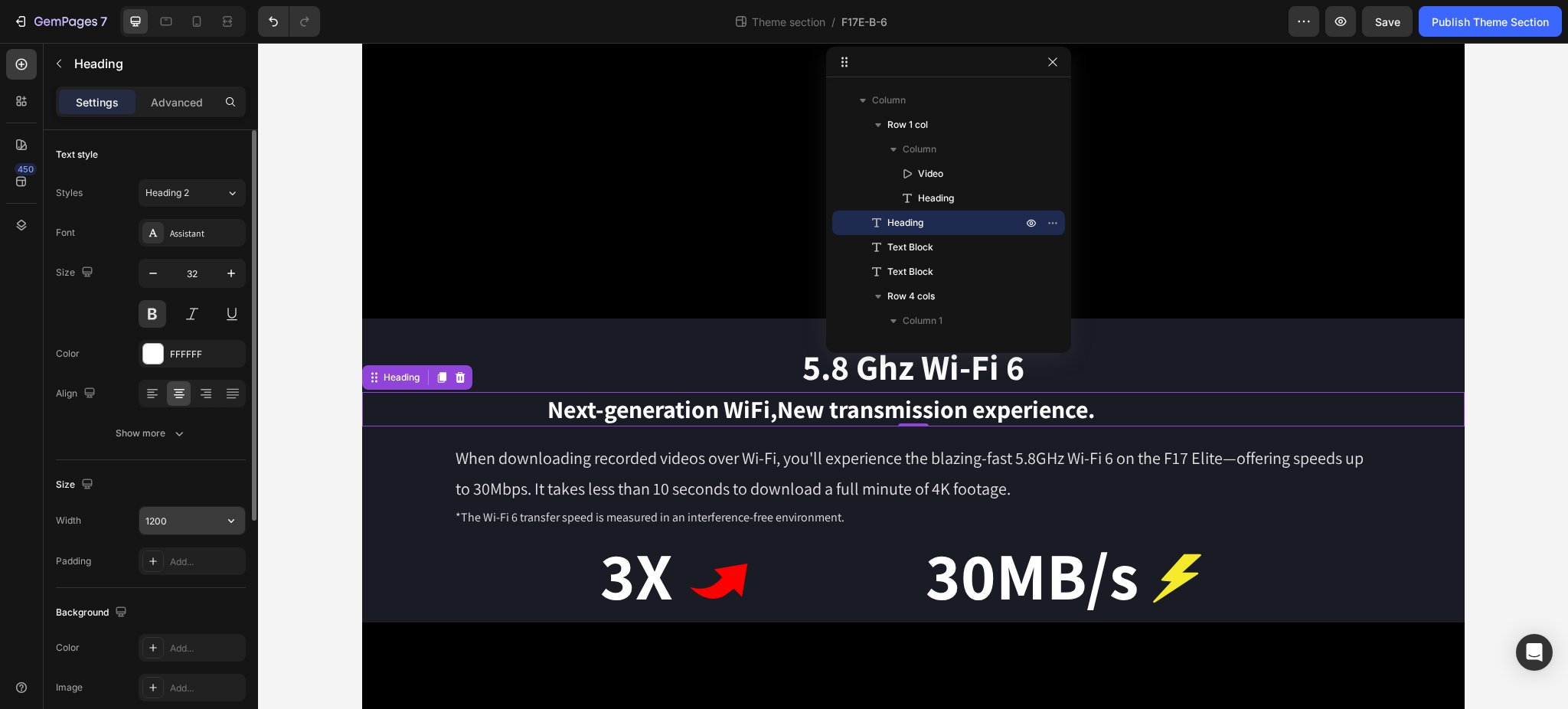
click at [179, 525] on input "1200" at bounding box center [192, 520] width 106 height 28
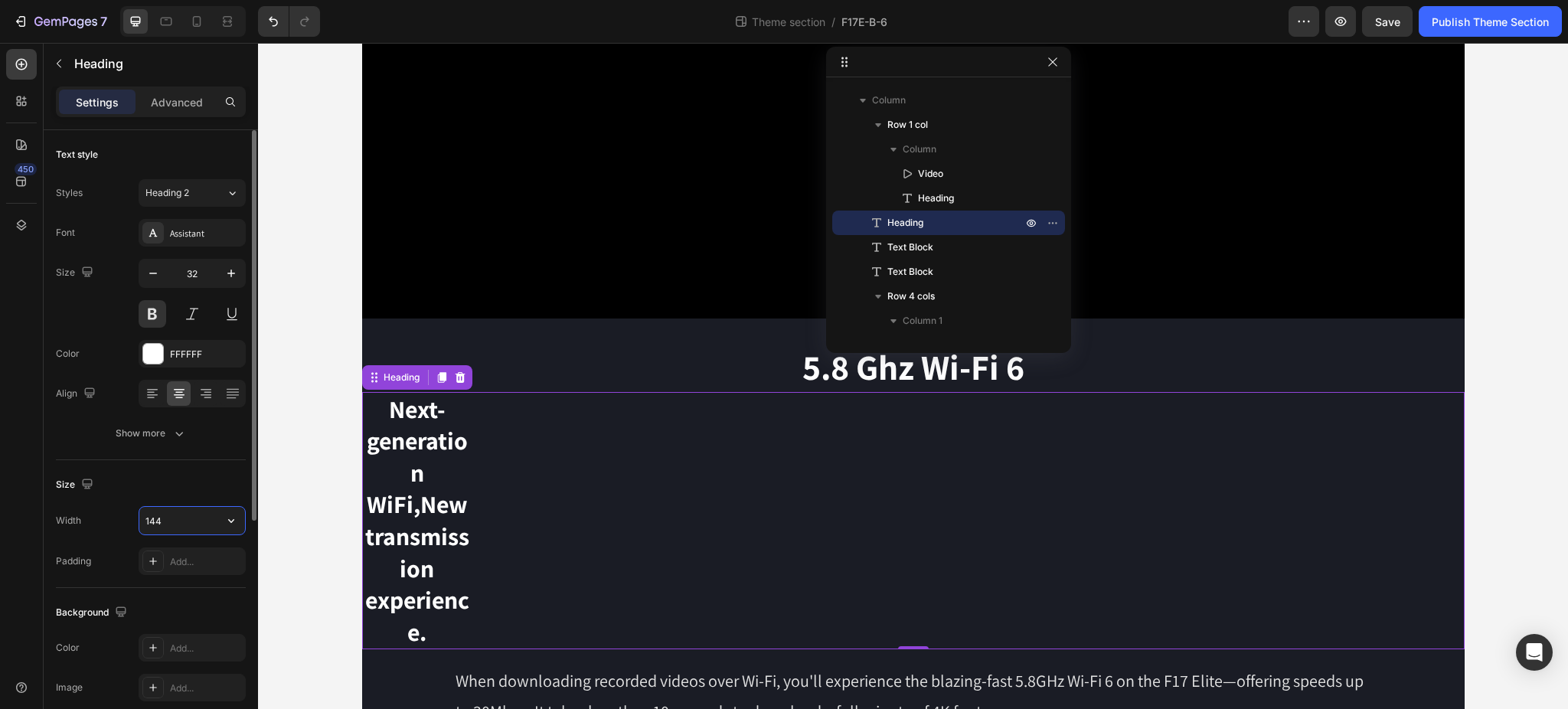
type input "1440"
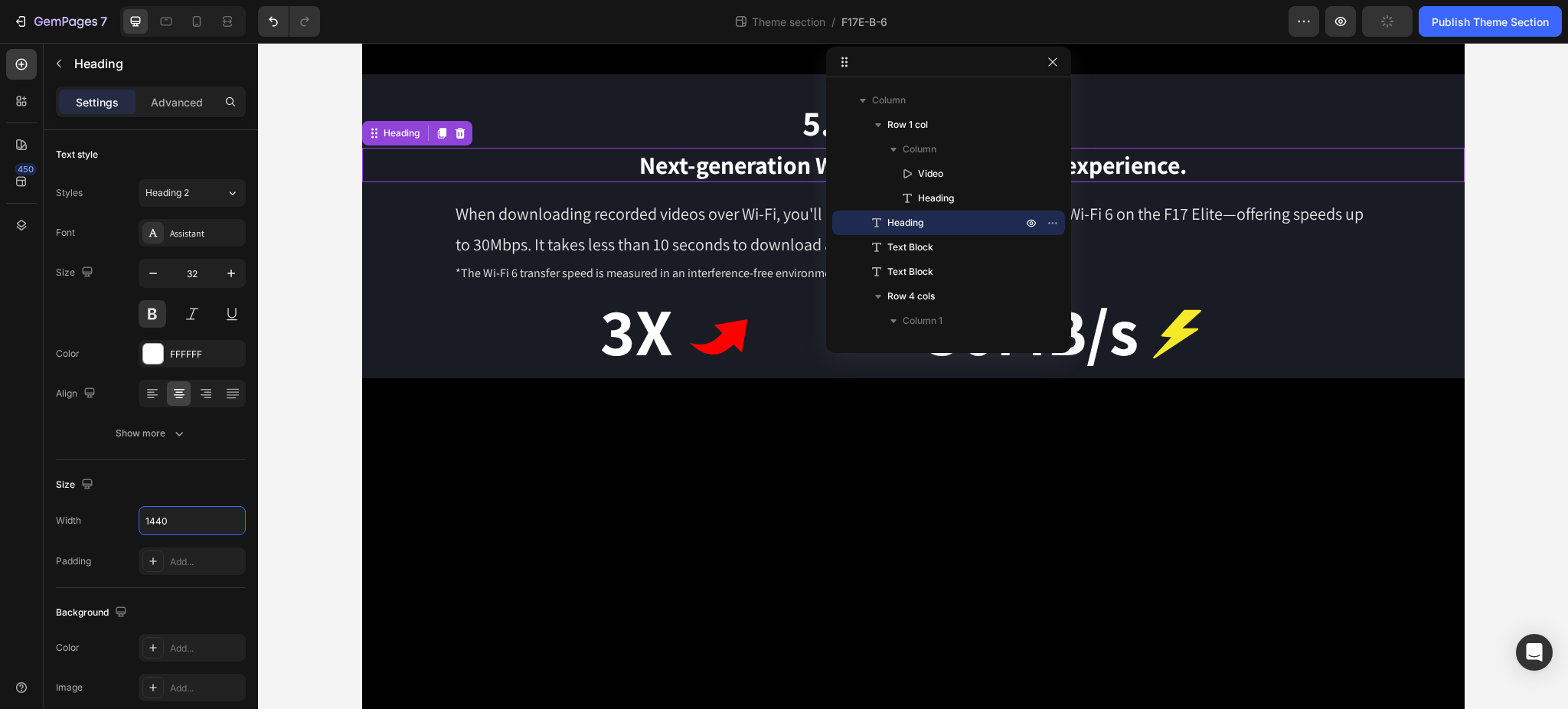
scroll to position [509, 0]
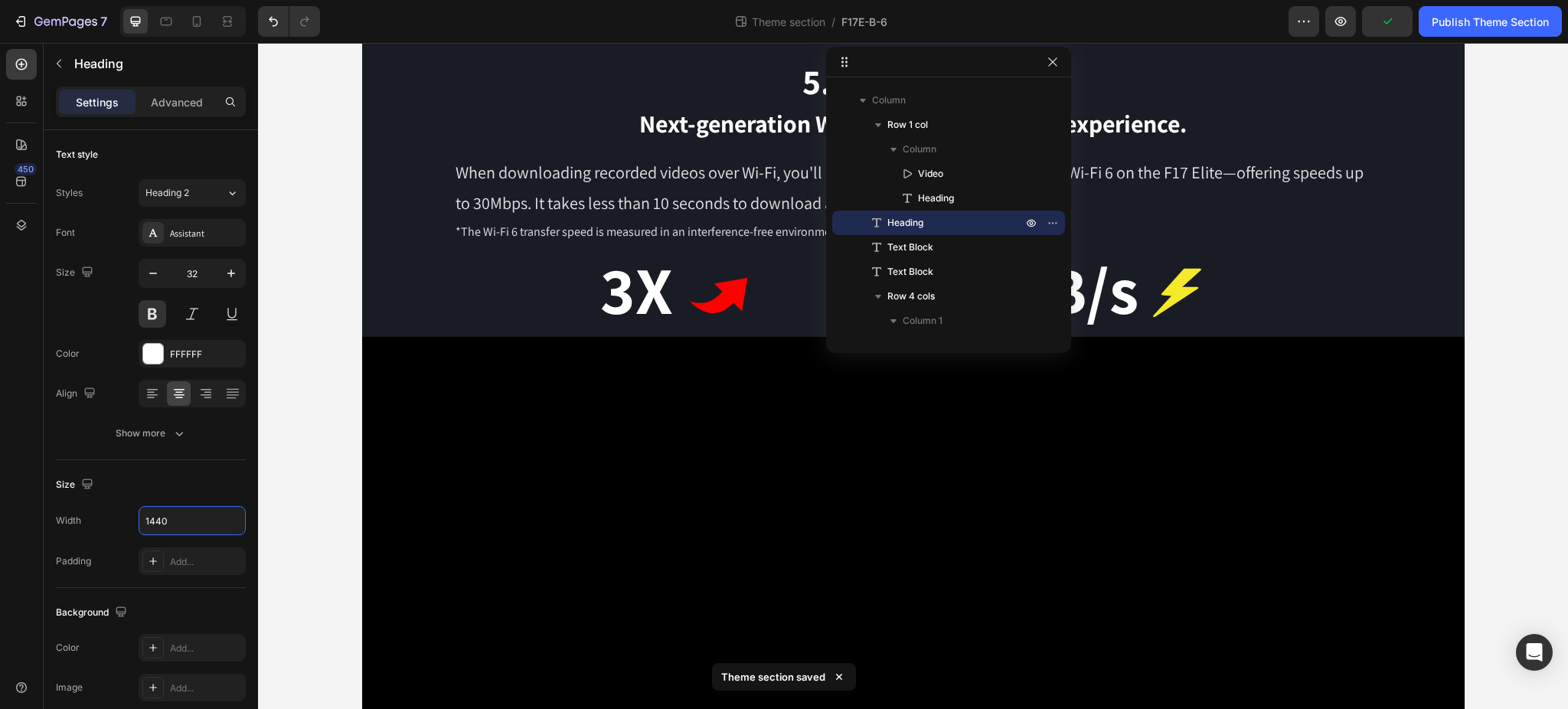
click at [1502, 343] on div "Video 5.8 Ghz Wi-Fi 6 Heading Row Next-generation WiFi,New transmission experie…" at bounding box center [913, 146] width 1310 height 1167
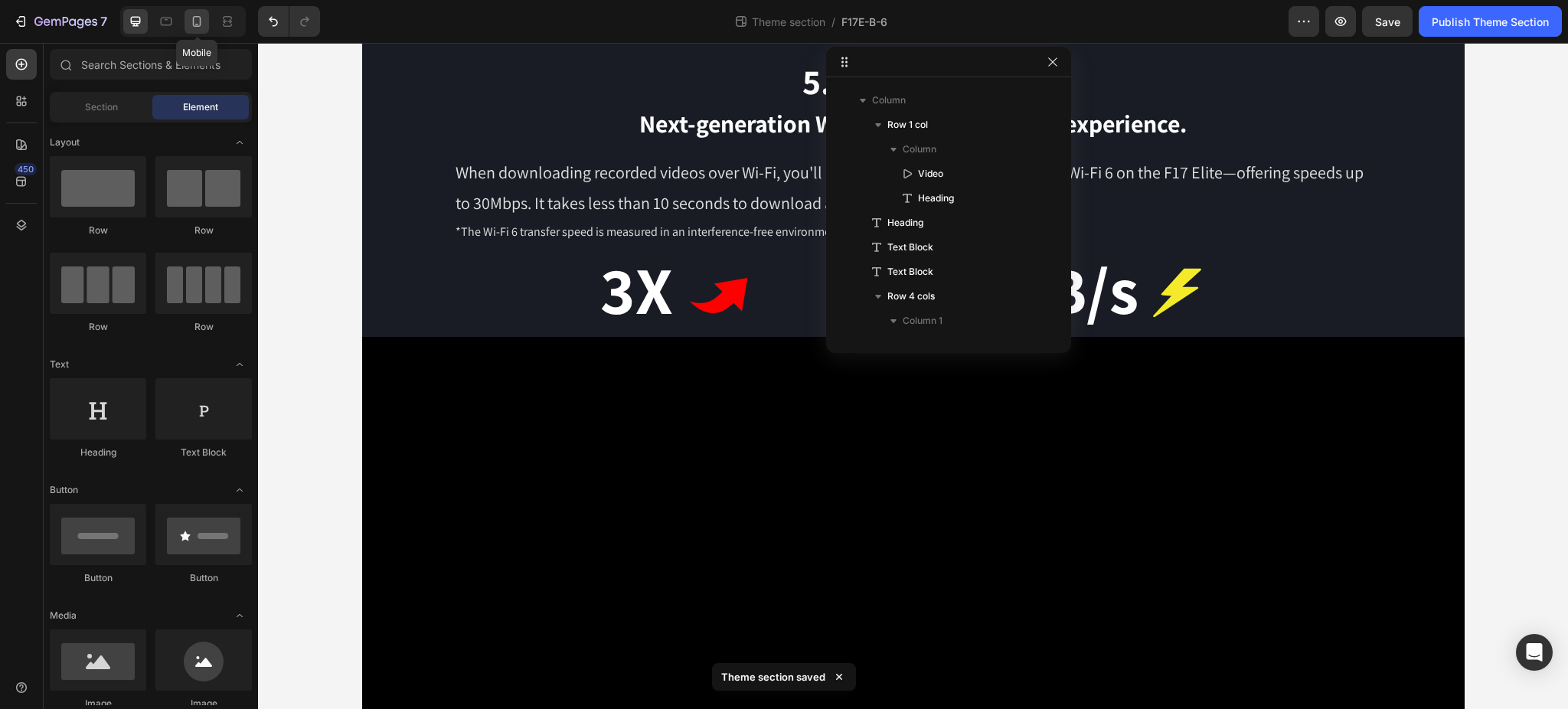
click at [201, 19] on icon at bounding box center [197, 21] width 8 height 11
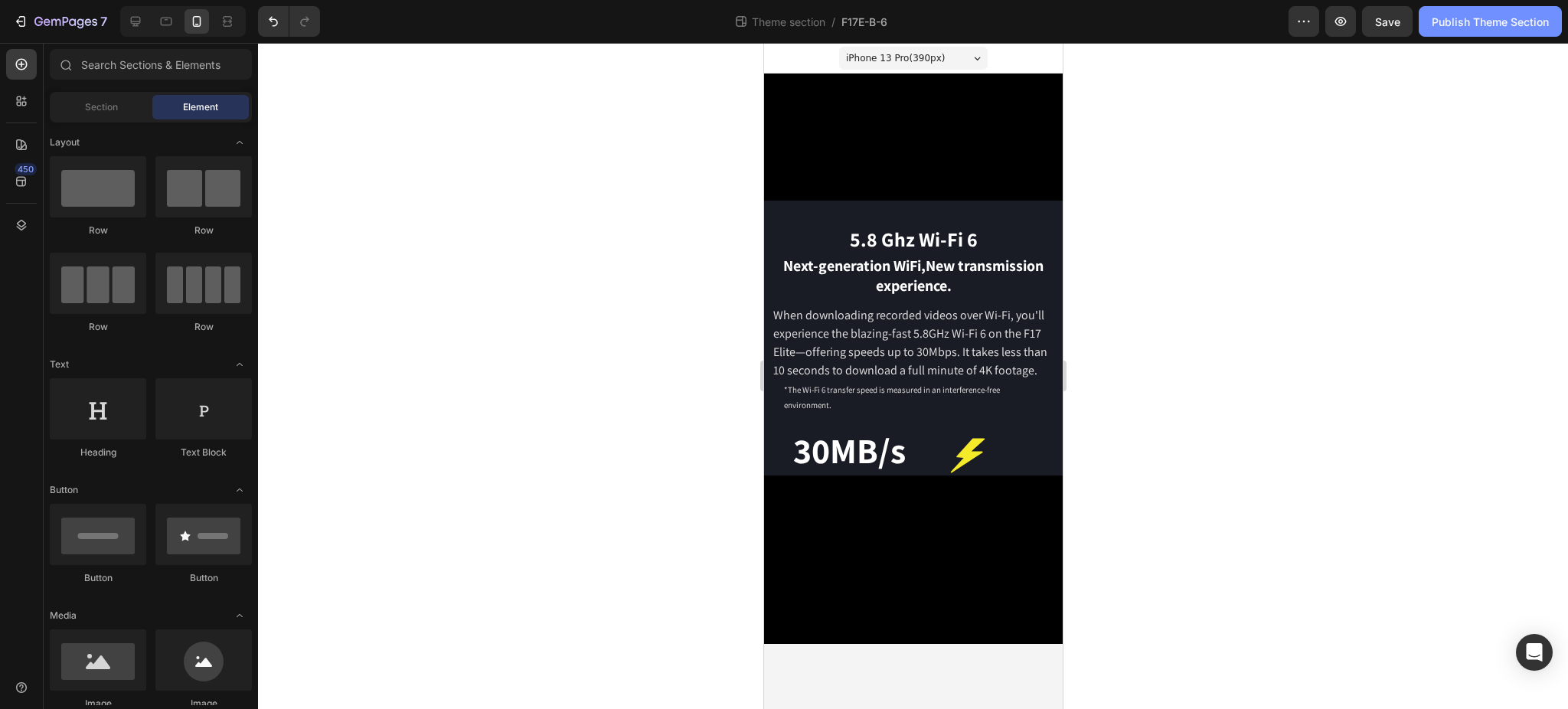
click at [1493, 34] on button "Publish Theme Section" at bounding box center [1489, 21] width 143 height 30
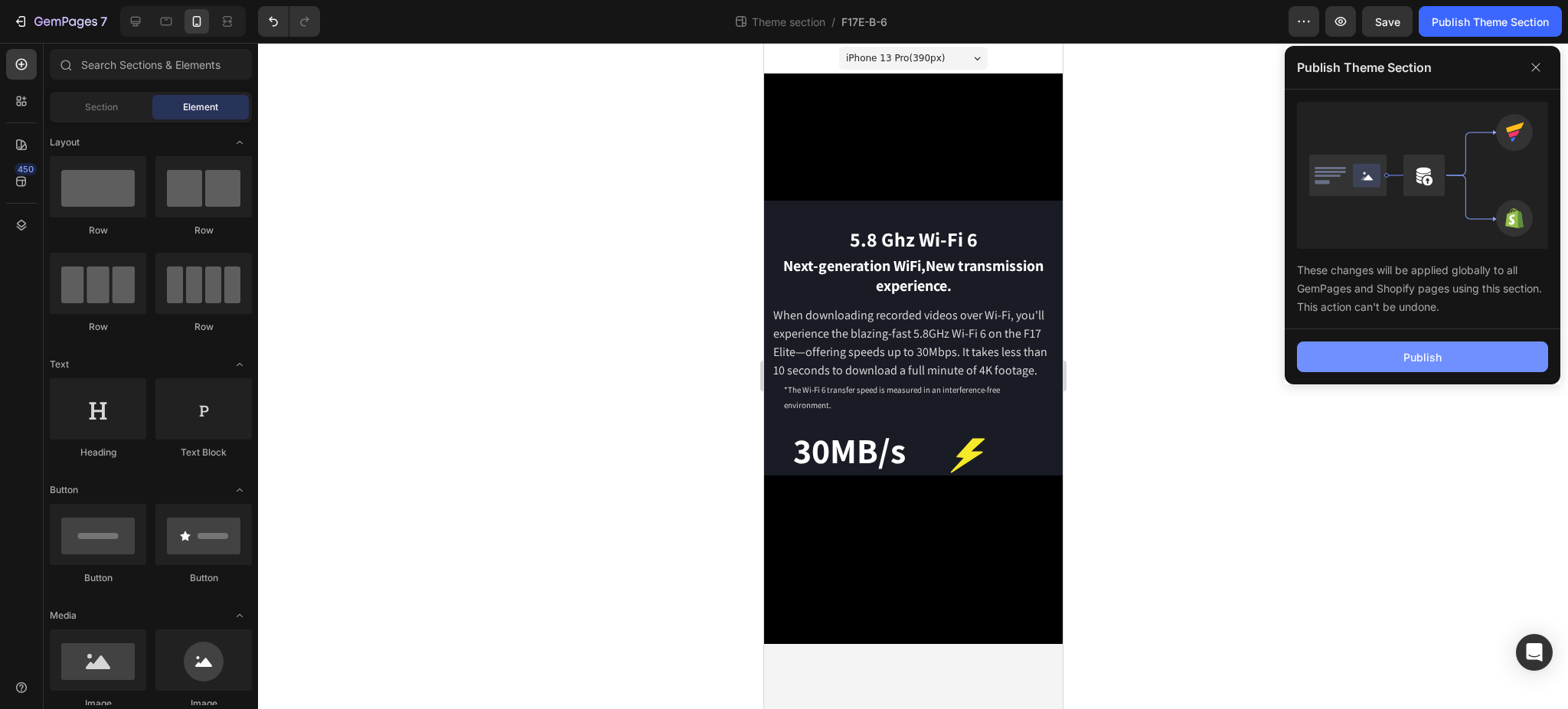
click at [1446, 348] on button "Publish" at bounding box center [1422, 356] width 251 height 30
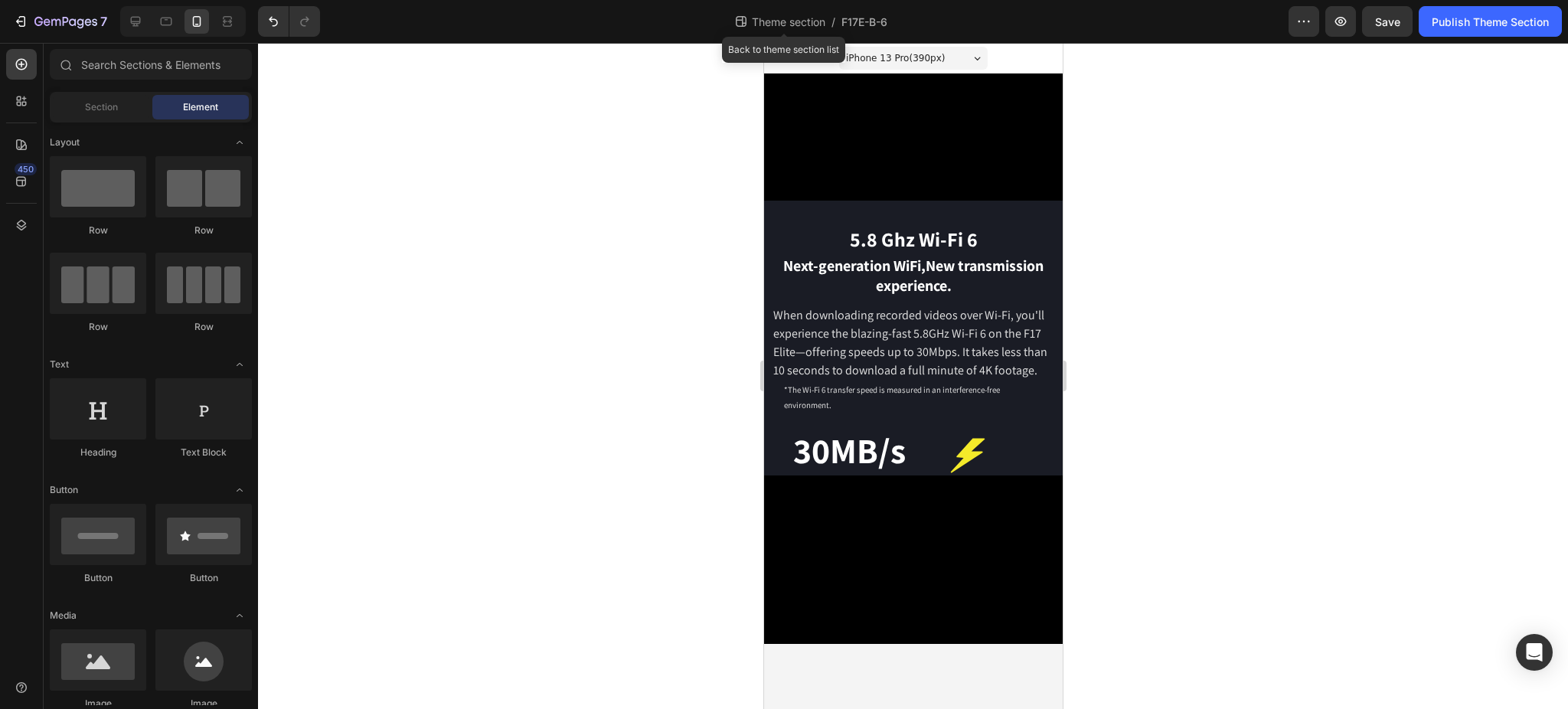
click at [803, 20] on span "Theme section" at bounding box center [789, 21] width 80 height 16
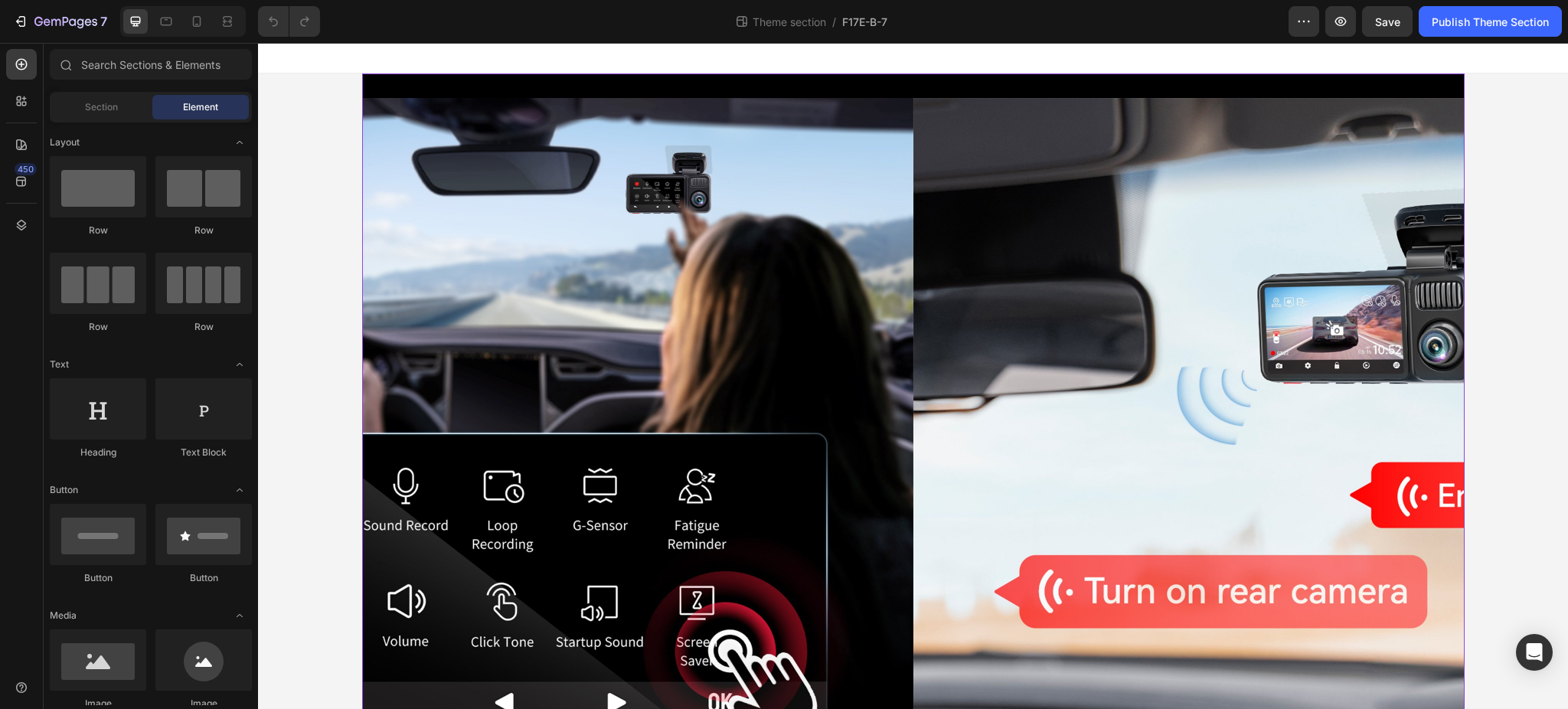
click at [670, 80] on div "Image 24H Parking Monitor Heading Row The F17 Elite automatically enters parkin…" at bounding box center [913, 497] width 1103 height 847
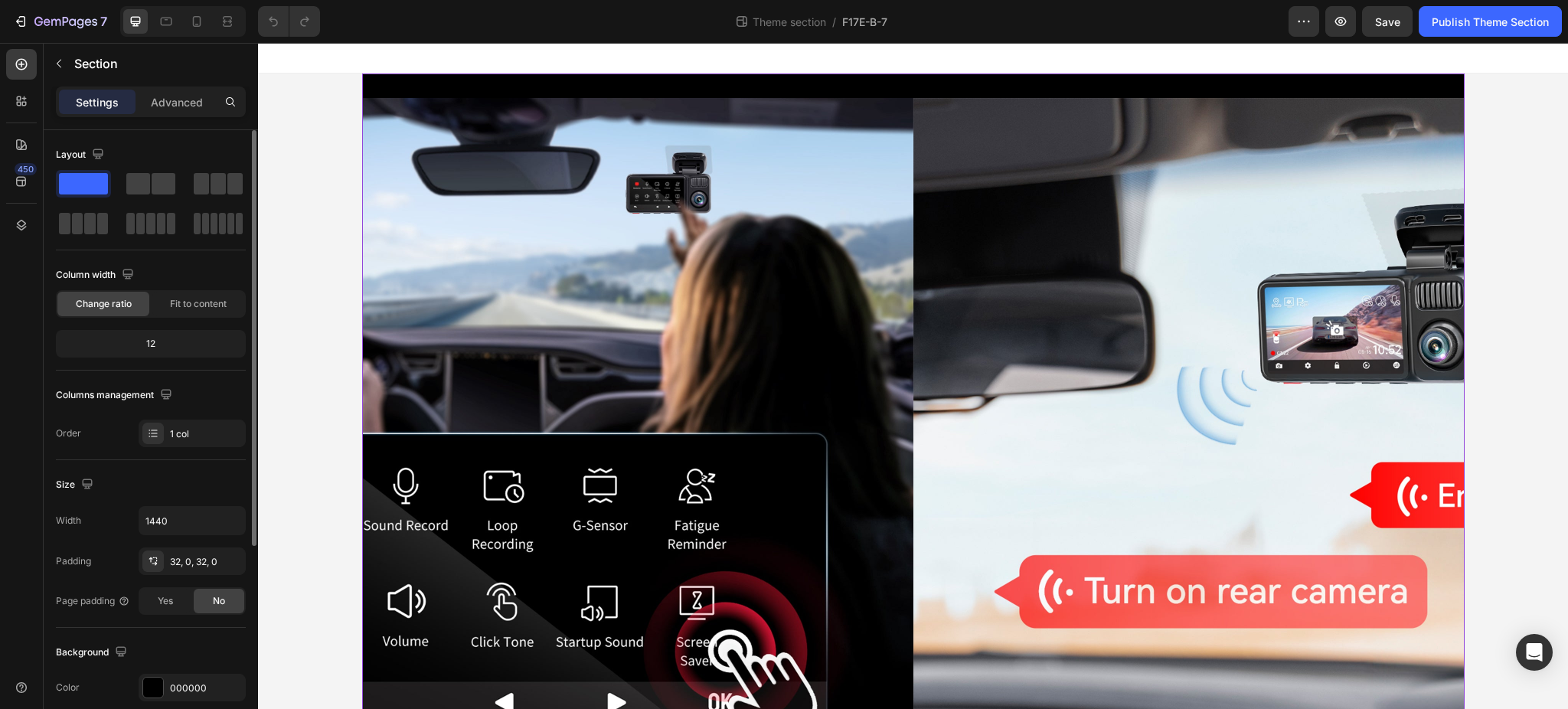
scroll to position [306, 0]
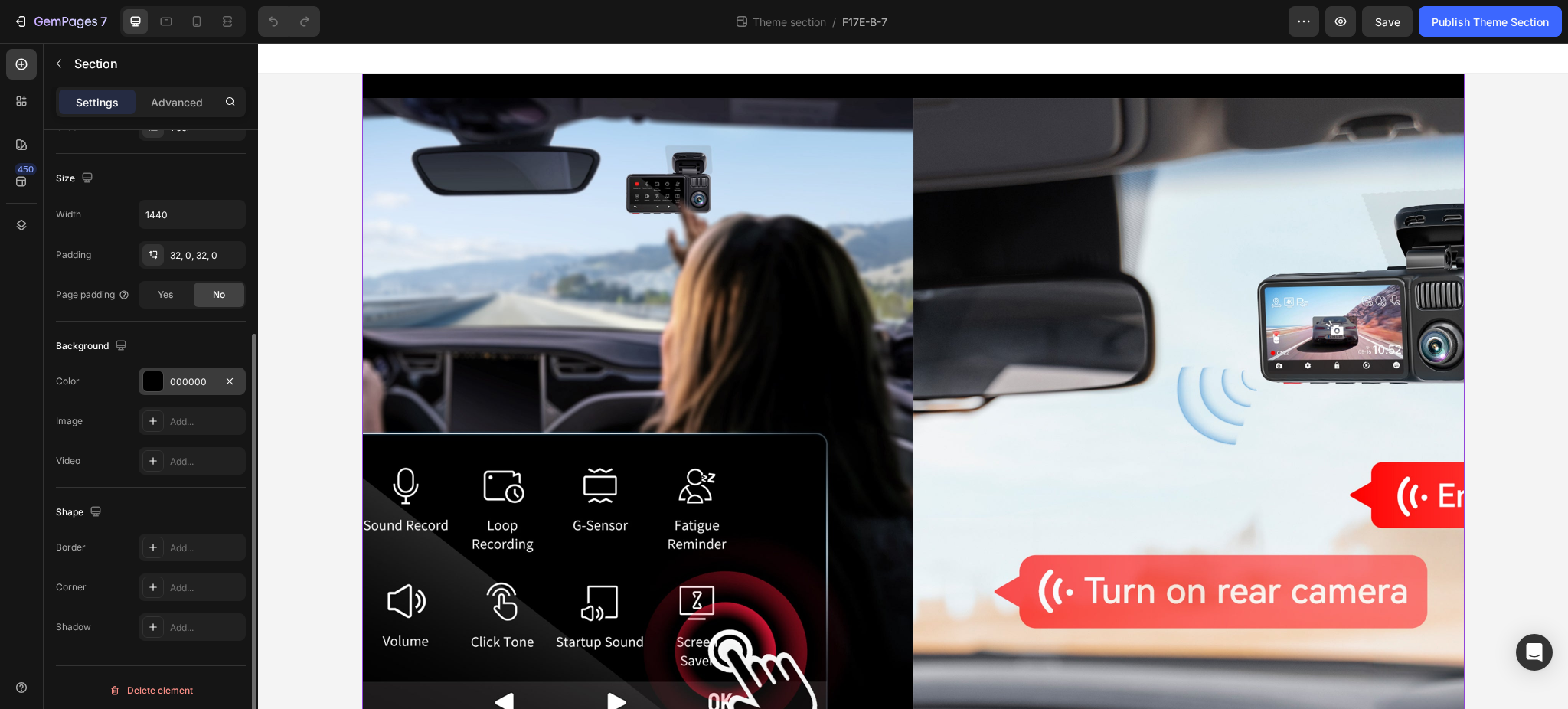
click at [179, 381] on div "000000" at bounding box center [192, 382] width 44 height 14
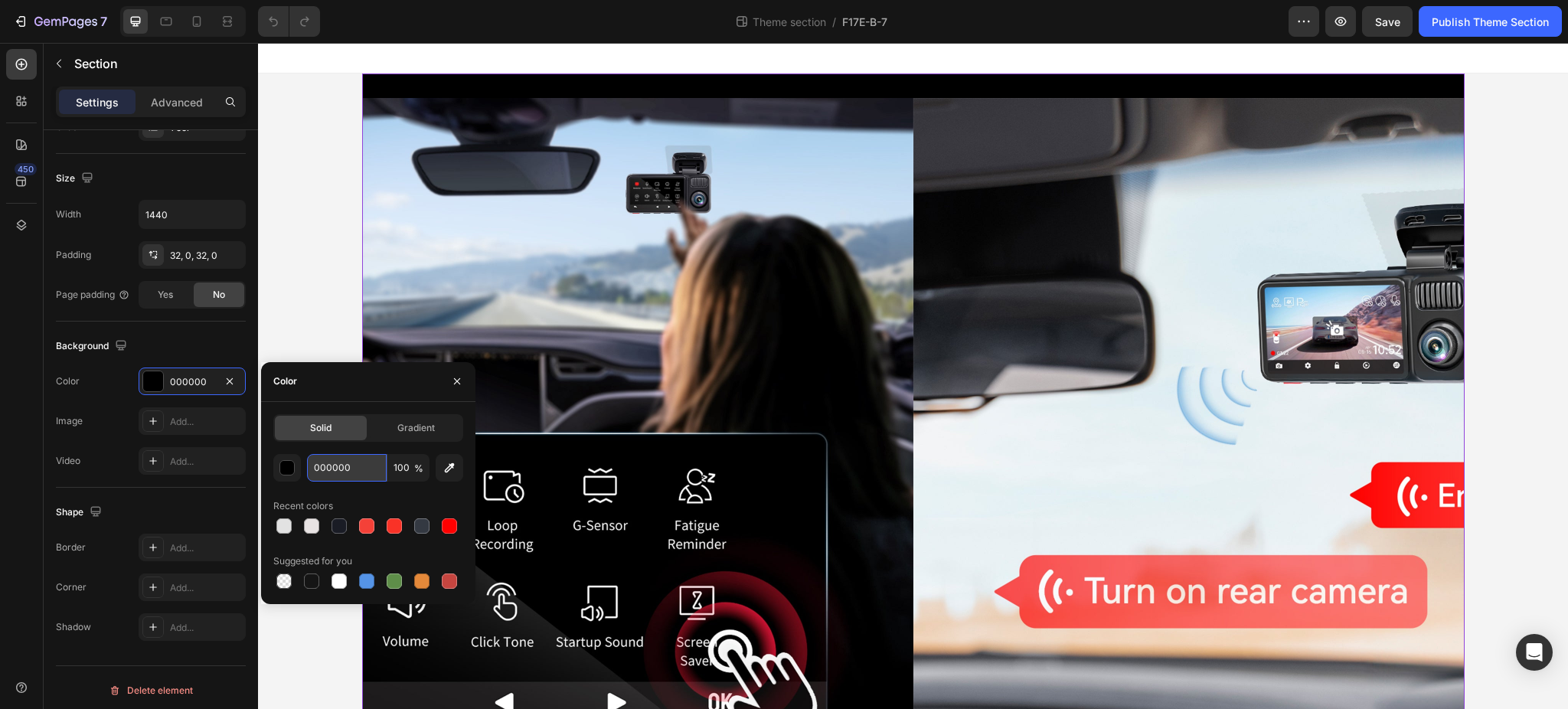
click at [357, 472] on input "000000" at bounding box center [347, 467] width 80 height 28
paste input "1a1c25"
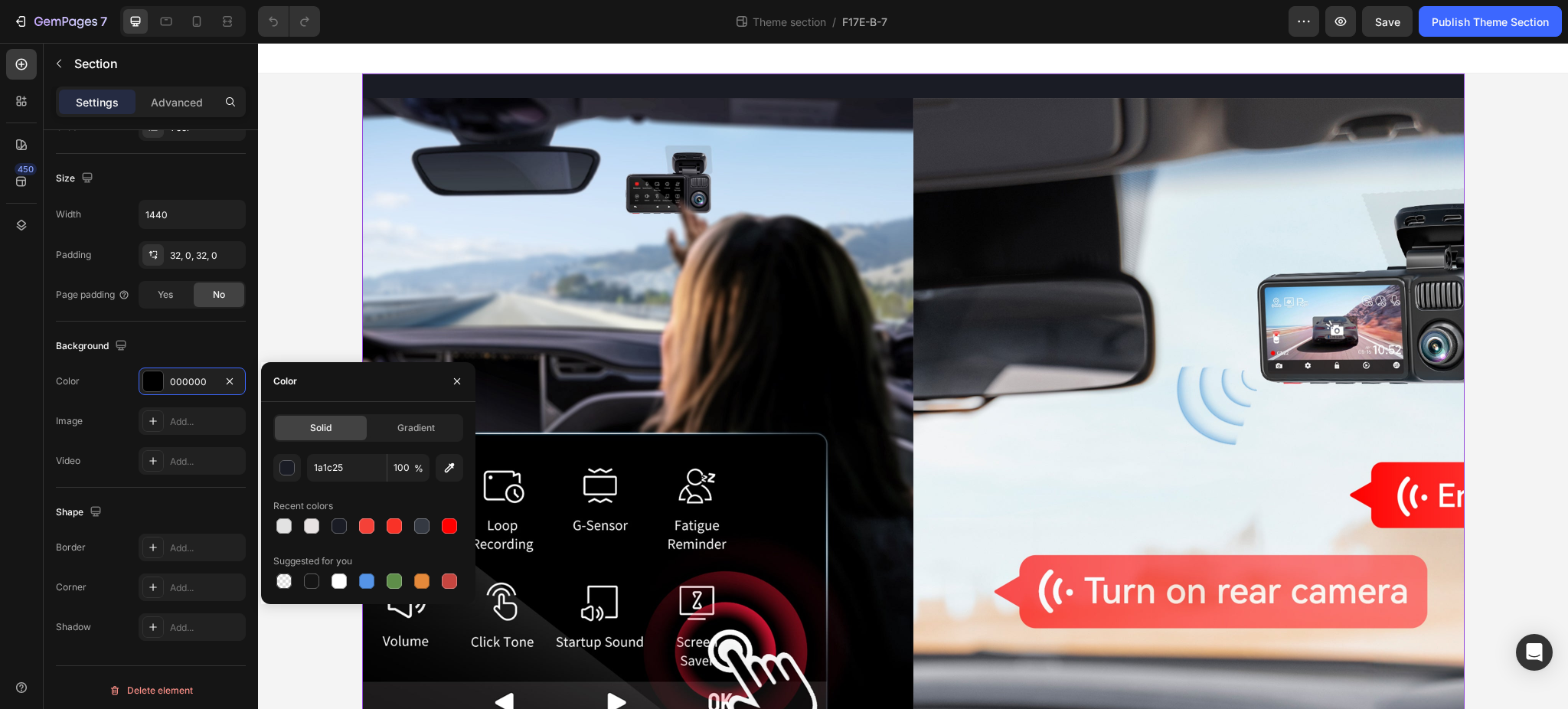
type input "1A1C25"
click at [389, 392] on div "Color" at bounding box center [367, 382] width 214 height 40
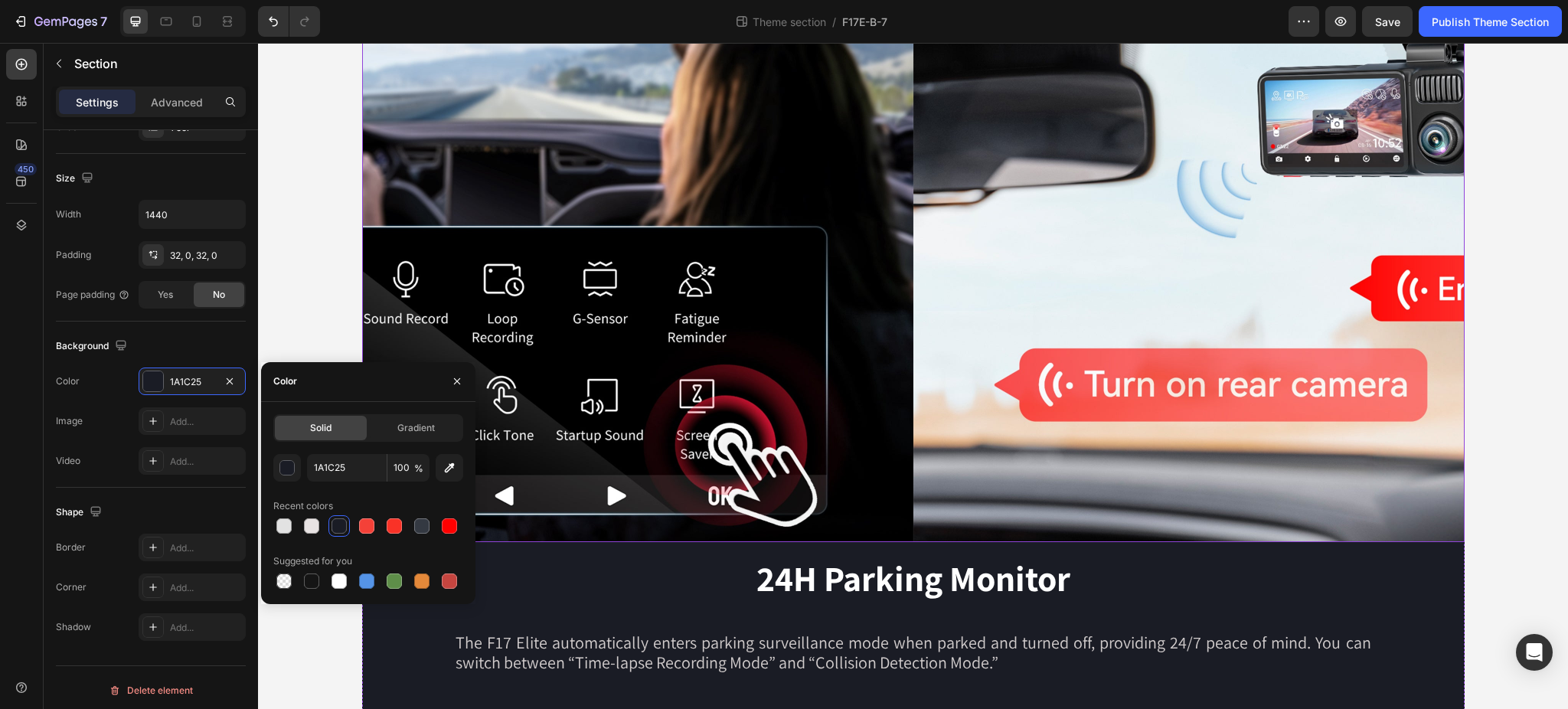
scroll to position [211, 0]
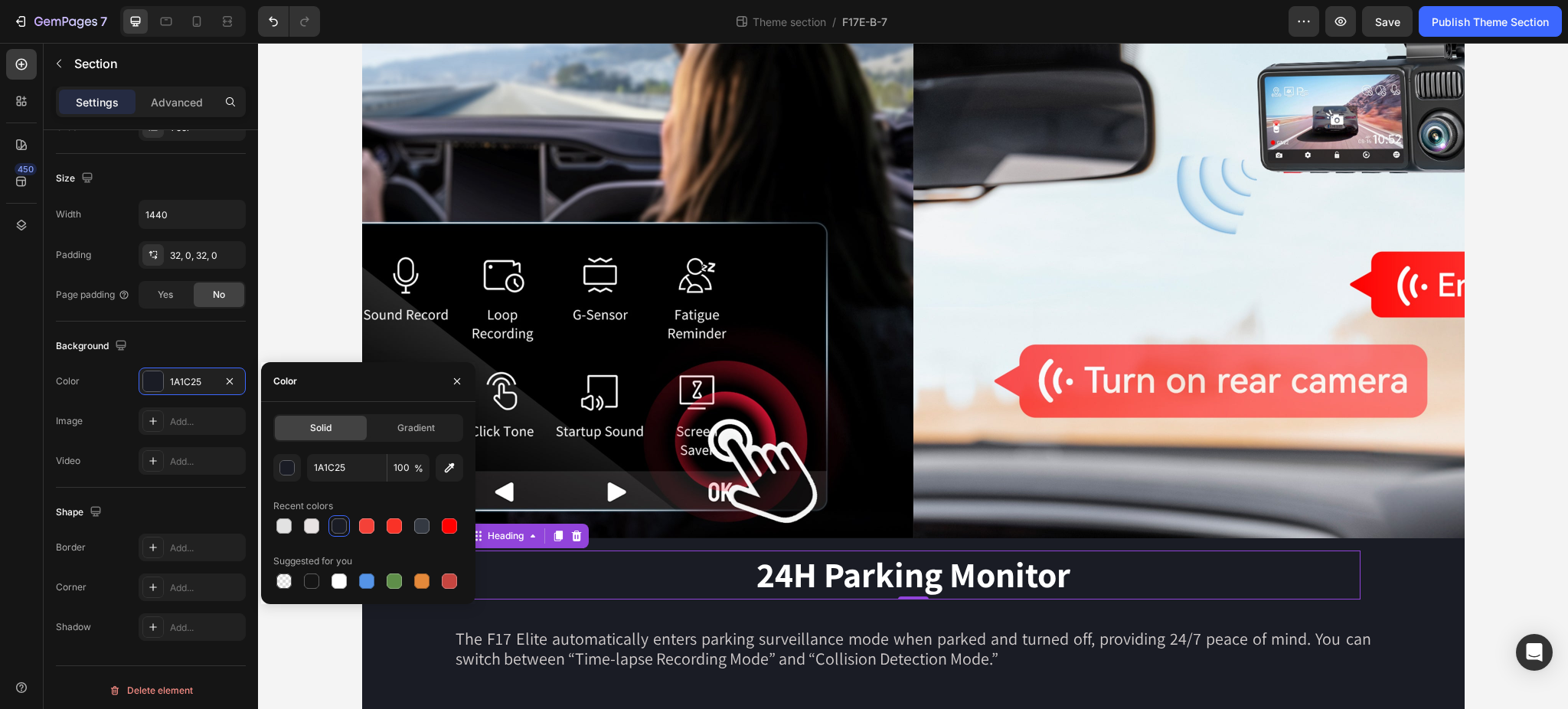
click at [1196, 576] on h2 "24H Parking Monitor" at bounding box center [913, 574] width 894 height 49
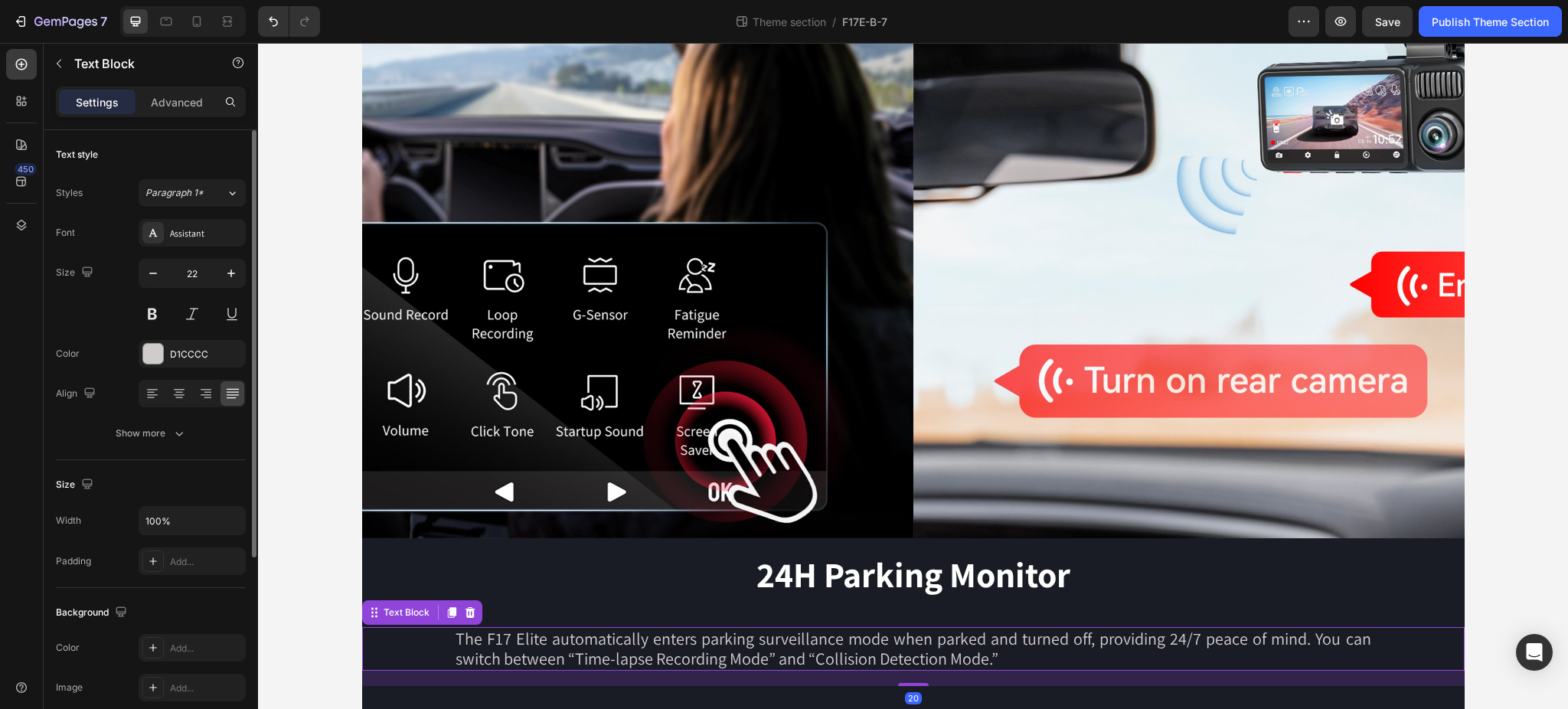
click at [795, 656] on p "The F17 Elite automatically enters parking surveillance mode when parked and tu…" at bounding box center [913, 649] width 916 height 41
click at [187, 350] on div "D1CCCC" at bounding box center [192, 354] width 44 height 14
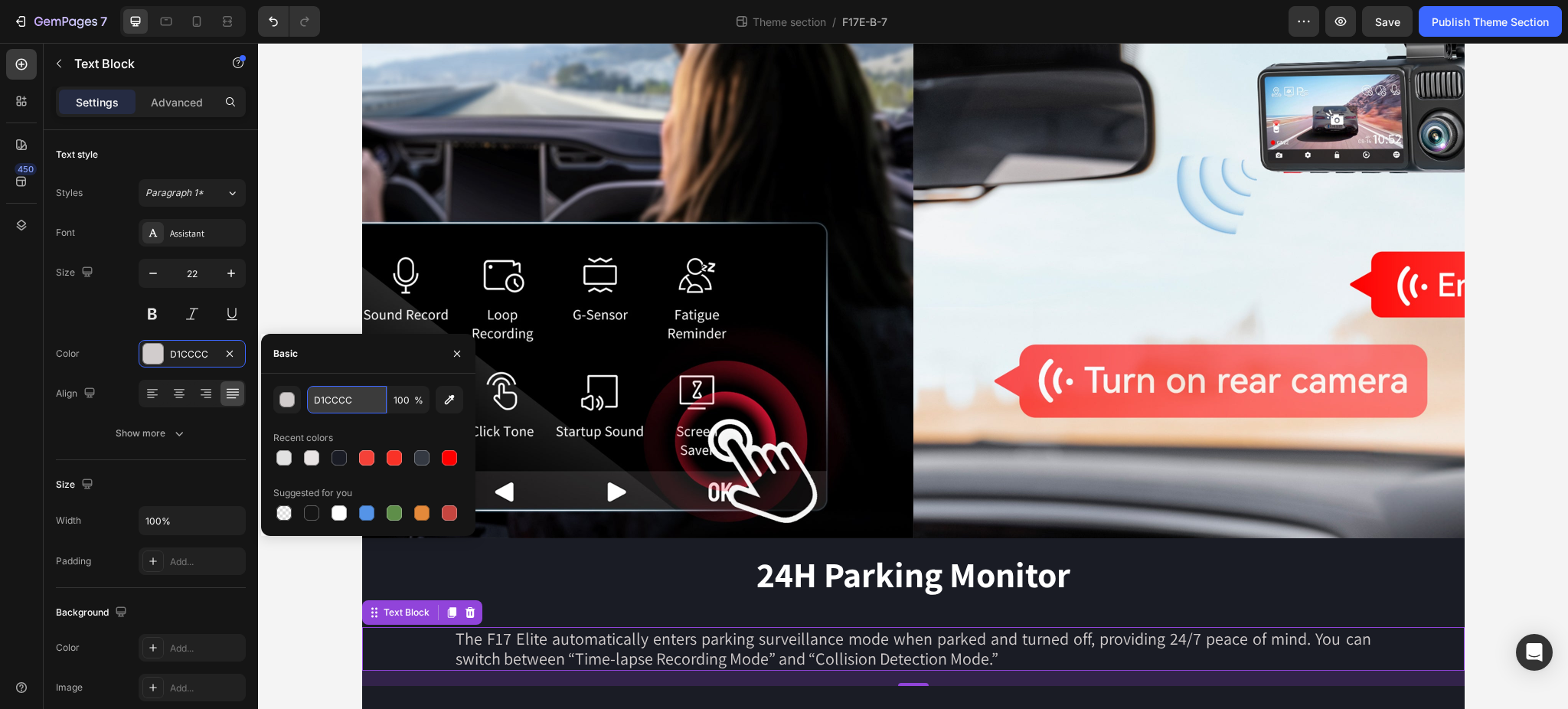
click at [345, 396] on input "D1CCCC" at bounding box center [347, 399] width 80 height 28
paste input "E2E2E2"
type input "E2E2E2"
click at [380, 361] on div "Basic" at bounding box center [367, 353] width 214 height 40
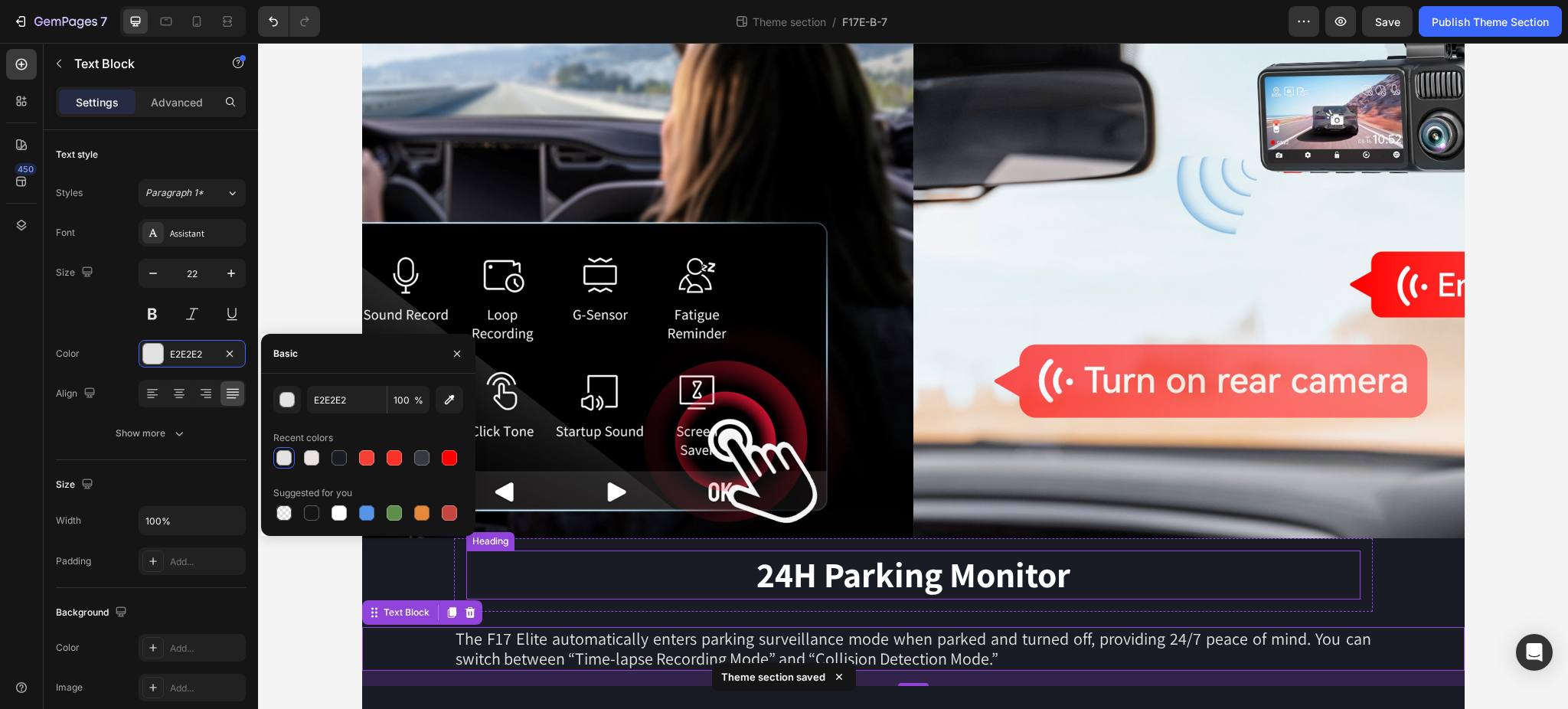
click at [823, 584] on h2 "24H Parking Monitor" at bounding box center [913, 574] width 894 height 49
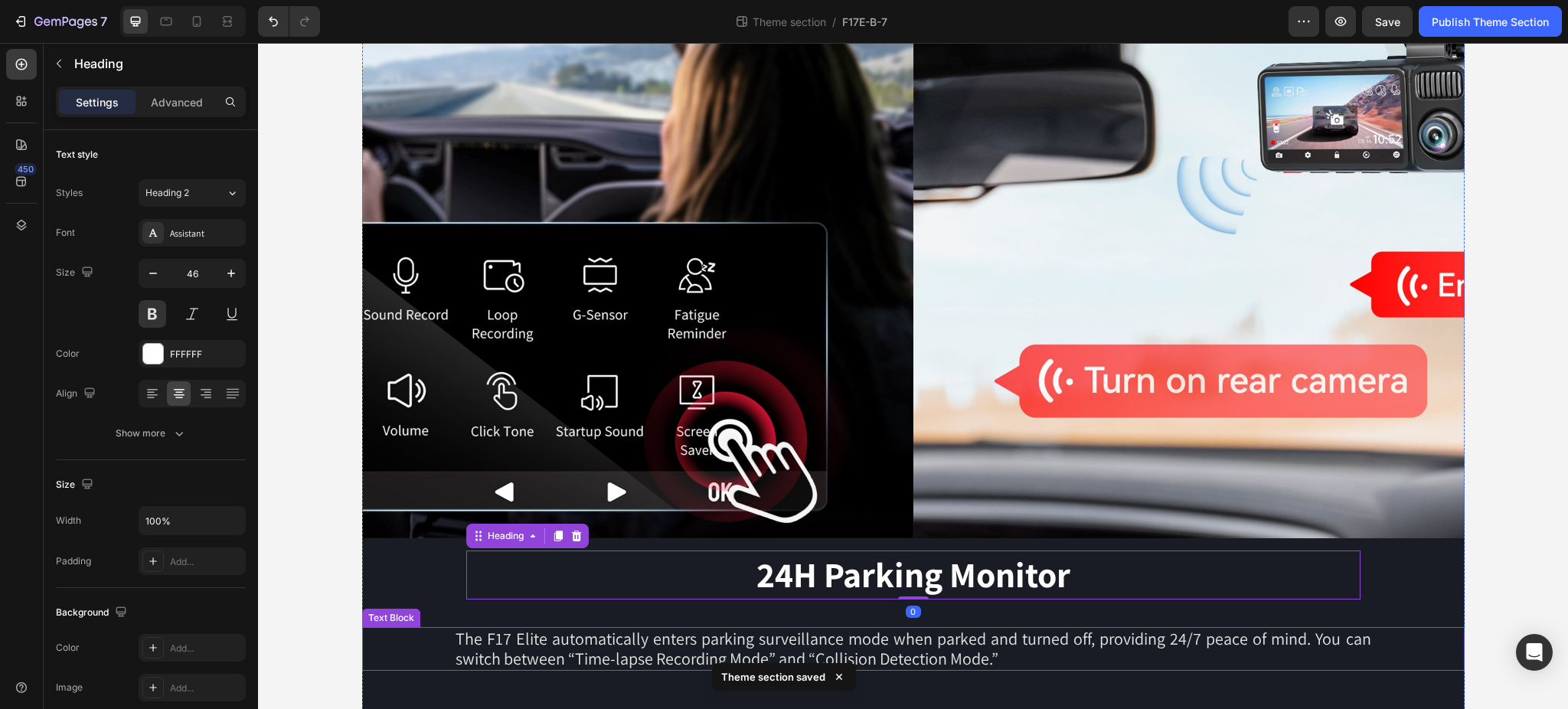
click at [1195, 654] on p "The F17 Elite automatically enters parking surveillance mode when parked and tu…" at bounding box center [913, 649] width 916 height 41
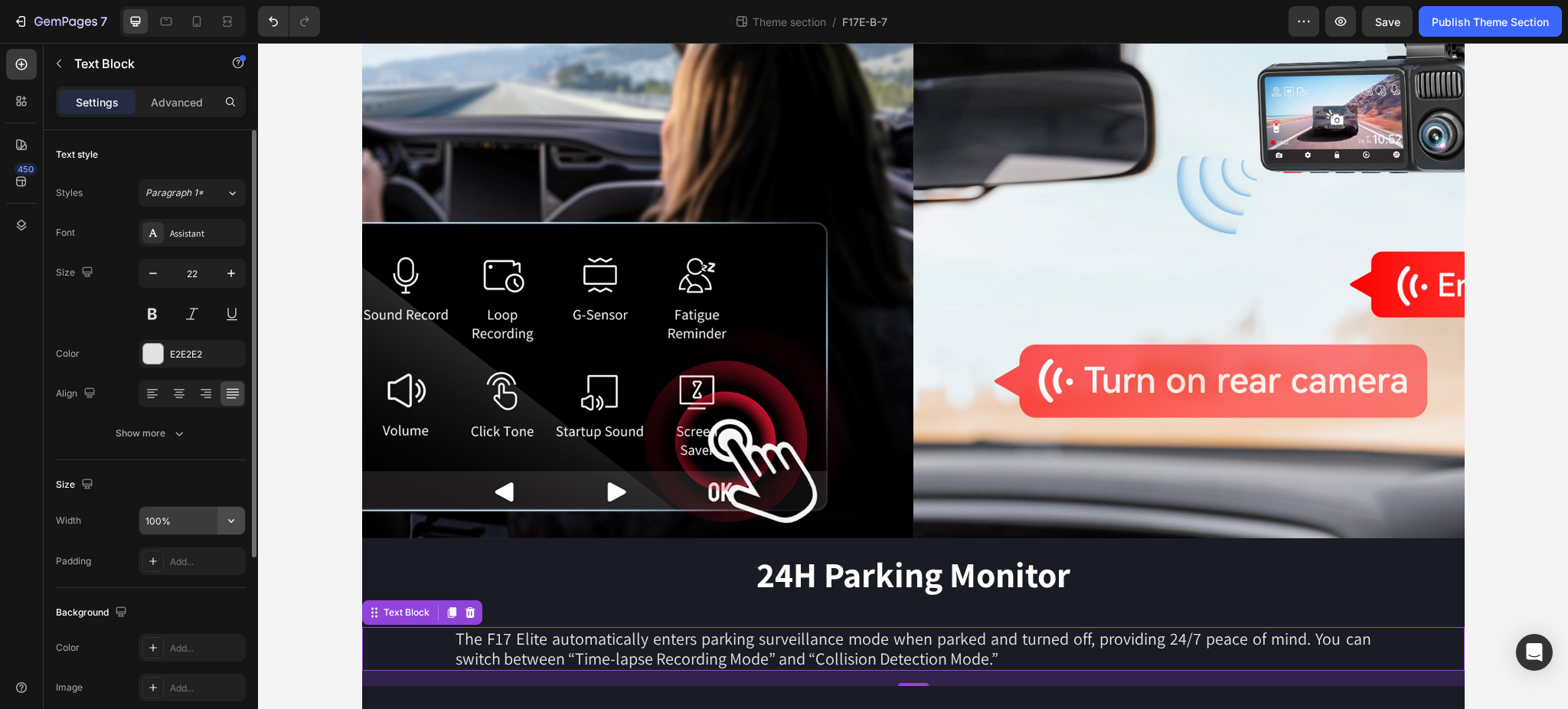
click at [239, 525] on button "button" at bounding box center [231, 520] width 28 height 28
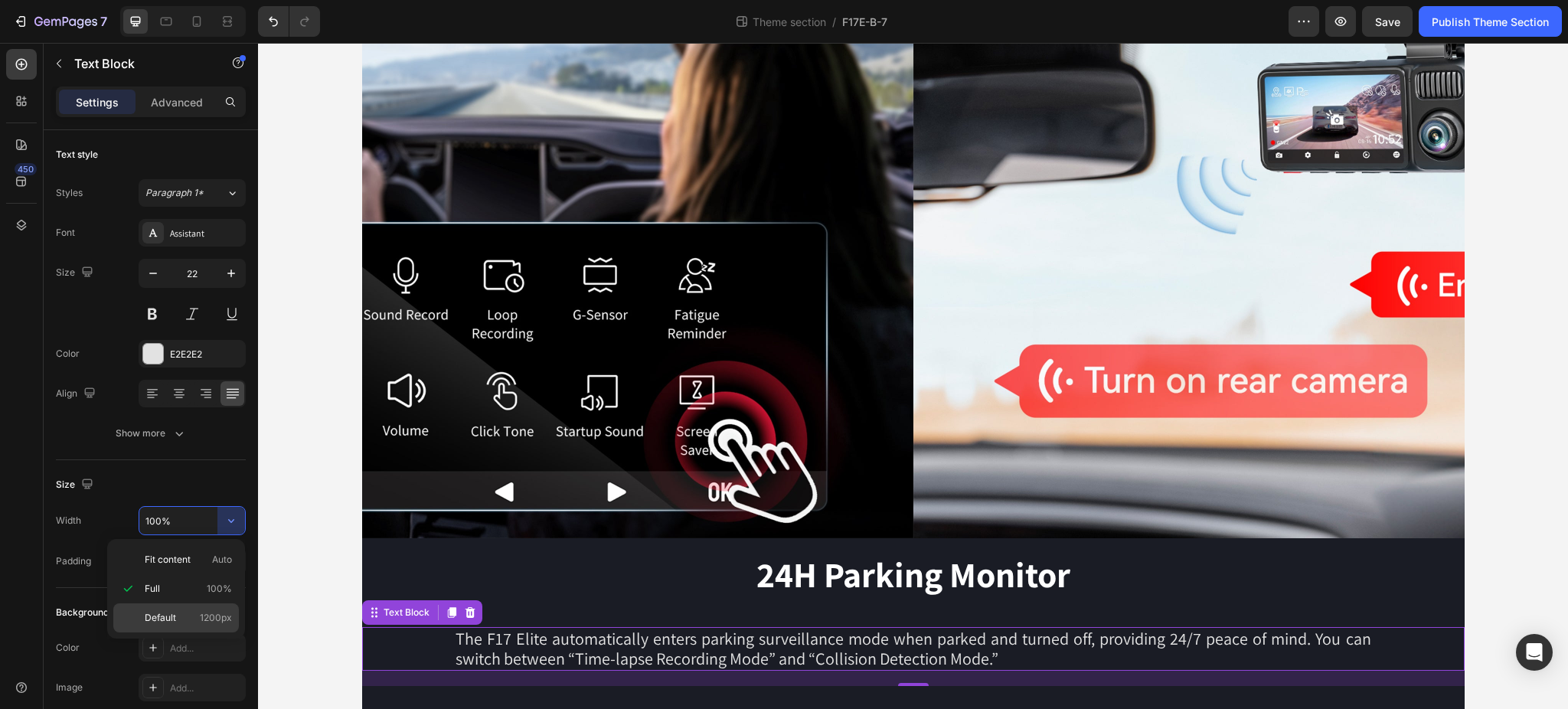
click at [189, 617] on p "Default 1200px" at bounding box center [188, 618] width 87 height 14
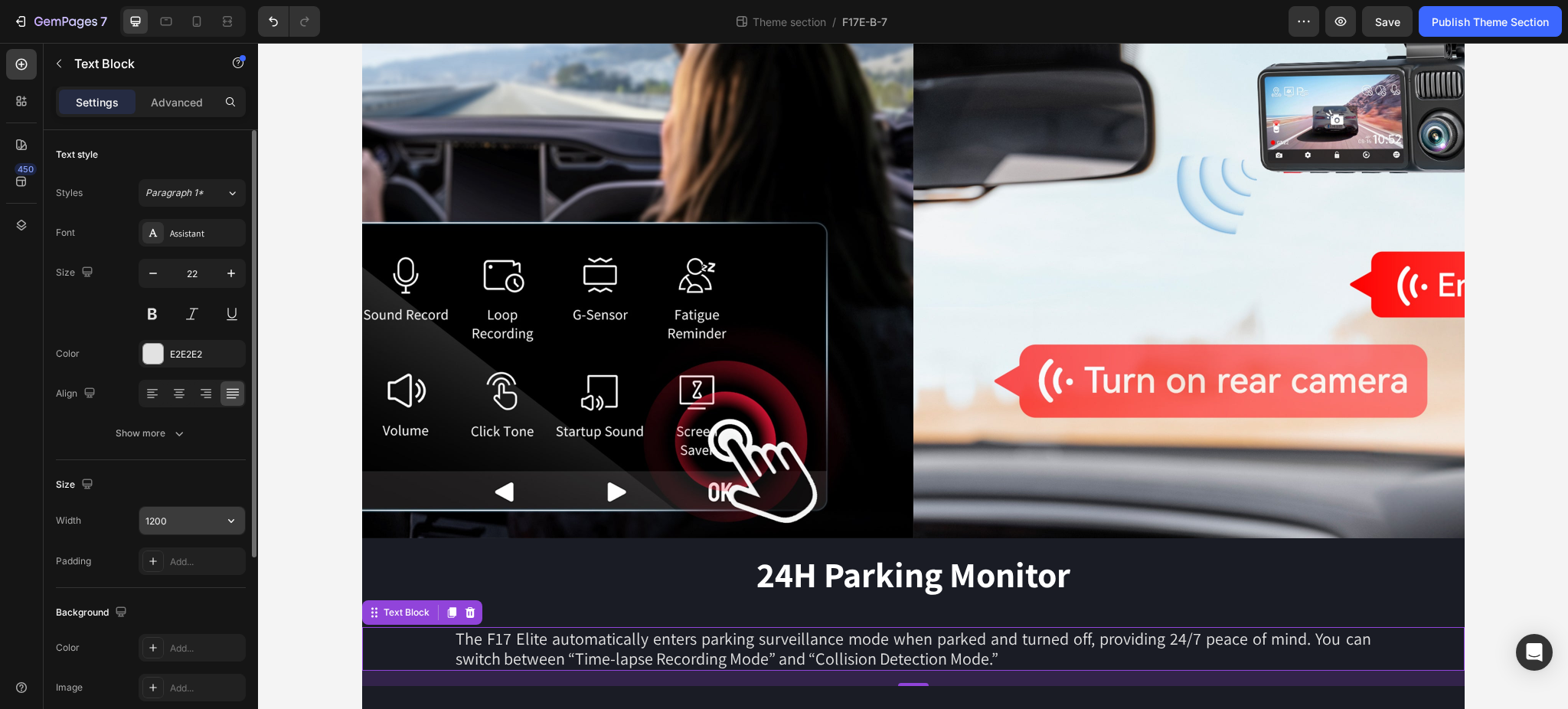
click at [173, 513] on input "1200" at bounding box center [192, 520] width 106 height 28
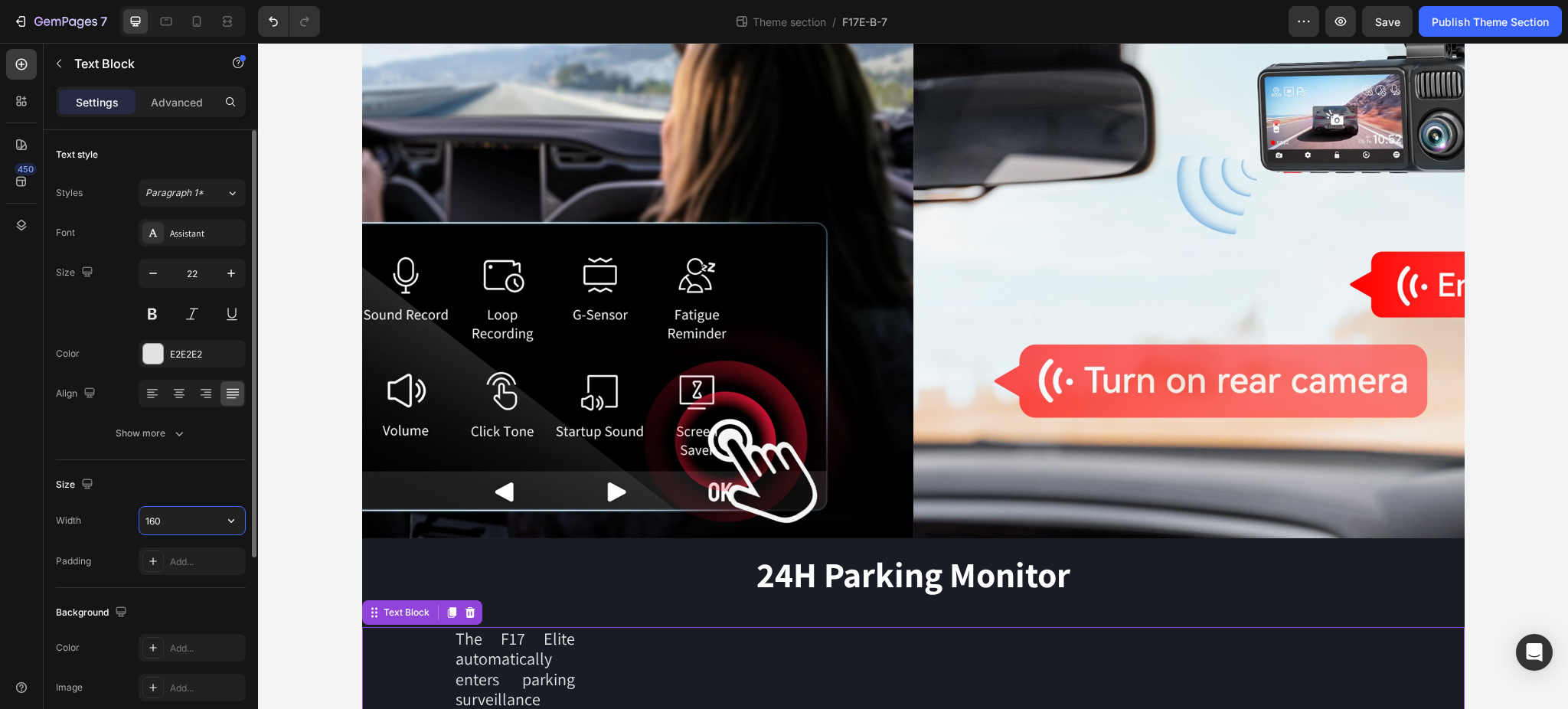
type input "1600"
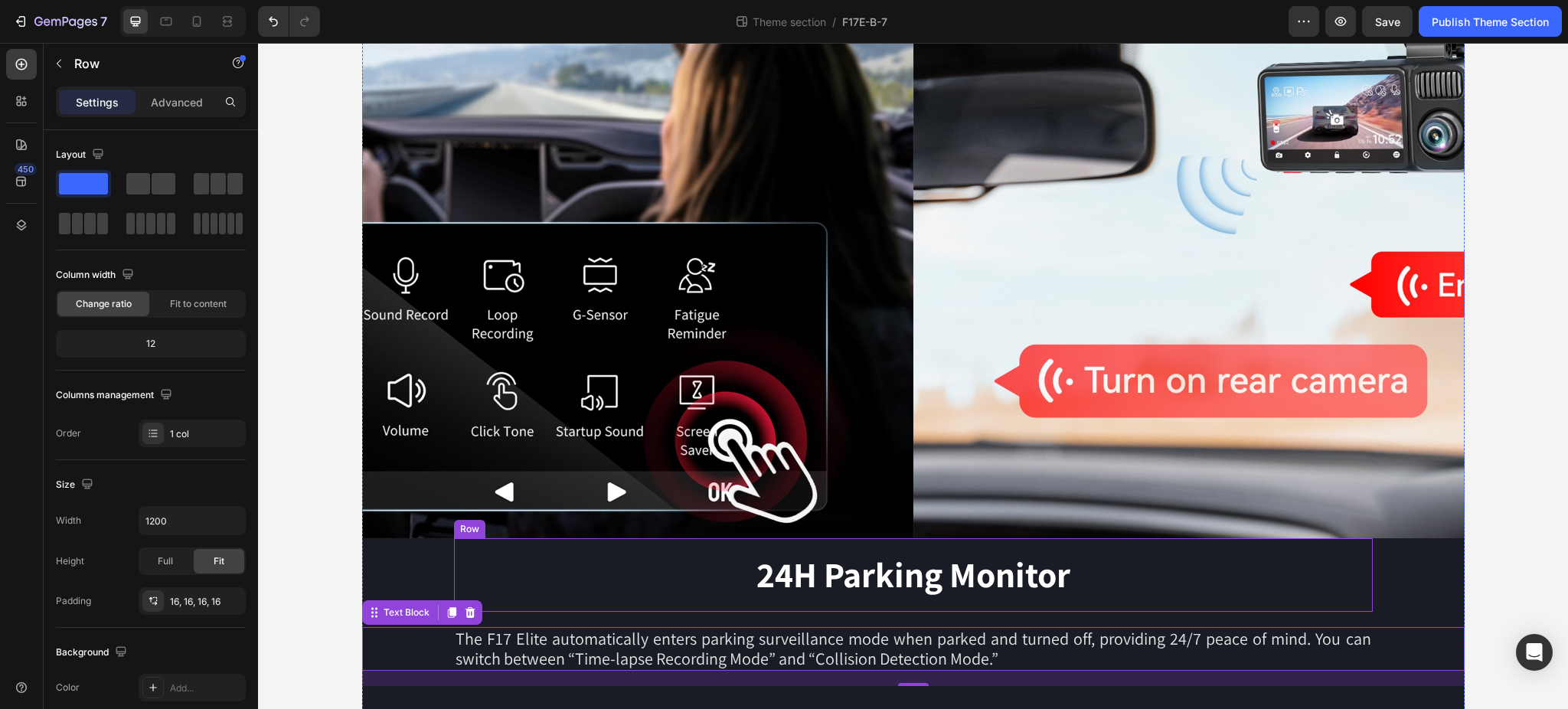
click at [1134, 600] on div "24H Parking Monitor Heading Row" at bounding box center [913, 574] width 919 height 74
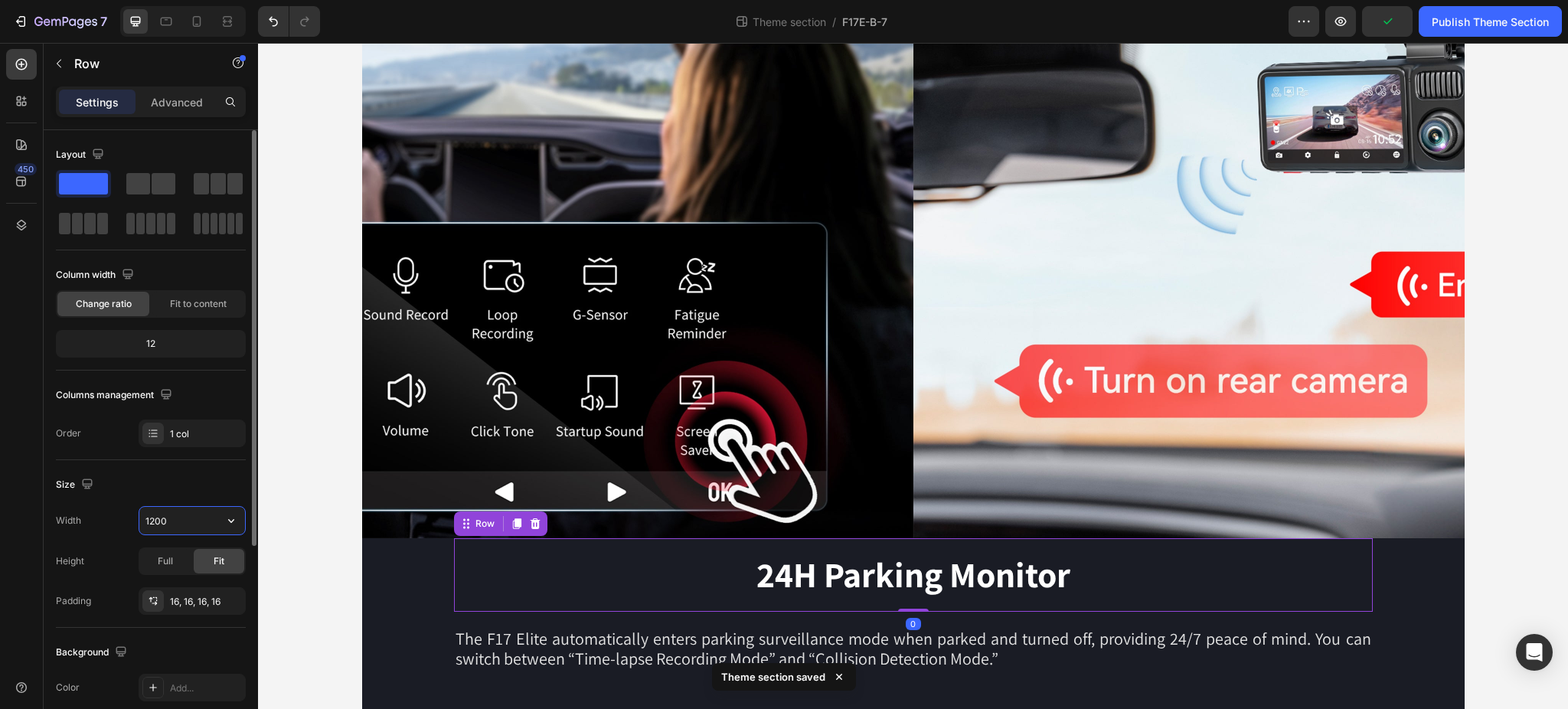
click at [188, 518] on input "1200" at bounding box center [192, 520] width 106 height 28
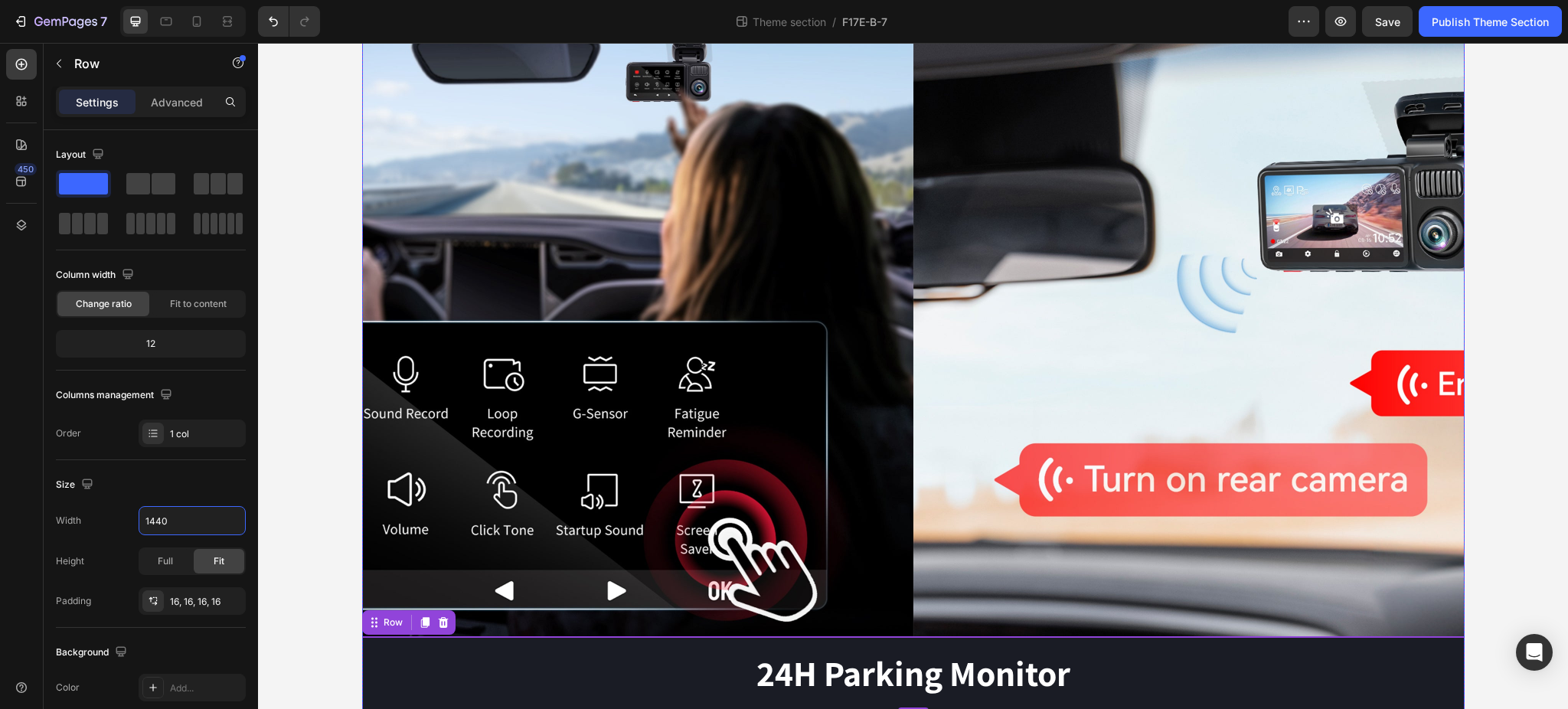
scroll to position [211, 0]
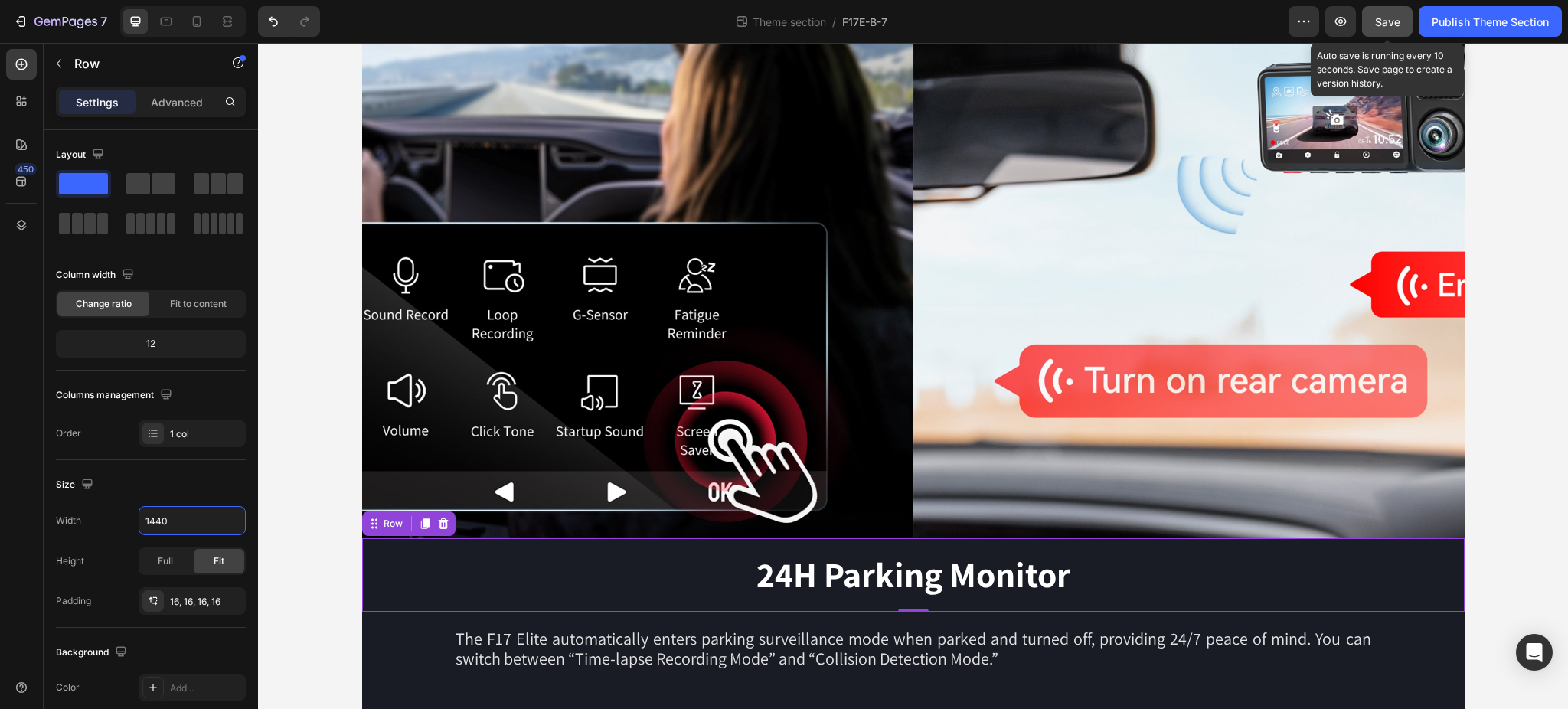
type input "1440"
click at [1394, 15] on span "Save" at bounding box center [1388, 21] width 25 height 13
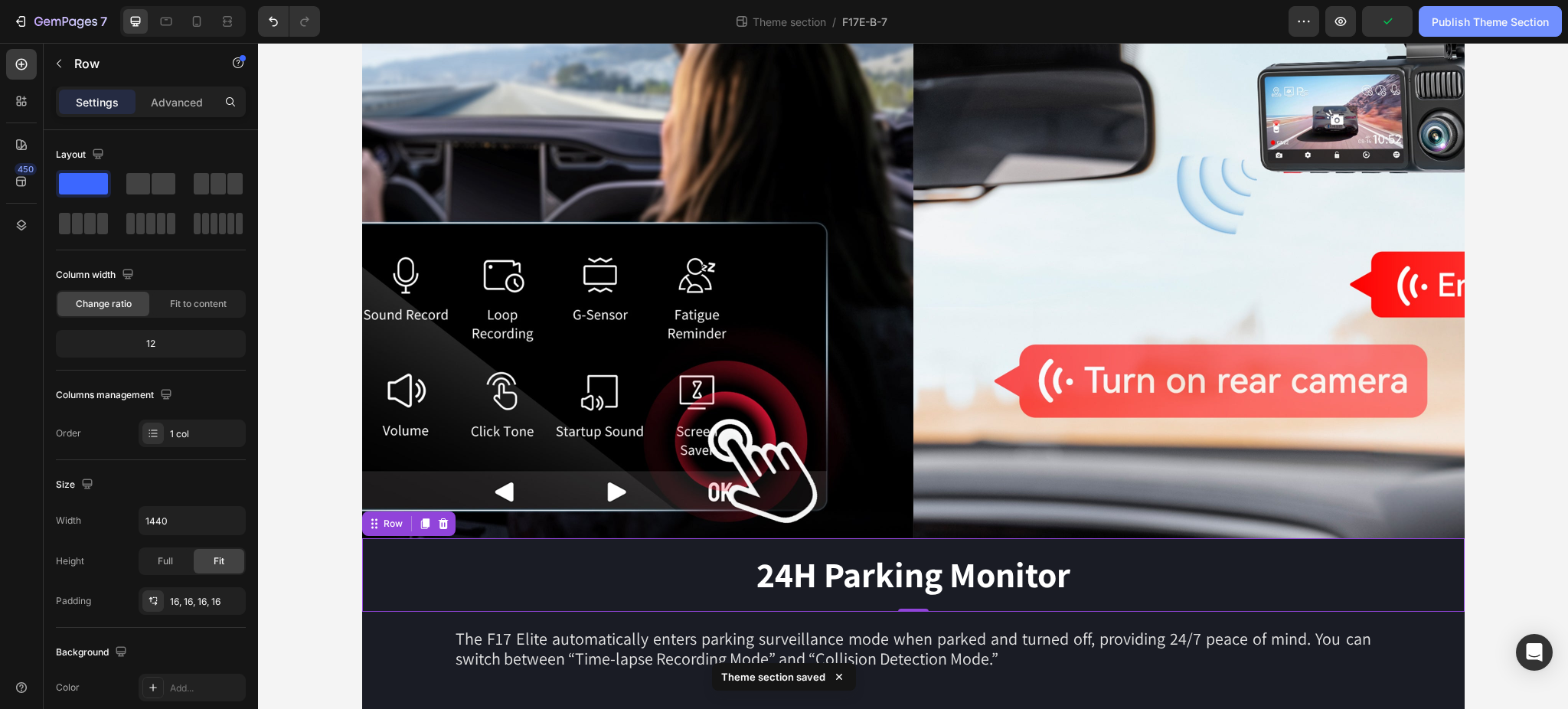
click at [1472, 23] on div "Publish Theme Section" at bounding box center [1490, 21] width 117 height 16
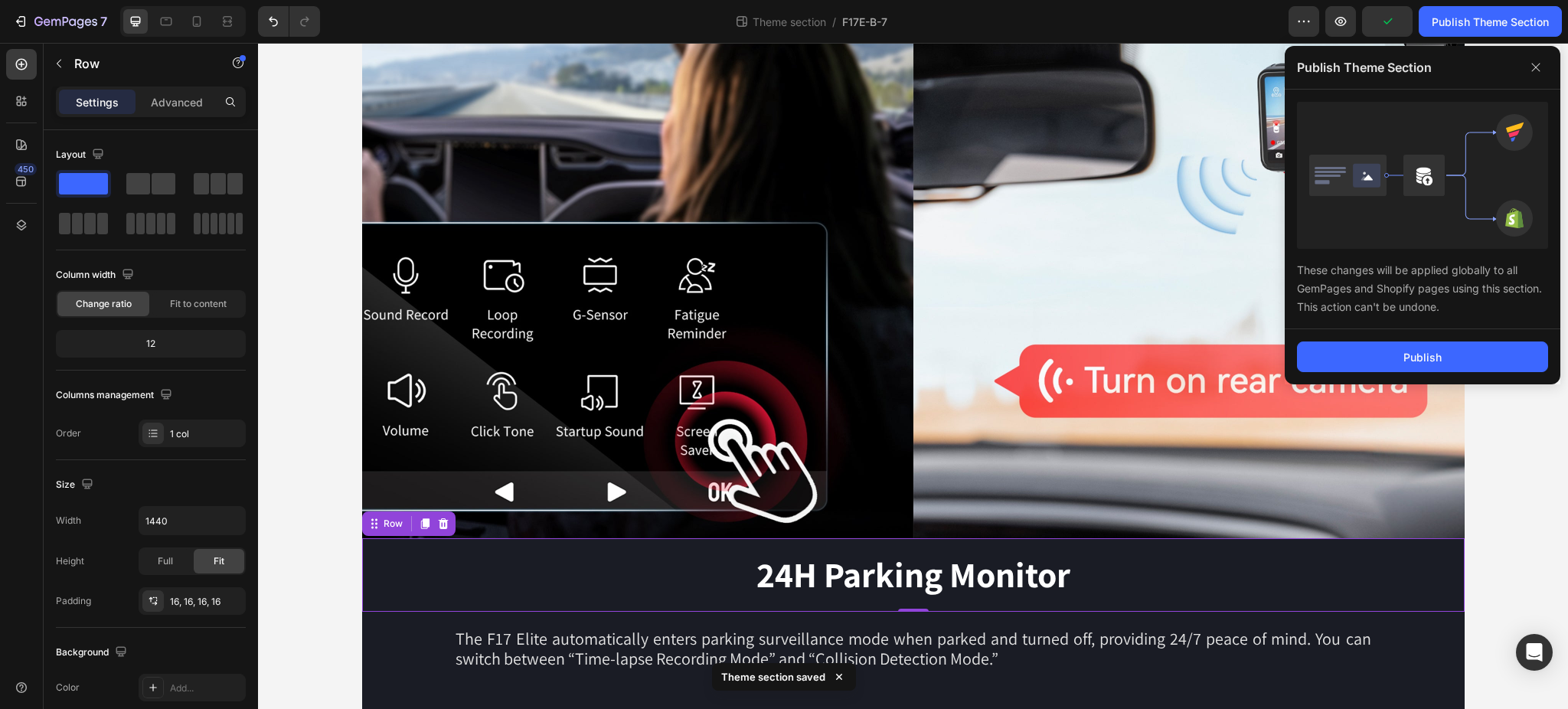
drag, startPoint x: 1416, startPoint y: 362, endPoint x: 1400, endPoint y: 340, distance: 27.2
click at [1416, 362] on div "Publish" at bounding box center [1422, 357] width 38 height 16
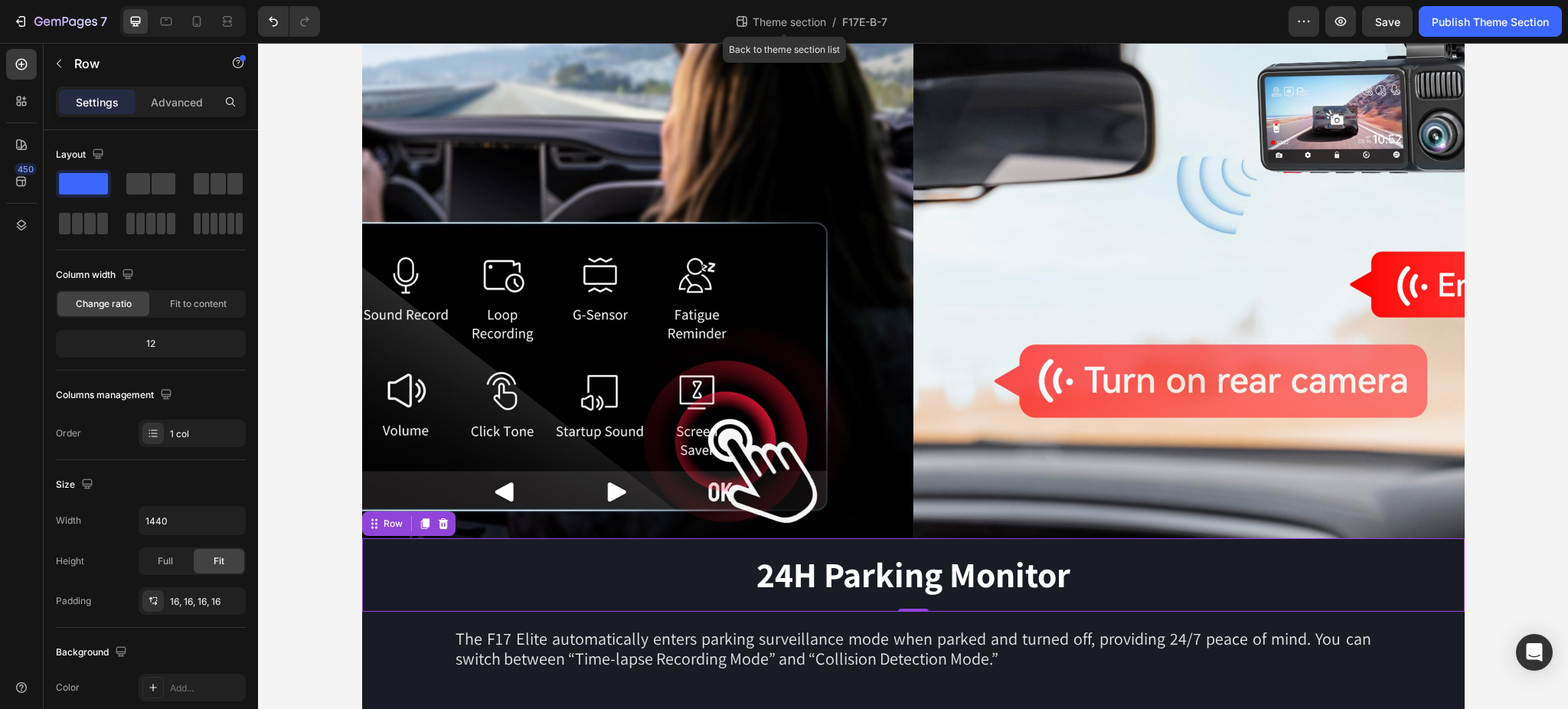
click at [773, 20] on span "Theme section" at bounding box center [790, 21] width 80 height 16
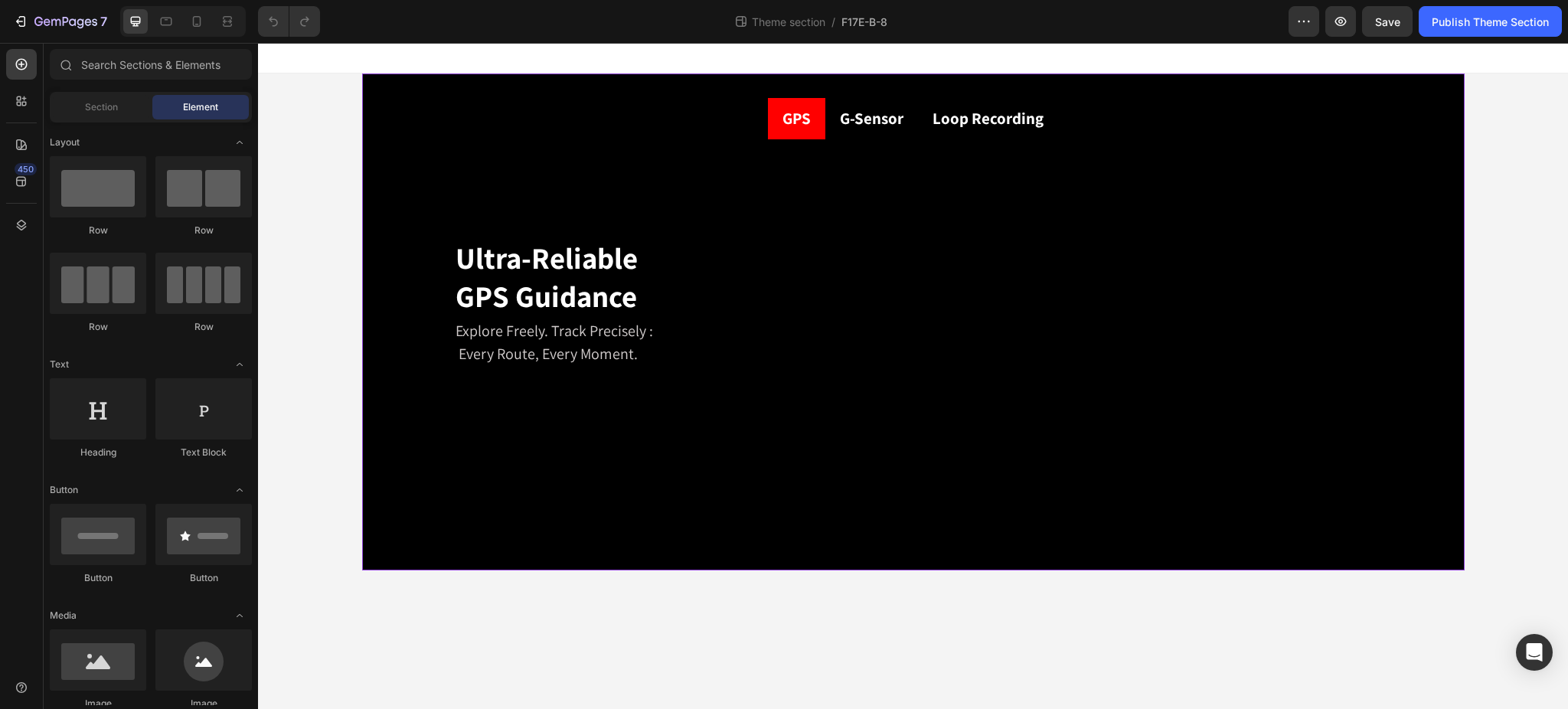
click at [429, 79] on div "GPS G-Sensor Loop Recording Ultra-Reliable GPS Guidance Heading Explore Freely.…" at bounding box center [913, 322] width 1103 height 497
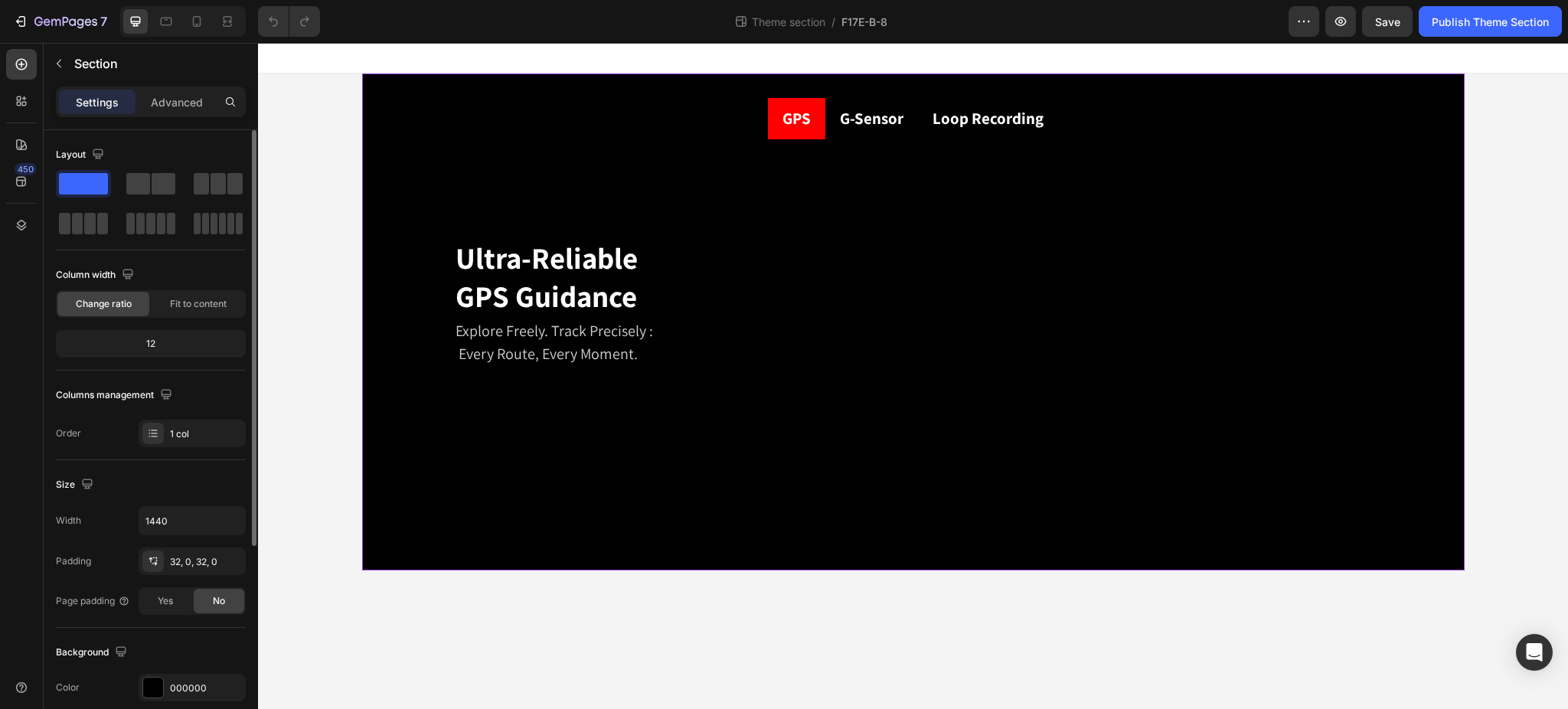
scroll to position [306, 0]
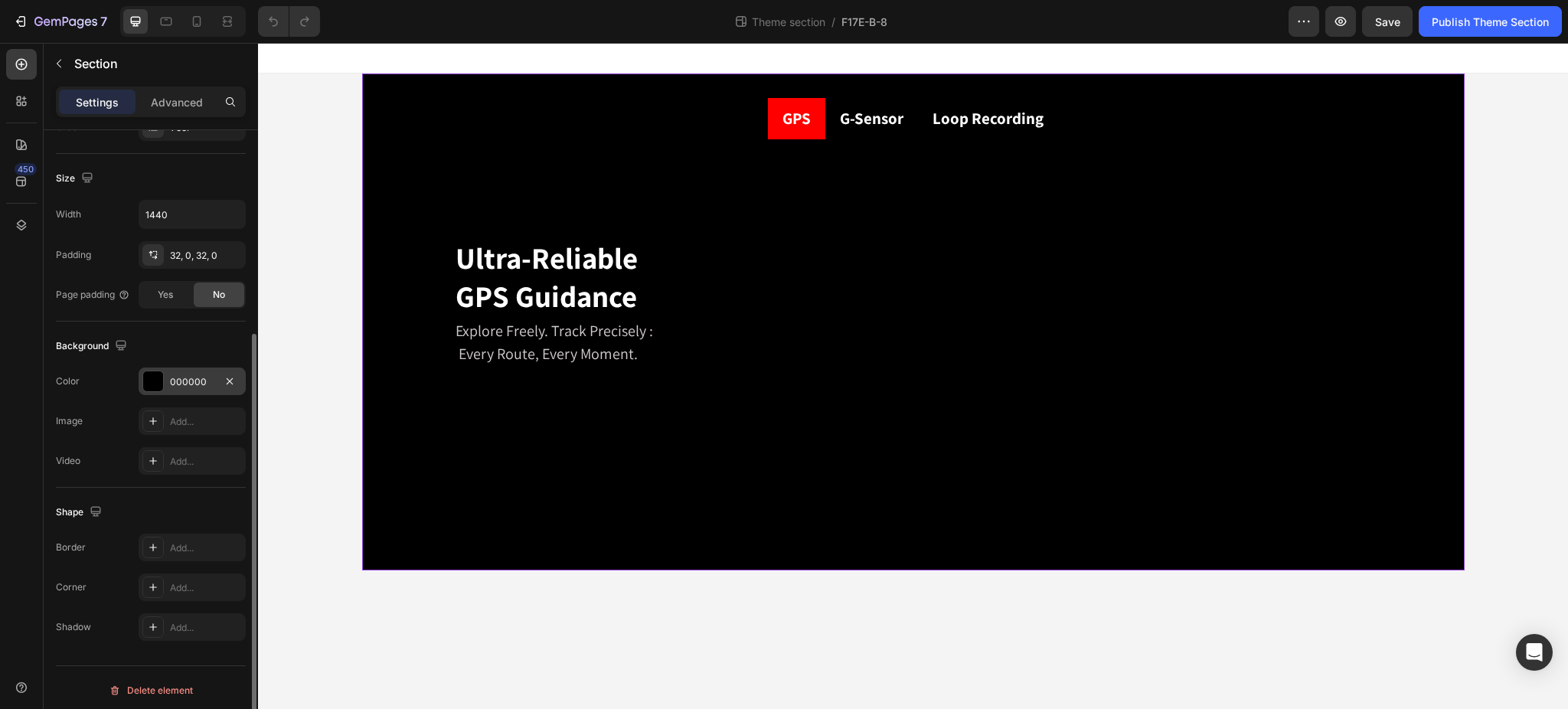
click at [170, 382] on div "000000" at bounding box center [192, 382] width 44 height 14
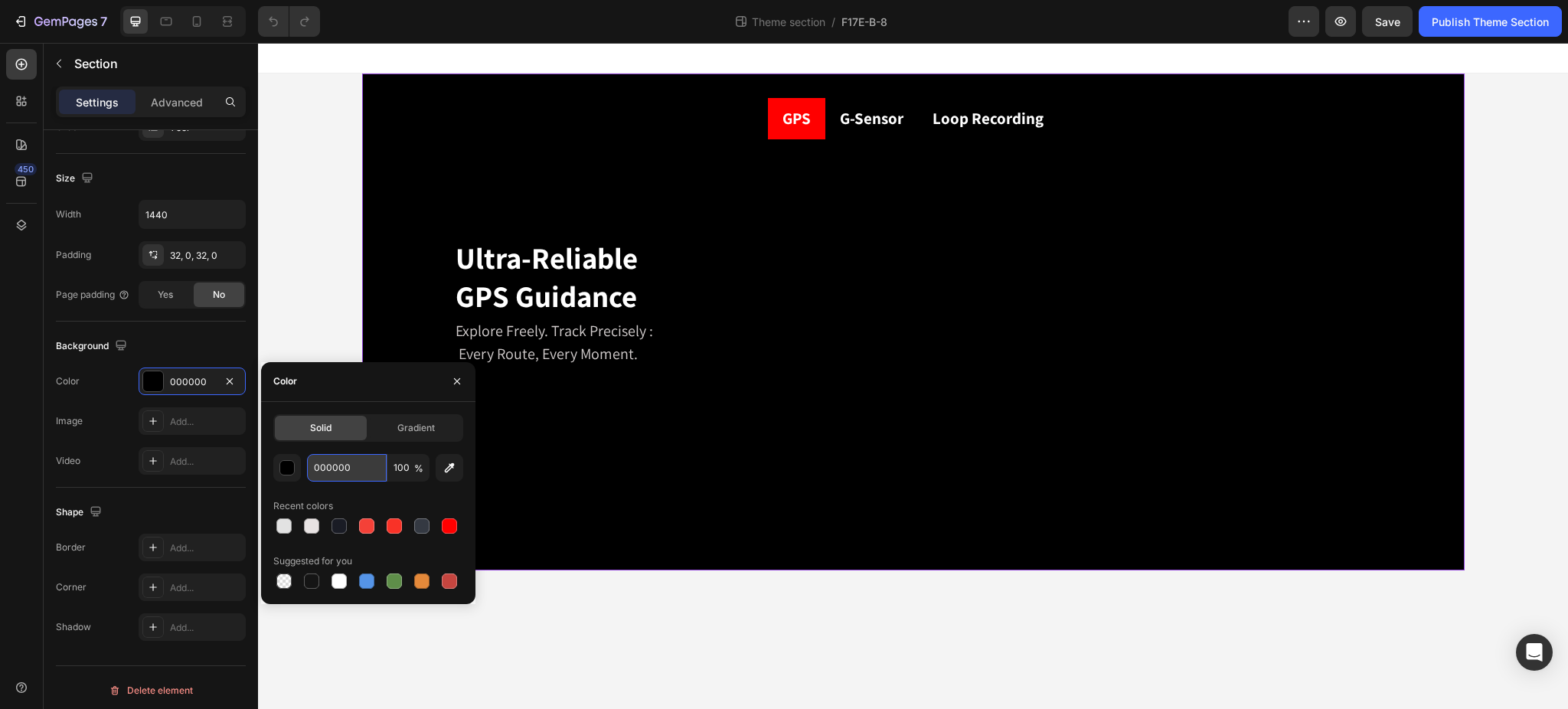
click at [345, 464] on input "000000" at bounding box center [347, 467] width 80 height 28
paste input "1a1c25"
type input "1a1c25"
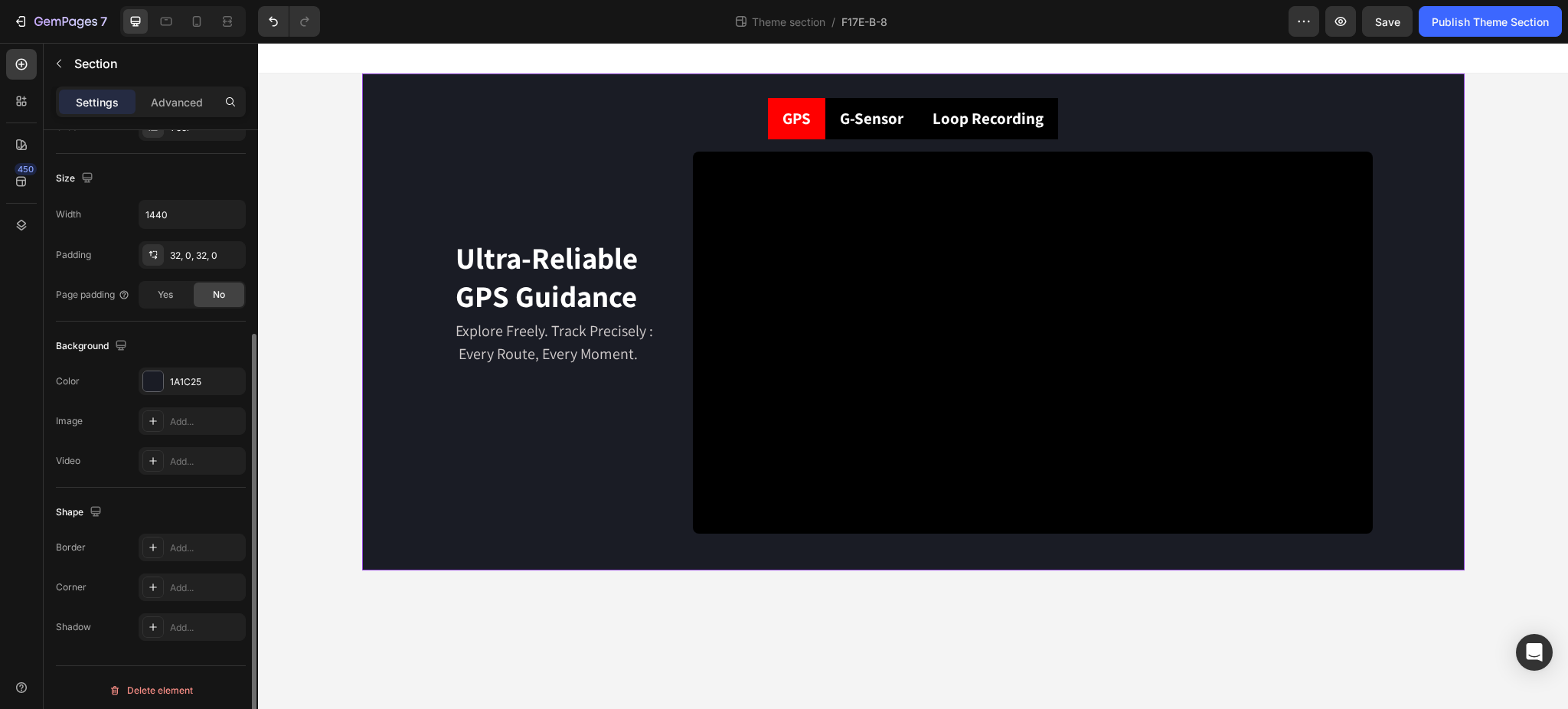
drag, startPoint x: 173, startPoint y: 347, endPoint x: 226, endPoint y: 358, distance: 54.1
click at [173, 347] on div "Background" at bounding box center [151, 345] width 190 height 25
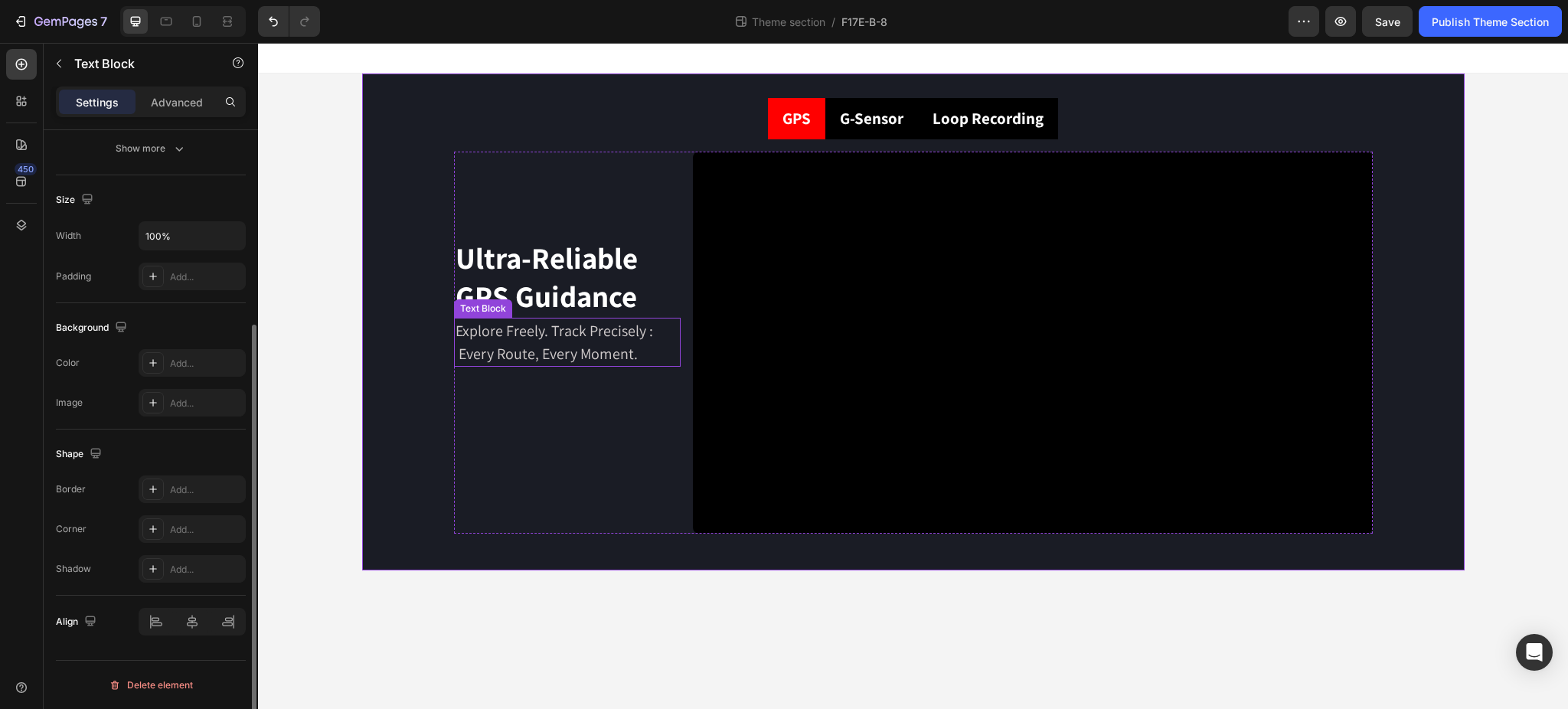
click at [509, 346] on p "Explore Freely. Track Precisely : Every Route, Every Moment." at bounding box center [567, 342] width 223 height 46
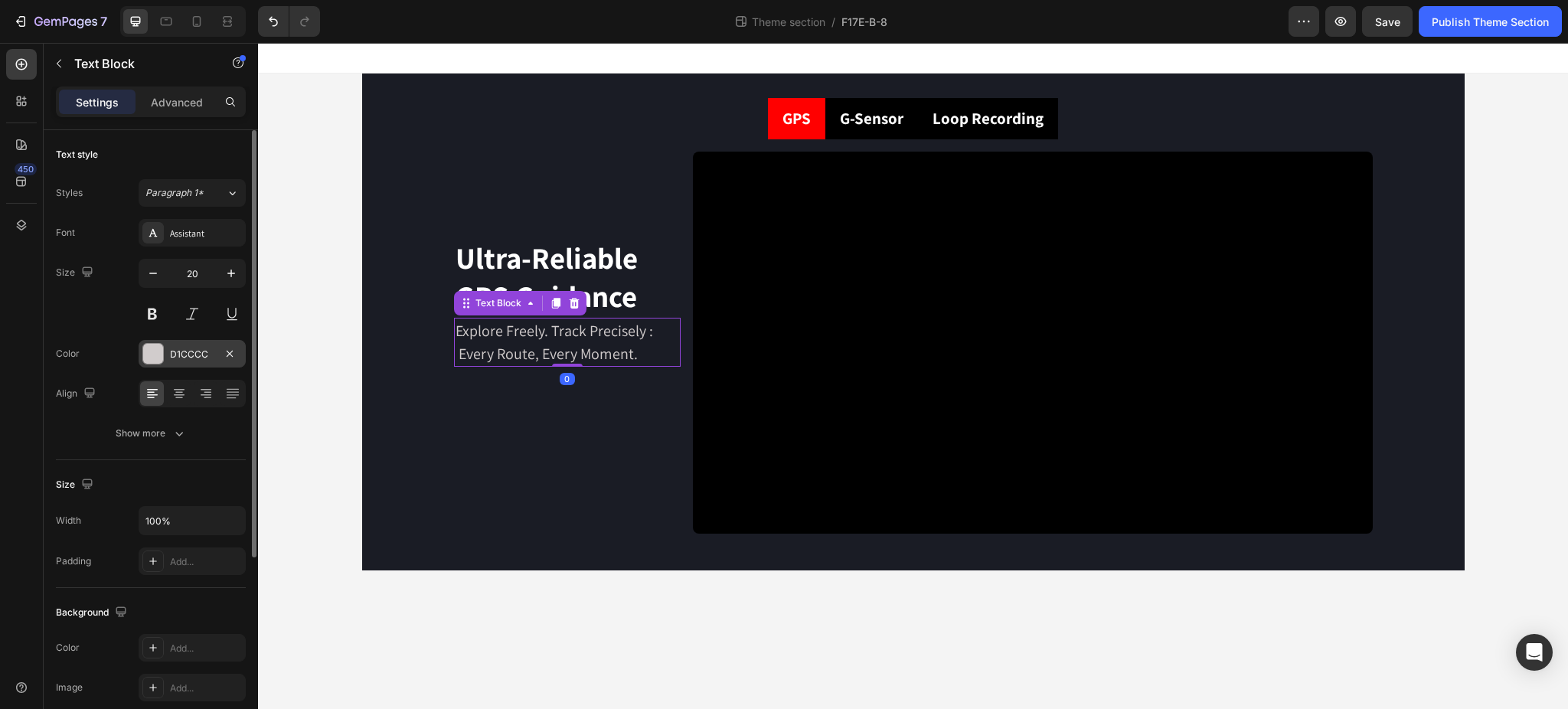
click at [180, 354] on div "D1CCCC" at bounding box center [192, 354] width 44 height 14
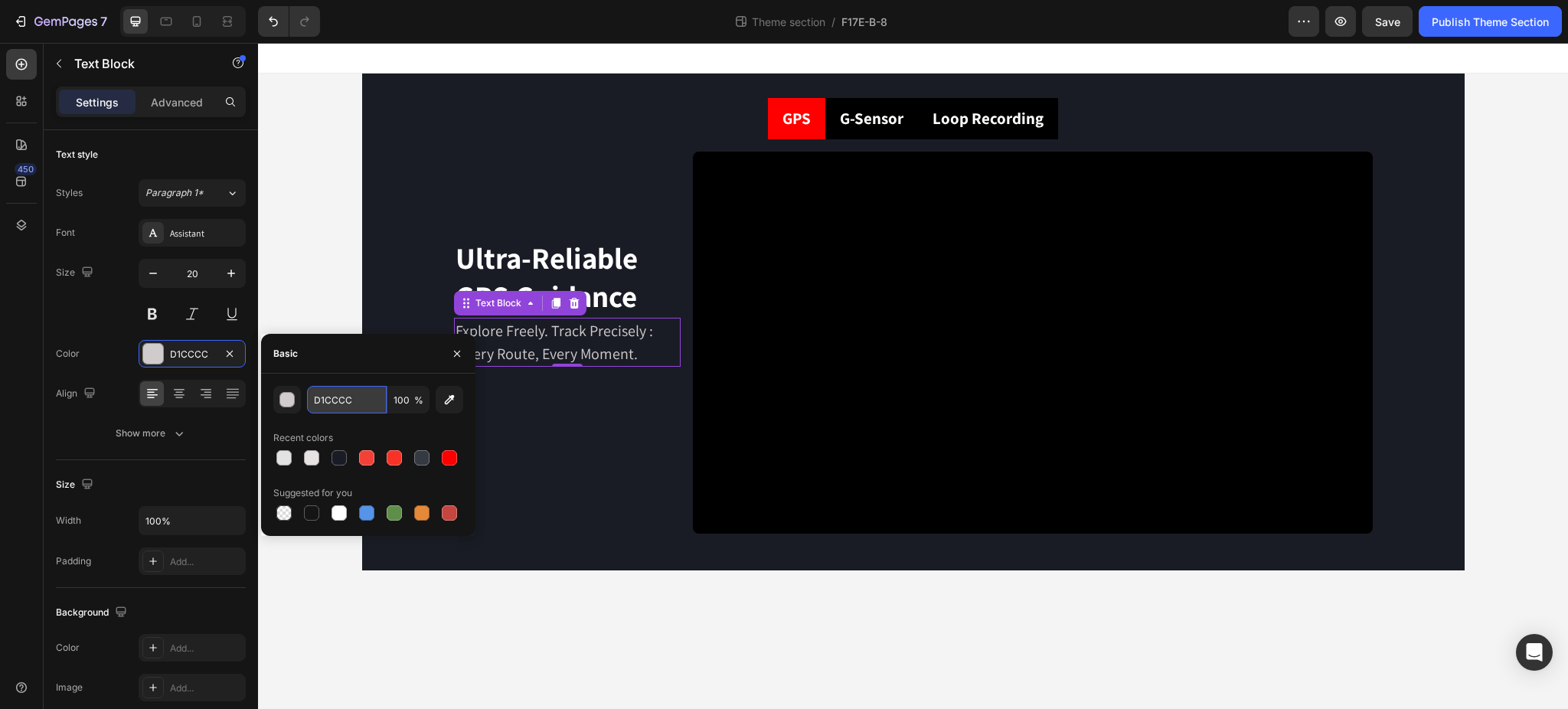
click at [336, 402] on input "D1CCCC" at bounding box center [347, 399] width 80 height 28
paste input "E2E2E2"
type input "E2E2E2"
drag, startPoint x: 381, startPoint y: 357, endPoint x: 372, endPoint y: 362, distance: 10.3
click at [381, 357] on div "Basic" at bounding box center [367, 353] width 214 height 40
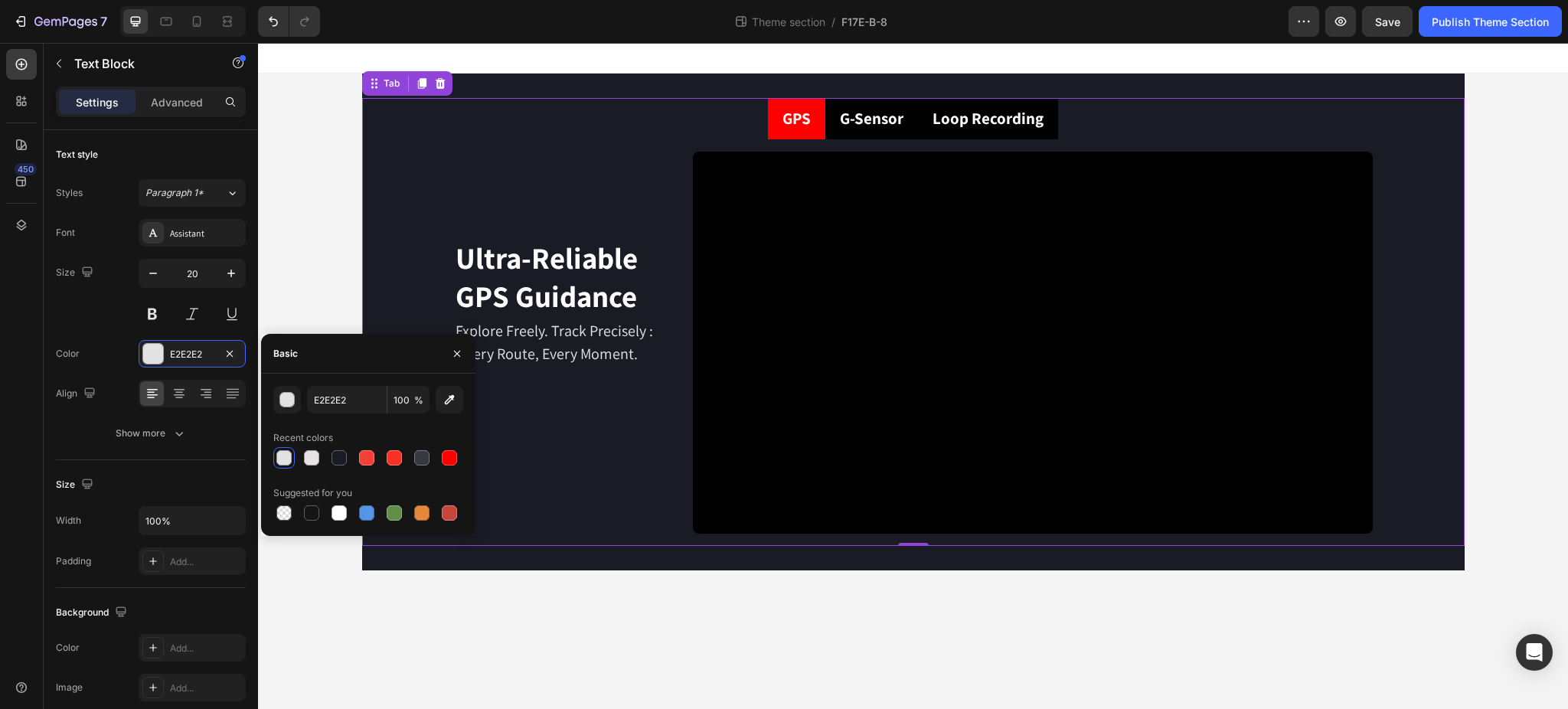
click at [710, 117] on ul "GPS G-Sensor Loop Recording" at bounding box center [913, 118] width 1103 height 41
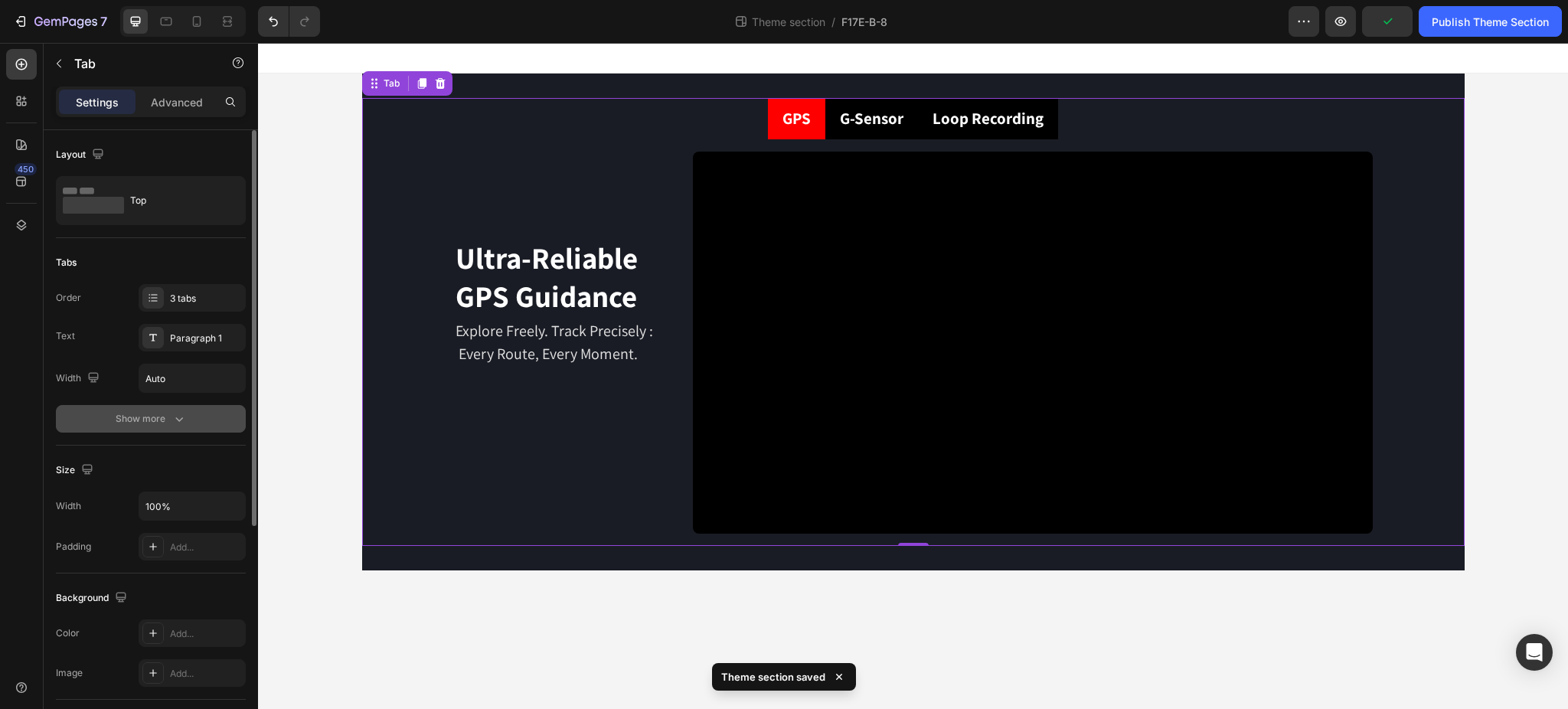
click at [166, 411] on div "Show more" at bounding box center [151, 419] width 71 height 15
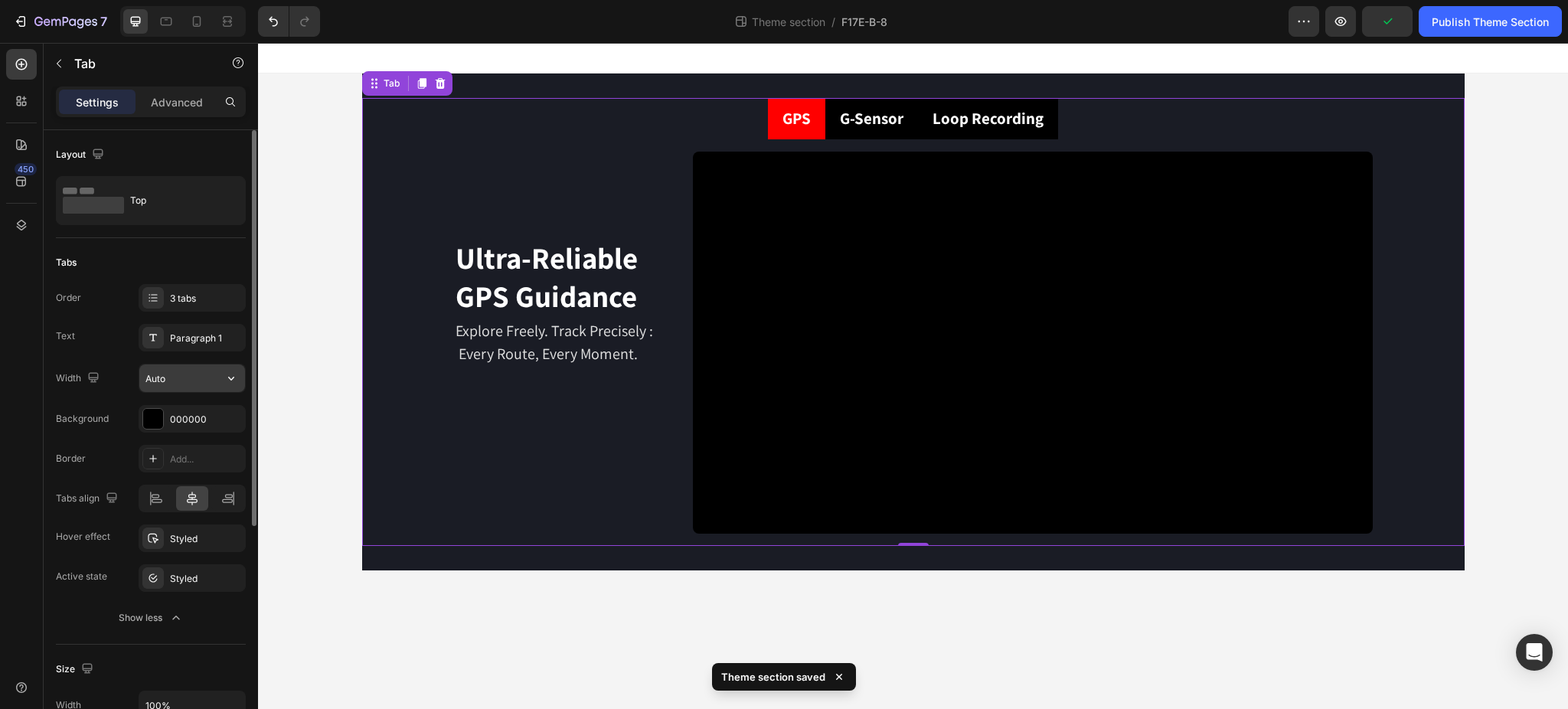
scroll to position [102, 0]
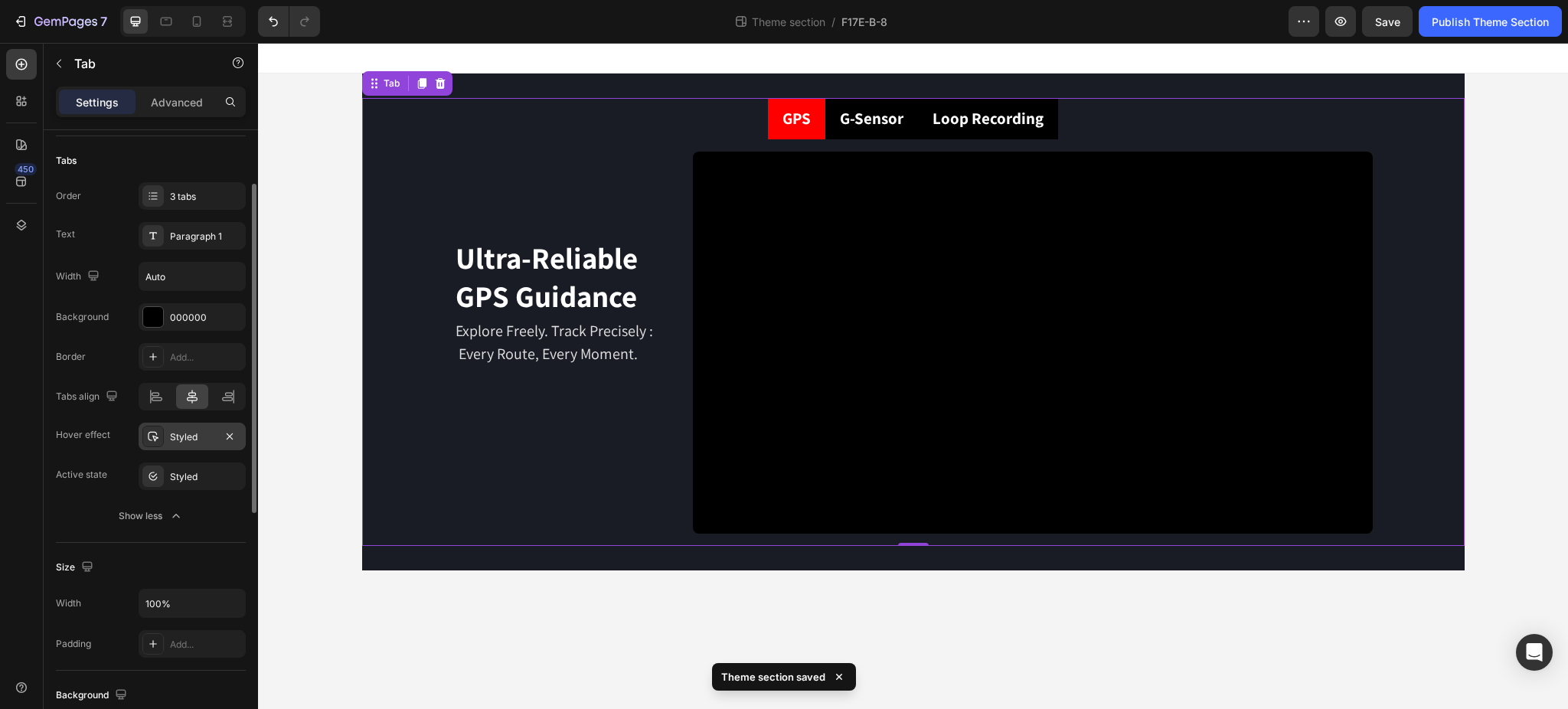
click at [181, 430] on div "Styled" at bounding box center [192, 437] width 44 height 14
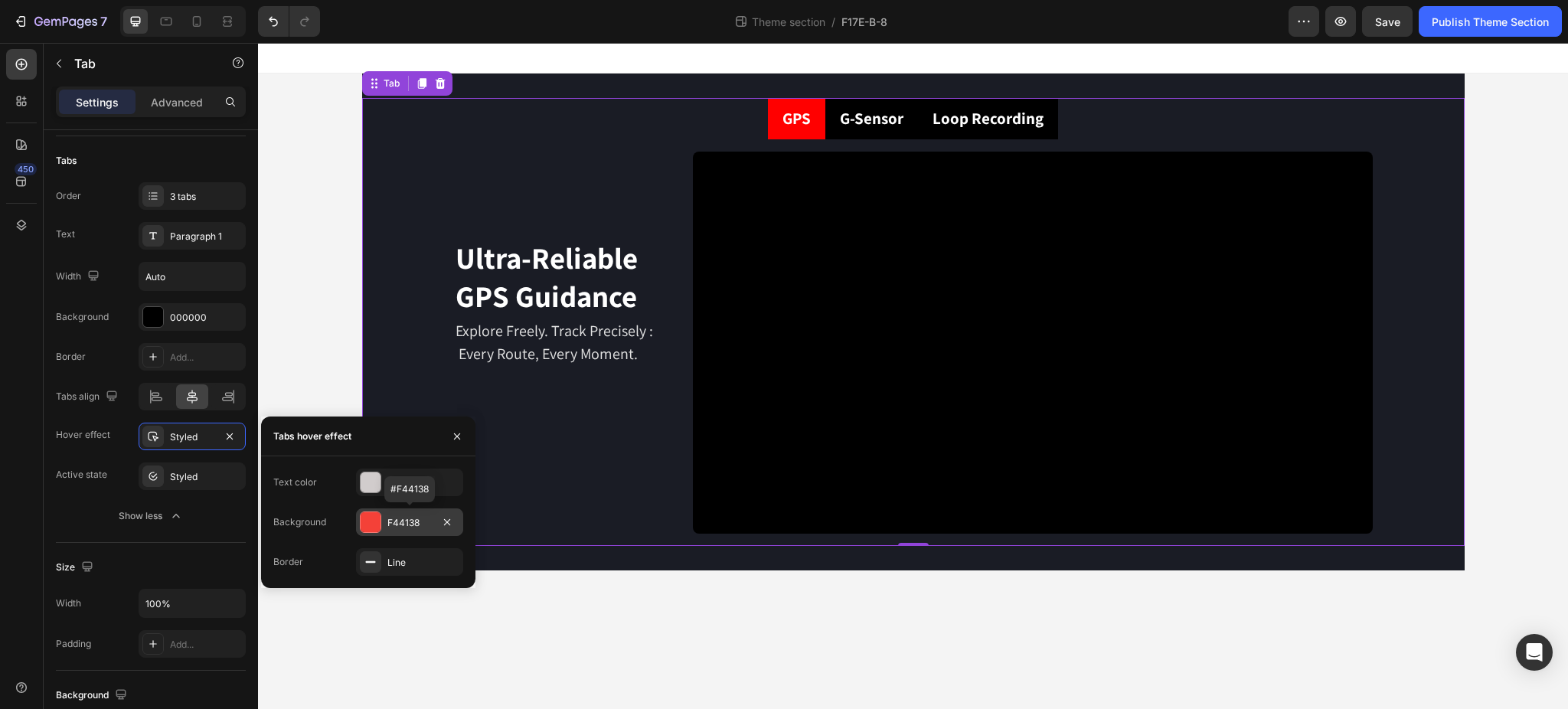
click at [399, 521] on div "F44138" at bounding box center [410, 523] width 44 height 14
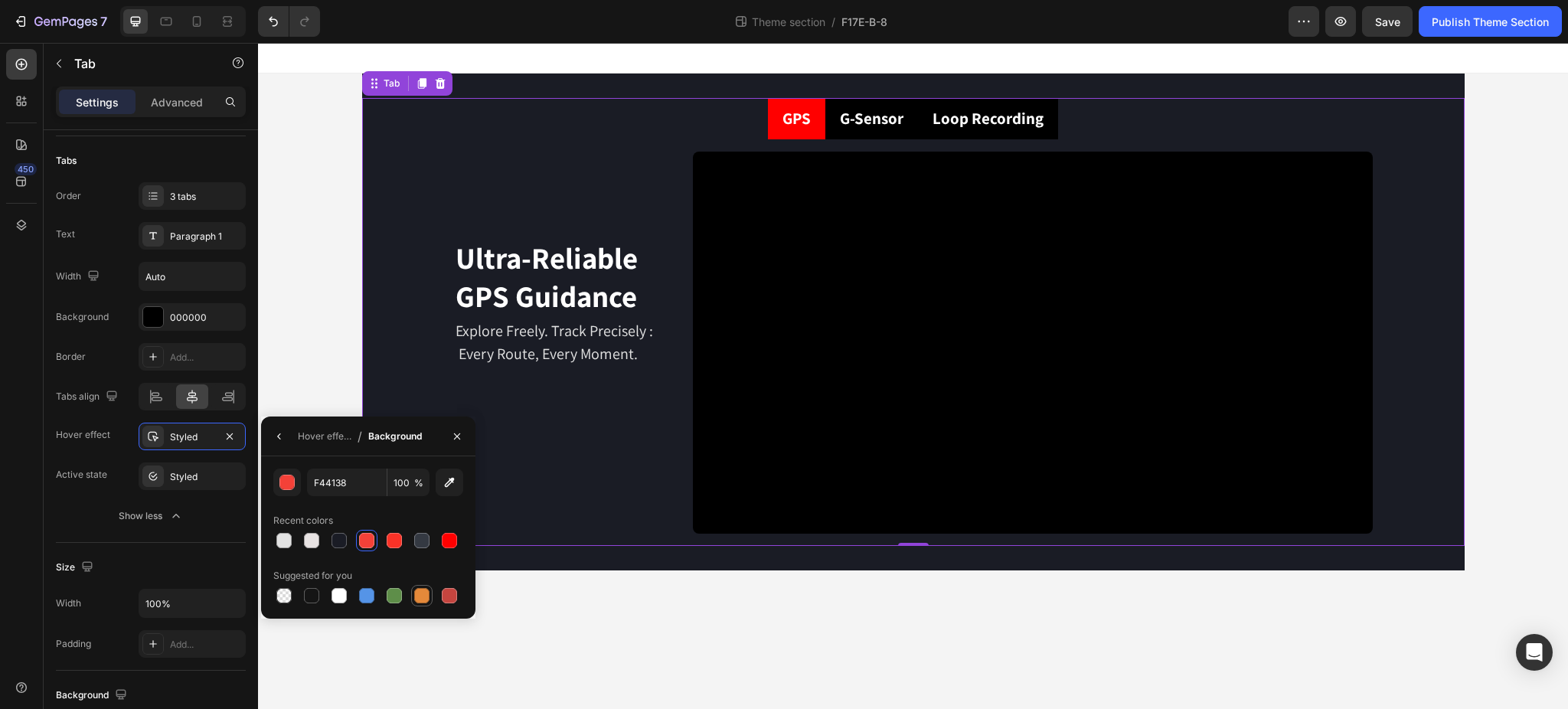
click at [419, 597] on div at bounding box center [421, 596] width 15 height 15
click at [366, 598] on div at bounding box center [366, 596] width 15 height 15
click at [341, 543] on div at bounding box center [339, 541] width 15 height 15
click at [449, 545] on div at bounding box center [449, 541] width 15 height 15
click at [403, 595] on div at bounding box center [394, 596] width 19 height 19
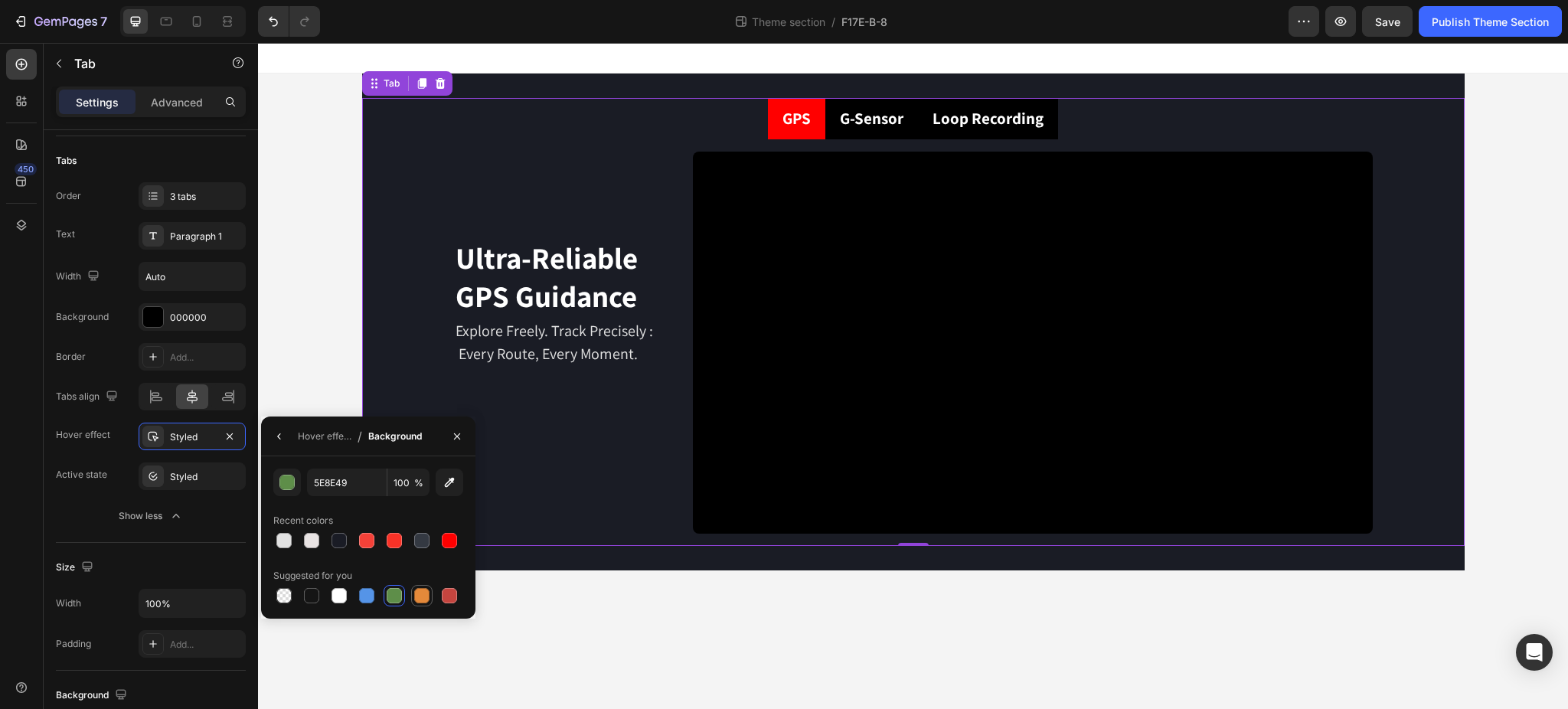
click at [421, 595] on div at bounding box center [421, 596] width 15 height 15
click at [286, 481] on div "button" at bounding box center [288, 483] width 15 height 15
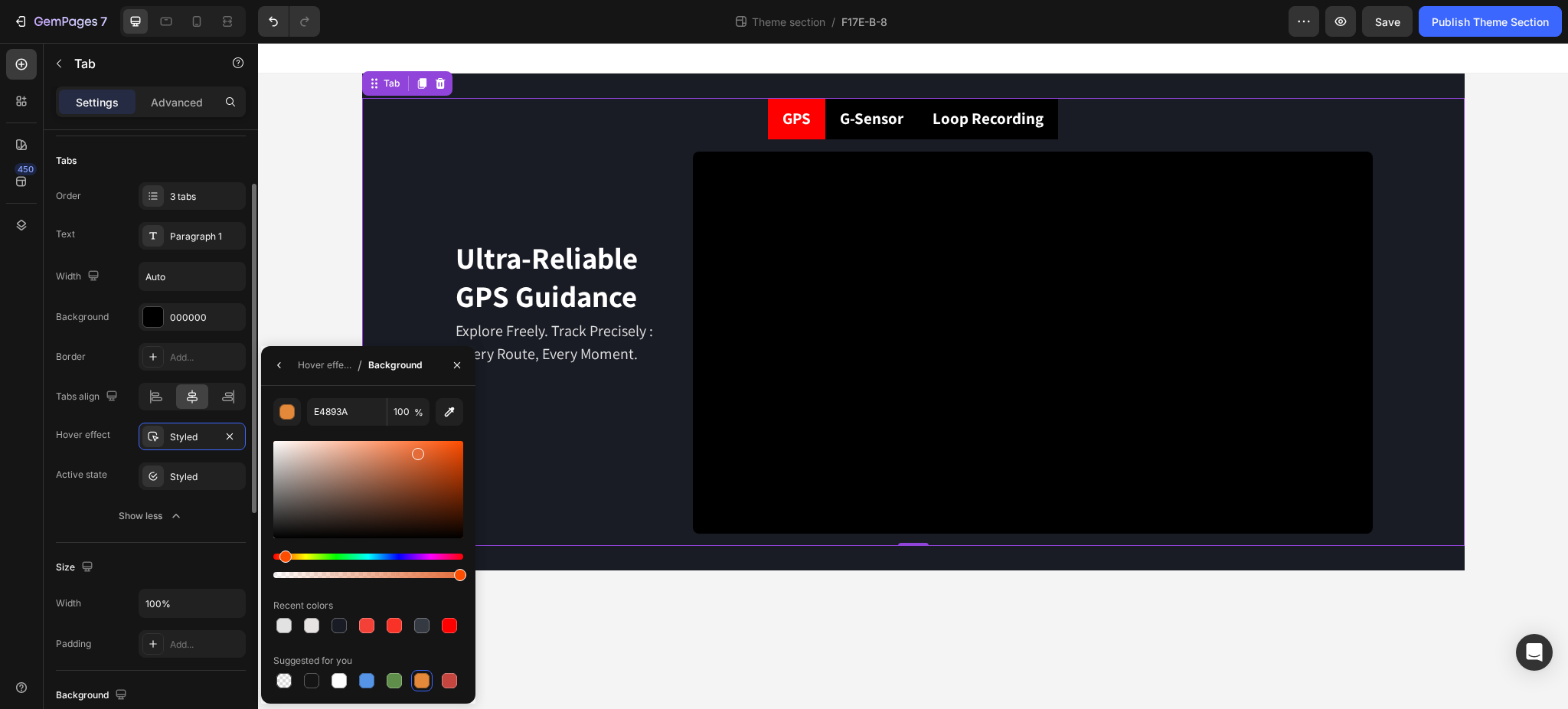
drag, startPoint x: 282, startPoint y: 554, endPoint x: 237, endPoint y: 556, distance: 45.0
click at [237, 556] on div "450 Sections(18) Elements(81) Section Element Hero Section Product Detail Brand…" at bounding box center [129, 376] width 258 height 666
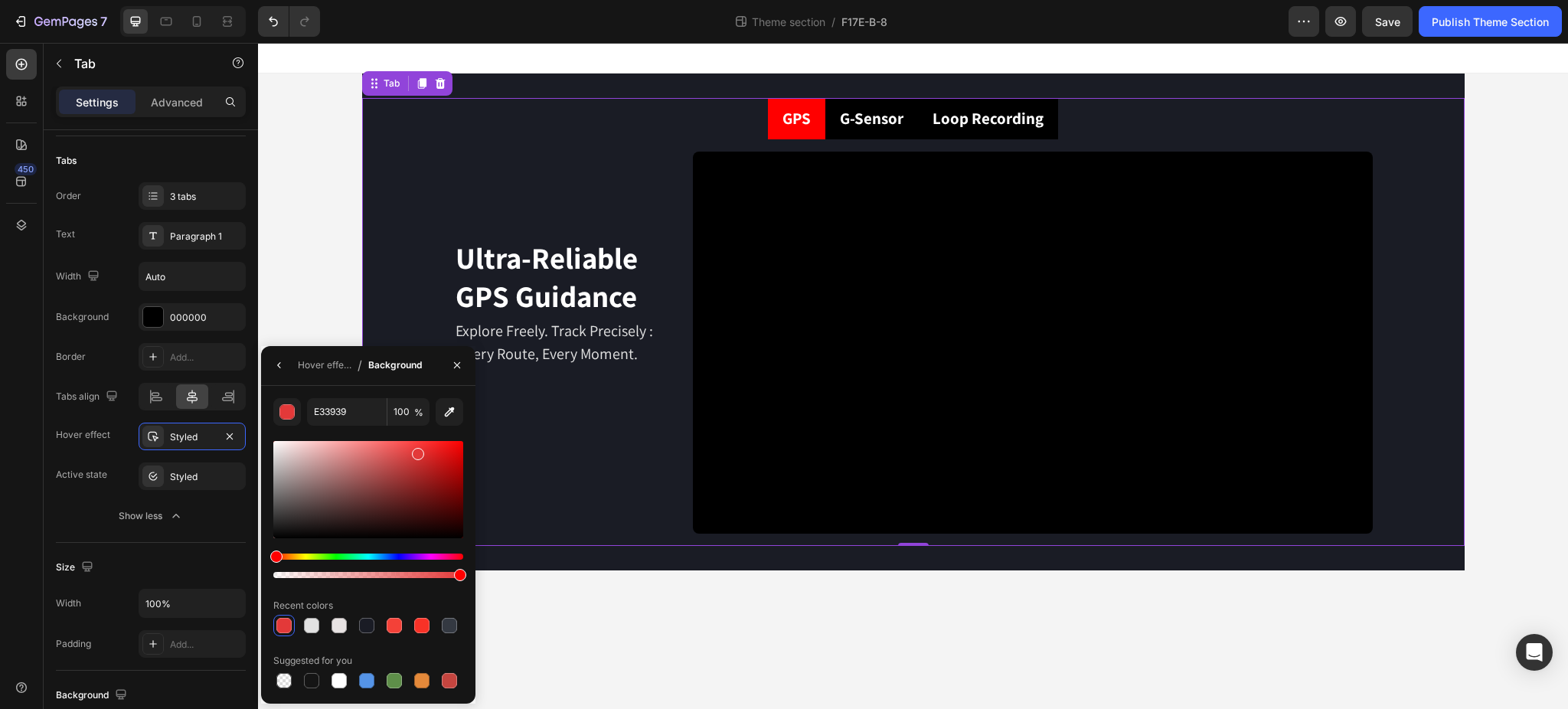
click at [397, 448] on div at bounding box center [368, 489] width 190 height 97
click at [423, 446] on div at bounding box center [368, 489] width 190 height 97
type input "EF3232"
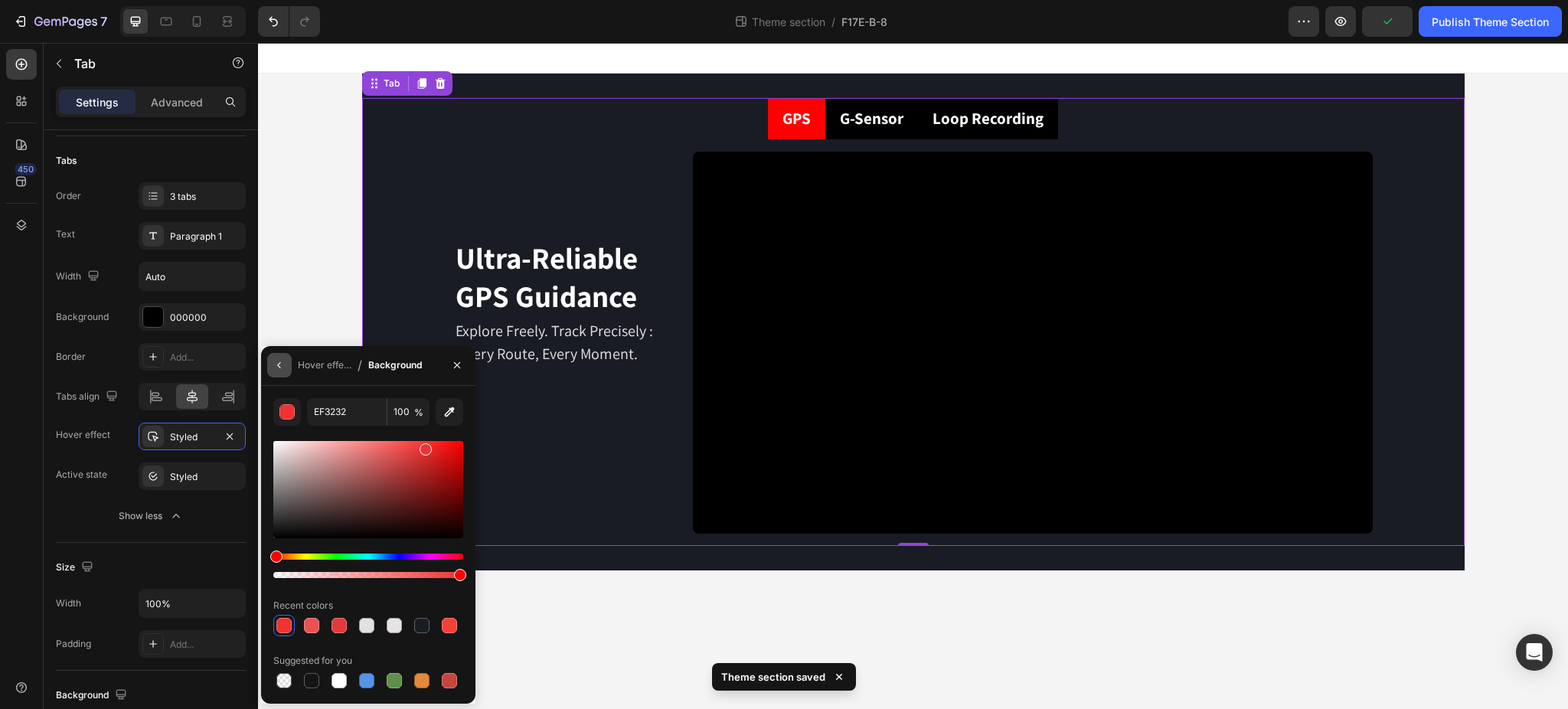
click at [279, 364] on icon "button" at bounding box center [279, 365] width 12 height 12
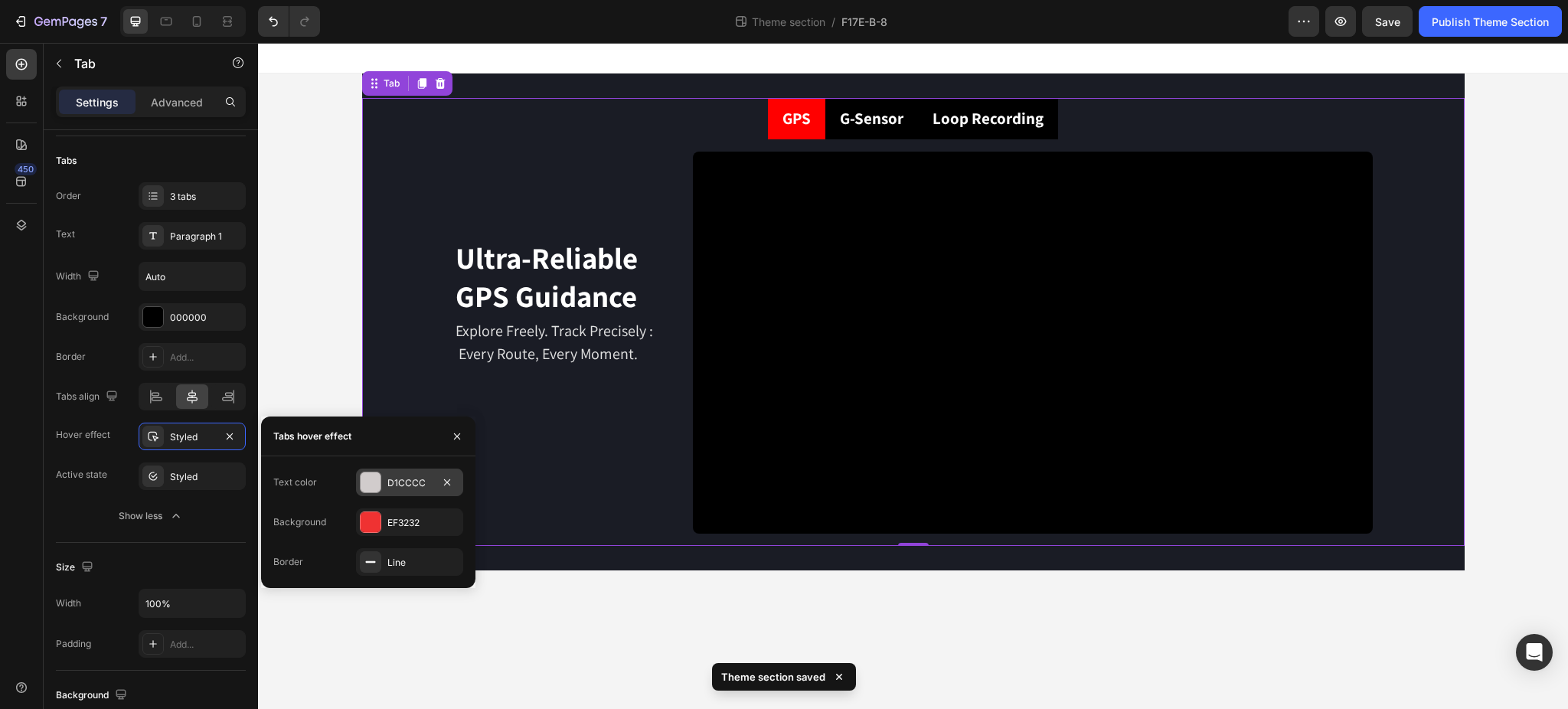
click at [397, 481] on div "D1CCCC" at bounding box center [410, 483] width 44 height 14
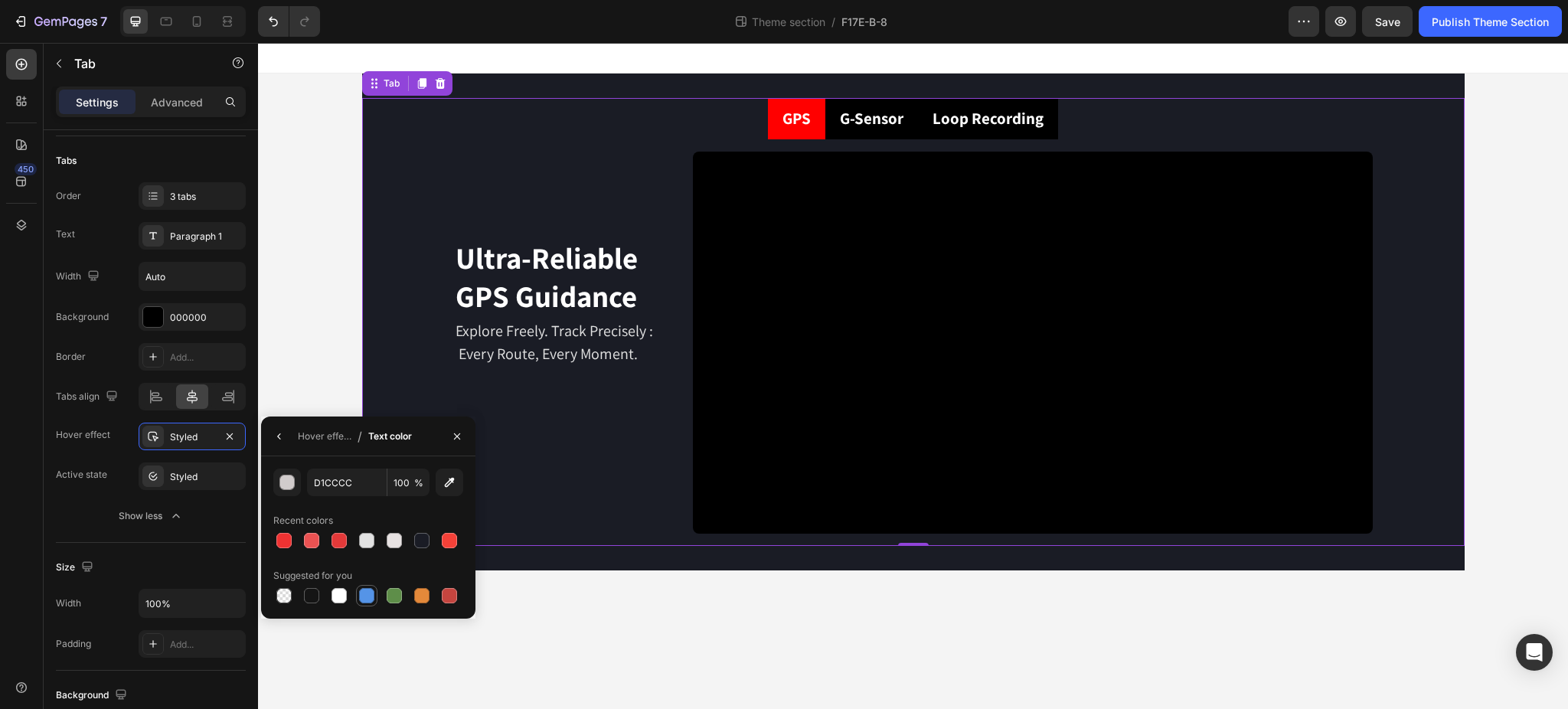
click at [371, 598] on div at bounding box center [366, 596] width 15 height 15
click at [284, 486] on div "button" at bounding box center [288, 483] width 15 height 15
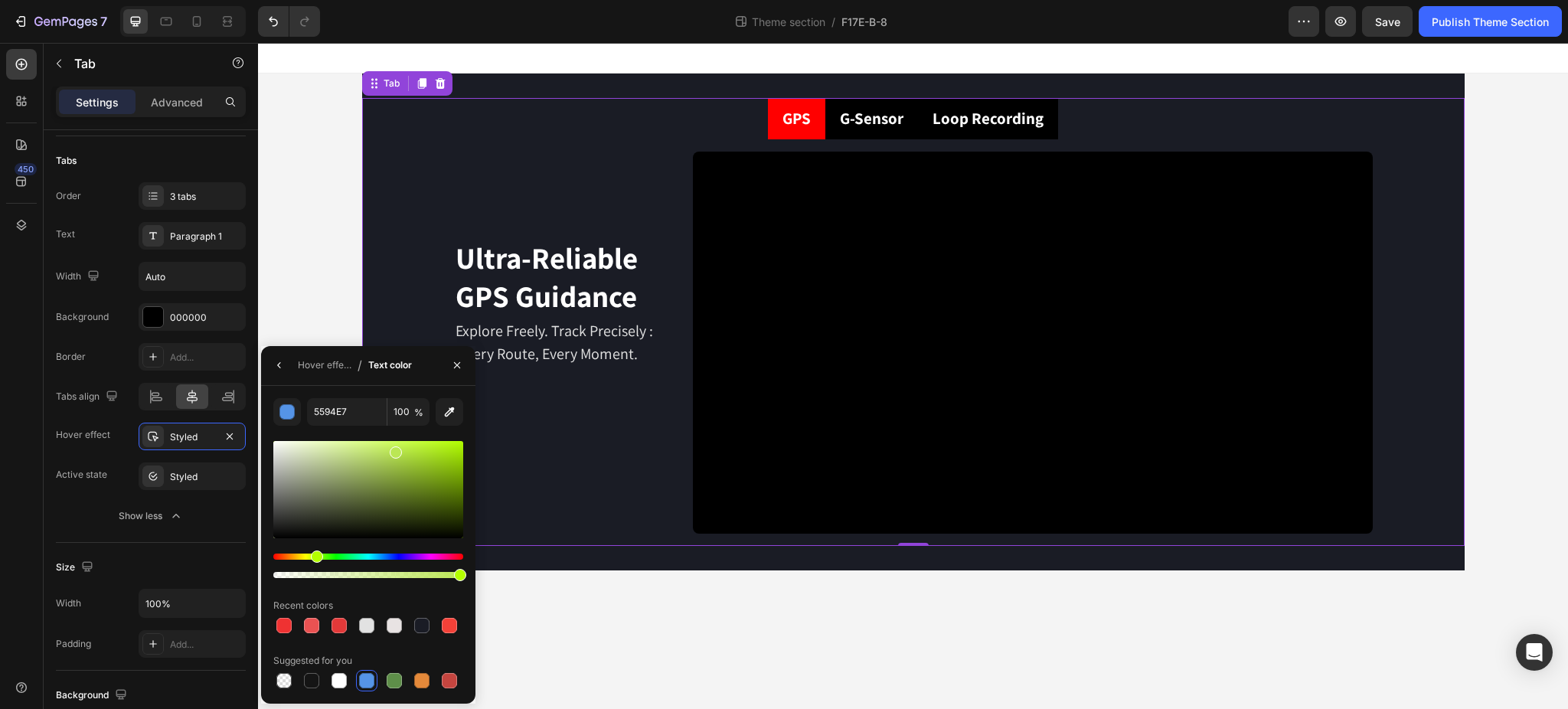
drag, startPoint x: 383, startPoint y: 558, endPoint x: 315, endPoint y: 561, distance: 68.1
click at [315, 561] on div "Hue" at bounding box center [316, 556] width 12 height 12
click at [442, 453] on div at bounding box center [368, 489] width 190 height 97
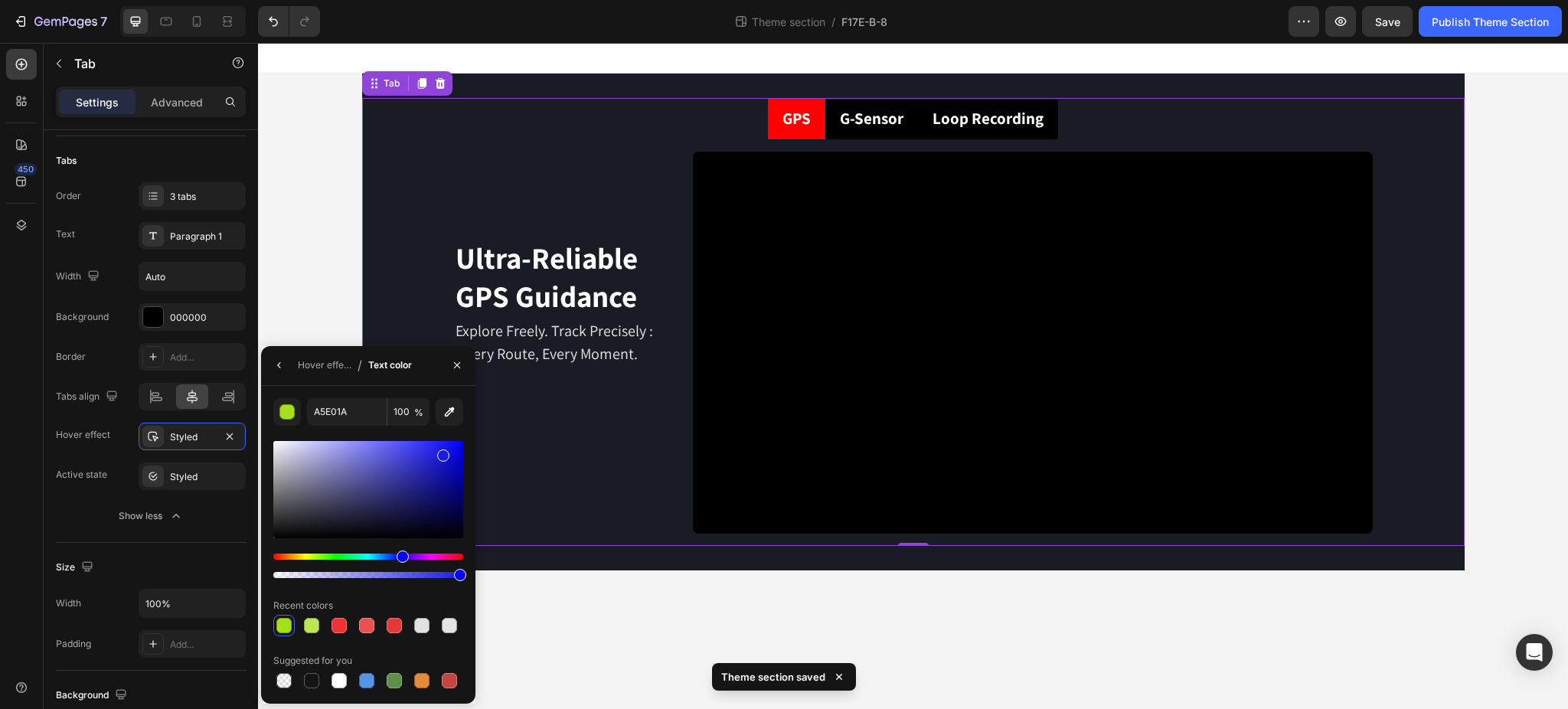
drag, startPoint x: 311, startPoint y: 558, endPoint x: 400, endPoint y: 569, distance: 89.7
click at [400, 569] on div at bounding box center [368, 565] width 190 height 25
click at [381, 519] on div at bounding box center [368, 489] width 190 height 97
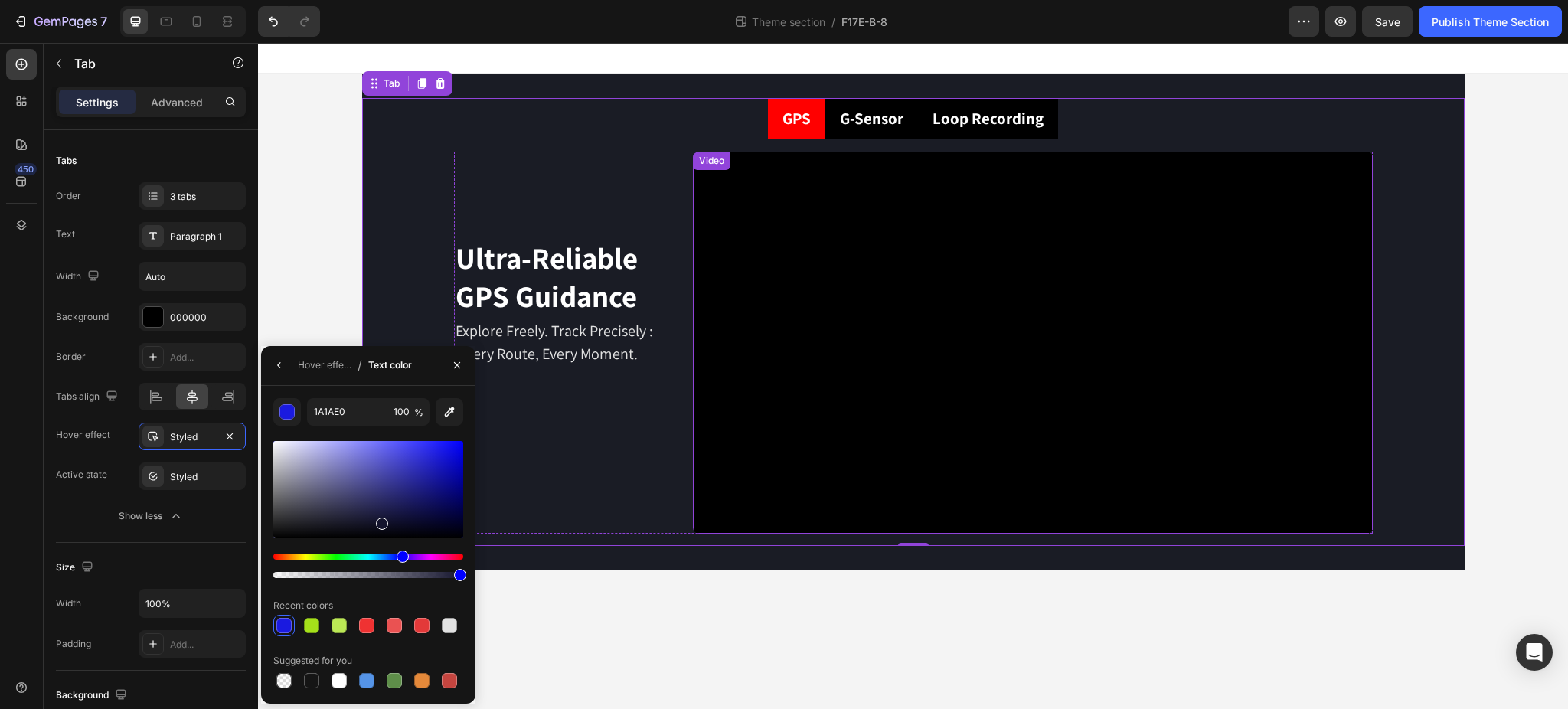
type input "14142D"
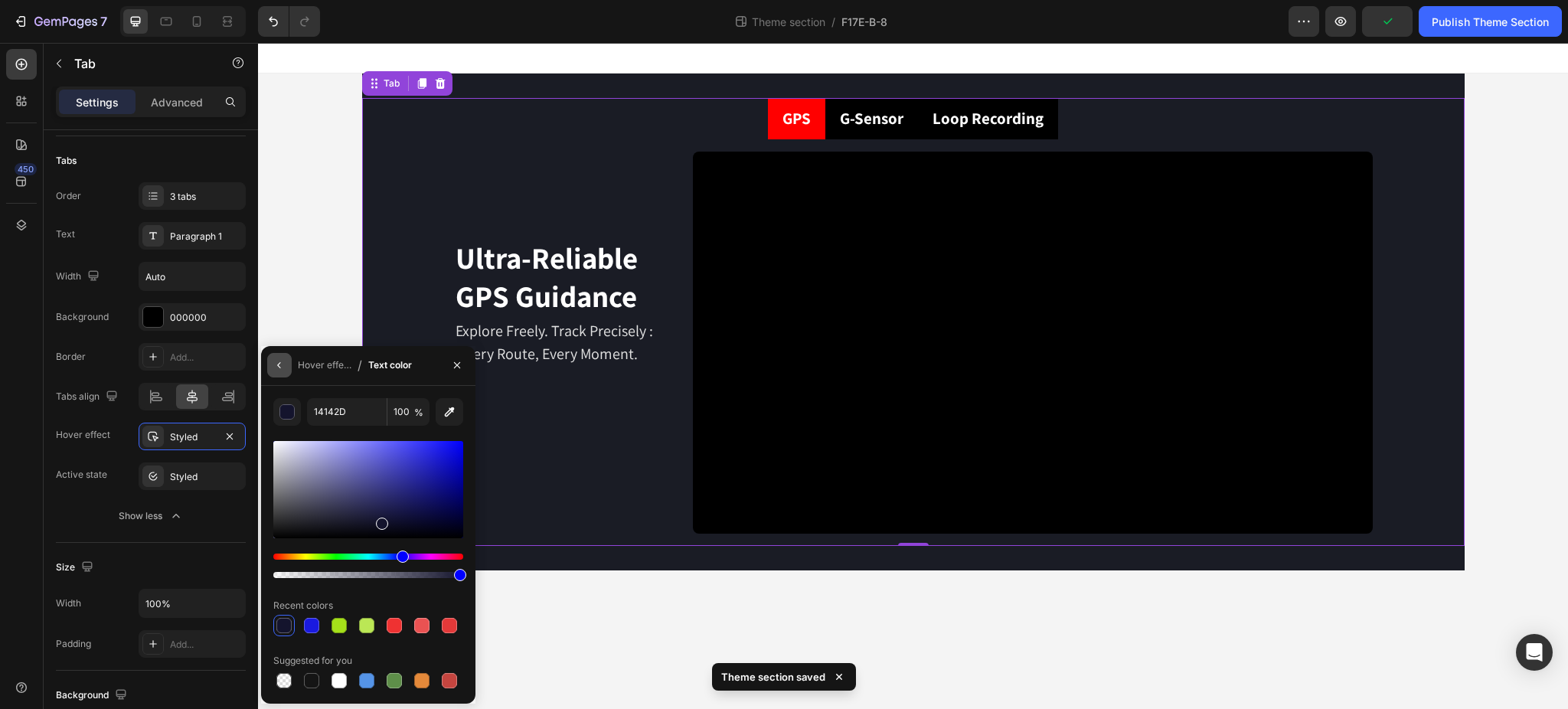
click at [279, 365] on icon "button" at bounding box center [279, 365] width 12 height 12
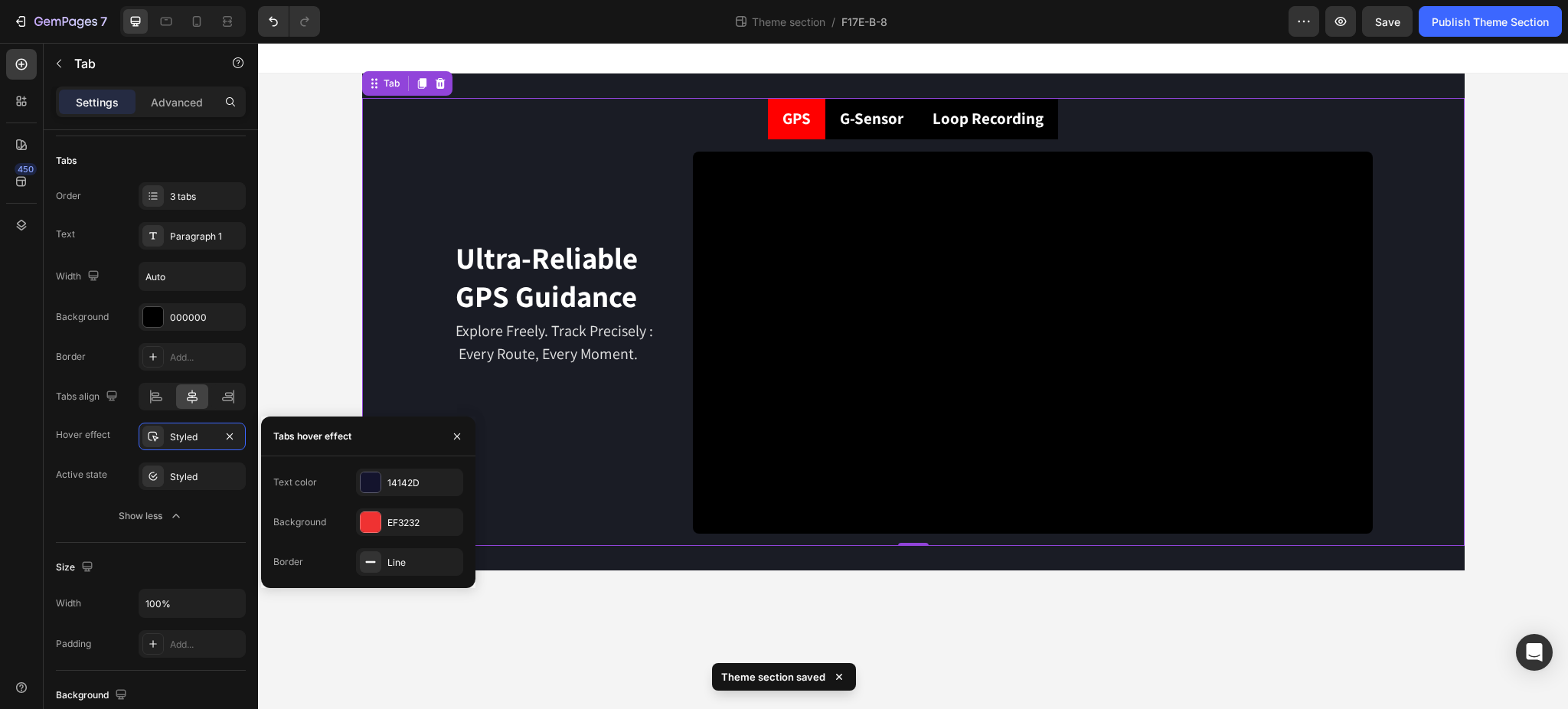
click at [376, 531] on div at bounding box center [370, 521] width 21 height 21
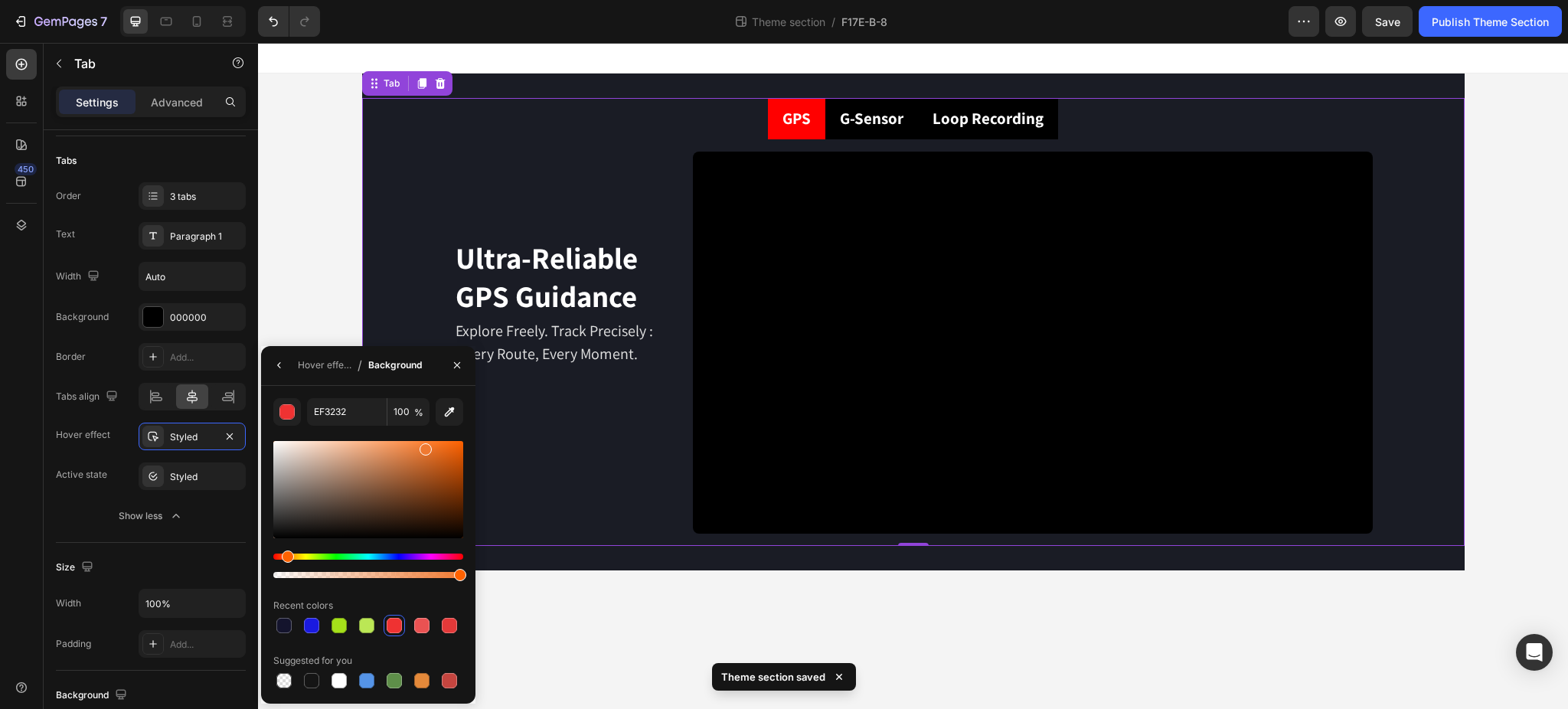
click at [285, 556] on div "Hue" at bounding box center [368, 556] width 190 height 6
click at [445, 460] on div at bounding box center [368, 489] width 190 height 97
click at [459, 449] on div at bounding box center [368, 489] width 190 height 97
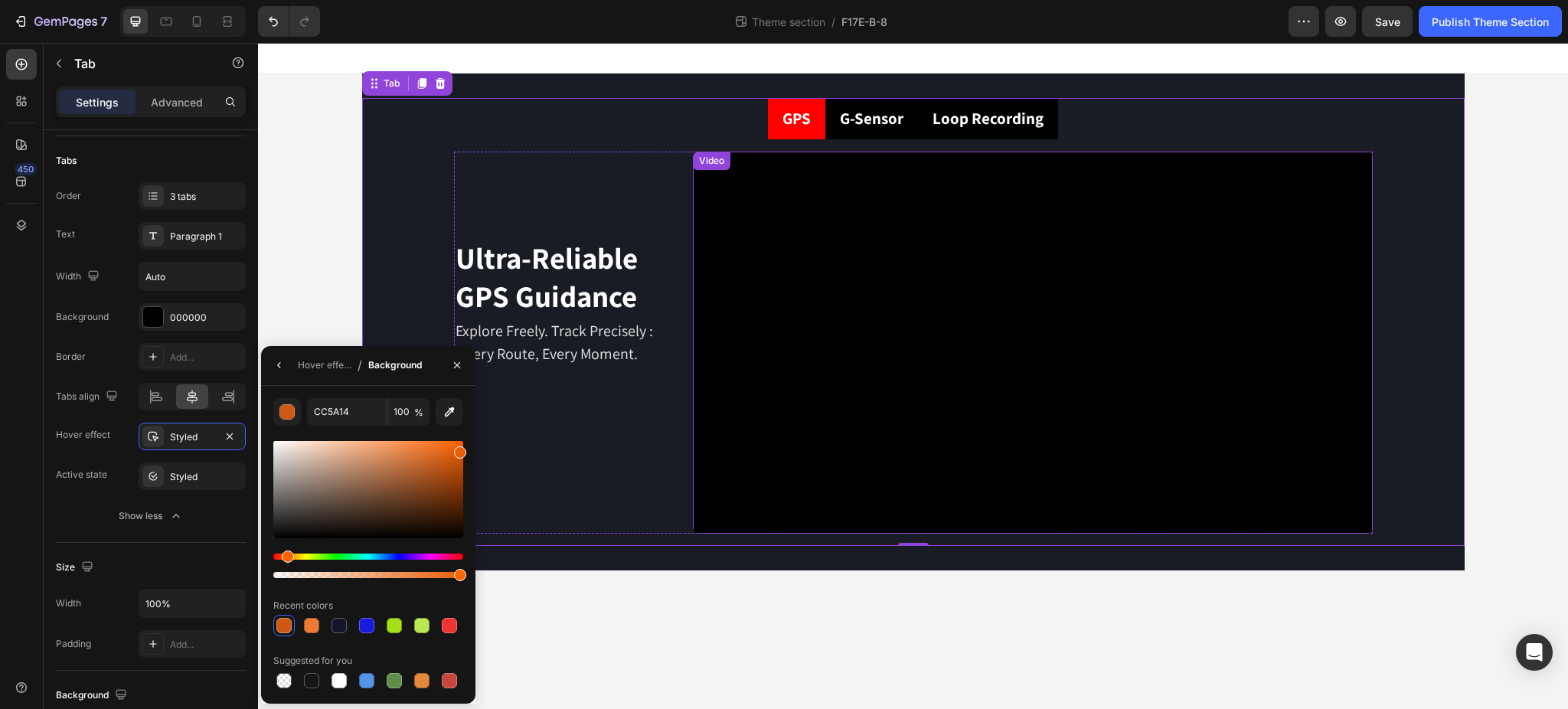
type input "E85D06"
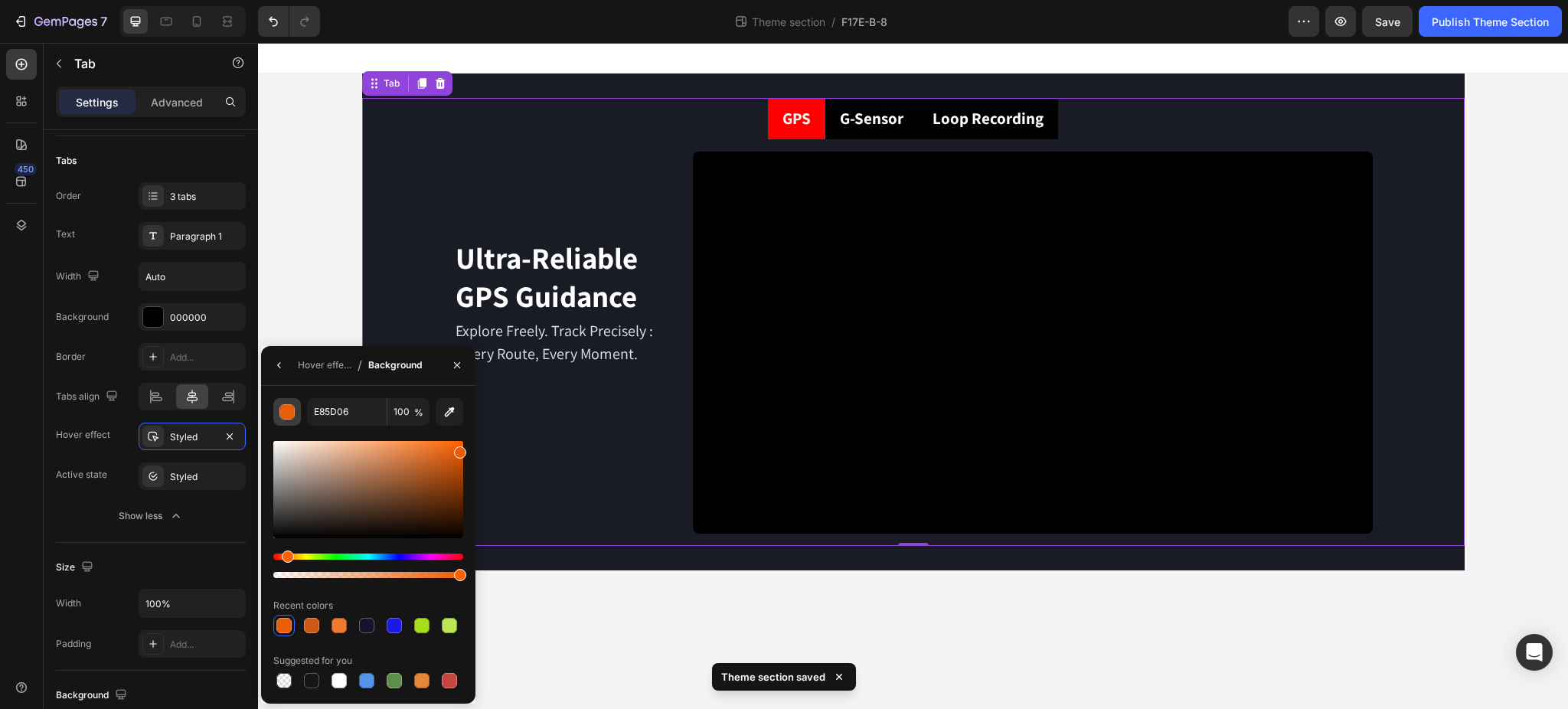
click at [294, 407] on button "button" at bounding box center [287, 411] width 28 height 28
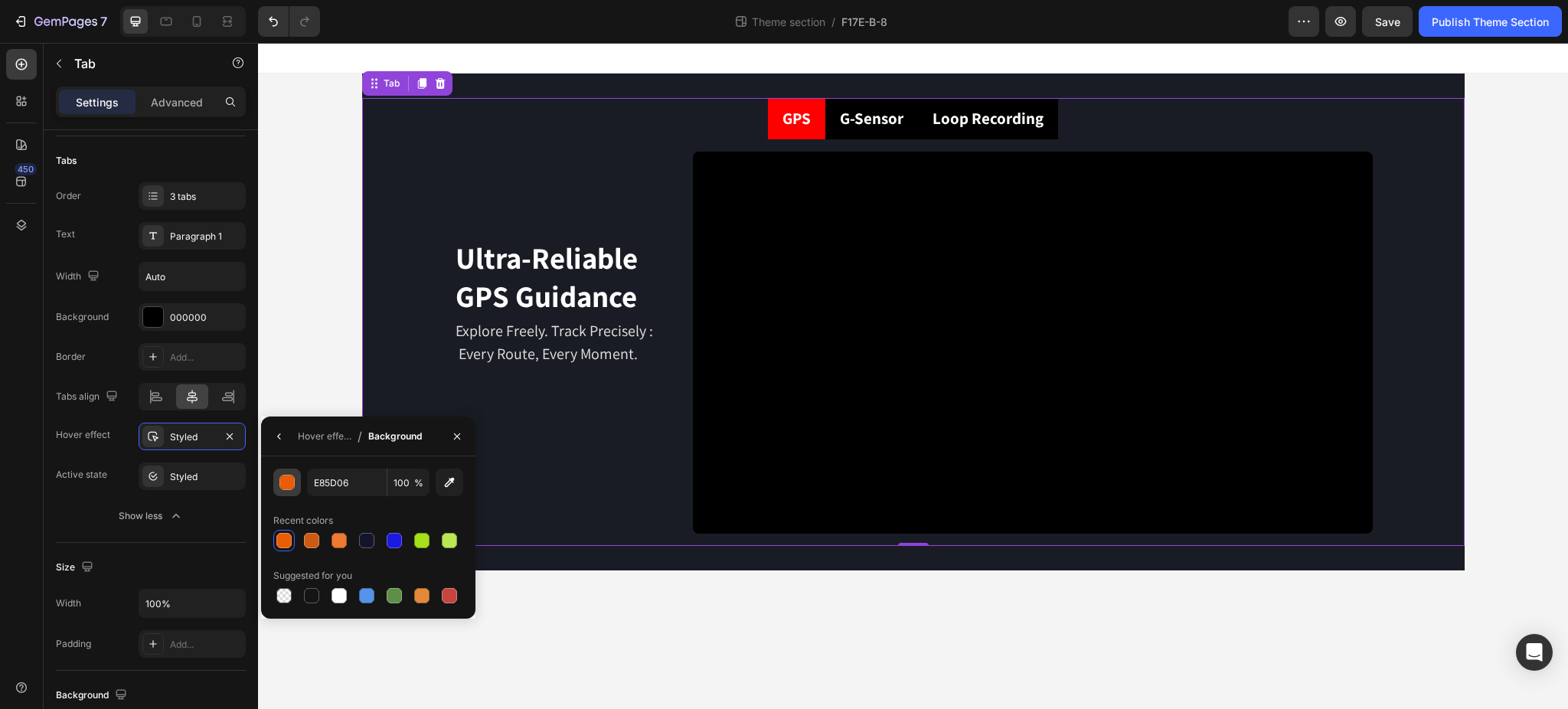
click at [291, 486] on div "button" at bounding box center [288, 483] width 15 height 15
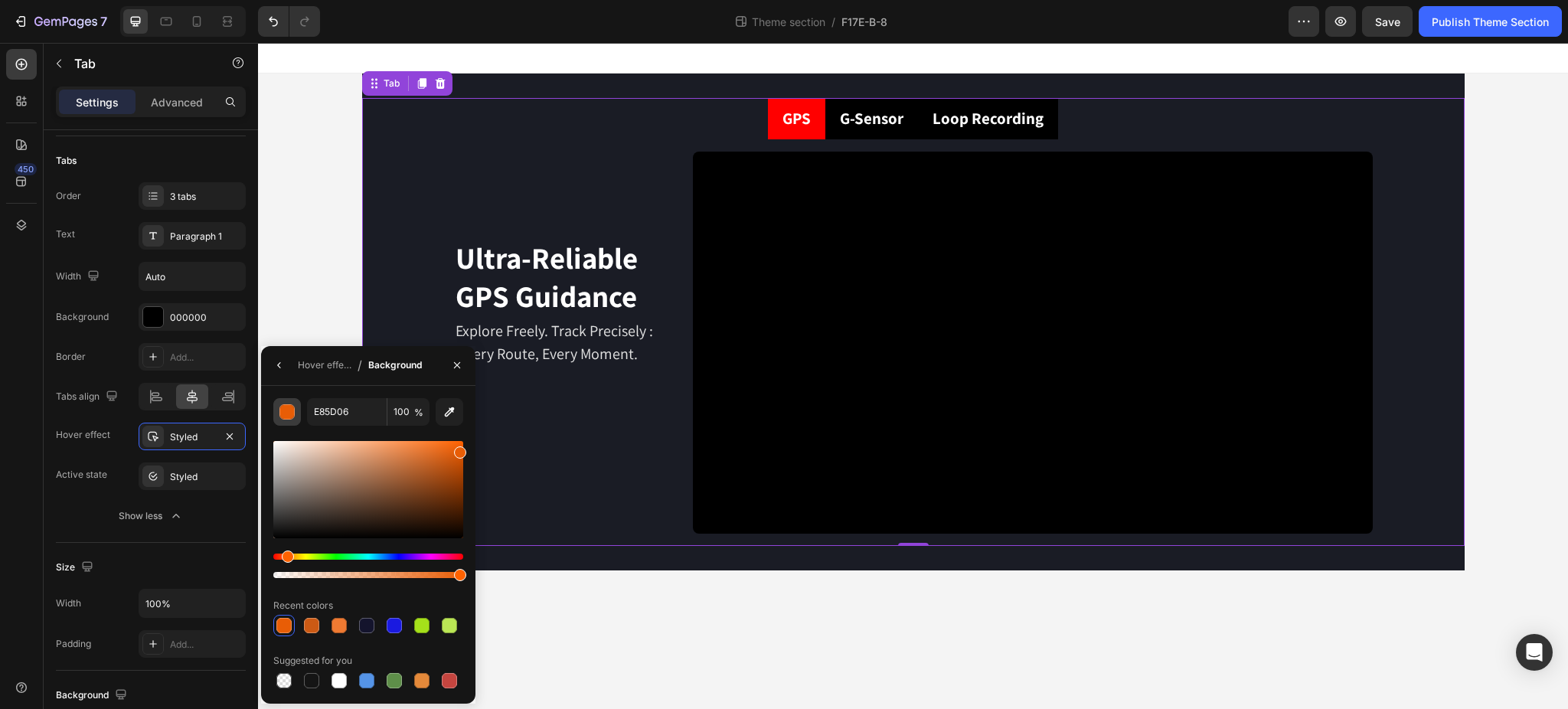
click at [288, 413] on div "button" at bounding box center [288, 413] width 15 height 15
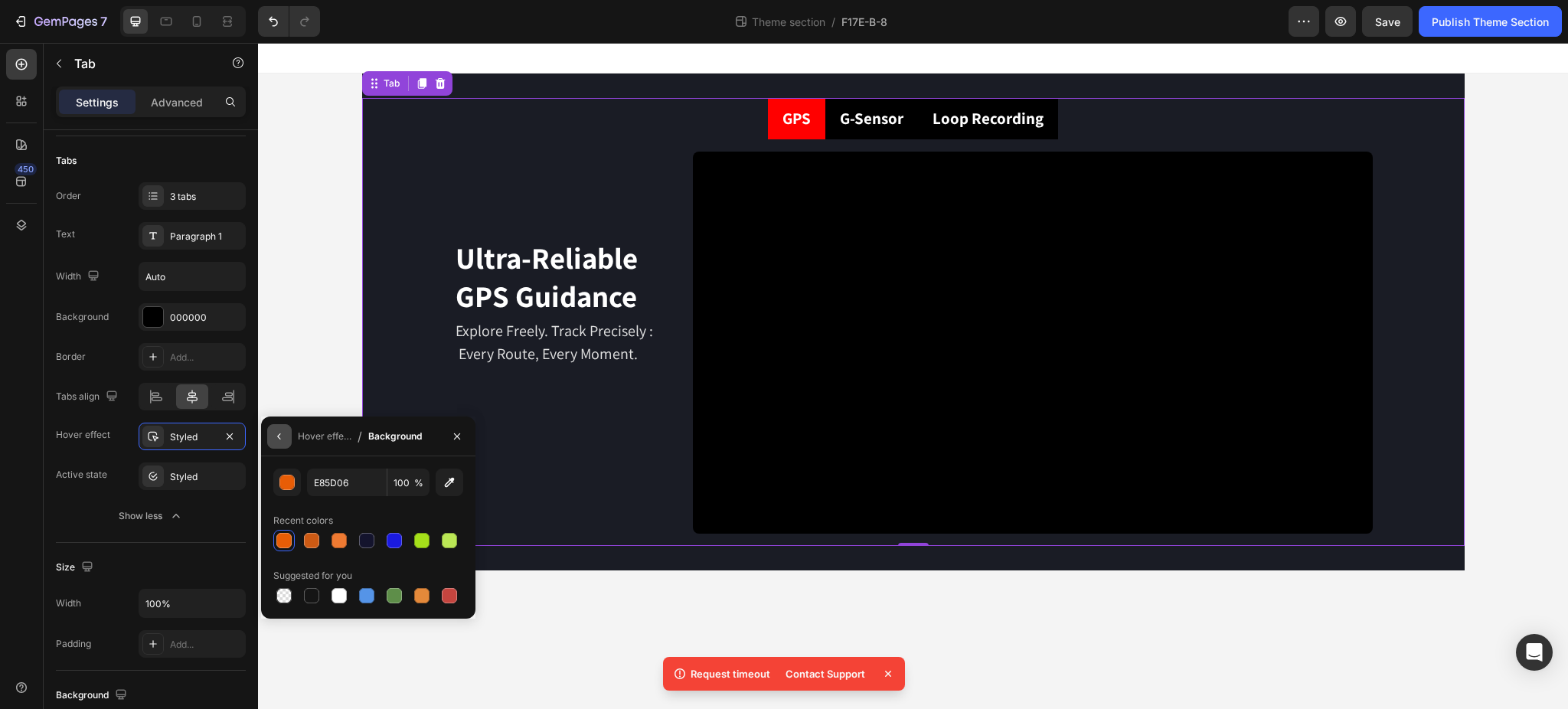
click at [283, 437] on icon "button" at bounding box center [279, 436] width 12 height 12
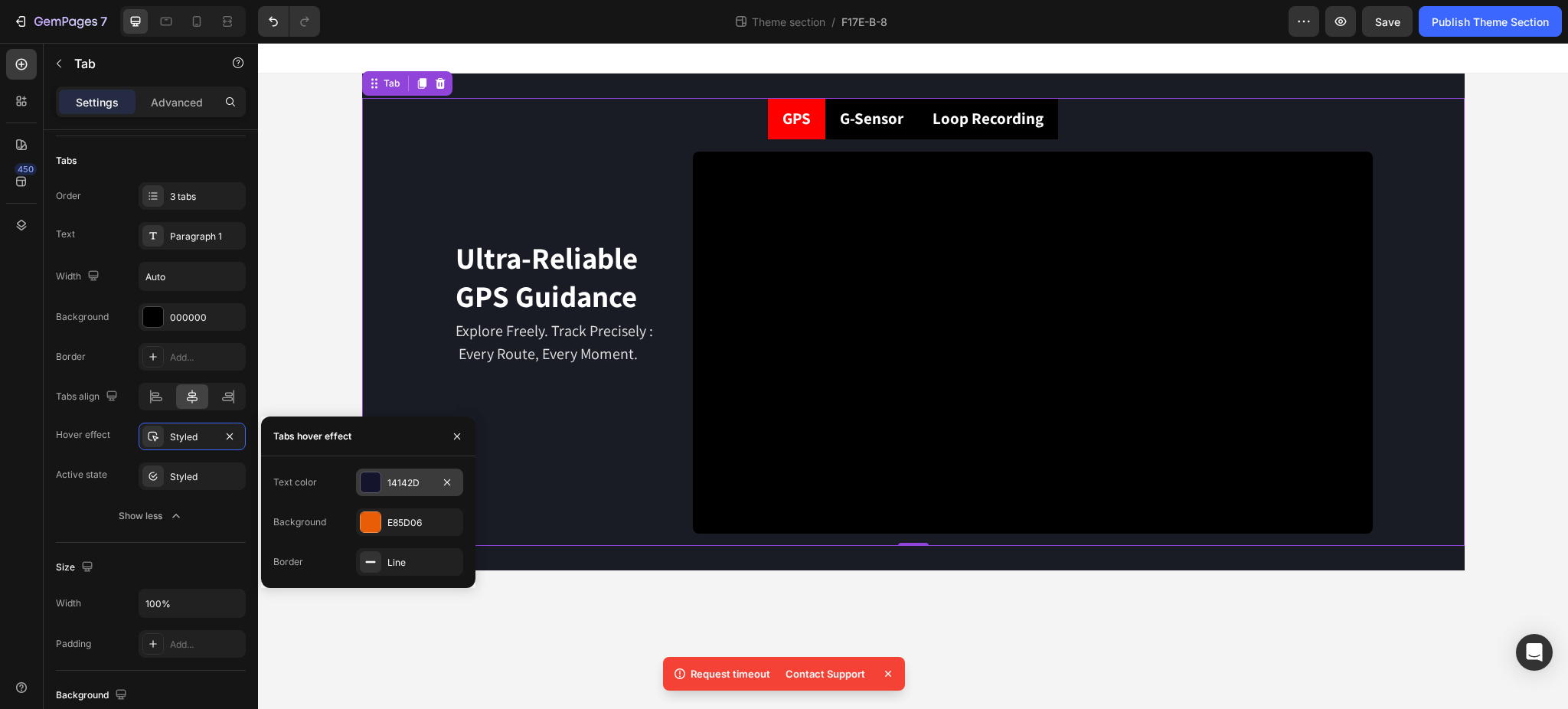
click at [368, 483] on div at bounding box center [371, 482] width 20 height 20
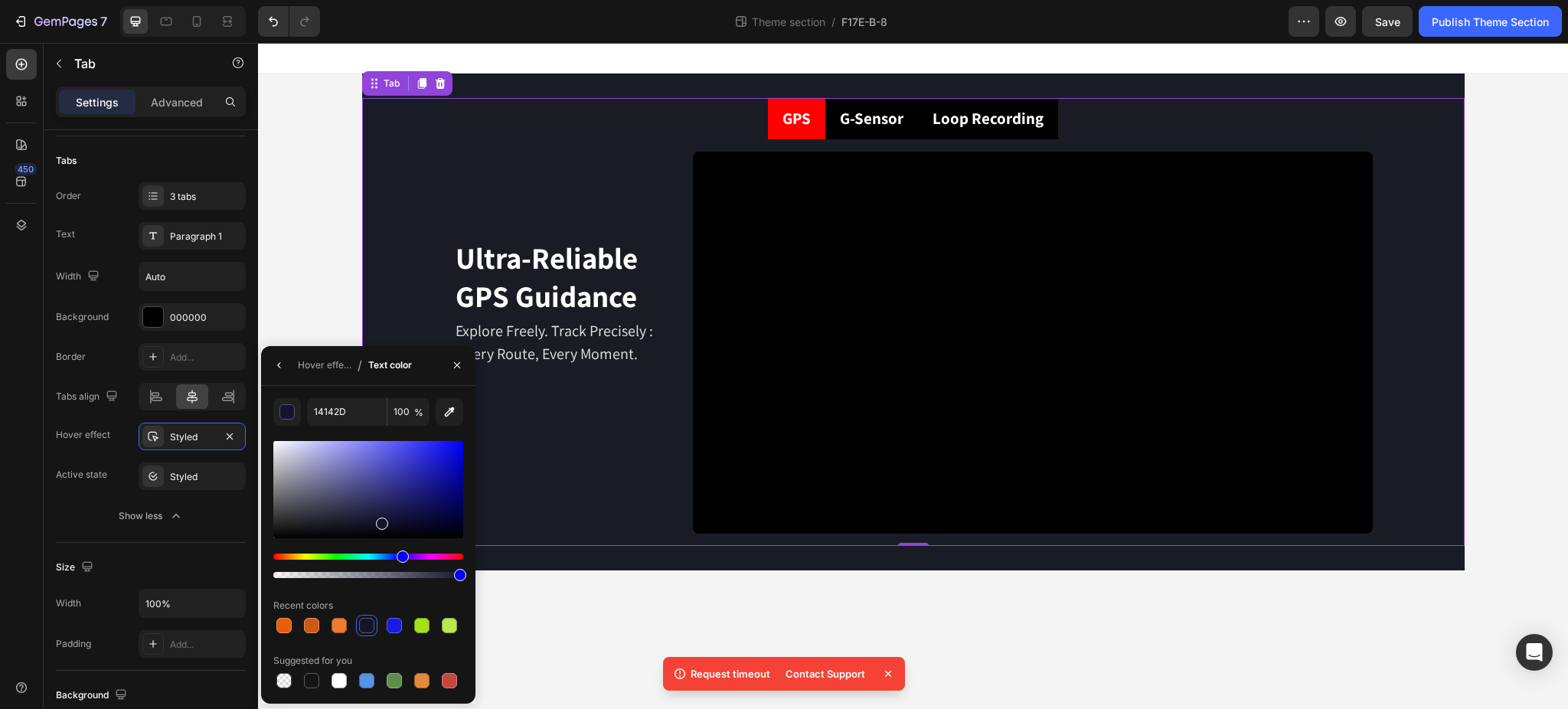
click at [293, 449] on div at bounding box center [368, 489] width 190 height 97
click at [283, 486] on div at bounding box center [368, 489] width 190 height 97
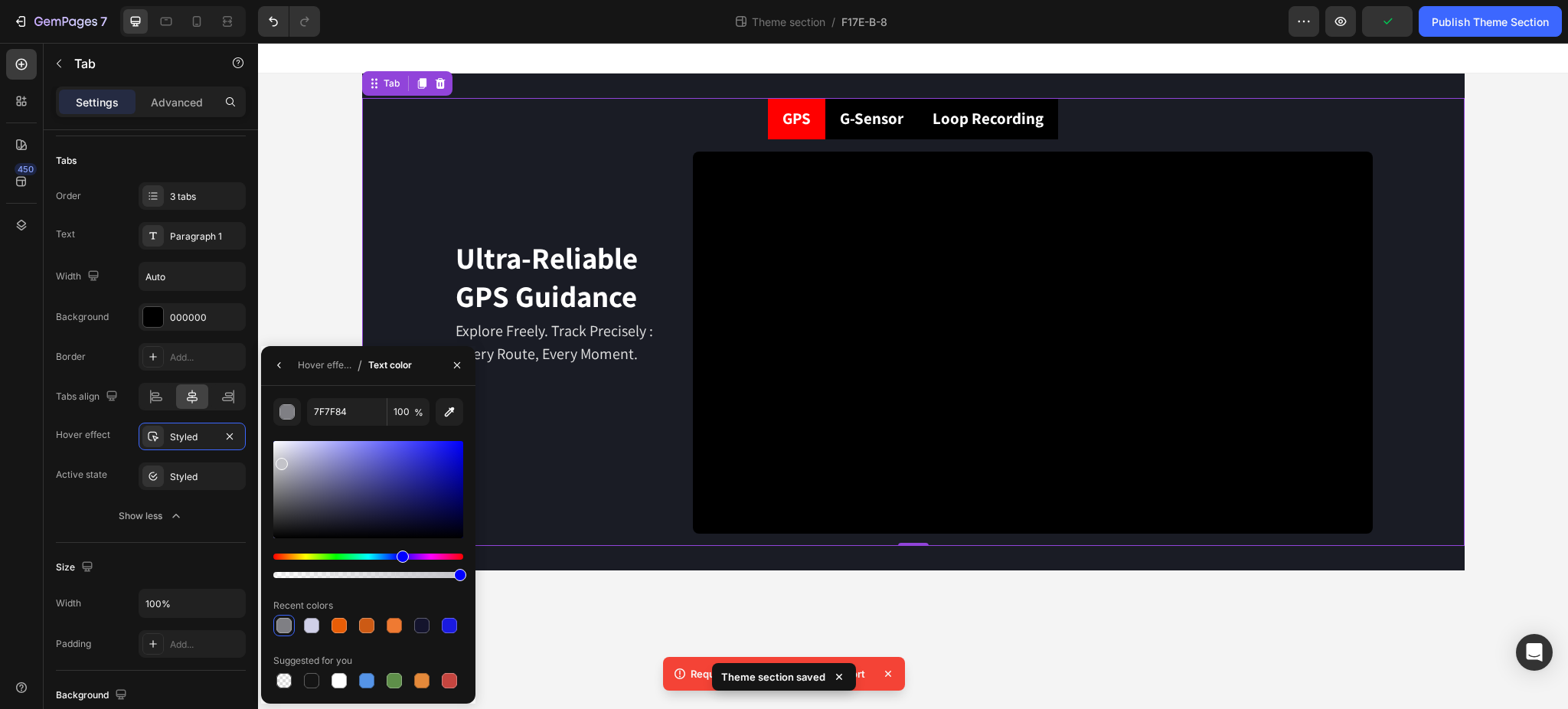
click at [279, 461] on div at bounding box center [368, 489] width 190 height 97
type input "C3C3C9"
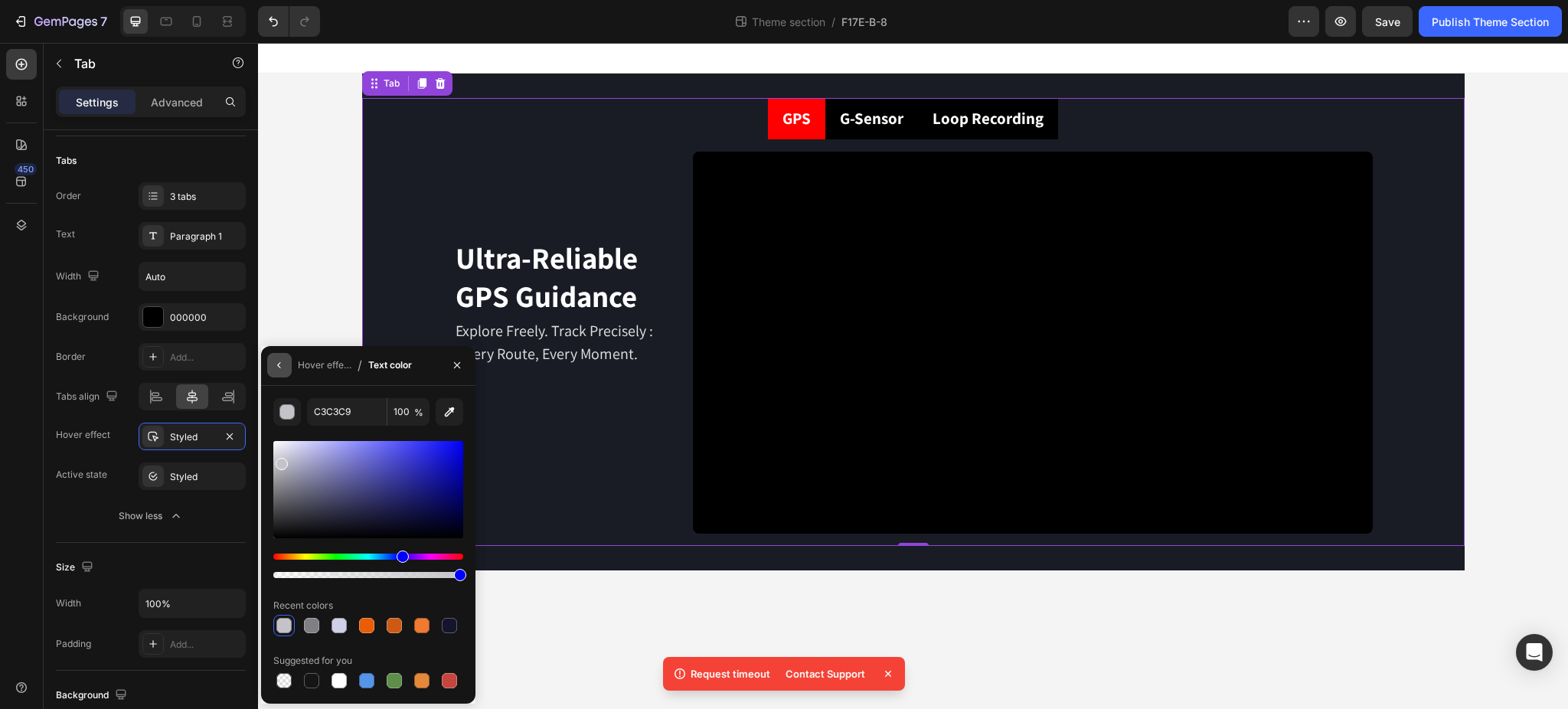
click at [283, 361] on icon "button" at bounding box center [279, 365] width 12 height 12
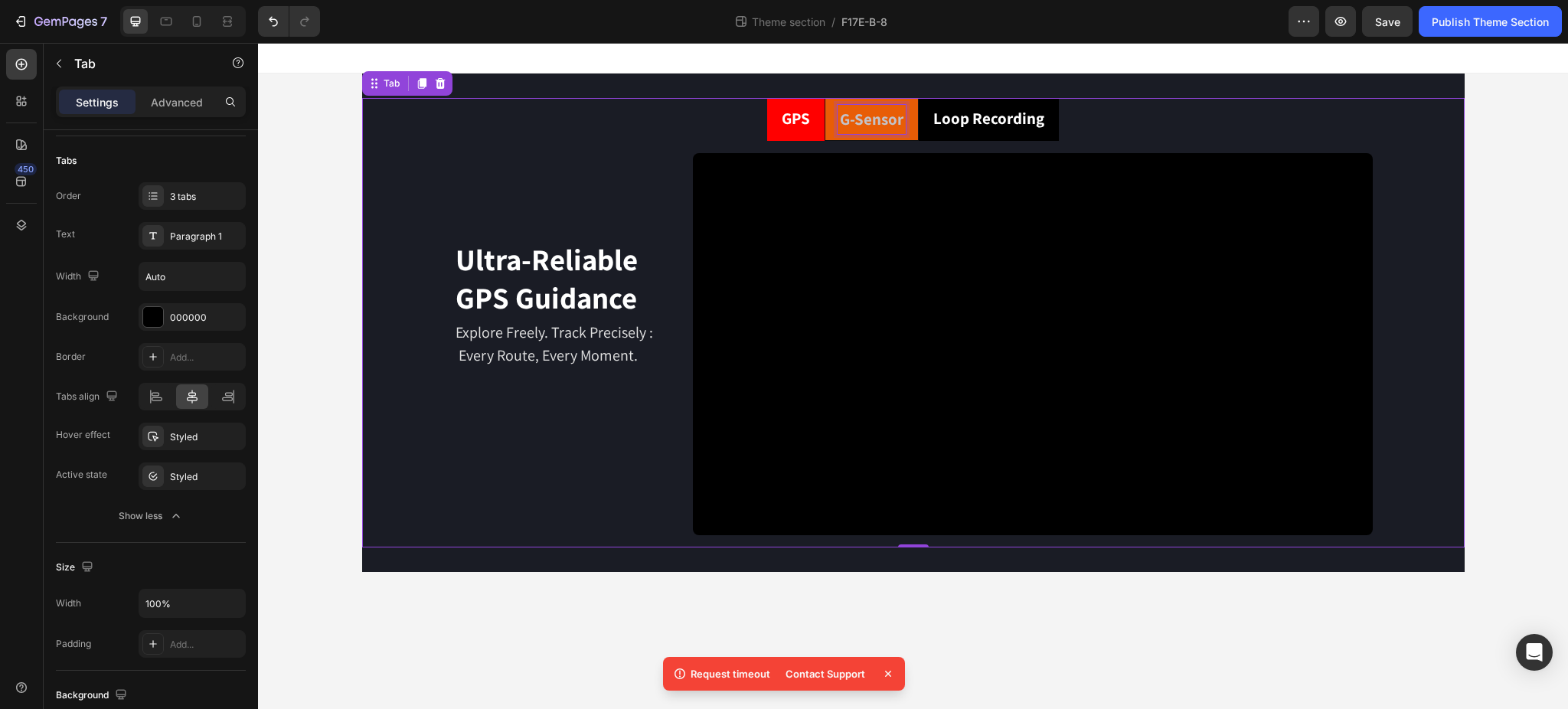
click at [883, 117] on p "G-Sensor" at bounding box center [871, 119] width 63 height 25
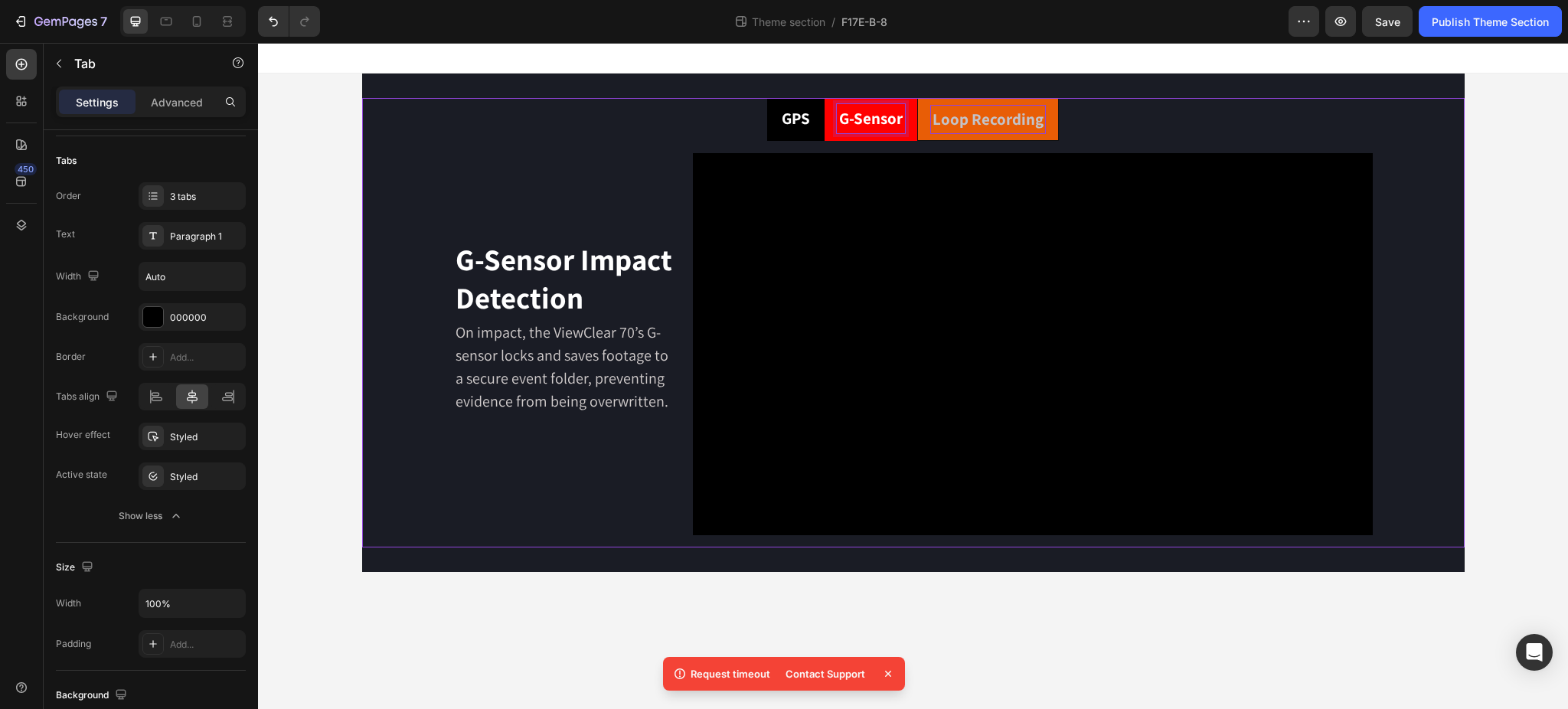
click at [1022, 125] on p "Loop Recording" at bounding box center [988, 119] width 111 height 25
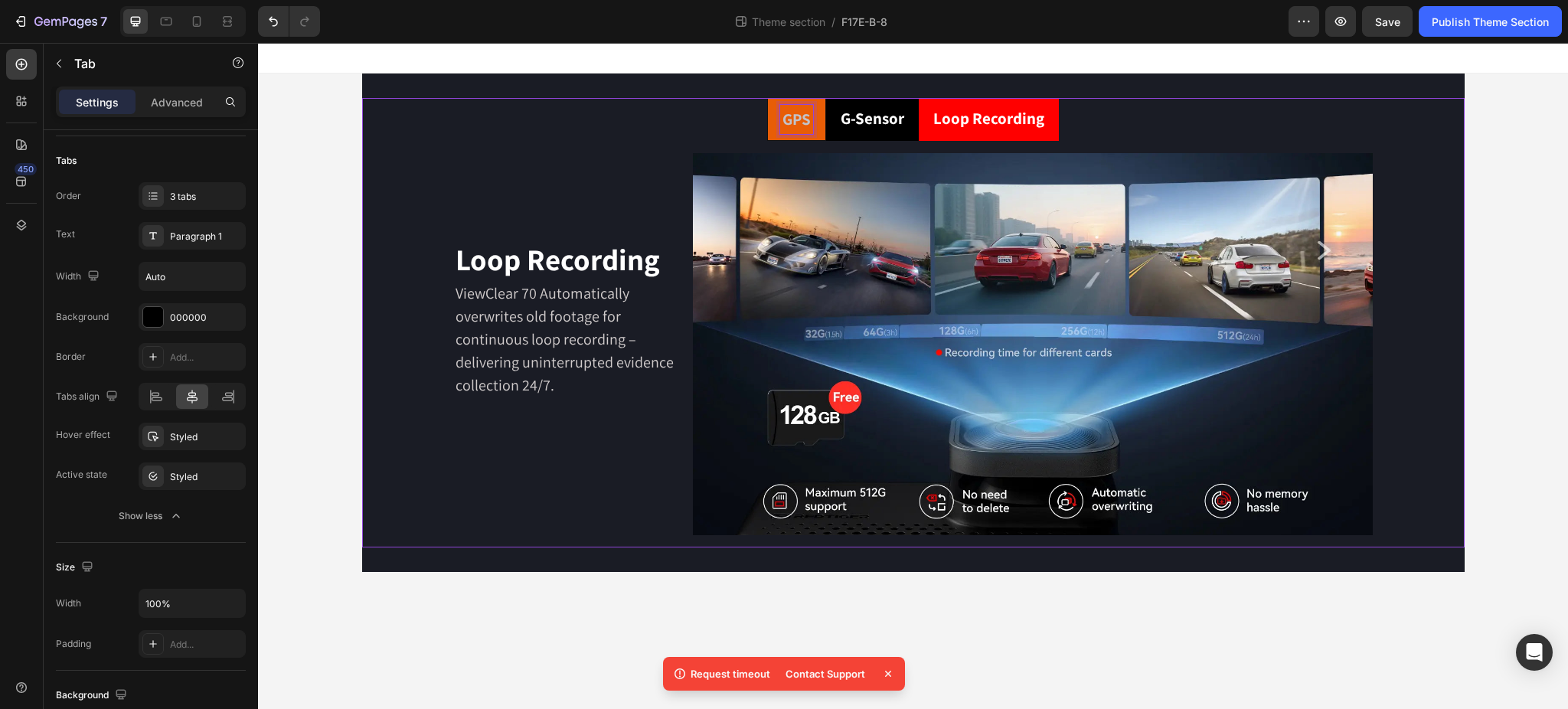
click at [795, 129] on p "GPS" at bounding box center [796, 119] width 28 height 25
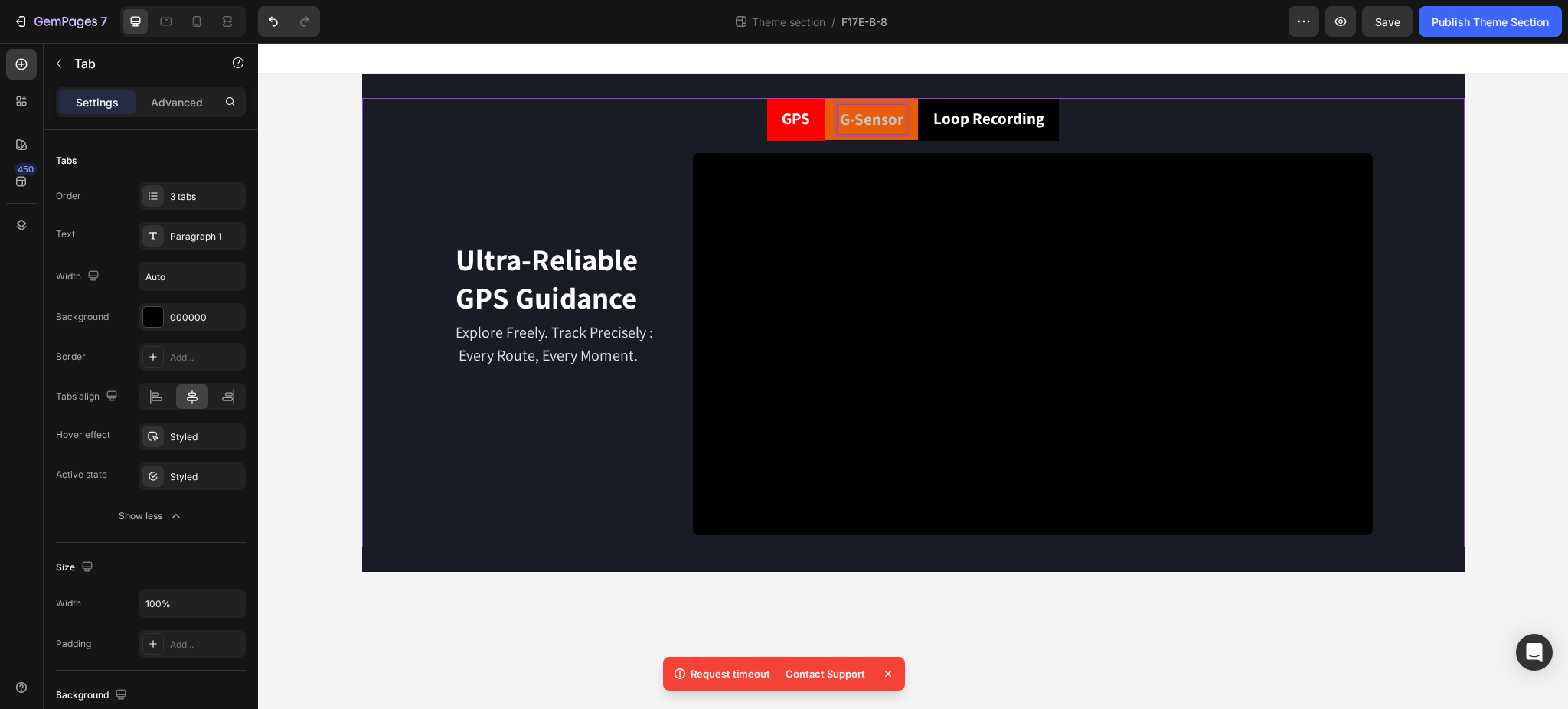
click at [880, 119] on p "G-Sensor" at bounding box center [871, 119] width 63 height 25
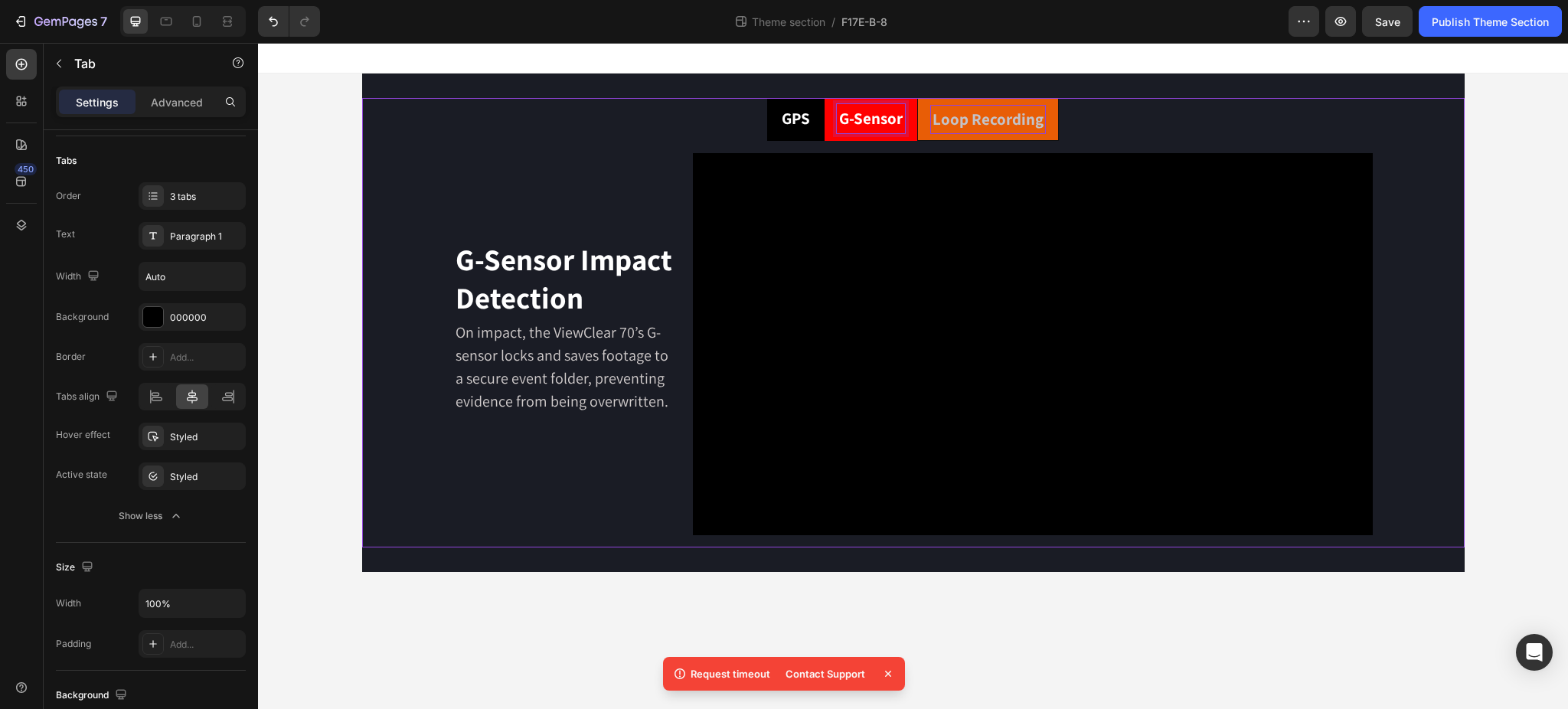
click at [988, 117] on p "Loop Recording" at bounding box center [988, 119] width 111 height 25
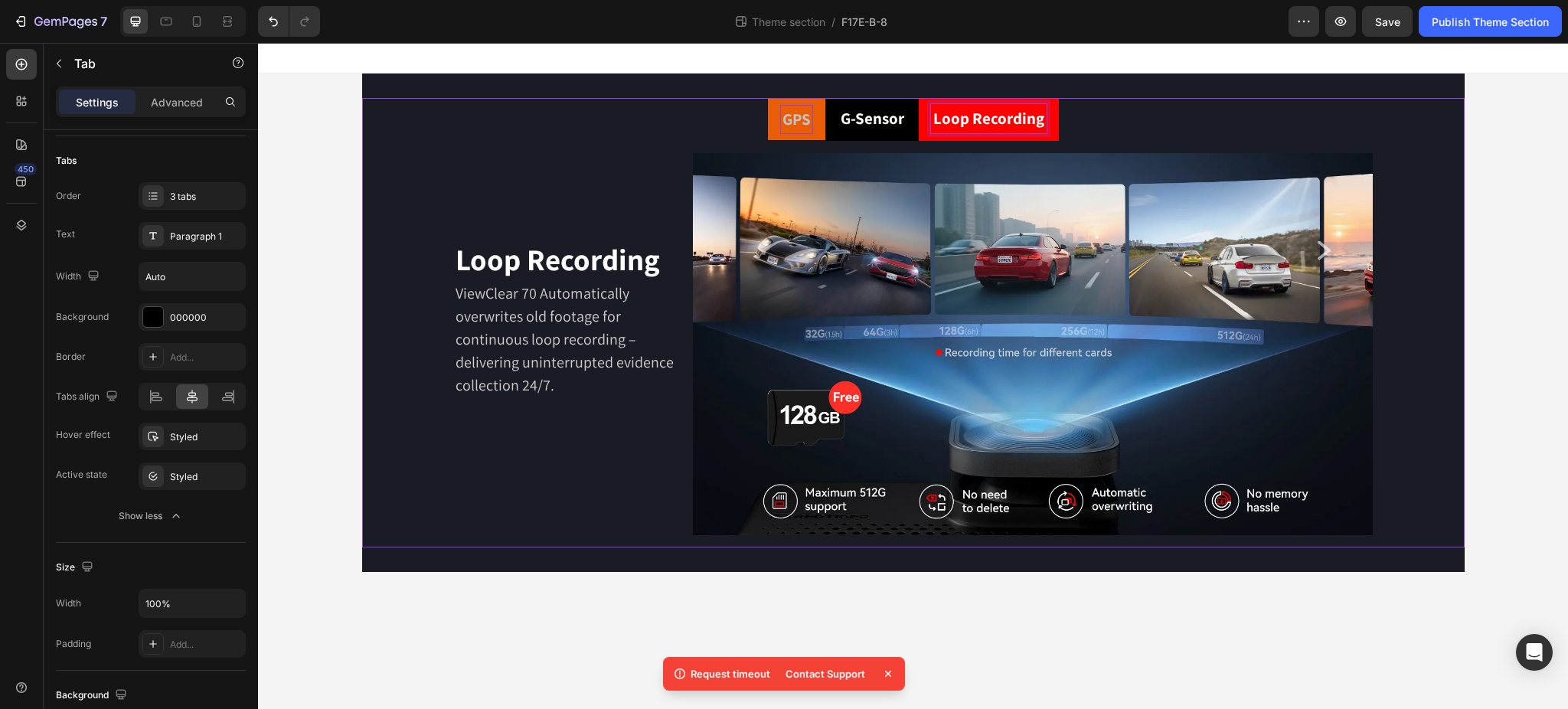
click at [784, 123] on p "GPS" at bounding box center [796, 119] width 28 height 25
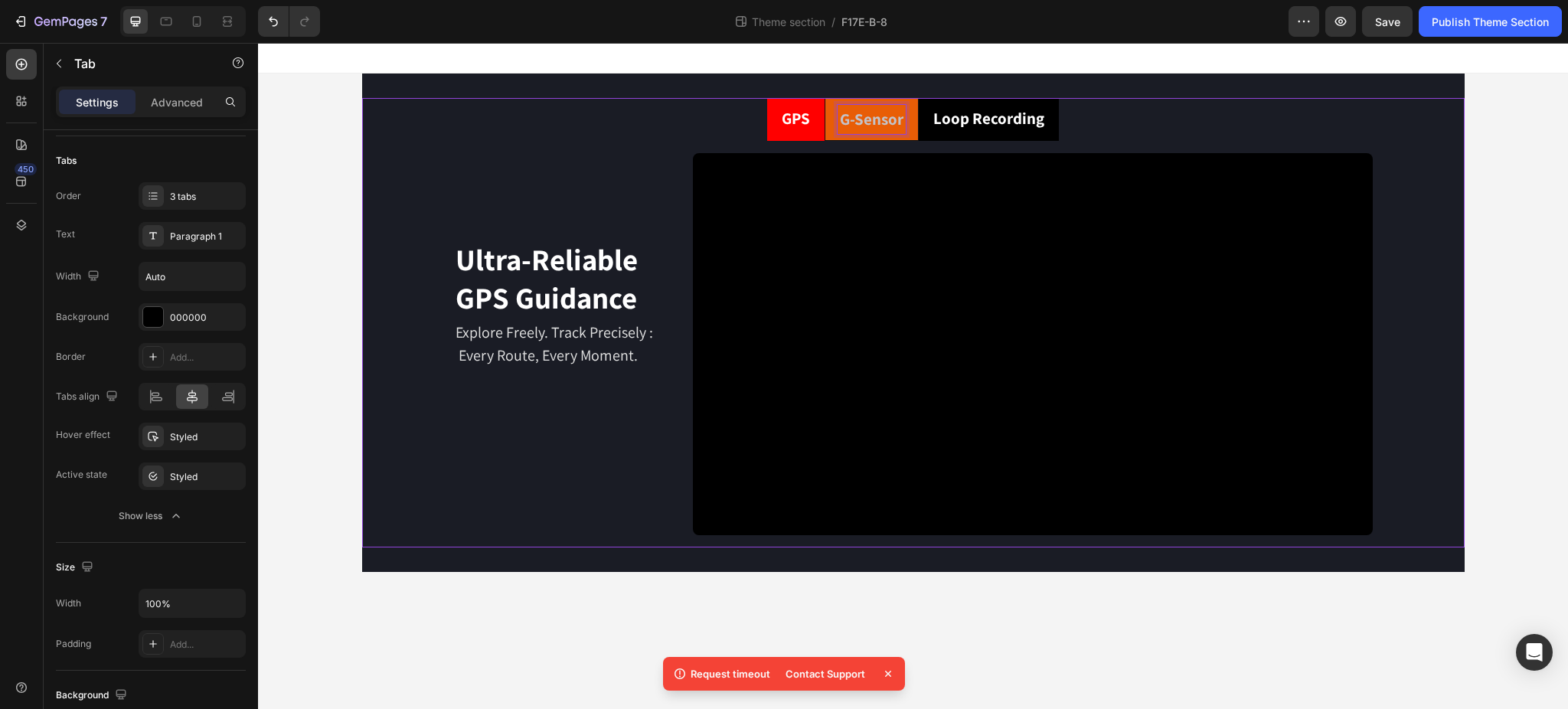
click at [877, 121] on p "G-Sensor" at bounding box center [871, 119] width 63 height 25
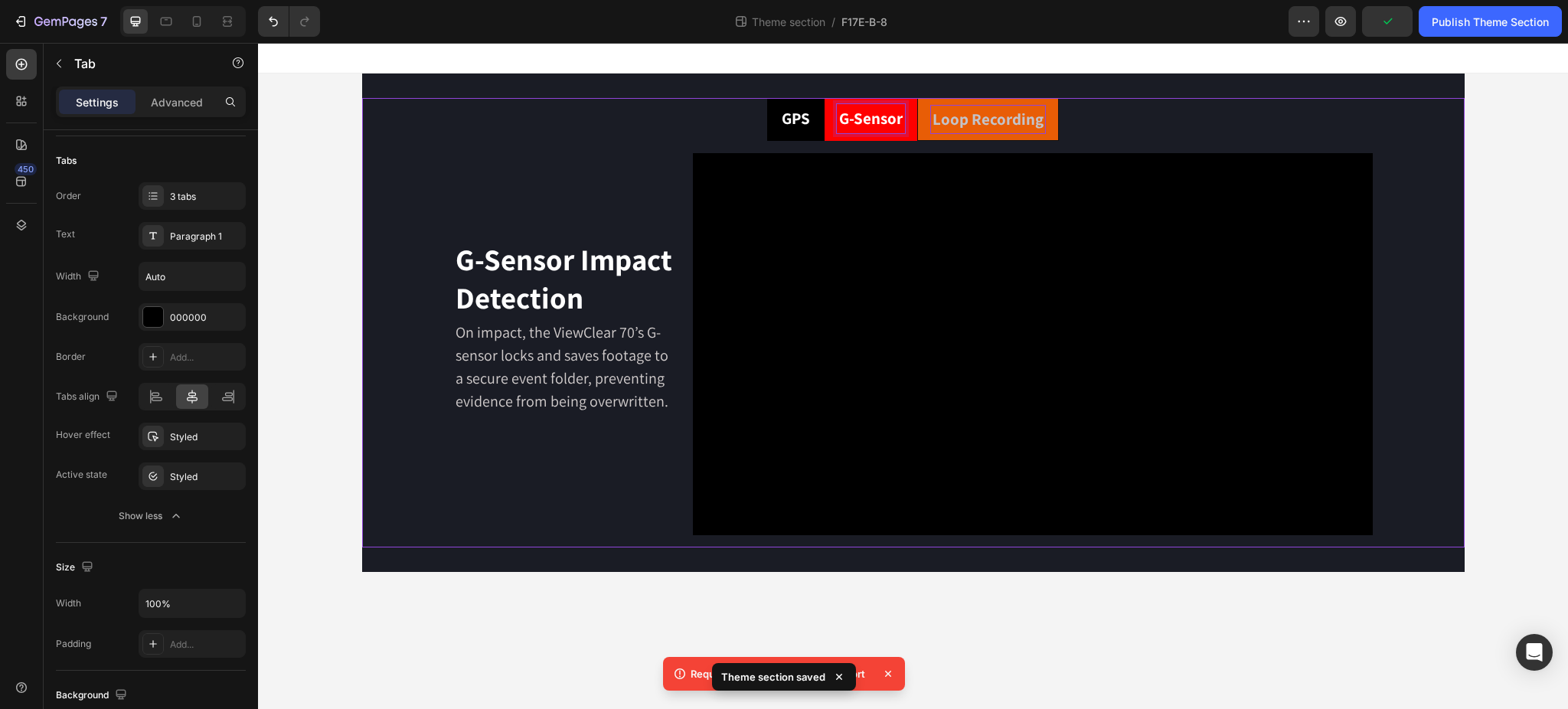
click at [999, 124] on p "Loop Recording" at bounding box center [988, 119] width 111 height 25
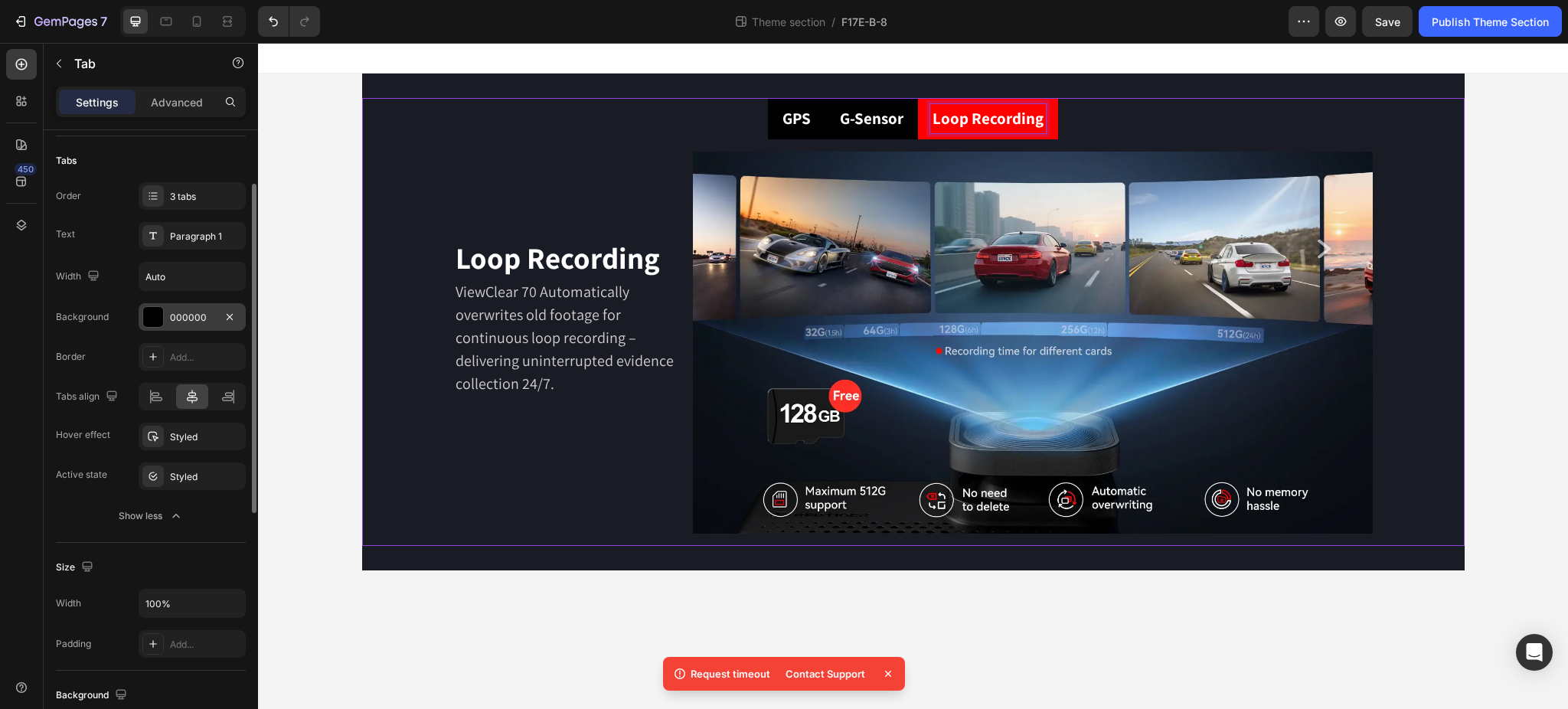
click at [174, 317] on div "000000" at bounding box center [192, 317] width 44 height 14
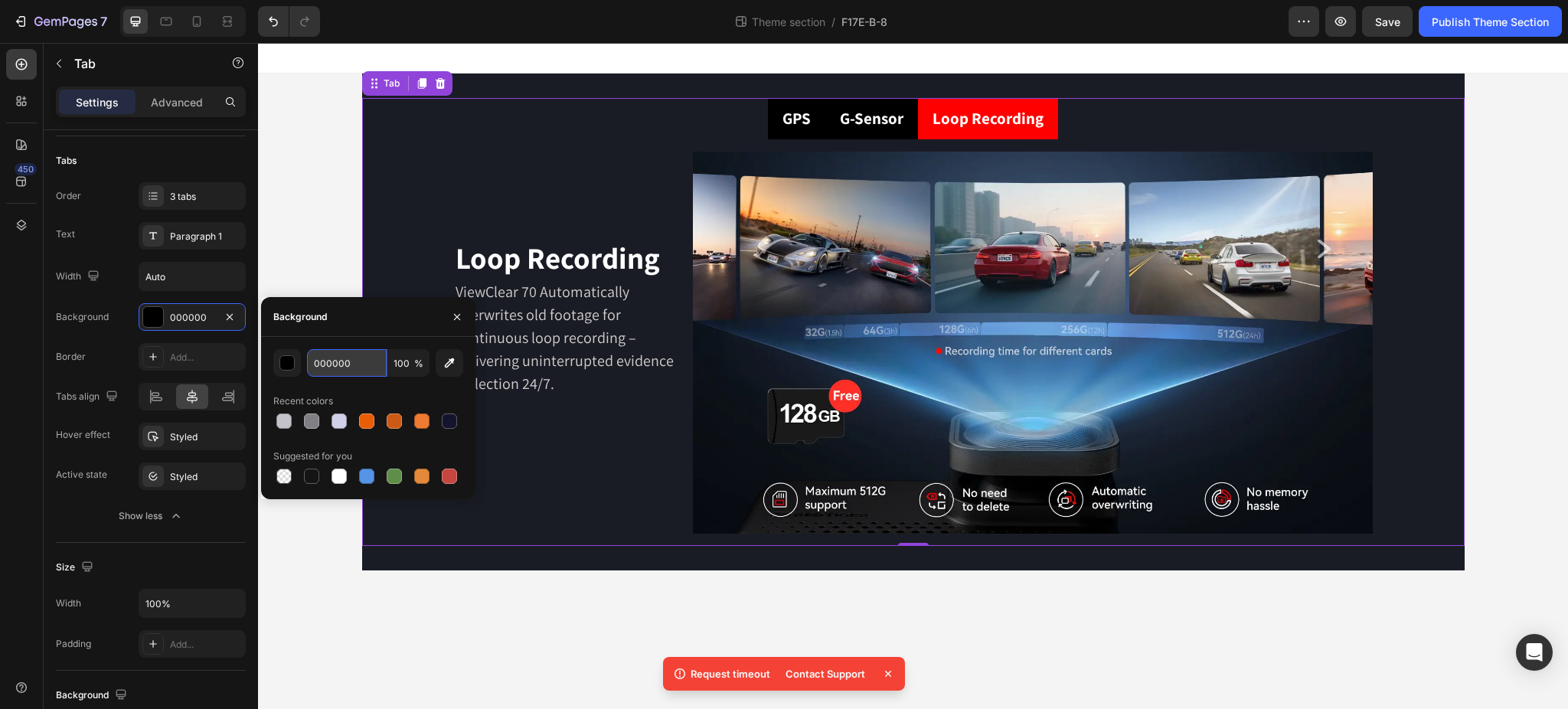
click at [344, 360] on input "000000" at bounding box center [347, 363] width 80 height 28
paste input "1a1c25"
type input "1A1C25"
click at [373, 326] on div "Background" at bounding box center [367, 316] width 214 height 40
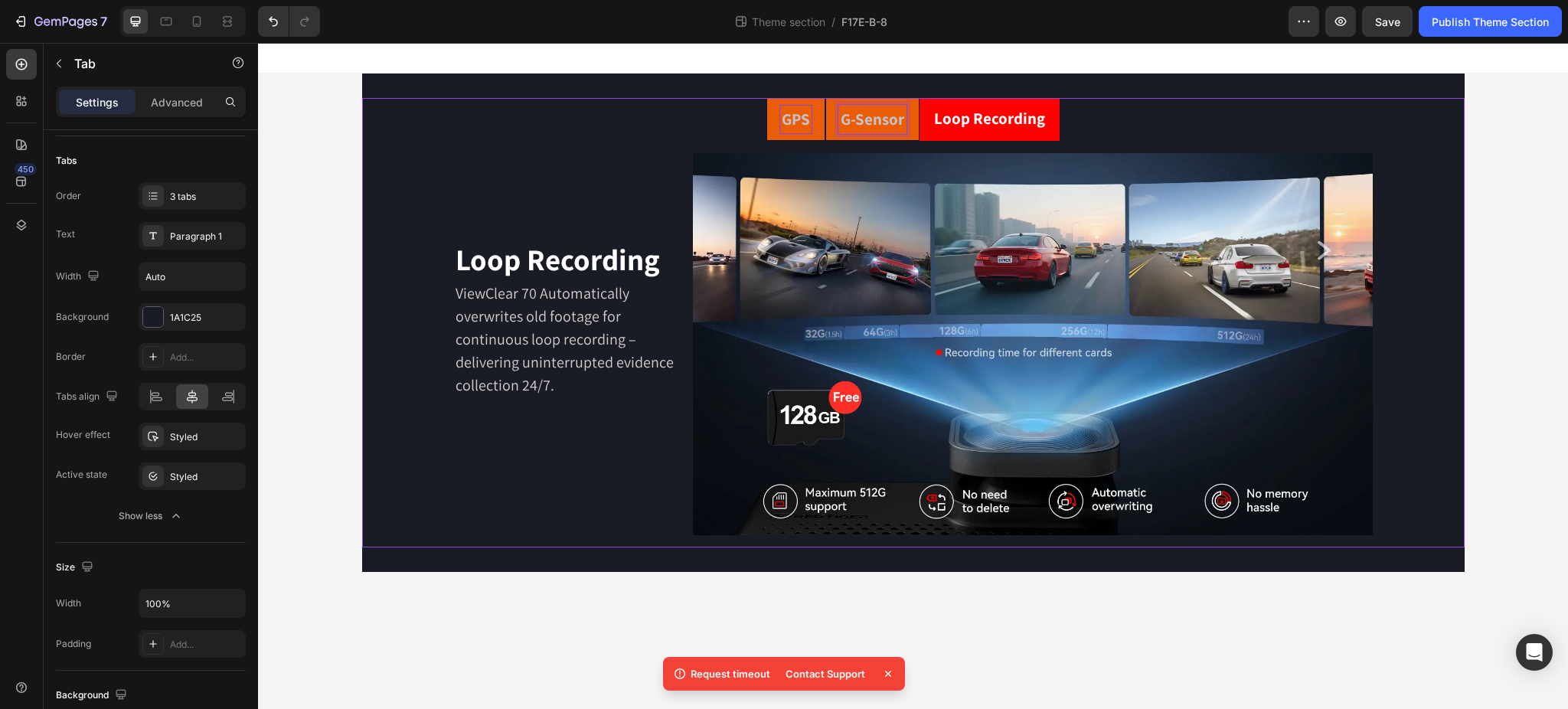
click at [895, 119] on p "G-Sensor" at bounding box center [872, 119] width 63 height 25
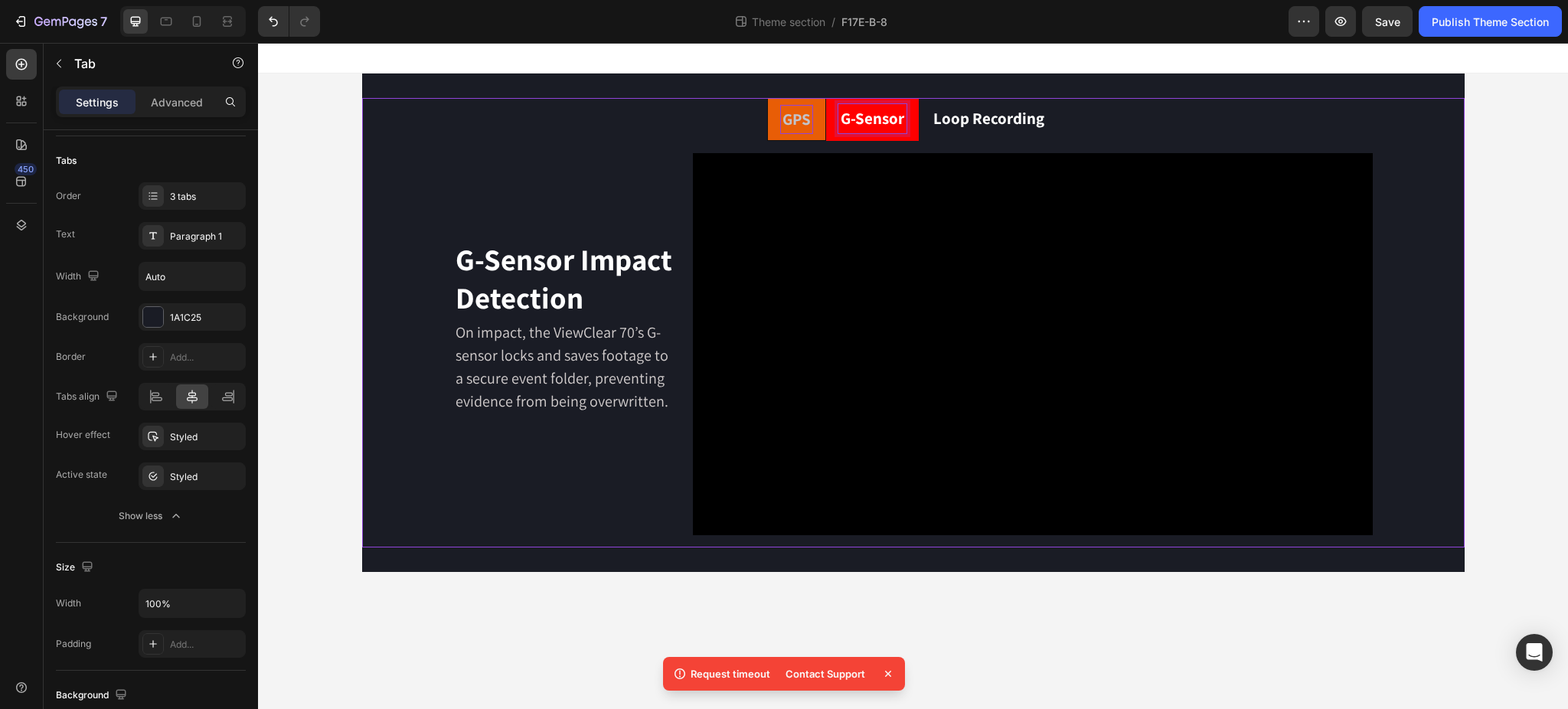
click at [792, 118] on p "GPS" at bounding box center [796, 119] width 28 height 25
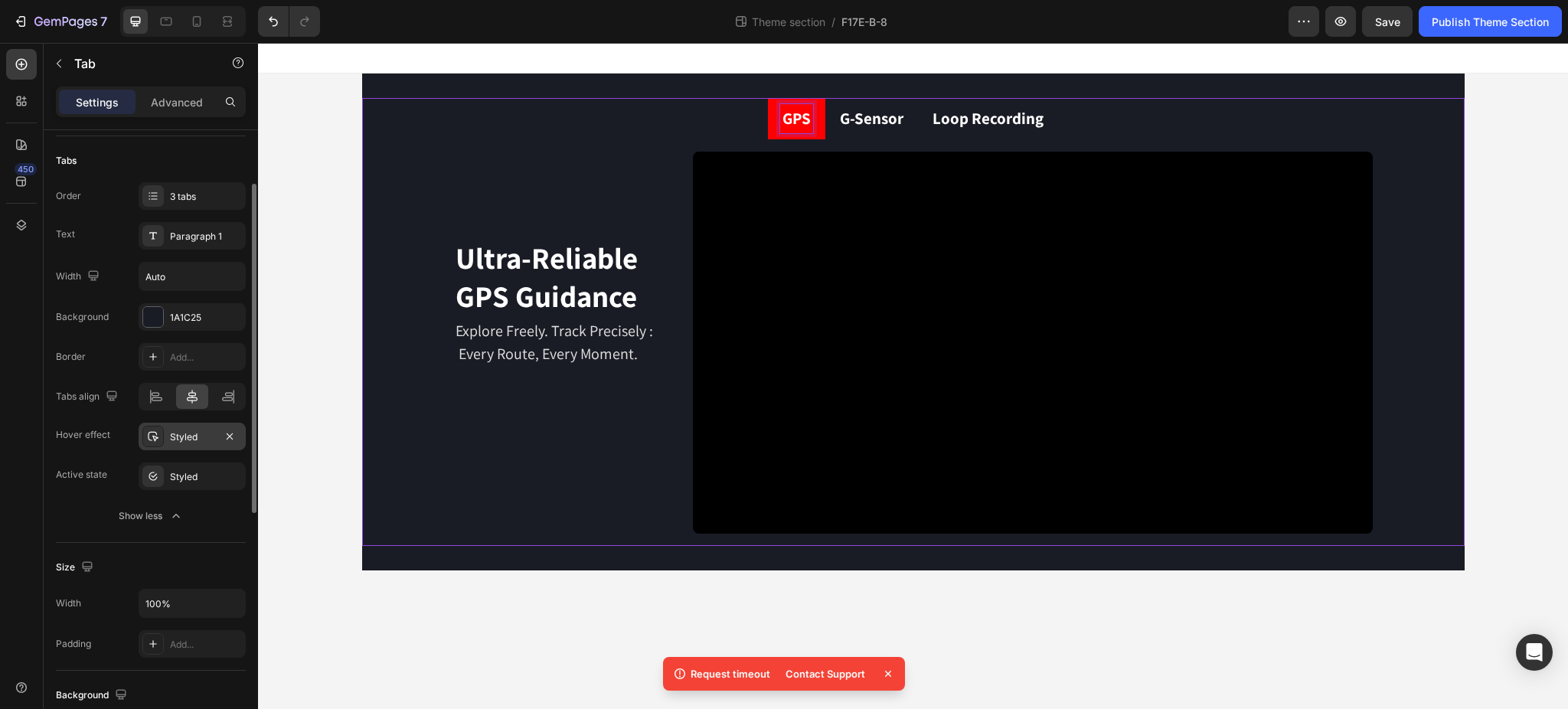
click at [173, 437] on div "Styled" at bounding box center [192, 437] width 44 height 14
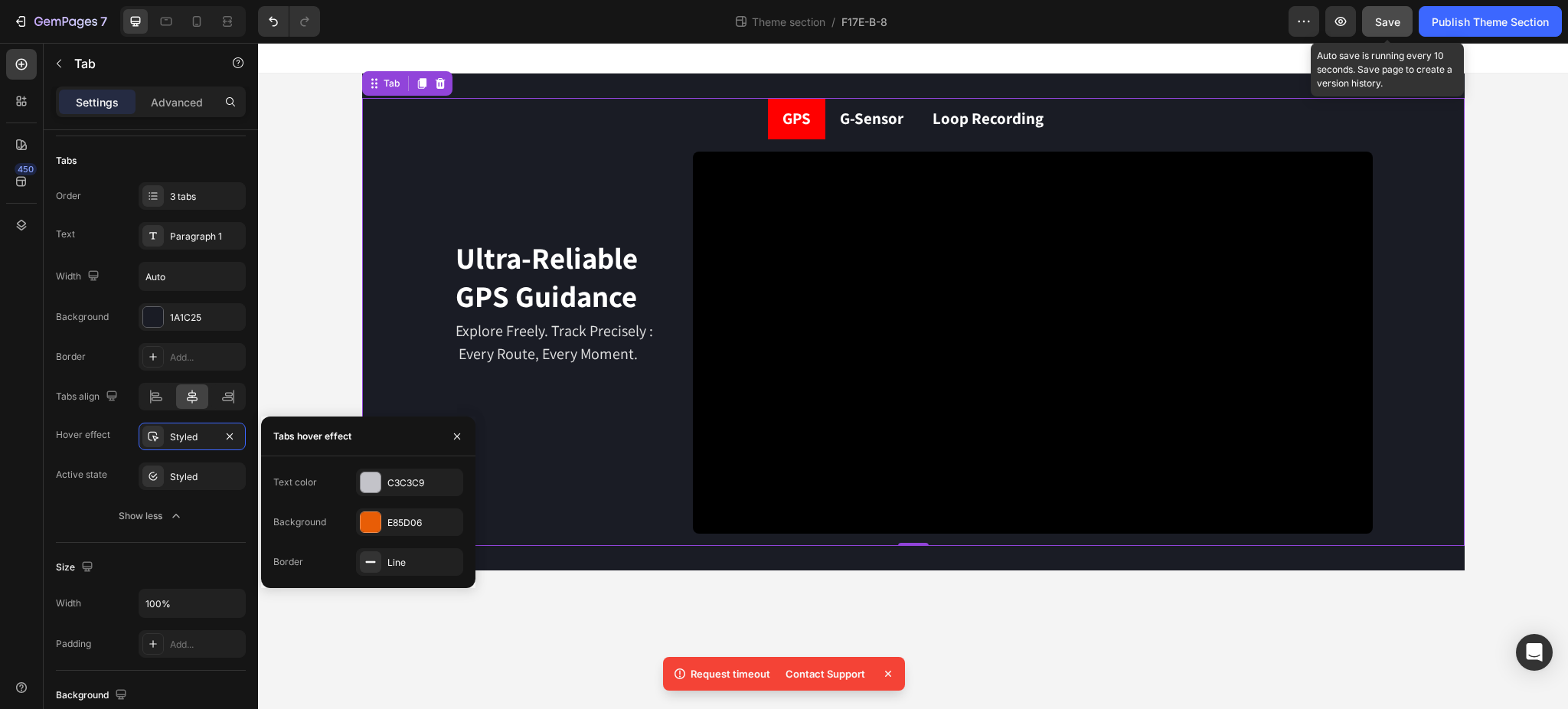
click at [1382, 20] on span "Save" at bounding box center [1388, 21] width 25 height 13
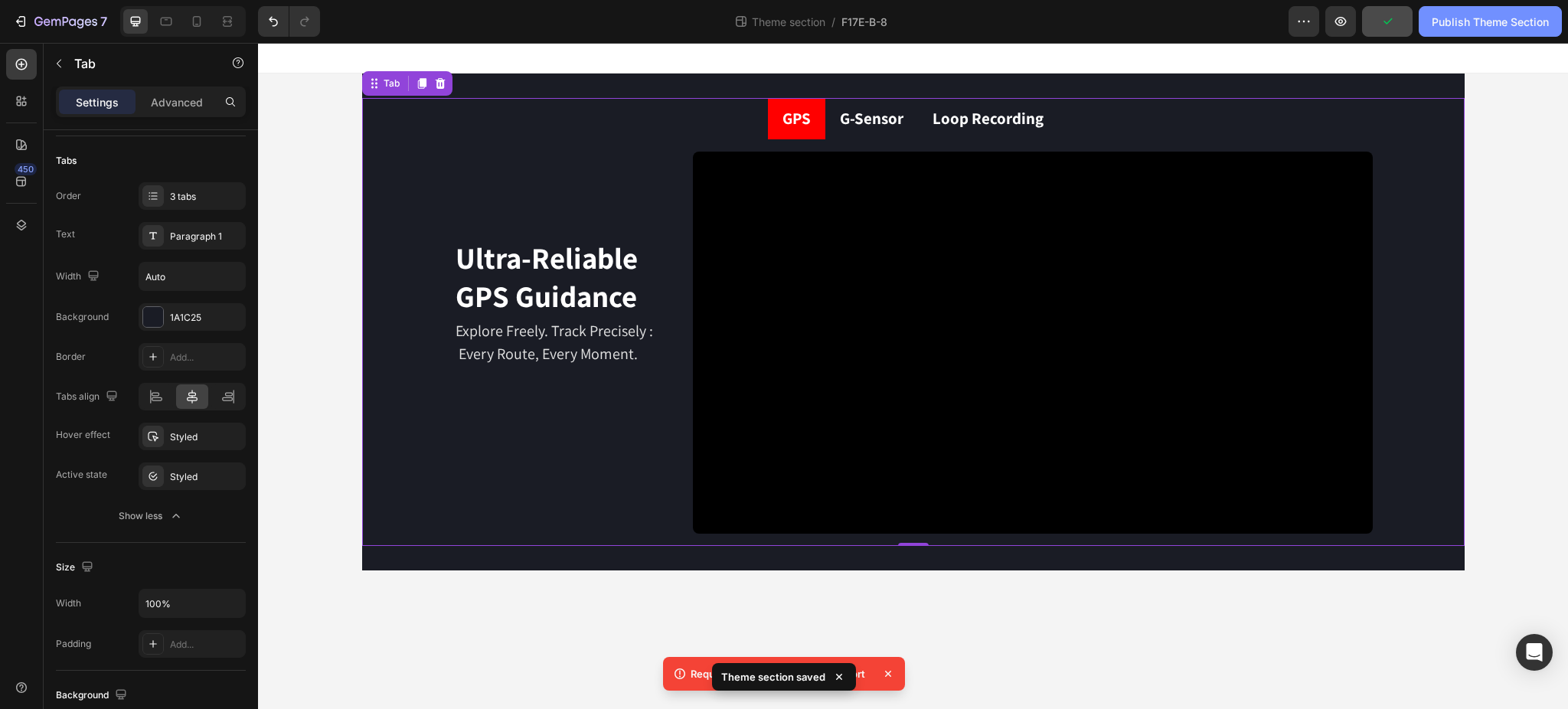
click at [1500, 19] on div "Publish Theme Section" at bounding box center [1490, 21] width 117 height 16
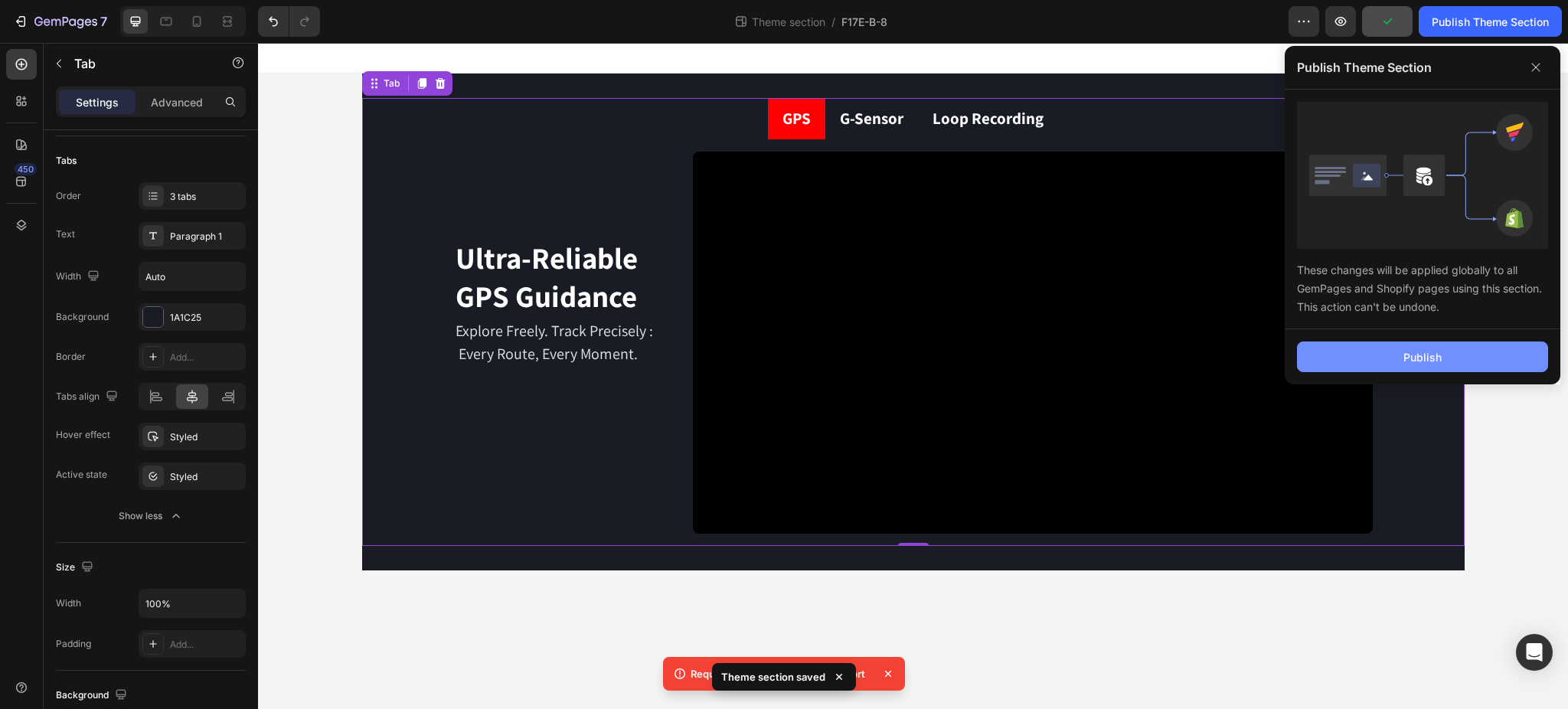
click at [1454, 356] on button "Publish" at bounding box center [1422, 356] width 251 height 30
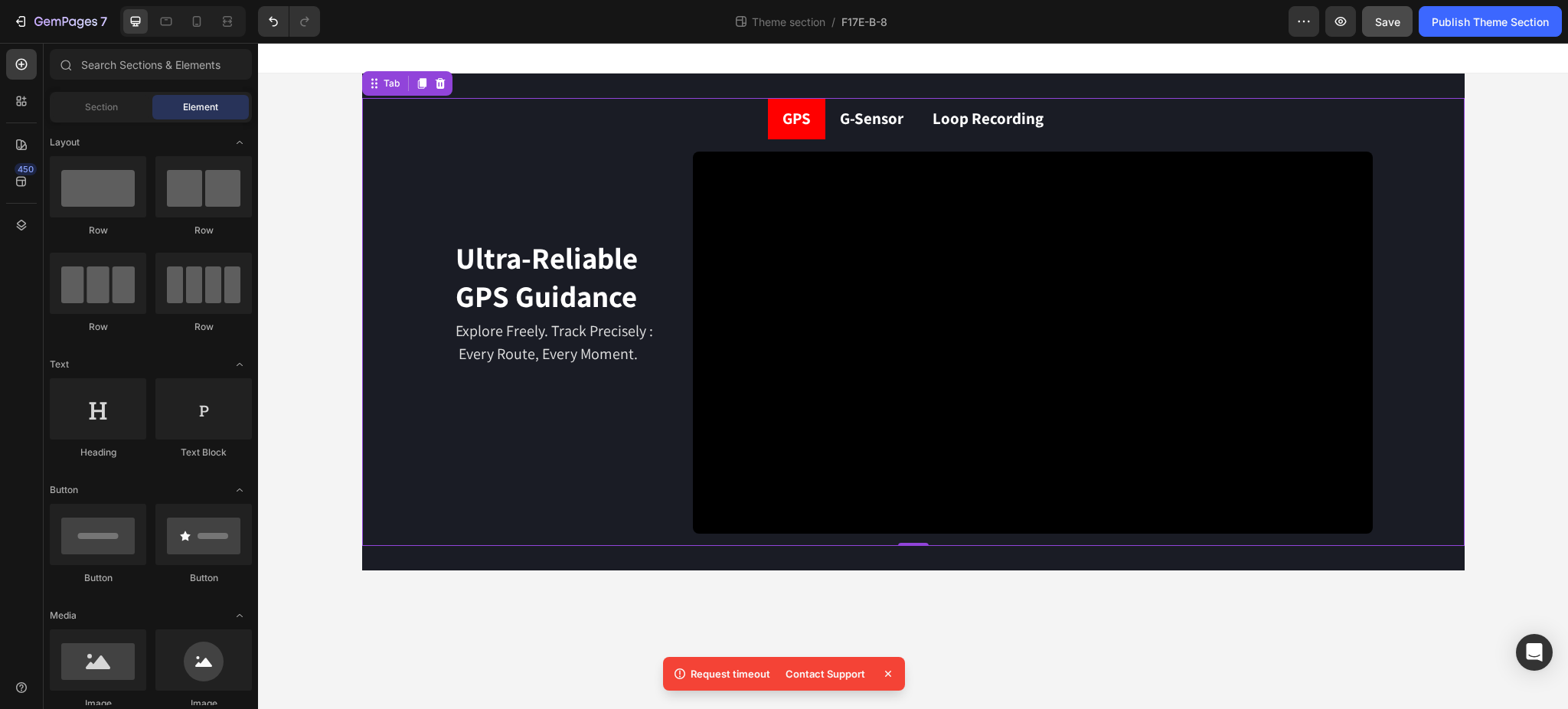
click at [1535, 331] on div "GPS G-Sensor Loop Recording Ultra-Reliable GPS Guidance Heading Explore Freely.…" at bounding box center [913, 322] width 1310 height 497
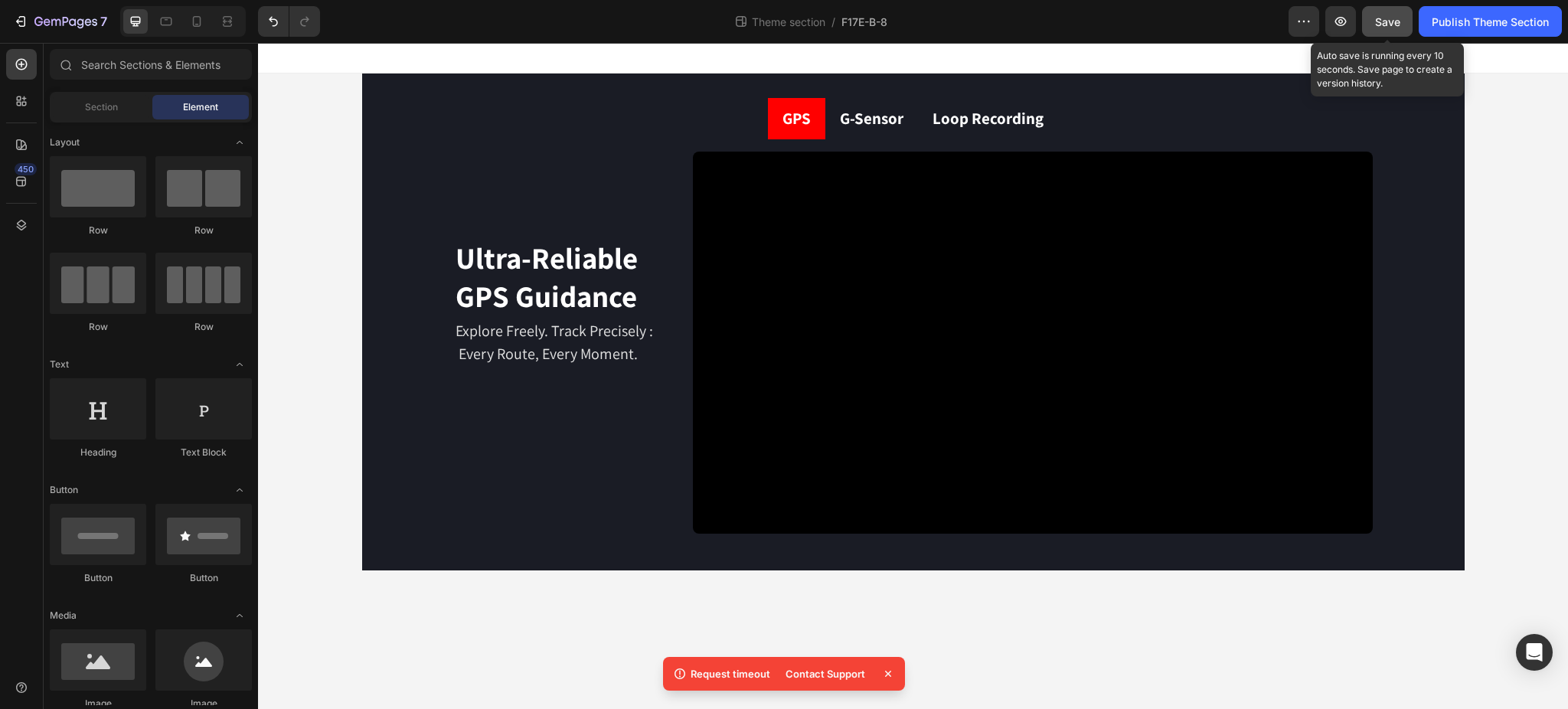
click at [1395, 12] on button "Save" at bounding box center [1387, 21] width 51 height 30
click at [1395, 12] on button "button" at bounding box center [1387, 21] width 51 height 30
